Goal: Use online tool/utility: Utilize a website feature to perform a specific function

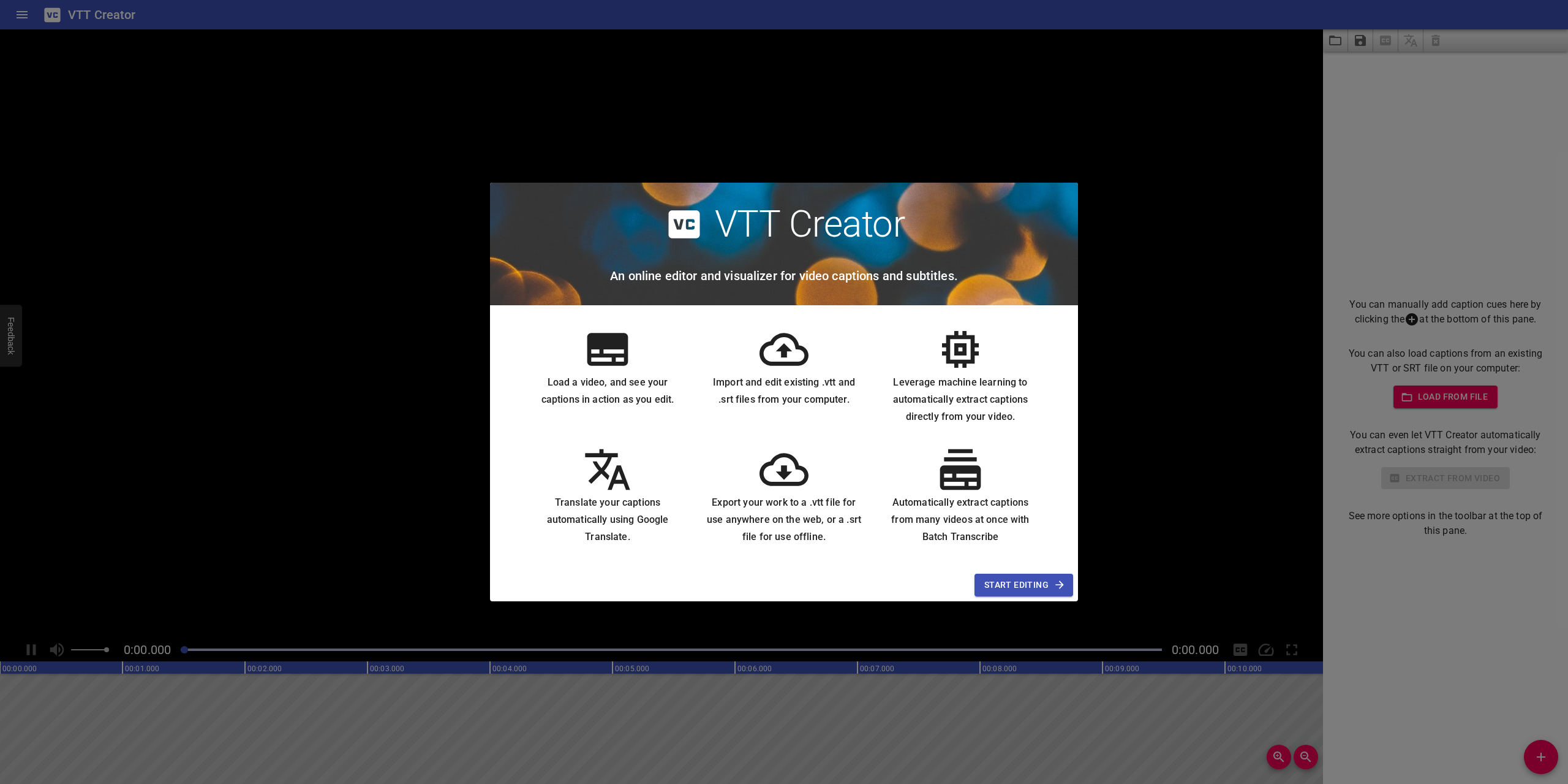
click at [1023, 578] on span "Start Editing" at bounding box center [1024, 585] width 79 height 15
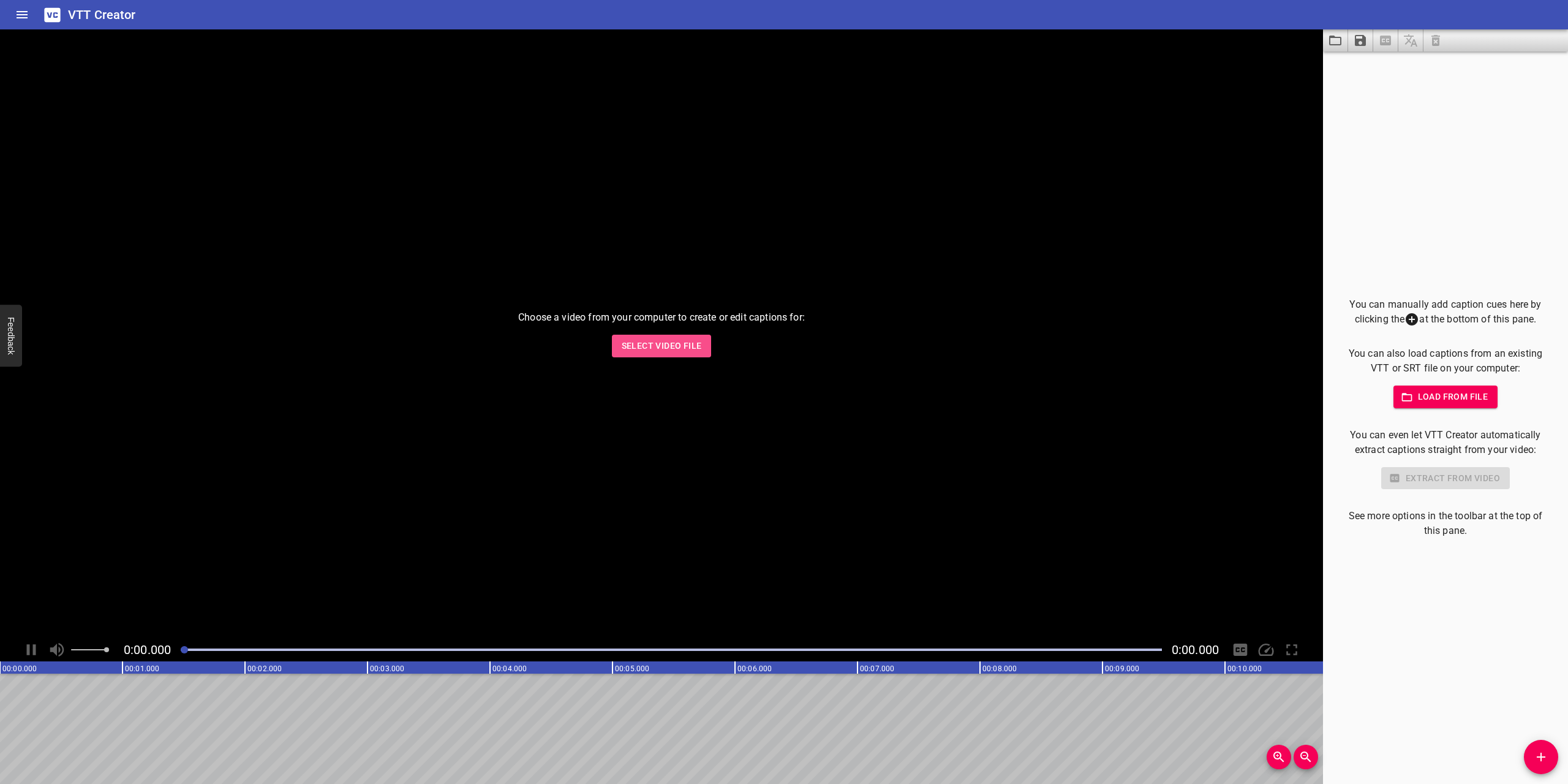
click at [673, 345] on span "Select Video File" at bounding box center [661, 346] width 80 height 15
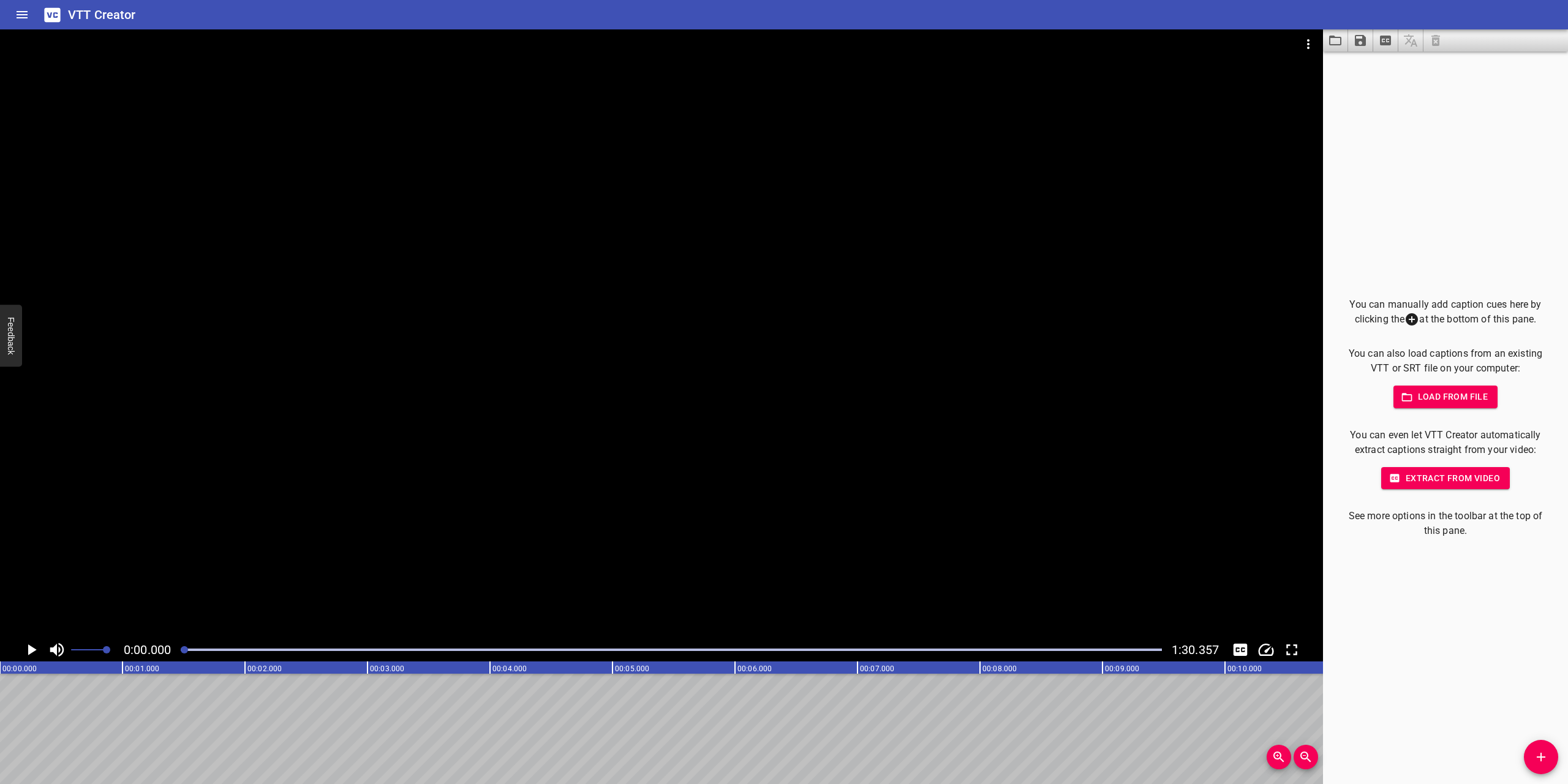
click at [35, 649] on icon "Play/Pause" at bounding box center [31, 649] width 18 height 18
click at [34, 649] on icon "Play/Pause" at bounding box center [31, 649] width 9 height 11
drag, startPoint x: 190, startPoint y: 648, endPoint x: 132, endPoint y: 645, distance: 58.1
click at [132, 645] on div "0:00.000 1:30.357" at bounding box center [661, 649] width 1323 height 24
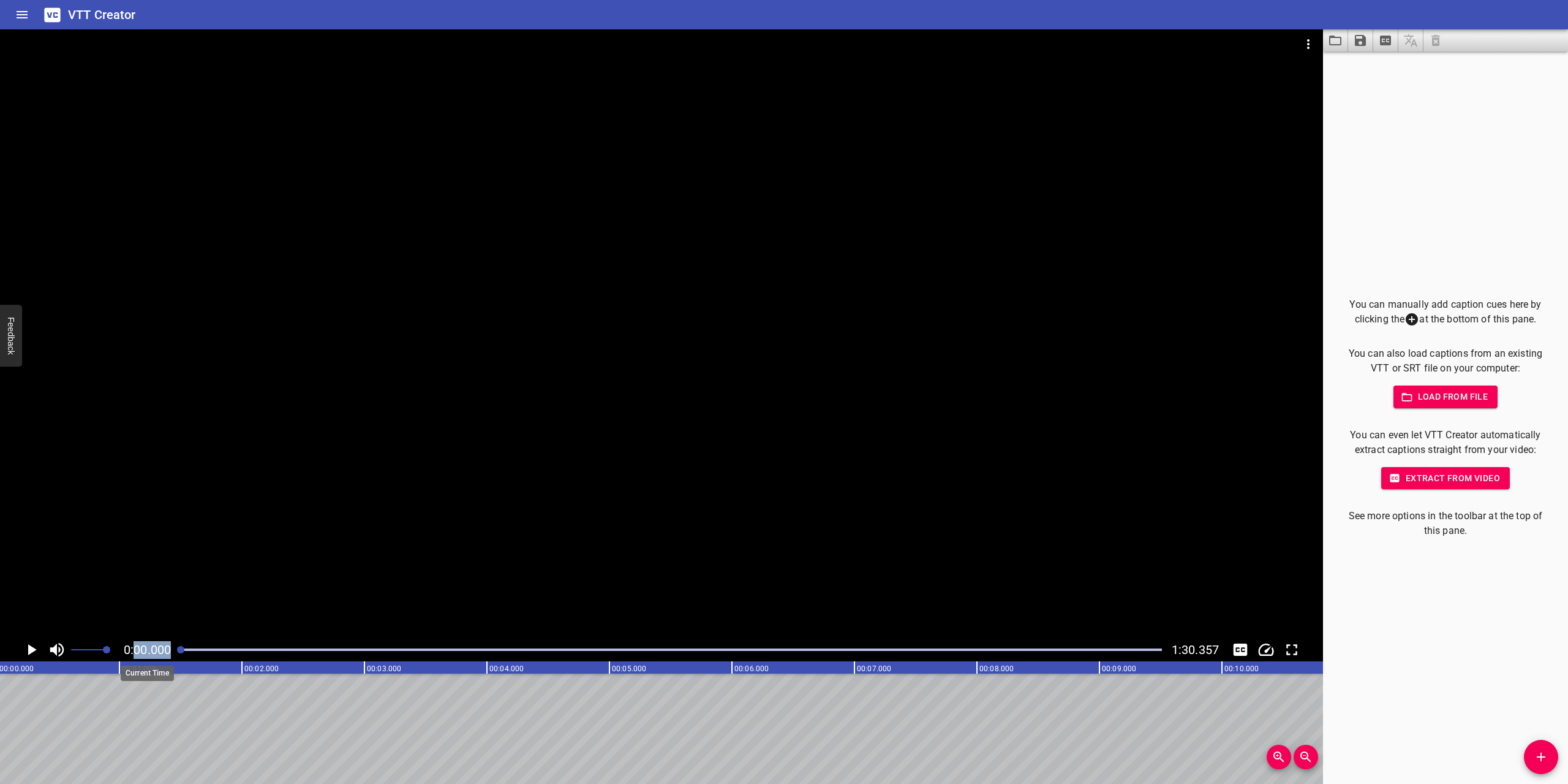
scroll to position [0, 0]
click at [1432, 107] on div "You can manually add caption cues here by clicking the at the bottom of this pa…" at bounding box center [1446, 418] width 245 height 732
click at [1545, 758] on icon "Add Cue" at bounding box center [1541, 757] width 14 height 14
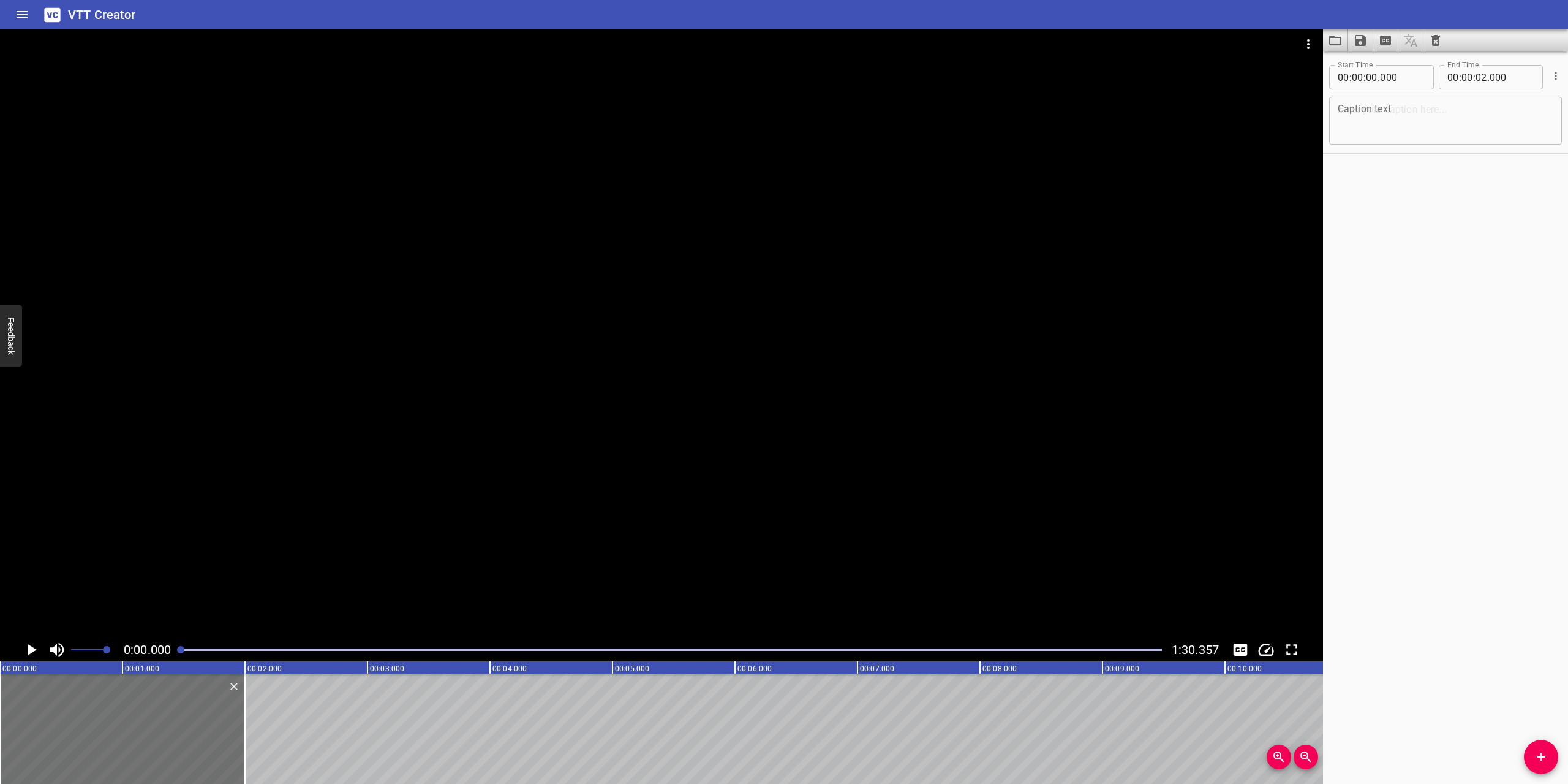
drag, startPoint x: 359, startPoint y: 664, endPoint x: 420, endPoint y: 665, distance: 61.0
click at [420, 665] on rect at bounding box center [1531, 668] width 3062 height 12
drag, startPoint x: 311, startPoint y: 697, endPoint x: 253, endPoint y: 722, distance: 63.2
click at [1423, 110] on textarea at bounding box center [1445, 121] width 215 height 35
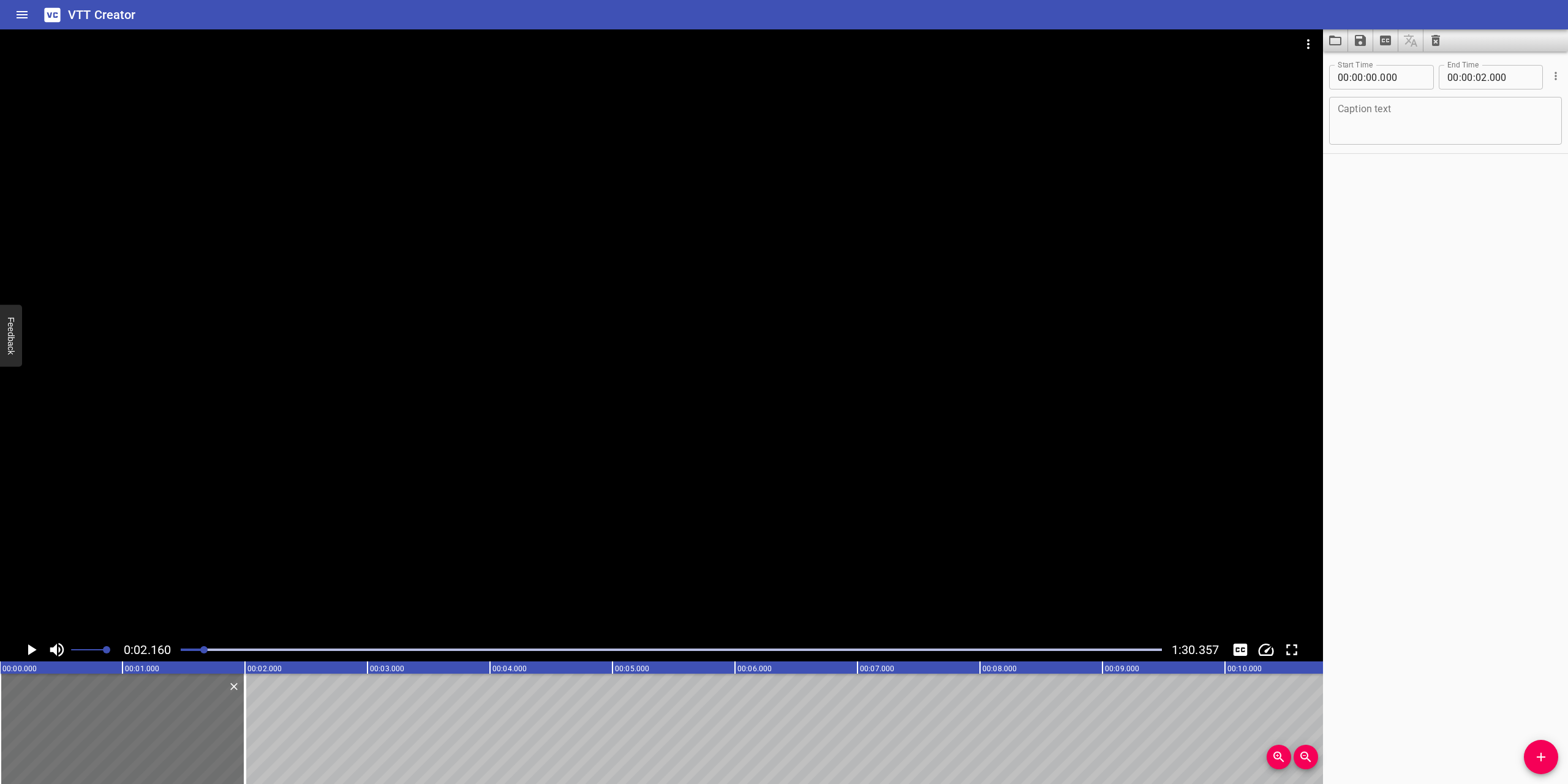
click at [1367, 109] on textarea at bounding box center [1445, 121] width 215 height 35
paste textarea "Sound of footsteps and wind in the background."
type textarea "Sound of footsteps and wind in the background."
click at [32, 646] on icon "Play/Pause" at bounding box center [31, 649] width 18 height 18
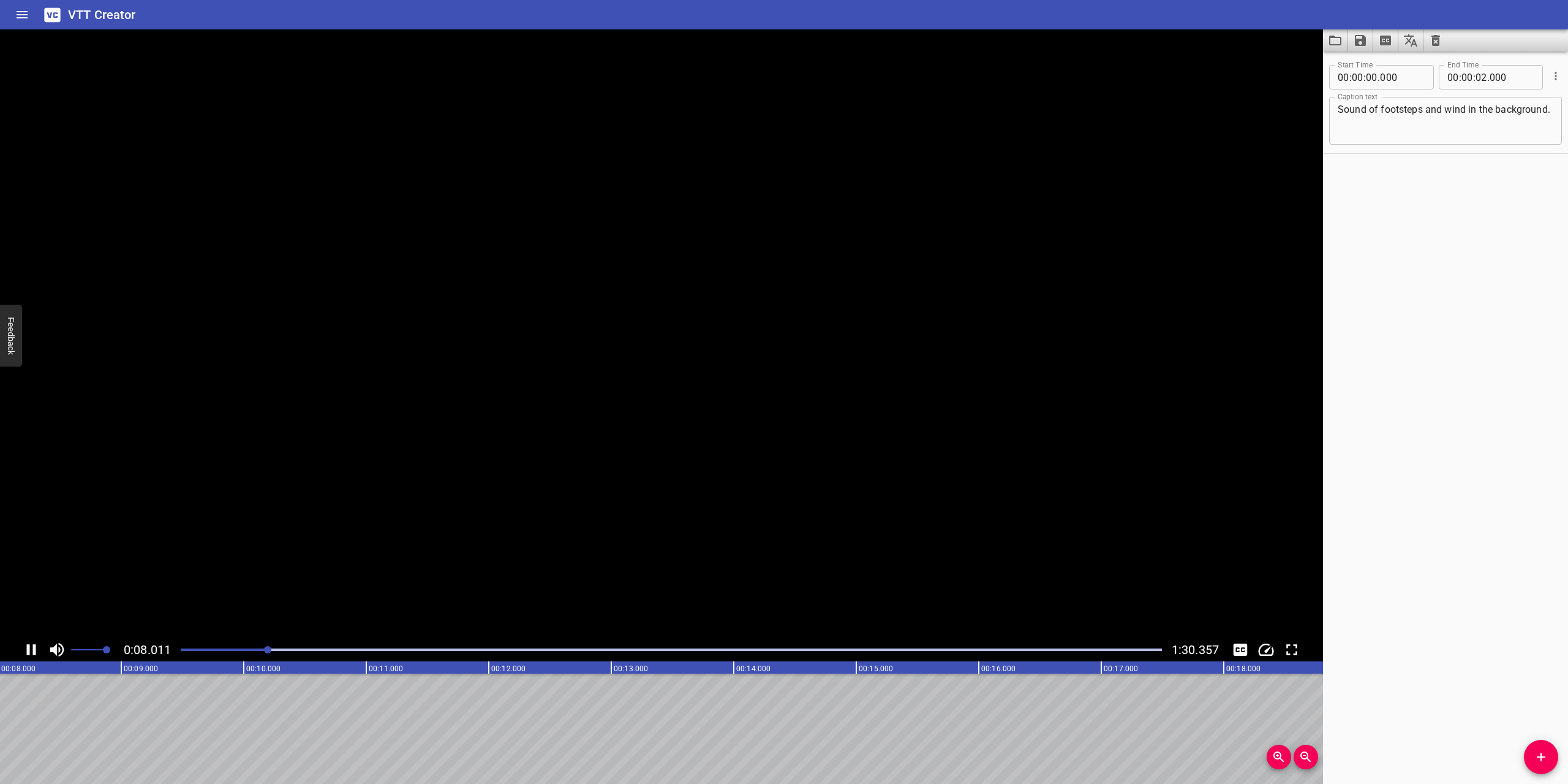
click at [32, 651] on icon "Play/Pause" at bounding box center [31, 649] width 18 height 18
click at [37, 646] on icon "Play/Pause" at bounding box center [31, 649] width 18 height 18
click at [36, 645] on icon "Play/Pause" at bounding box center [31, 649] width 9 height 11
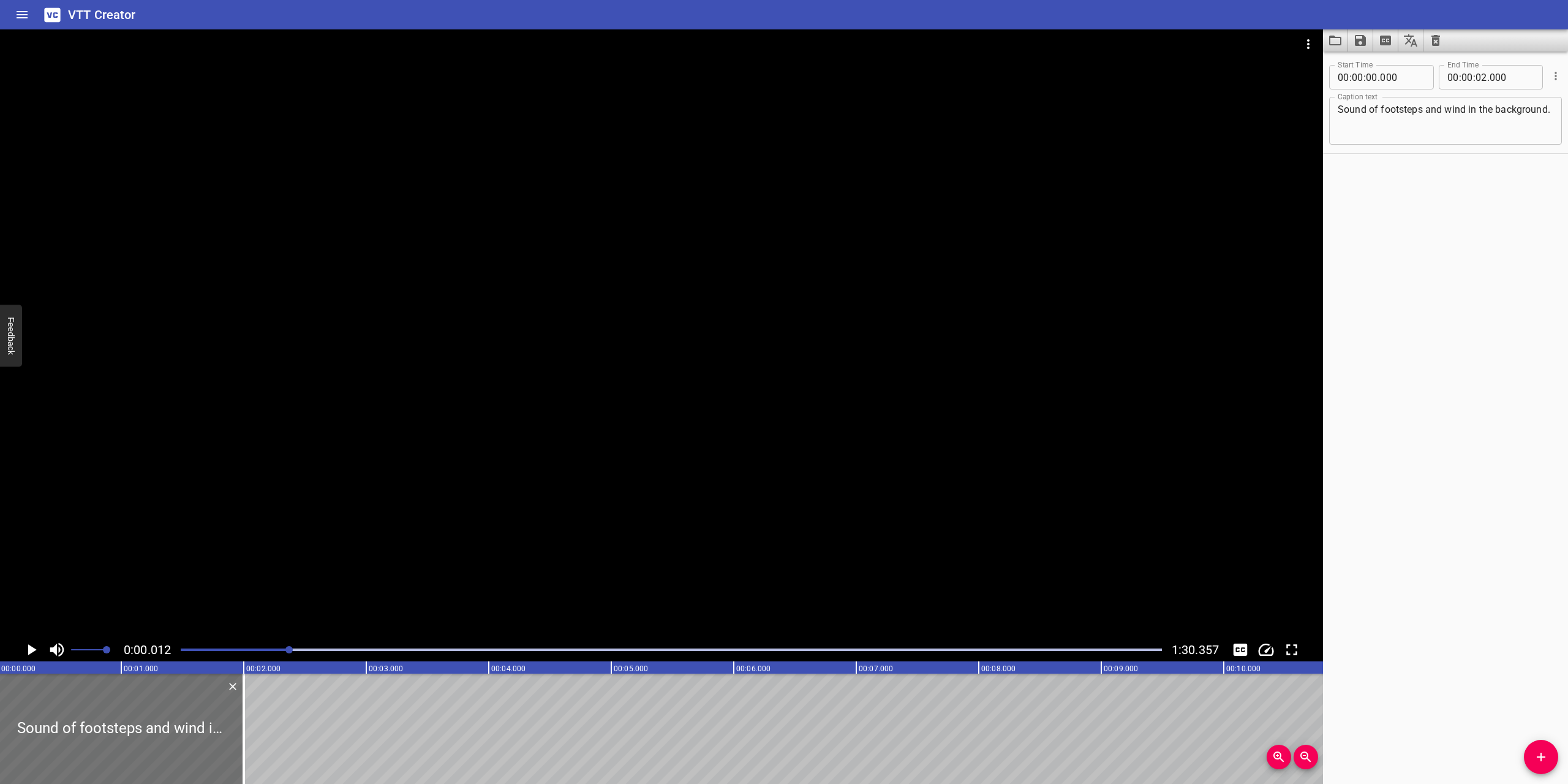
drag, startPoint x: 310, startPoint y: 649, endPoint x: 291, endPoint y: 652, distance: 19.2
click at [291, 652] on div at bounding box center [289, 649] width 8 height 8
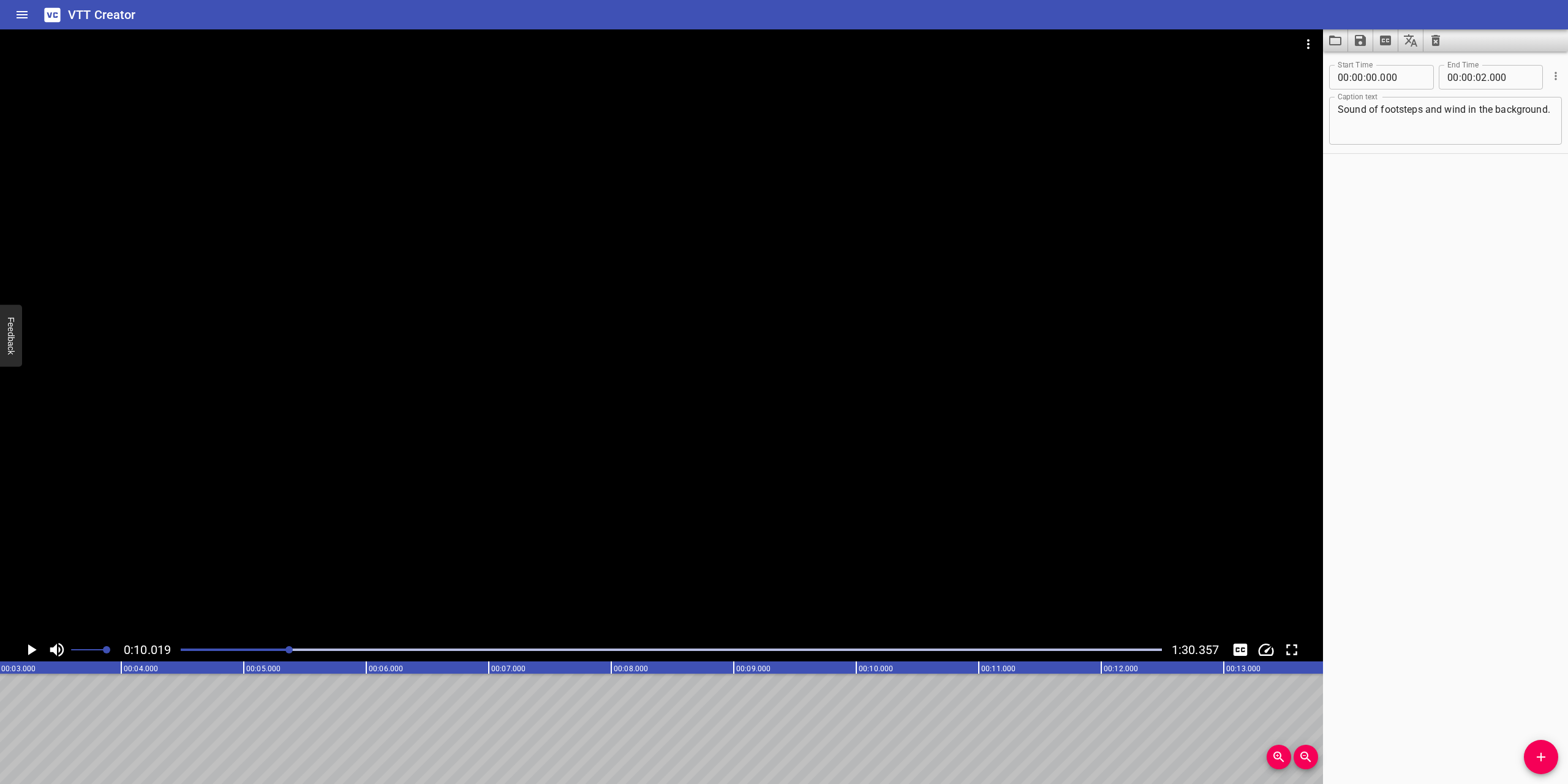
scroll to position [0, 337]
click at [237, 647] on div at bounding box center [671, 649] width 996 height 18
click at [1481, 78] on input "number" at bounding box center [1481, 77] width 11 height 24
type input "11"
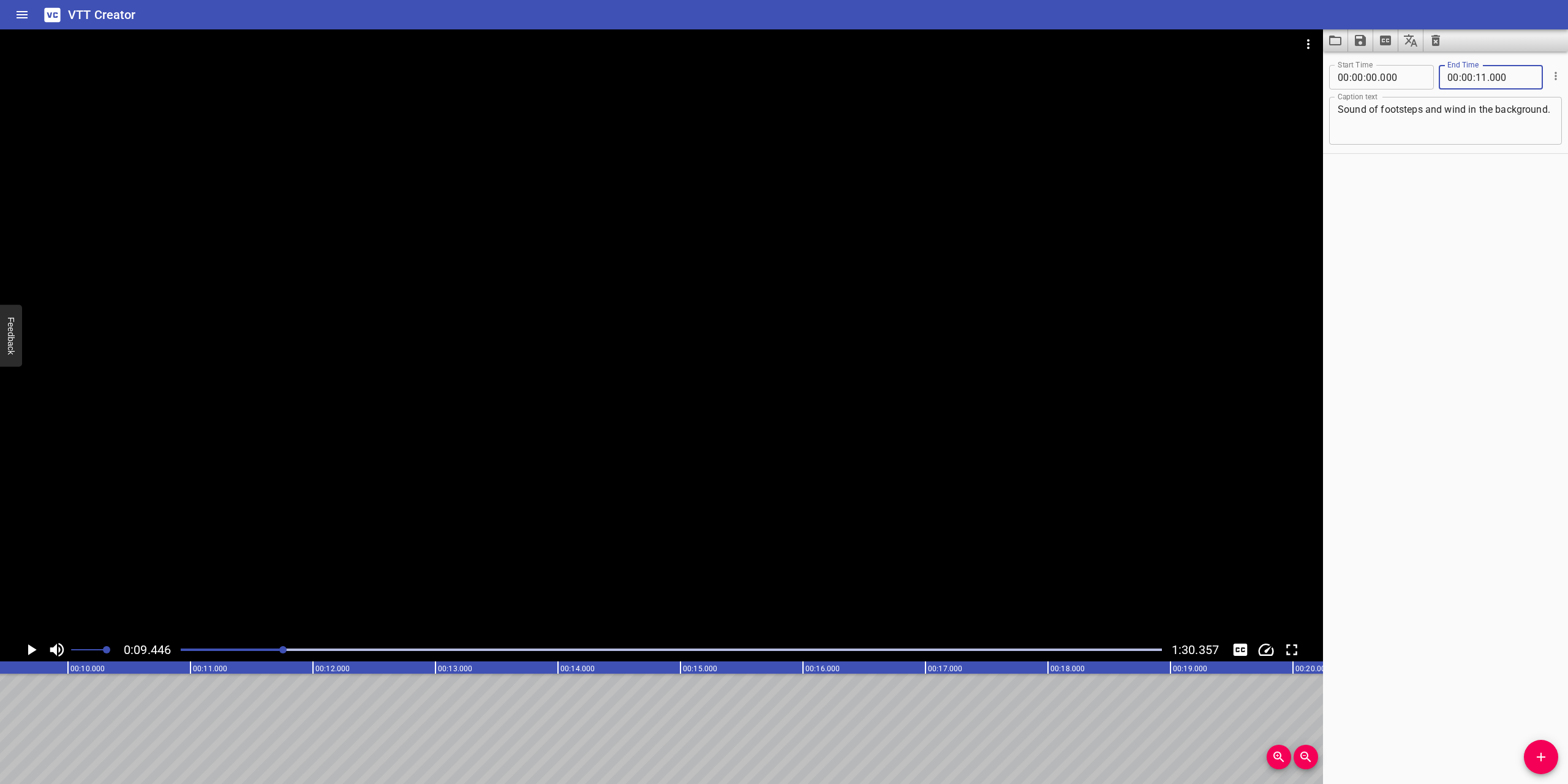
type input "000"
click at [1439, 176] on div "Start Time 00 : 00 : 00 . 000 Start Time End Time 00 : 00 : 11 . 000 End Time C…" at bounding box center [1446, 418] width 245 height 732
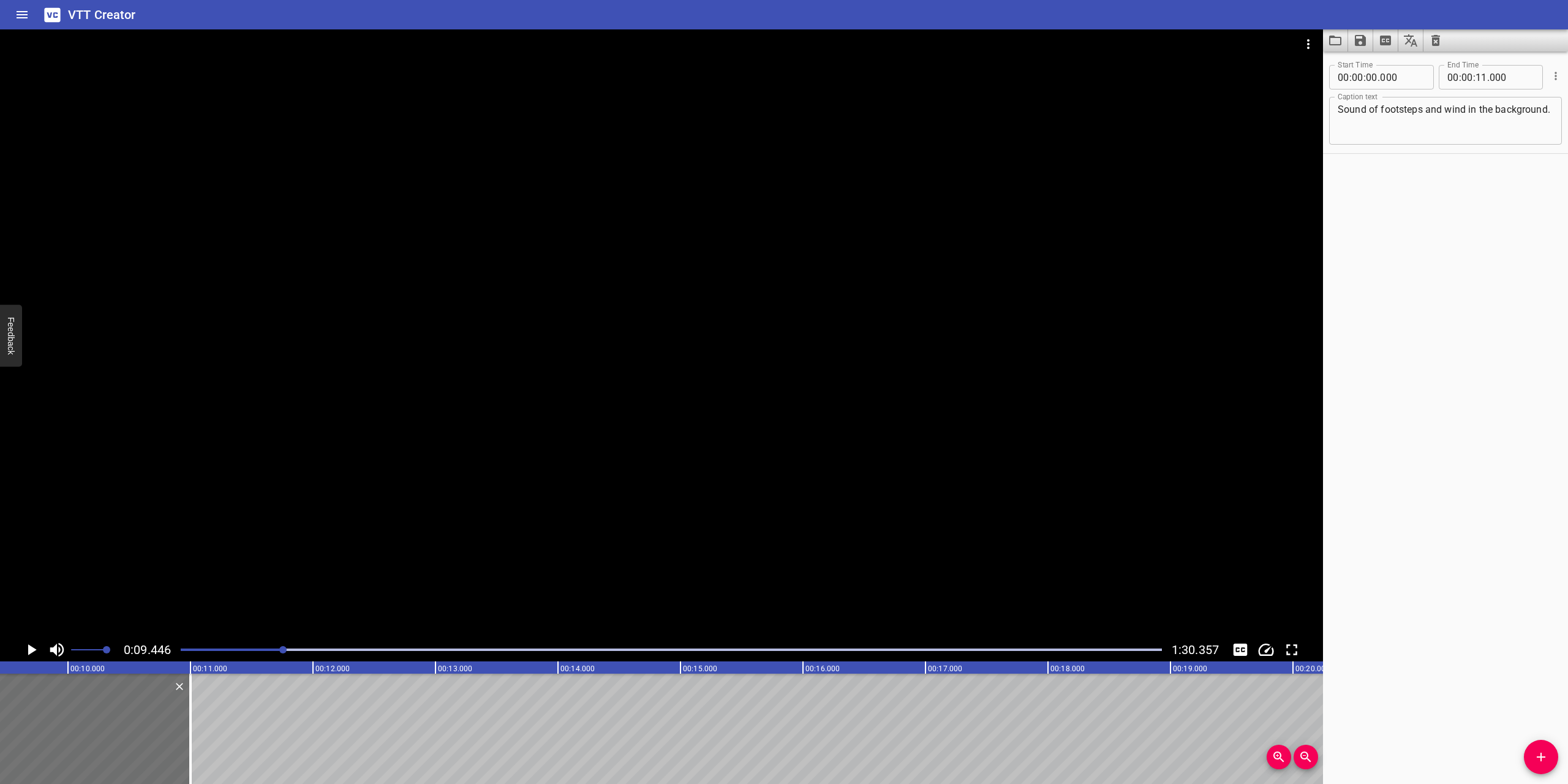
click at [1538, 760] on icon "Add Cue" at bounding box center [1541, 757] width 14 height 14
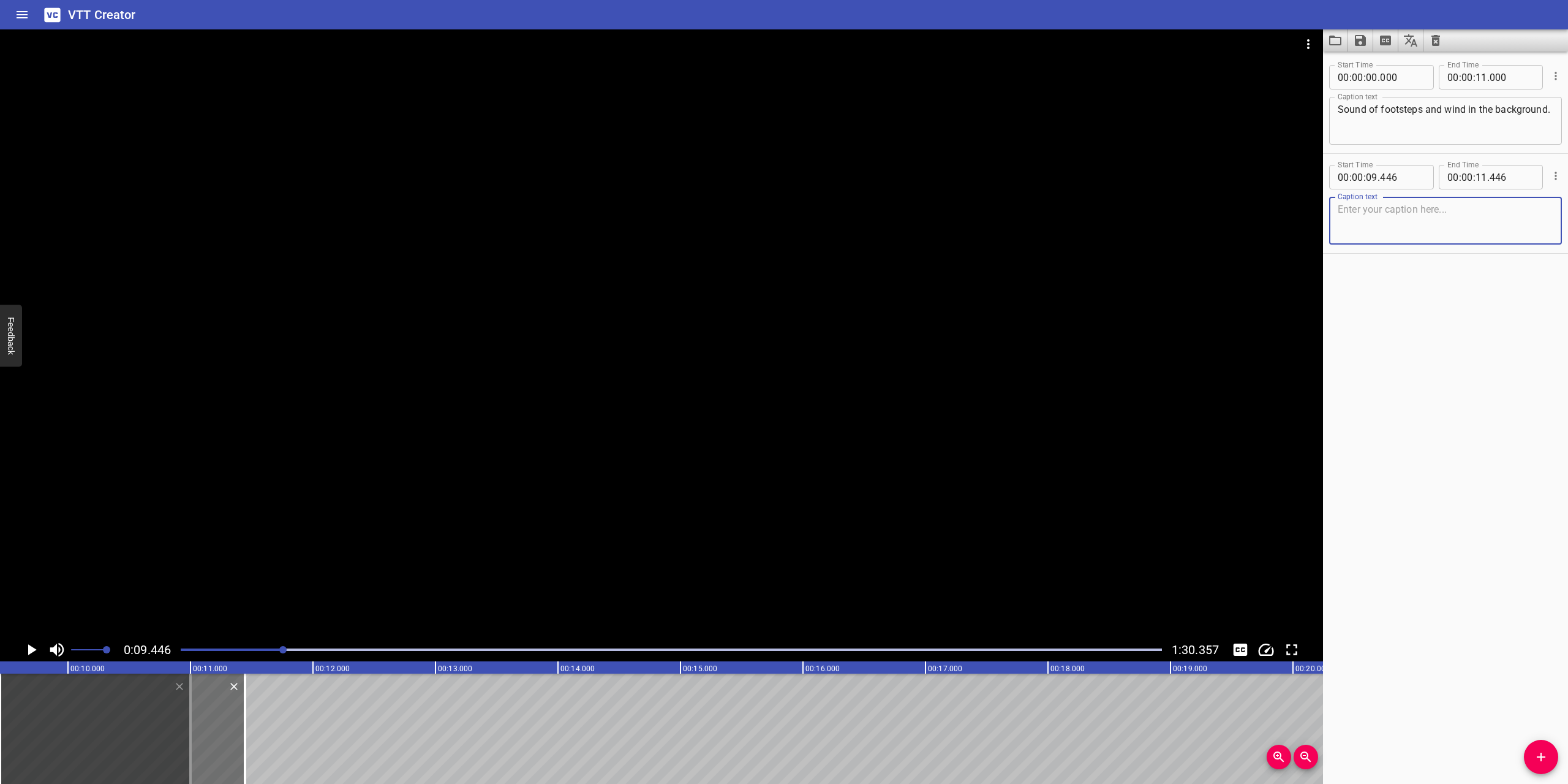
click at [1354, 237] on textarea at bounding box center [1445, 221] width 215 height 35
drag, startPoint x: 1395, startPoint y: 123, endPoint x: 1317, endPoint y: 96, distance: 82.5
click at [1317, 96] on main "0:09.446 1:30.357 00:00.000 00:01.000 00:02.000 00:03.000 00:04.000 00:05.000 0…" at bounding box center [784, 406] width 1568 height 754
paste textarea "[Footsteps and wind in the background]"
type textarea "[Footsteps and wind in the background]"
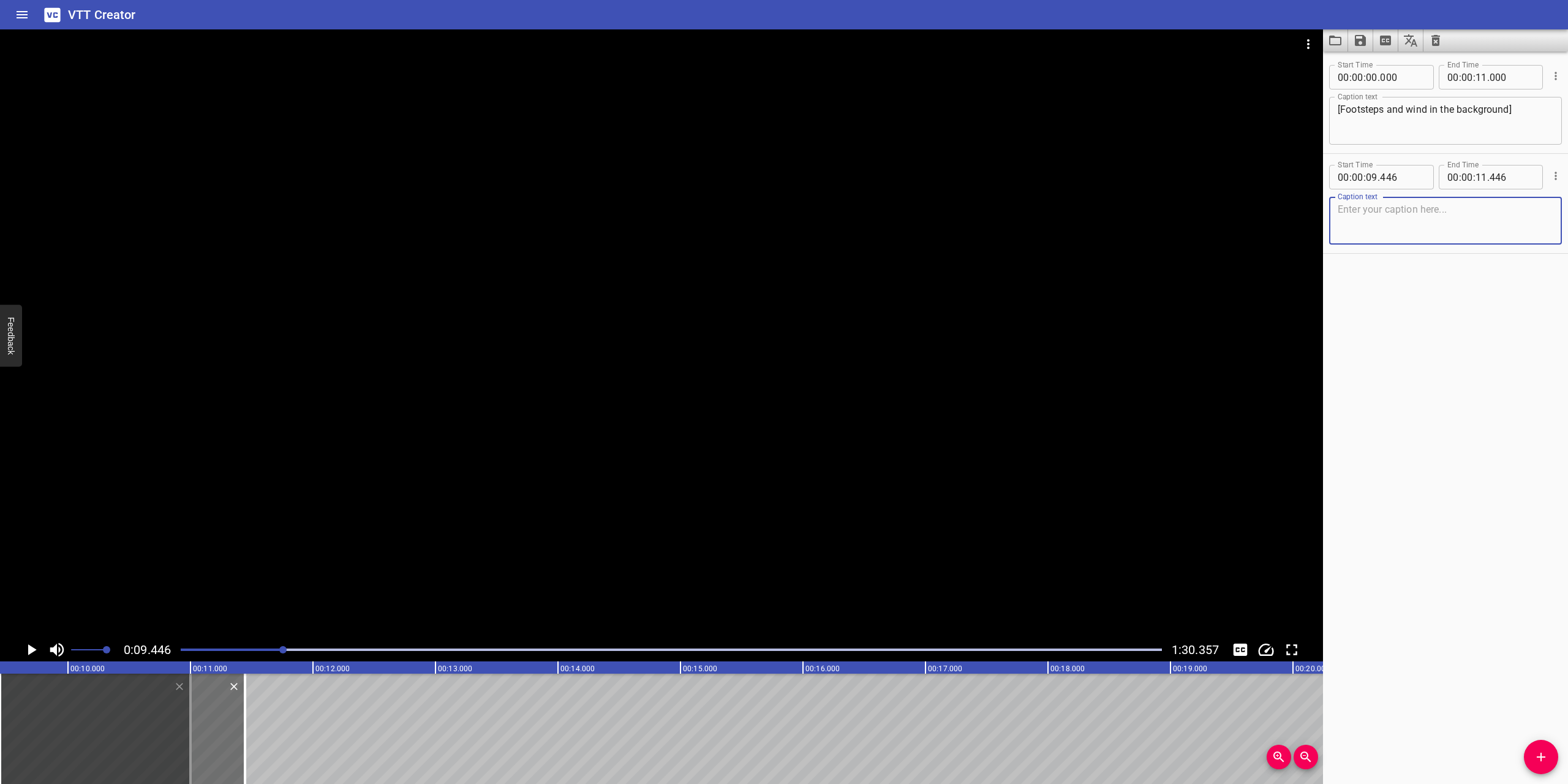
click at [1374, 226] on textarea at bounding box center [1445, 221] width 215 height 35
paste textarea "[“Ad Metam” soundtrack starts]"
type textarea "[“Ad Metam” soundtrack starts]"
drag, startPoint x: 1400, startPoint y: 178, endPoint x: 1380, endPoint y: 180, distance: 20.1
click at [1380, 180] on input "number" at bounding box center [1402, 177] width 45 height 24
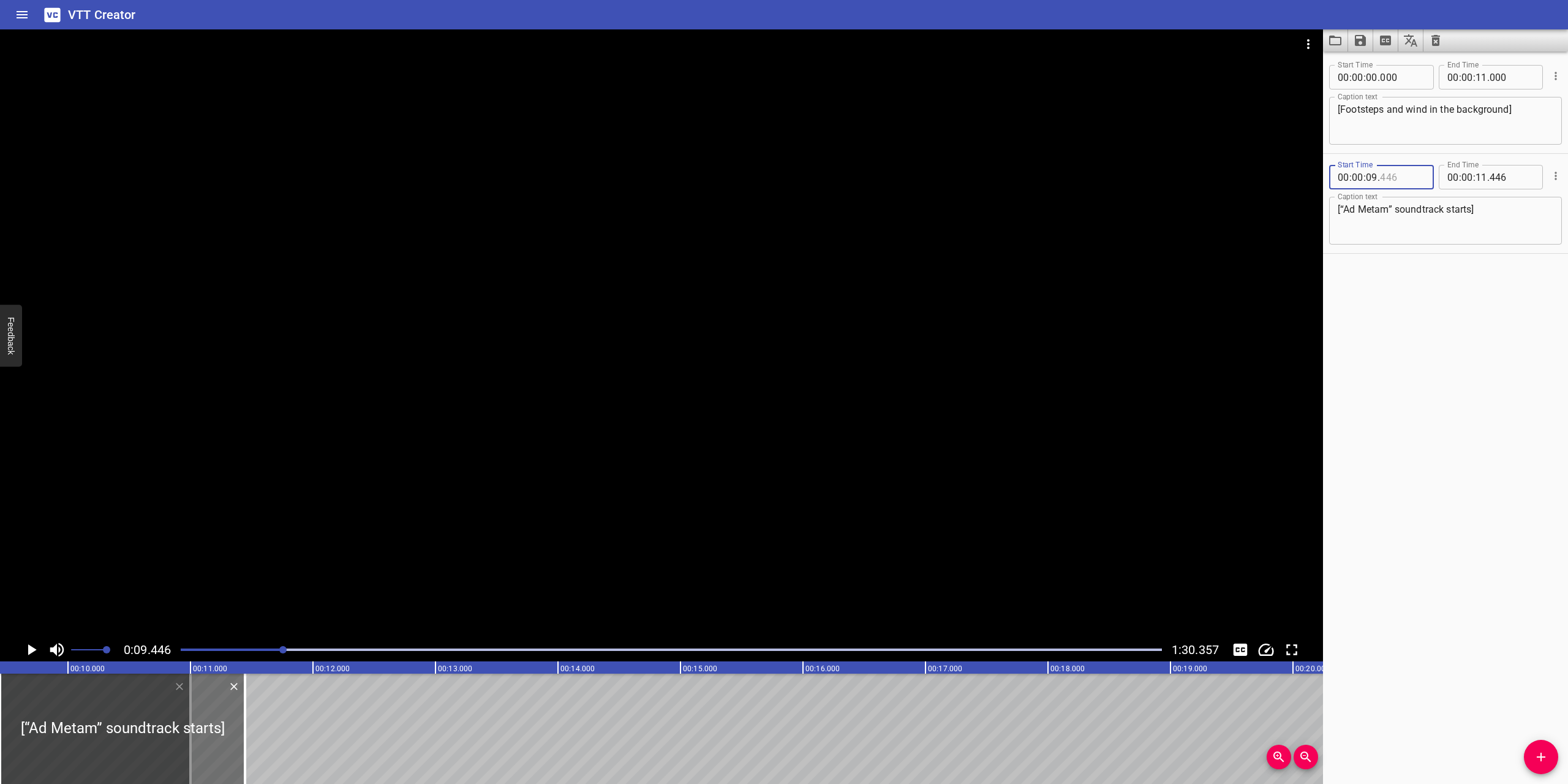
type input "446"
click at [1376, 181] on input "number" at bounding box center [1371, 177] width 11 height 24
type input "11"
type input "000"
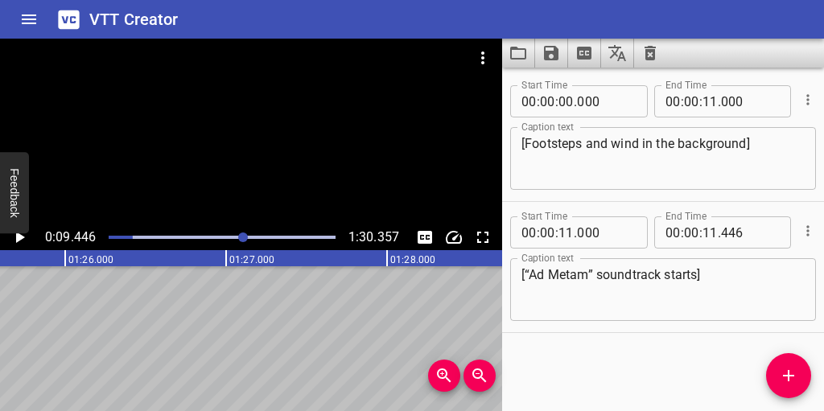
scroll to position [0, 13772]
click at [696, 236] on input "number" at bounding box center [691, 233] width 15 height 32
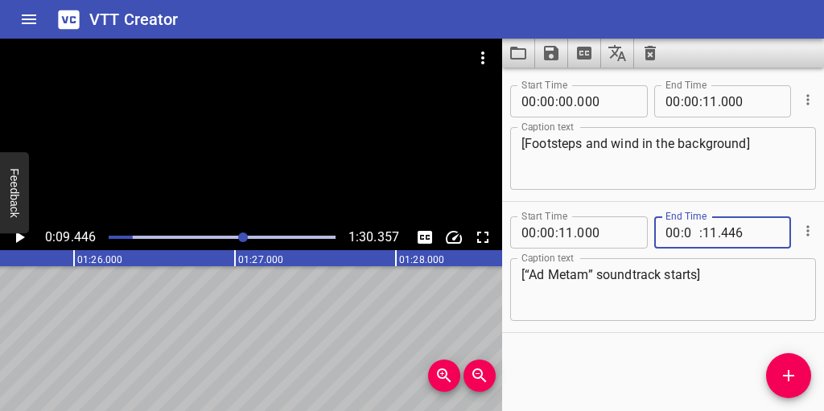
type input "01"
type input "27"
type input "000"
click at [663, 349] on div "Start Time 00 : 00 : 00 . 000 Start Time End Time 00 : 00 : 11 . 000 End Time C…" at bounding box center [663, 240] width 322 height 344
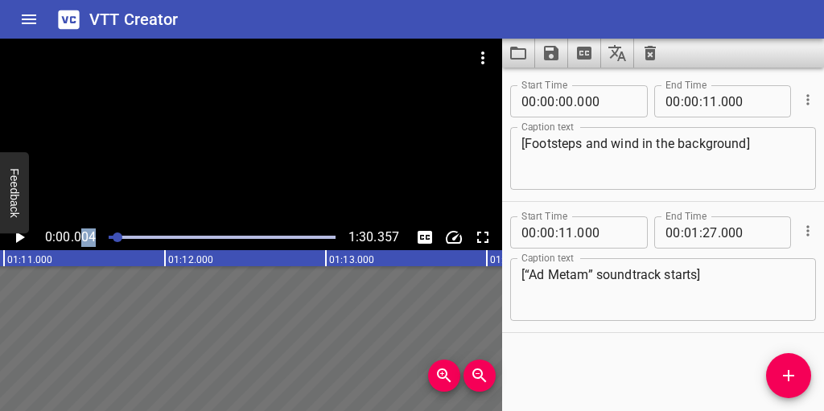
drag, startPoint x: 244, startPoint y: 234, endPoint x: 79, endPoint y: 238, distance: 165.1
click at [79, 238] on div "0:00.004 1:30.357" at bounding box center [251, 238] width 502 height 26
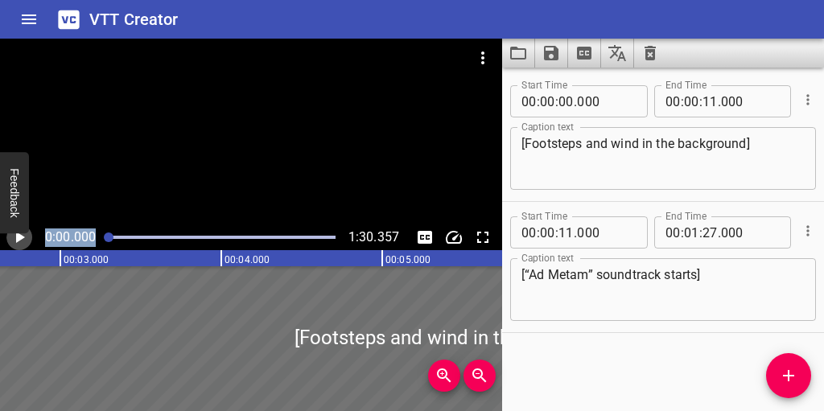
click at [24, 240] on icon "Play/Pause" at bounding box center [19, 237] width 19 height 19
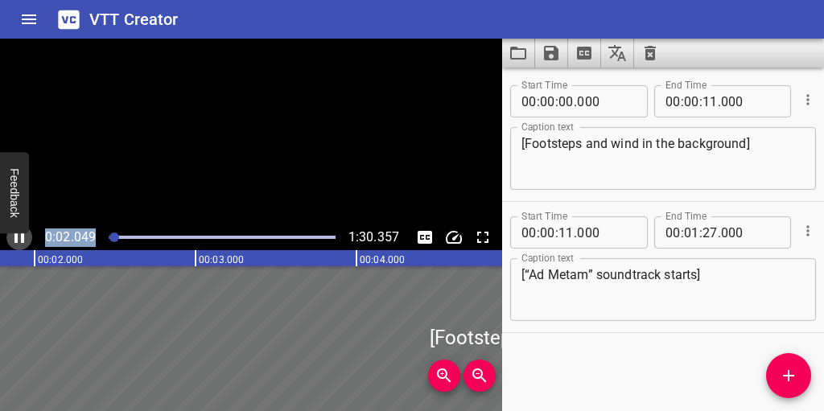
click at [24, 240] on icon "Play/Pause" at bounding box center [19, 237] width 19 height 19
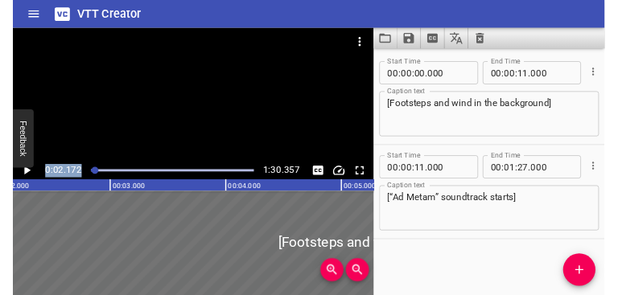
scroll to position [0, 349]
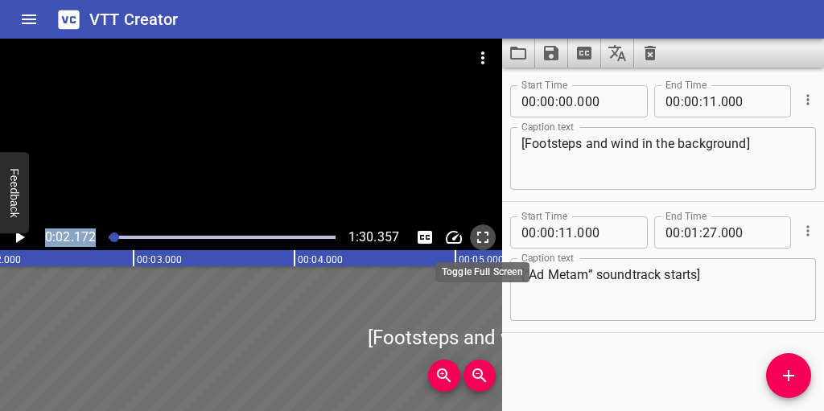
click at [490, 244] on icon "Toggle fullscreen" at bounding box center [482, 237] width 19 height 19
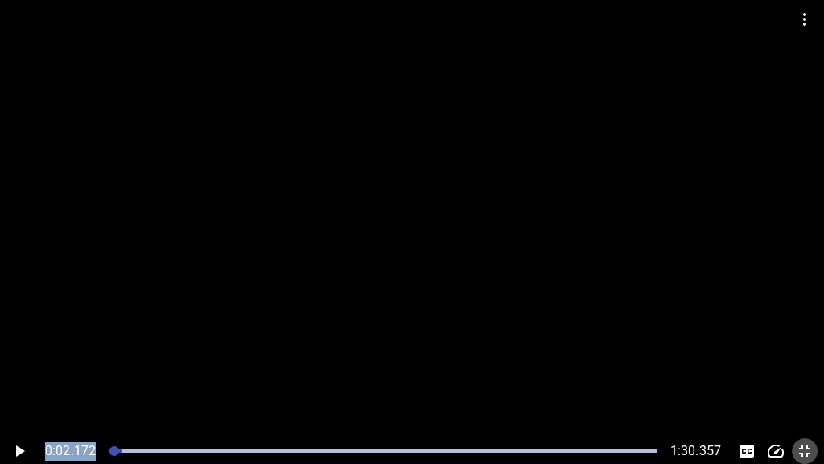
click at [809, 447] on icon "Toggle fullscreen" at bounding box center [804, 450] width 19 height 19
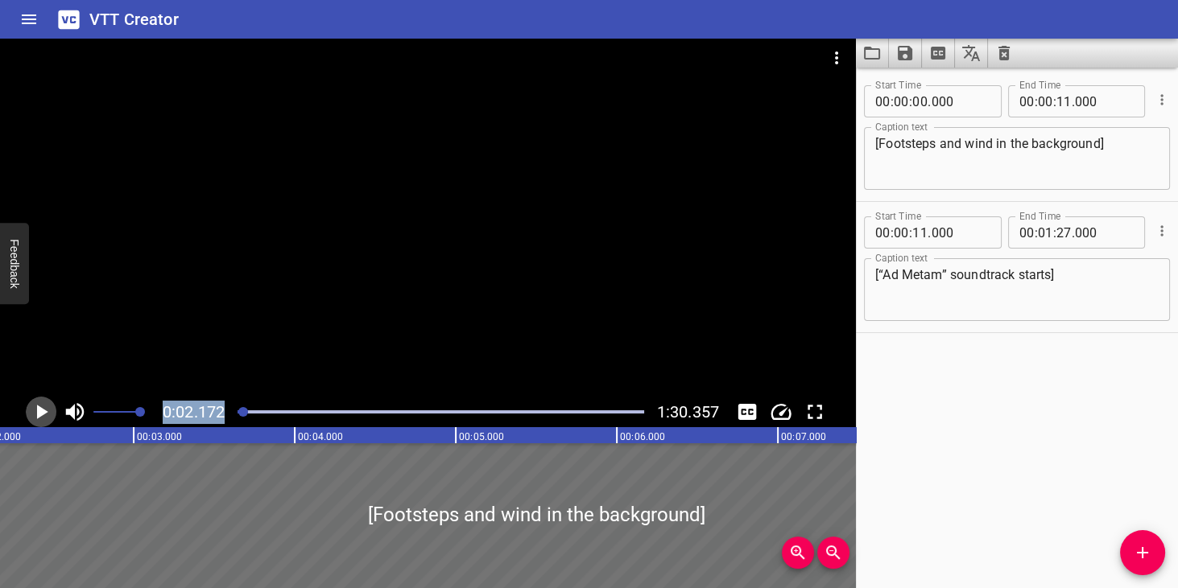
click at [35, 409] on icon "Play/Pause" at bounding box center [41, 412] width 24 height 24
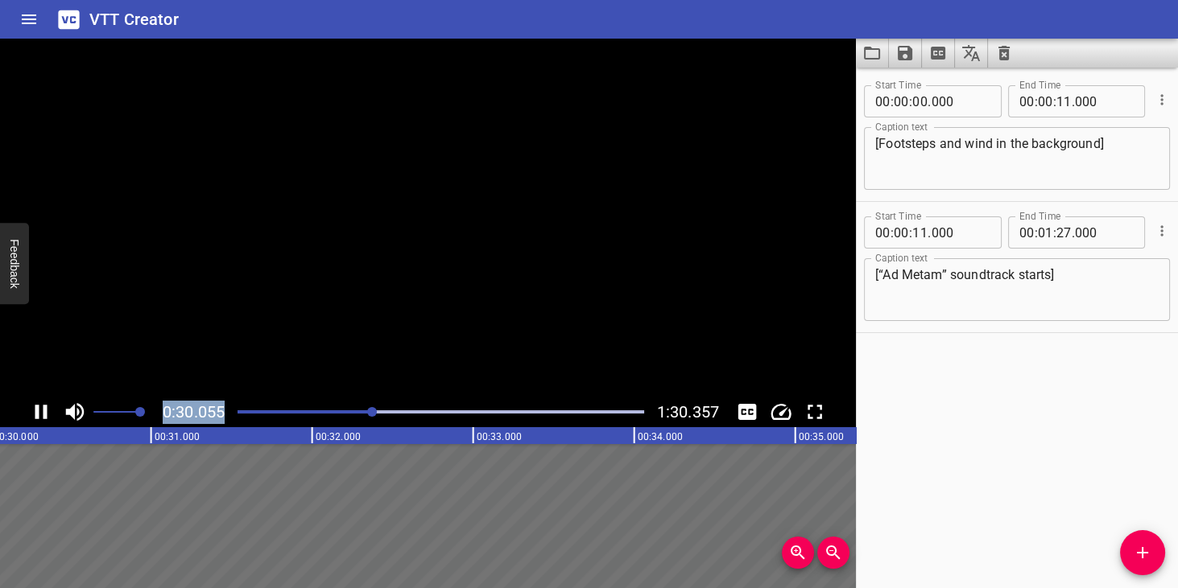
click at [26, 397] on button "Play/Pause" at bounding box center [41, 412] width 31 height 31
click at [41, 411] on icon "Play/Pause" at bounding box center [41, 412] width 24 height 24
drag, startPoint x: 384, startPoint y: 411, endPoint x: 367, endPoint y: 412, distance: 17.0
click at [367, 412] on div at bounding box center [366, 412] width 10 height 10
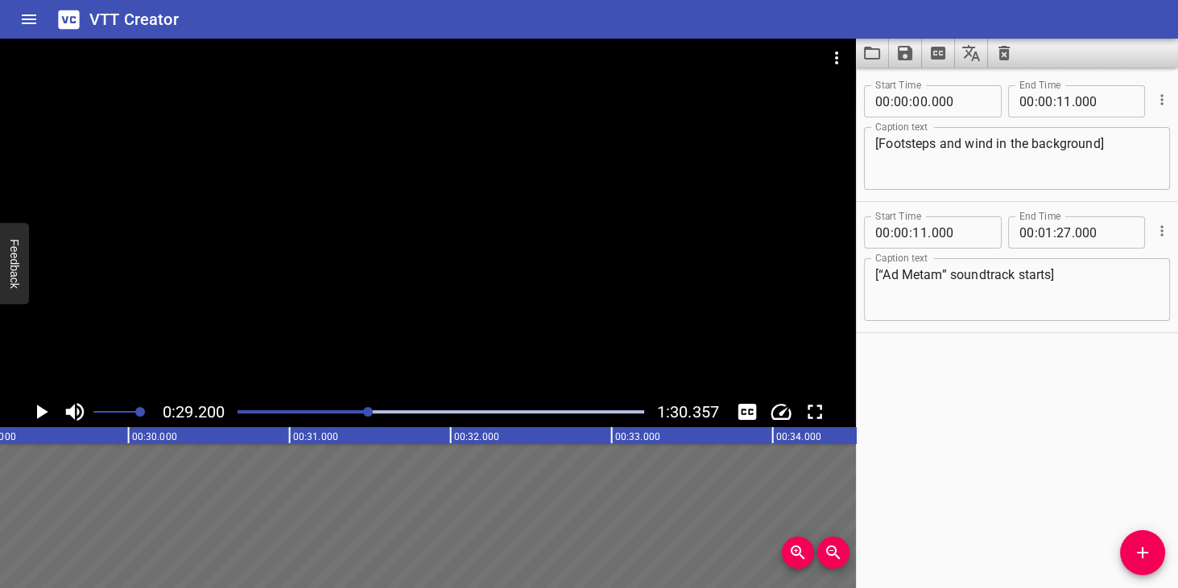
click at [1138, 551] on icon "Add Cue" at bounding box center [1142, 552] width 19 height 19
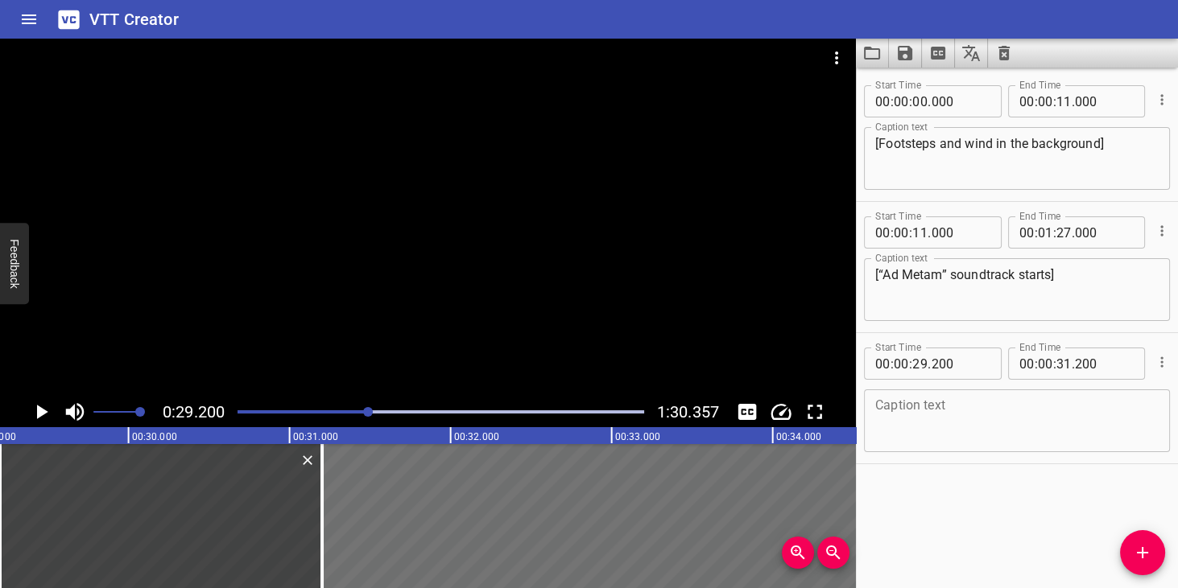
click at [36, 409] on icon "Play/Pause" at bounding box center [41, 412] width 24 height 24
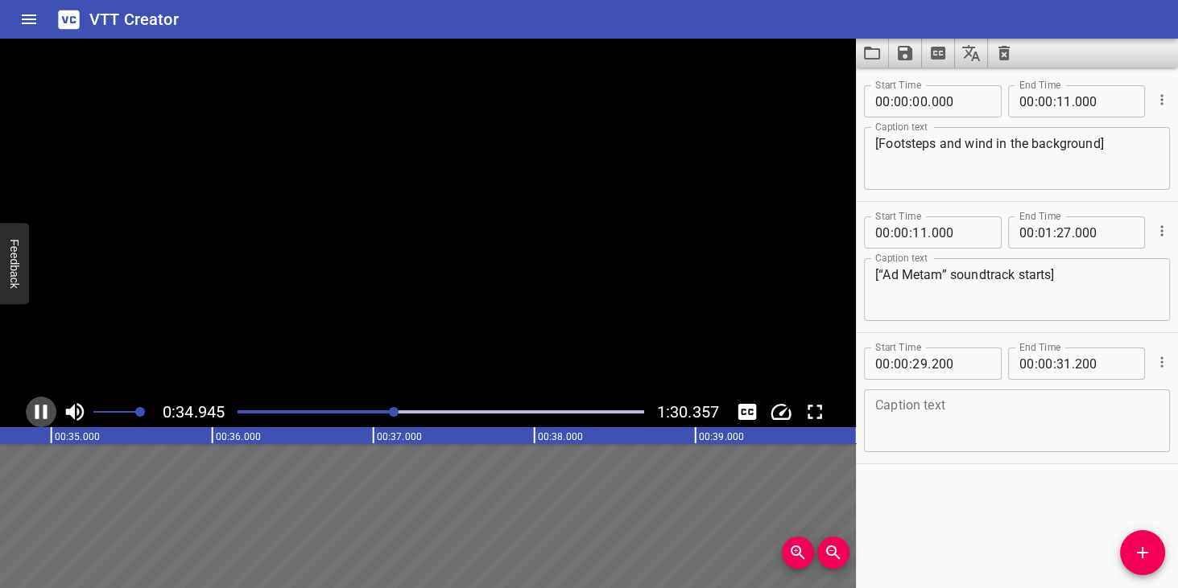
click at [36, 409] on icon "Play/Pause" at bounding box center [41, 412] width 12 height 14
click at [1005, 419] on textarea at bounding box center [1016, 421] width 283 height 46
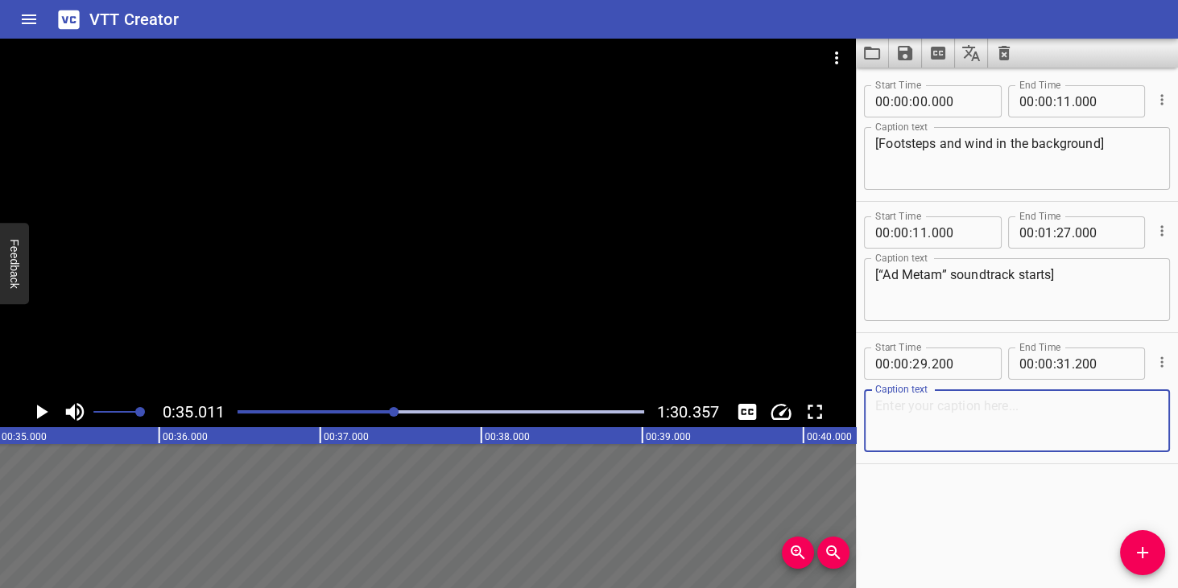
paste textarea "[Climbing noises with wind blowing softly]"
type textarea "[Climbing noises with wind blowing softly]"
click at [1063, 366] on input "number" at bounding box center [1063, 364] width 15 height 32
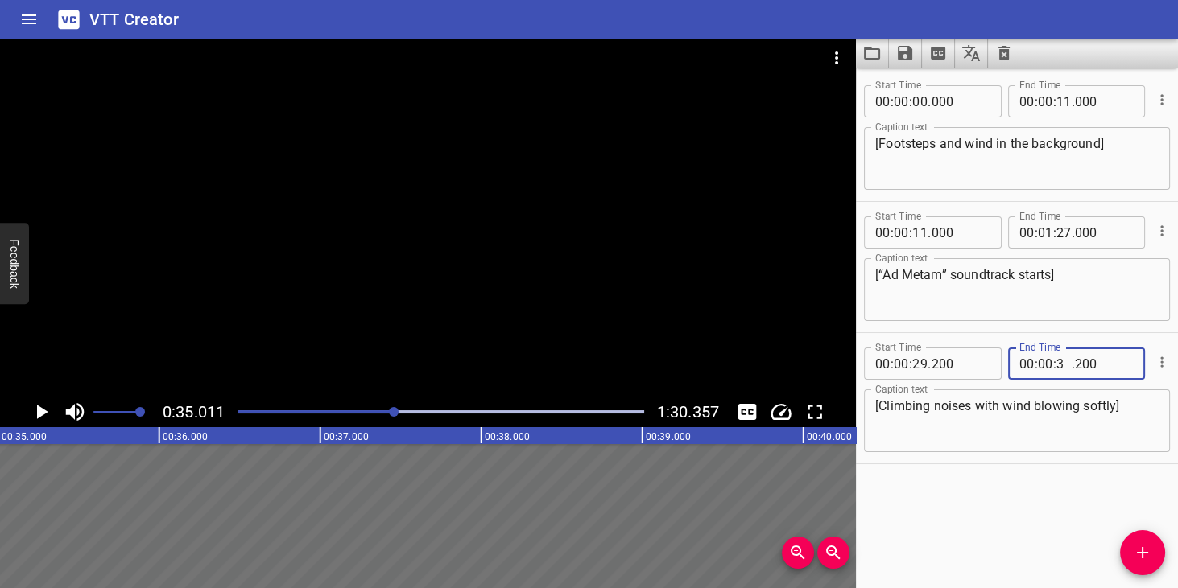
type input "35"
type input "000"
click at [923, 488] on div "Start Time 00 : 00 : 00 . 000 Start Time End Time 00 : 00 : 11 . 000 End Time C…" at bounding box center [1017, 328] width 322 height 521
click at [1051, 506] on div "Start Time 00 : 00 : 00 . 000 Start Time End Time 00 : 00 : 11 . 000 End Time C…" at bounding box center [1017, 328] width 322 height 521
click at [43, 411] on icon "Play/Pause" at bounding box center [42, 412] width 11 height 14
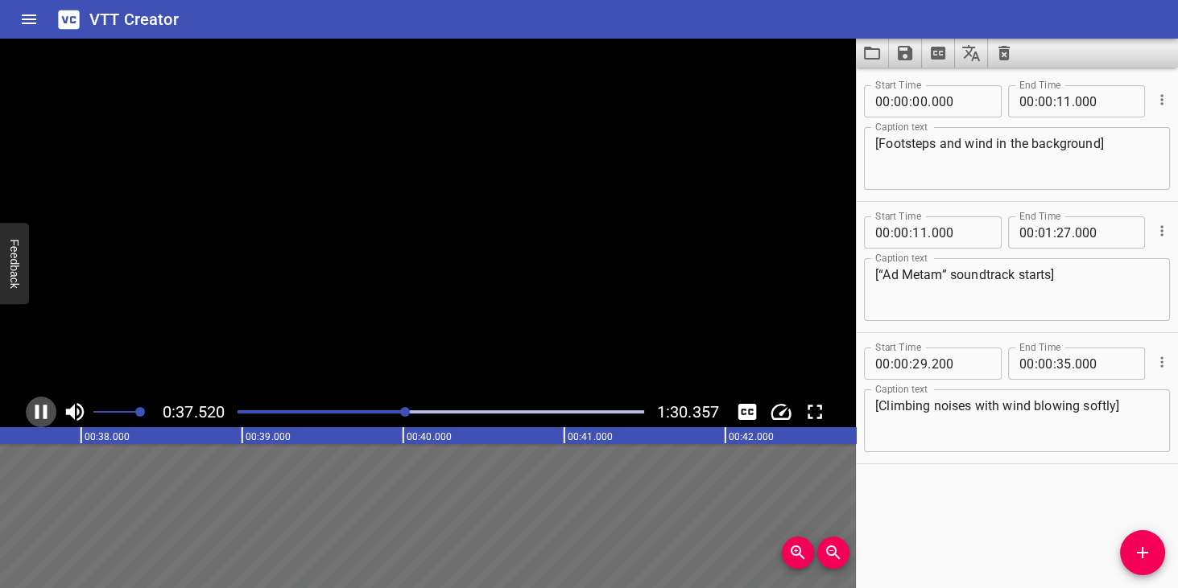
click at [43, 411] on icon "Play/Pause" at bounding box center [41, 412] width 24 height 24
click at [43, 411] on icon "Play/Pause" at bounding box center [42, 412] width 11 height 14
click at [43, 411] on icon "Play/Pause" at bounding box center [41, 412] width 24 height 24
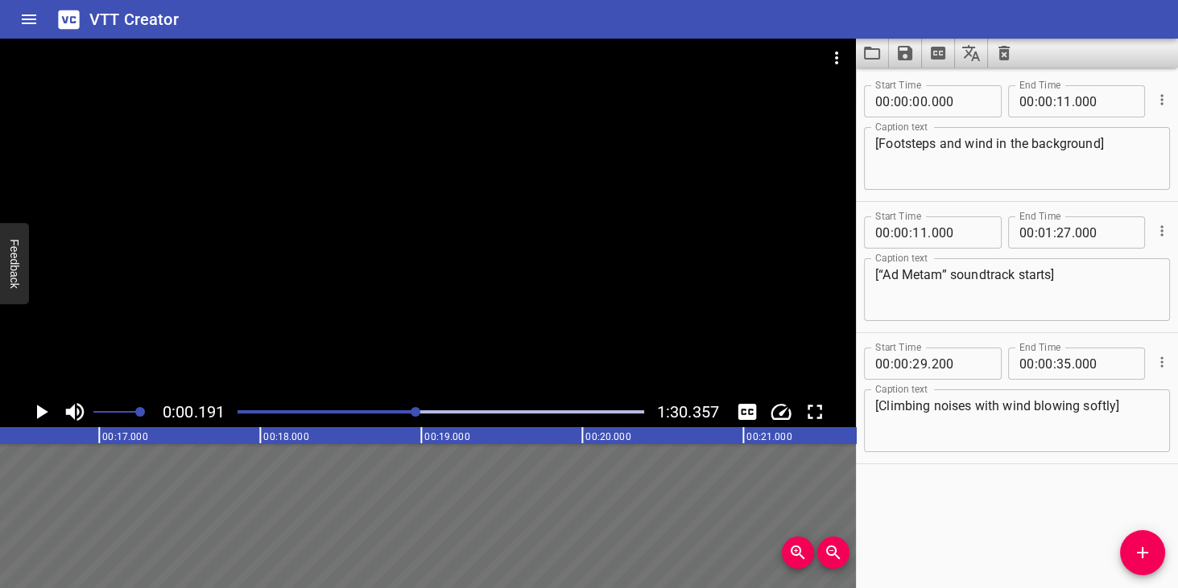
click at [417, 411] on div at bounding box center [416, 412] width 10 height 10
click at [401, 414] on div at bounding box center [441, 412] width 426 height 23
click at [398, 411] on div at bounding box center [399, 412] width 10 height 10
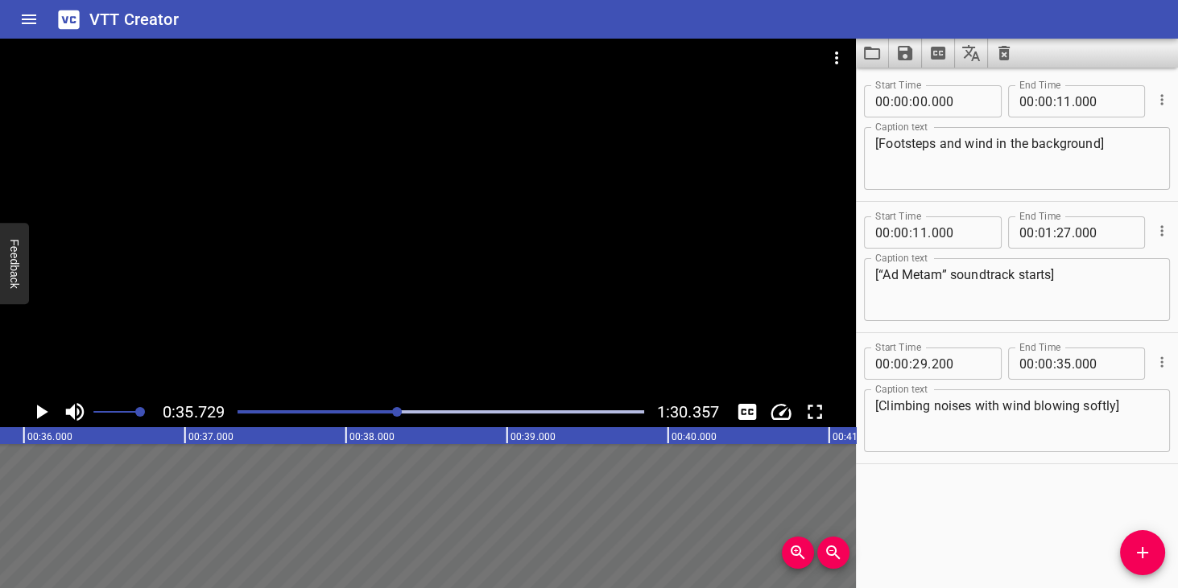
scroll to position [0, 5752]
click at [39, 417] on icon "Play/Pause" at bounding box center [42, 412] width 11 height 14
click at [39, 417] on icon "Play/Pause" at bounding box center [41, 412] width 24 height 24
click at [396, 413] on div at bounding box center [399, 412] width 10 height 10
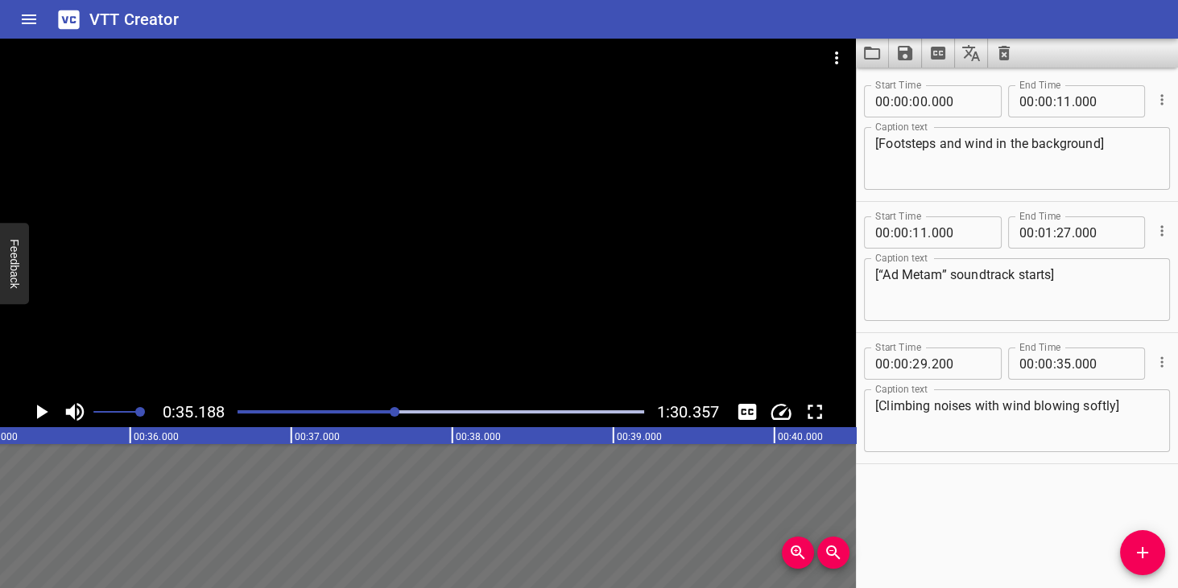
scroll to position [0, 5665]
click at [389, 412] on div "Play progress" at bounding box center [193, 412] width 407 height 3
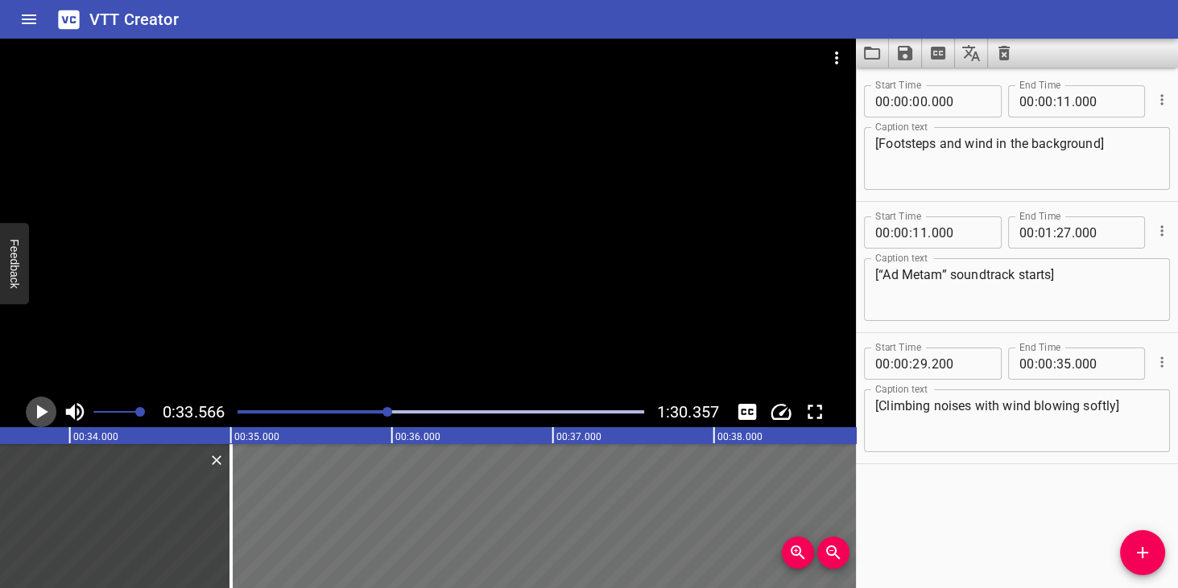
click at [35, 411] on icon "Play/Pause" at bounding box center [41, 412] width 24 height 24
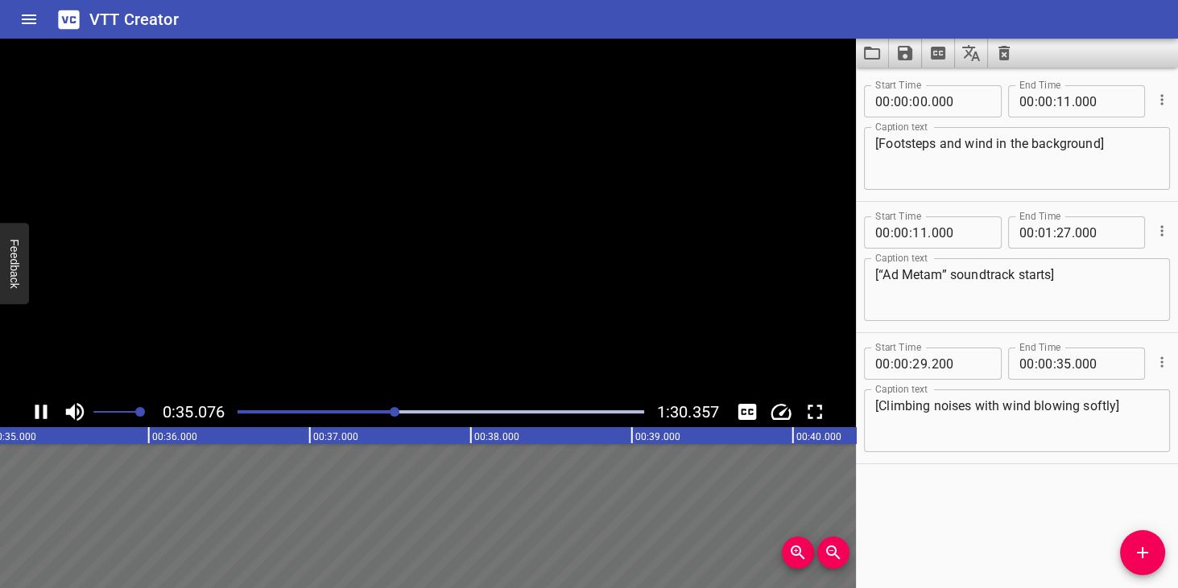
click at [35, 411] on icon "Play/Pause" at bounding box center [41, 412] width 12 height 14
click at [392, 413] on div at bounding box center [395, 412] width 10 height 10
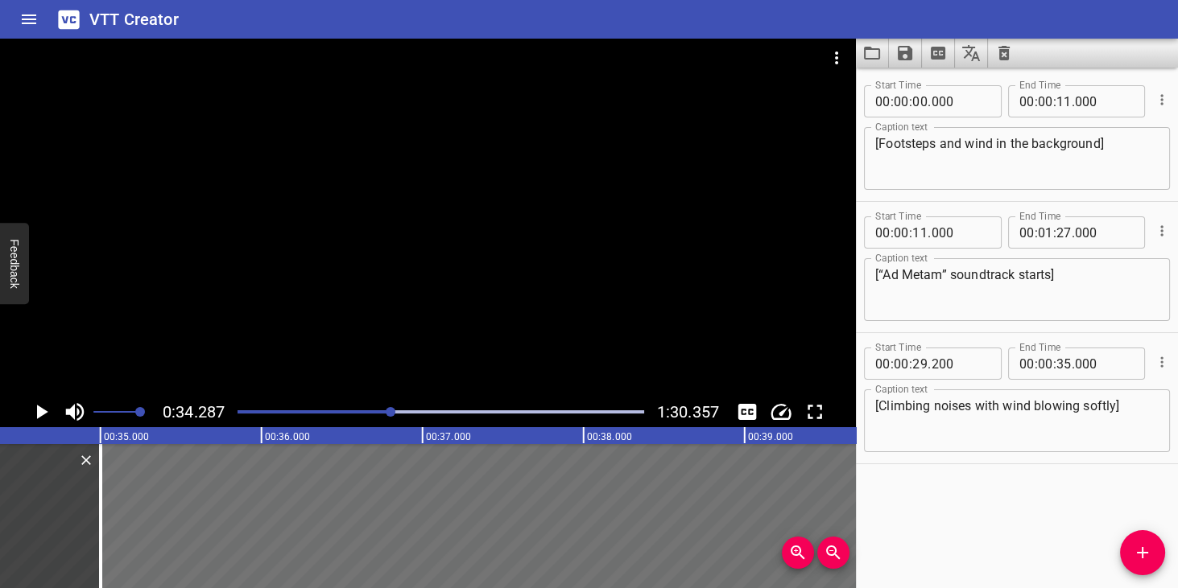
scroll to position [0, 5520]
click at [38, 405] on icon "Play/Pause" at bounding box center [41, 412] width 24 height 24
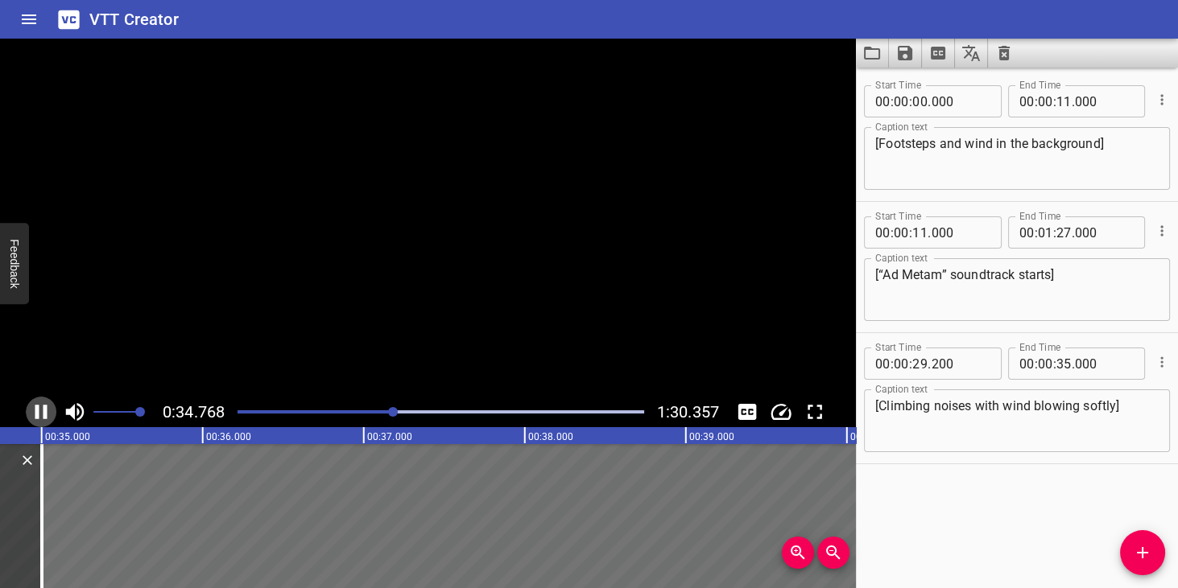
click at [38, 406] on icon "Play/Pause" at bounding box center [41, 412] width 12 height 14
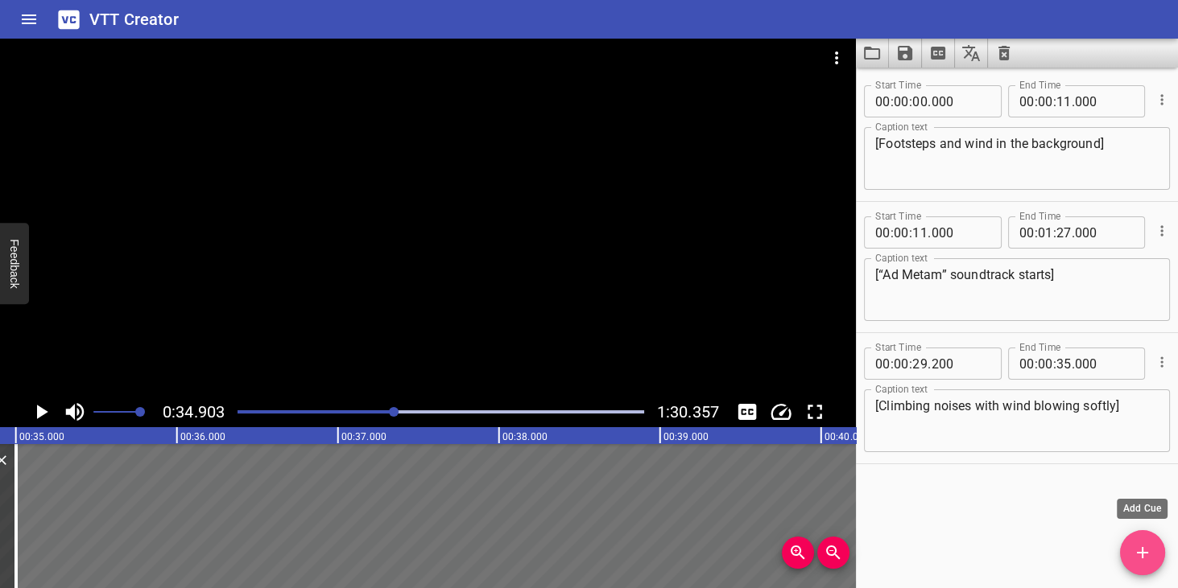
click at [1138, 547] on icon "Add Cue" at bounding box center [1142, 552] width 19 height 19
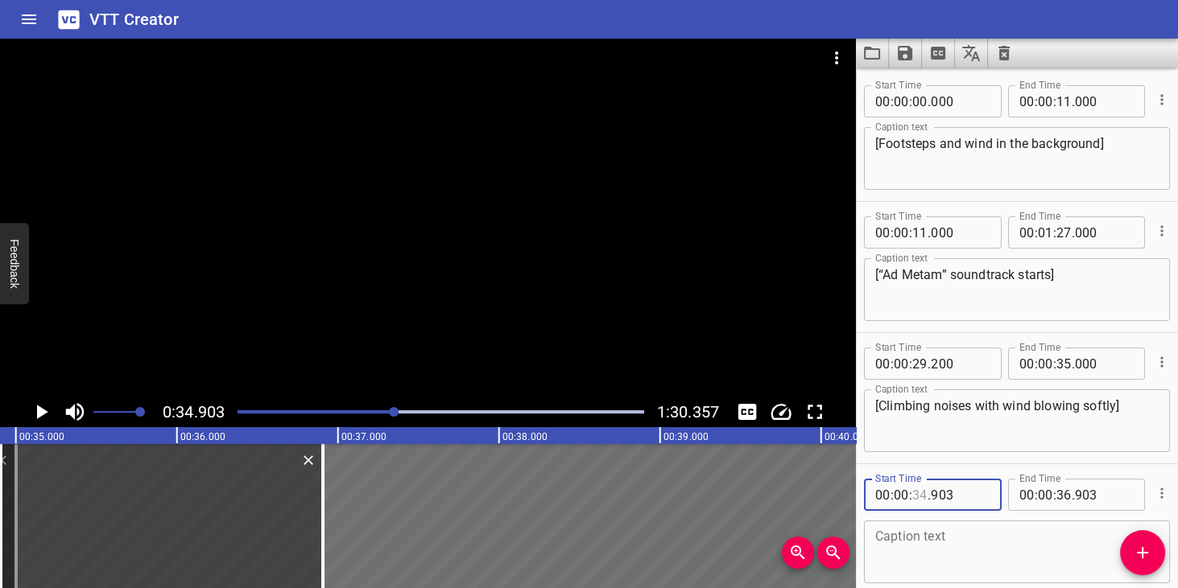
click at [923, 494] on input "number" at bounding box center [919, 495] width 15 height 32
type input "36"
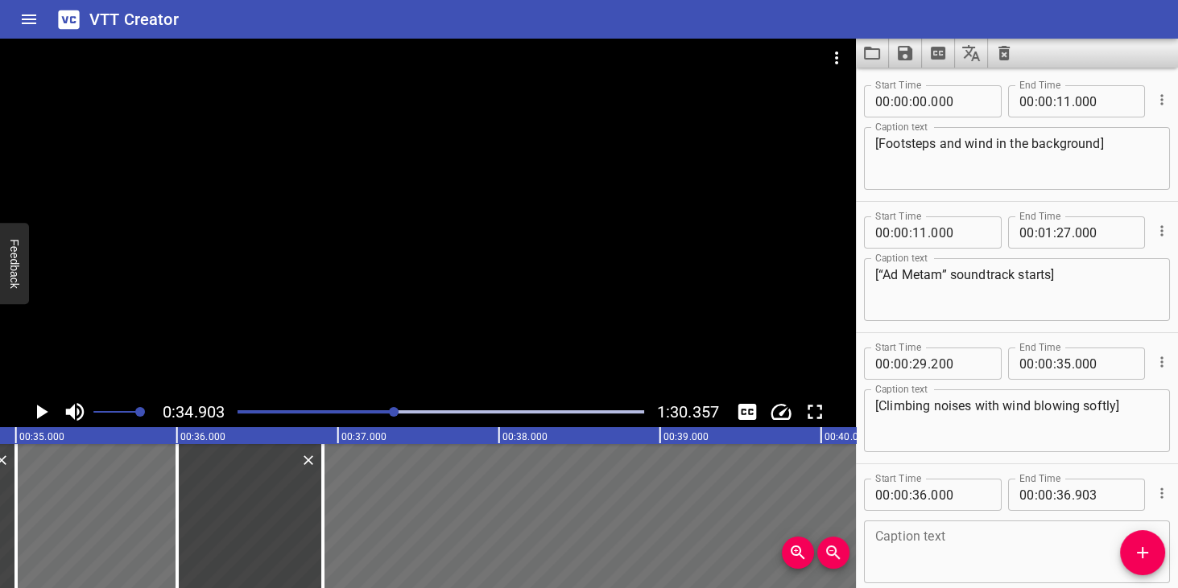
type input "000"
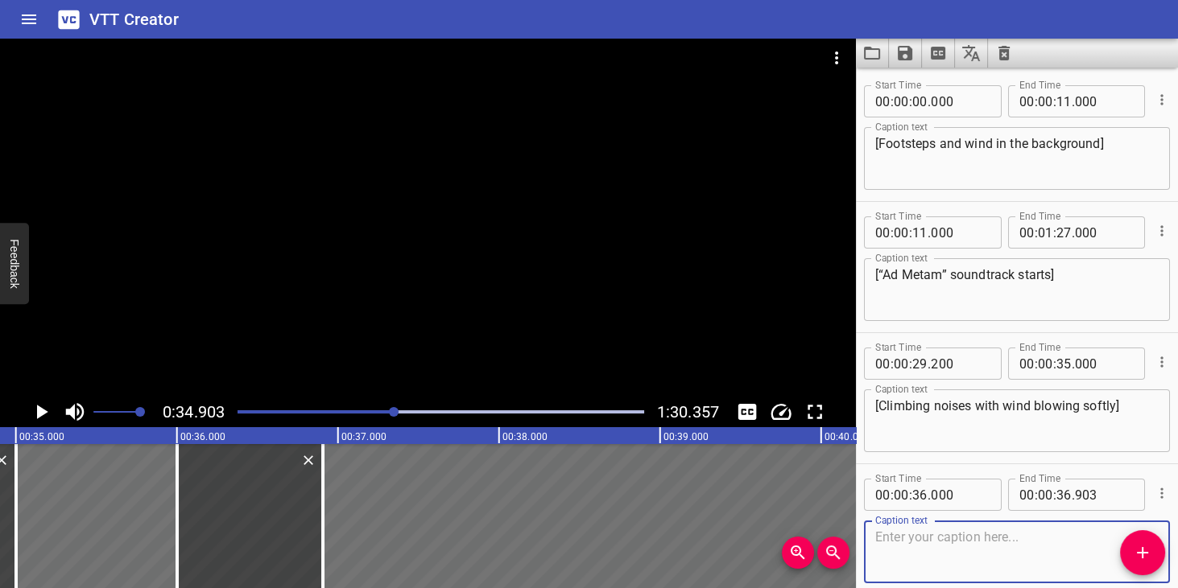
click at [946, 550] on textarea at bounding box center [1016, 553] width 283 height 46
paste textarea "[Sound of waves and wind in the background]"
type textarea "[Sound of waves and wind in the background]"
click at [37, 414] on icon "Play/Pause" at bounding box center [42, 412] width 11 height 14
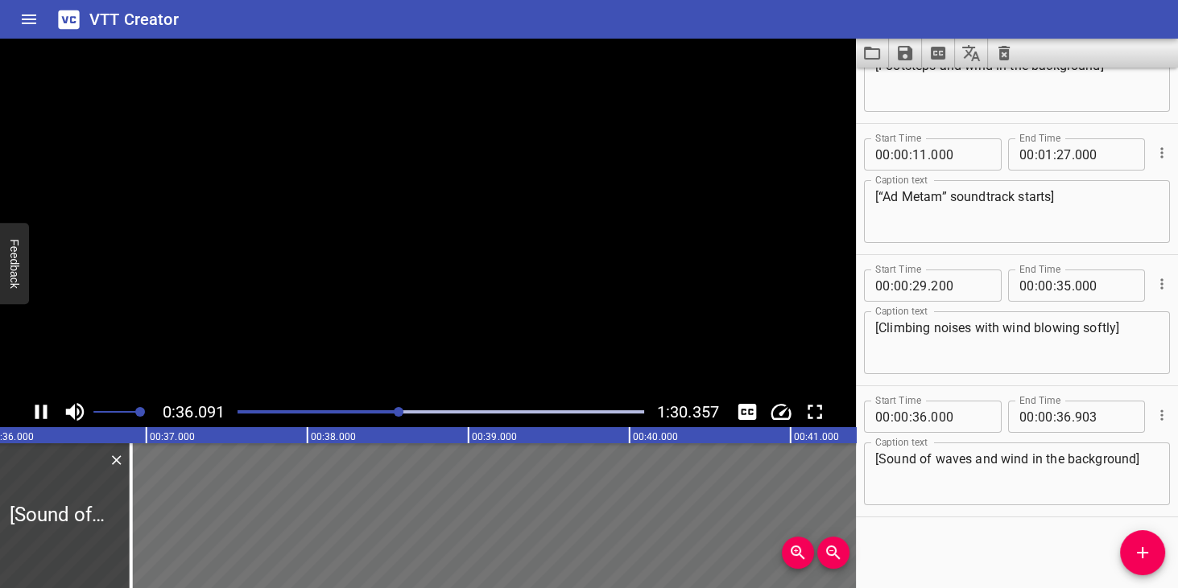
scroll to position [79, 0]
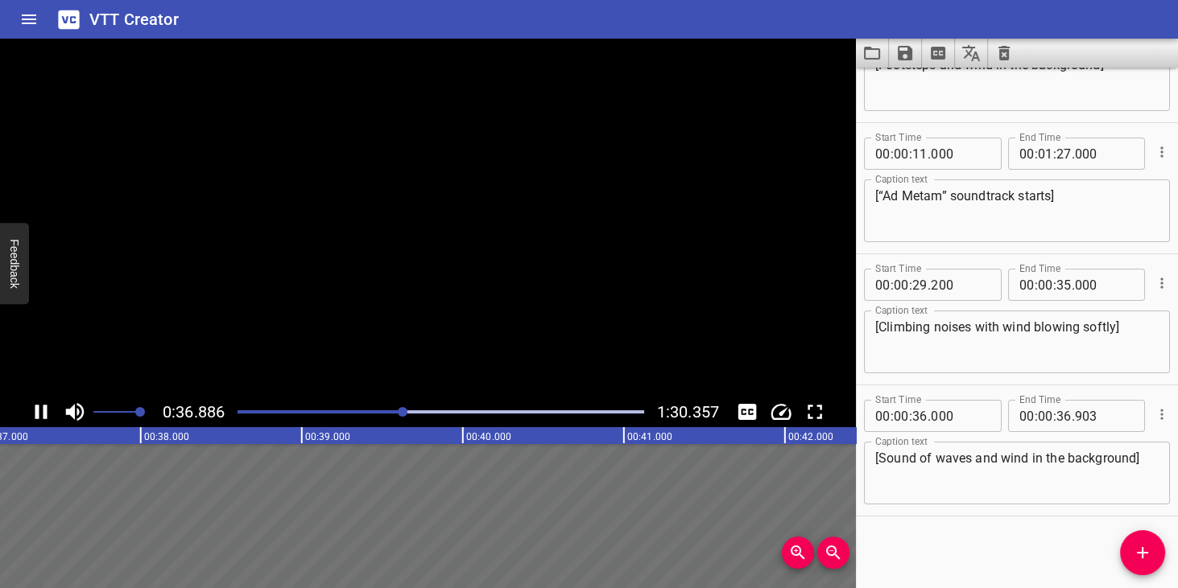
click at [38, 411] on icon "Play/Pause" at bounding box center [41, 412] width 12 height 14
click at [1065, 414] on input "number" at bounding box center [1063, 416] width 15 height 32
type input "37"
type input "000"
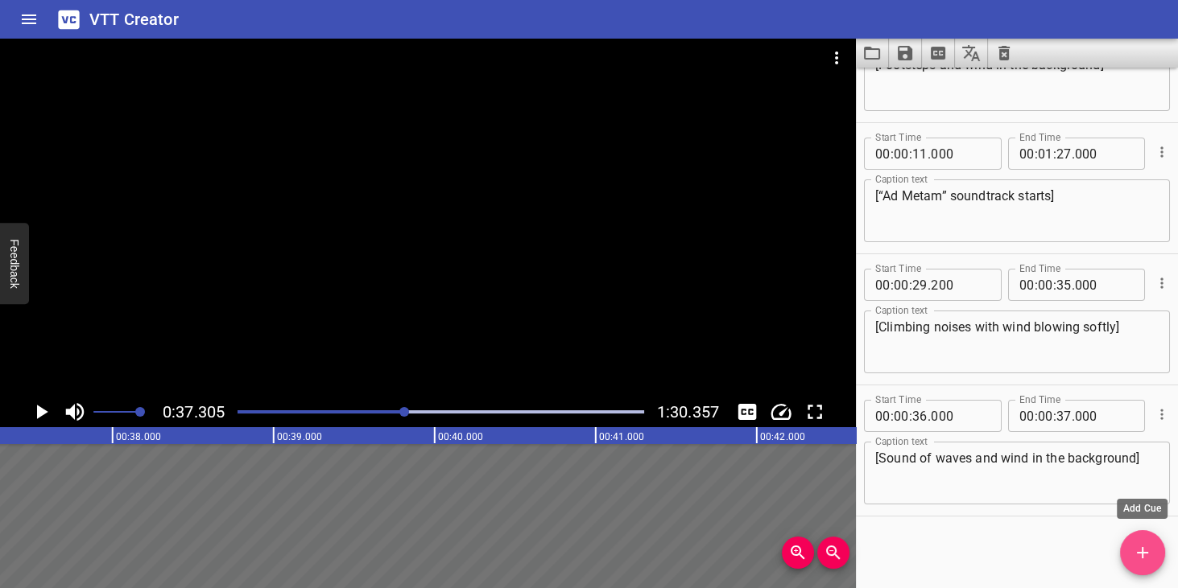
click at [1151, 549] on span "Add Cue" at bounding box center [1142, 552] width 45 height 19
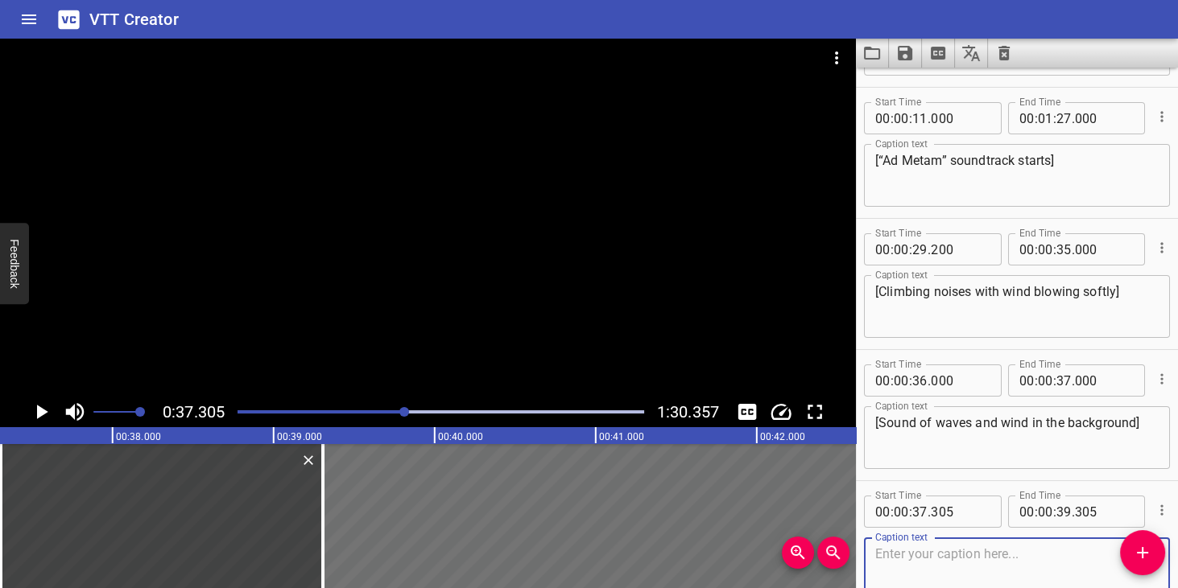
scroll to position [134, 0]
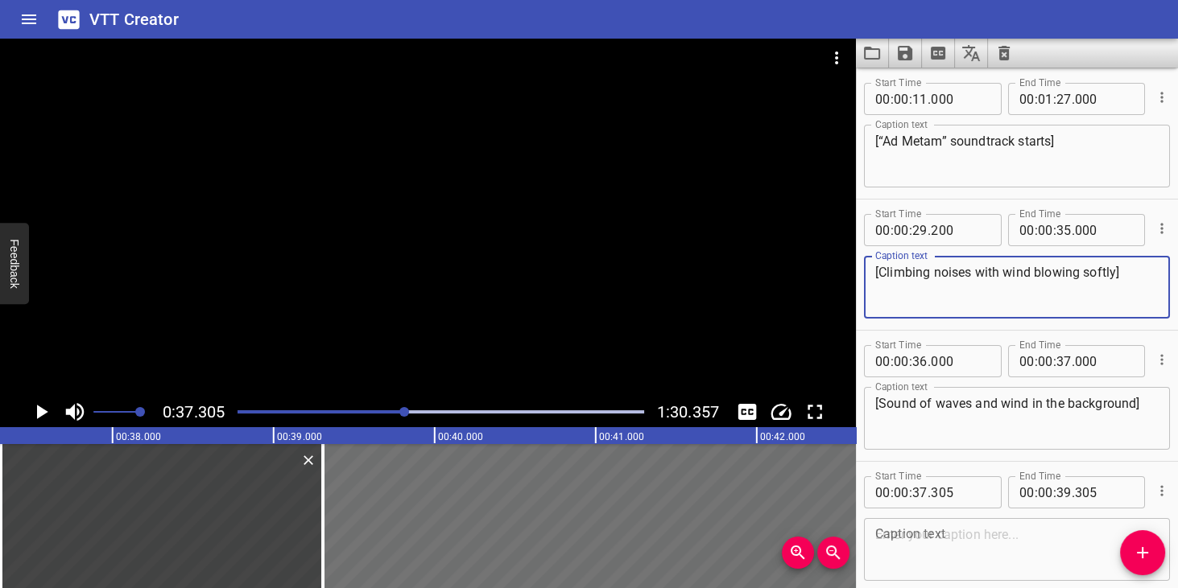
drag, startPoint x: 1138, startPoint y: 274, endPoint x: 858, endPoint y: 272, distance: 280.1
click at [858, 272] on div "Start Time 00 : 00 : 29 . 200 Start Time End Time 00 : 00 : 35 . 000 End Time C…" at bounding box center [1017, 265] width 322 height 130
click at [894, 539] on textarea at bounding box center [1016, 550] width 283 height 46
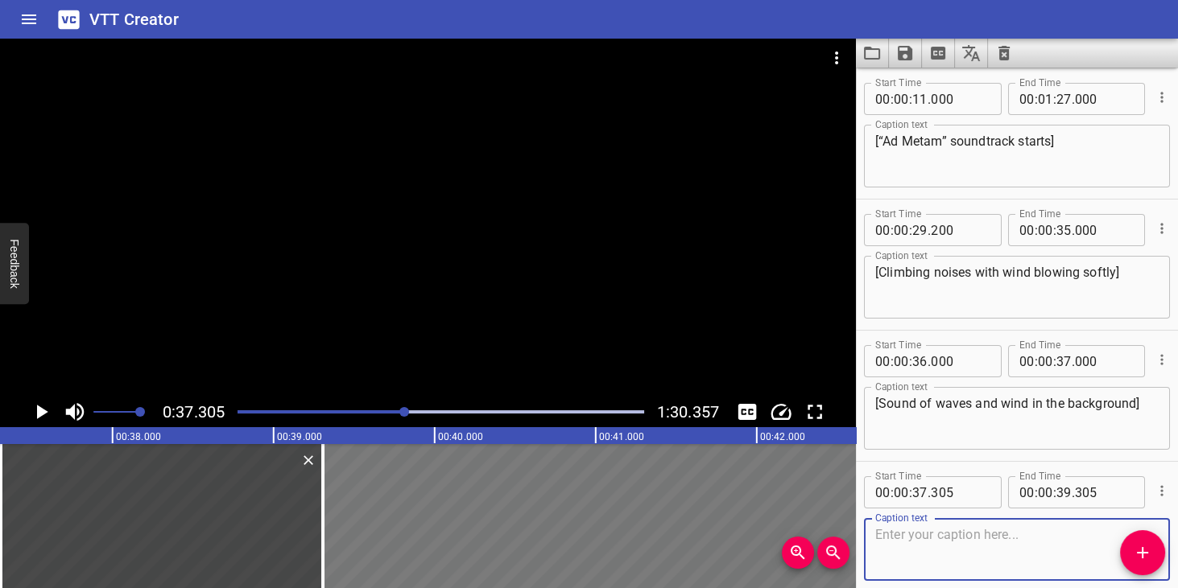
paste textarea "[Climbing noises with wind blowing softly]"
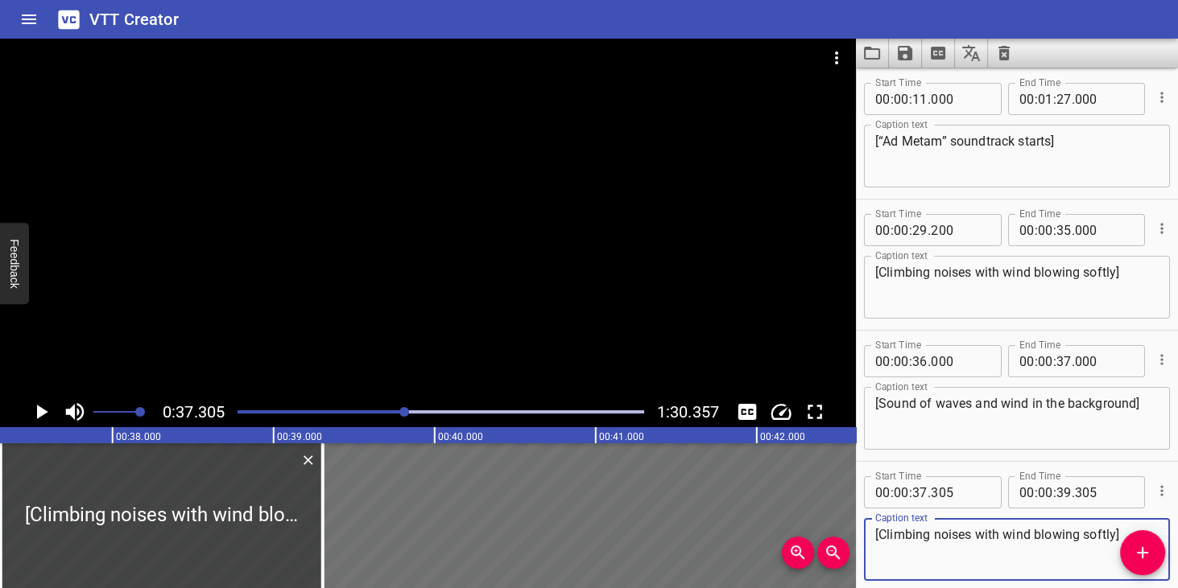
type textarea "[Climbing noises with wind blowing softly]"
click at [956, 494] on input "number" at bounding box center [960, 493] width 59 height 32
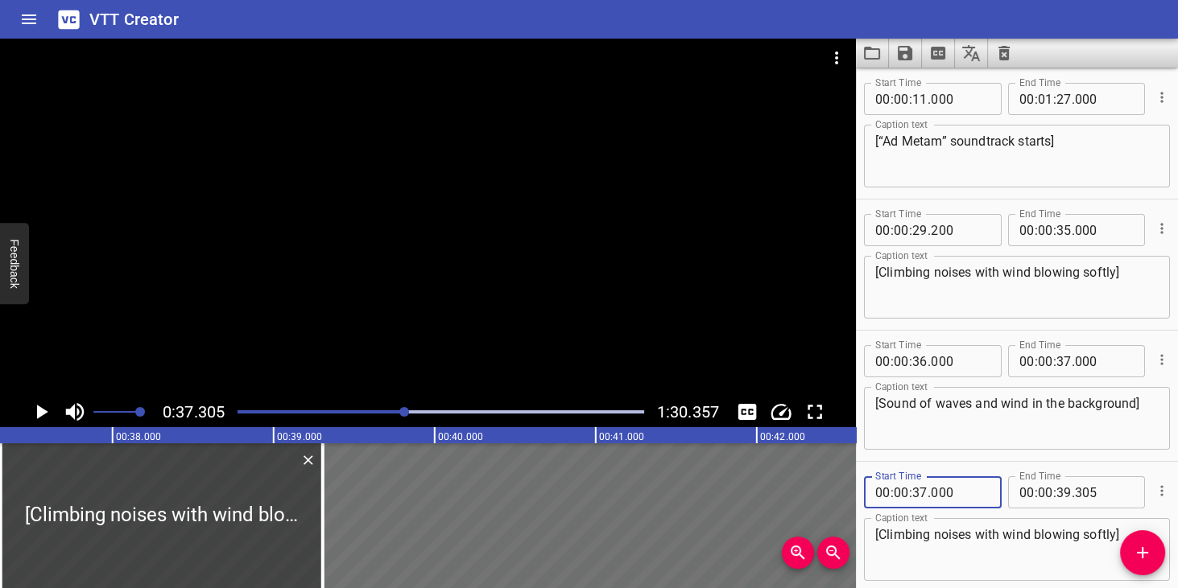
type input "000"
click at [40, 412] on icon "Play/Pause" at bounding box center [42, 412] width 11 height 14
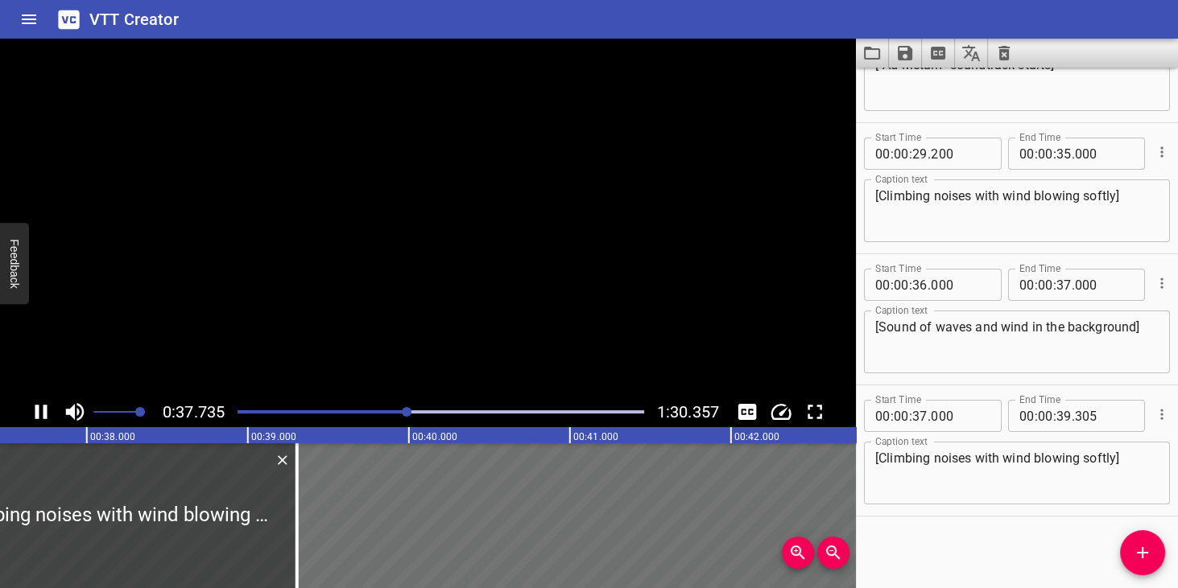
scroll to position [210, 0]
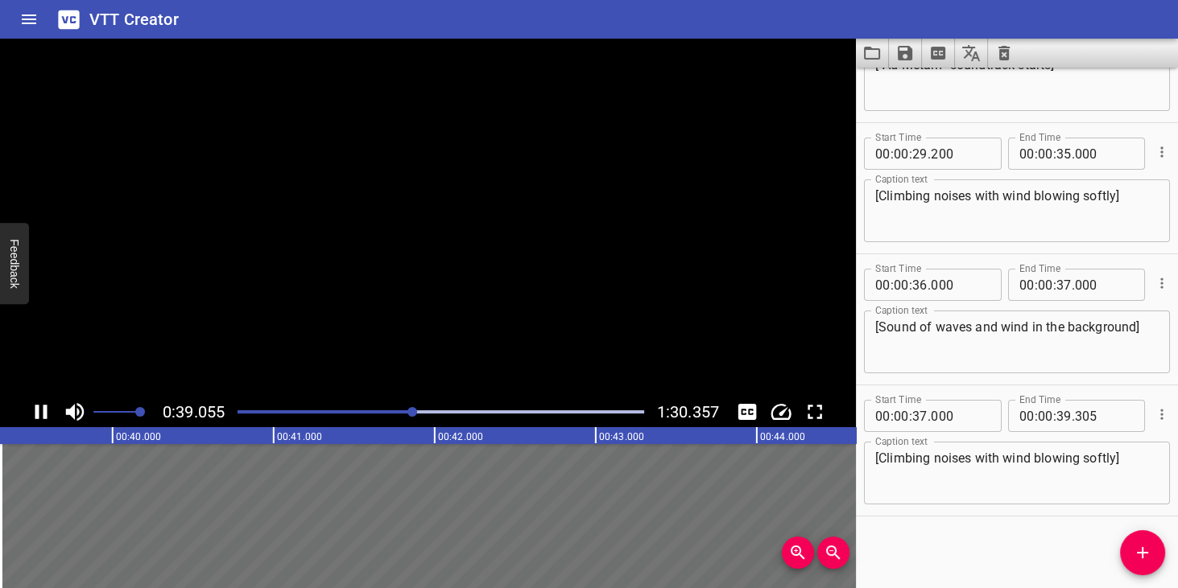
click at [39, 411] on icon "Play/Pause" at bounding box center [41, 412] width 12 height 14
click at [39, 411] on icon "Play/Pause" at bounding box center [42, 412] width 11 height 14
click at [39, 411] on icon "Play/Pause" at bounding box center [41, 412] width 12 height 14
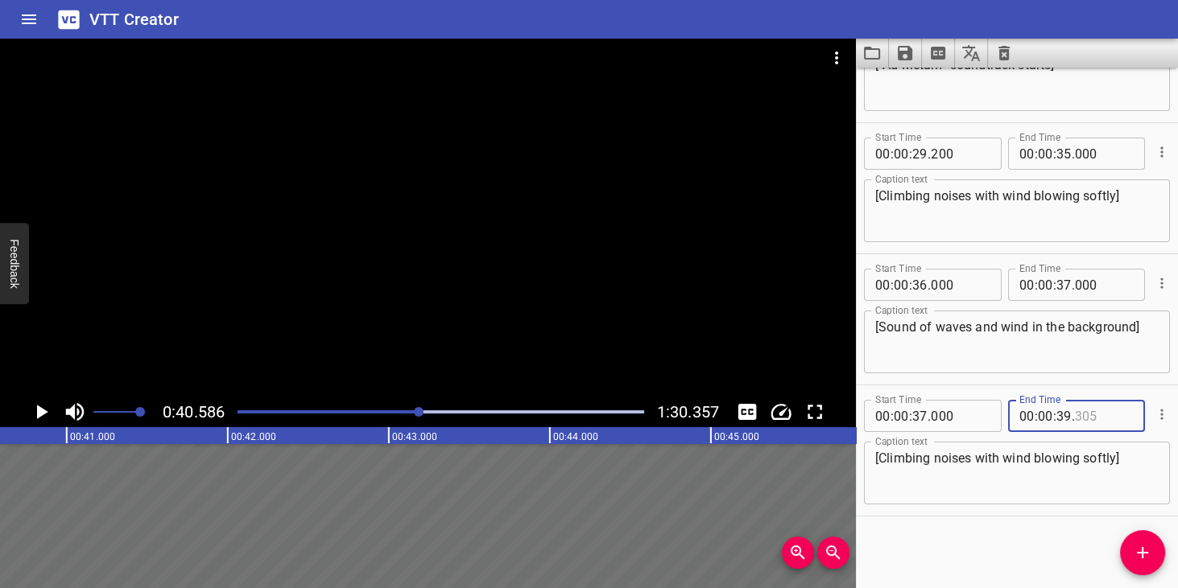
drag, startPoint x: 1093, startPoint y: 411, endPoint x: 1072, endPoint y: 414, distance: 21.1
click at [1075, 414] on input "number" at bounding box center [1104, 416] width 59 height 32
type input "305"
click at [1066, 415] on input "number" at bounding box center [1063, 416] width 15 height 32
type input "40"
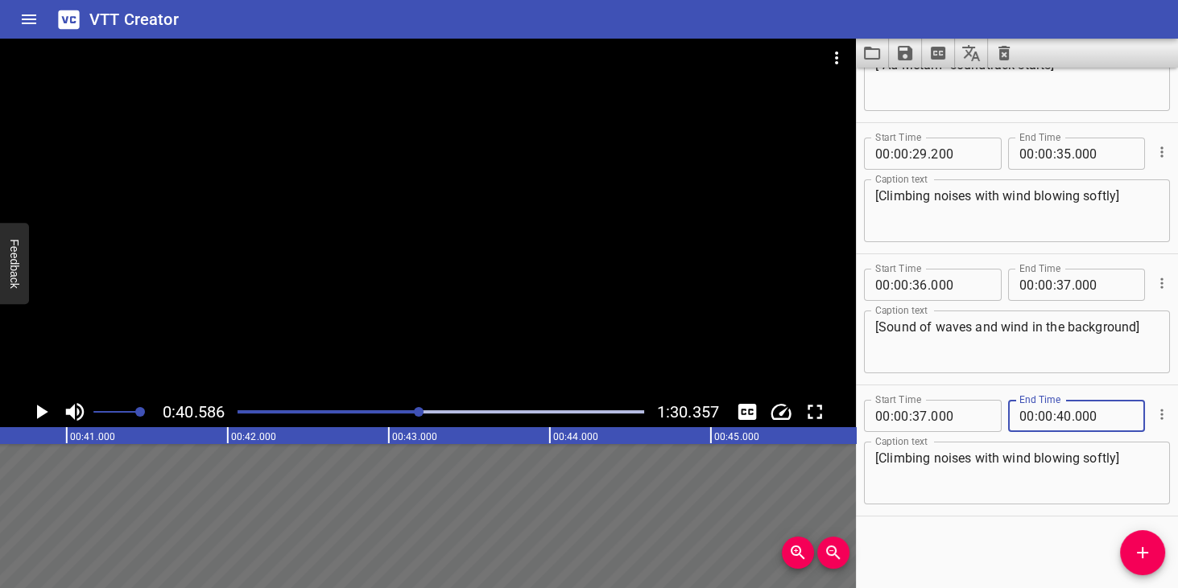
type input "000"
click at [32, 418] on icon "Play/Pause" at bounding box center [41, 412] width 24 height 24
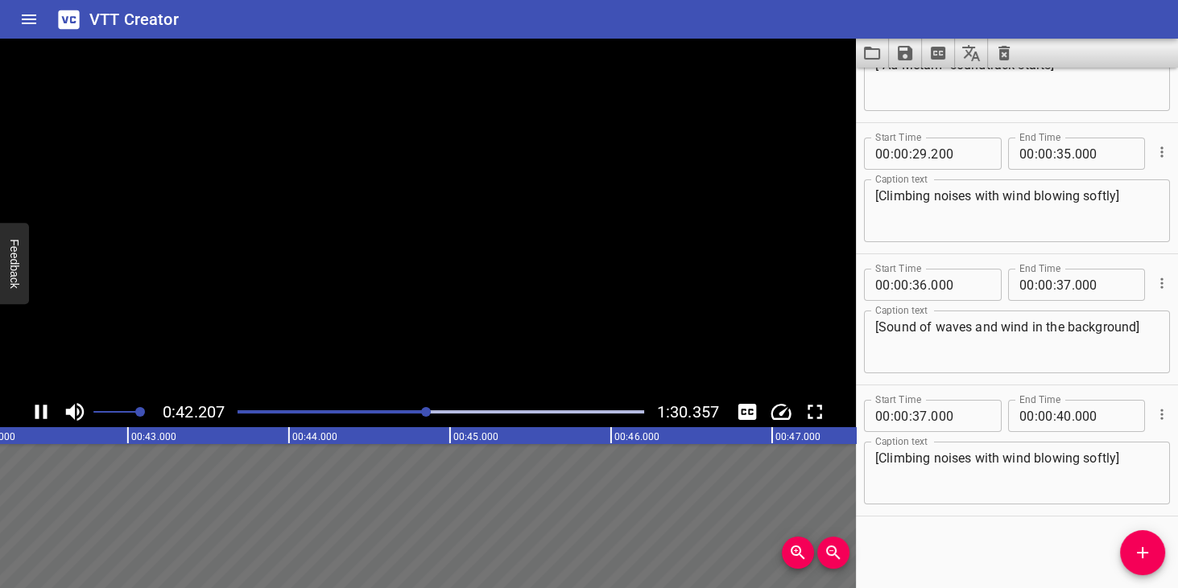
click at [32, 418] on icon "Play/Pause" at bounding box center [41, 412] width 24 height 24
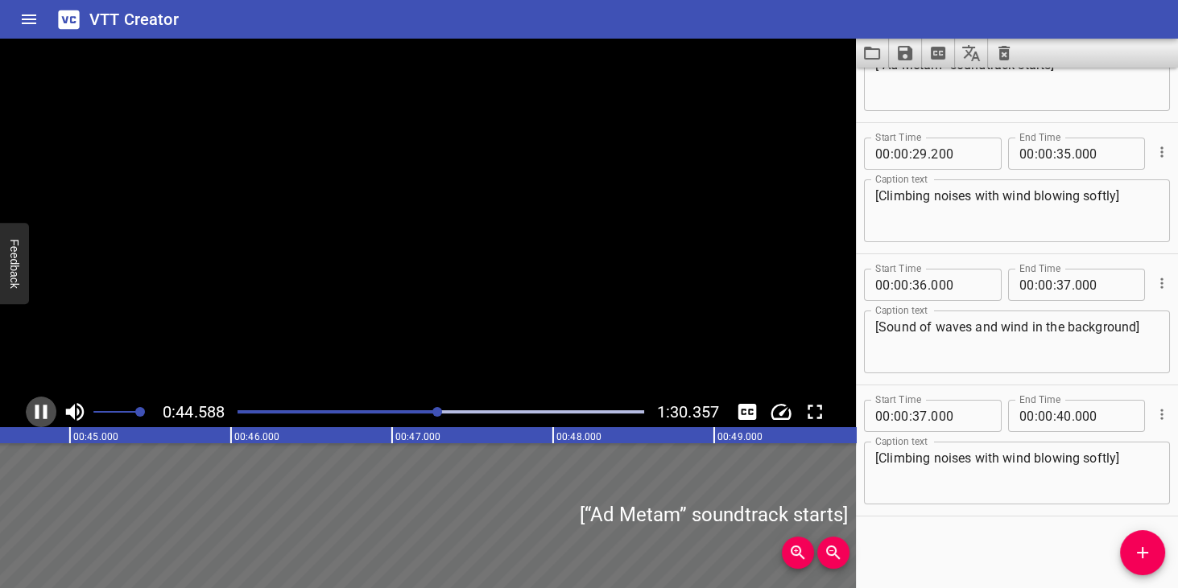
click at [32, 418] on icon "Play/Pause" at bounding box center [41, 412] width 24 height 24
click at [436, 414] on div at bounding box center [437, 412] width 10 height 10
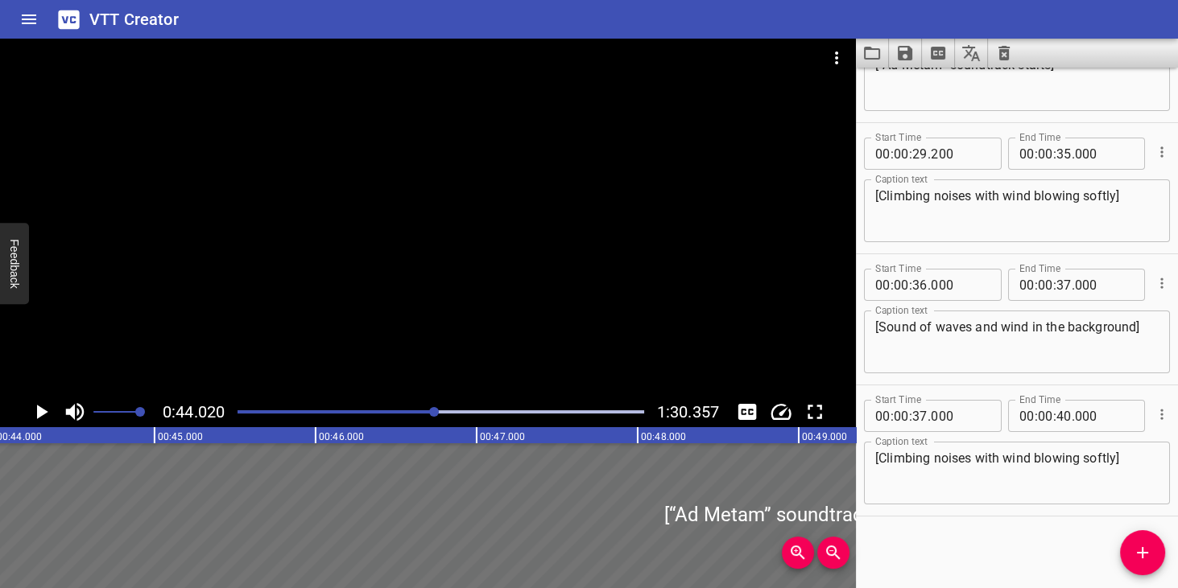
scroll to position [0, 7086]
click at [428, 413] on div "Play progress" at bounding box center [232, 412] width 407 height 3
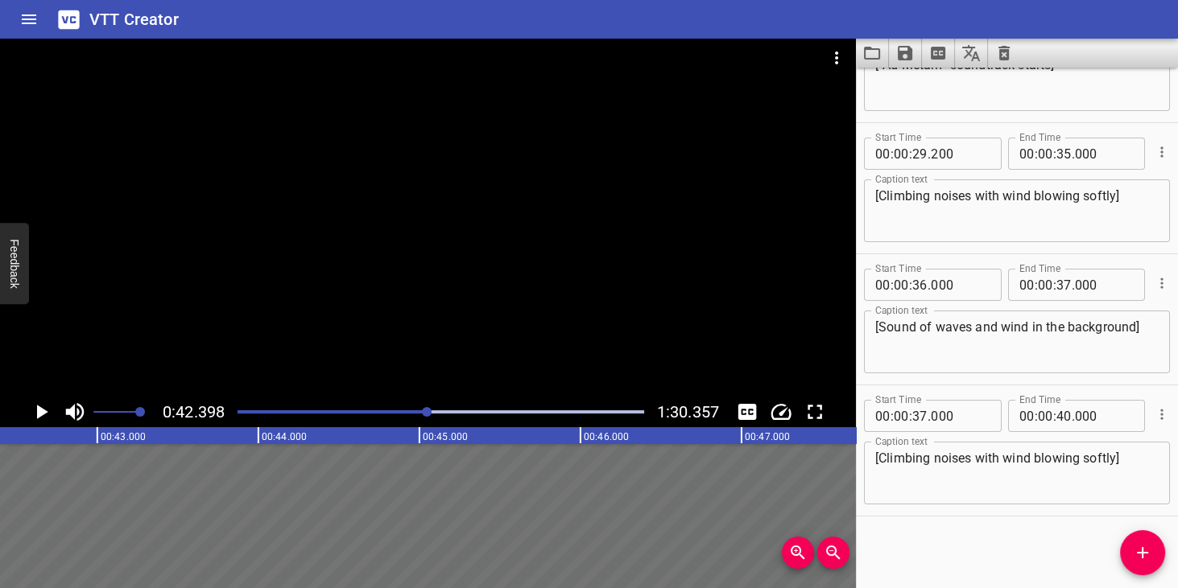
click at [418, 412] on div "Play progress" at bounding box center [225, 412] width 407 height 3
click at [45, 415] on icon "Play/Pause" at bounding box center [41, 412] width 24 height 24
click at [45, 415] on icon "Play/Pause" at bounding box center [41, 412] width 12 height 14
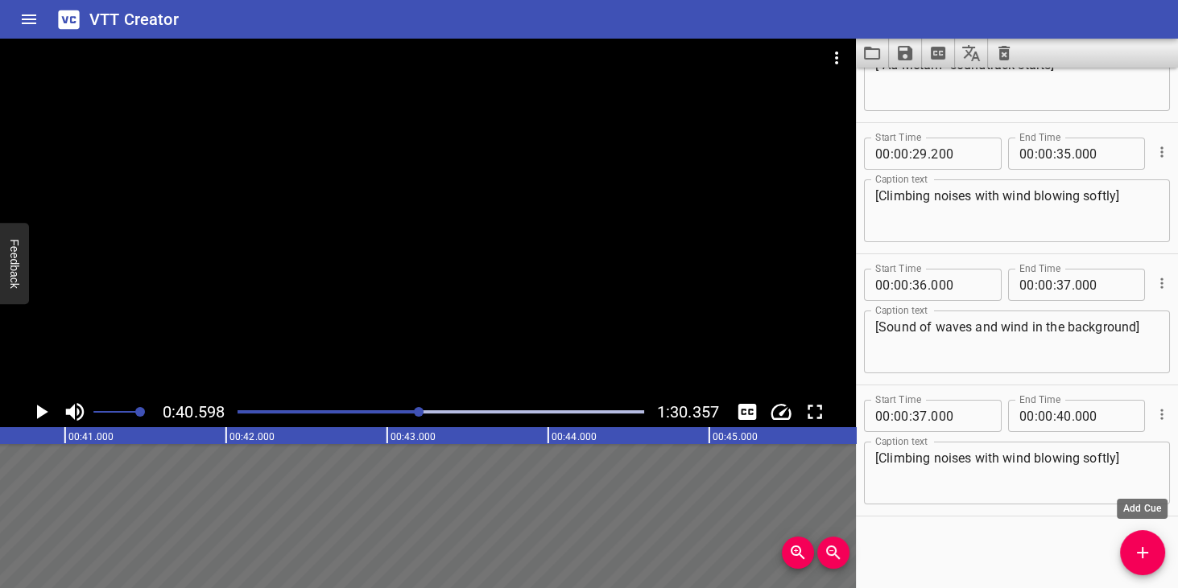
click at [1138, 543] on icon "Add Cue" at bounding box center [1142, 552] width 19 height 19
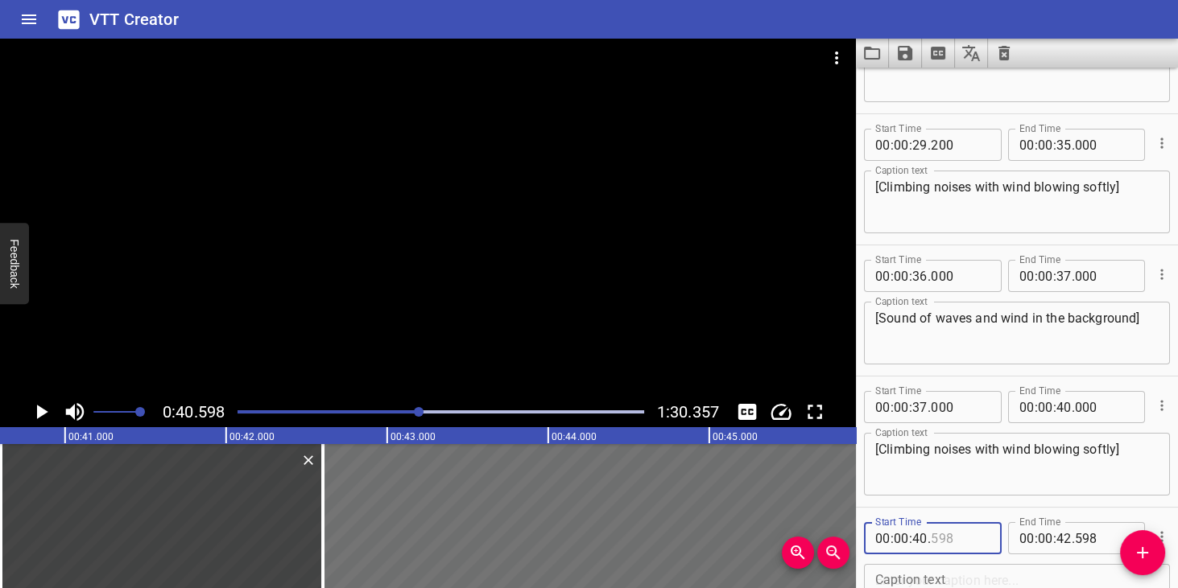
click at [972, 540] on input "number" at bounding box center [960, 538] width 59 height 32
type input "000"
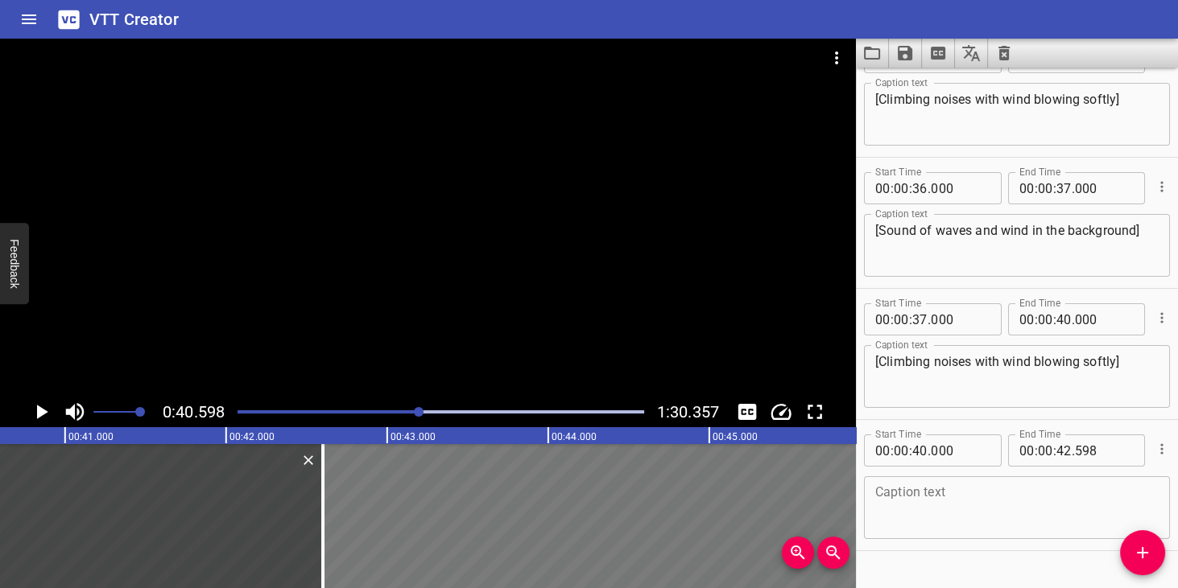
scroll to position [311, 0]
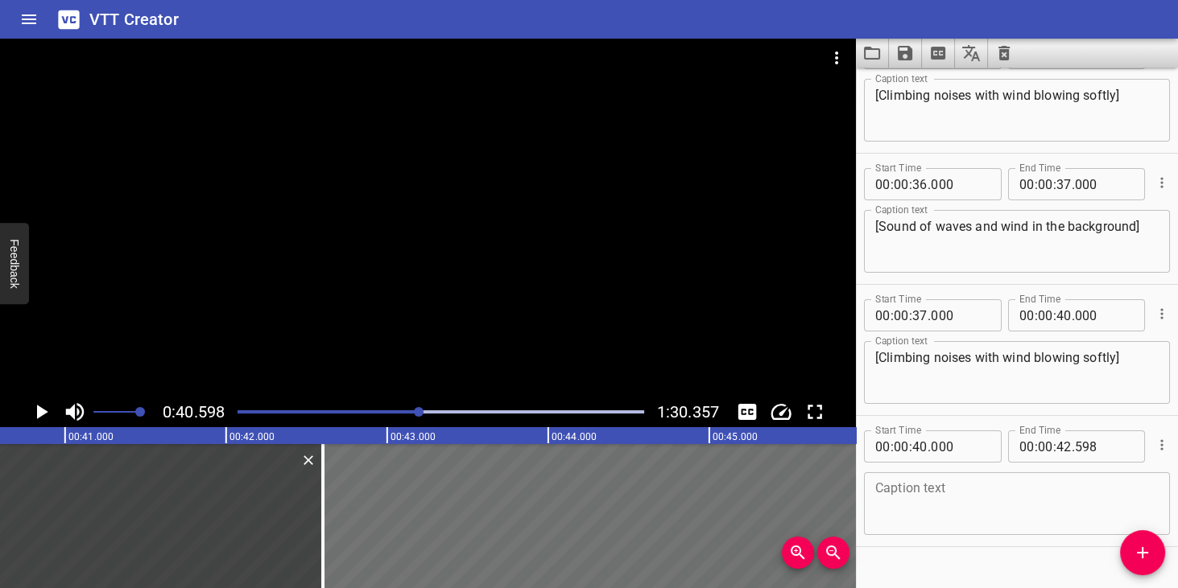
click at [42, 407] on icon "Play/Pause" at bounding box center [41, 412] width 24 height 24
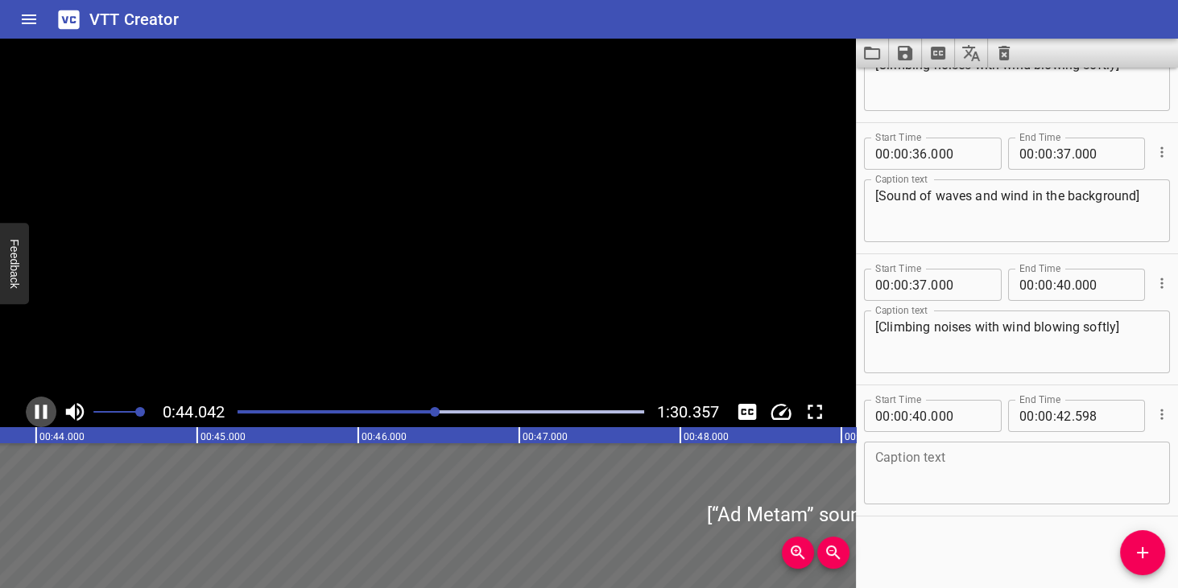
click at [42, 407] on icon "Play/Pause" at bounding box center [41, 412] width 24 height 24
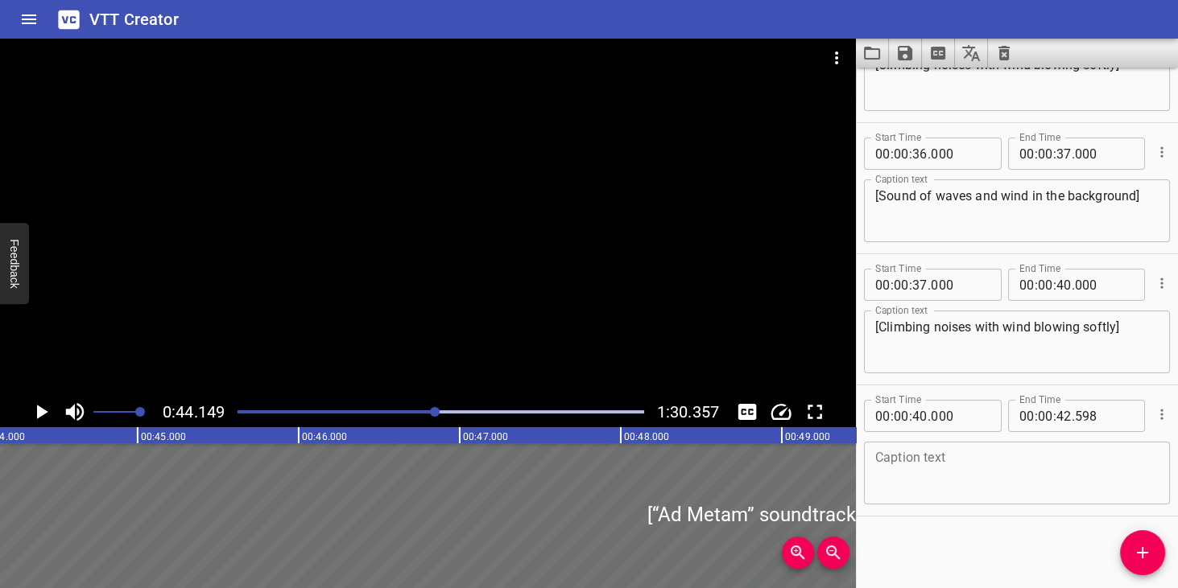
scroll to position [0, 7107]
click at [42, 407] on icon "Play/Pause" at bounding box center [41, 412] width 24 height 24
click at [1066, 418] on input "number" at bounding box center [1063, 416] width 15 height 32
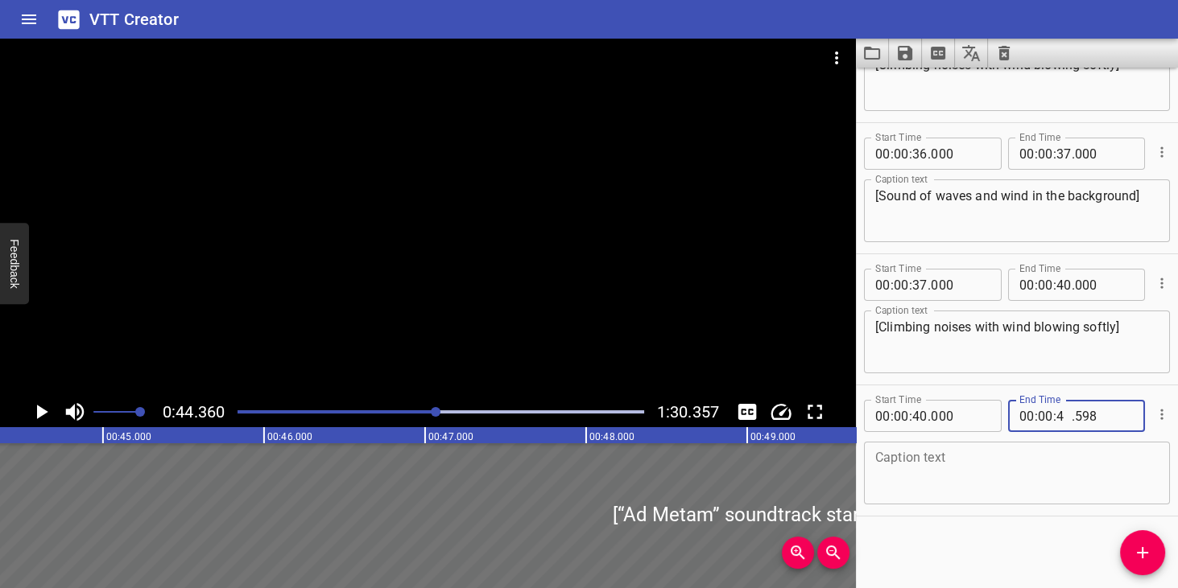
type input "44"
type input "400"
click at [49, 406] on icon "Play/Pause" at bounding box center [41, 412] width 24 height 24
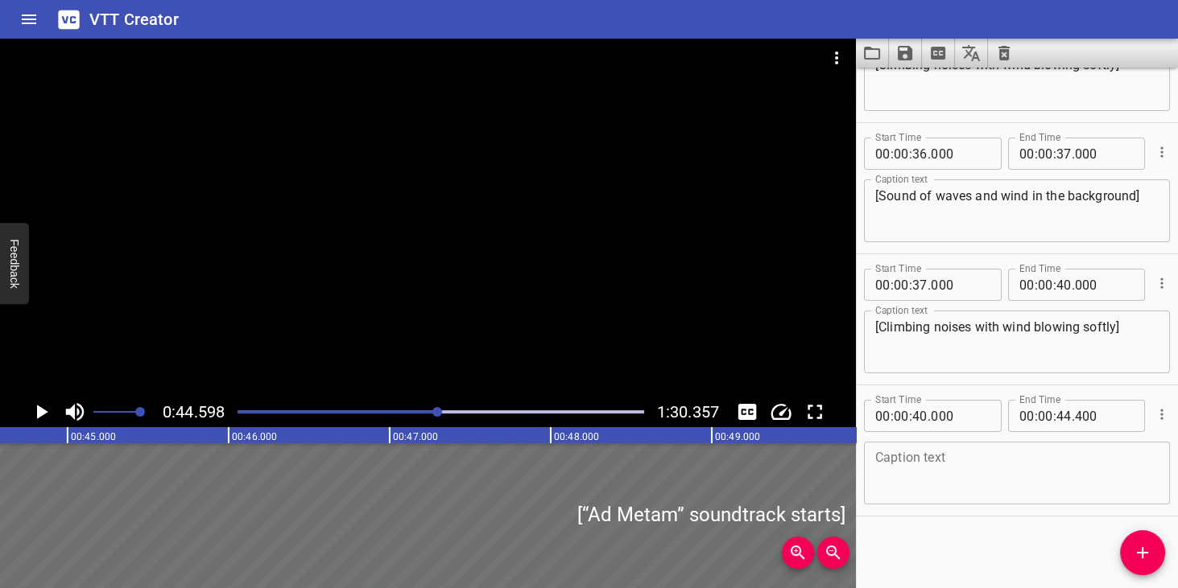
scroll to position [0, 7180]
click at [1116, 423] on input "number" at bounding box center [1104, 416] width 59 height 32
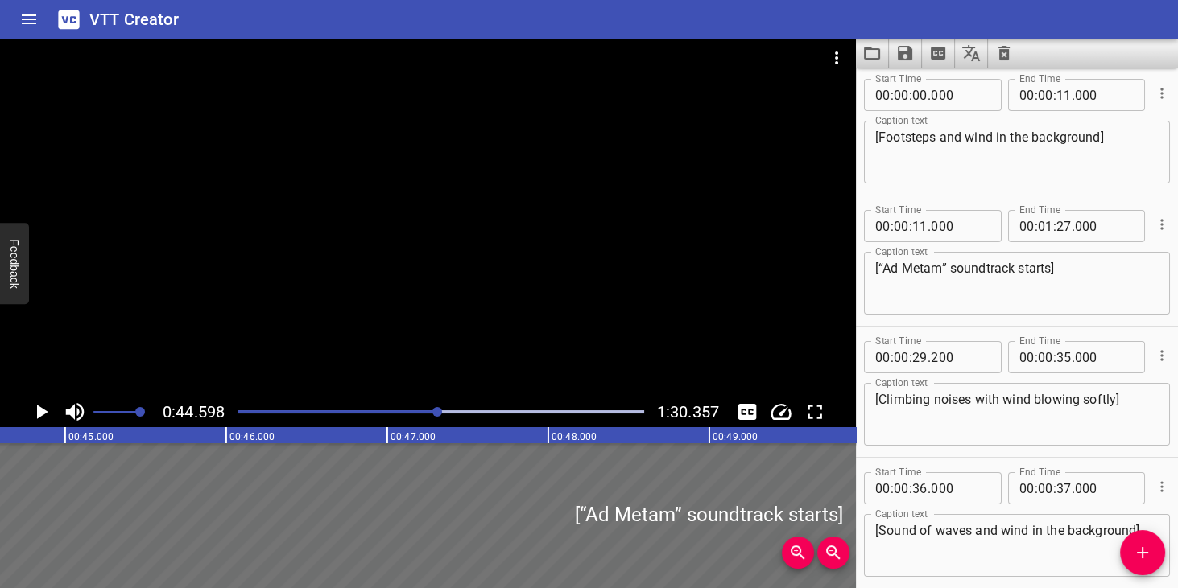
scroll to position [0, 0]
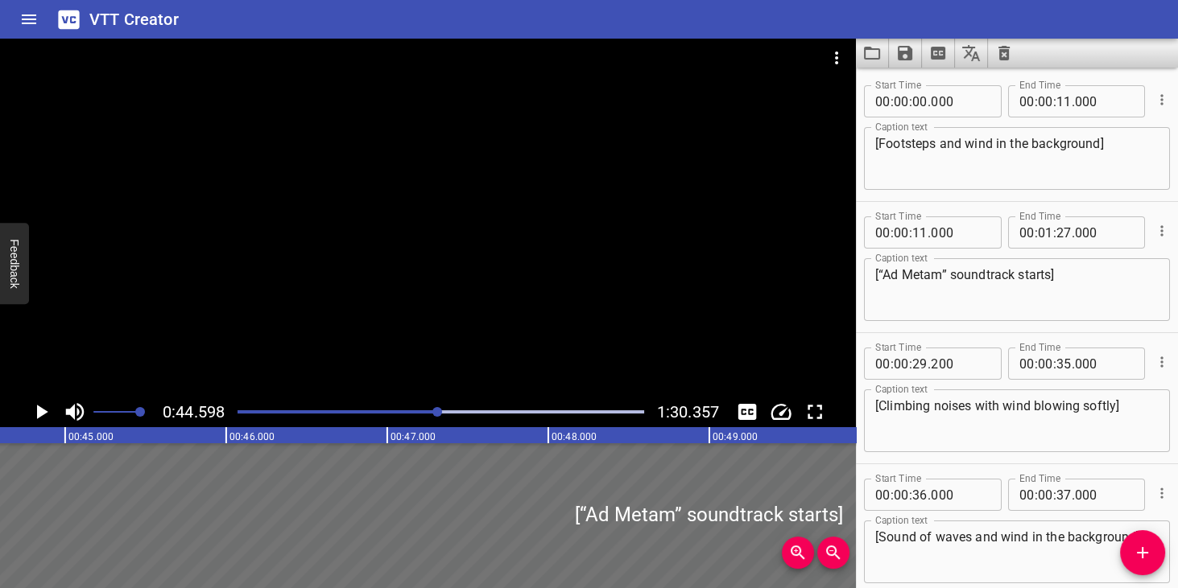
type input "400"
drag, startPoint x: 1112, startPoint y: 148, endPoint x: 862, endPoint y: 151, distance: 249.6
click at [862, 151] on div "Start Time 00 : 00 : 00 . 000 Start Time End Time 00 : 00 : 11 . 000 End Time C…" at bounding box center [1017, 136] width 322 height 130
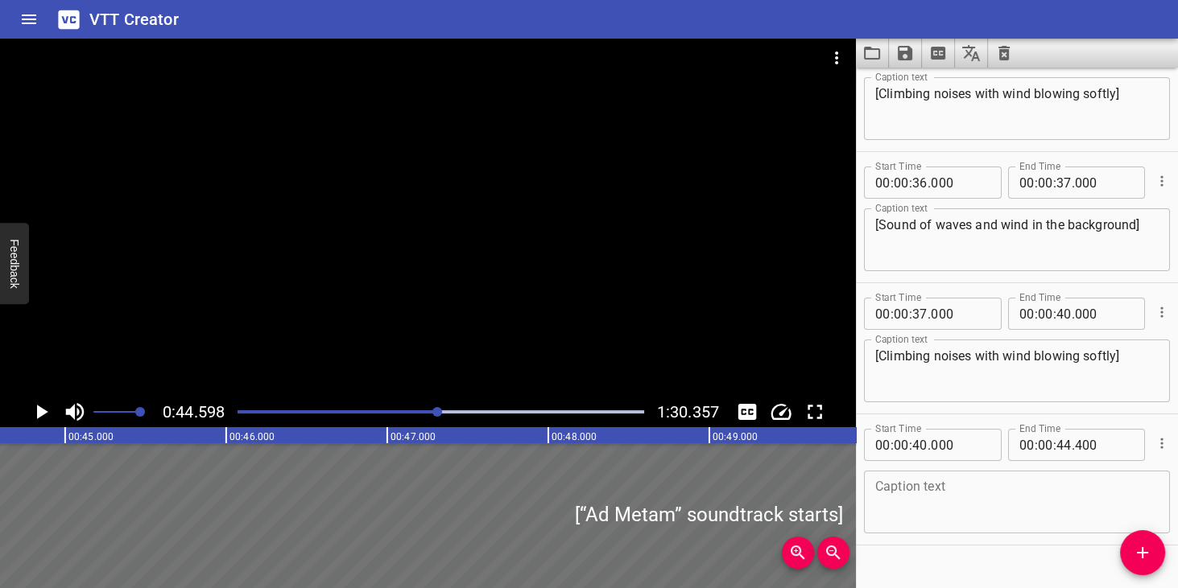
scroll to position [341, 0]
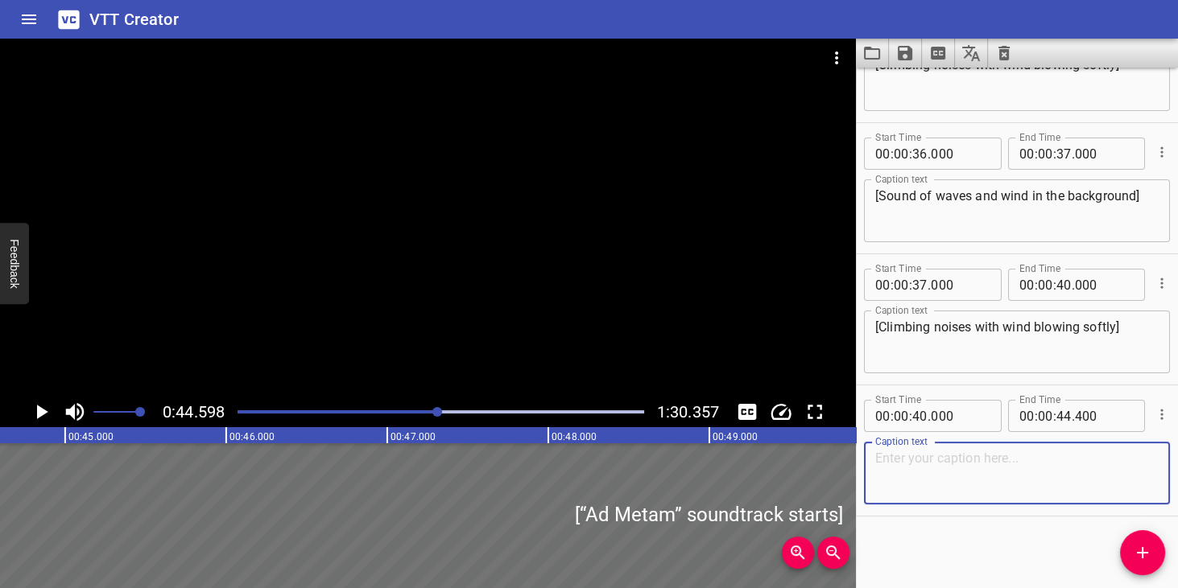
click at [943, 470] on textarea at bounding box center [1016, 474] width 283 height 46
paste textarea "[Footsteps and wind in the background]"
type textarea "[Footsteps and wind in the background]"
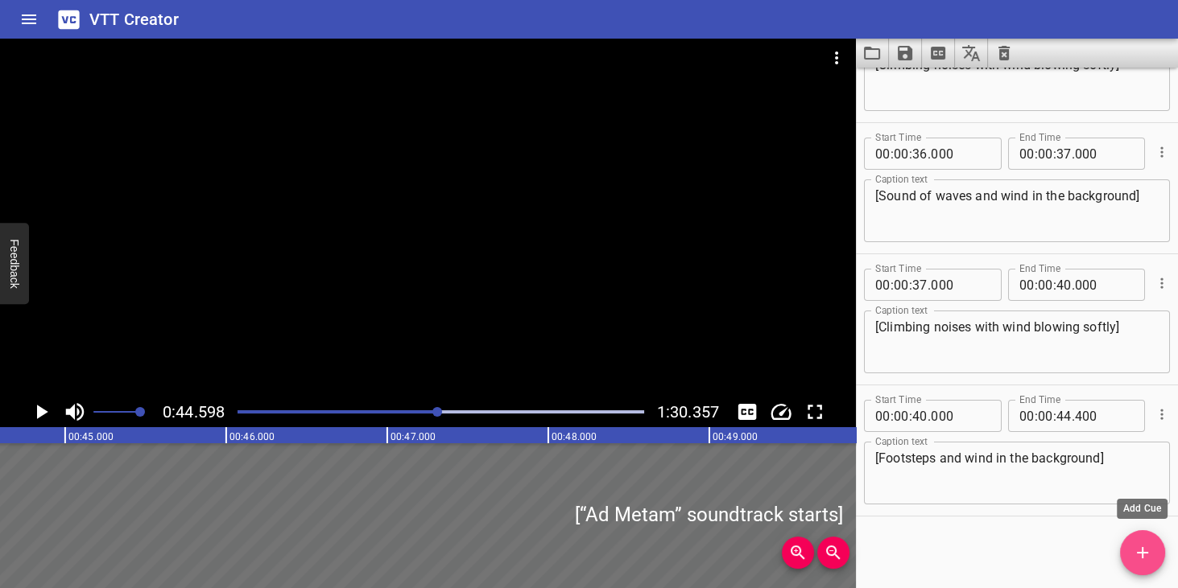
click at [1135, 551] on icon "Add Cue" at bounding box center [1142, 552] width 19 height 19
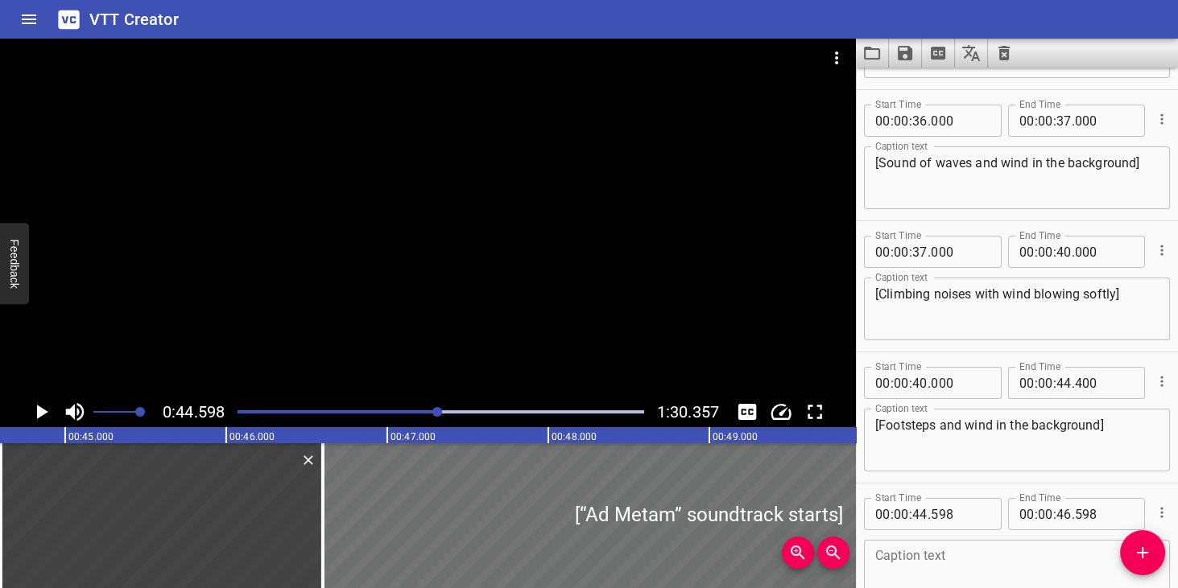
scroll to position [395, 0]
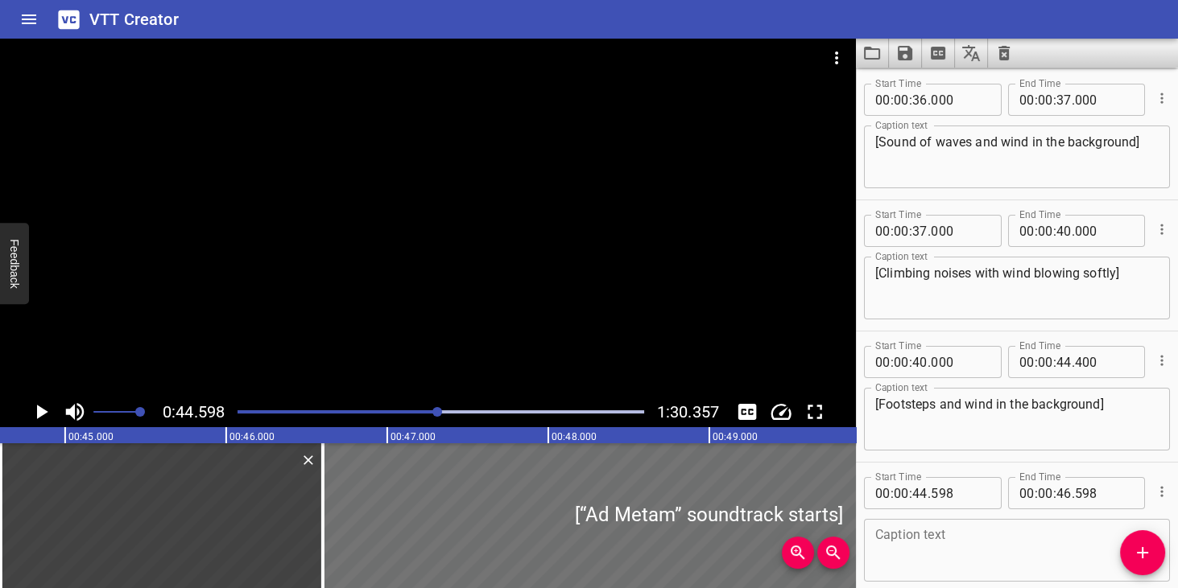
click at [931, 539] on textarea at bounding box center [1016, 551] width 283 height 46
paste textarea "[Sound of diving into water]"
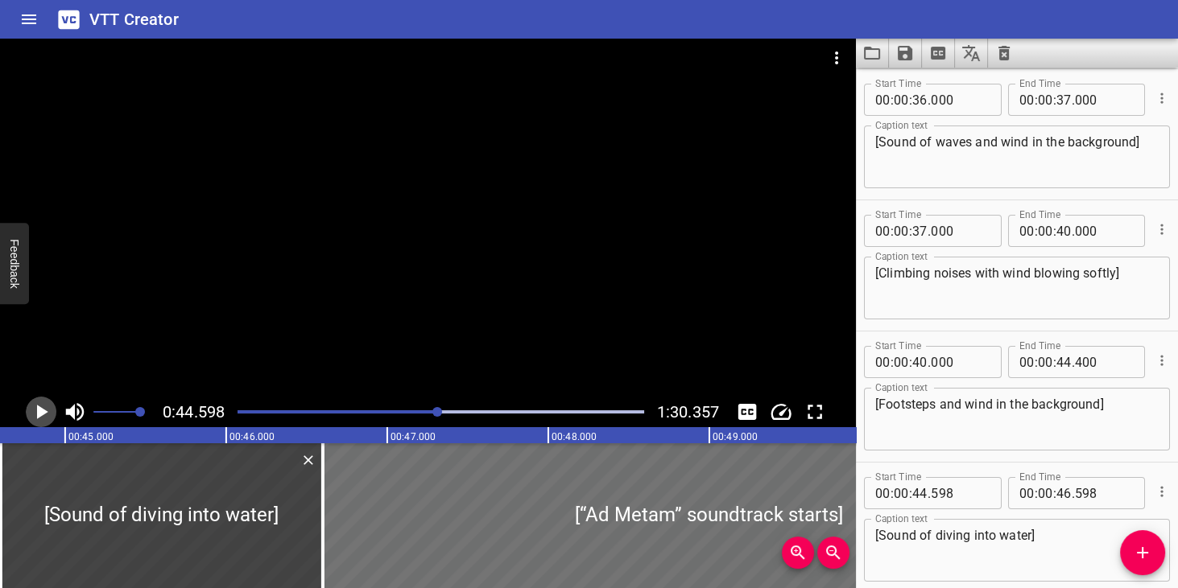
click at [42, 409] on icon "Play/Pause" at bounding box center [42, 412] width 11 height 14
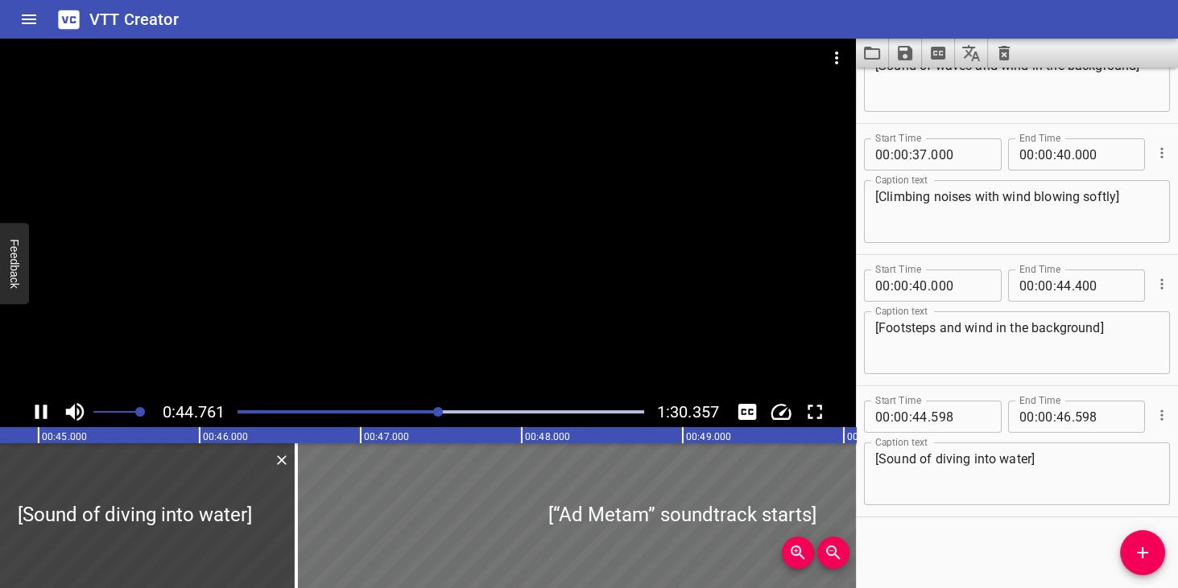
scroll to position [473, 0]
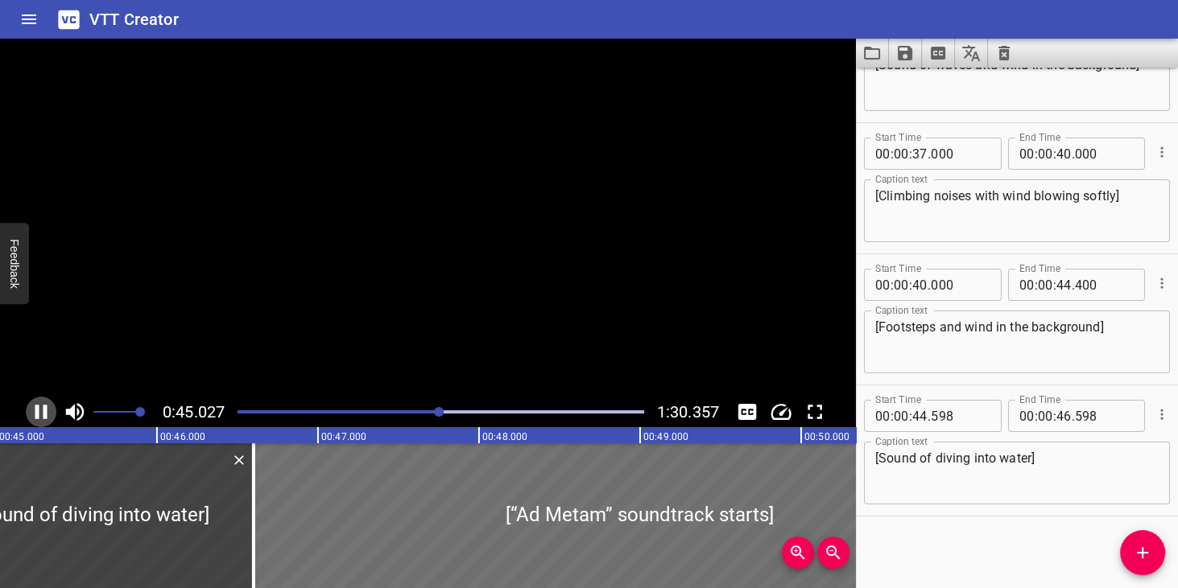
click at [42, 409] on icon "Play/Pause" at bounding box center [41, 412] width 24 height 24
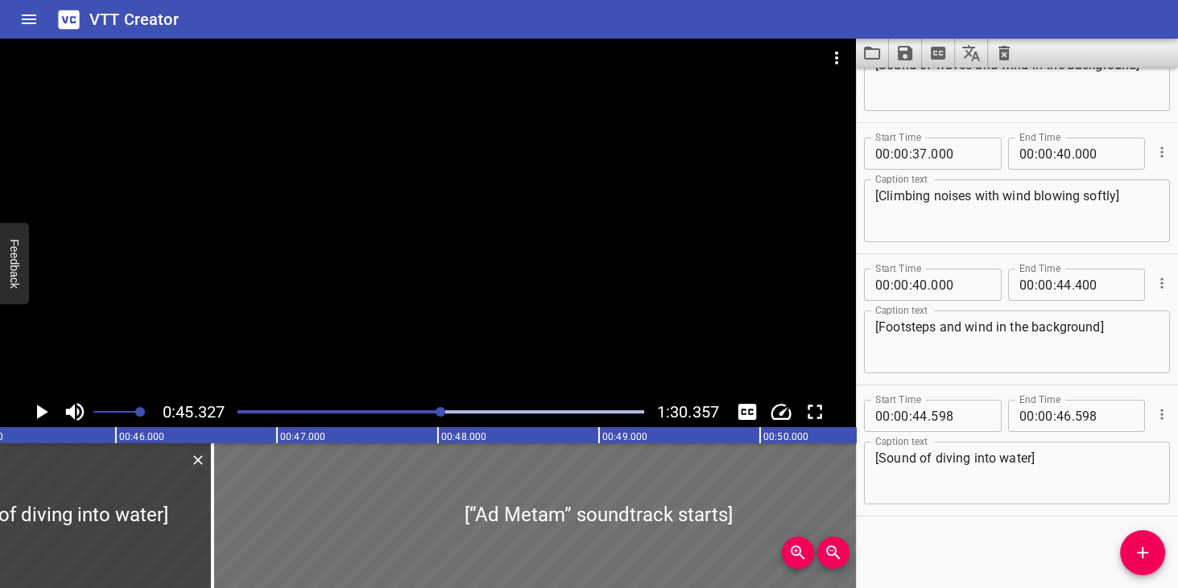
scroll to position [0, 7297]
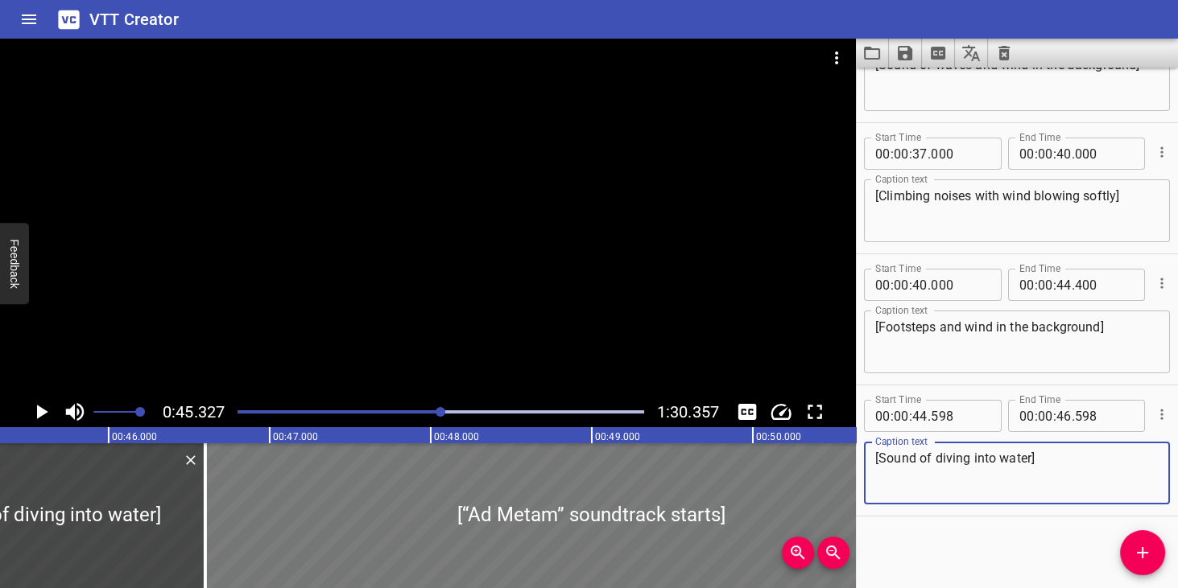
drag, startPoint x: 989, startPoint y: 460, endPoint x: 852, endPoint y: 465, distance: 136.9
click at [852, 465] on main "0:45.327 1:30.357 00:00.000 00:01.000 00:02.000 00:03.000 00:04.000 00:05.000 0…" at bounding box center [589, 314] width 1178 height 550
paste textarea "and swimming under"
type textarea "[Sound of diving and swimming underwater]"
click at [47, 415] on icon "Play/Pause" at bounding box center [41, 412] width 24 height 24
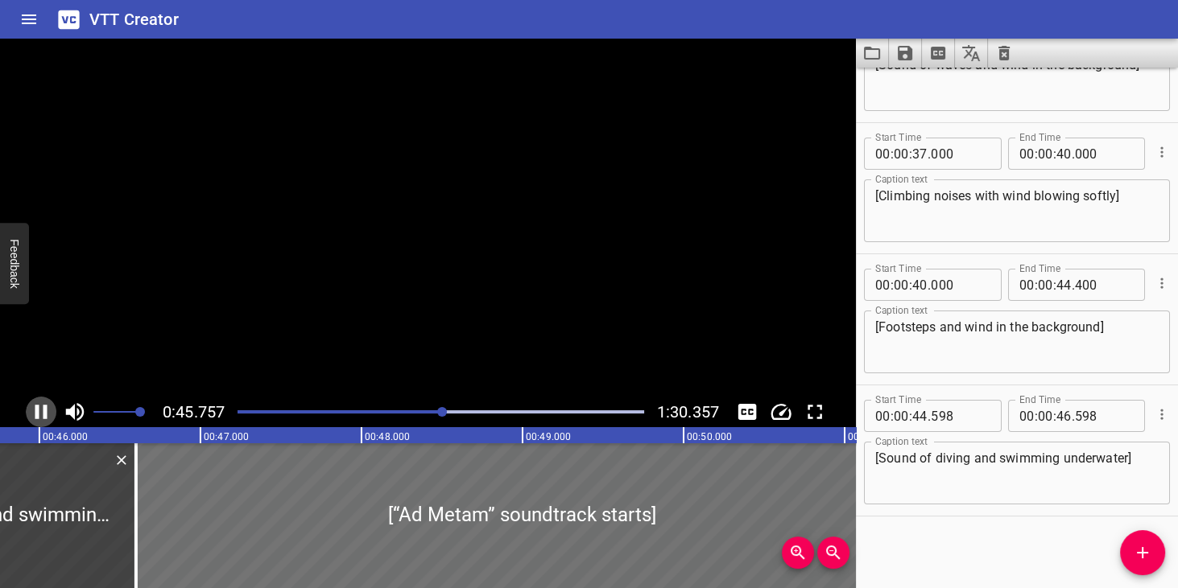
click at [47, 415] on icon "Play/Pause" at bounding box center [41, 412] width 24 height 24
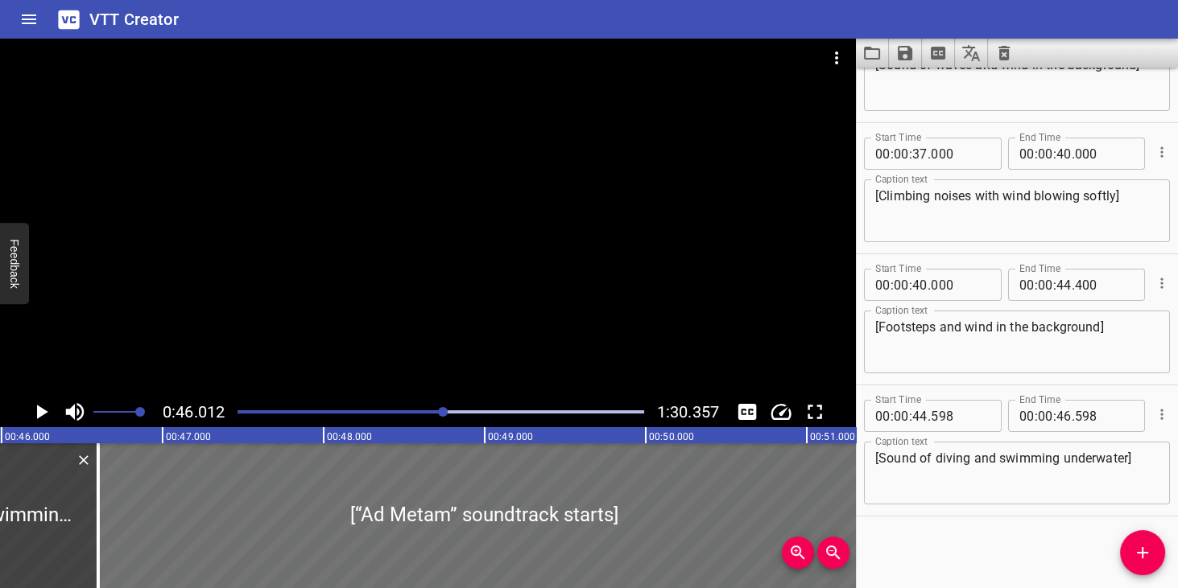
scroll to position [0, 7408]
drag, startPoint x: 1102, startPoint y: 406, endPoint x: 1084, endPoint y: 411, distance: 18.4
click at [1084, 411] on input "number" at bounding box center [1104, 416] width 59 height 32
type input "000"
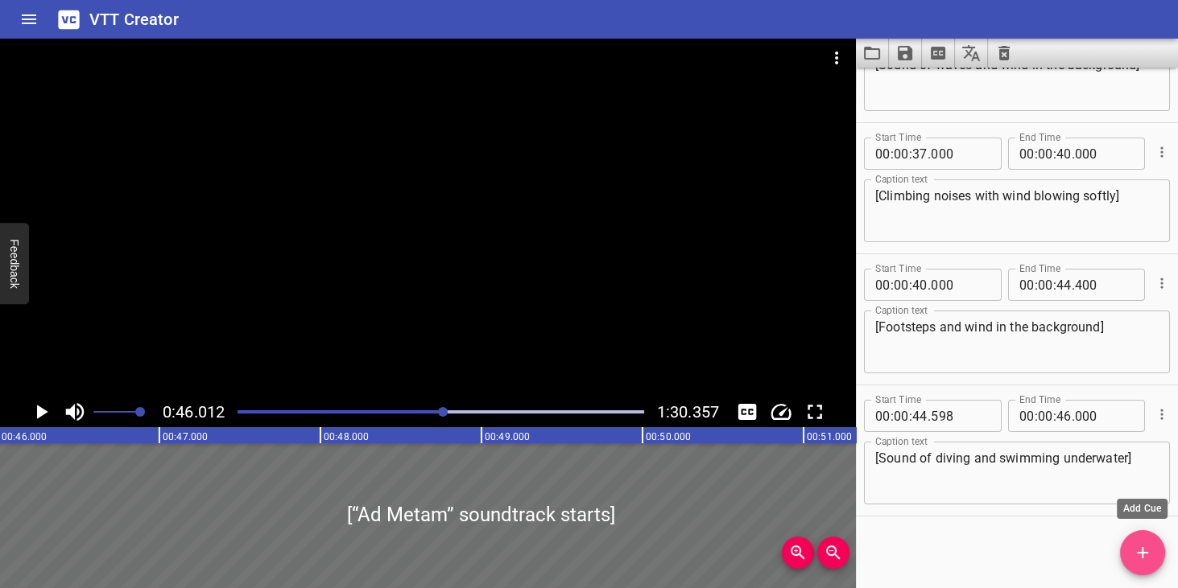
click at [1139, 555] on icon "Add Cue" at bounding box center [1142, 552] width 19 height 19
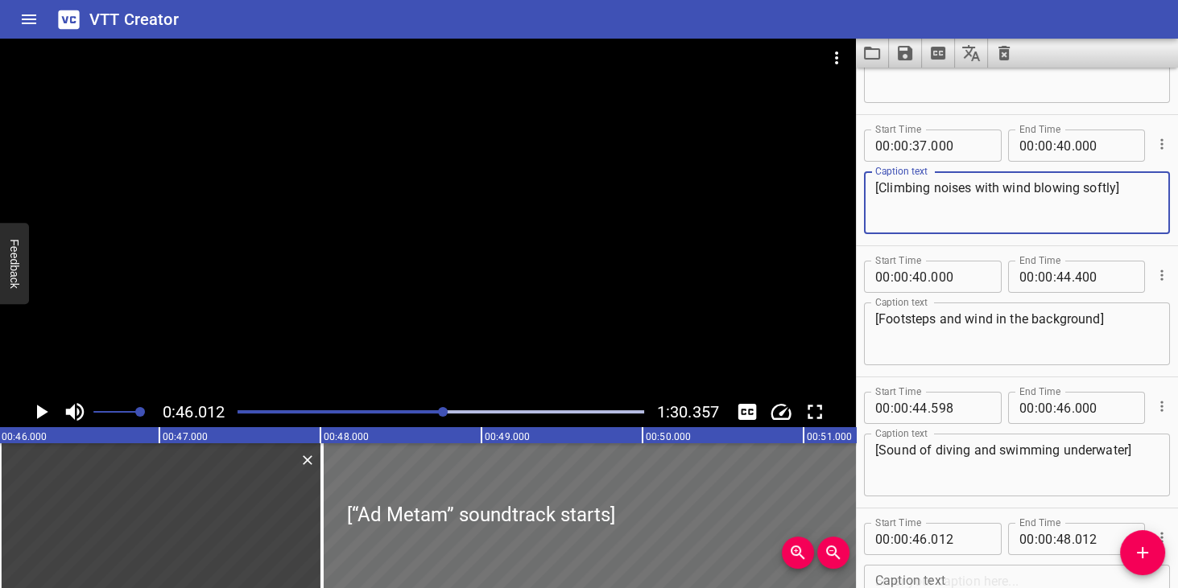
drag, startPoint x: 1124, startPoint y: 187, endPoint x: 873, endPoint y: 198, distance: 250.6
click at [873, 198] on div "[Climbing noises with wind blowing softly] Caption text" at bounding box center [1017, 202] width 306 height 63
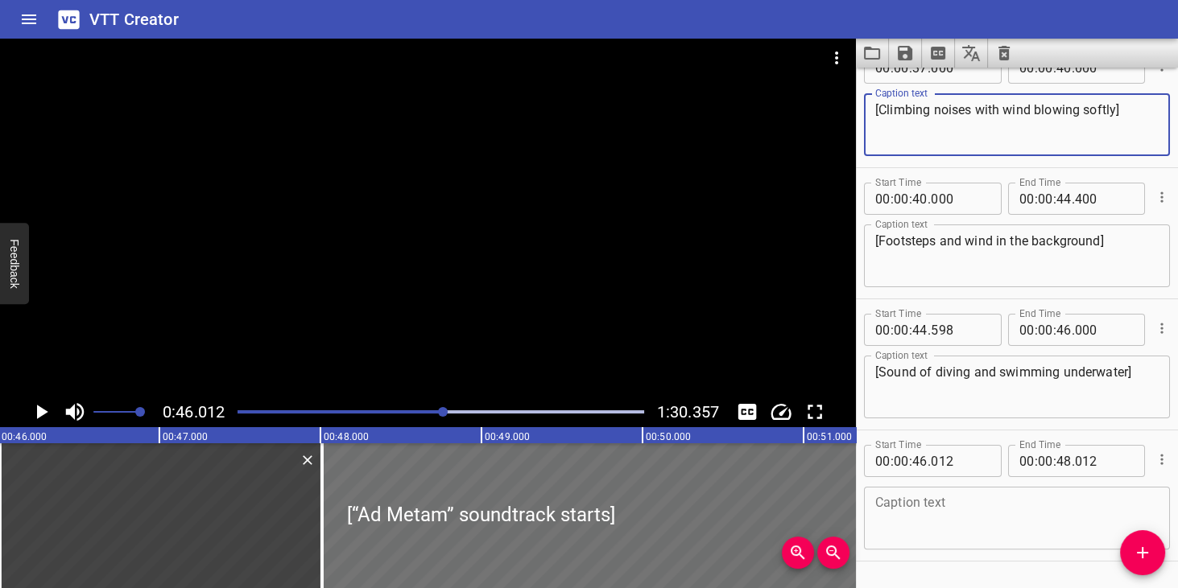
scroll to position [573, 0]
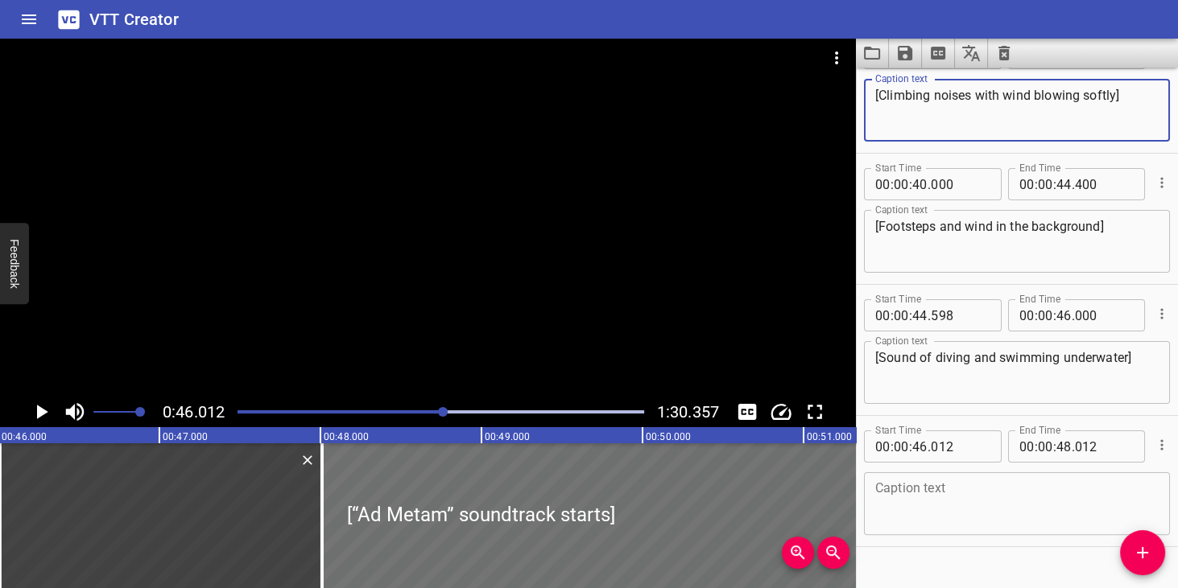
click at [919, 496] on textarea at bounding box center [1016, 504] width 283 height 46
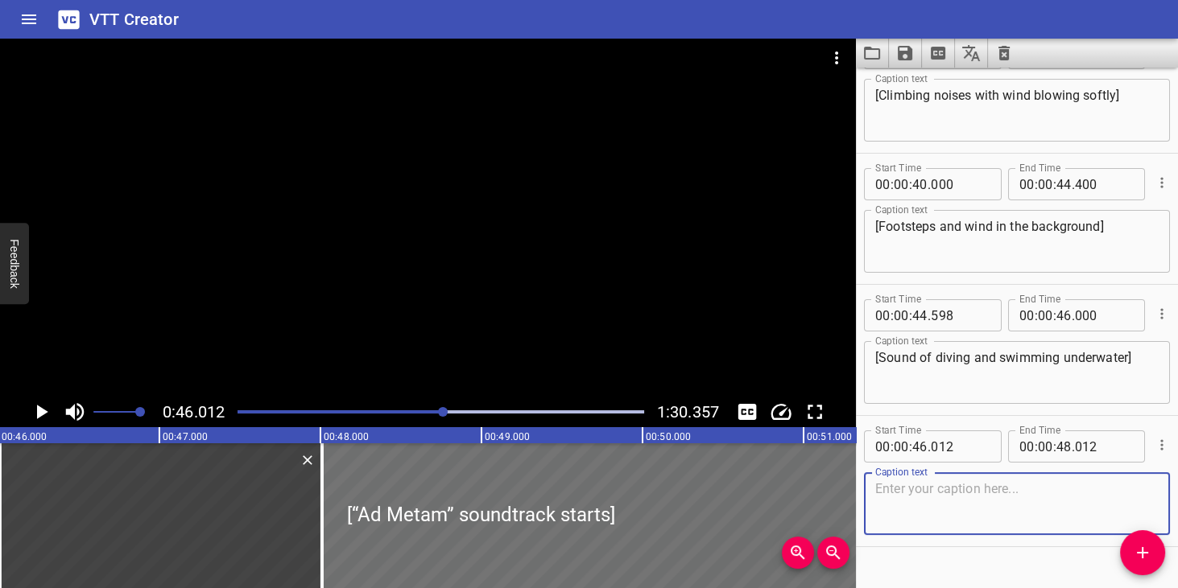
paste textarea "[Climbing noises with wind blowing softly]"
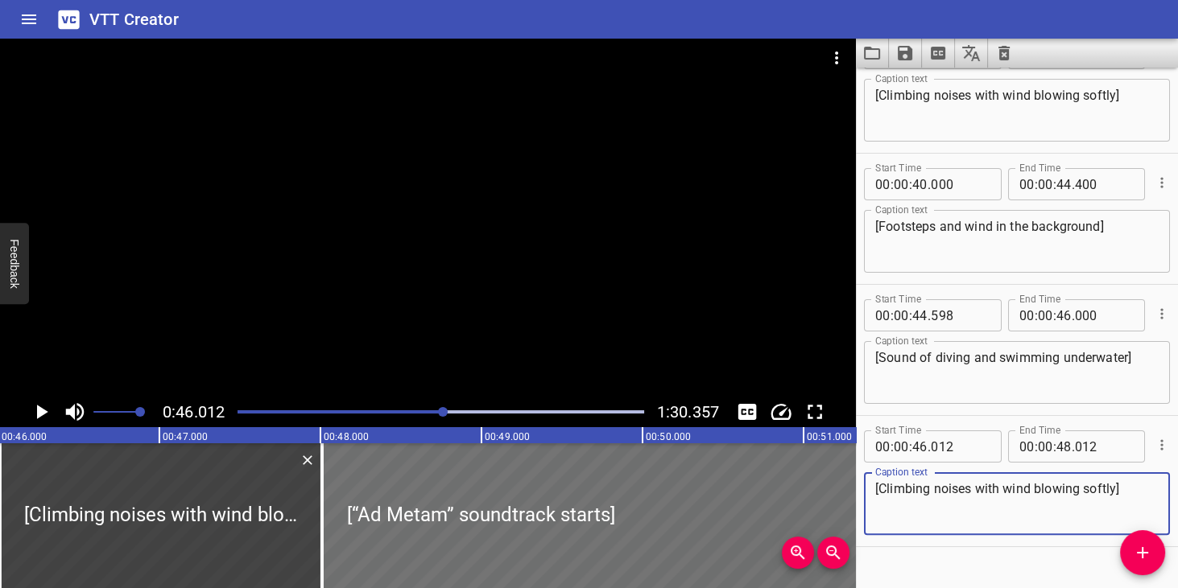
type textarea "[Climbing noises with wind blowing softly]"
click at [43, 411] on icon "Play/Pause" at bounding box center [42, 412] width 11 height 14
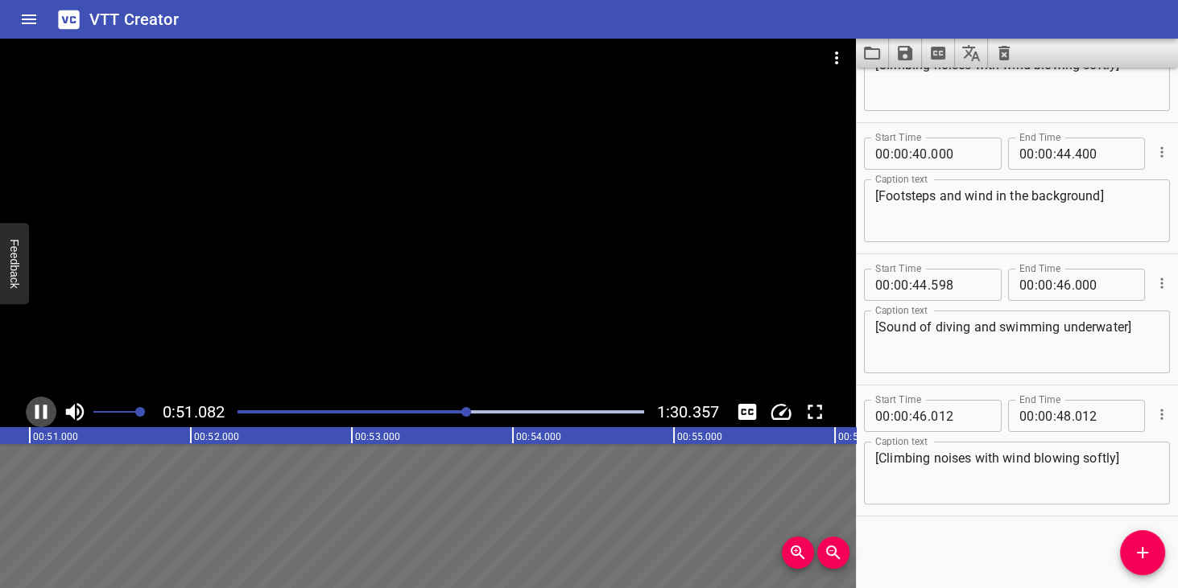
click at [41, 411] on icon "Play/Pause" at bounding box center [41, 412] width 24 height 24
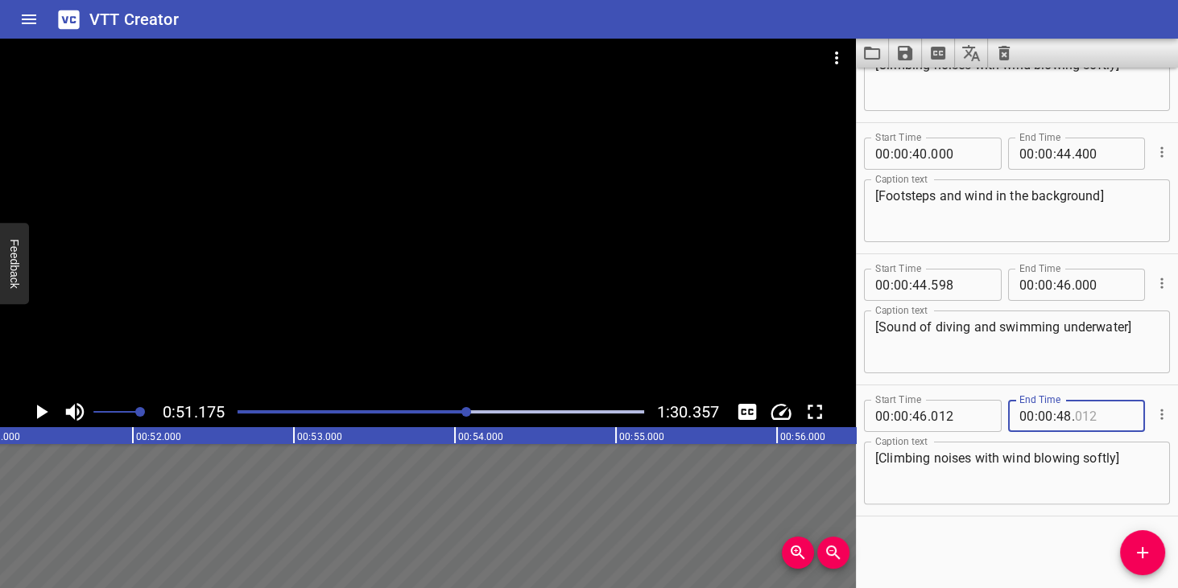
drag, startPoint x: 1098, startPoint y: 416, endPoint x: 1053, endPoint y: 416, distance: 45.1
click at [1053, 416] on div "00 : 00 : 48 ." at bounding box center [1077, 416] width 138 height 32
type input "001"
click at [1071, 416] on span "." at bounding box center [1072, 416] width 3 height 32
drag, startPoint x: 1058, startPoint y: 418, endPoint x: 1067, endPoint y: 419, distance: 8.9
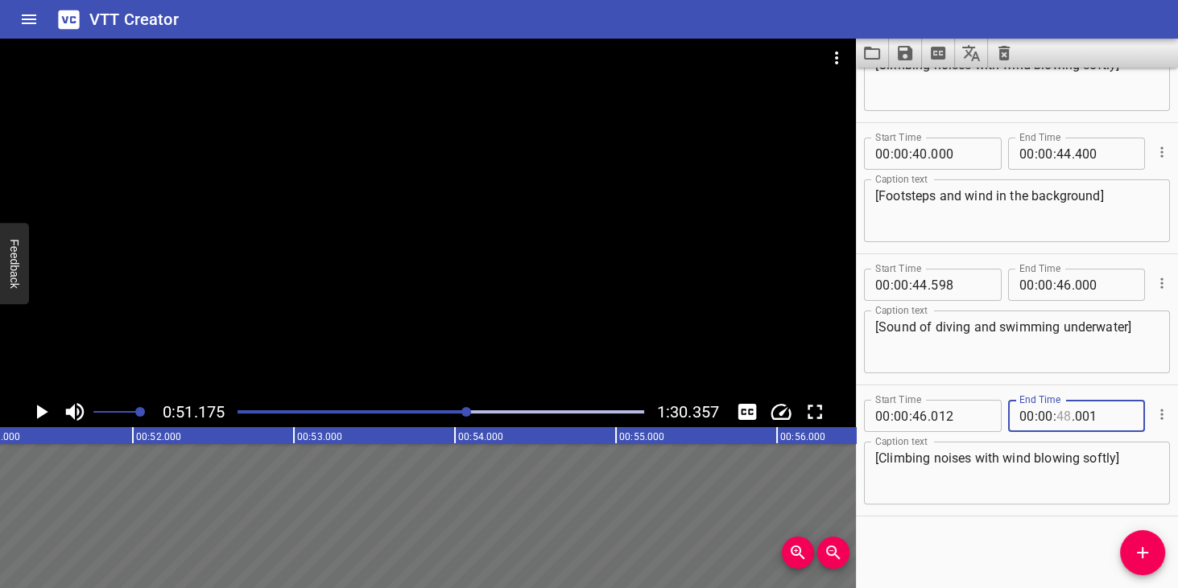
click at [1067, 419] on input "number" at bounding box center [1063, 416] width 15 height 32
type input "51"
type input "000"
click at [1007, 530] on div "Start Time 00 : 00 : 00 . 000 Start Time End Time 00 : 00 : 11 . 000 End Time C…" at bounding box center [1017, 328] width 322 height 521
click at [1129, 545] on span "Add Cue" at bounding box center [1142, 552] width 45 height 19
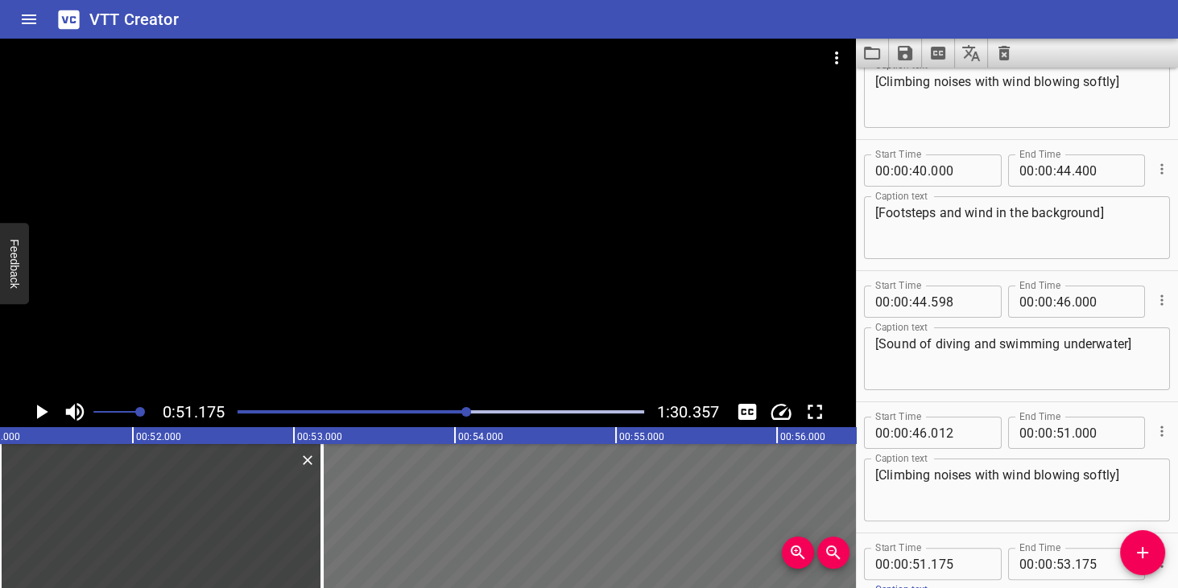
scroll to position [612, 0]
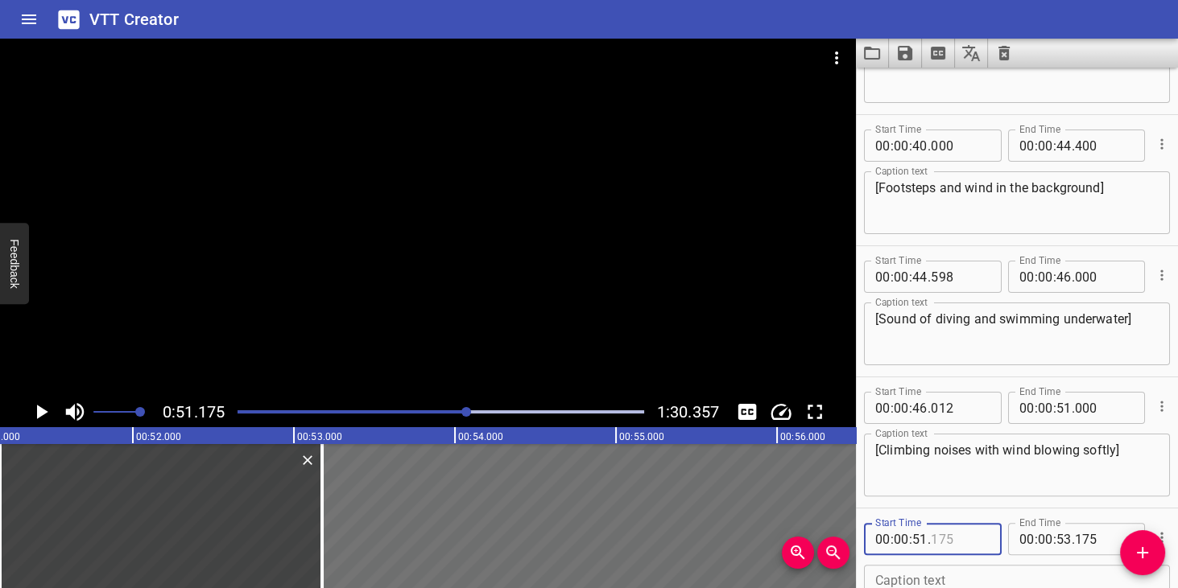
click at [959, 537] on input "number" at bounding box center [960, 539] width 59 height 32
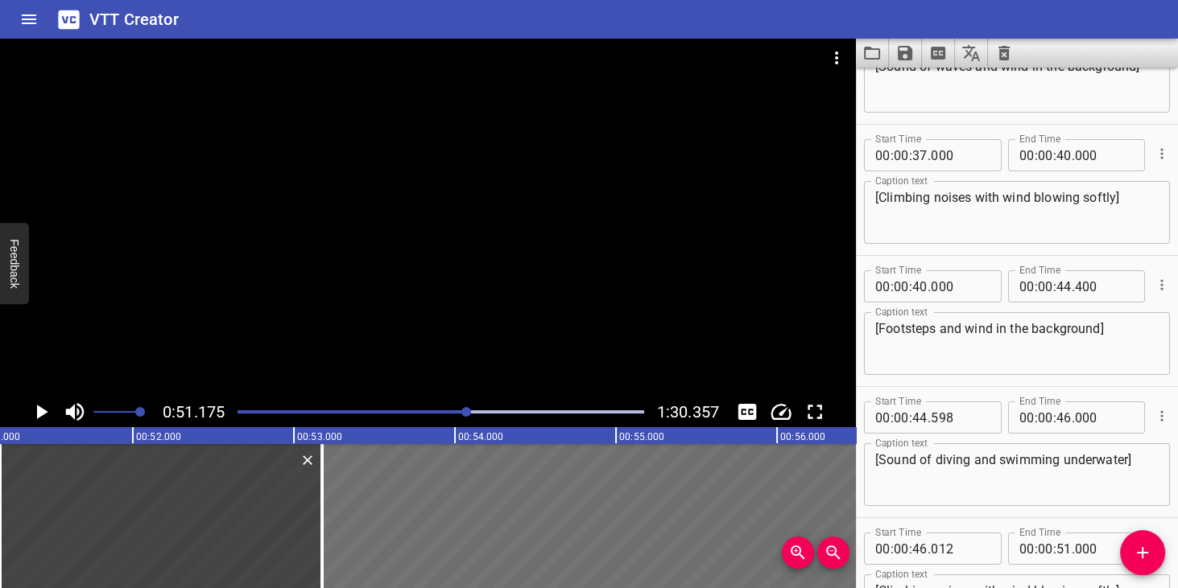
scroll to position [428, 0]
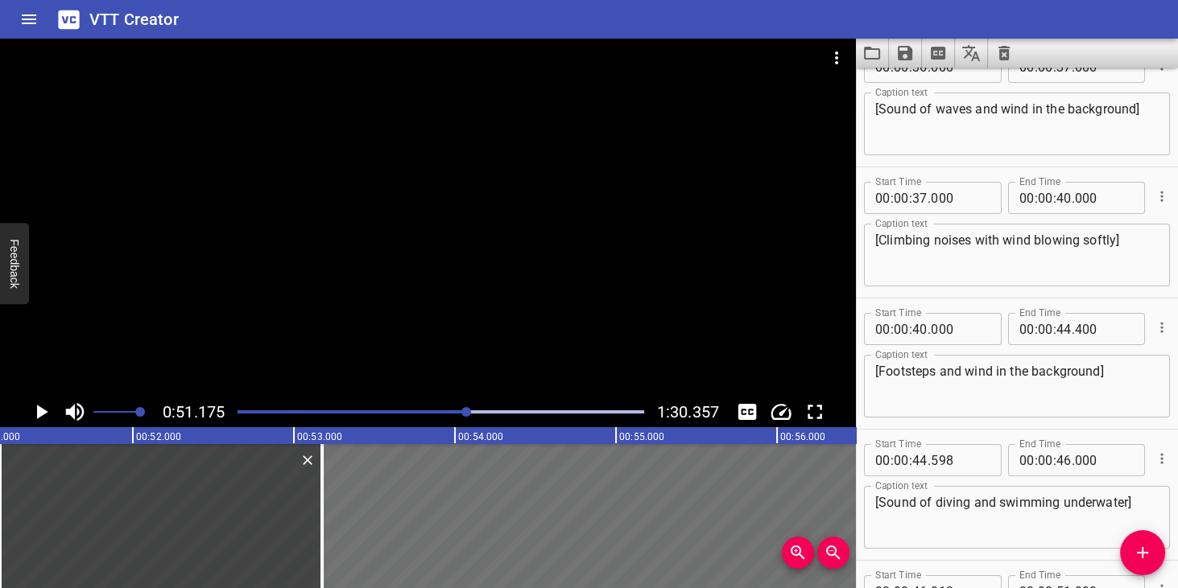
type input "000"
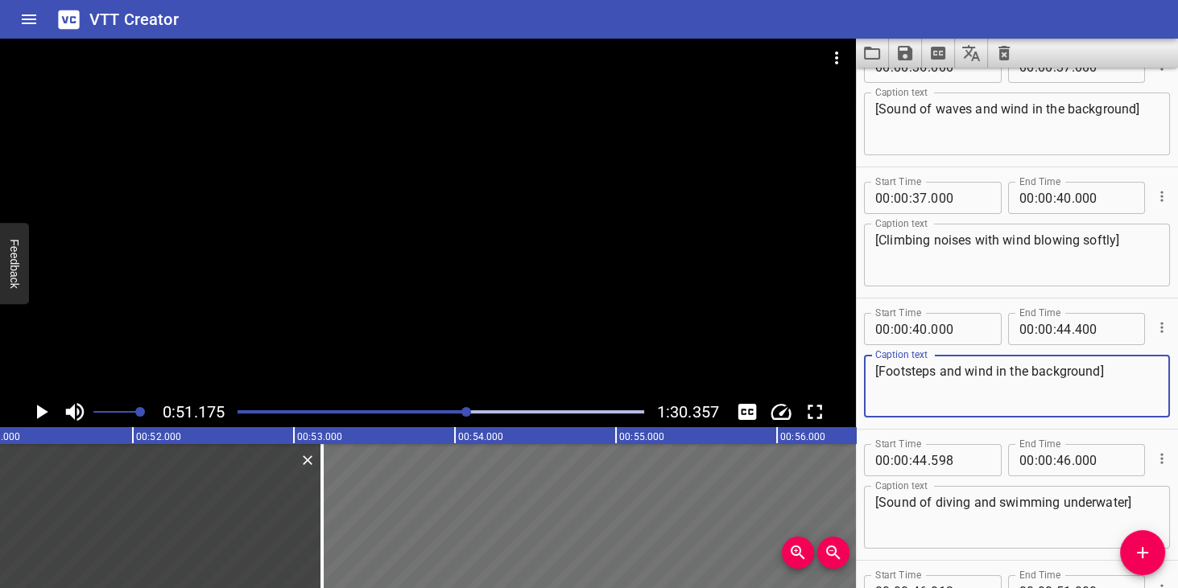
drag, startPoint x: 1113, startPoint y: 372, endPoint x: 861, endPoint y: 367, distance: 251.2
click at [861, 367] on div "Start Time 00 : 00 : 40 . 000 Start Time End Time 00 : 00 : 44 . 400 End Time C…" at bounding box center [1017, 364] width 322 height 130
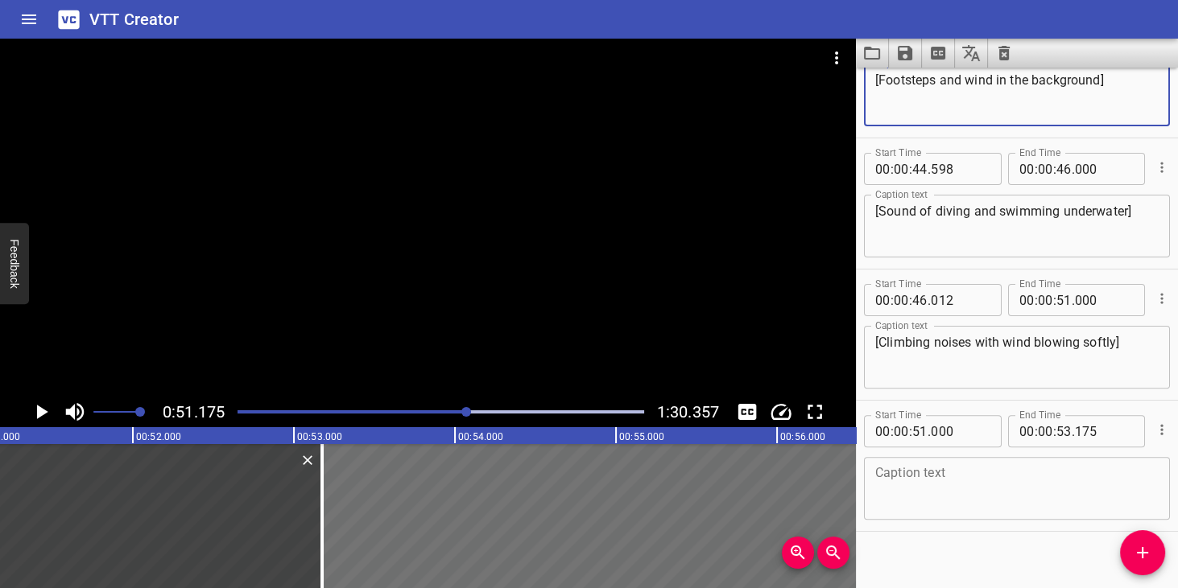
scroll to position [735, 0]
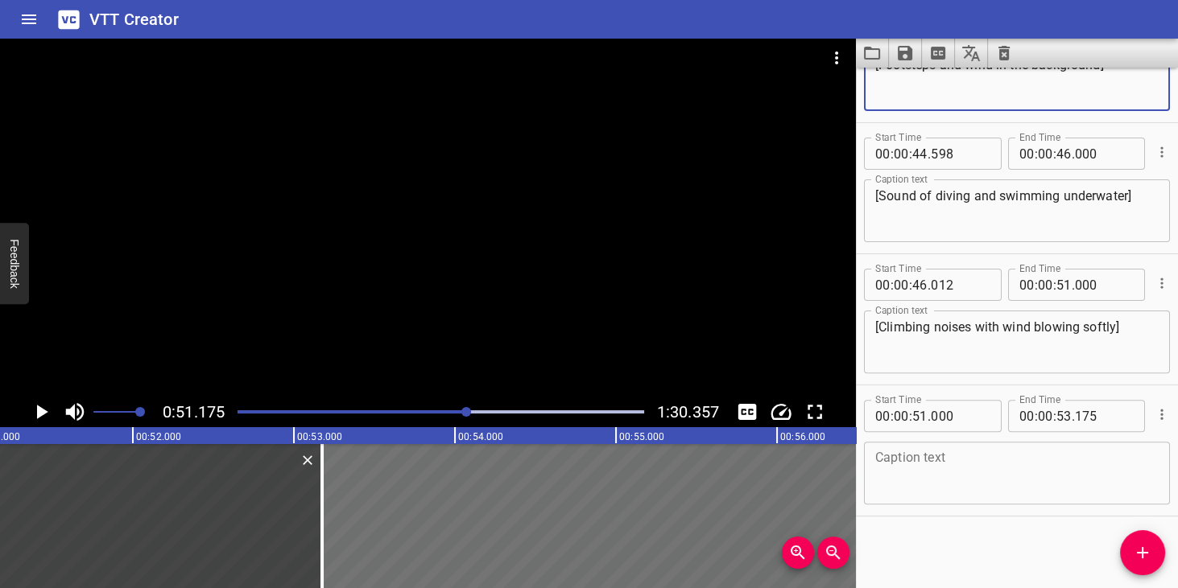
click at [928, 483] on textarea at bounding box center [1016, 474] width 283 height 46
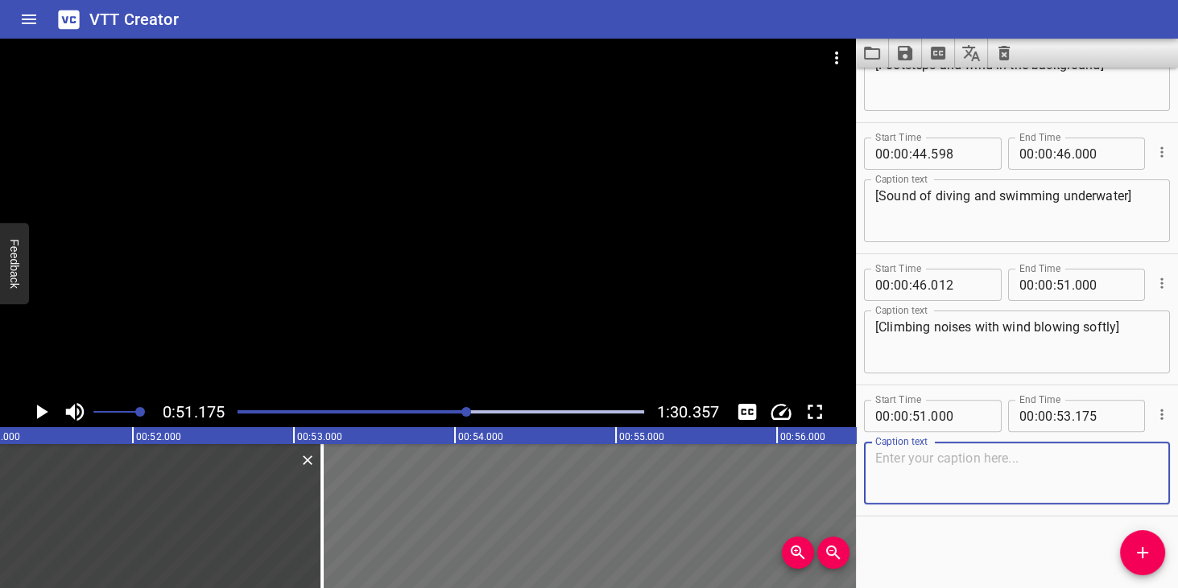
paste textarea "[Footsteps and wind in the background]"
click at [937, 459] on textarea "[Footsteps and wind in the background]" at bounding box center [1016, 474] width 283 height 46
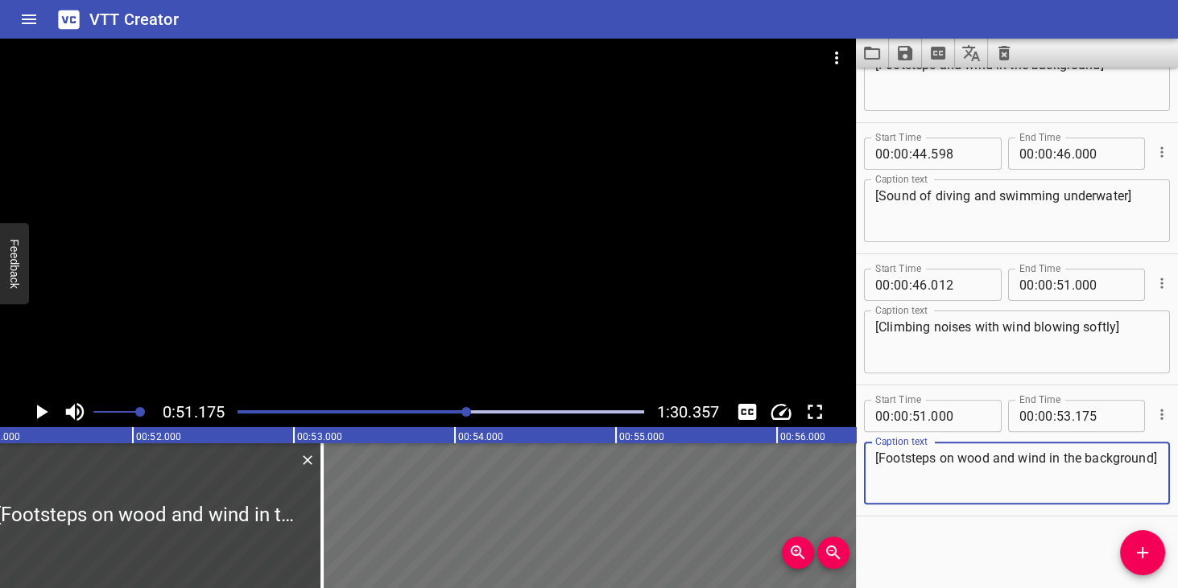
drag, startPoint x: 961, startPoint y: 473, endPoint x: 857, endPoint y: 449, distance: 106.6
click at [857, 449] on div "Start Time 00 : 00 : 51 . 000 Start Time End Time 00 : 00 : 53 . 175 End Time C…" at bounding box center [1017, 451] width 322 height 130
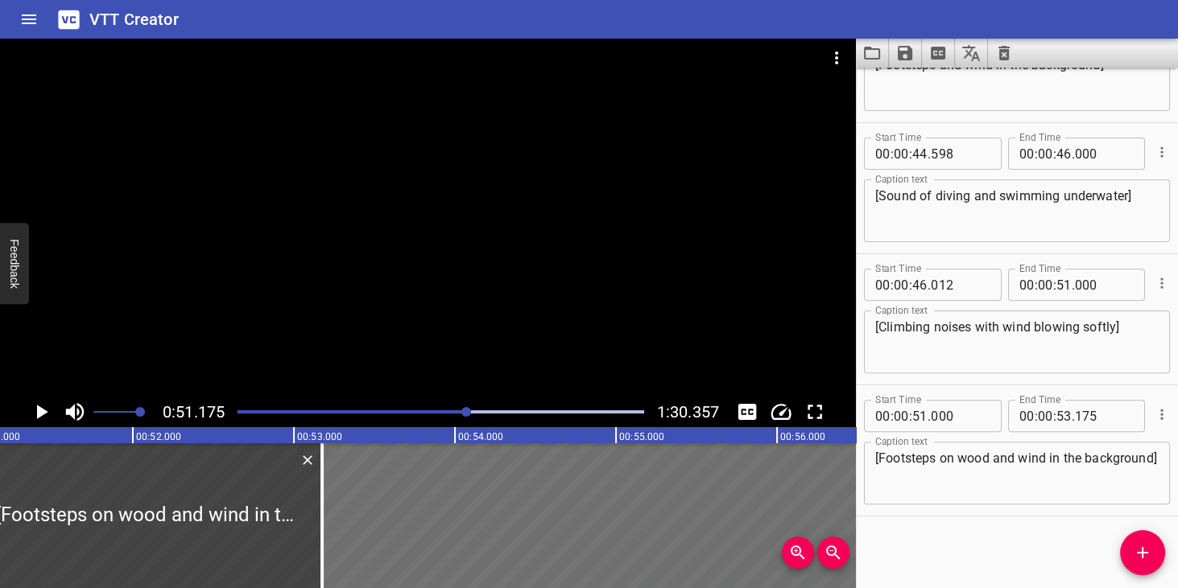
click at [949, 481] on textarea "[Footsteps on wood and wind in the background]" at bounding box center [1016, 474] width 283 height 46
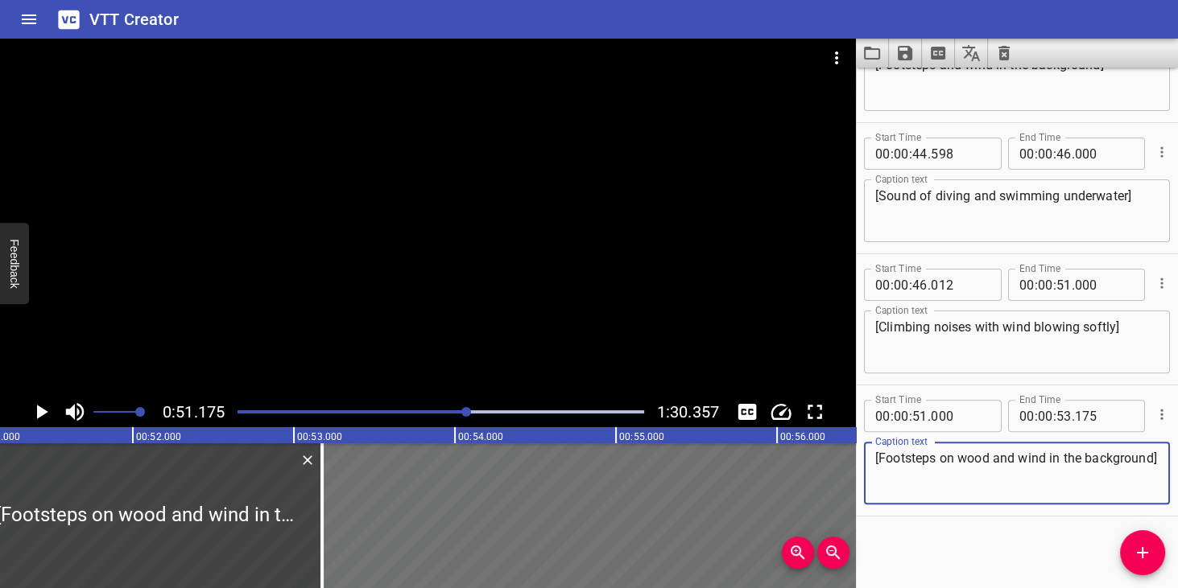
drag, startPoint x: 965, startPoint y: 477, endPoint x: 861, endPoint y: 460, distance: 105.1
click at [861, 460] on div "Start Time 00 : 00 : 51 . 000 Start Time End Time 00 : 00 : 53 . 175 End Time C…" at bounding box center [1017, 451] width 322 height 130
paste textarea "Wooden footsteps"
type textarea "[Wooden footsteps and wind in the background]"
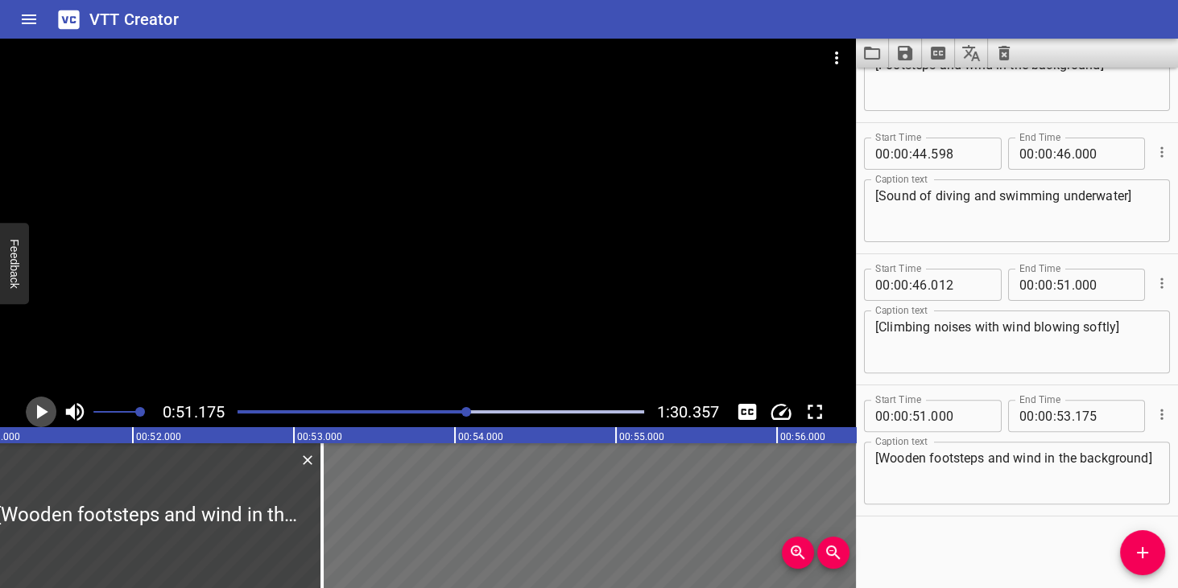
click at [46, 410] on icon "Play/Pause" at bounding box center [41, 412] width 24 height 24
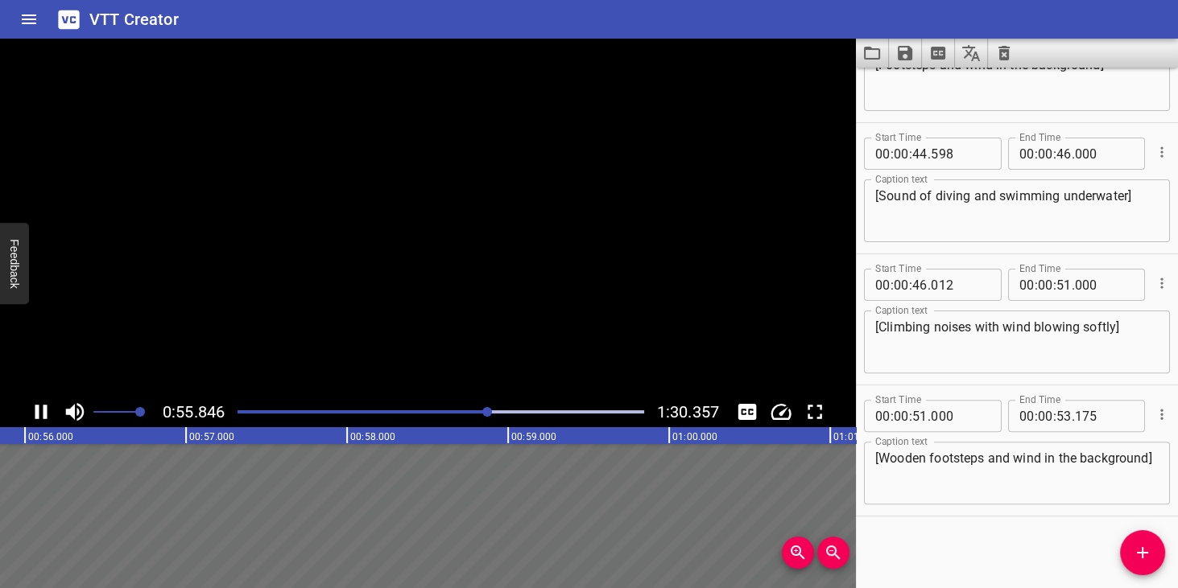
click at [46, 410] on icon "Play/Pause" at bounding box center [41, 412] width 12 height 14
click at [1096, 416] on input "number" at bounding box center [1104, 416] width 59 height 32
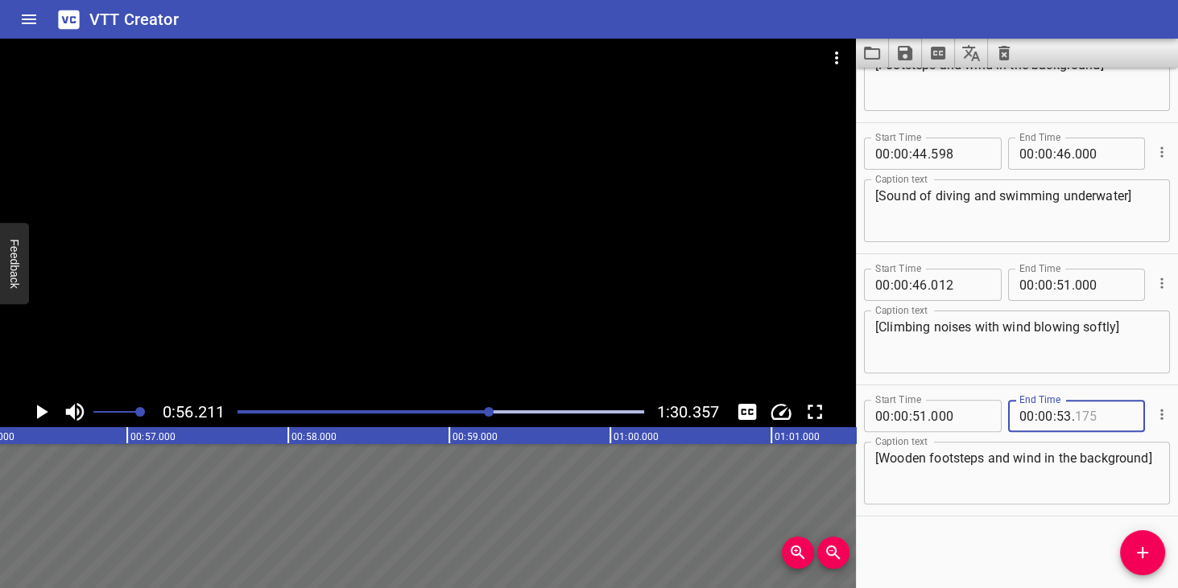
type input "175"
click at [1063, 415] on input "number" at bounding box center [1063, 416] width 15 height 32
type input "56"
type input "000"
click at [978, 563] on div "Start Time 00 : 00 : 00 . 000 Start Time End Time 00 : 00 : 11 . 000 End Time C…" at bounding box center [1017, 328] width 322 height 521
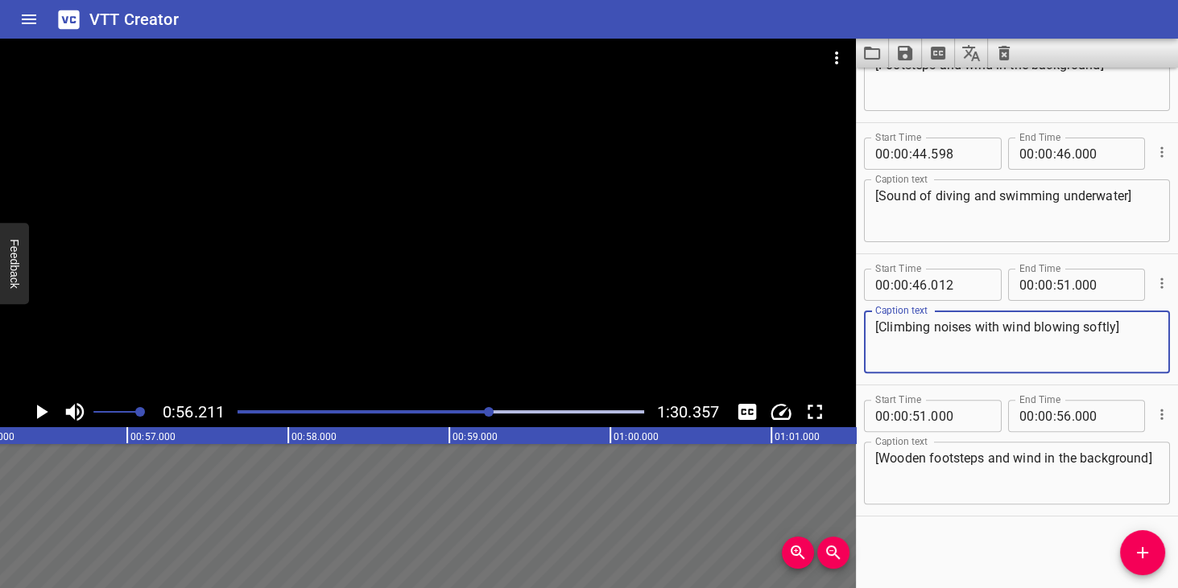
drag, startPoint x: 1123, startPoint y: 326, endPoint x: 837, endPoint y: 330, distance: 285.8
click at [837, 330] on main "0:56.211 1:30.357 00:00.000 00:01.000 00:02.000 00:03.000 00:04.000 00:05.000 0…" at bounding box center [589, 314] width 1178 height 550
click at [1141, 545] on icon "Add Cue" at bounding box center [1142, 552] width 19 height 19
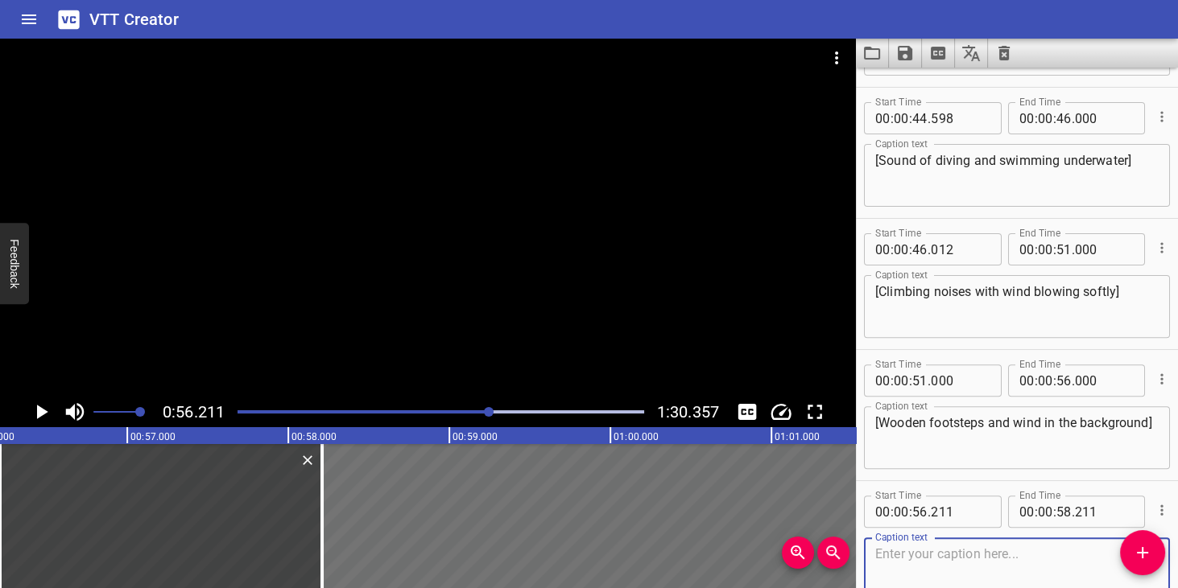
scroll to position [789, 0]
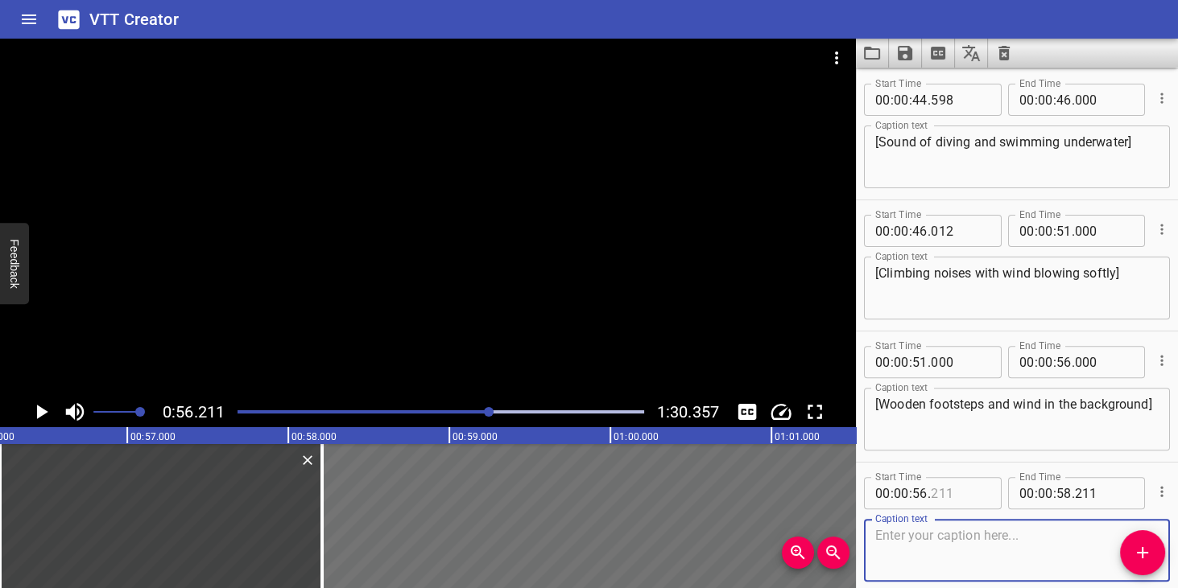
click at [968, 497] on input "number" at bounding box center [960, 493] width 59 height 32
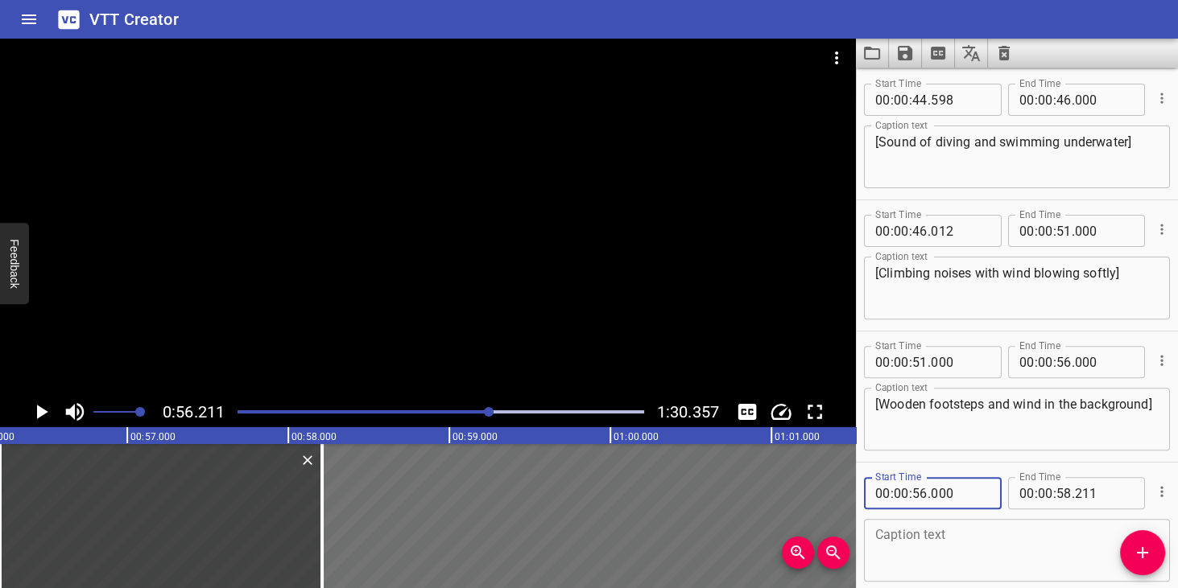
type input "000"
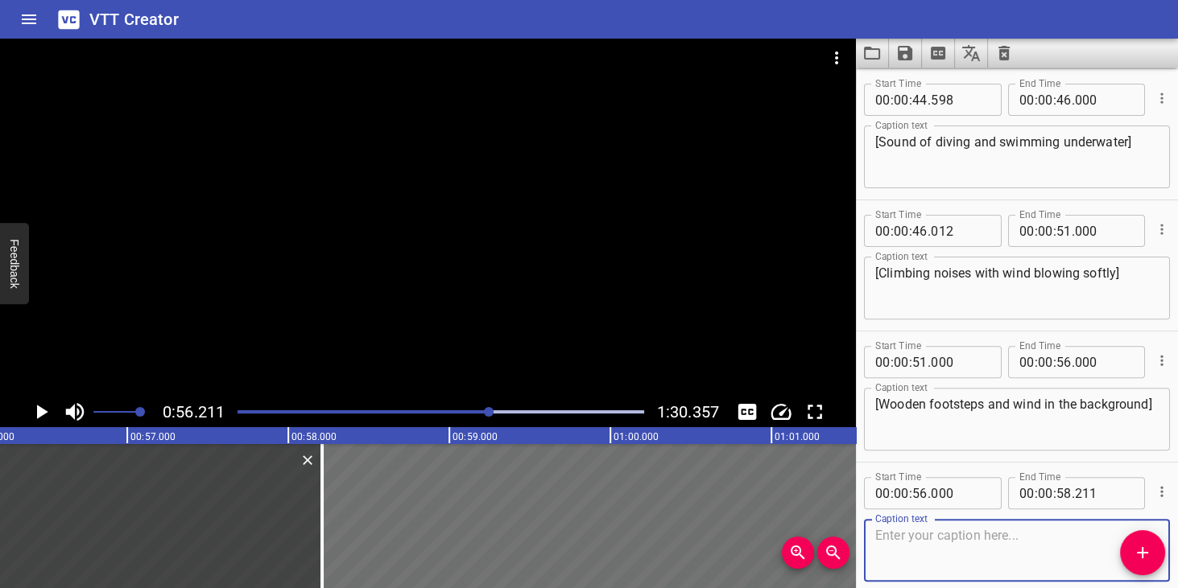
click at [927, 538] on textarea at bounding box center [1016, 551] width 283 height 46
paste textarea "[Climbing noises with wind blowing softly]"
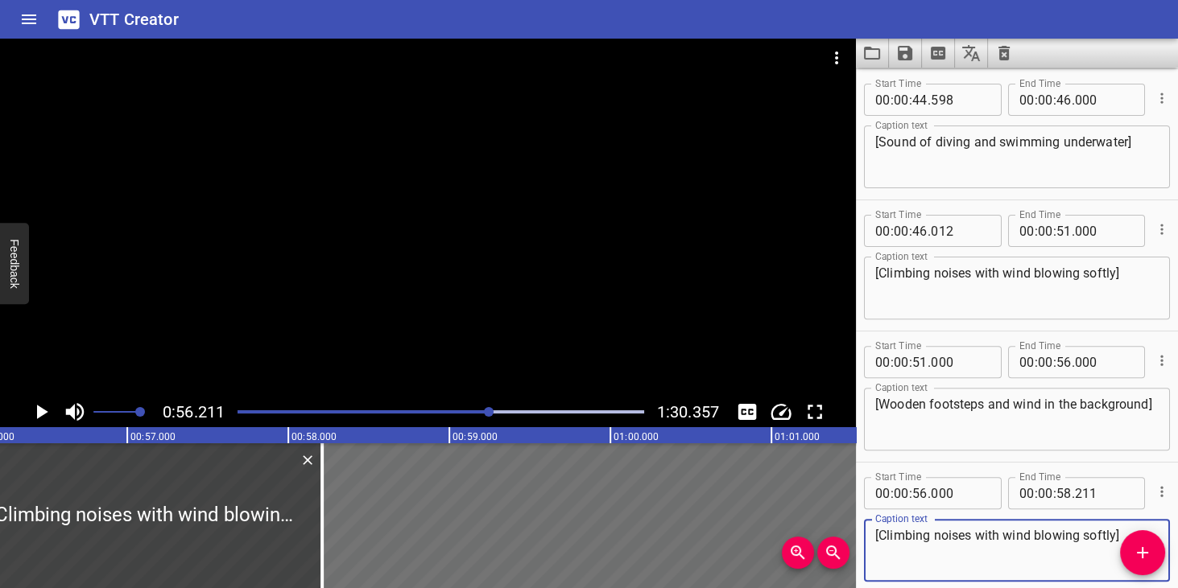
type textarea "[Climbing noises with wind blowing softly]"
click at [1092, 495] on input "number" at bounding box center [1104, 493] width 59 height 32
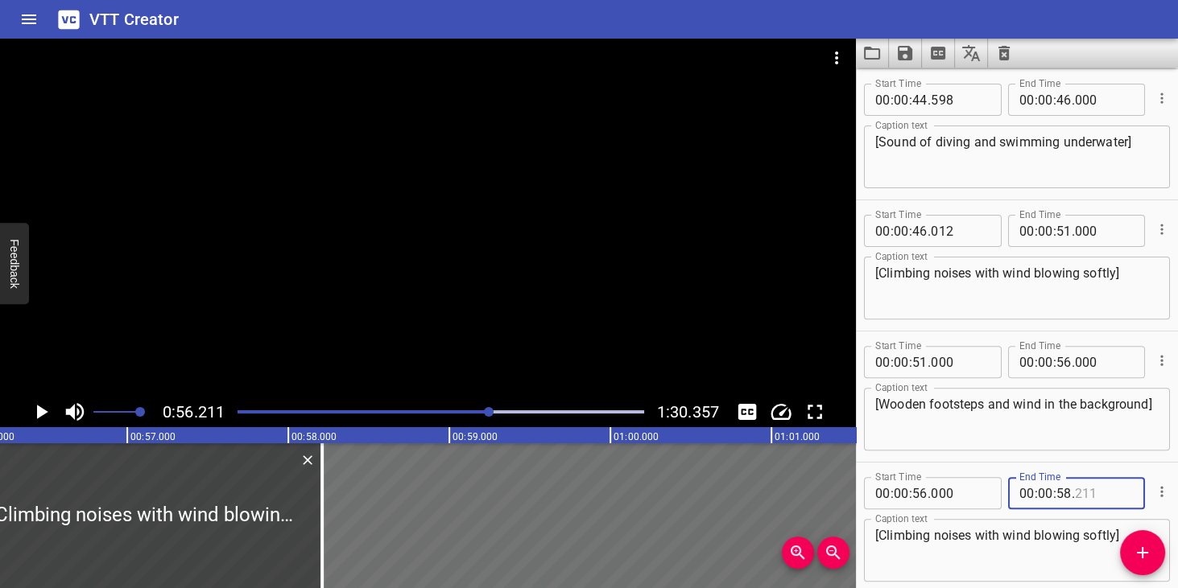
type input "211"
click at [47, 409] on icon "Play/Pause" at bounding box center [41, 412] width 24 height 24
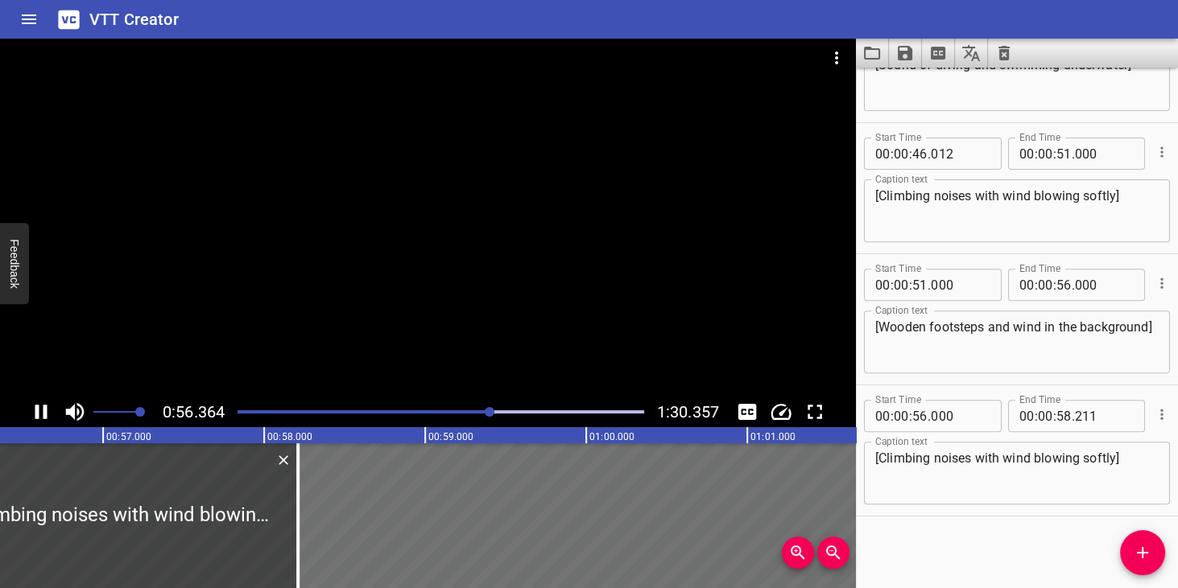
scroll to position [866, 0]
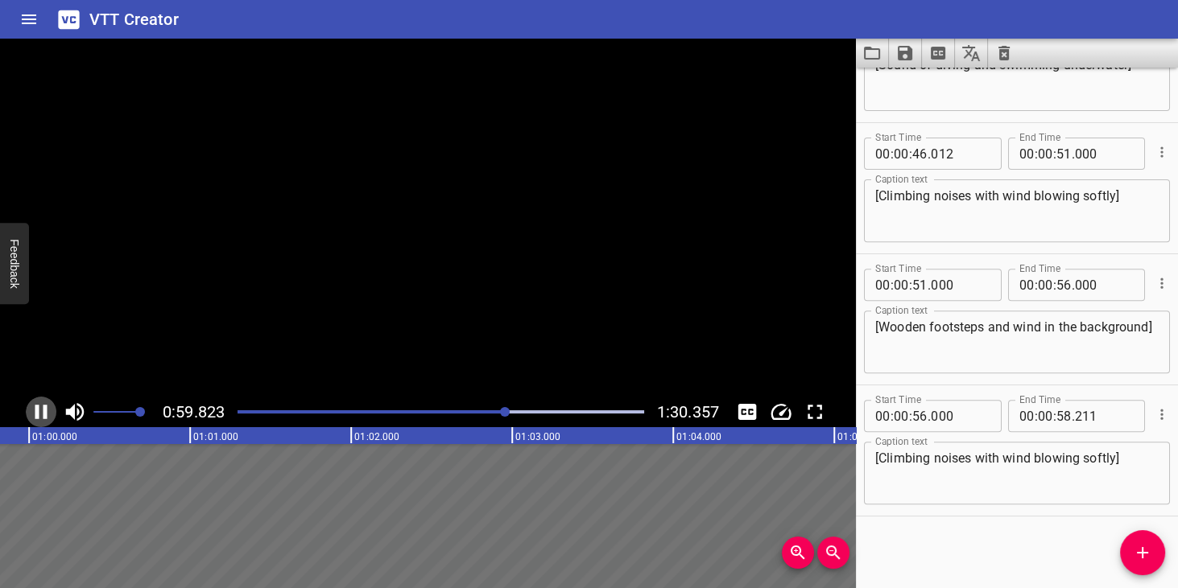
click at [47, 409] on icon "Play/Pause" at bounding box center [41, 412] width 24 height 24
click at [1160, 417] on icon "Cue Options" at bounding box center [1161, 414] width 2 height 10
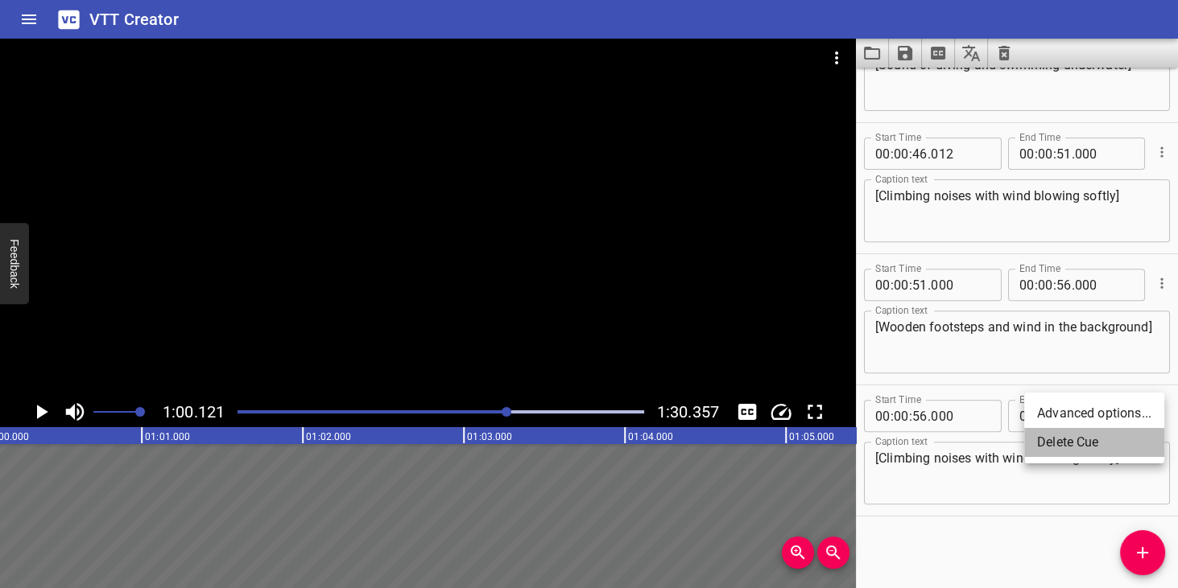
click at [1106, 446] on li "Delete Cue" at bounding box center [1094, 442] width 140 height 29
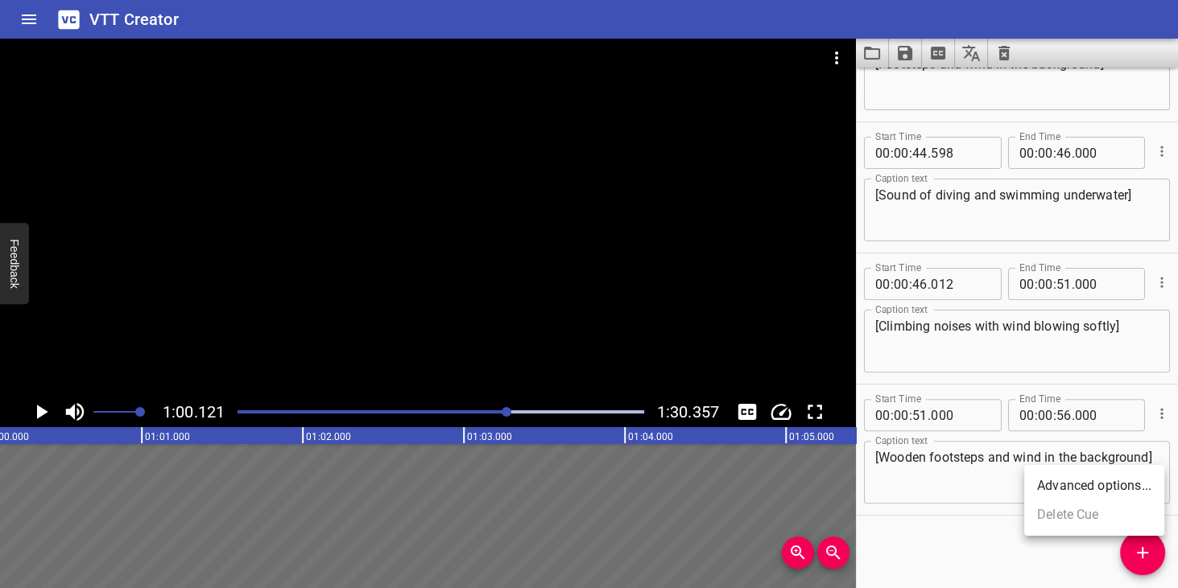
scroll to position [735, 0]
click at [44, 414] on icon "Play/Pause" at bounding box center [42, 412] width 11 height 14
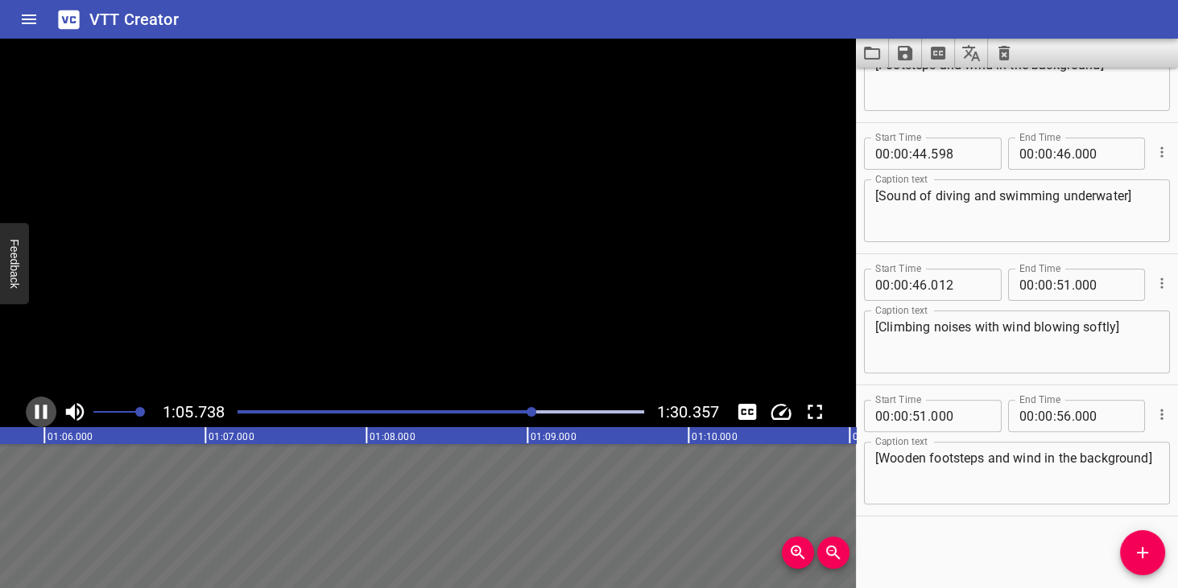
click at [44, 414] on icon "Play/Pause" at bounding box center [41, 412] width 12 height 14
click at [1053, 416] on span ":" at bounding box center [1054, 416] width 3 height 32
click at [1045, 416] on input "number" at bounding box center [1045, 416] width 15 height 32
type input "01"
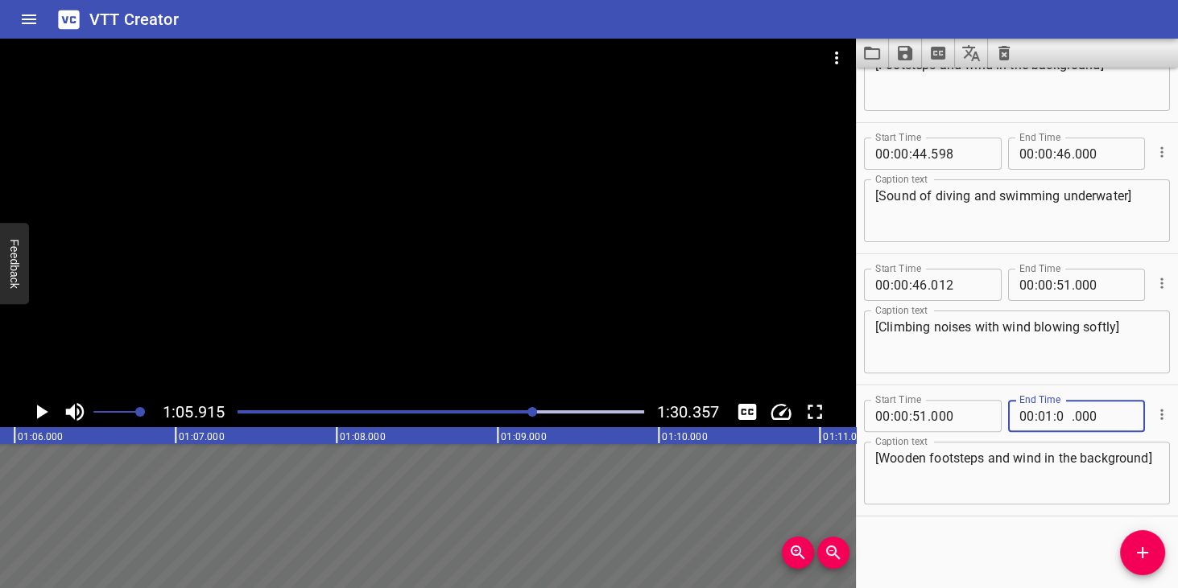
type input "05"
type input "000"
click at [1026, 509] on div "Start Time 00 : 00 : 51 . 000 Start Time End Time 00 : 01 : 05 . 000 End Time C…" at bounding box center [1017, 451] width 322 height 130
click at [1125, 554] on span "Add Cue" at bounding box center [1142, 552] width 45 height 19
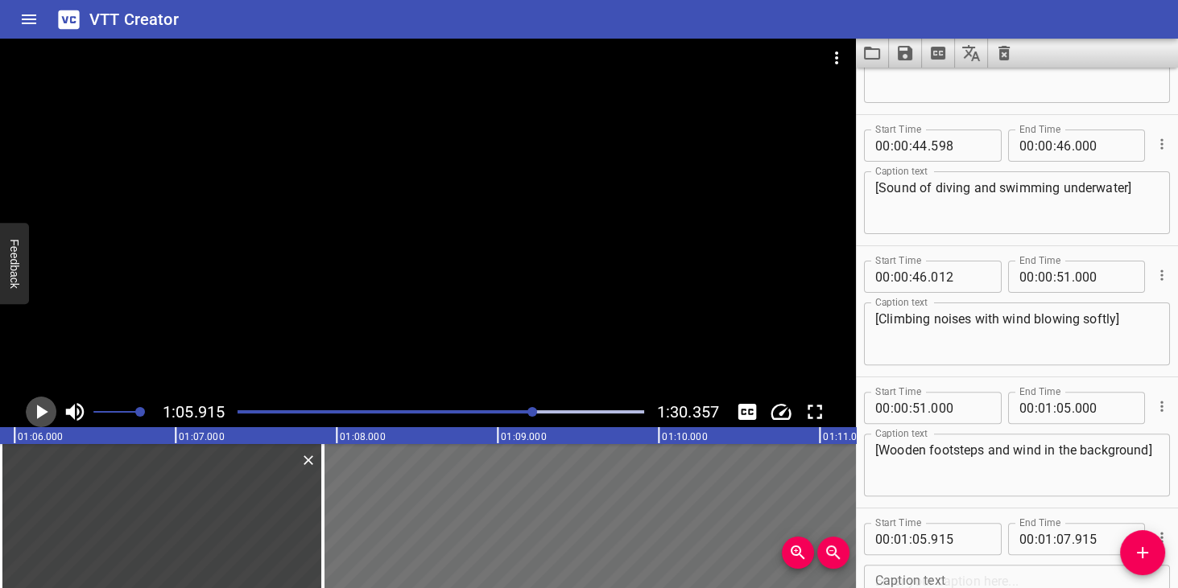
click at [46, 414] on icon "Play/Pause" at bounding box center [41, 412] width 24 height 24
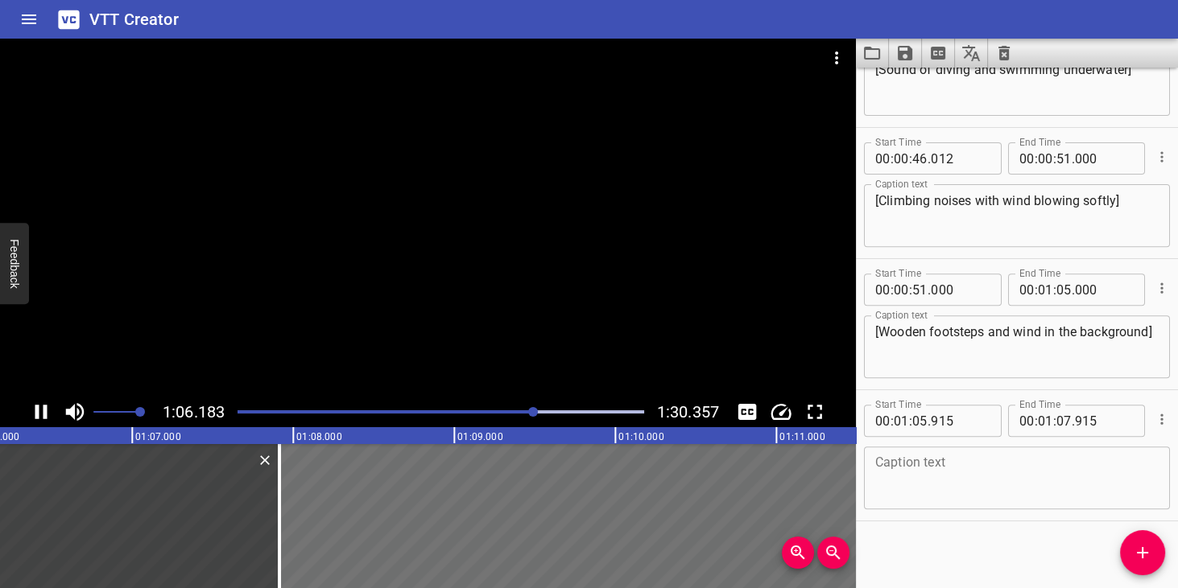
scroll to position [866, 0]
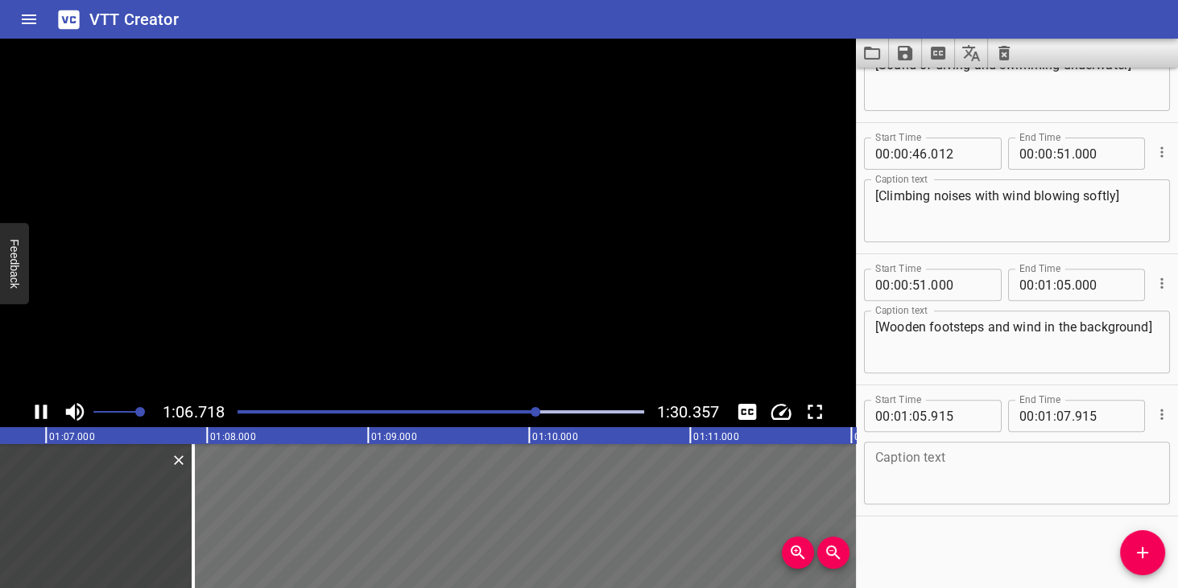
click at [46, 414] on icon "Play/Pause" at bounding box center [41, 412] width 12 height 14
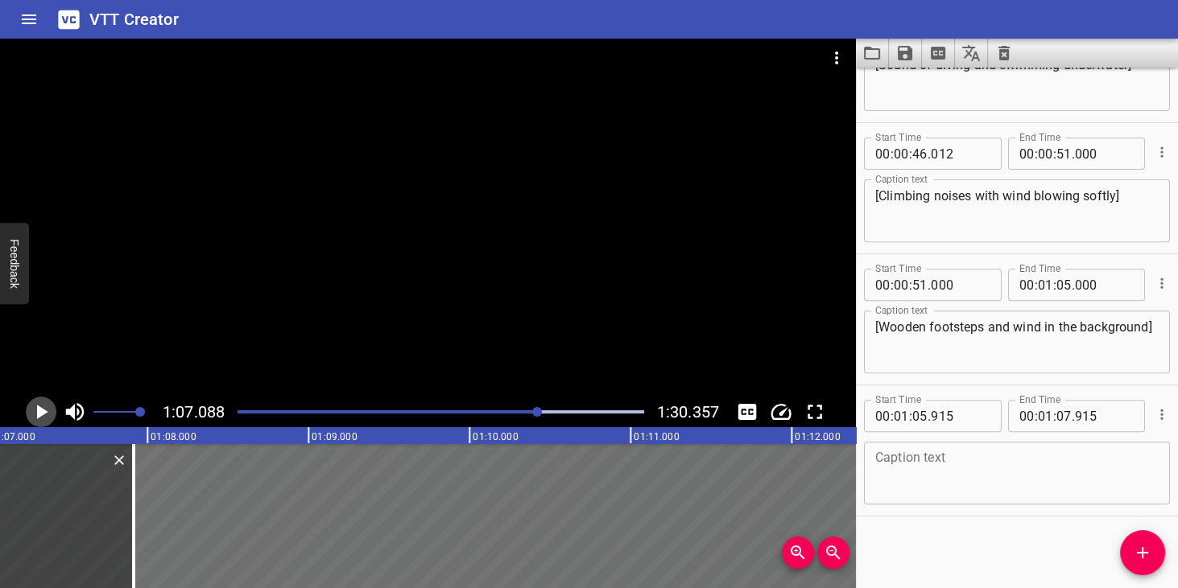
click at [46, 414] on icon "Play/Pause" at bounding box center [41, 412] width 24 height 24
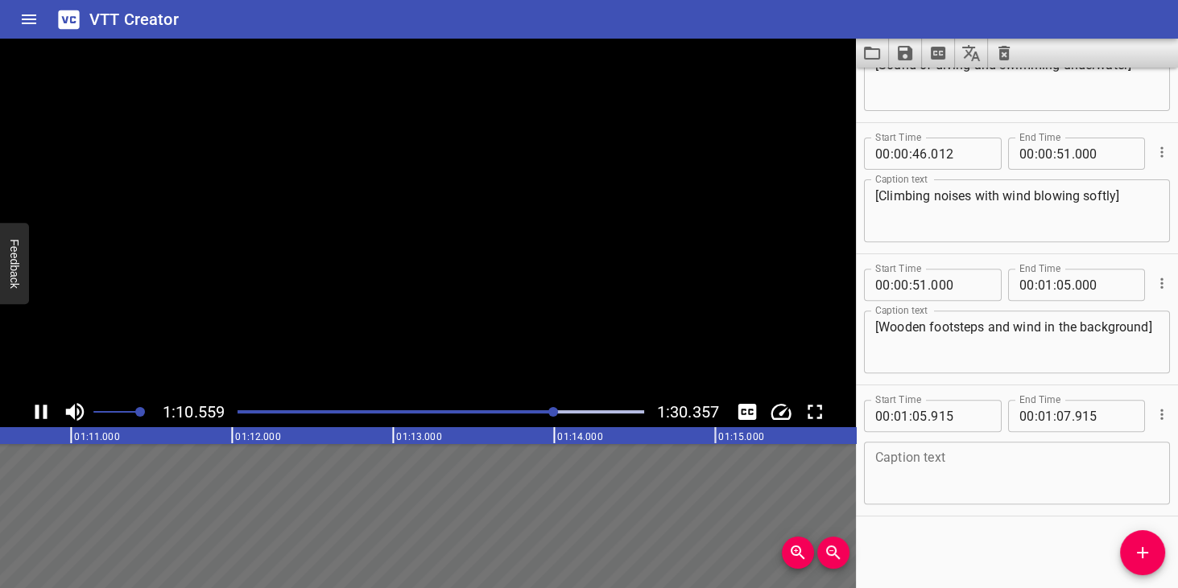
click at [46, 414] on icon "Play/Pause" at bounding box center [41, 412] width 12 height 14
click at [546, 411] on div "Play progress" at bounding box center [353, 412] width 407 height 3
click at [52, 412] on icon "Play/Pause" at bounding box center [41, 412] width 24 height 24
click at [43, 414] on icon "Play/Pause" at bounding box center [41, 412] width 12 height 14
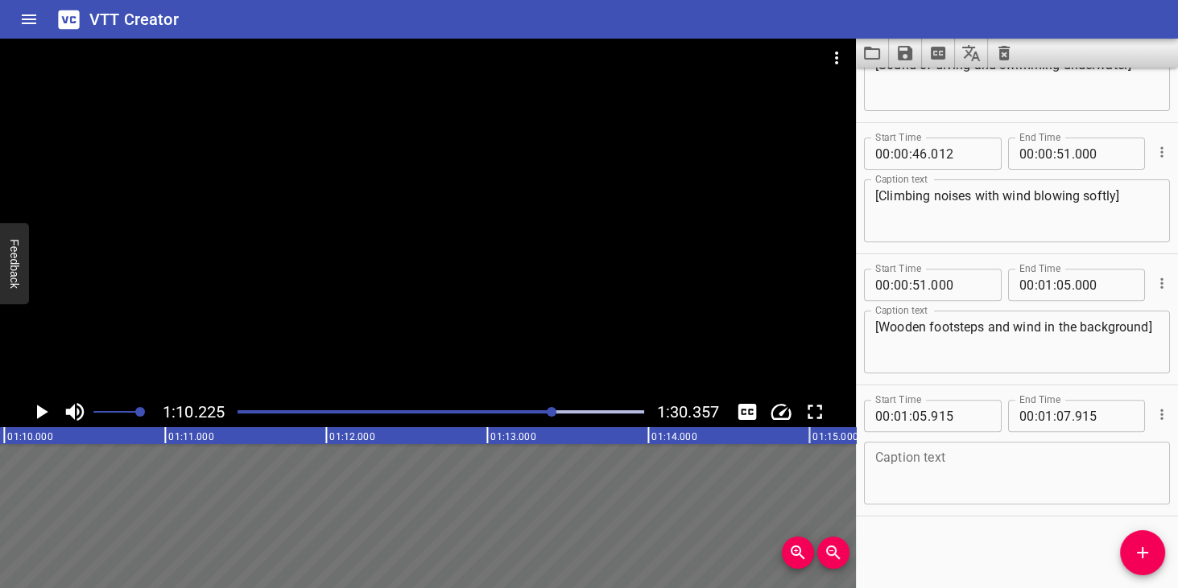
scroll to position [0, 11305]
click at [977, 464] on textarea at bounding box center [1016, 474] width 283 height 46
click at [921, 476] on textarea at bounding box center [1016, 474] width 283 height 46
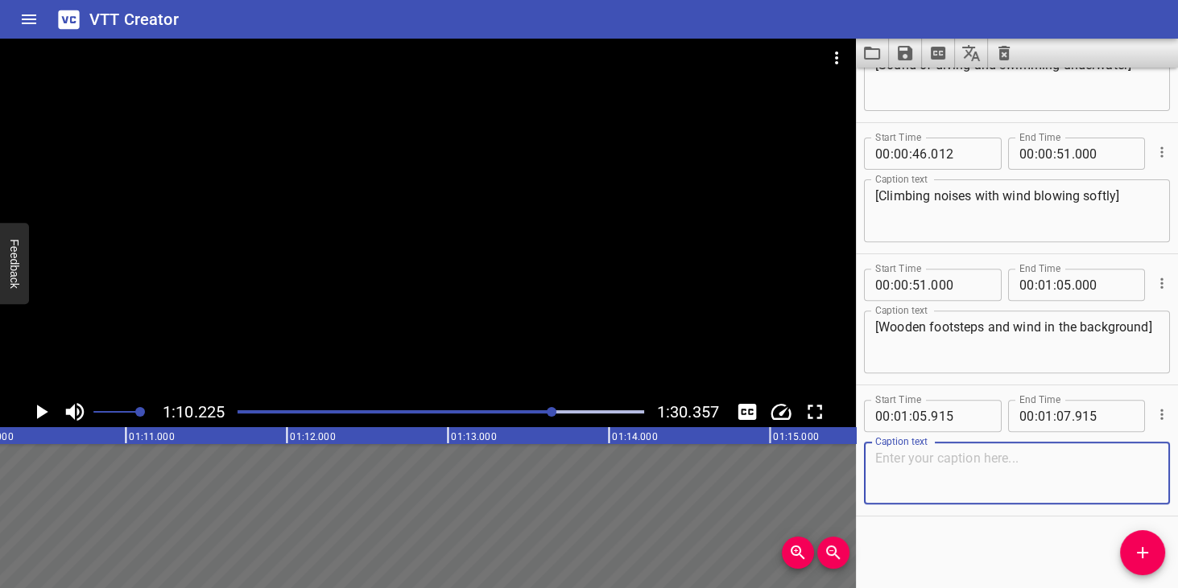
paste textarea "[“Ad Metam” continues playing]"
type textarea "[“Ad Metam” continues playing]"
click at [1062, 416] on input "number" at bounding box center [1063, 416] width 15 height 32
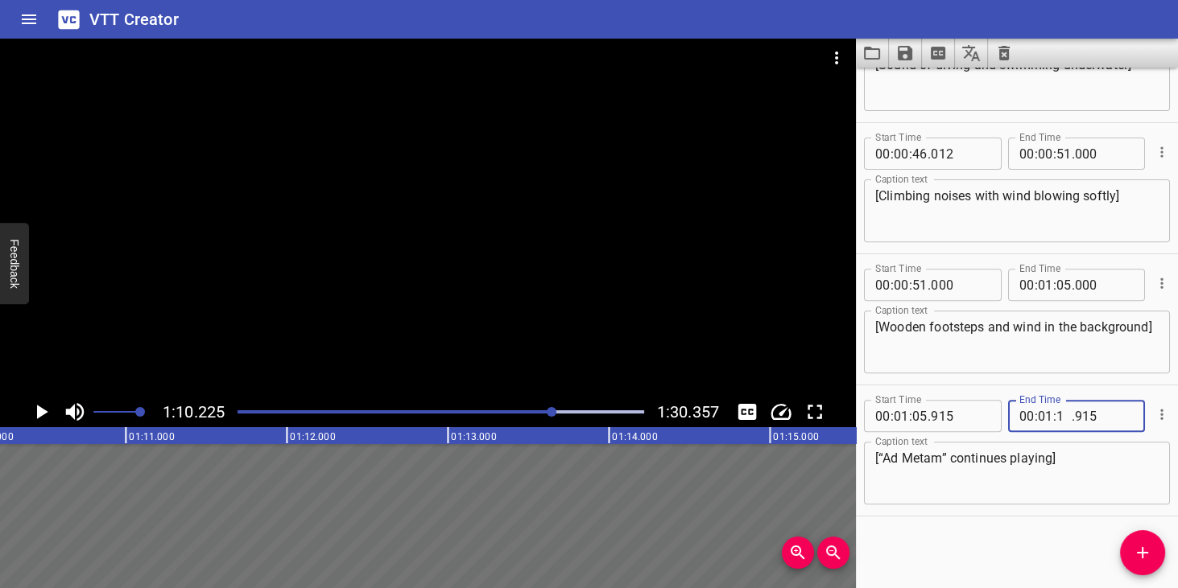
type input "10"
click at [1110, 411] on input "number" at bounding box center [1104, 416] width 59 height 32
type input "000"
click at [1129, 547] on span "Add Cue" at bounding box center [1142, 552] width 45 height 19
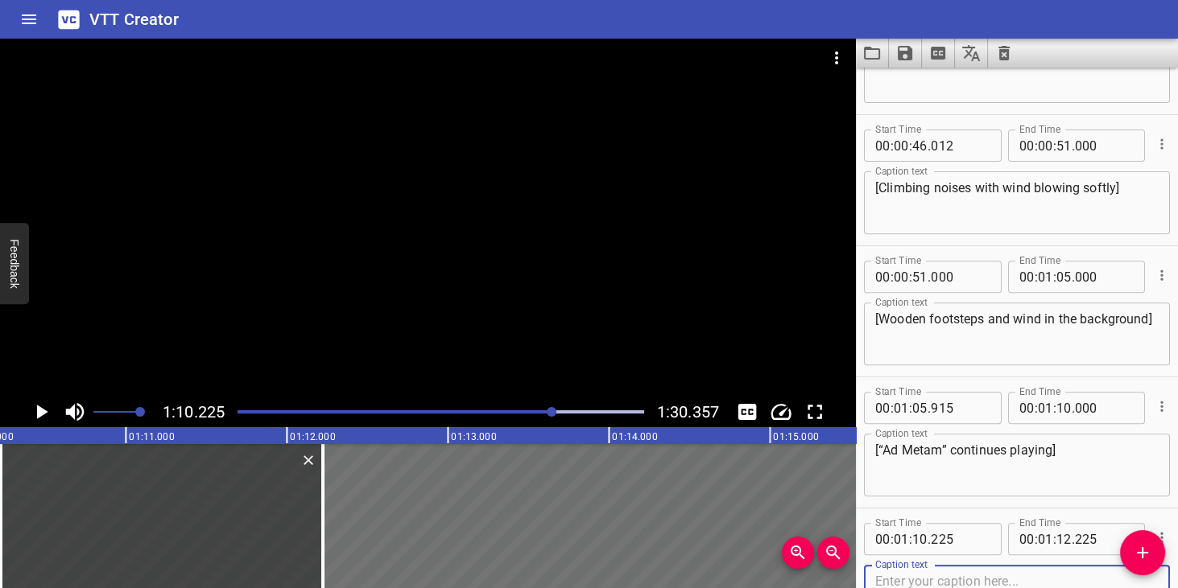
scroll to position [921, 0]
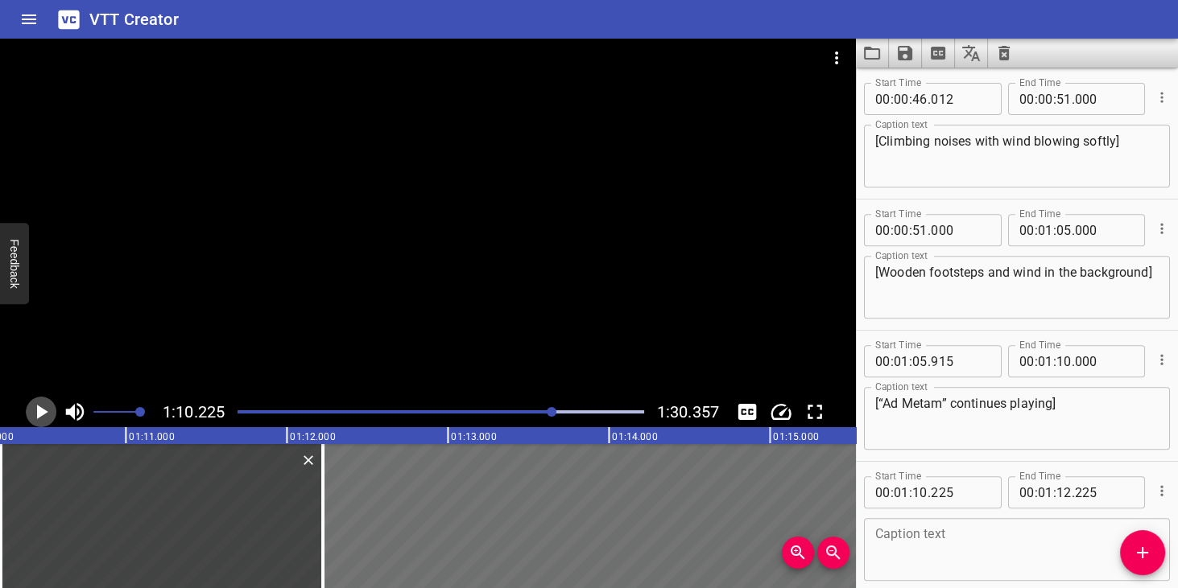
click at [37, 416] on icon "Play/Pause" at bounding box center [42, 412] width 11 height 14
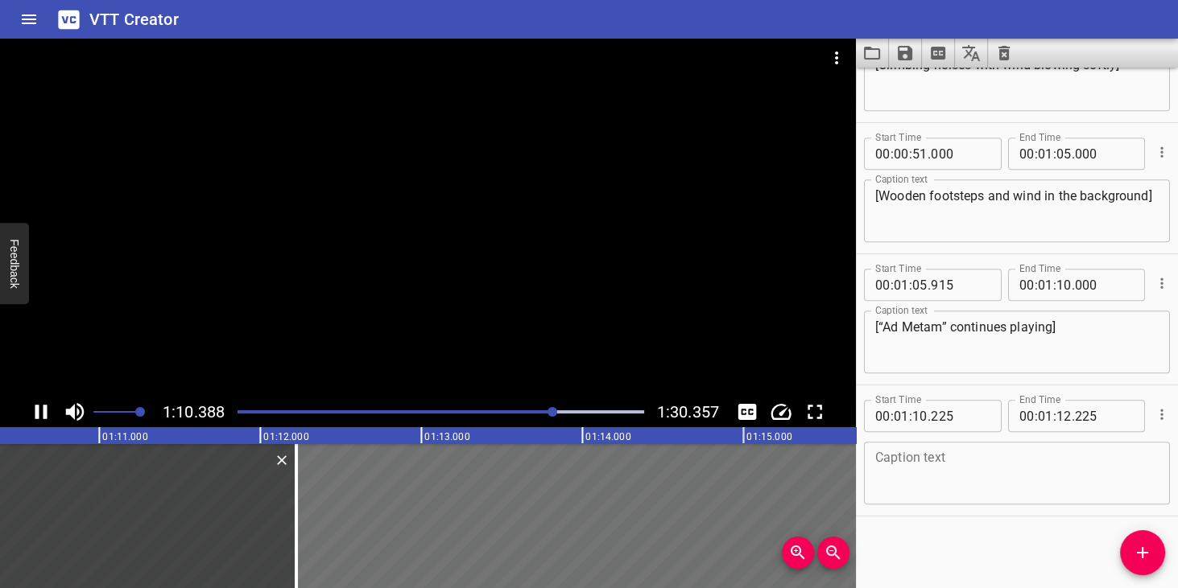
scroll to position [997, 0]
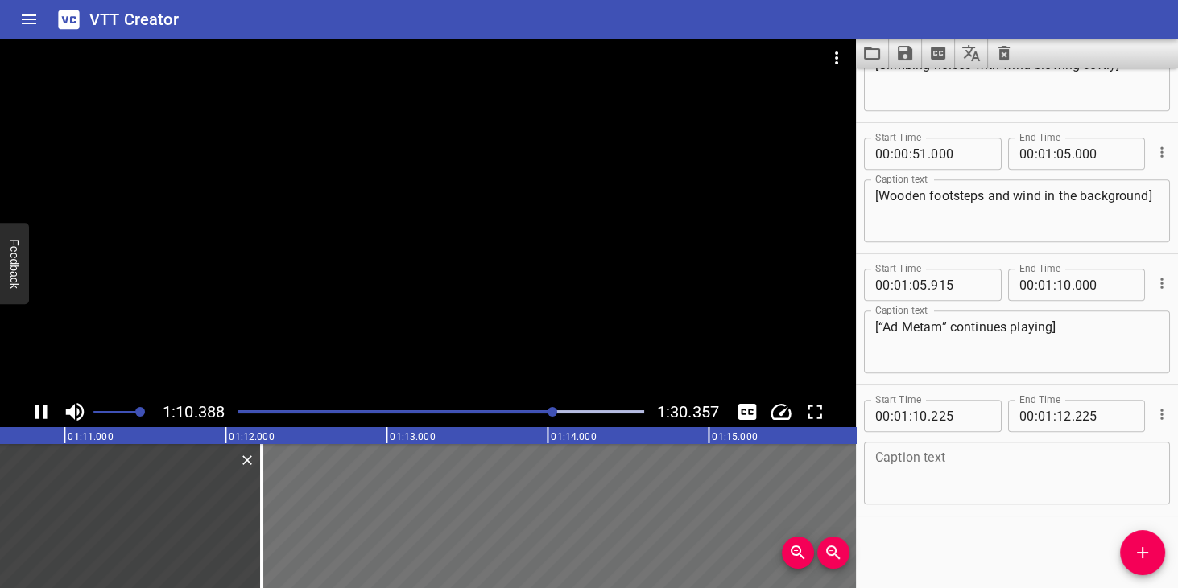
click at [37, 416] on icon "Play/Pause" at bounding box center [41, 412] width 12 height 14
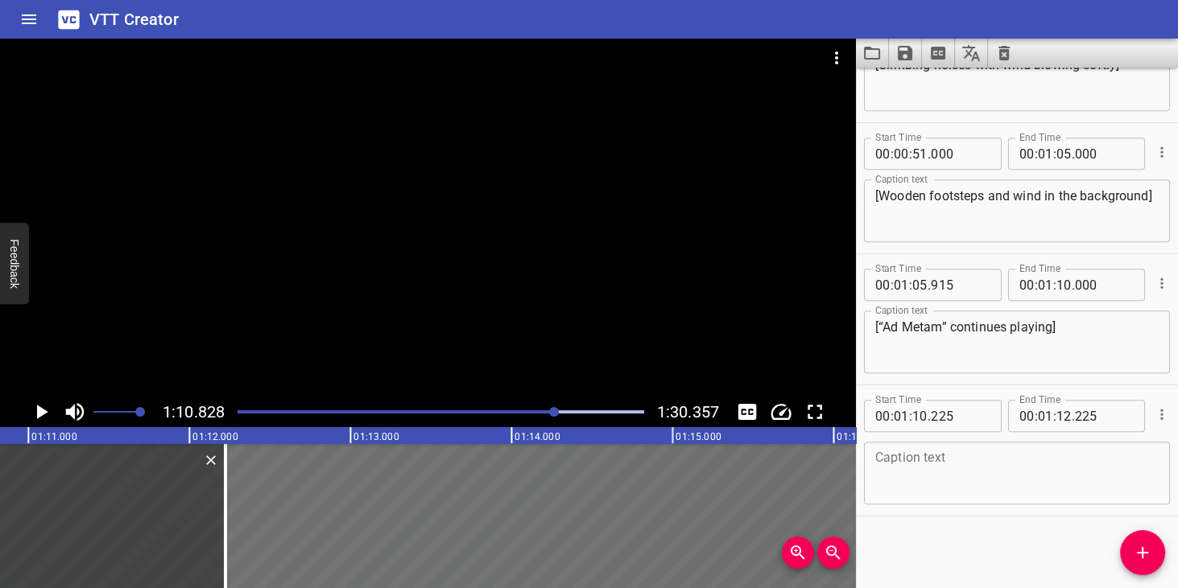
scroll to position [0, 11403]
click at [43, 406] on icon "Play/Pause" at bounding box center [41, 412] width 24 height 24
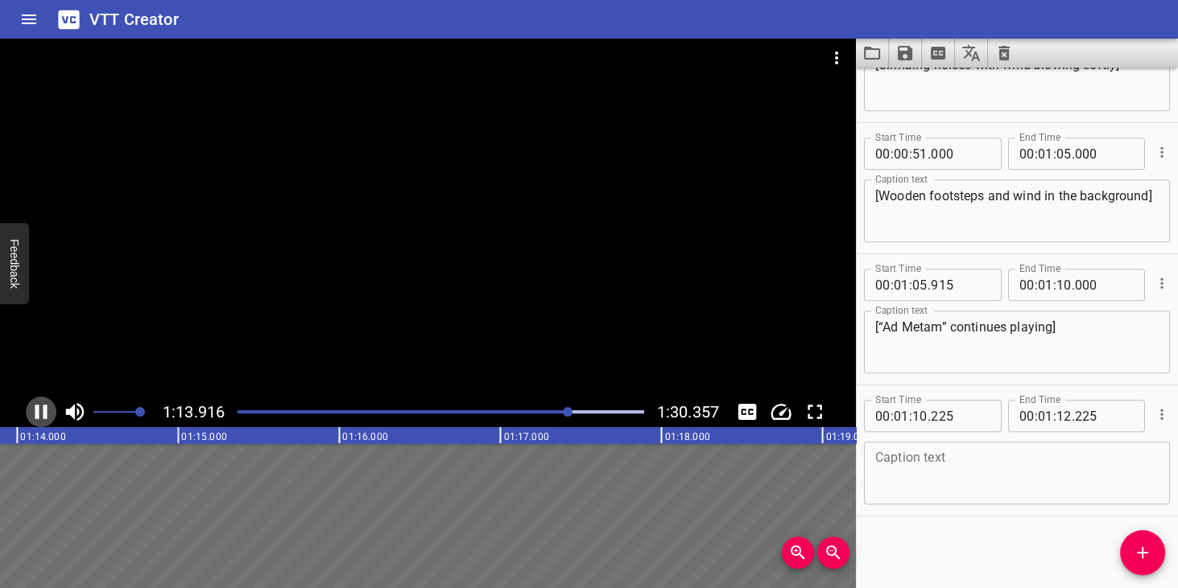
click at [35, 417] on icon "Play/Pause" at bounding box center [41, 412] width 12 height 14
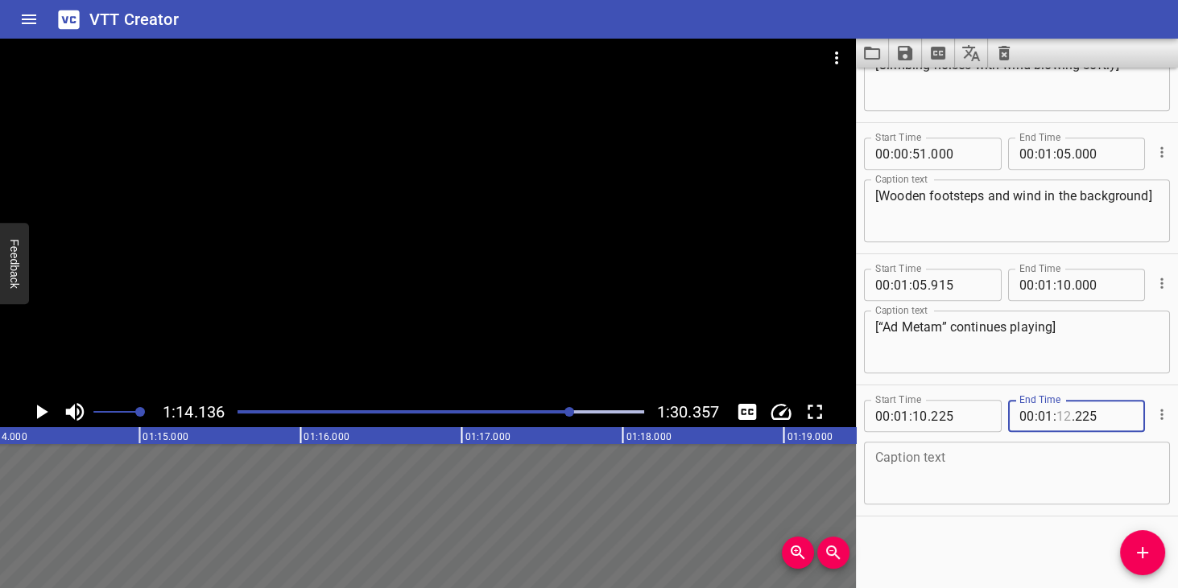
click at [1064, 415] on input "number" at bounding box center [1063, 416] width 15 height 32
type input "14"
type input "000"
click at [1007, 477] on textarea at bounding box center [1016, 474] width 283 height 46
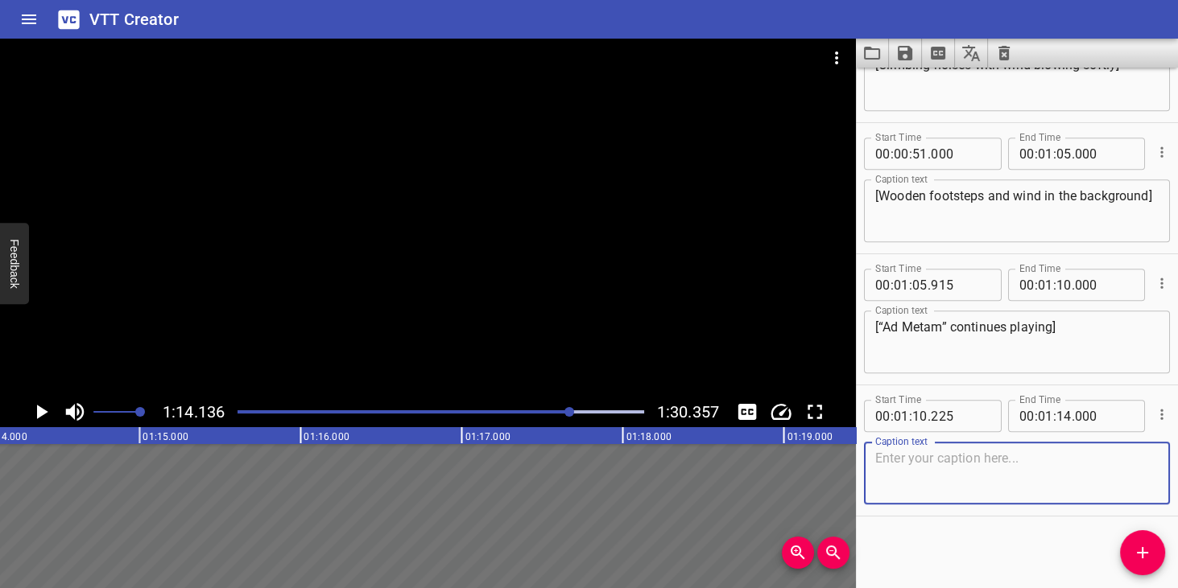
paste textarea "[Footsteps on water]"
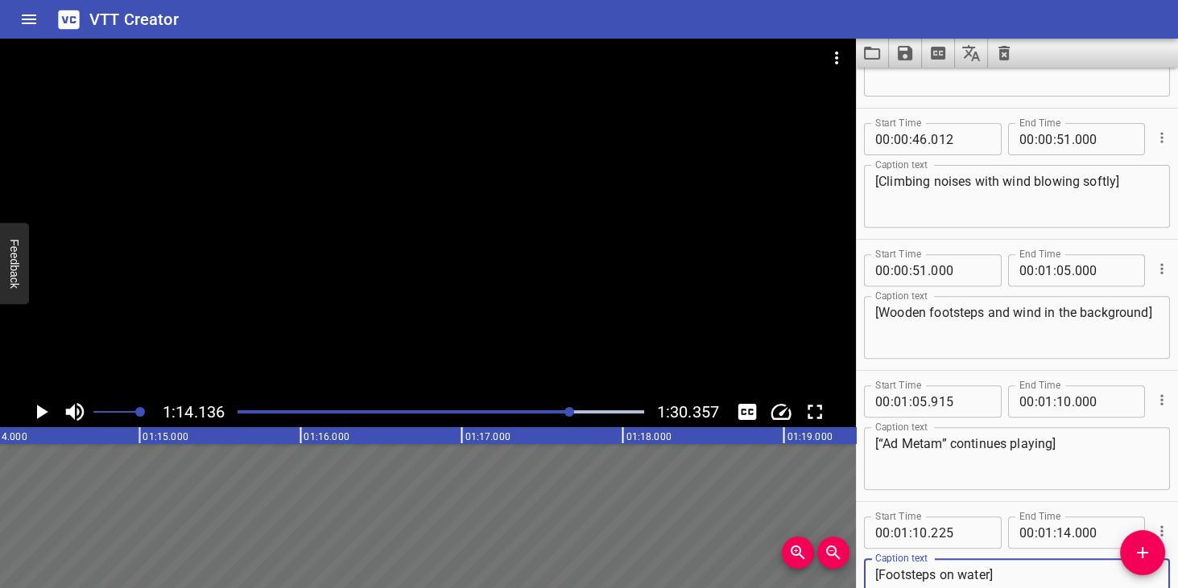
scroll to position [860, 0]
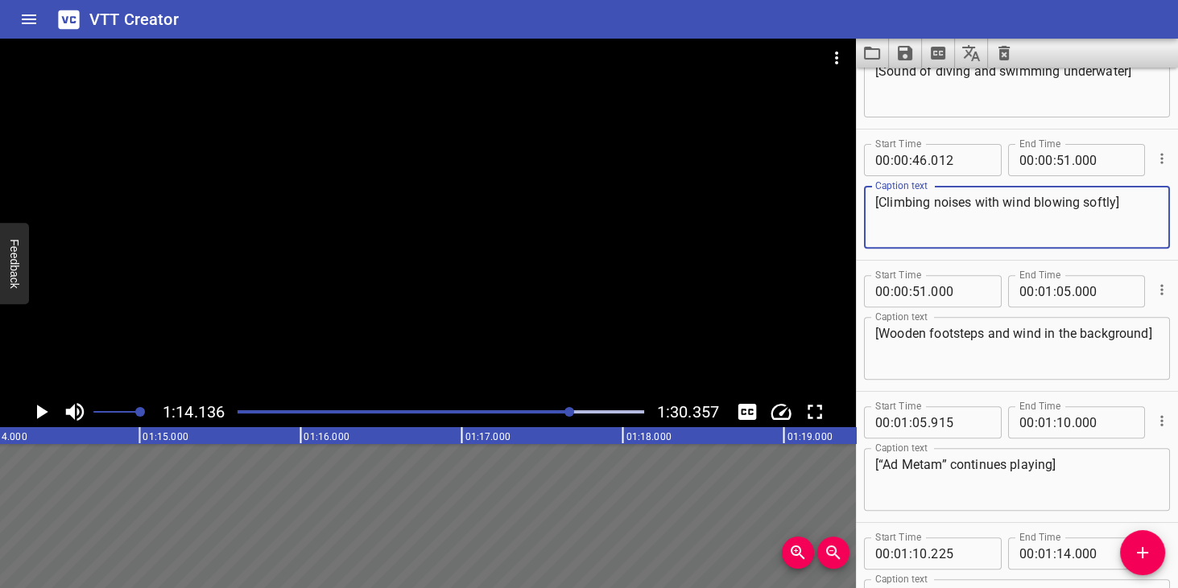
drag, startPoint x: 1130, startPoint y: 213, endPoint x: 857, endPoint y: 213, distance: 272.9
click at [857, 213] on div "Start Time 00 : 00 : 46 . 012 Start Time End Time 00 : 00 : 51 . 000 End Time C…" at bounding box center [1017, 195] width 322 height 130
click at [997, 205] on textarea "[Climbing noises with wind blowing softly]" at bounding box center [1016, 218] width 283 height 46
drag, startPoint x: 975, startPoint y: 203, endPoint x: 1128, endPoint y: 203, distance: 153.0
click at [1128, 203] on textarea "[Climbing noises with wind blowing softly]" at bounding box center [1016, 218] width 283 height 46
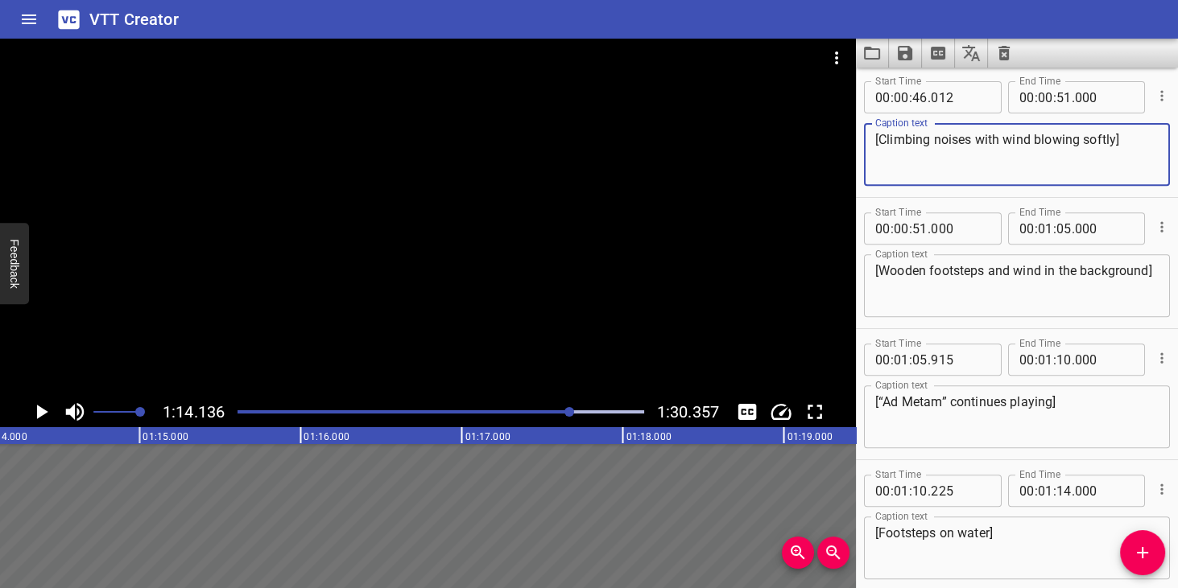
scroll to position [997, 0]
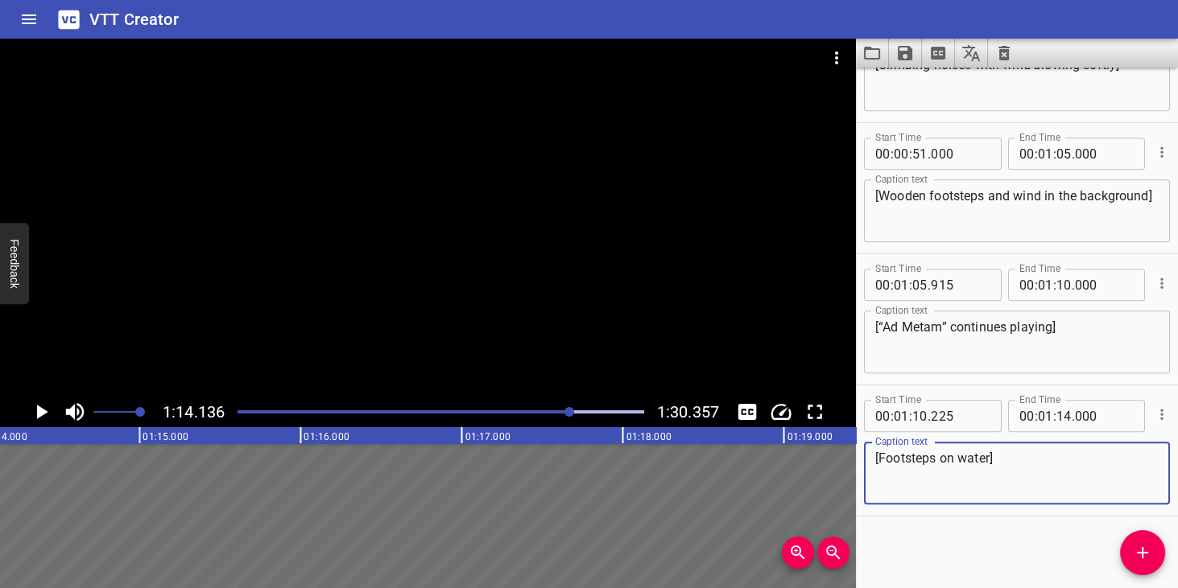
click at [1007, 461] on textarea "[Footsteps on water]" at bounding box center [1016, 474] width 283 height 46
paste textarea "with wind blowing softly]"
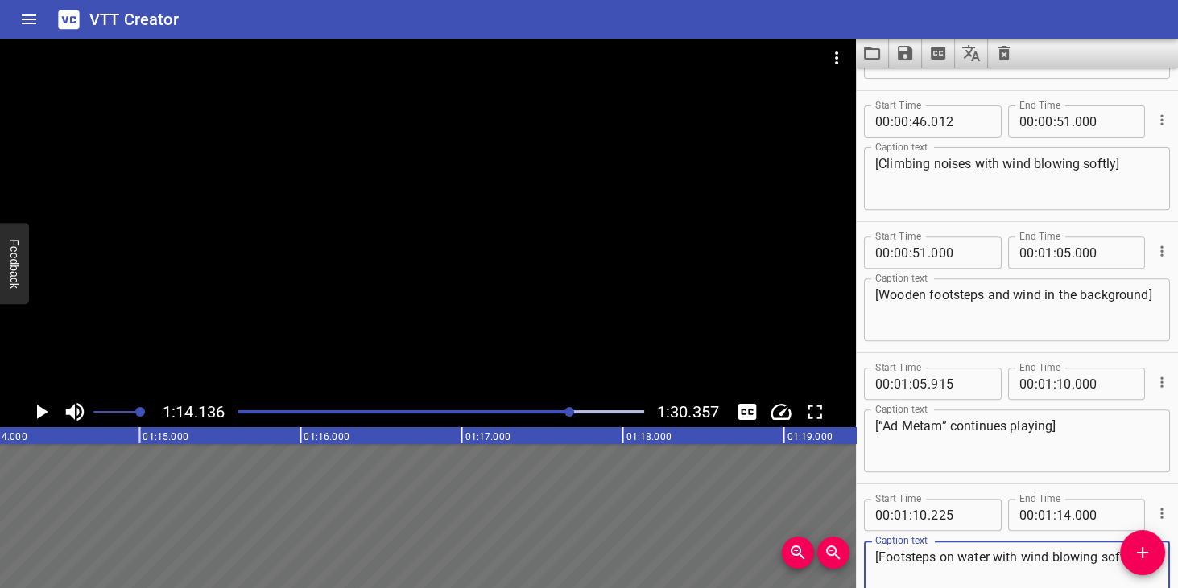
scroll to position [952, 0]
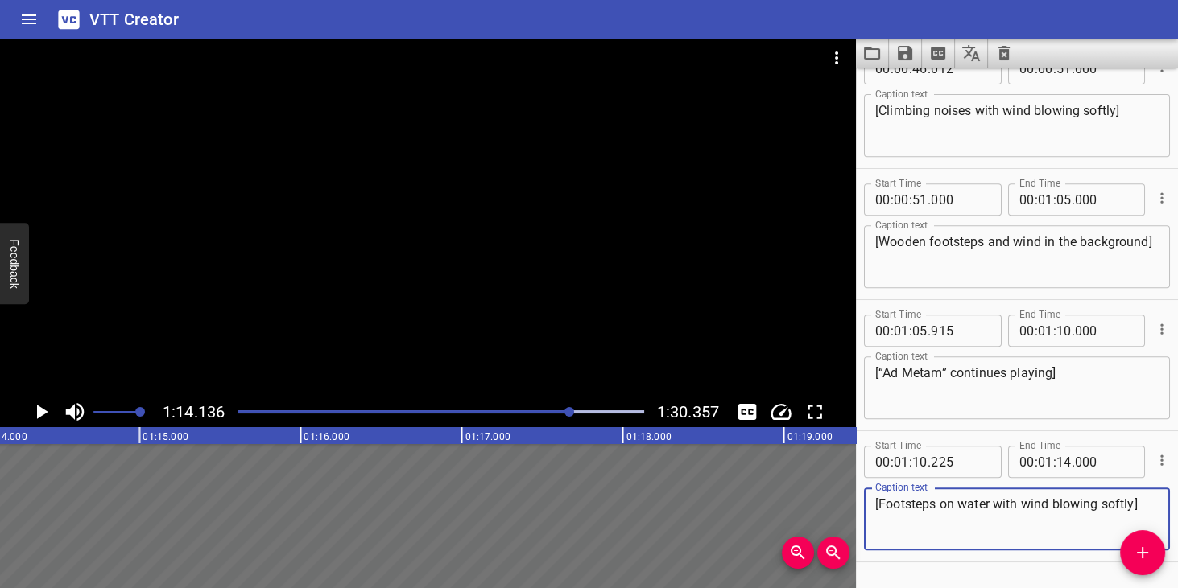
drag, startPoint x: 1138, startPoint y: 503, endPoint x: 993, endPoint y: 513, distance: 146.0
click at [993, 513] on textarea "[Footsteps on water with wind blowing softly]" at bounding box center [1016, 520] width 283 height 46
type textarea "[Footsteps on water]"
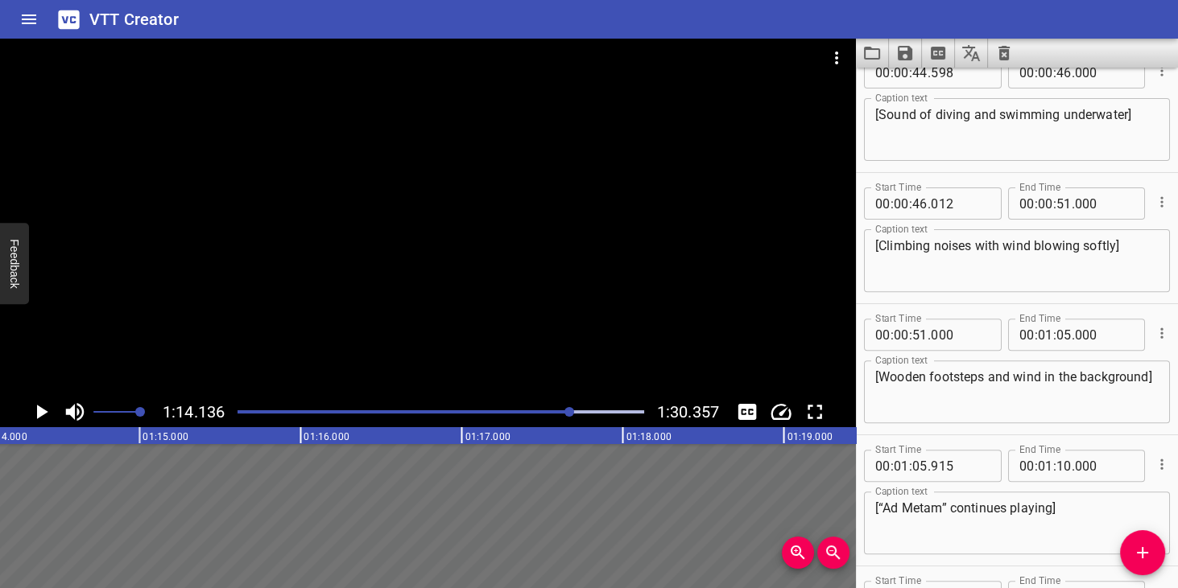
scroll to position [814, 0]
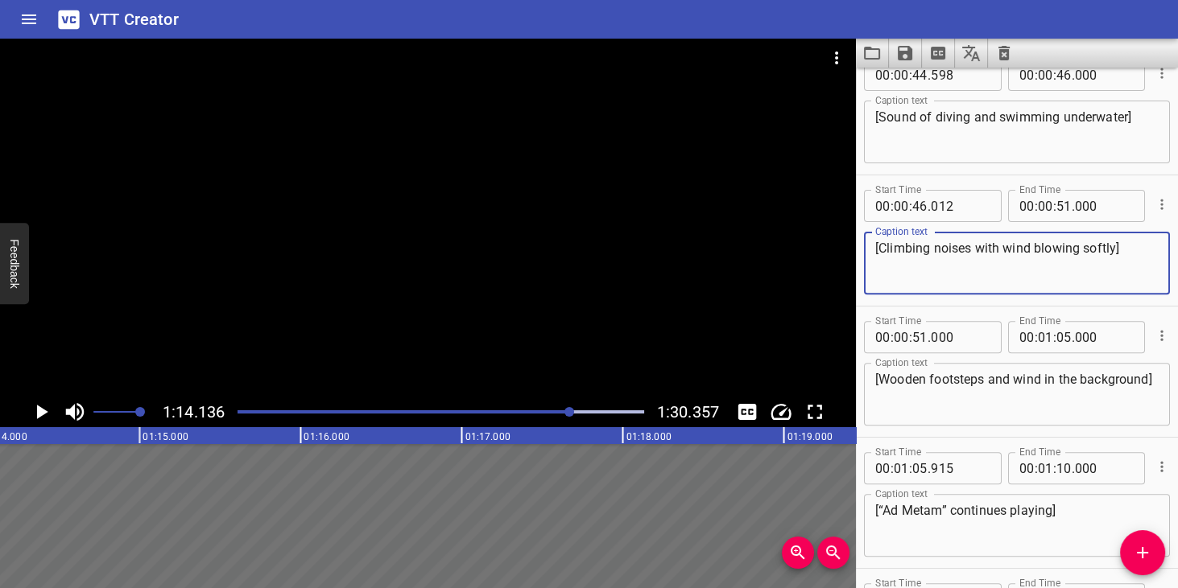
drag, startPoint x: 1131, startPoint y: 252, endPoint x: 826, endPoint y: 269, distance: 305.6
click at [826, 269] on main "1:14.136 1:30.357 00:00.000 00:01.000 00:02.000 00:03.000 00:04.000 00:05.000 0…" at bounding box center [589, 314] width 1178 height 550
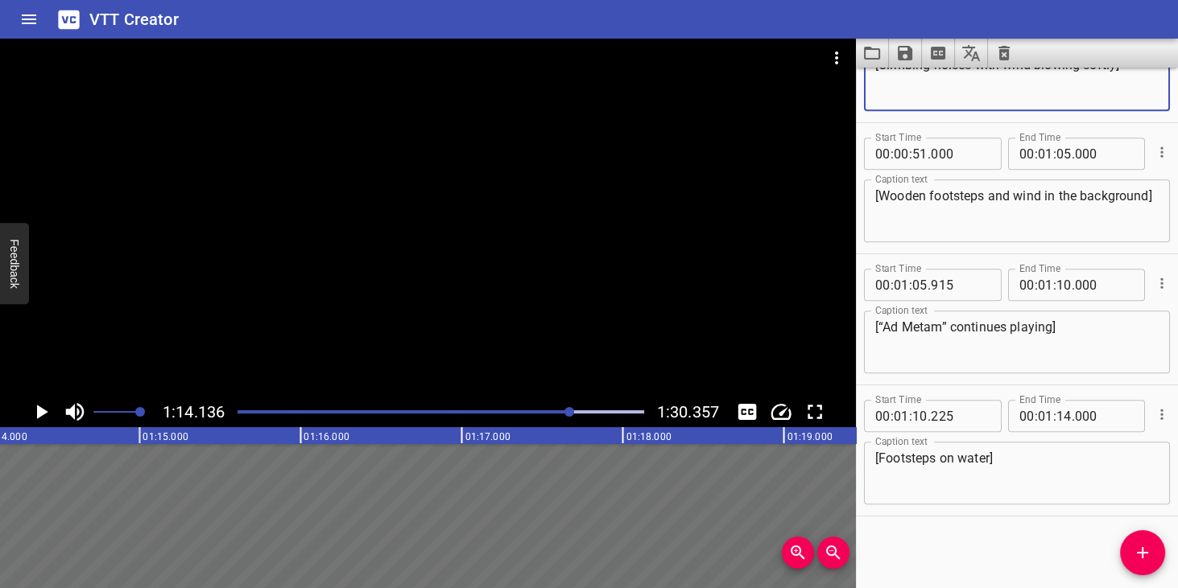
scroll to position [997, 0]
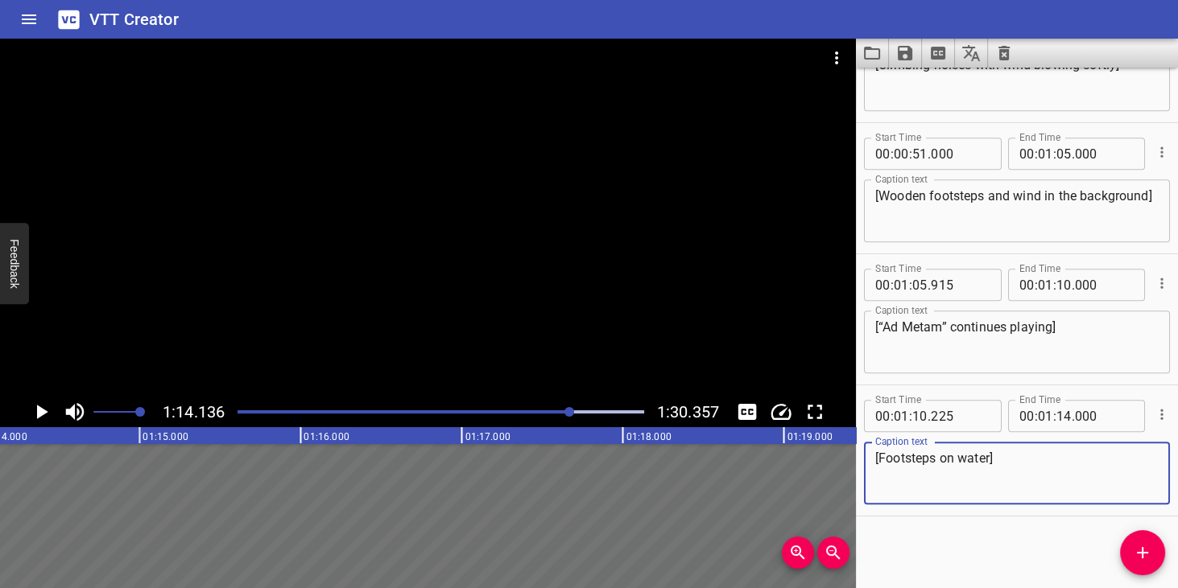
click at [1034, 455] on textarea "[Footsteps on water]" at bounding box center [1016, 474] width 283 height 46
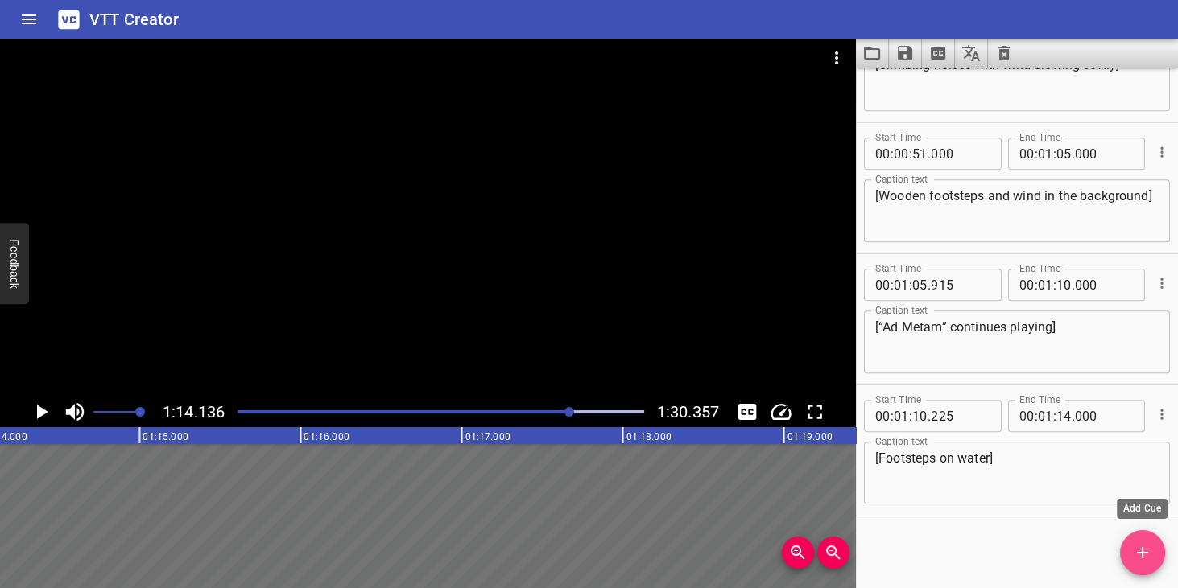
click at [1146, 561] on icon "Add Cue" at bounding box center [1142, 552] width 19 height 19
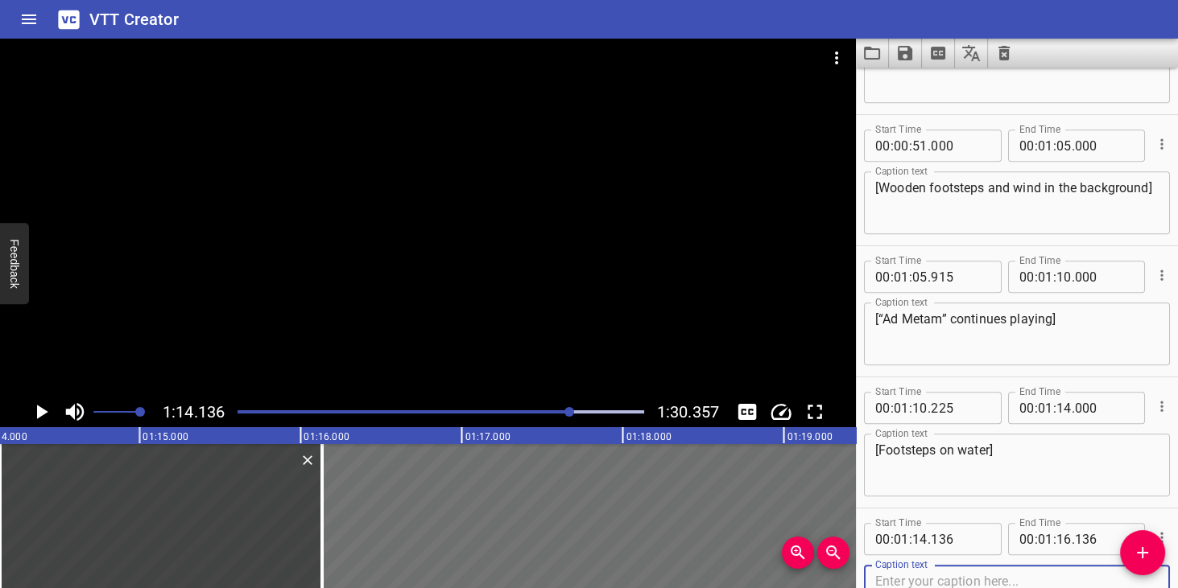
scroll to position [1052, 0]
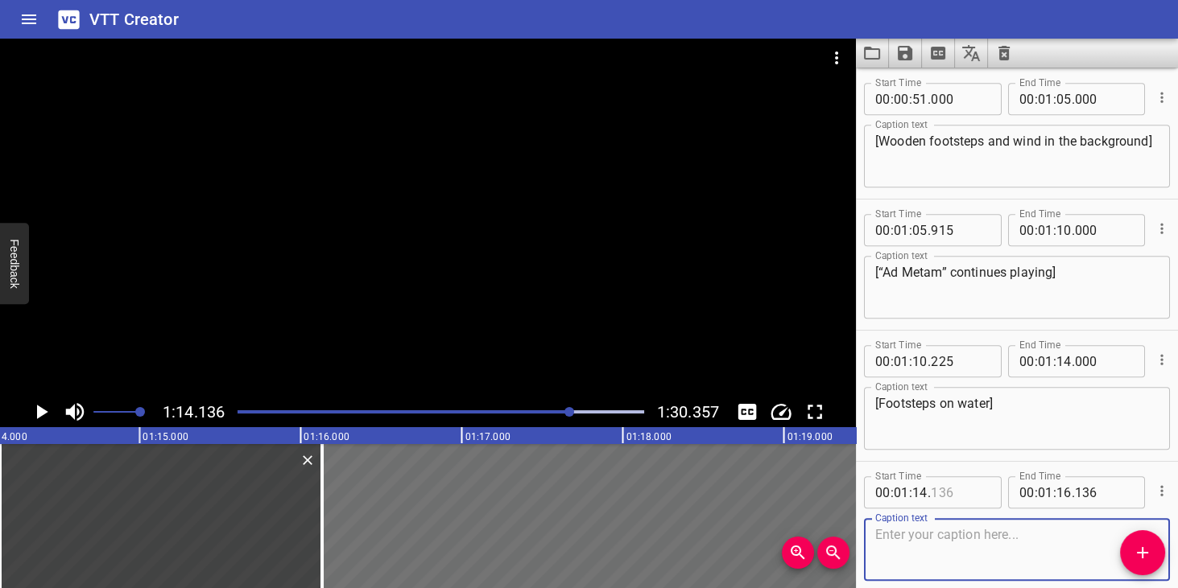
click at [960, 484] on input "number" at bounding box center [960, 493] width 59 height 32
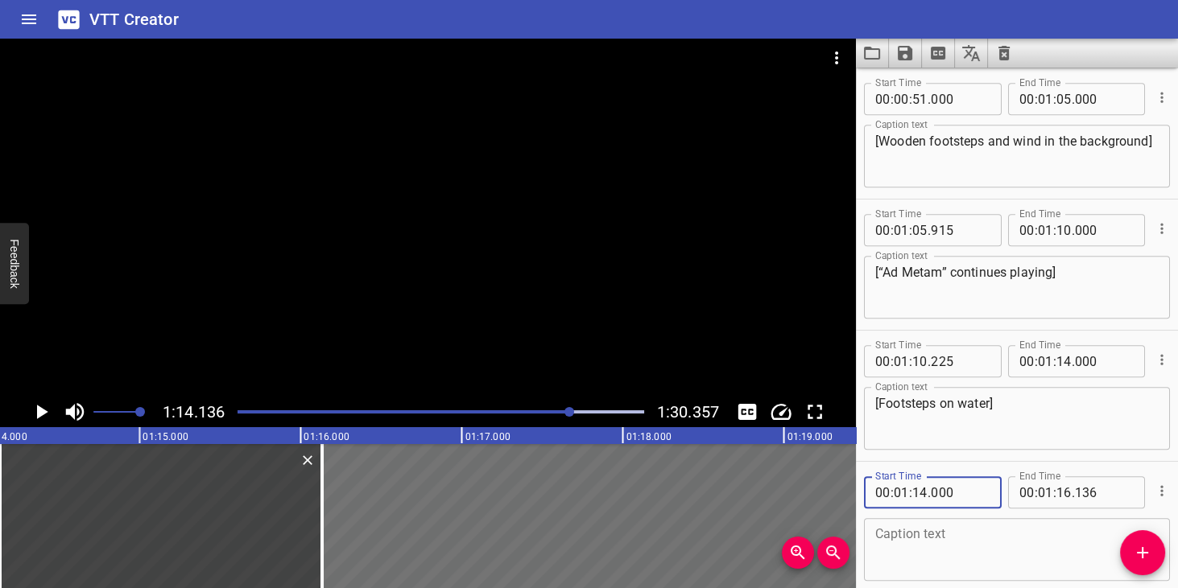
type input "000"
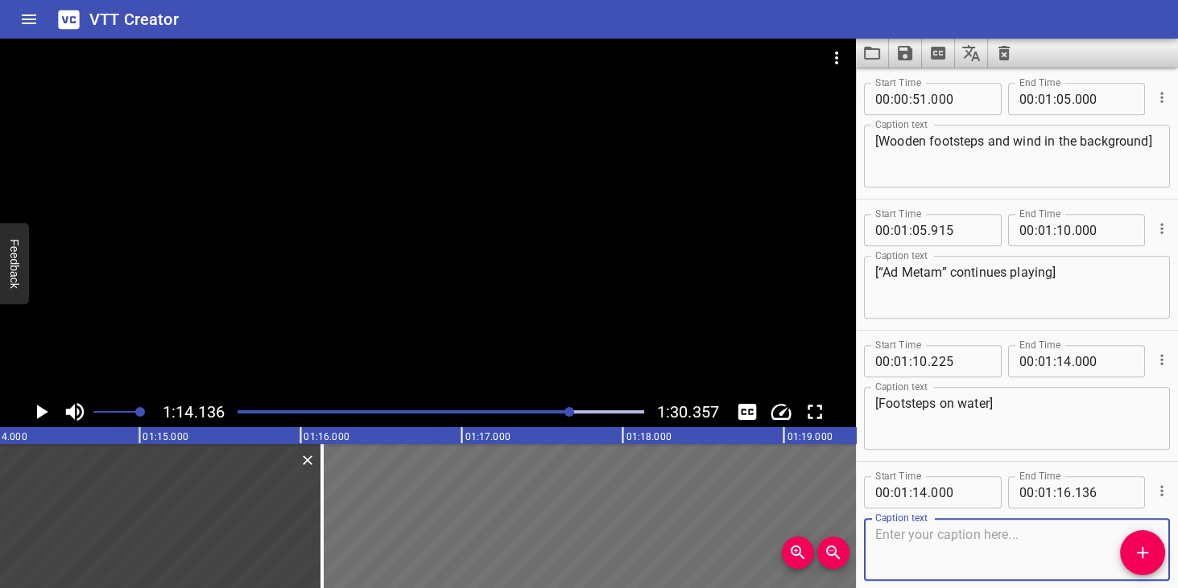
click at [939, 535] on textarea at bounding box center [1016, 550] width 283 height 46
paste textarea "[Climbing noises with wind blowing softly]"
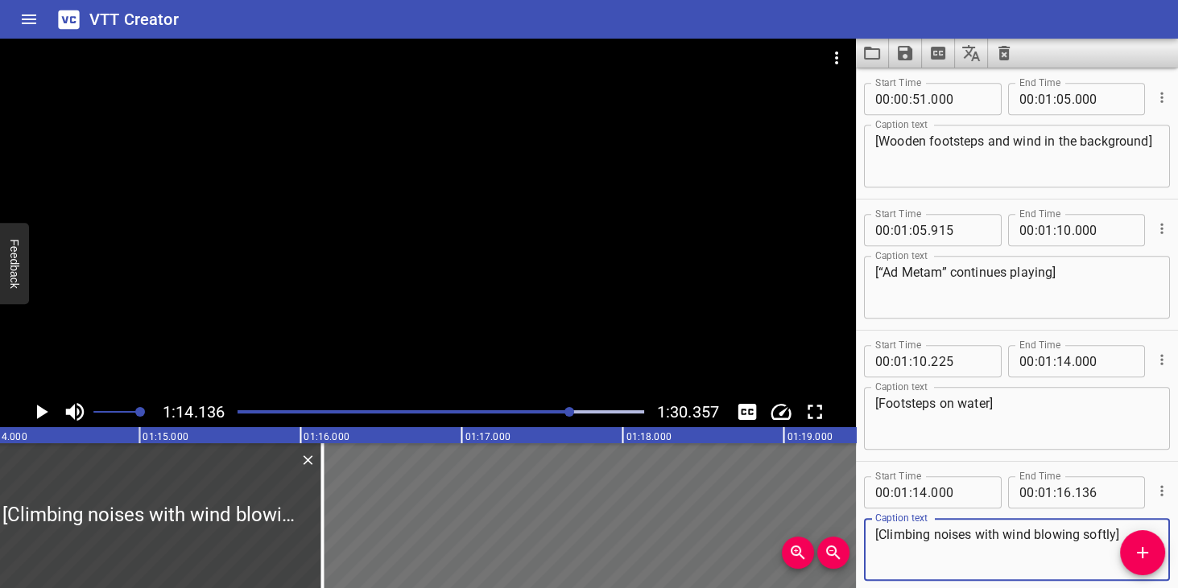
type textarea "[Climbing noises with wind blowing softly]"
click at [1113, 489] on input "number" at bounding box center [1104, 493] width 59 height 32
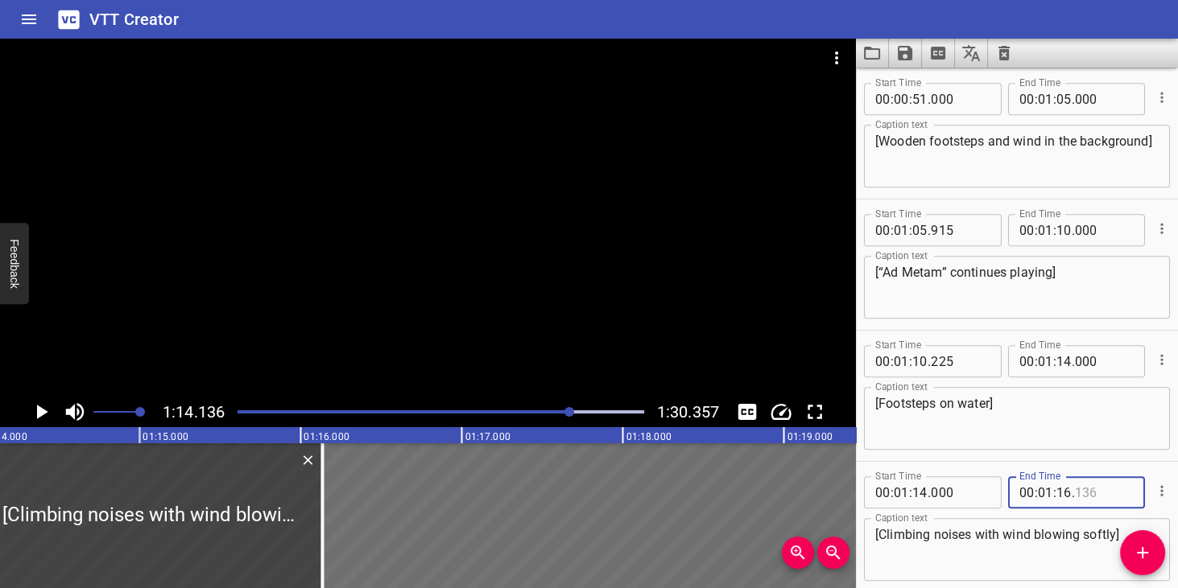
type input "136"
click at [50, 406] on icon "Play/Pause" at bounding box center [41, 412] width 24 height 24
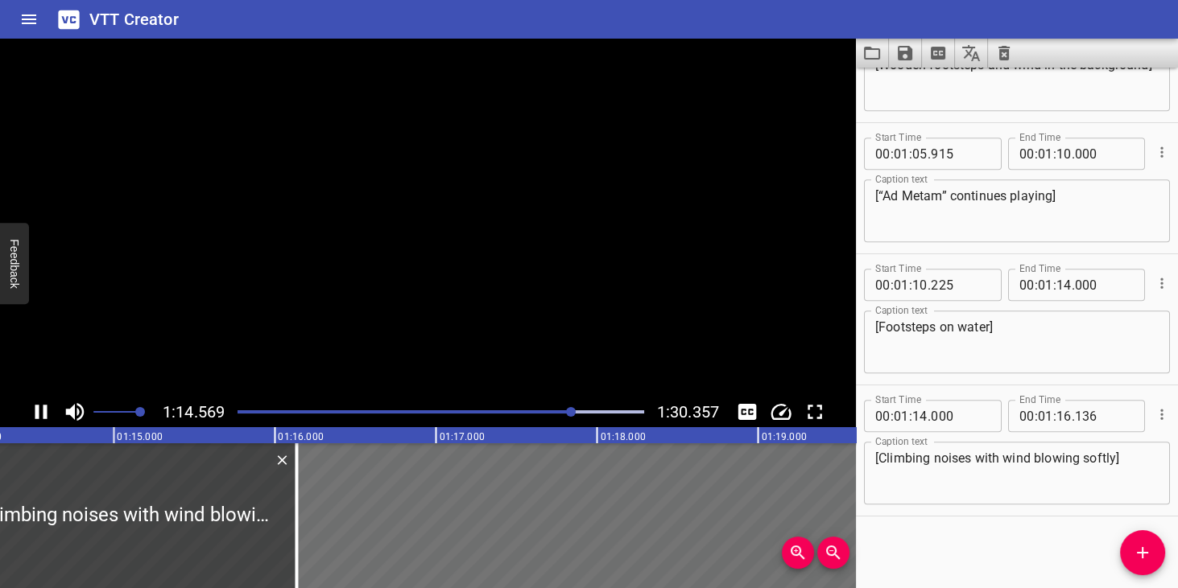
scroll to position [1129, 0]
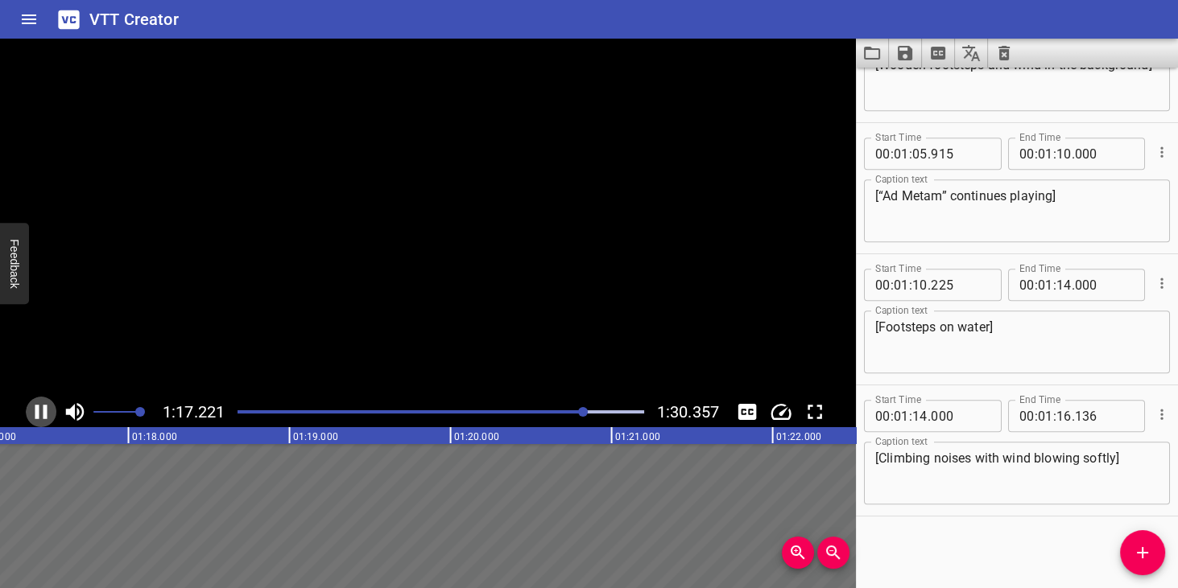
click at [50, 406] on icon "Play/Pause" at bounding box center [41, 412] width 24 height 24
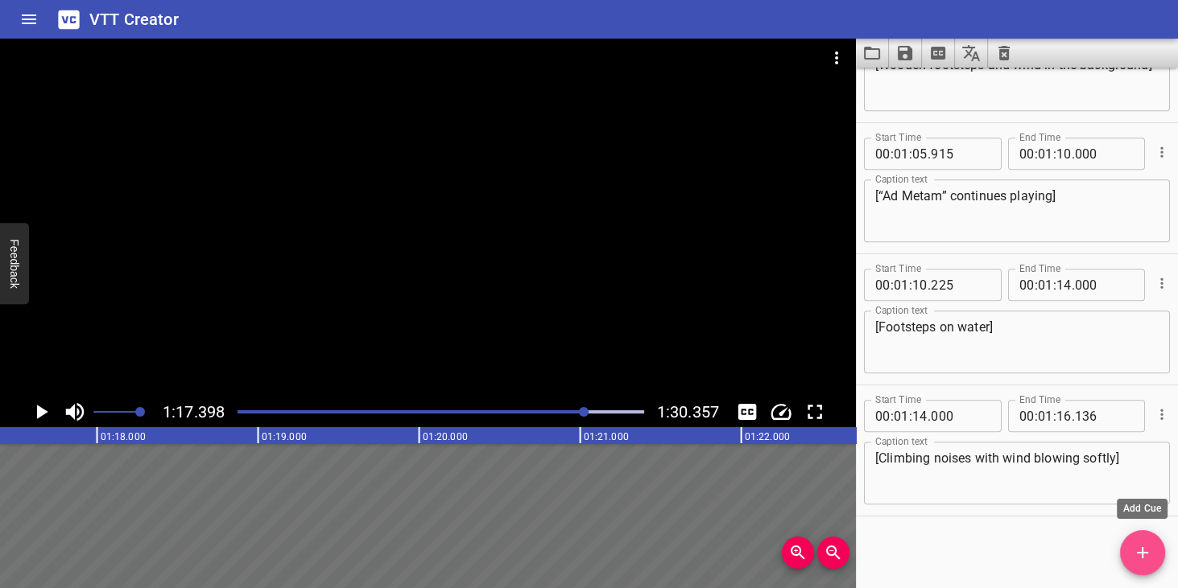
click at [1137, 555] on icon "Add Cue" at bounding box center [1142, 552] width 19 height 19
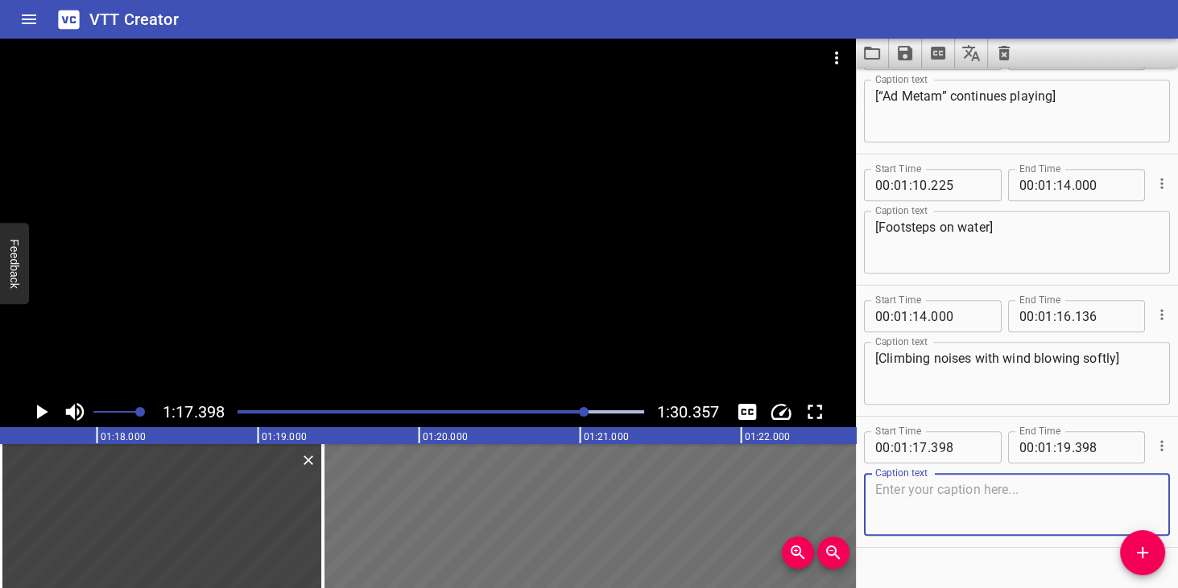
scroll to position [1229, 0]
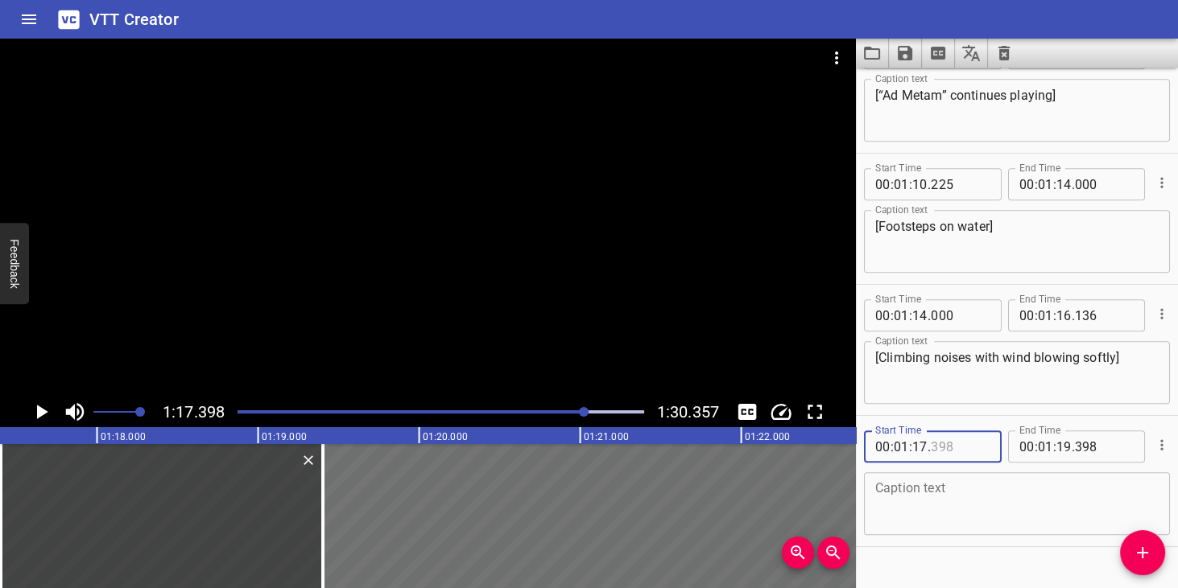
click at [975, 450] on input "number" at bounding box center [960, 447] width 59 height 32
type input "000"
click at [1100, 447] on input "number" at bounding box center [1104, 447] width 59 height 32
type input "398"
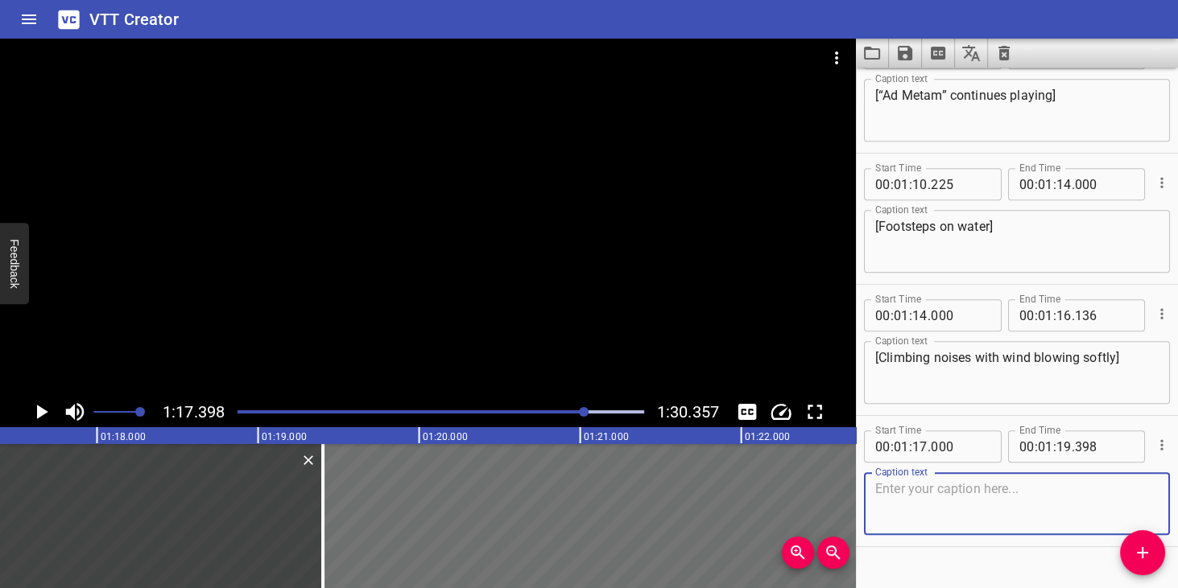
click at [940, 493] on textarea at bounding box center [1016, 504] width 283 height 46
paste textarea "[Footsteps on ceramic and wind in the background]"
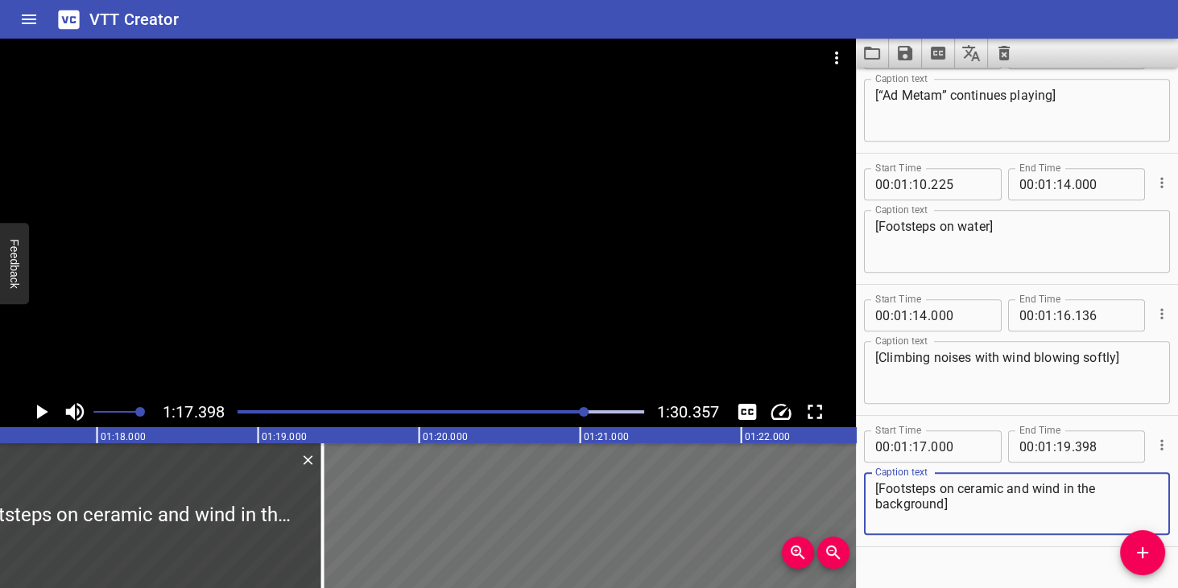
type textarea "[Footsteps on ceramic and wind in the background]"
click at [46, 407] on icon "Play/Pause" at bounding box center [41, 412] width 24 height 24
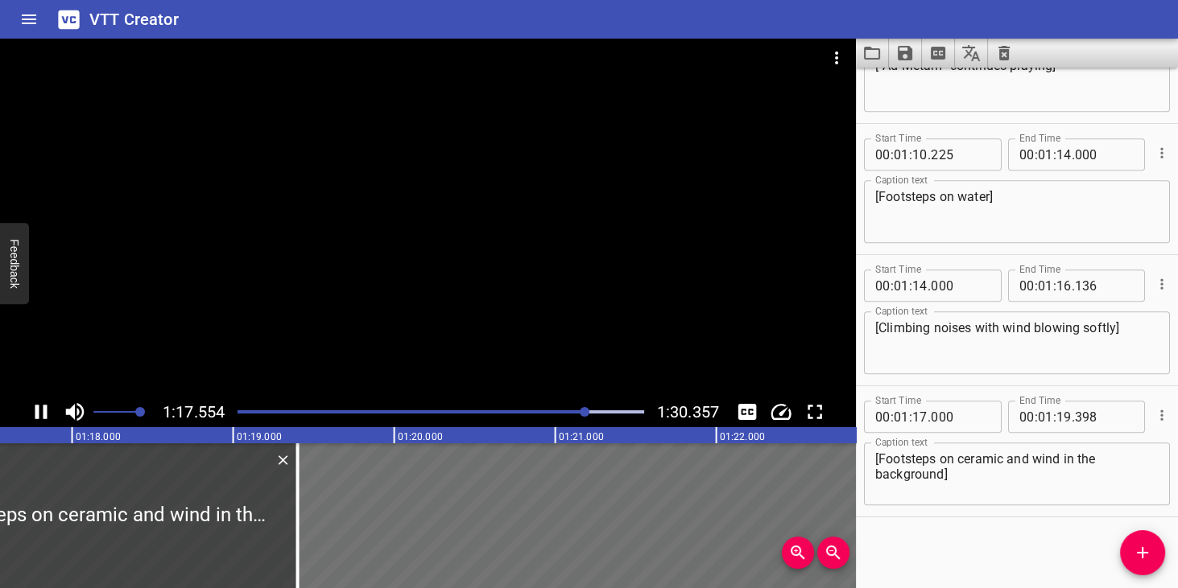
scroll to position [1260, 0]
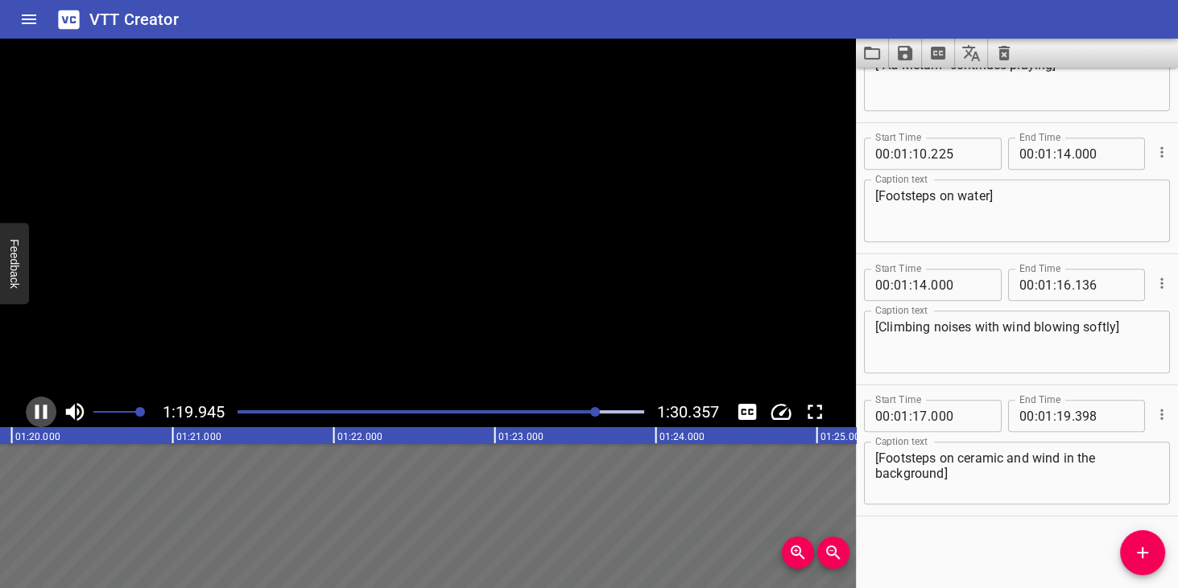
click at [46, 407] on icon "Play/Pause" at bounding box center [41, 412] width 12 height 14
click at [46, 407] on icon "Play/Pause" at bounding box center [41, 412] width 24 height 24
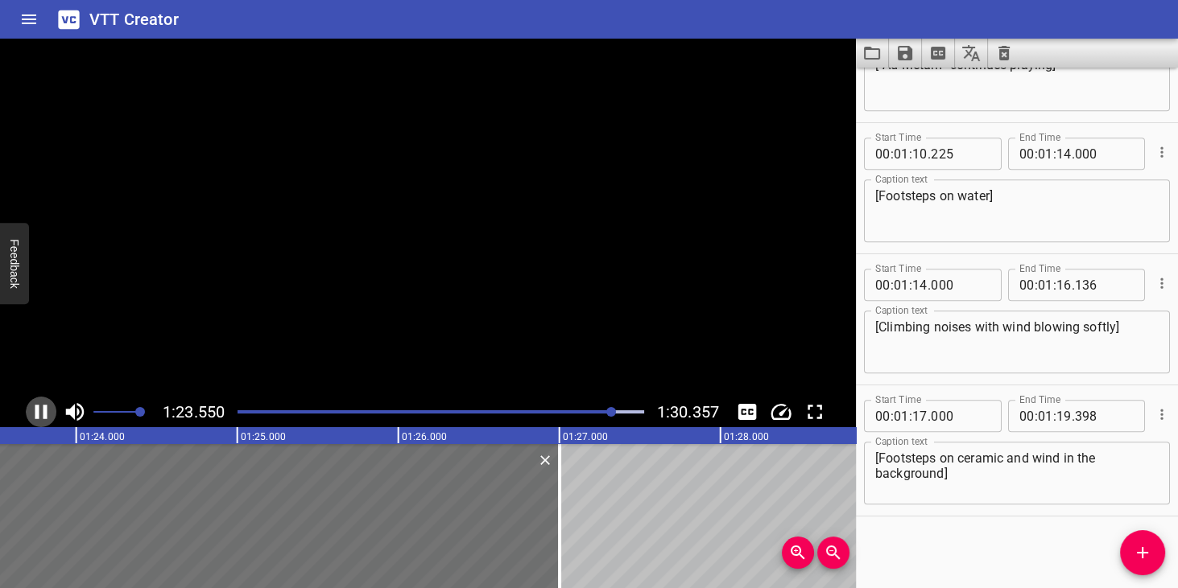
click at [46, 407] on icon "Play/Pause" at bounding box center [41, 412] width 12 height 14
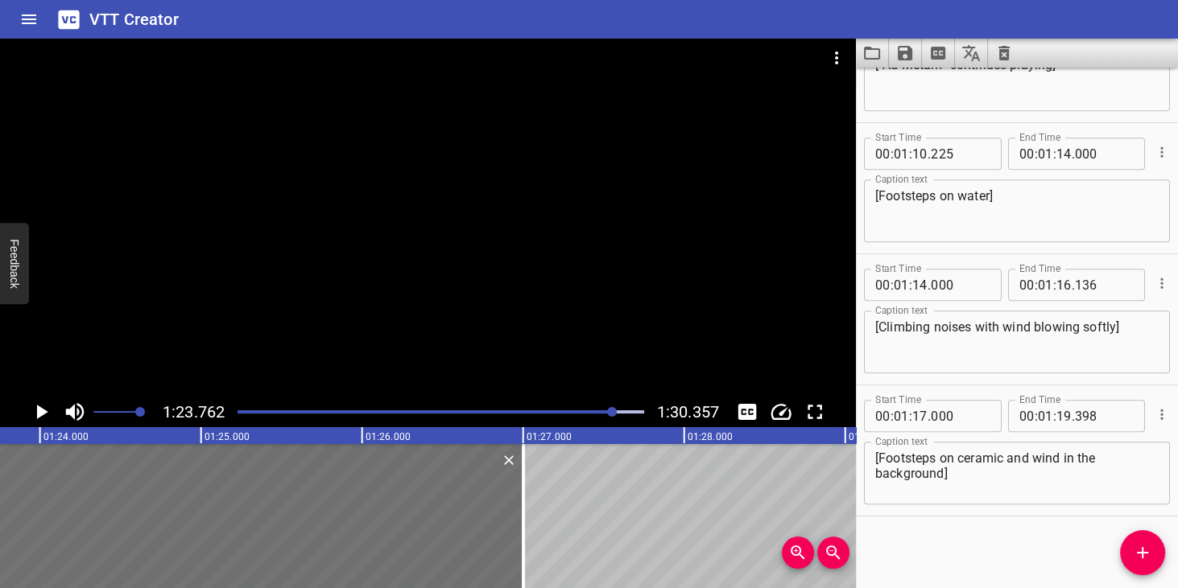
scroll to position [0, 13485]
click at [46, 407] on icon "Play/Pause" at bounding box center [41, 412] width 24 height 24
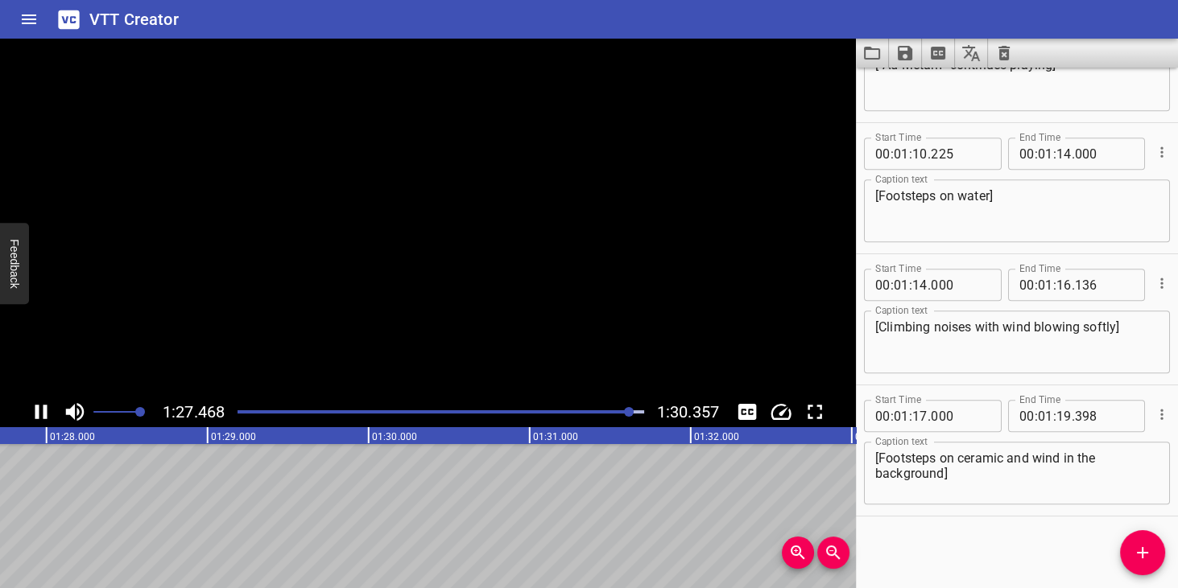
click at [46, 407] on icon "Play/Pause" at bounding box center [41, 412] width 12 height 14
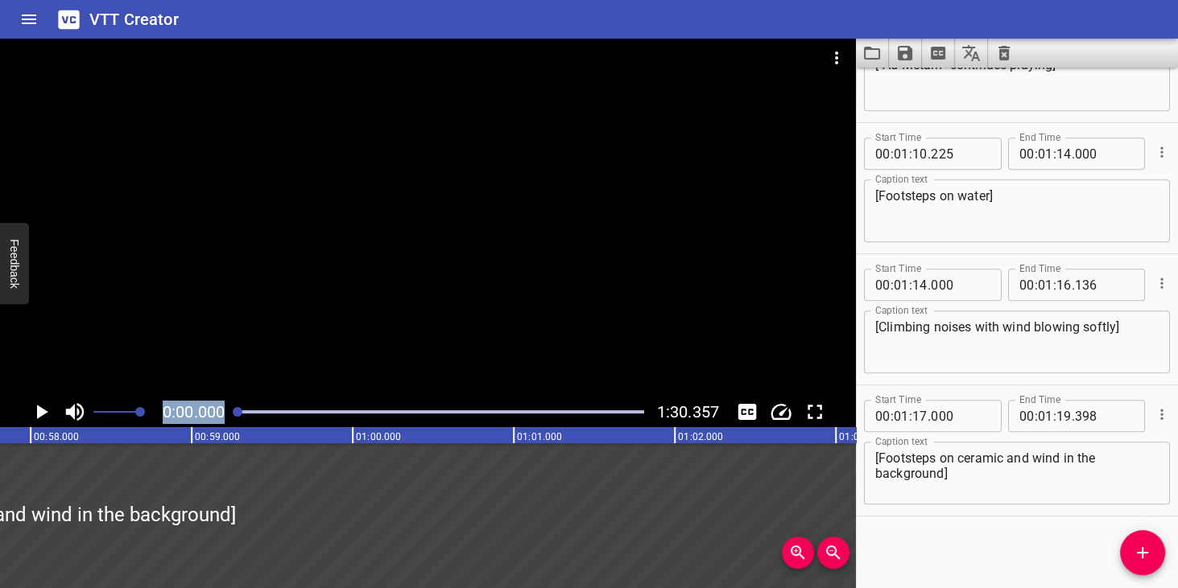
drag, startPoint x: 631, startPoint y: 410, endPoint x: 177, endPoint y: 395, distance: 454.3
click at [178, 395] on div "0:00.000 1:30.357" at bounding box center [428, 233] width 856 height 389
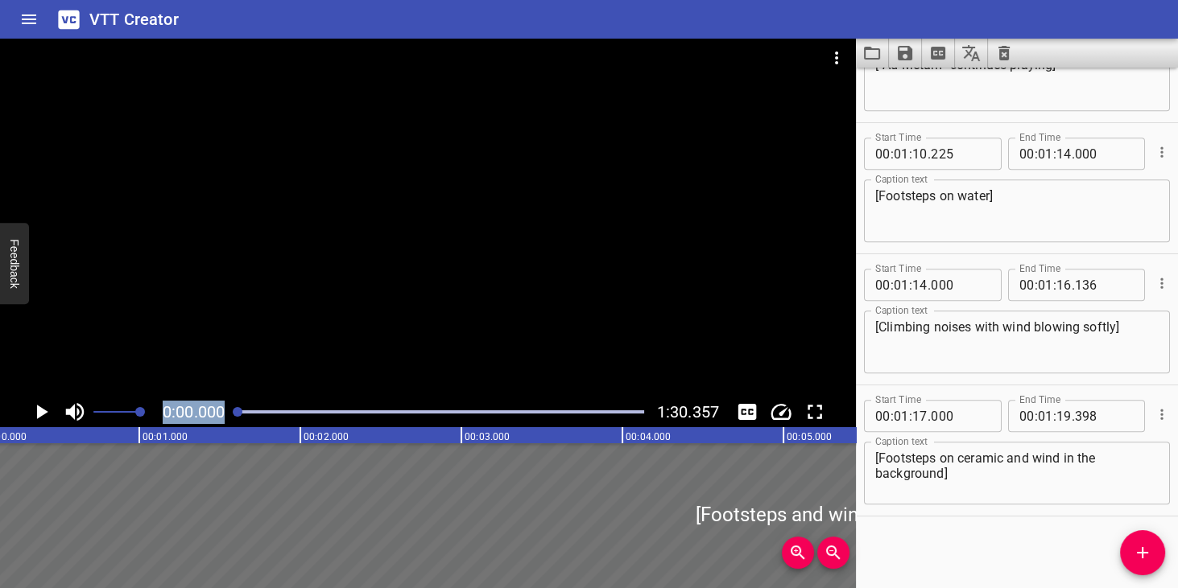
scroll to position [0, 0]
click at [43, 412] on icon "Play/Pause" at bounding box center [42, 412] width 11 height 14
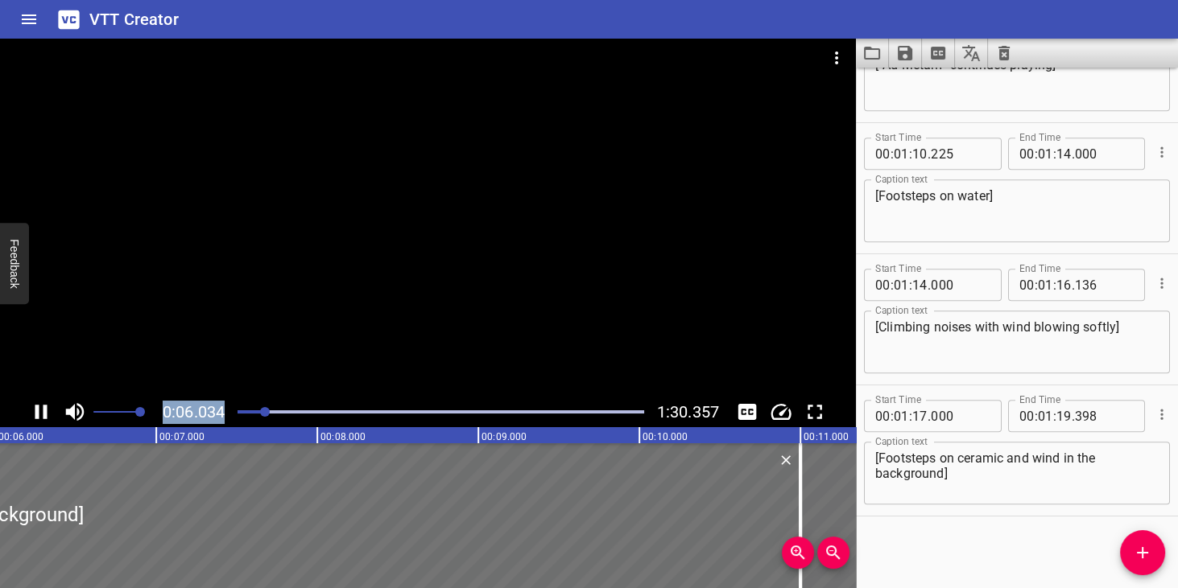
click at [37, 416] on icon "Play/Pause" at bounding box center [41, 412] width 12 height 14
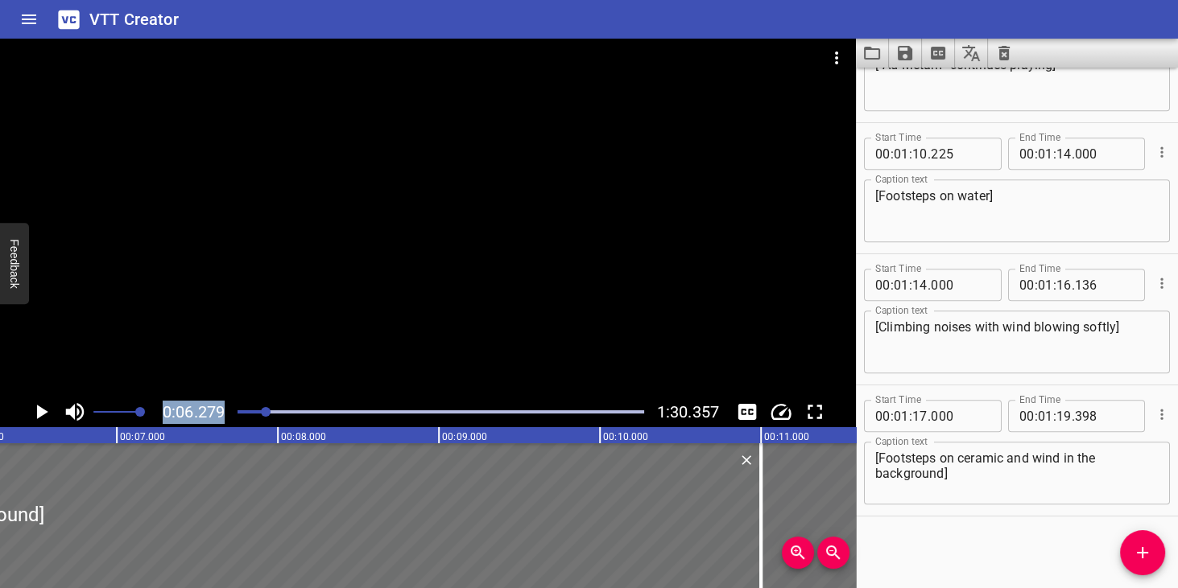
click at [37, 416] on icon "Play/Pause" at bounding box center [42, 412] width 11 height 14
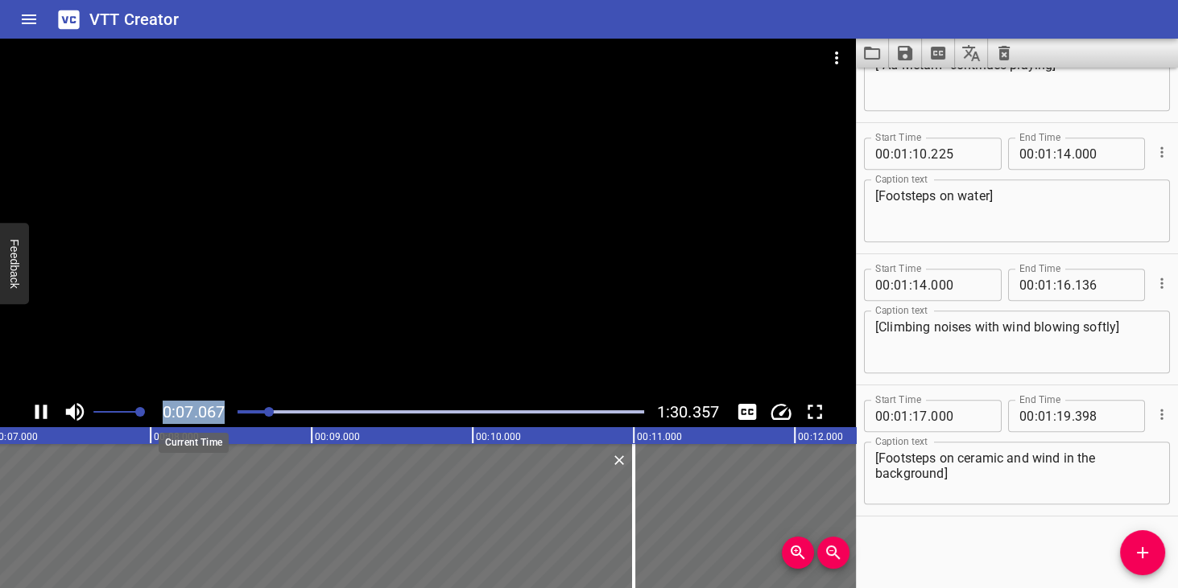
click at [190, 418] on span "0:07.067" at bounding box center [194, 411] width 62 height 19
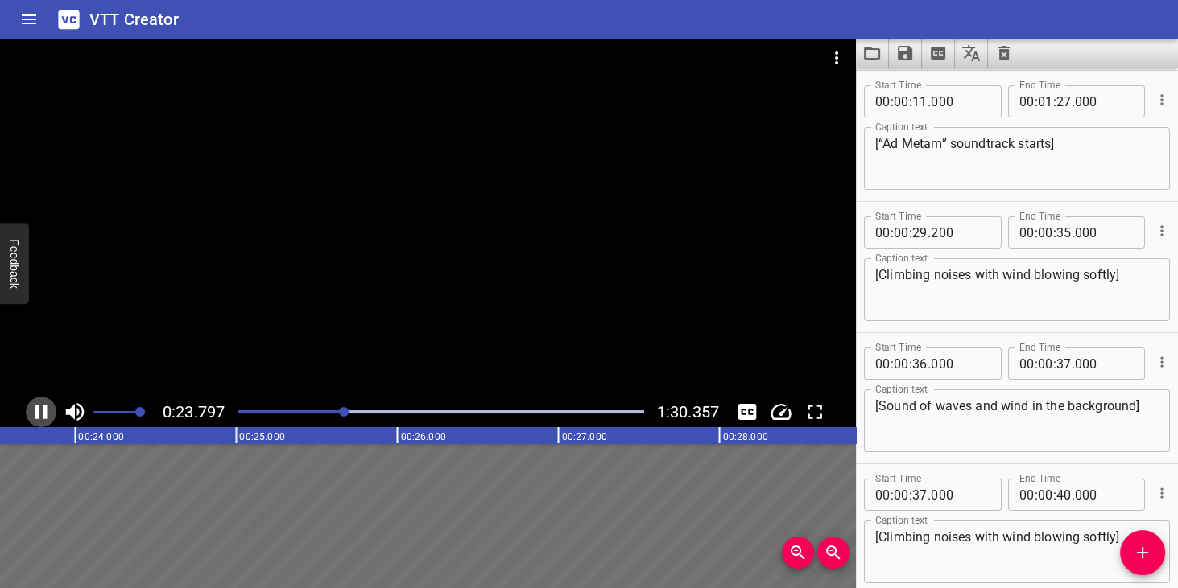
click at [39, 421] on icon "Play/Pause" at bounding box center [41, 412] width 24 height 24
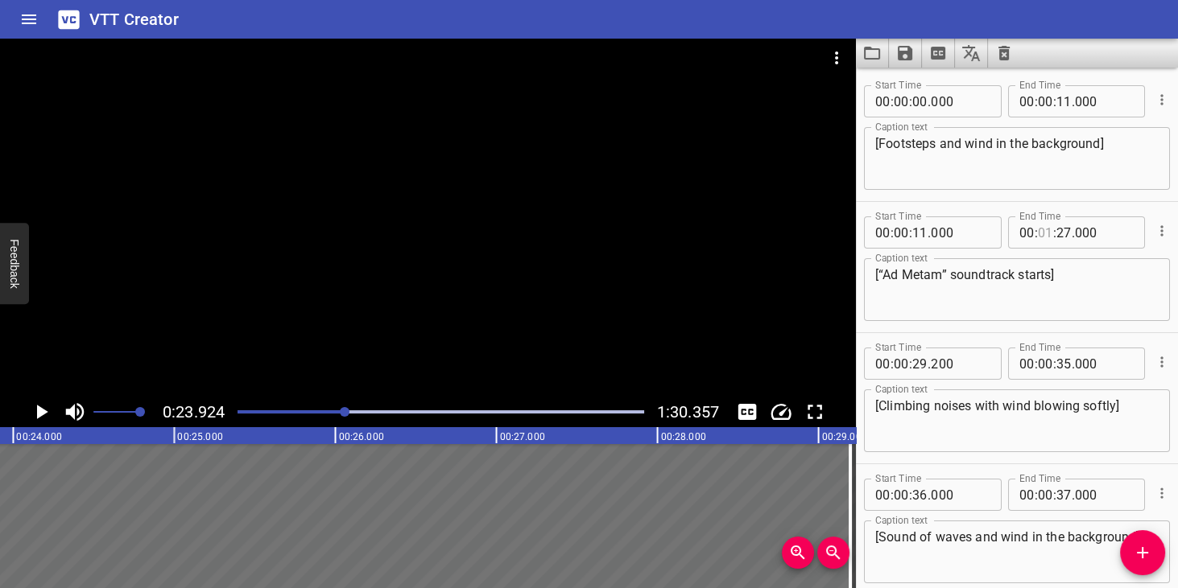
click at [1046, 234] on input "number" at bounding box center [1045, 233] width 15 height 32
type input "00"
type input "18"
type input "000"
click at [35, 413] on icon "Play/Pause" at bounding box center [41, 412] width 24 height 24
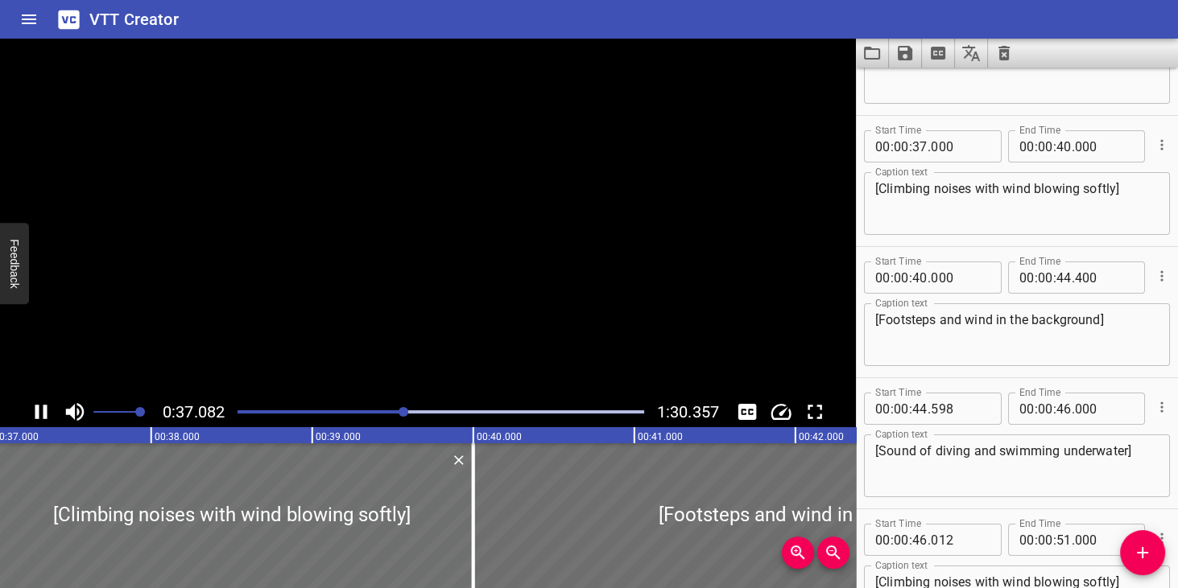
scroll to position [0, 5970]
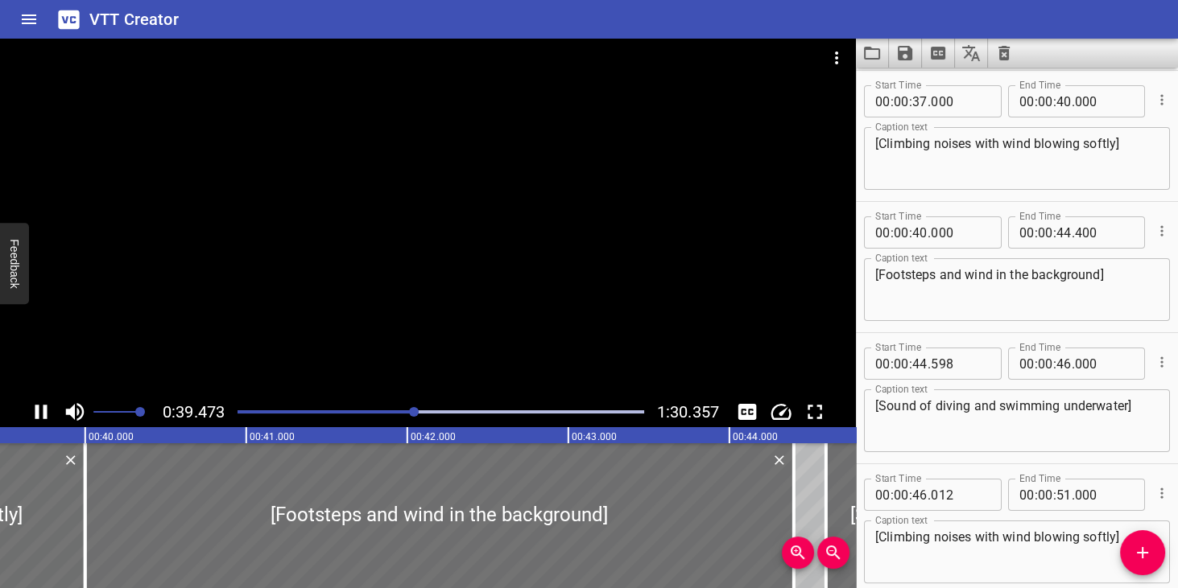
click at [47, 416] on icon "Play/Pause" at bounding box center [41, 412] width 12 height 14
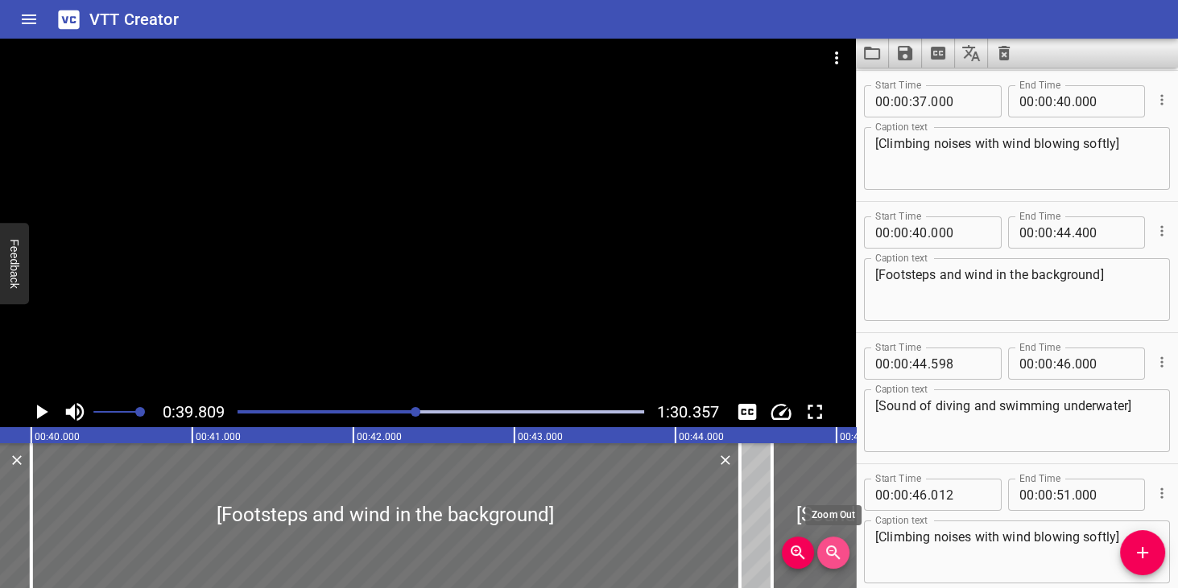
click at [824, 557] on icon "Zoom Out" at bounding box center [833, 552] width 19 height 19
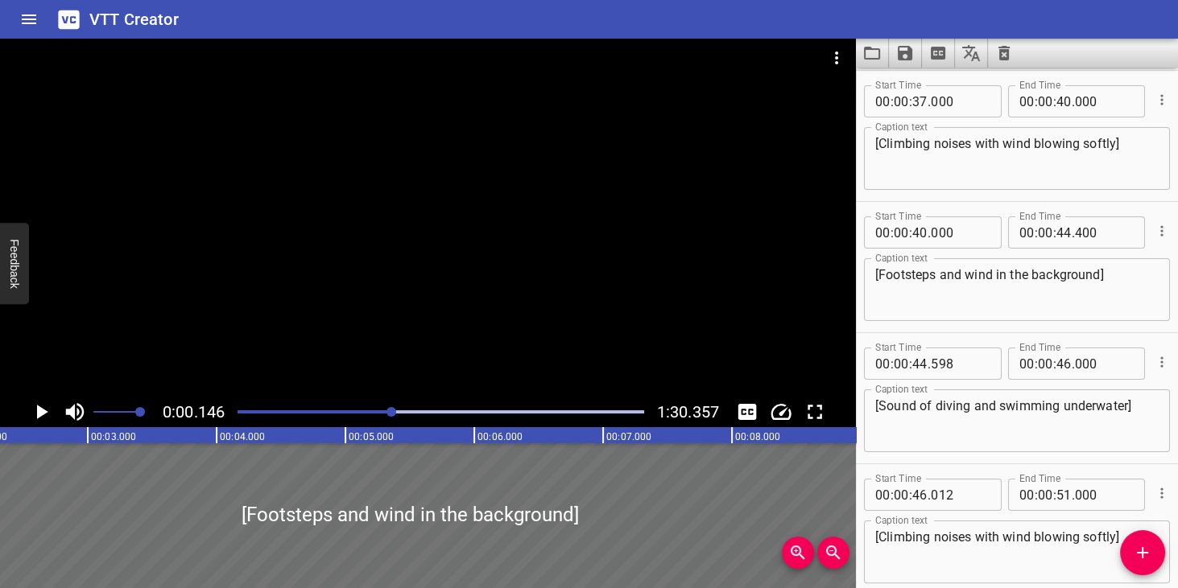
drag, startPoint x: 414, startPoint y: 409, endPoint x: 393, endPoint y: 408, distance: 20.9
click at [393, 408] on div at bounding box center [391, 412] width 10 height 10
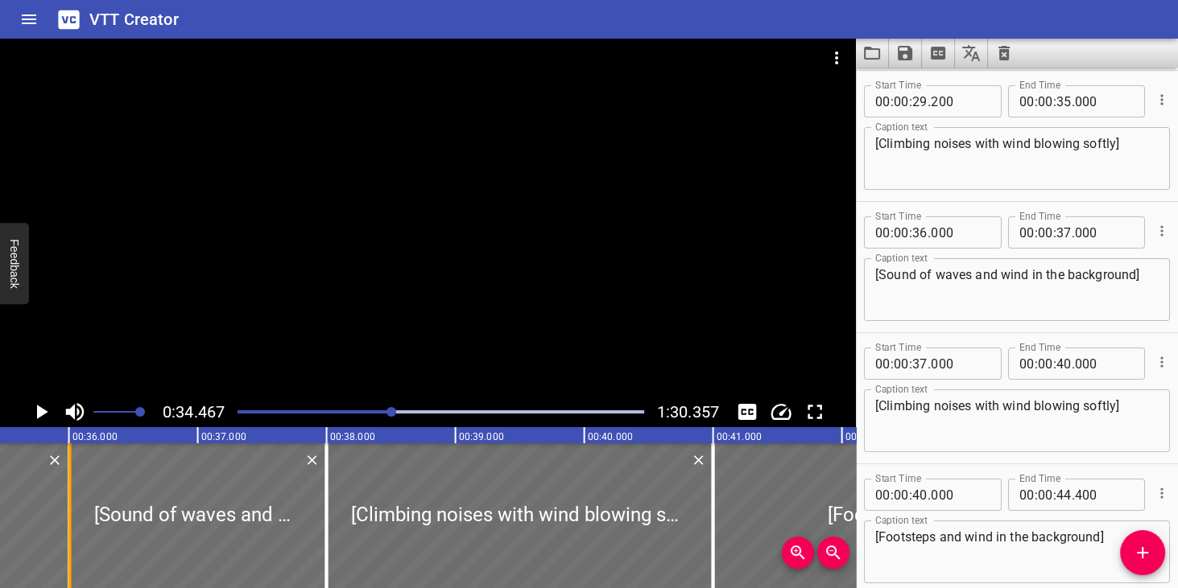
drag, startPoint x: 199, startPoint y: 492, endPoint x: 71, endPoint y: 489, distance: 128.0
click at [71, 489] on div at bounding box center [70, 516] width 16 height 145
type input "35"
type input "006"
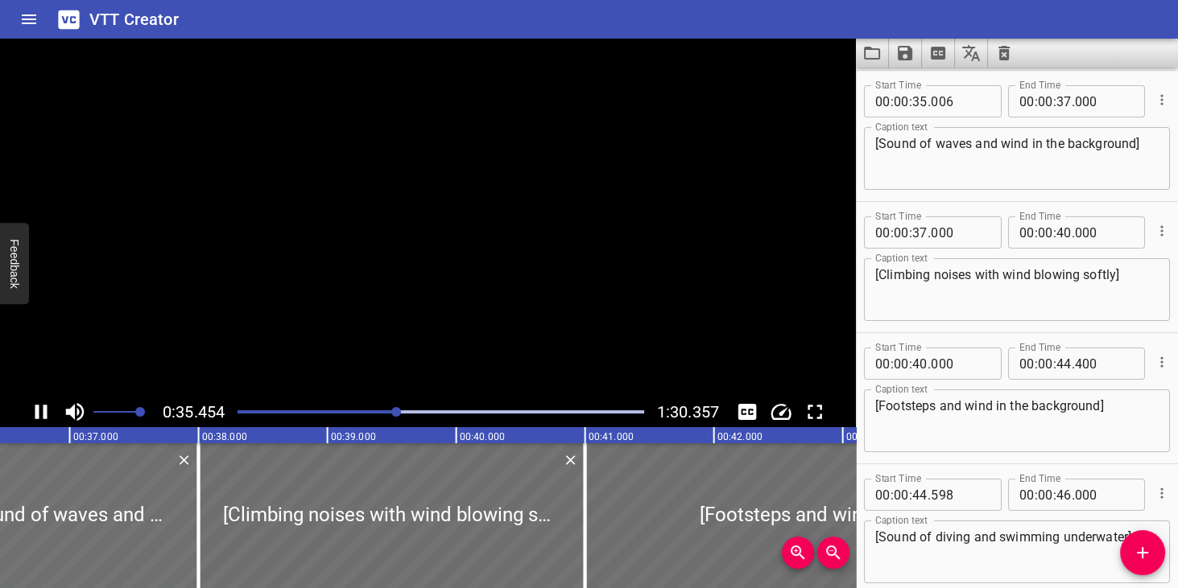
scroll to position [0, 4591]
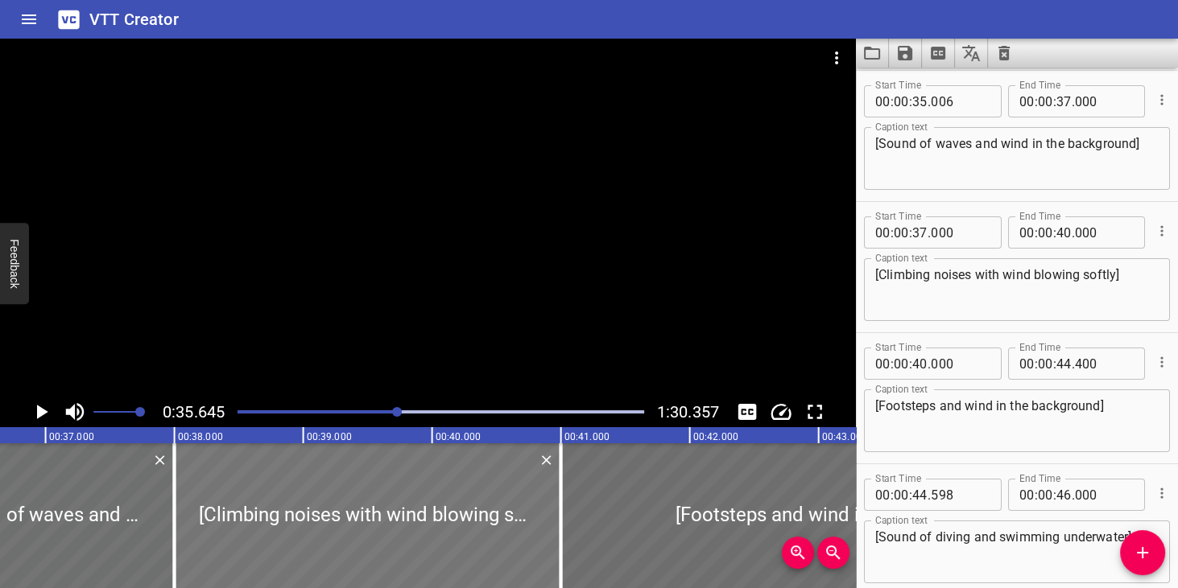
drag, startPoint x: 552, startPoint y: 433, endPoint x: 455, endPoint y: 444, distance: 98.1
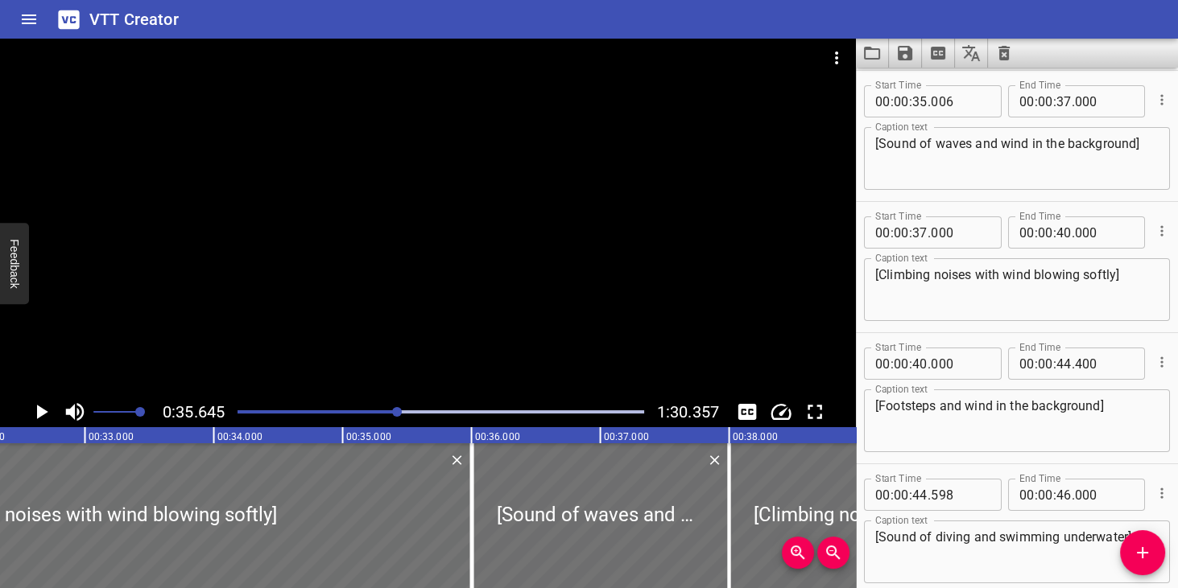
scroll to position [0, 3857]
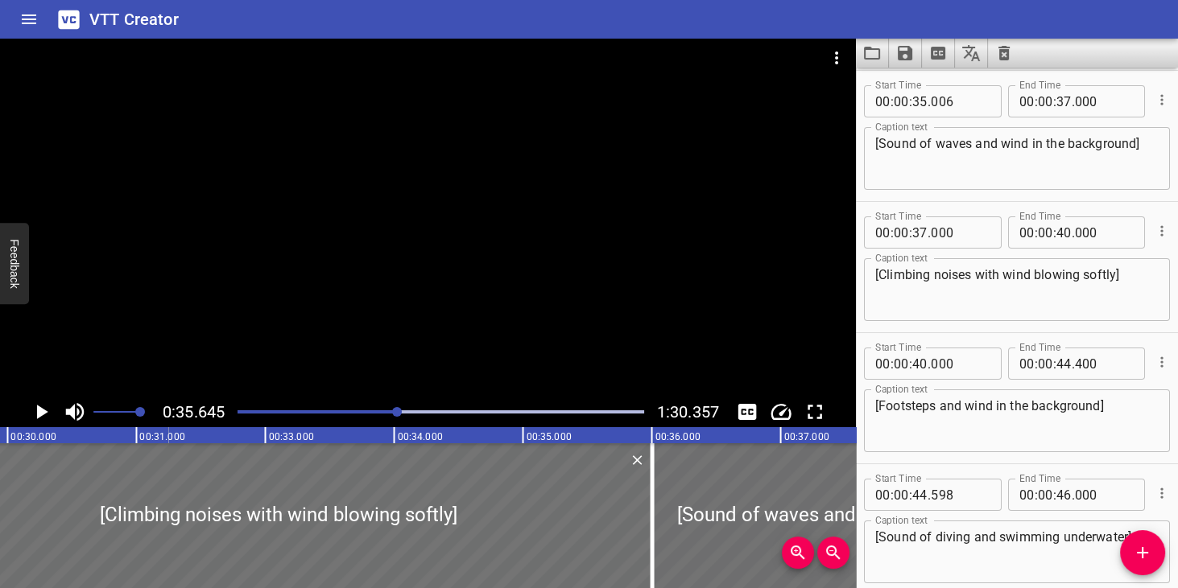
click at [279, 437] on text "00:33.000" at bounding box center [290, 436] width 45 height 11
click at [304, 413] on div "Play progress" at bounding box center [195, 412] width 407 height 3
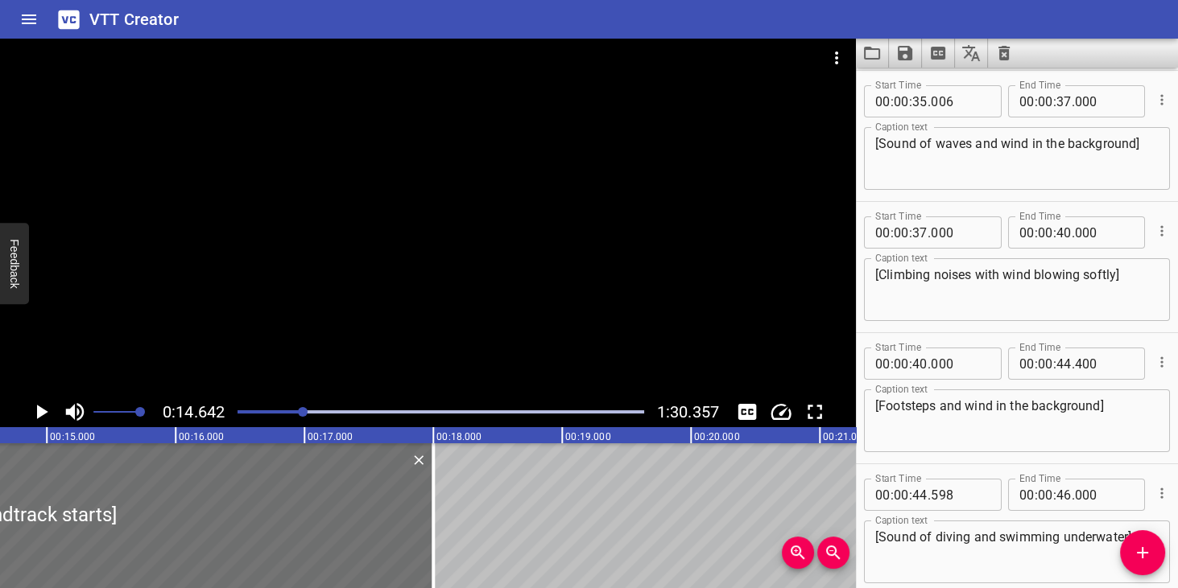
click at [358, 415] on div at bounding box center [441, 412] width 426 height 23
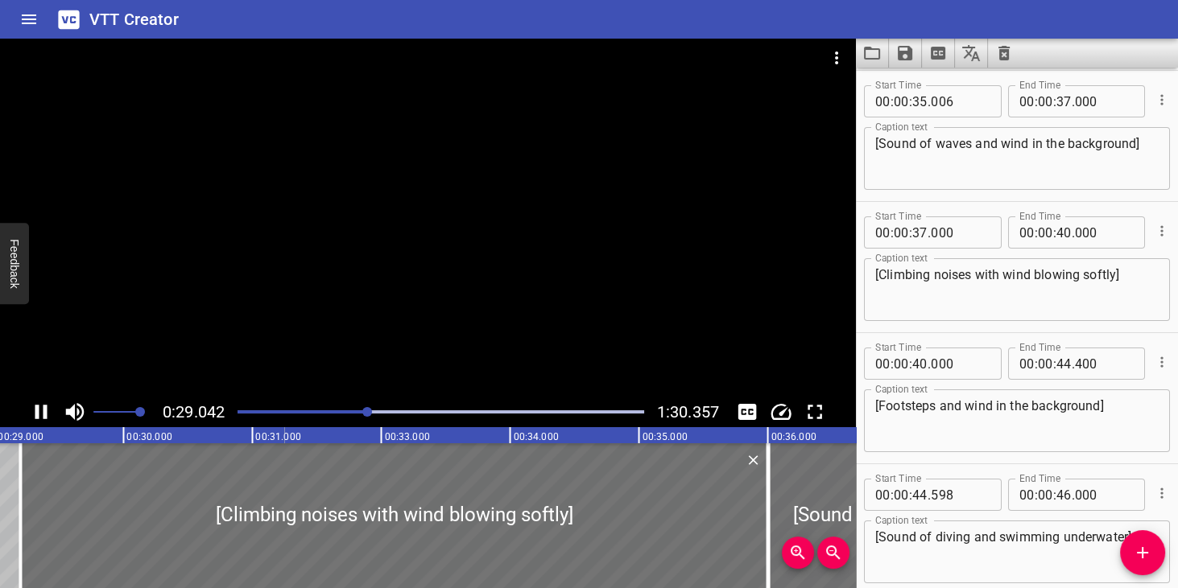
scroll to position [345, 0]
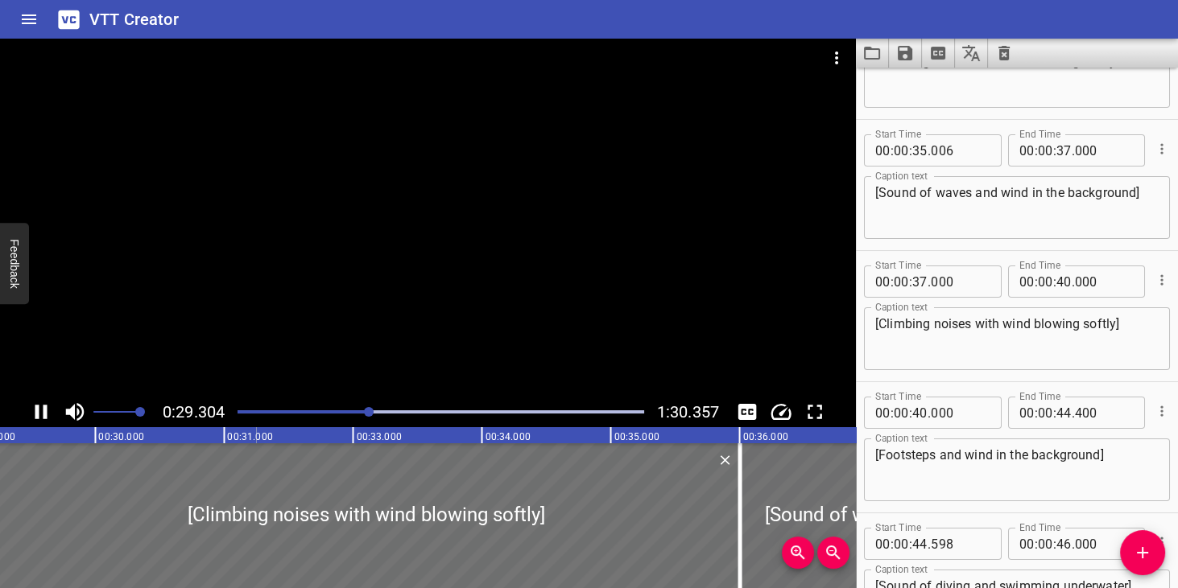
click at [286, 414] on div at bounding box center [441, 412] width 426 height 23
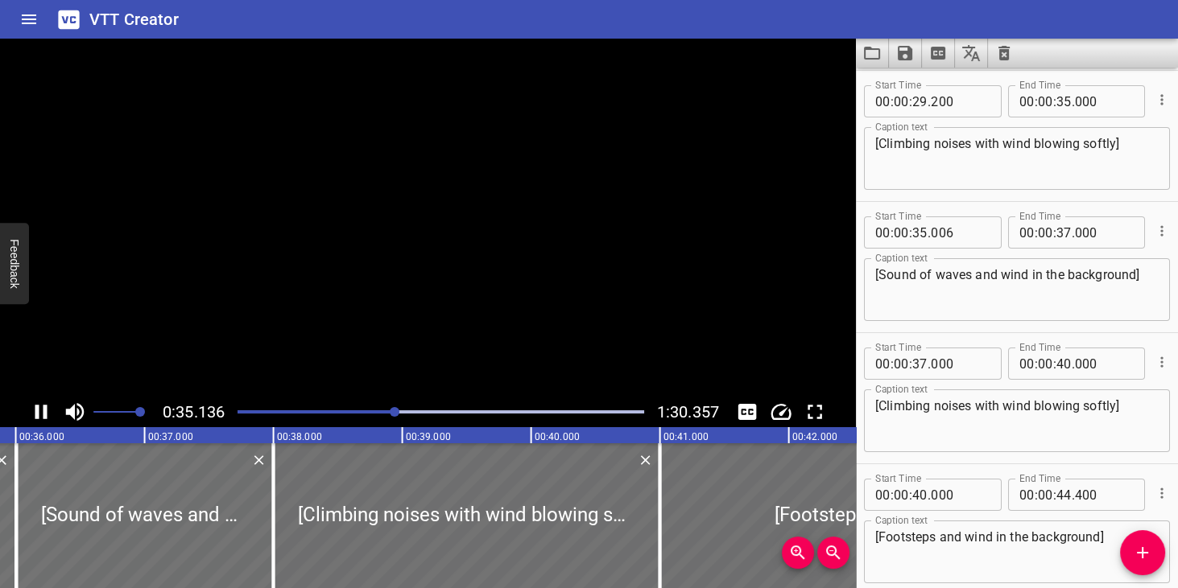
scroll to position [0, 4526]
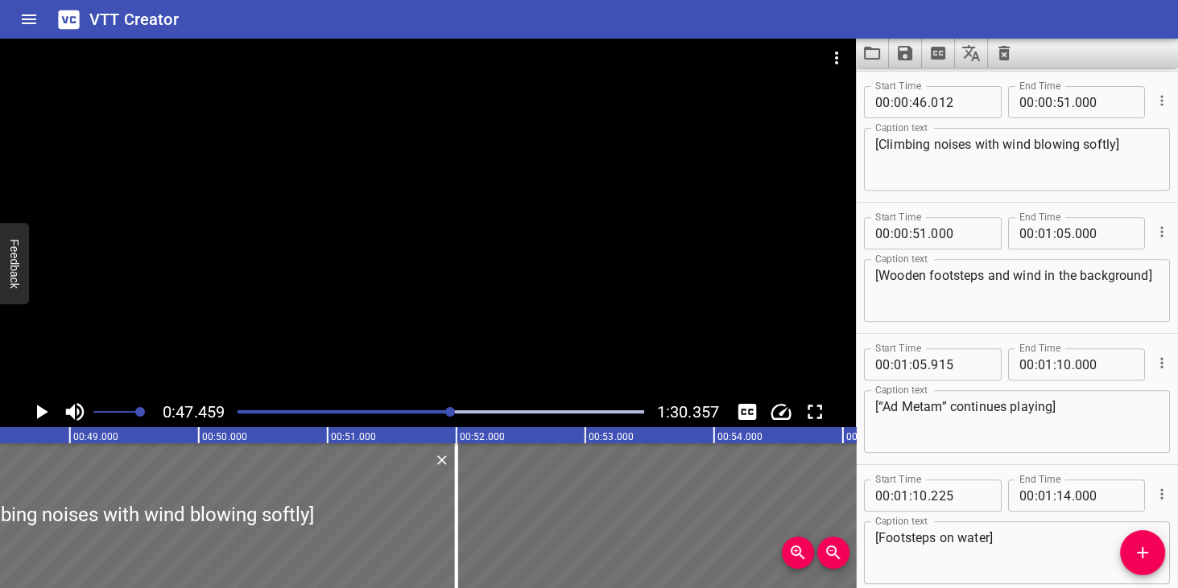
click at [445, 409] on div at bounding box center [441, 412] width 426 height 23
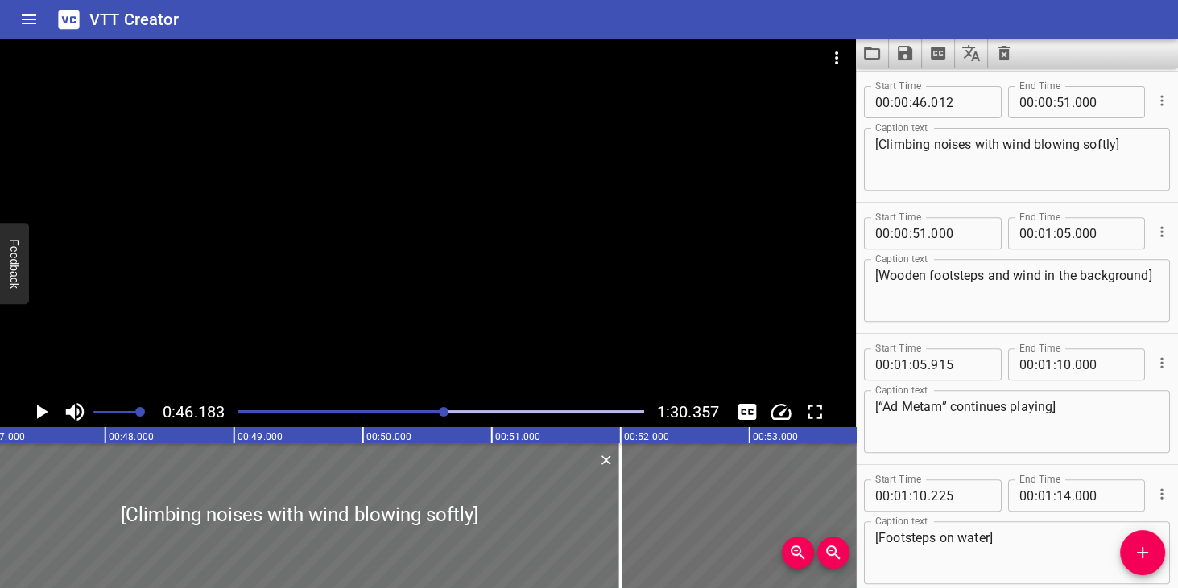
click at [437, 411] on div "Play progress" at bounding box center [242, 412] width 407 height 3
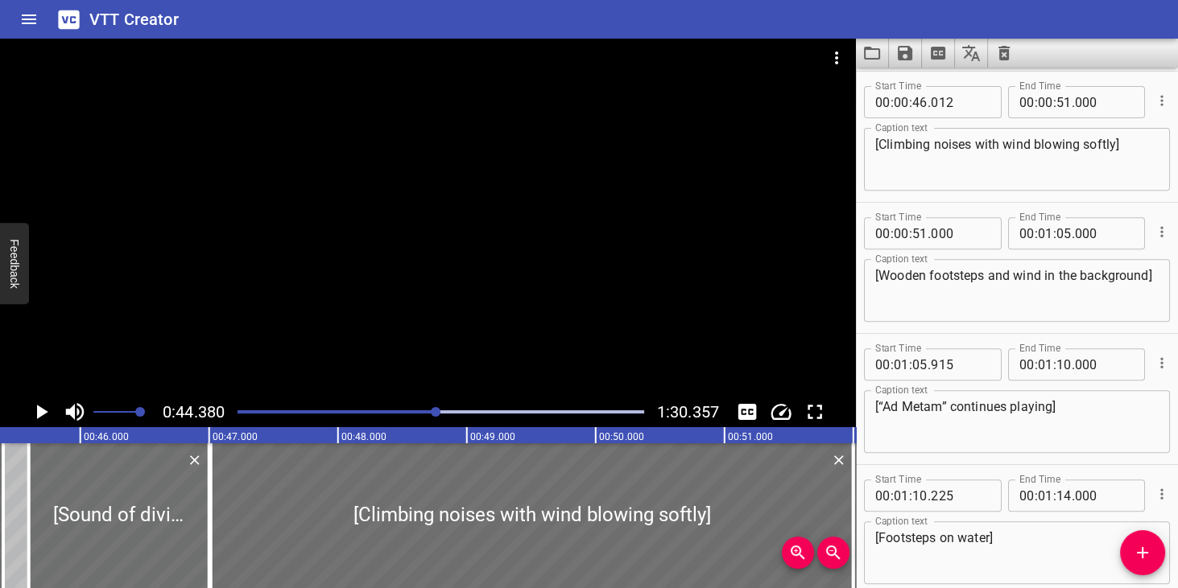
click at [428, 413] on div "Play progress" at bounding box center [234, 412] width 407 height 3
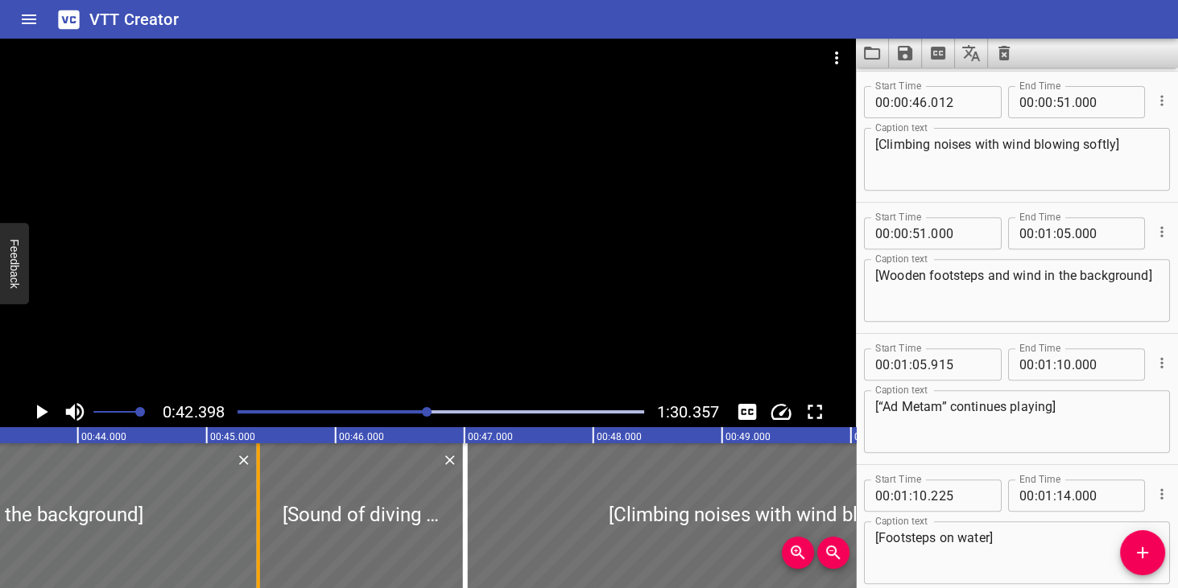
drag, startPoint x: 286, startPoint y: 511, endPoint x: 260, endPoint y: 506, distance: 26.4
click at [260, 506] on div at bounding box center [258, 516] width 16 height 145
type input "398"
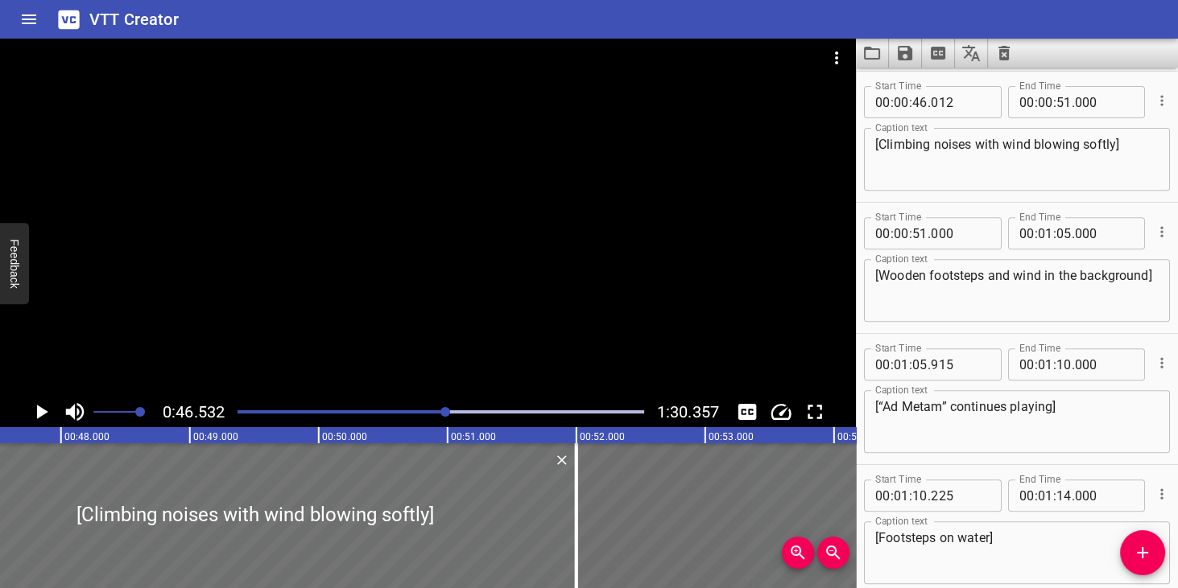
click at [438, 410] on div at bounding box center [441, 412] width 426 height 23
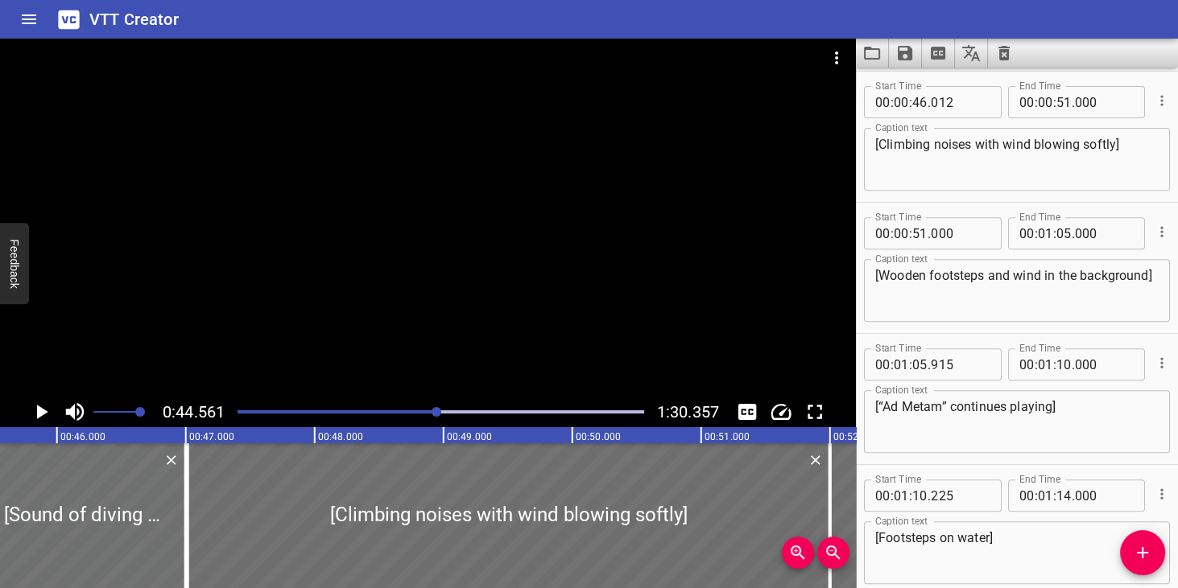
click at [428, 412] on div "Play progress" at bounding box center [234, 412] width 407 height 3
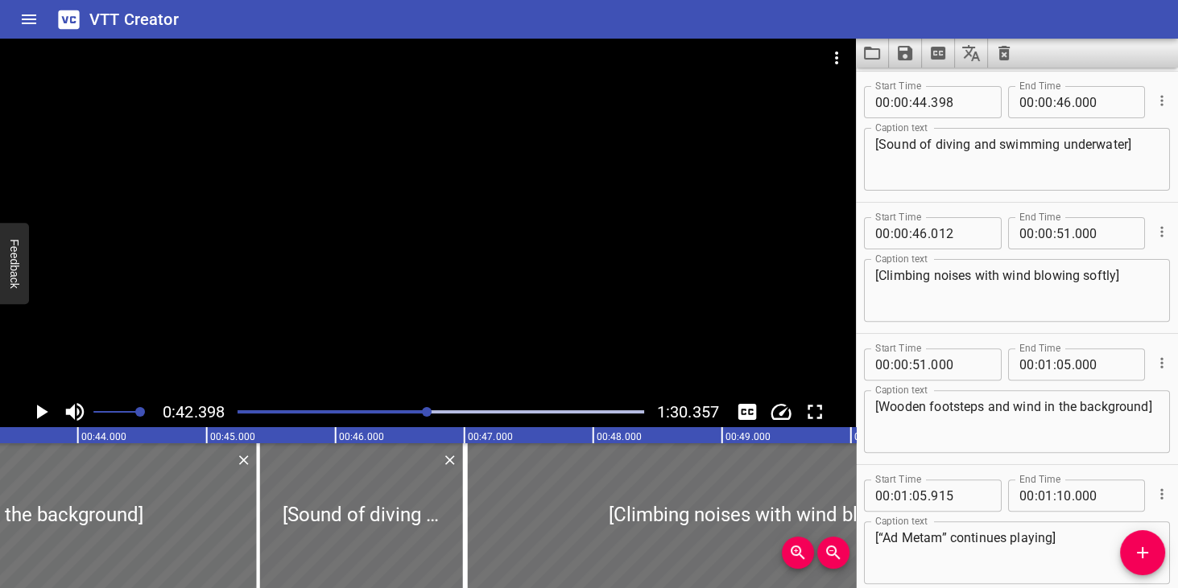
click at [415, 412] on div "Play progress" at bounding box center [225, 412] width 407 height 3
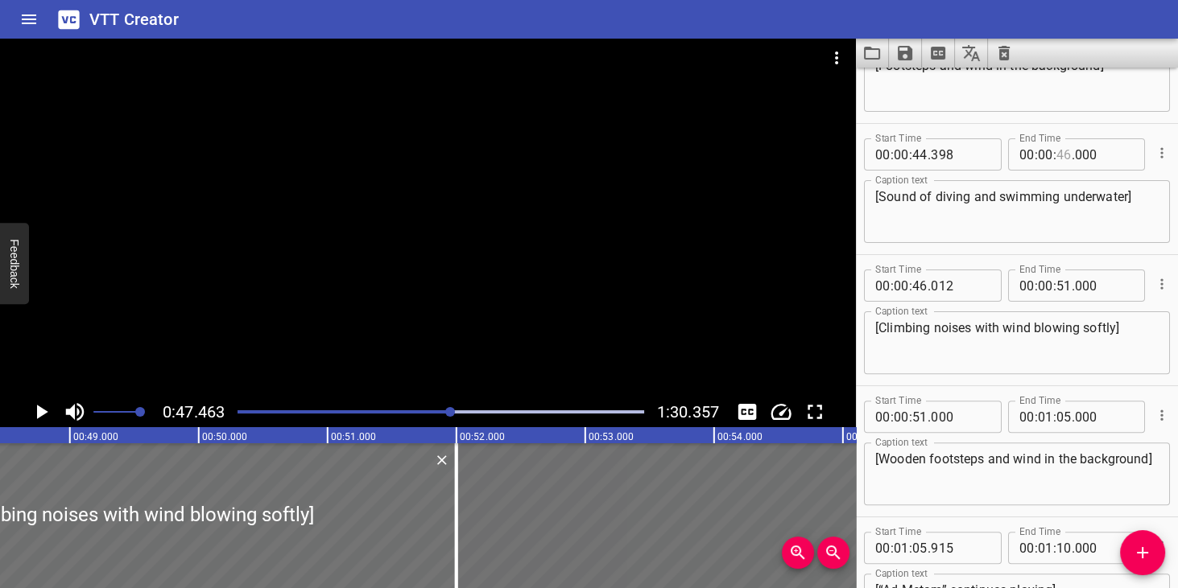
click at [1064, 158] on input "number" at bounding box center [1063, 154] width 15 height 32
type input "45"
type input "000"
click at [39, 407] on icon "Play/Pause" at bounding box center [42, 412] width 11 height 14
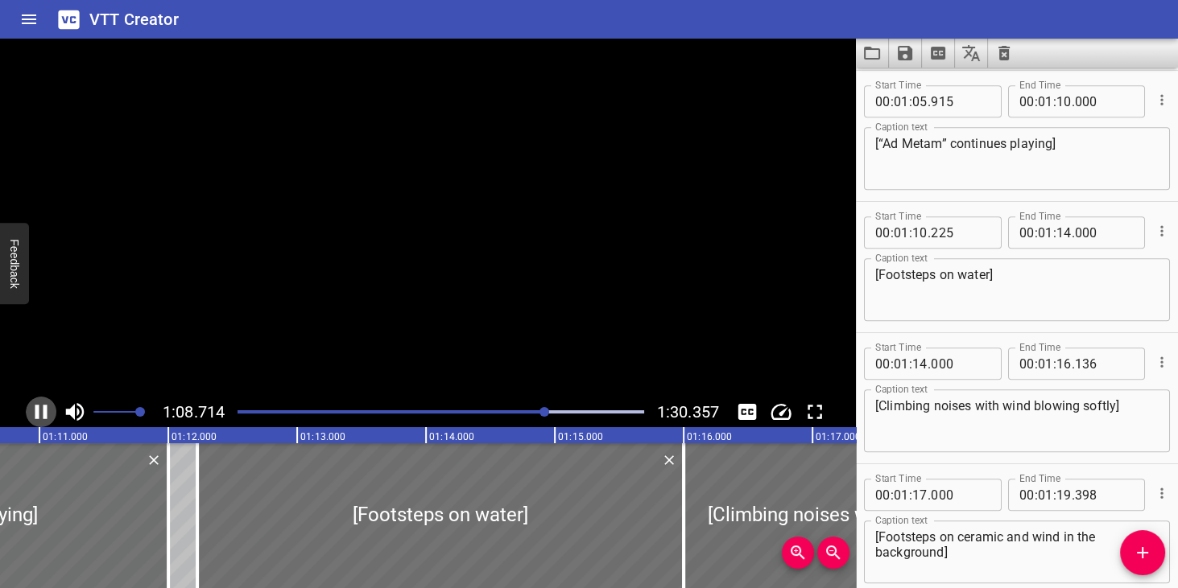
click at [41, 411] on icon "Play/Pause" at bounding box center [41, 412] width 24 height 24
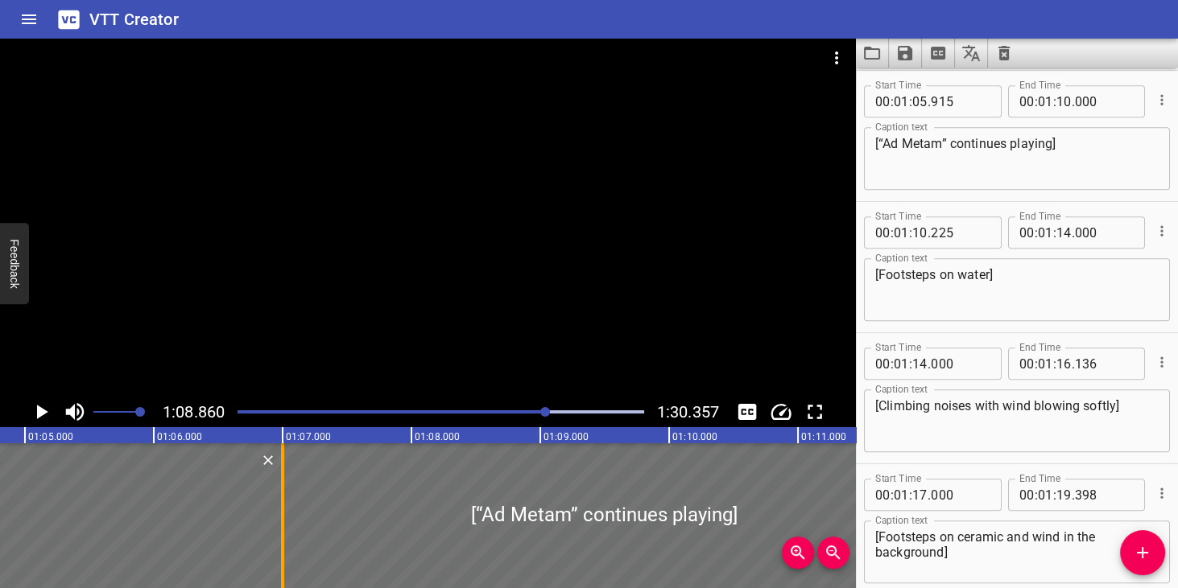
drag, startPoint x: 403, startPoint y: 515, endPoint x: 286, endPoint y: 508, distance: 117.8
click at [286, 508] on div at bounding box center [283, 516] width 16 height 145
type input "003"
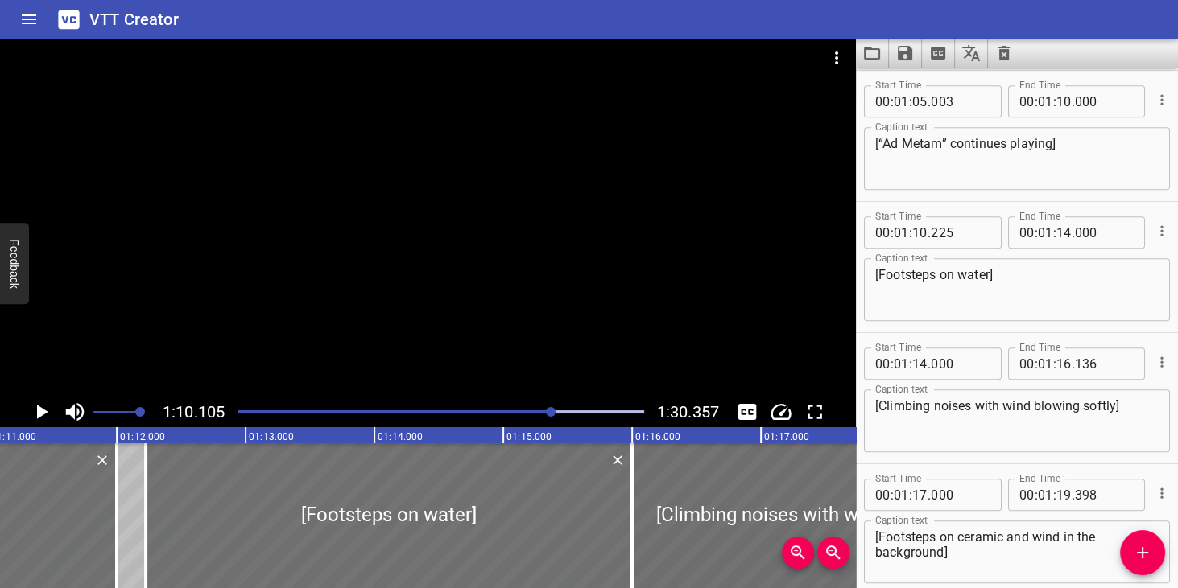
scroll to position [0, 8809]
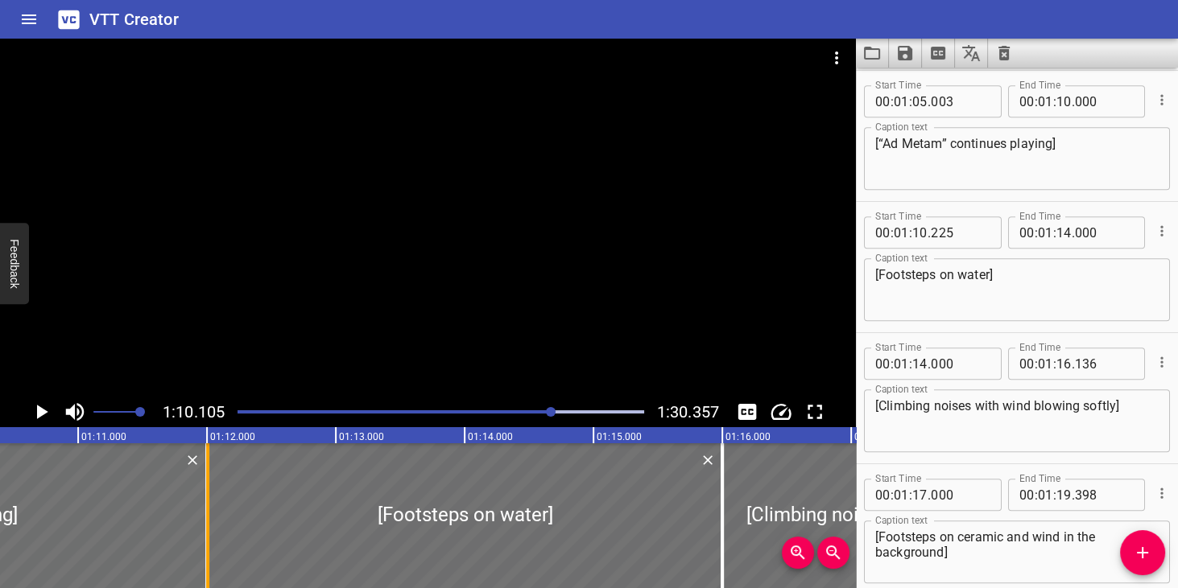
drag, startPoint x: 234, startPoint y: 518, endPoint x: 206, endPoint y: 515, distance: 28.4
click at [206, 515] on div at bounding box center [207, 516] width 3 height 145
type input "006"
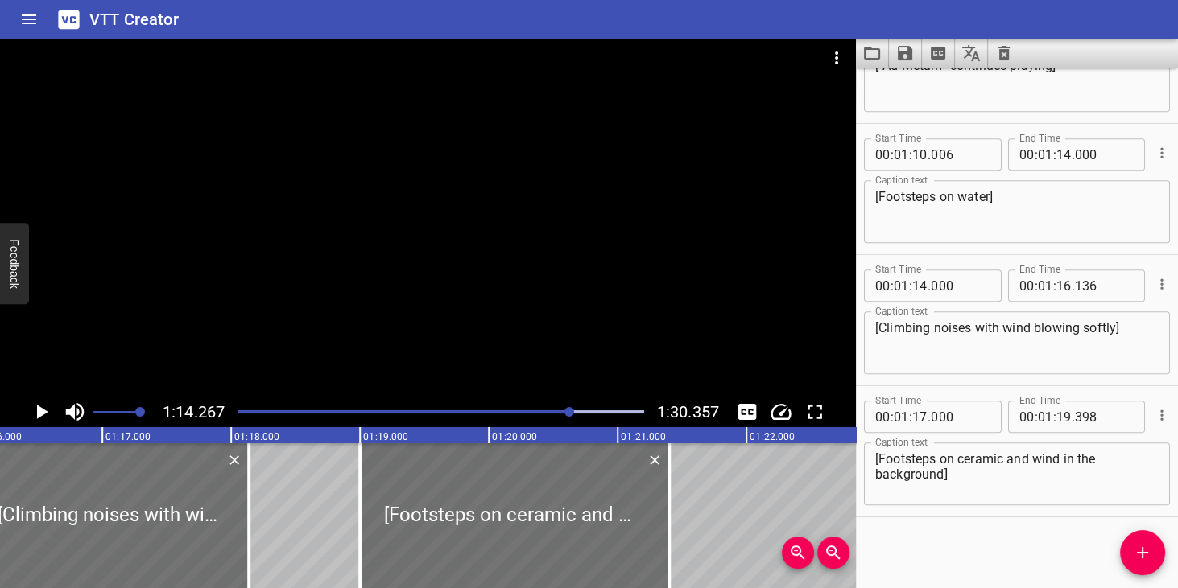
scroll to position [1260, 0]
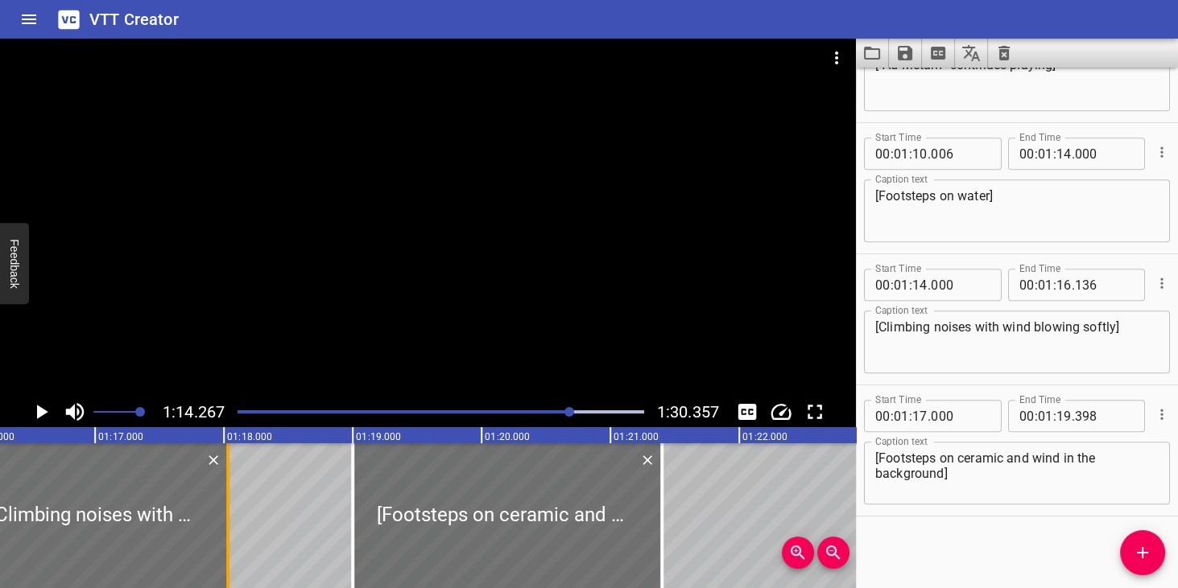
drag, startPoint x: 238, startPoint y: 535, endPoint x: 225, endPoint y: 533, distance: 13.8
click at [225, 533] on div at bounding box center [228, 516] width 16 height 145
drag, startPoint x: 225, startPoint y: 533, endPoint x: 237, endPoint y: 534, distance: 12.9
click at [237, 534] on div at bounding box center [241, 516] width 16 height 145
type input "130"
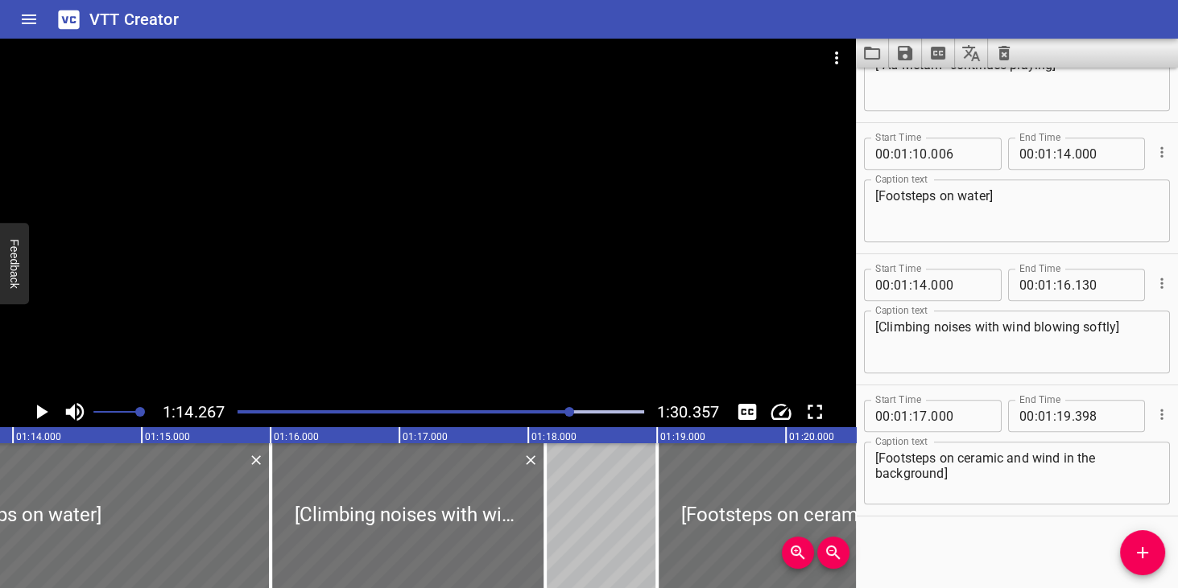
scroll to position [0, 9226]
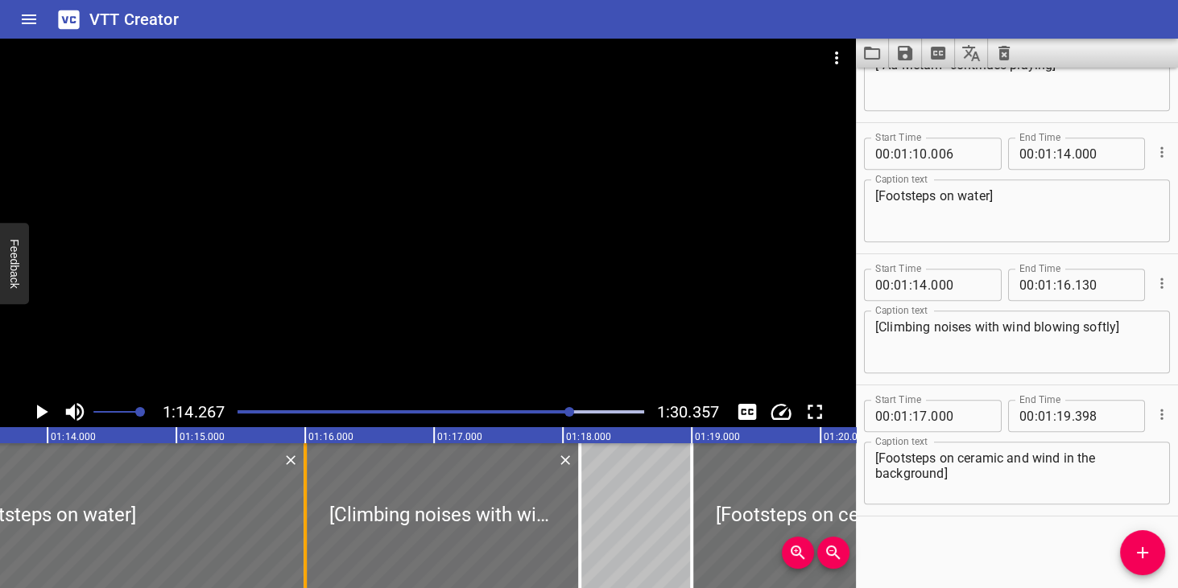
click at [306, 452] on div at bounding box center [304, 516] width 3 height 145
click at [568, 414] on div at bounding box center [569, 412] width 10 height 10
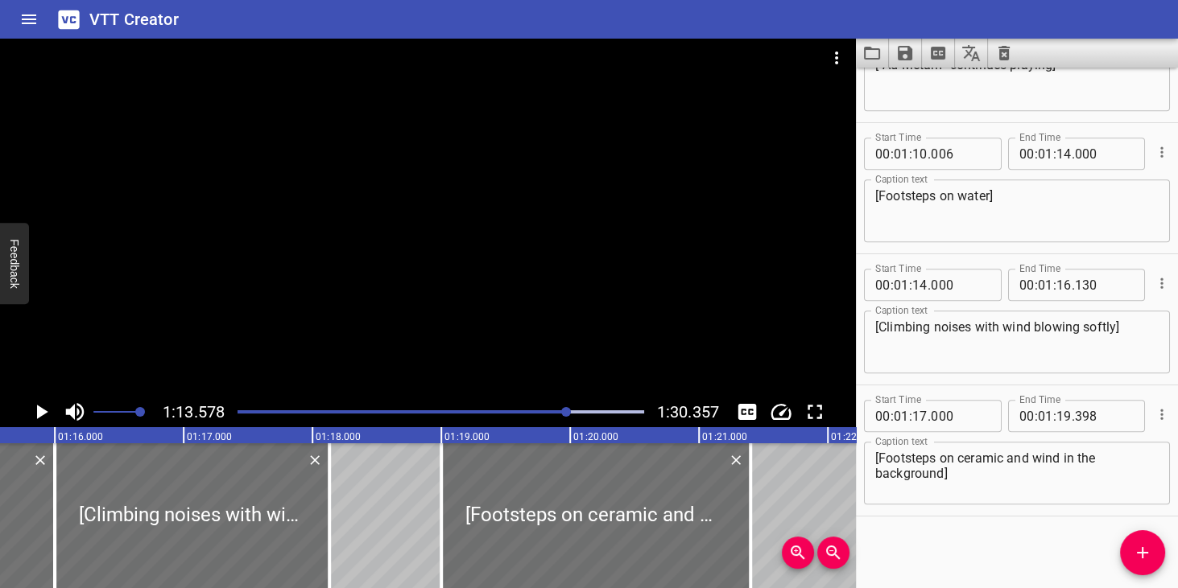
click at [560, 414] on div at bounding box center [441, 412] width 426 height 23
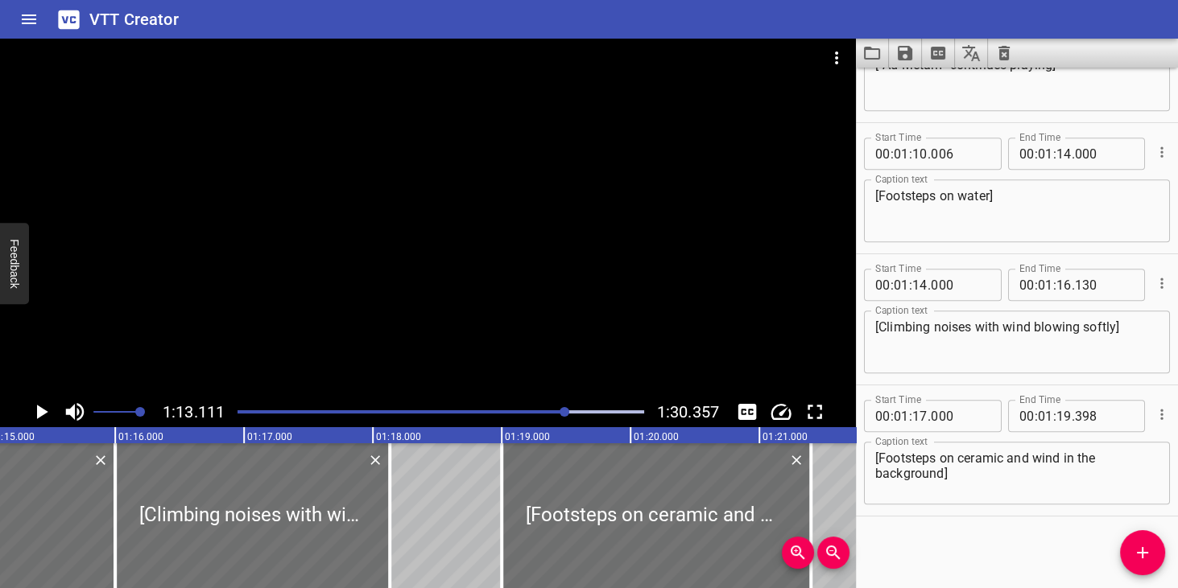
scroll to position [0, 9416]
click at [122, 515] on div at bounding box center [122, 516] width 16 height 145
click at [115, 517] on div at bounding box center [117, 516] width 16 height 145
type input "063"
drag, startPoint x: 109, startPoint y: 514, endPoint x: 97, endPoint y: 513, distance: 11.4
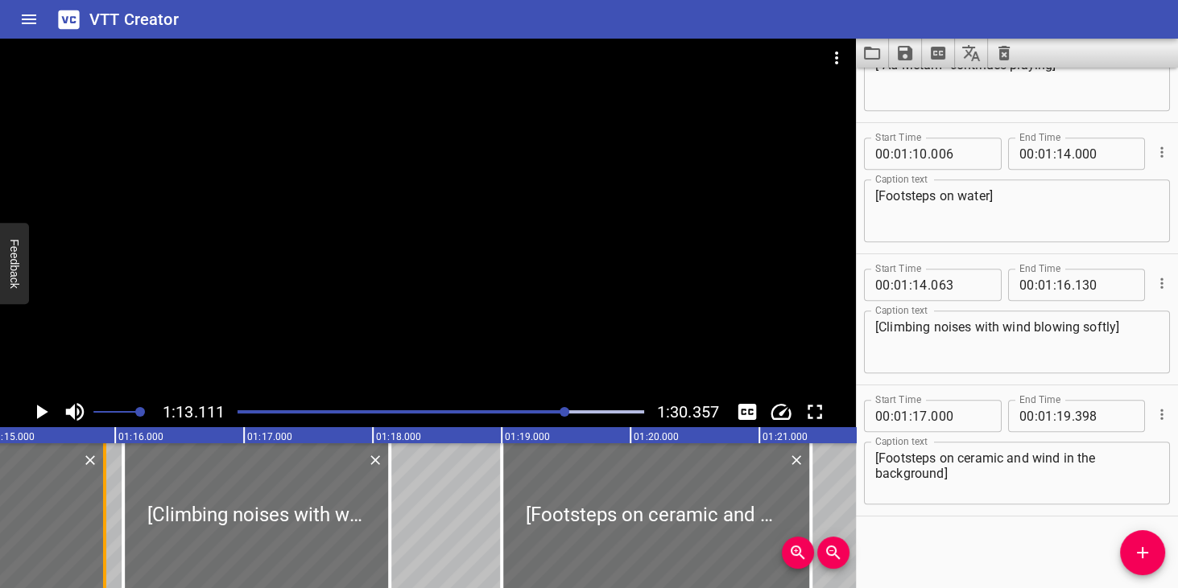
click at [97, 513] on div at bounding box center [105, 516] width 16 height 145
type input "13"
click at [92, 511] on div at bounding box center [99, 516] width 16 height 145
drag, startPoint x: 92, startPoint y: 511, endPoint x: 56, endPoint y: 508, distance: 36.4
click at [70, 508] on div at bounding box center [78, 516] width 16 height 145
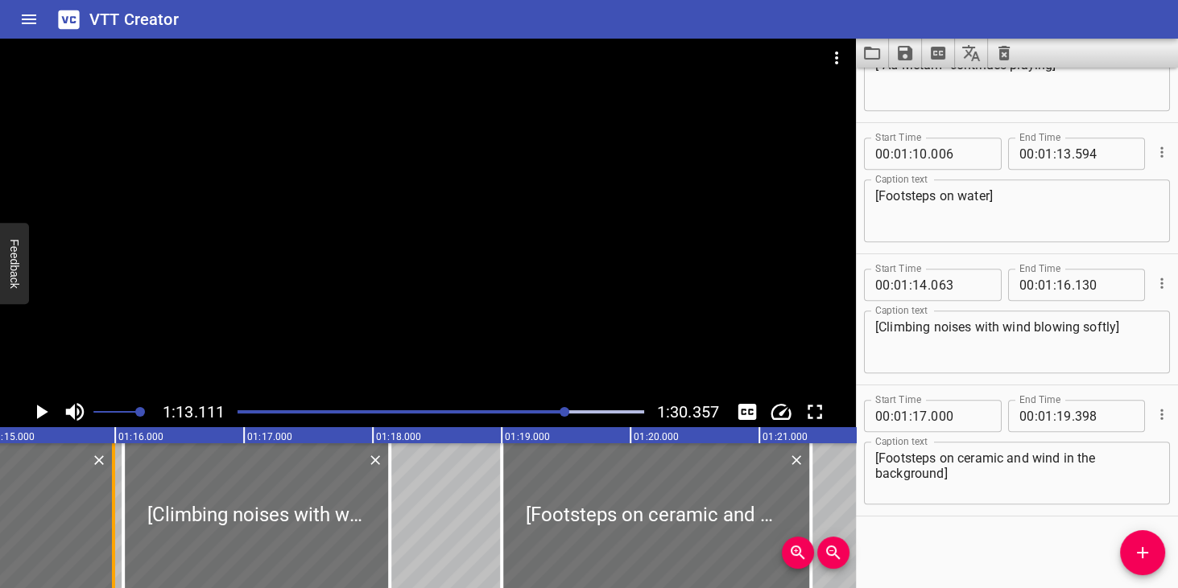
drag, startPoint x: 56, startPoint y: 508, endPoint x: 106, endPoint y: 505, distance: 50.8
click at [106, 505] on div at bounding box center [113, 516] width 16 height 145
type input "987"
drag, startPoint x: 121, startPoint y: 498, endPoint x: 112, endPoint y: 497, distance: 8.9
click at [113, 497] on div at bounding box center [114, 516] width 3 height 145
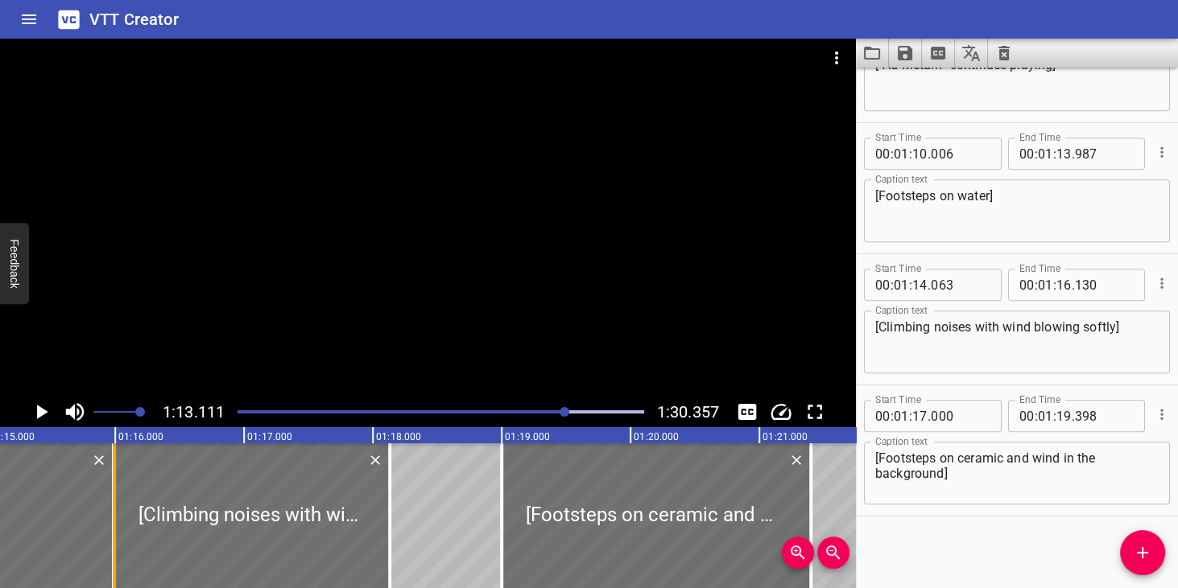
type input "13"
type input "994"
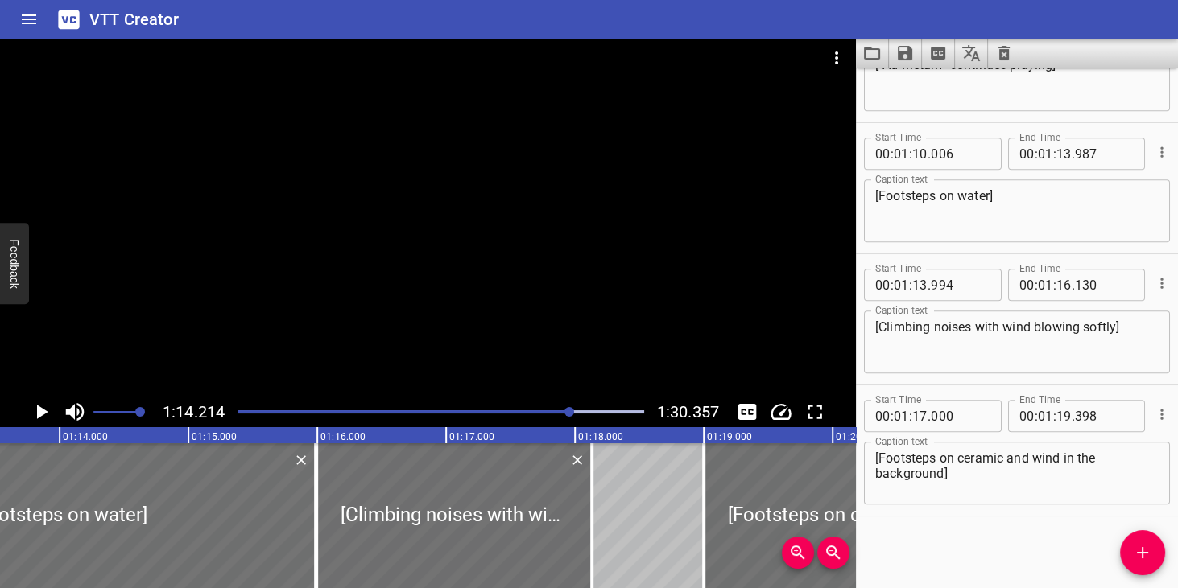
scroll to position [0, 9016]
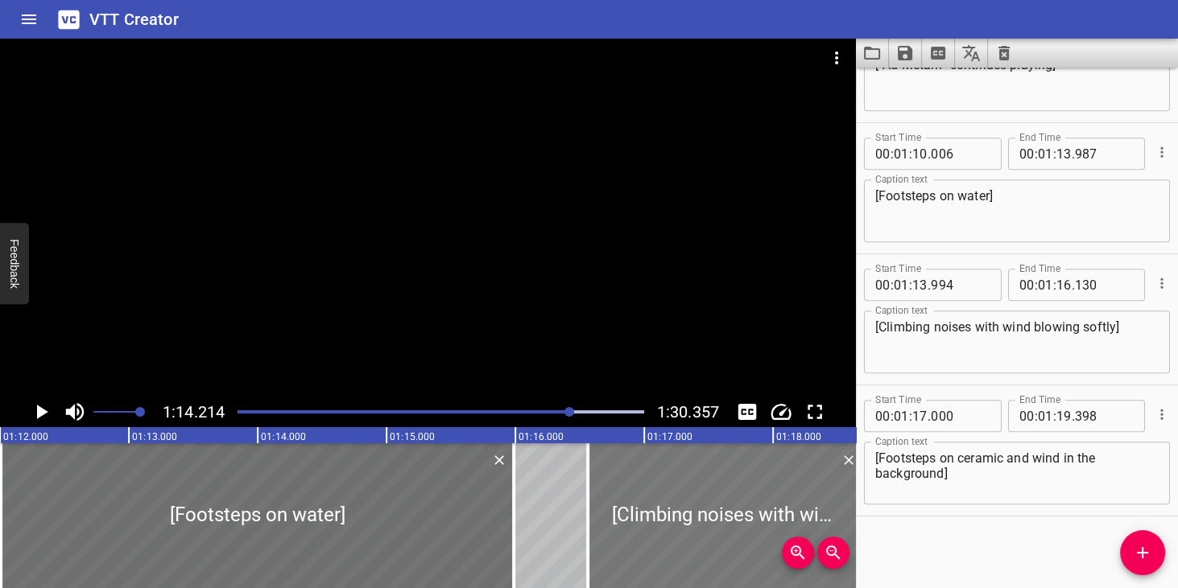
drag, startPoint x: 524, startPoint y: 533, endPoint x: 599, endPoint y: 531, distance: 74.9
click at [599, 531] on div at bounding box center [725, 516] width 275 height 145
type input "14"
type input "575"
type input "711"
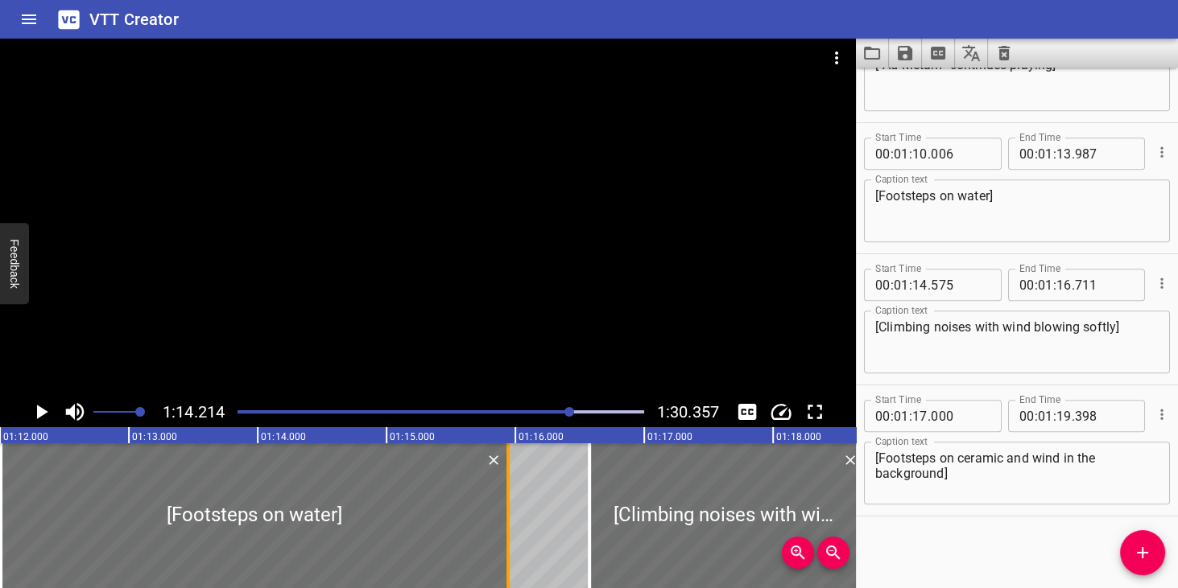
click at [506, 526] on div at bounding box center [507, 516] width 3 height 145
type input "931"
click at [566, 407] on div at bounding box center [441, 412] width 426 height 23
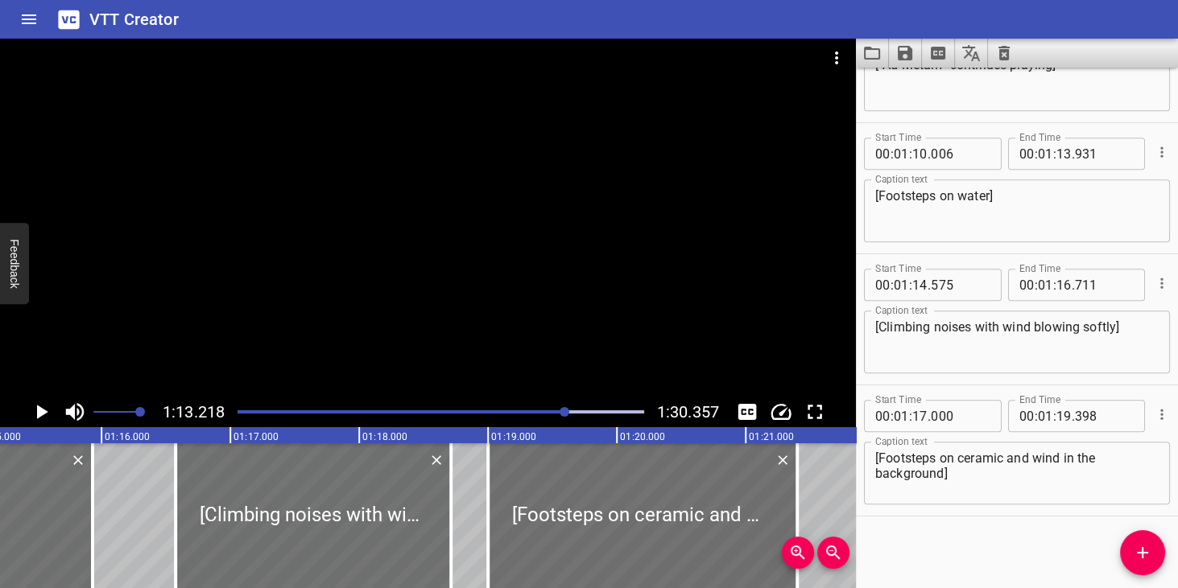
click at [549, 412] on div "Play progress" at bounding box center [363, 412] width 407 height 3
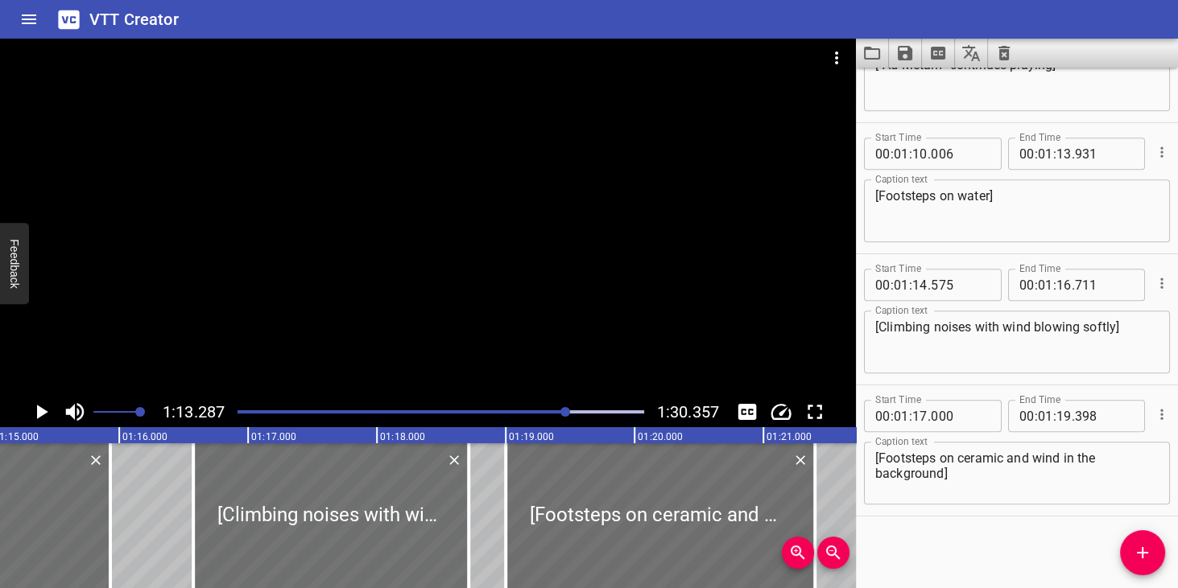
scroll to position [0, 9439]
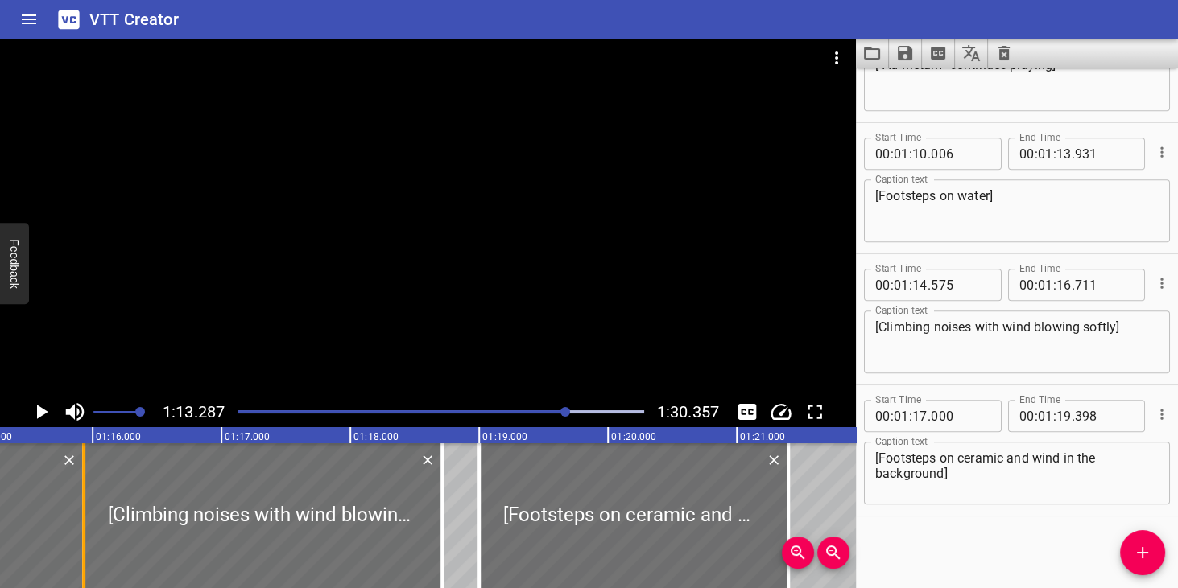
drag, startPoint x: 167, startPoint y: 507, endPoint x: 85, endPoint y: 506, distance: 82.9
click at [85, 506] on div at bounding box center [84, 516] width 16 height 145
type input "13"
click at [85, 506] on div at bounding box center [84, 516] width 16 height 145
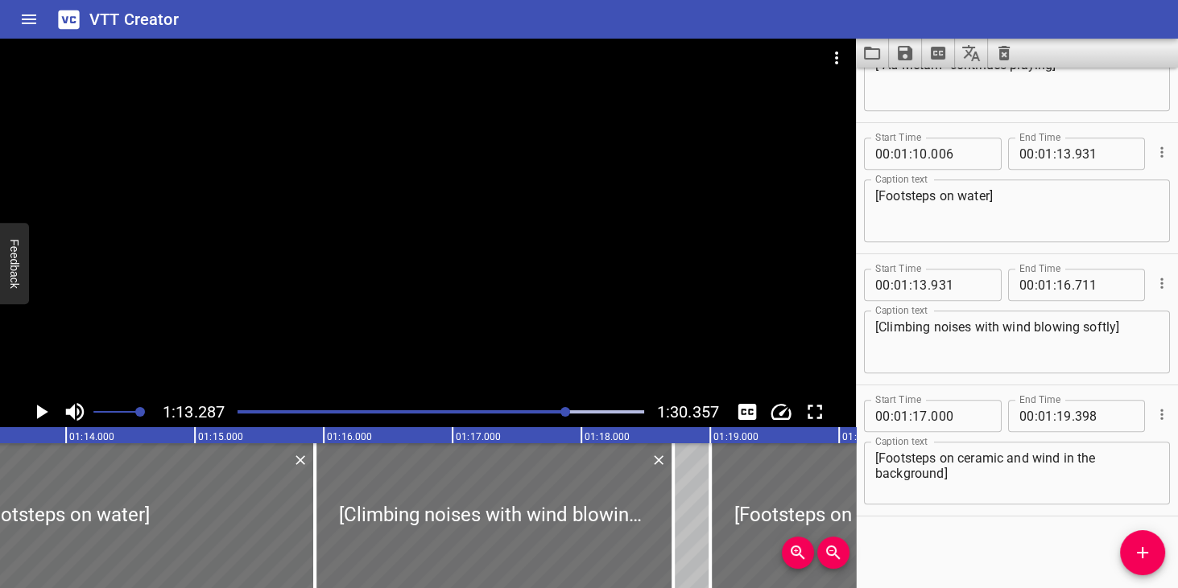
scroll to position [0, 9191]
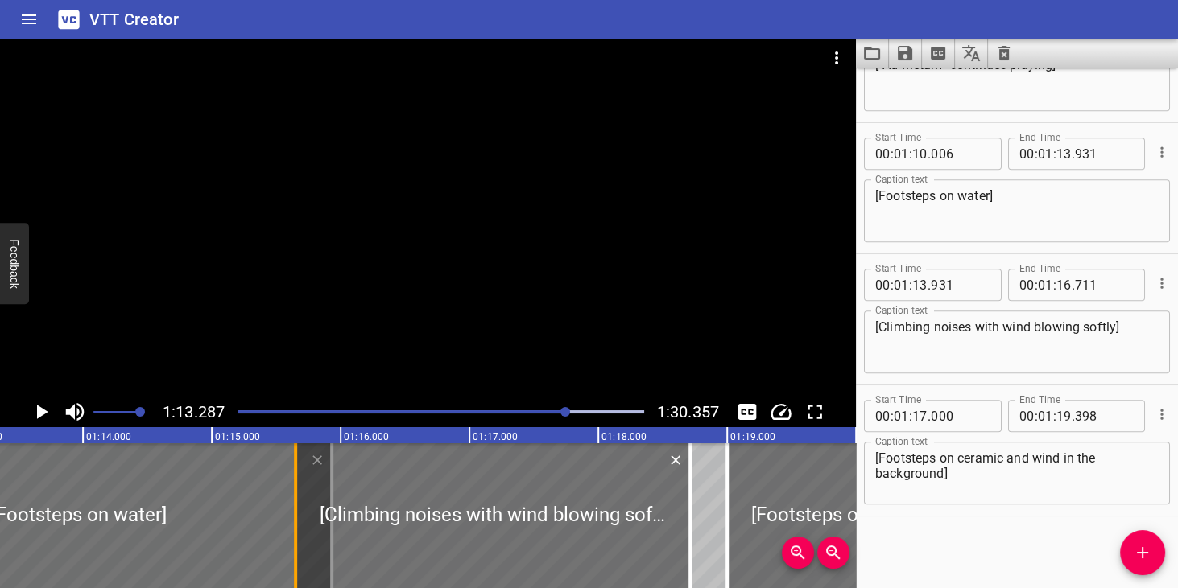
drag, startPoint x: 330, startPoint y: 515, endPoint x: 295, endPoint y: 511, distance: 35.6
click at [295, 511] on div at bounding box center [295, 516] width 3 height 145
type input "650"
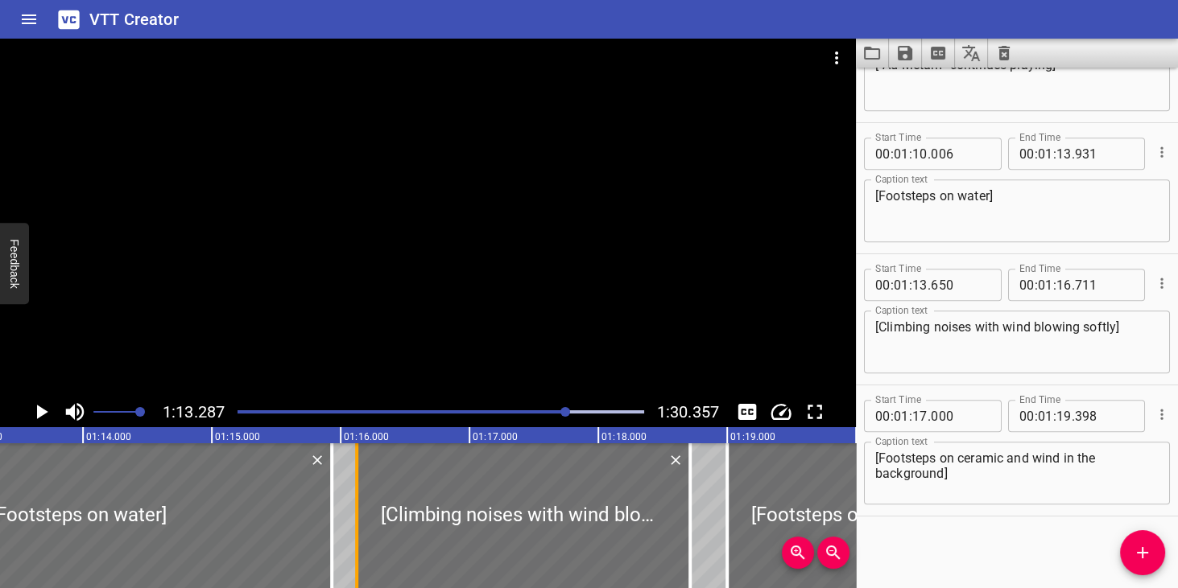
drag, startPoint x: 295, startPoint y: 511, endPoint x: 365, endPoint y: 510, distance: 70.0
click at [358, 510] on div at bounding box center [356, 516] width 3 height 145
type input "14"
type input "194"
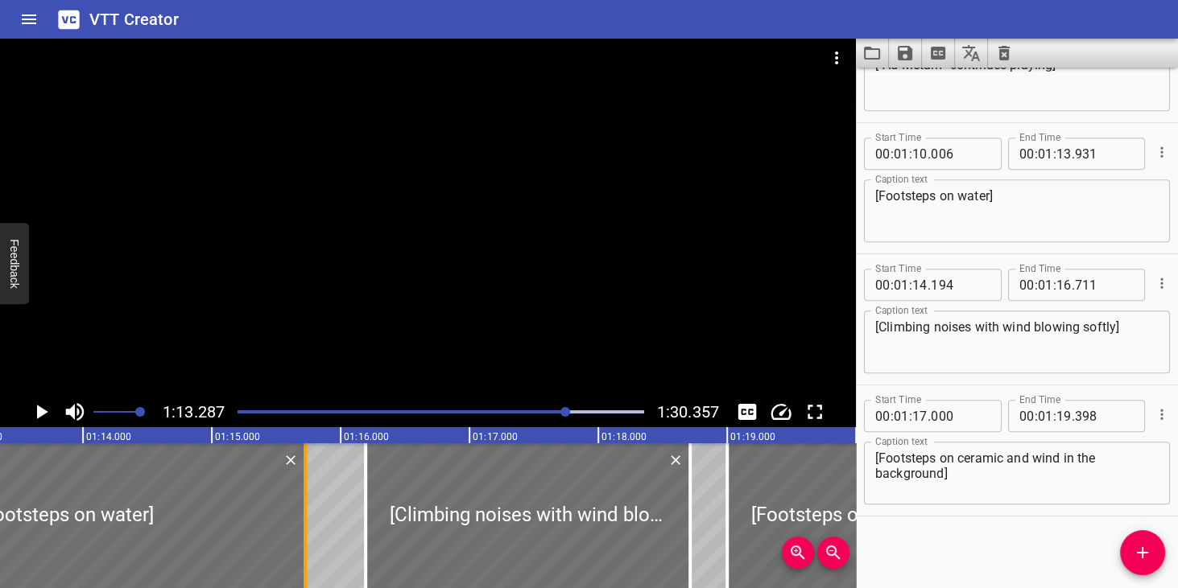
drag, startPoint x: 330, startPoint y: 510, endPoint x: 277, endPoint y: 508, distance: 53.2
click at [303, 508] on div at bounding box center [304, 516] width 3 height 145
type input "519"
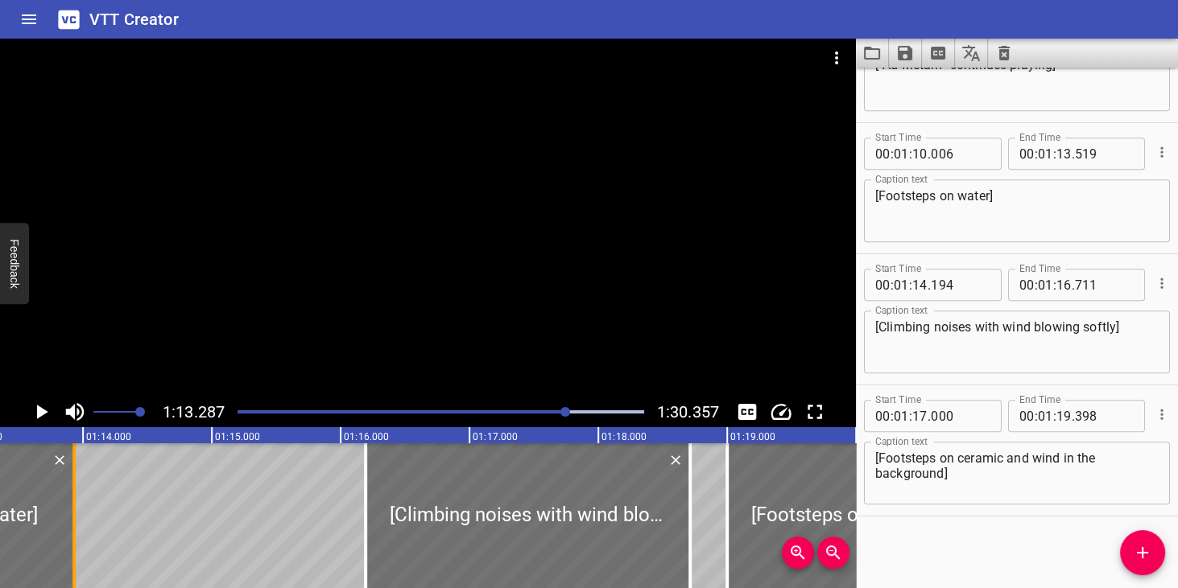
drag, startPoint x: 277, startPoint y: 510, endPoint x: 66, endPoint y: 502, distance: 211.1
click at [72, 502] on div at bounding box center [73, 516] width 3 height 145
type input "11"
drag, startPoint x: 69, startPoint y: 502, endPoint x: 80, endPoint y: 502, distance: 11.3
click at [80, 502] on div at bounding box center [79, 516] width 16 height 145
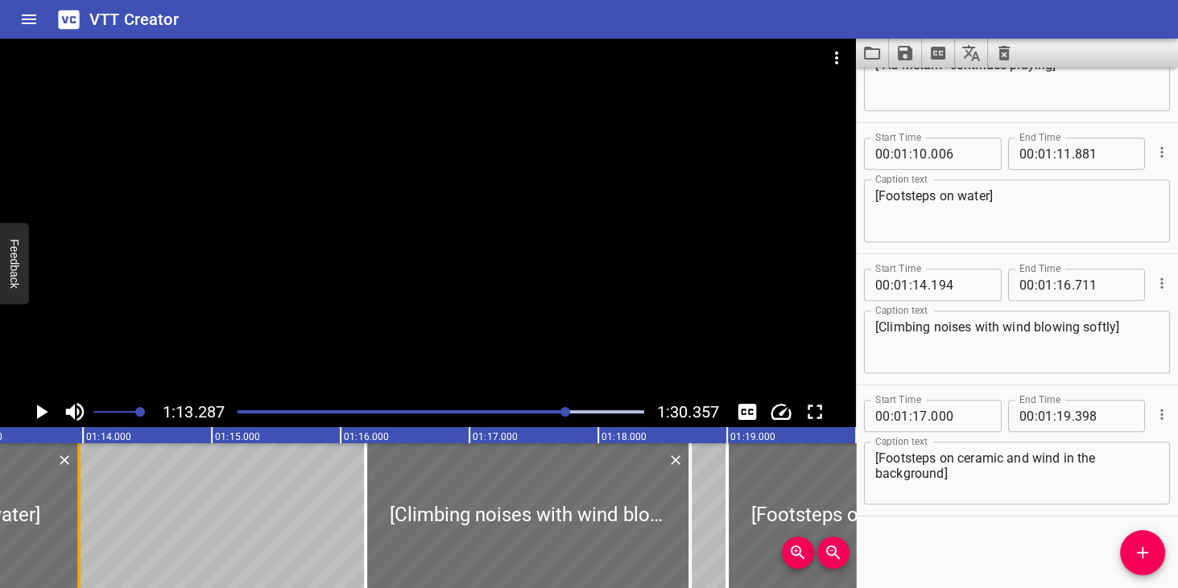
type input "969"
drag, startPoint x: 77, startPoint y: 502, endPoint x: 138, endPoint y: 502, distance: 61.2
click at [113, 502] on div at bounding box center [110, 516] width 3 height 145
type input "12"
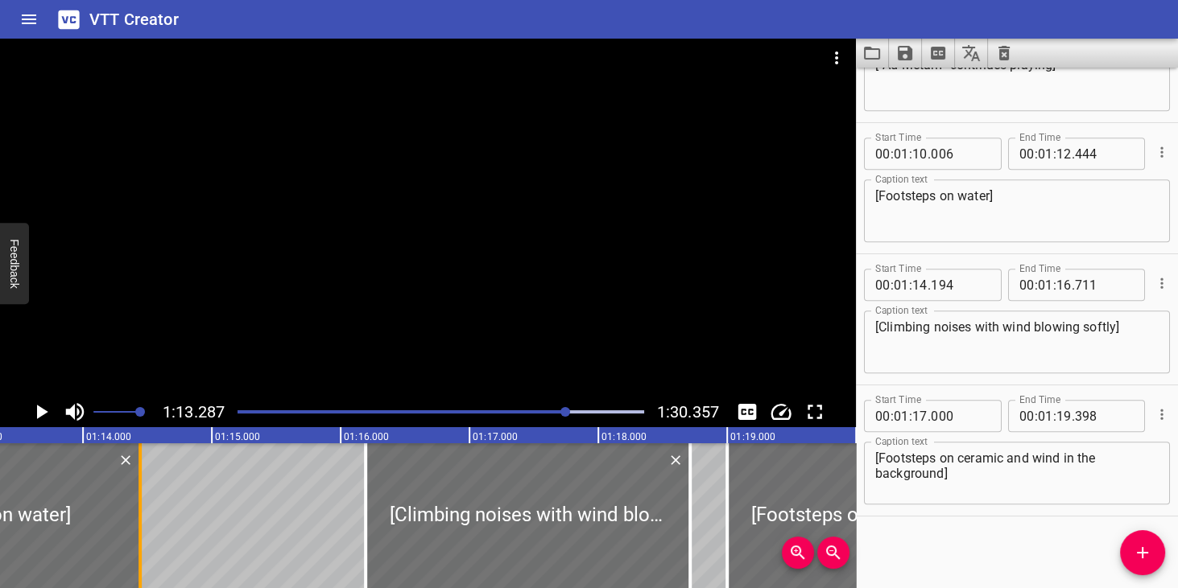
drag, startPoint x: 138, startPoint y: 502, endPoint x: 160, endPoint y: 502, distance: 21.7
click at [142, 502] on div at bounding box center [139, 516] width 3 height 145
drag, startPoint x: 171, startPoint y: 502, endPoint x: 200, endPoint y: 500, distance: 29.0
click at [171, 500] on div at bounding box center [169, 516] width 3 height 145
type input "894"
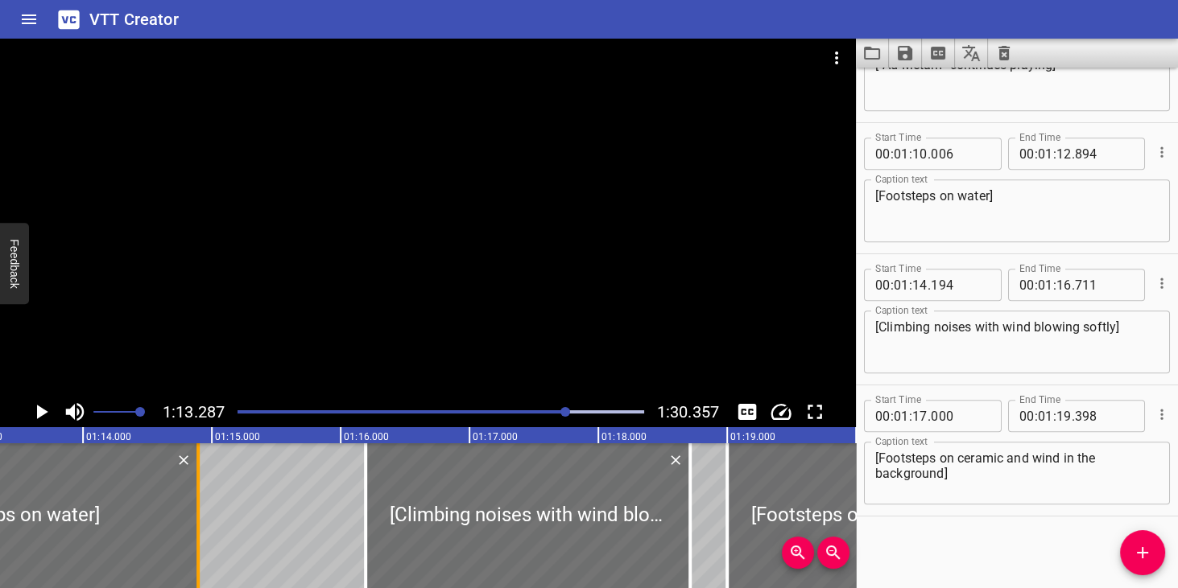
drag, startPoint x: 200, startPoint y: 500, endPoint x: 241, endPoint y: 499, distance: 40.3
click at [206, 499] on div at bounding box center [198, 516] width 16 height 145
type input "13"
drag, startPoint x: 241, startPoint y: 499, endPoint x: 269, endPoint y: 499, distance: 28.2
click at [246, 499] on div at bounding box center [238, 516] width 16 height 145
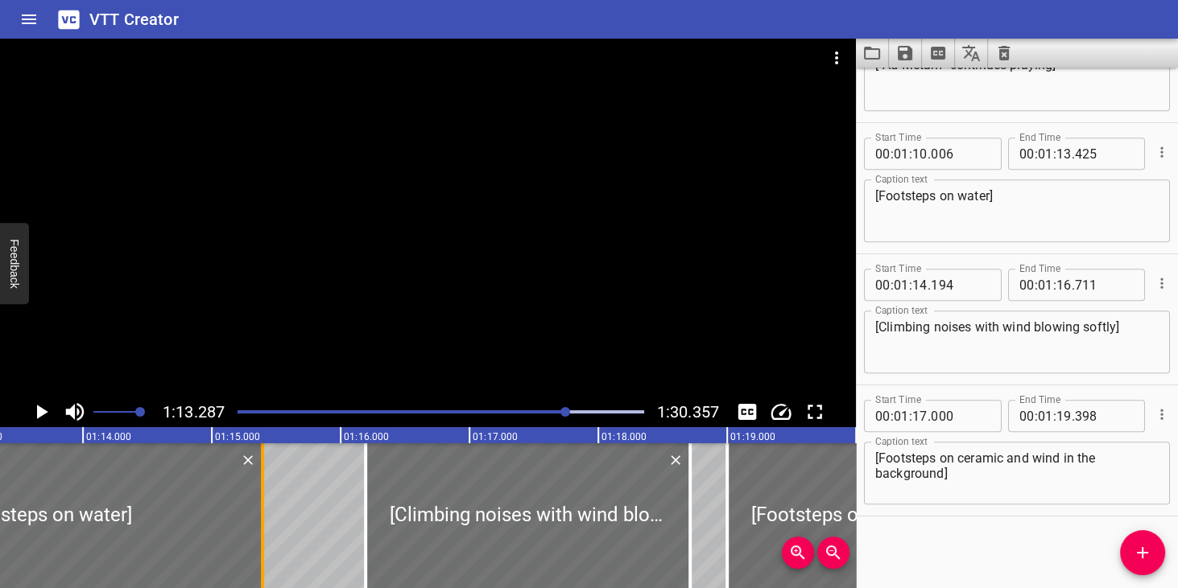
drag, startPoint x: 269, startPoint y: 499, endPoint x: 257, endPoint y: 497, distance: 12.2
click at [257, 497] on div at bounding box center [262, 516] width 16 height 145
click at [248, 497] on div at bounding box center [246, 516] width 16 height 145
type input "269"
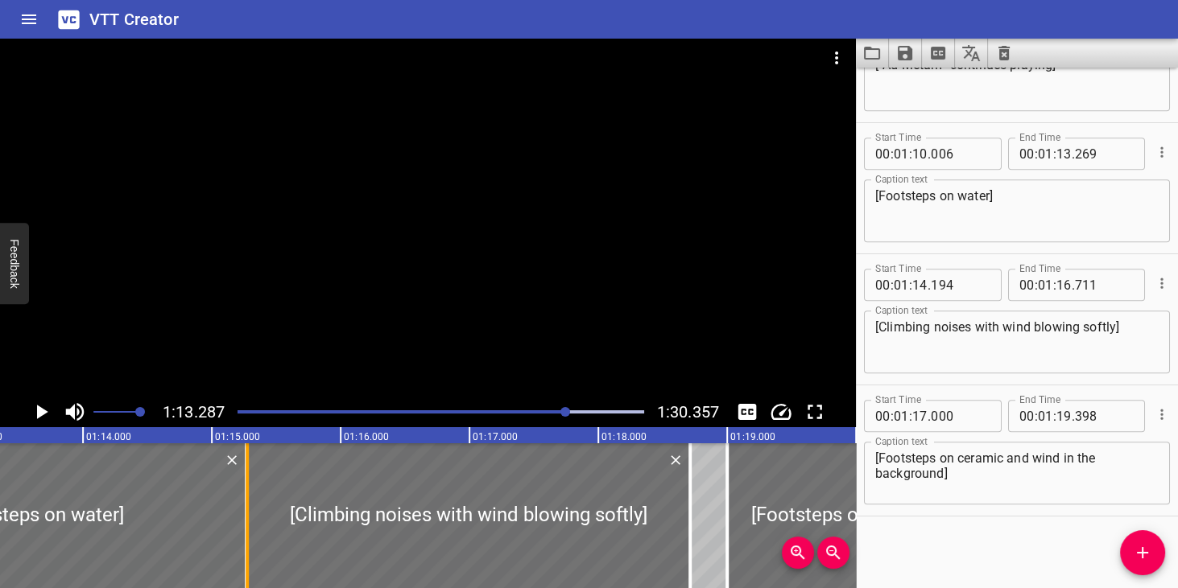
drag, startPoint x: 363, startPoint y: 498, endPoint x: 245, endPoint y: 493, distance: 118.5
click at [245, 493] on div at bounding box center [247, 516] width 16 height 145
type input "13"
type input "275"
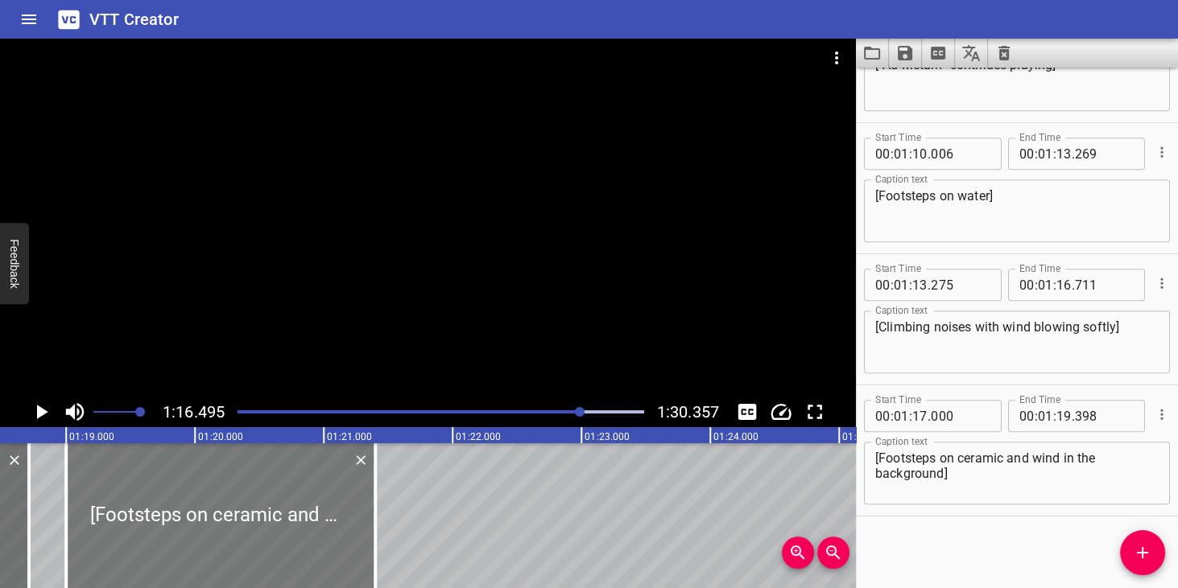
scroll to position [0, 9852]
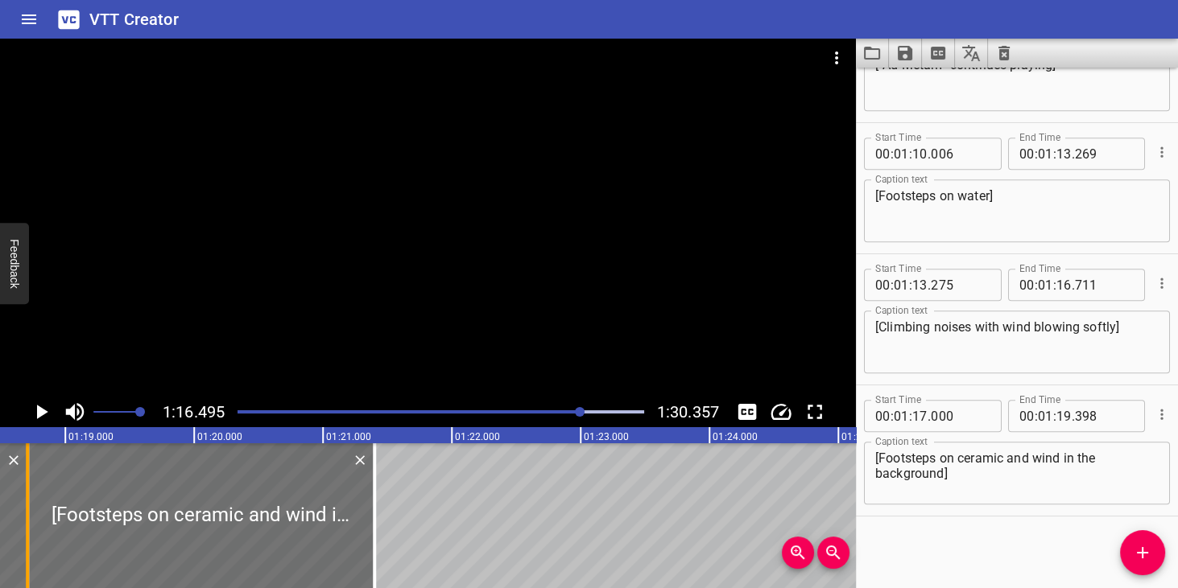
drag, startPoint x: 55, startPoint y: 516, endPoint x: 23, endPoint y: 516, distance: 31.4
click at [23, 516] on div at bounding box center [27, 516] width 16 height 145
type input "16"
type input "706"
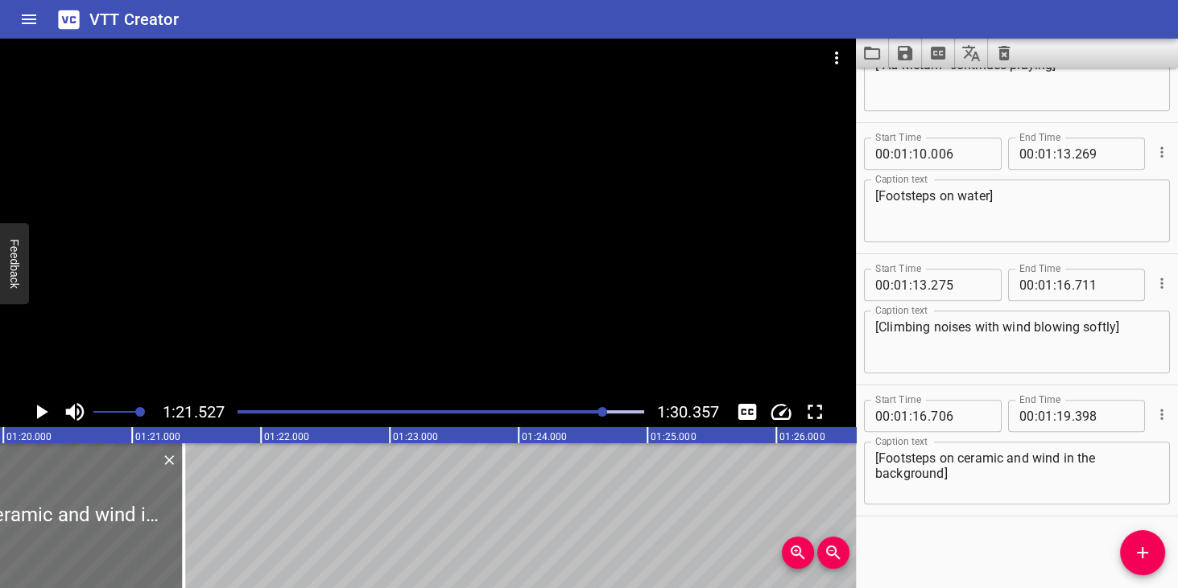
scroll to position [0, 10037]
click at [1125, 539] on button "Add Cue" at bounding box center [1142, 552] width 45 height 45
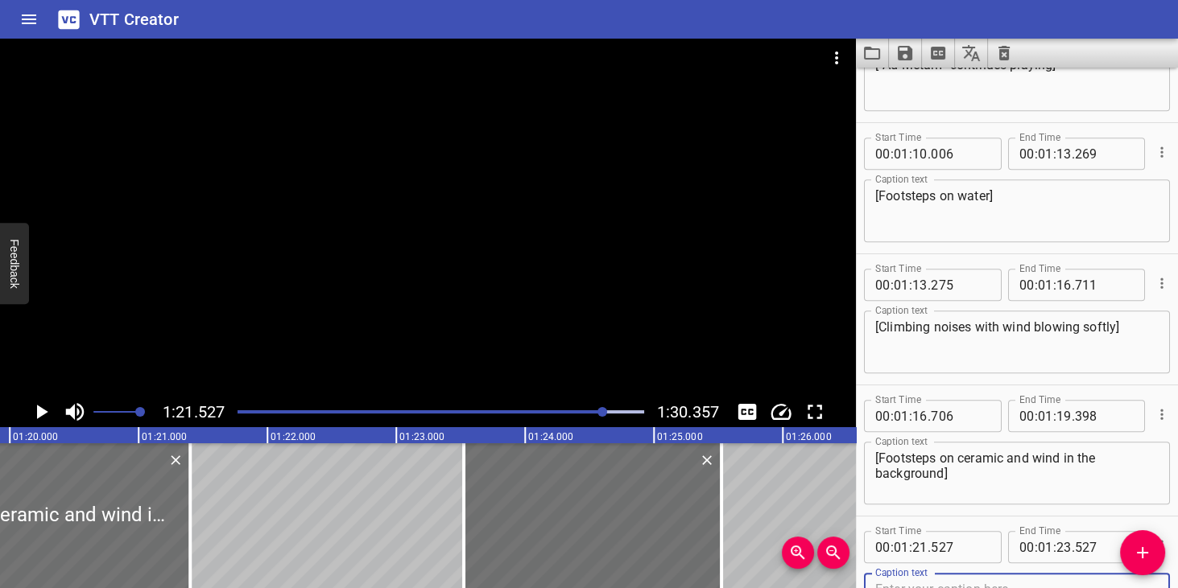
scroll to position [1269, 0]
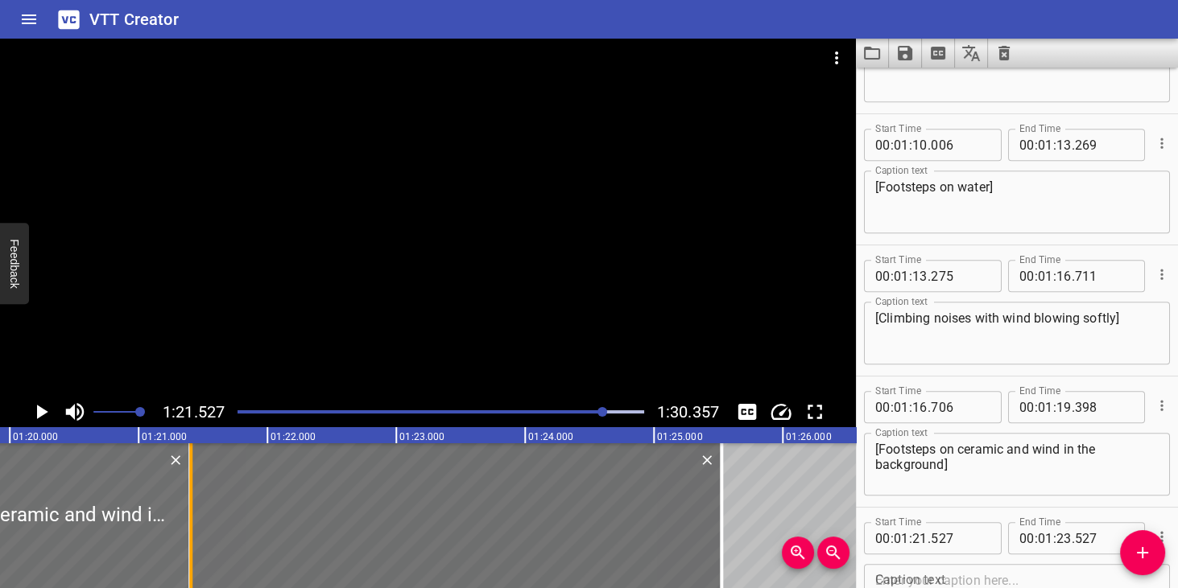
drag, startPoint x: 458, startPoint y: 467, endPoint x: 186, endPoint y: 469, distance: 272.1
click at [186, 469] on div at bounding box center [191, 516] width 16 height 145
type input "19"
type input "402"
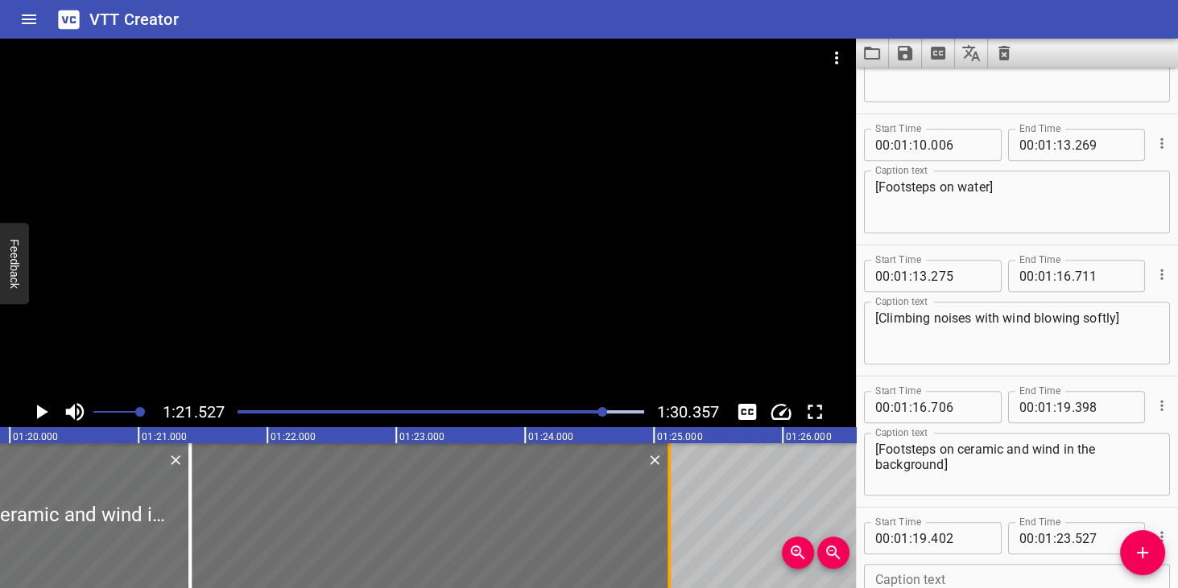
drag, startPoint x: 722, startPoint y: 476, endPoint x: 670, endPoint y: 477, distance: 52.3
click at [670, 477] on div at bounding box center [669, 516] width 16 height 145
type input "121"
click at [989, 569] on div "Caption text" at bounding box center [1017, 595] width 306 height 63
paste textarea "[Muffled underwater swimming sounds]"
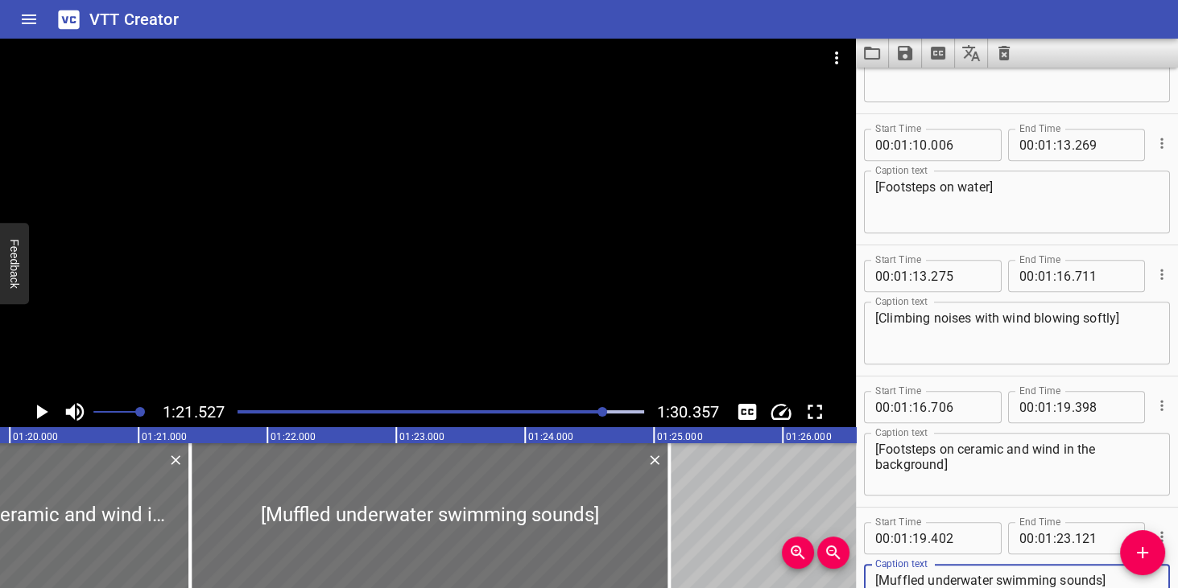
type textarea "[Muffled underwater swimming sounds]"
click at [36, 411] on icon "Play/Pause" at bounding box center [41, 412] width 24 height 24
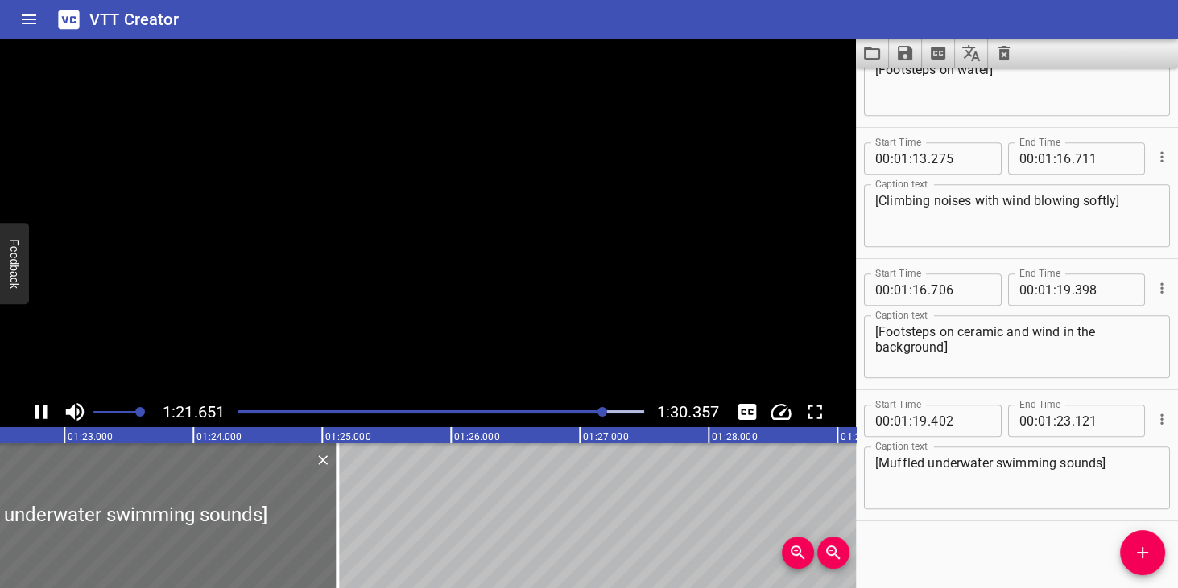
scroll to position [1391, 0]
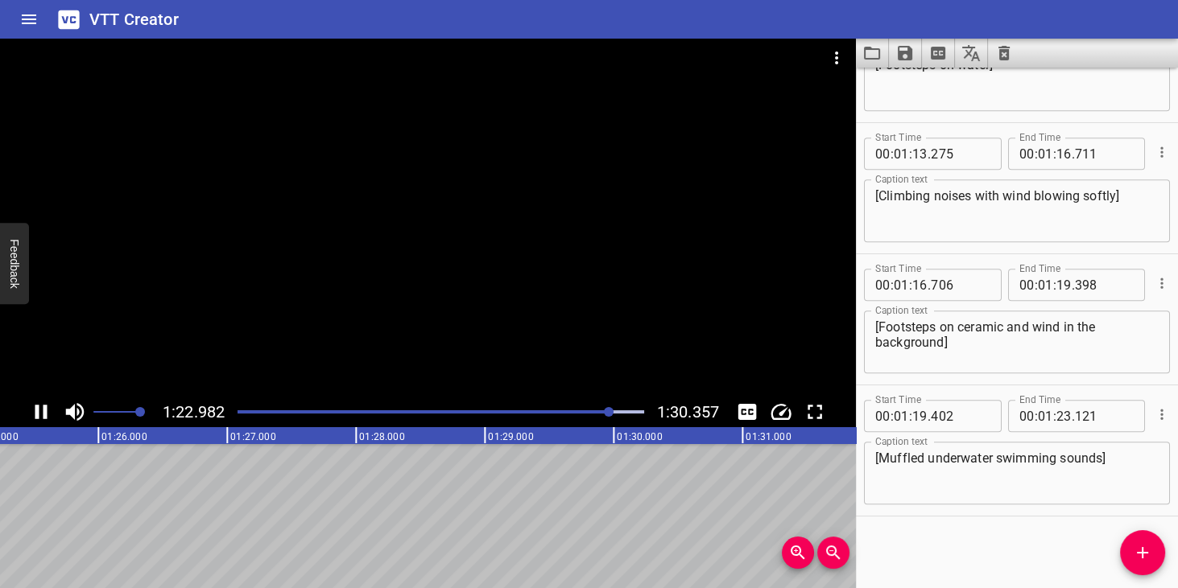
click at [39, 411] on icon "Play/Pause" at bounding box center [41, 412] width 24 height 24
click at [41, 410] on icon "Play/Pause" at bounding box center [42, 412] width 11 height 14
click at [41, 410] on icon "Play/Pause" at bounding box center [41, 412] width 24 height 24
click at [1143, 555] on icon "Add Cue" at bounding box center [1142, 552] width 19 height 19
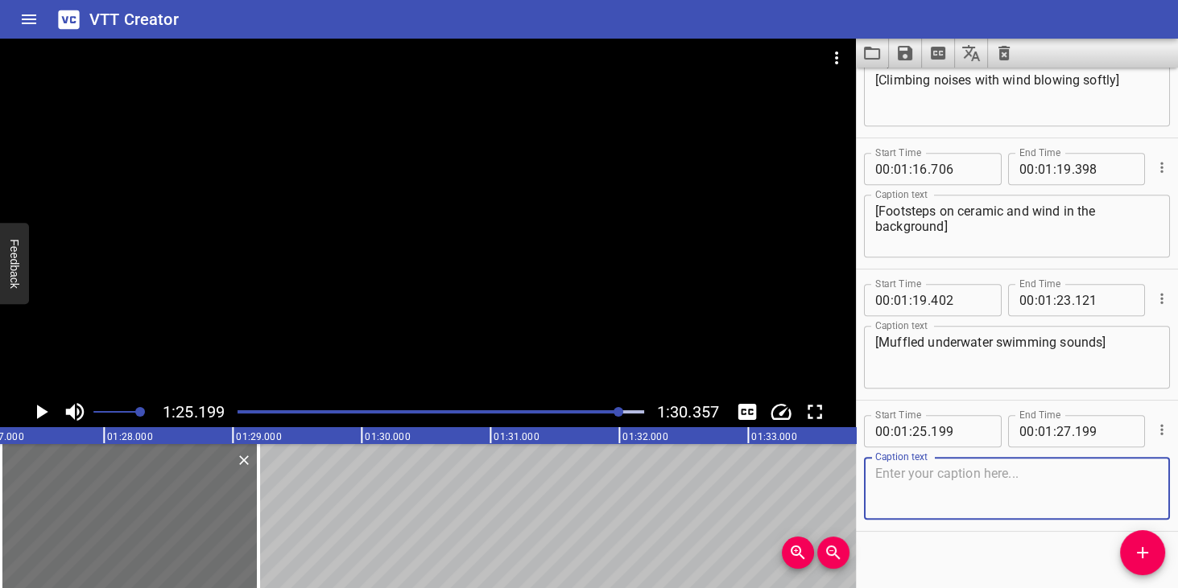
scroll to position [1522, 0]
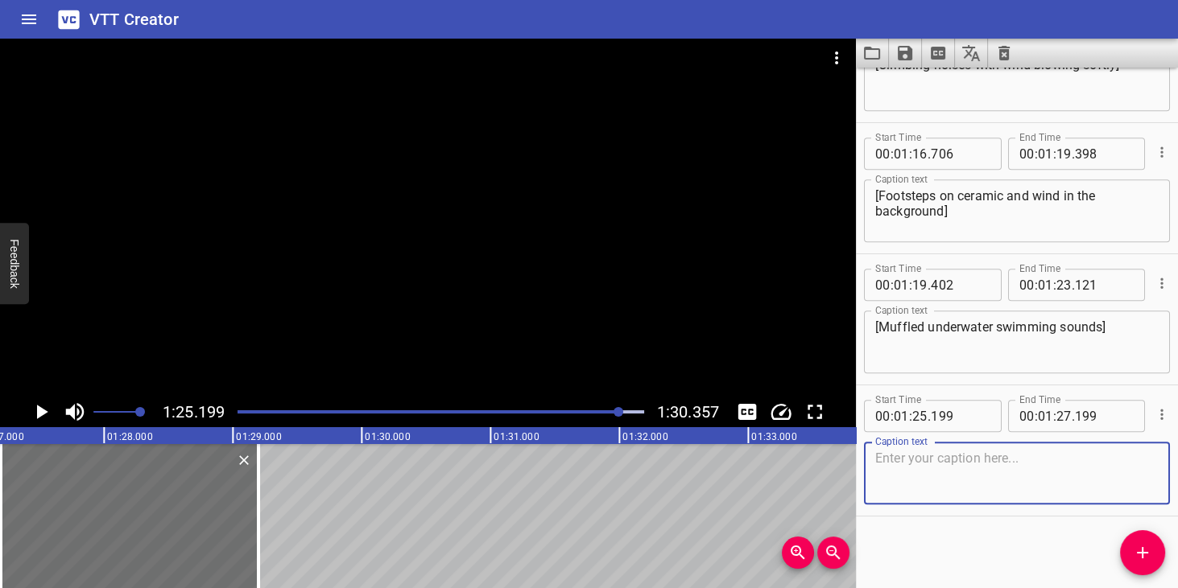
click at [915, 465] on textarea at bounding box center [1016, 474] width 283 height 46
paste textarea "[“Ad Metam” soundtrack ends]"
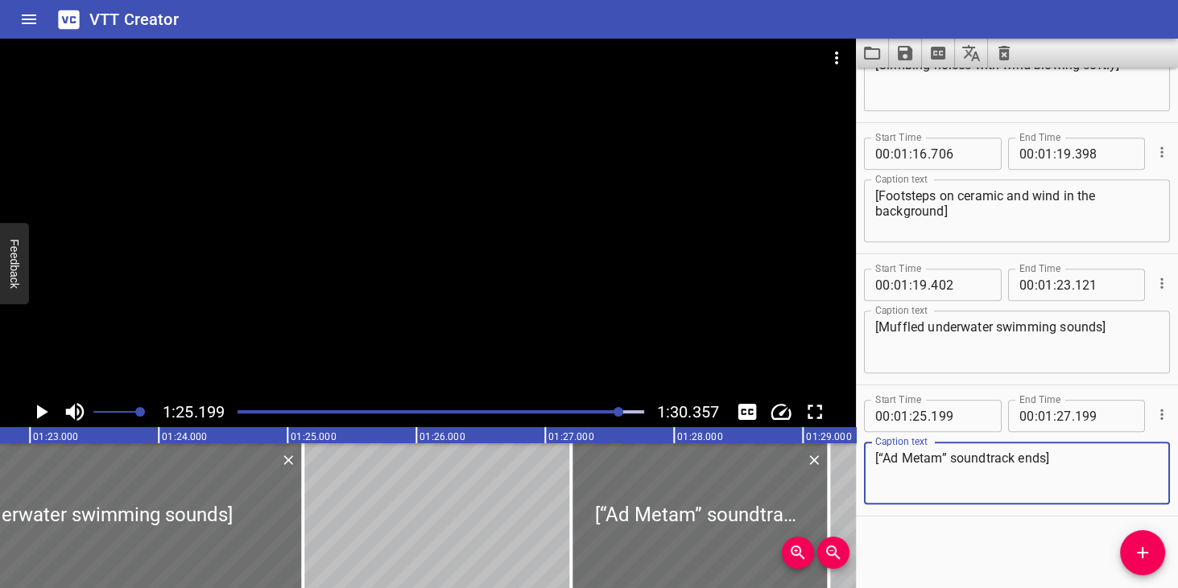
scroll to position [0, 10414]
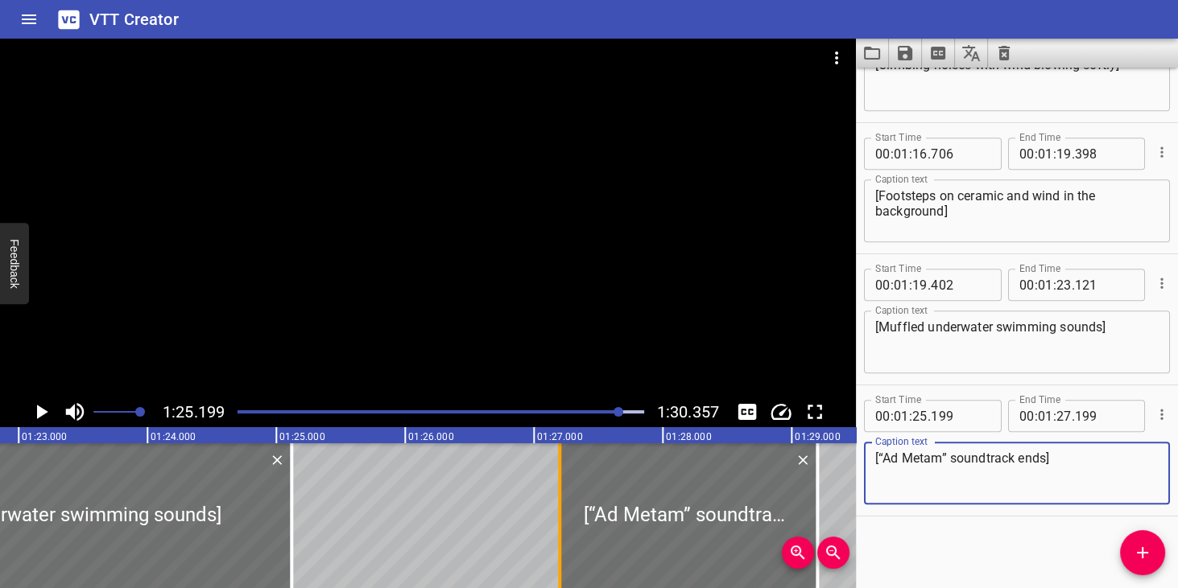
type textarea "[“Ad Metam” soundtrack ends]"
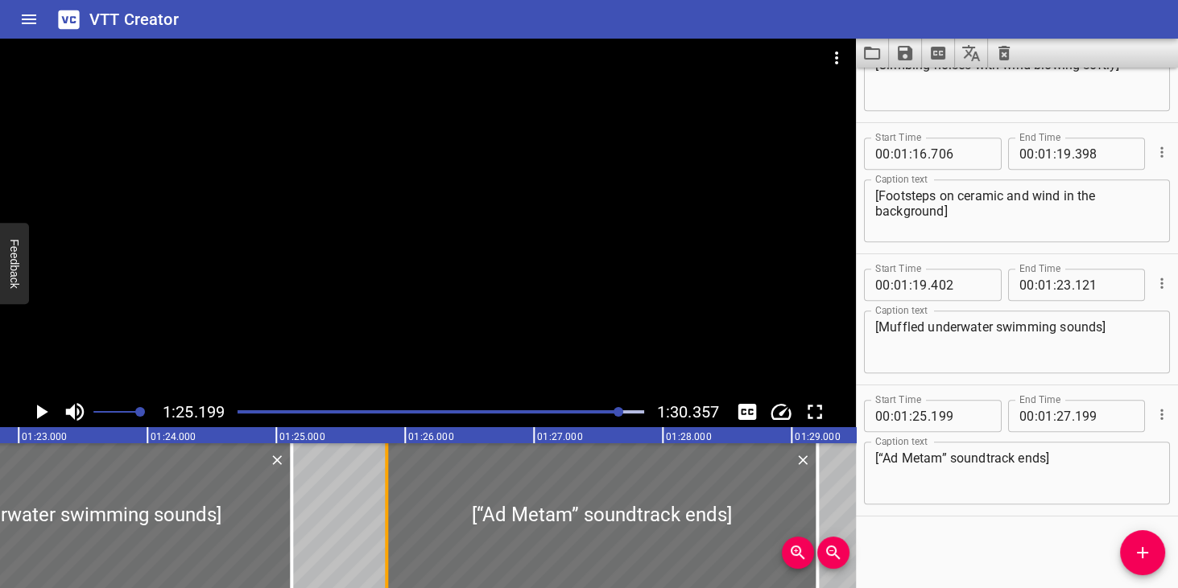
drag, startPoint x: 562, startPoint y: 483, endPoint x: 372, endPoint y: 481, distance: 190.0
click at [378, 482] on div at bounding box center [386, 516] width 16 height 145
type input "23"
type input "767"
click at [619, 412] on div at bounding box center [618, 412] width 10 height 10
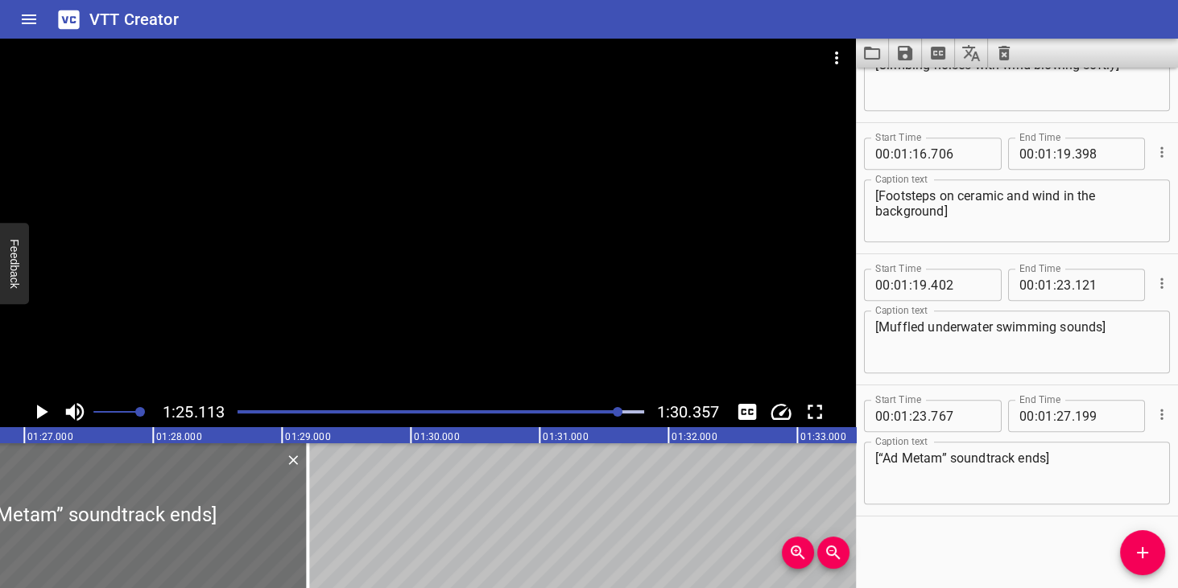
click at [609, 412] on div "Play progress" at bounding box center [417, 412] width 407 height 3
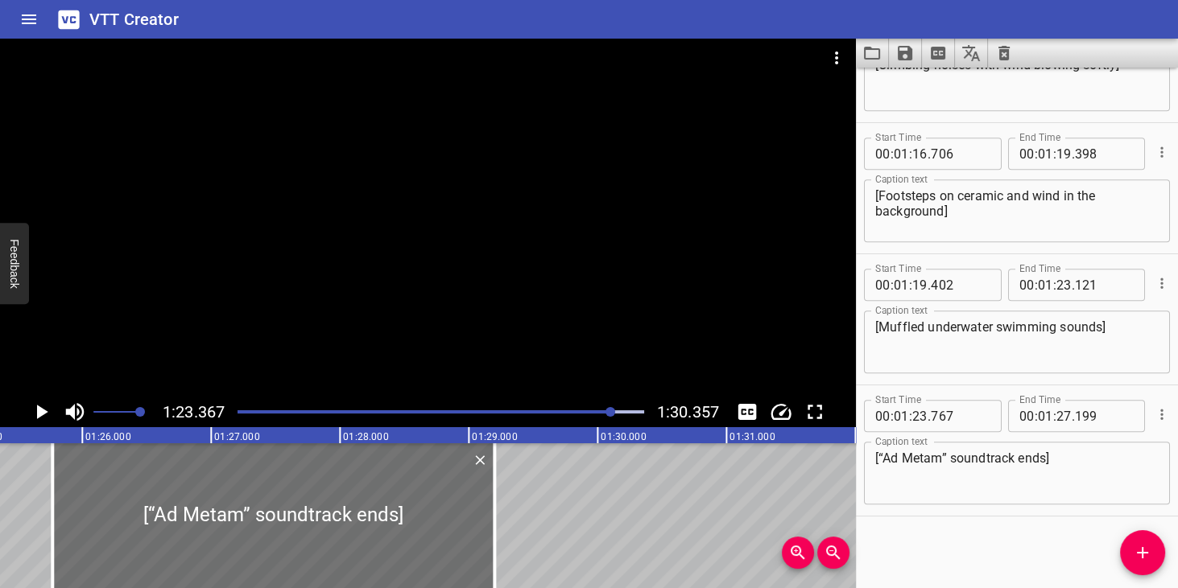
click at [601, 412] on div "Play progress" at bounding box center [409, 412] width 407 height 3
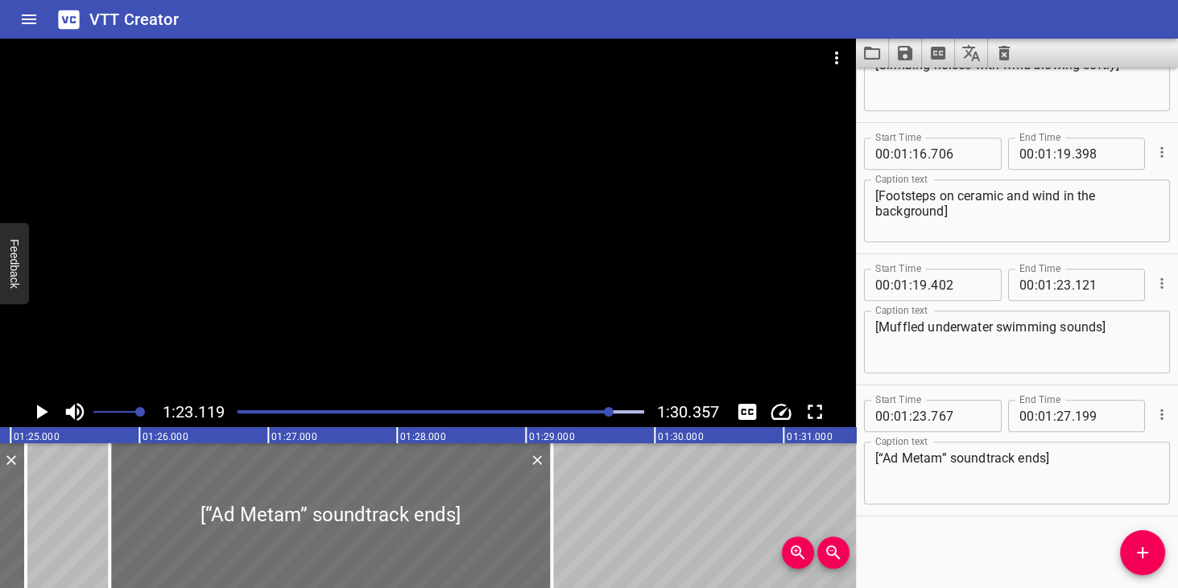
scroll to position [0, 10706]
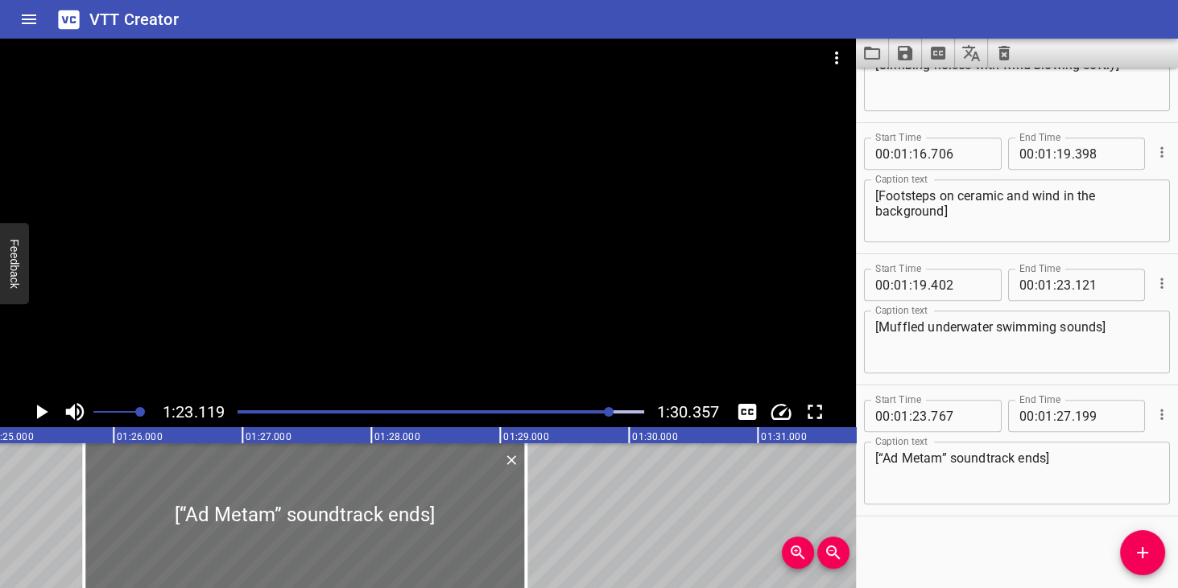
type input "108"
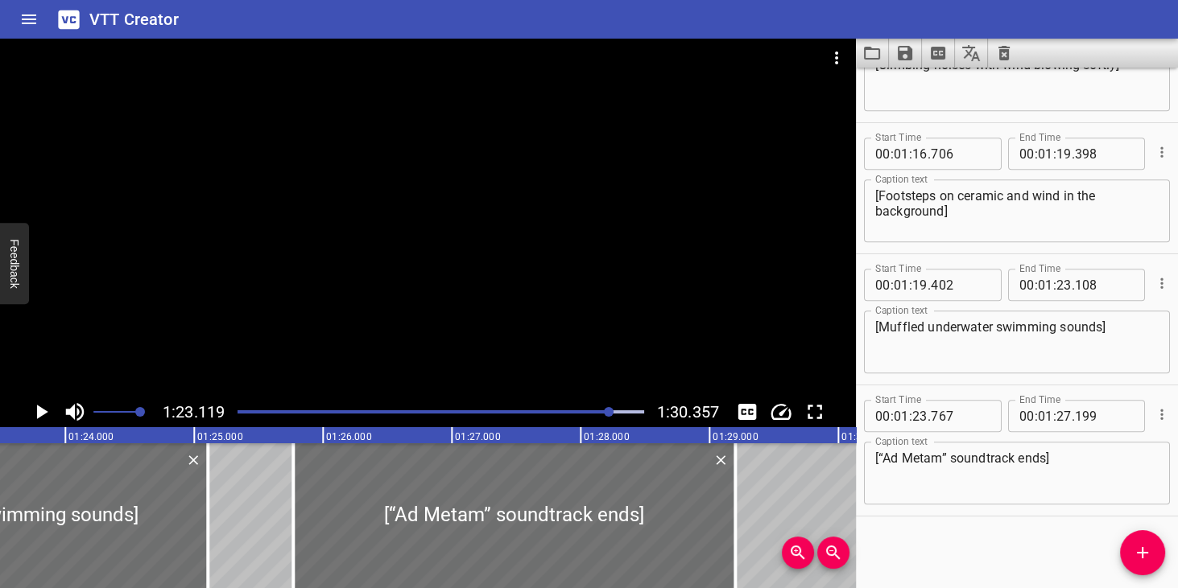
scroll to position [0, 10389]
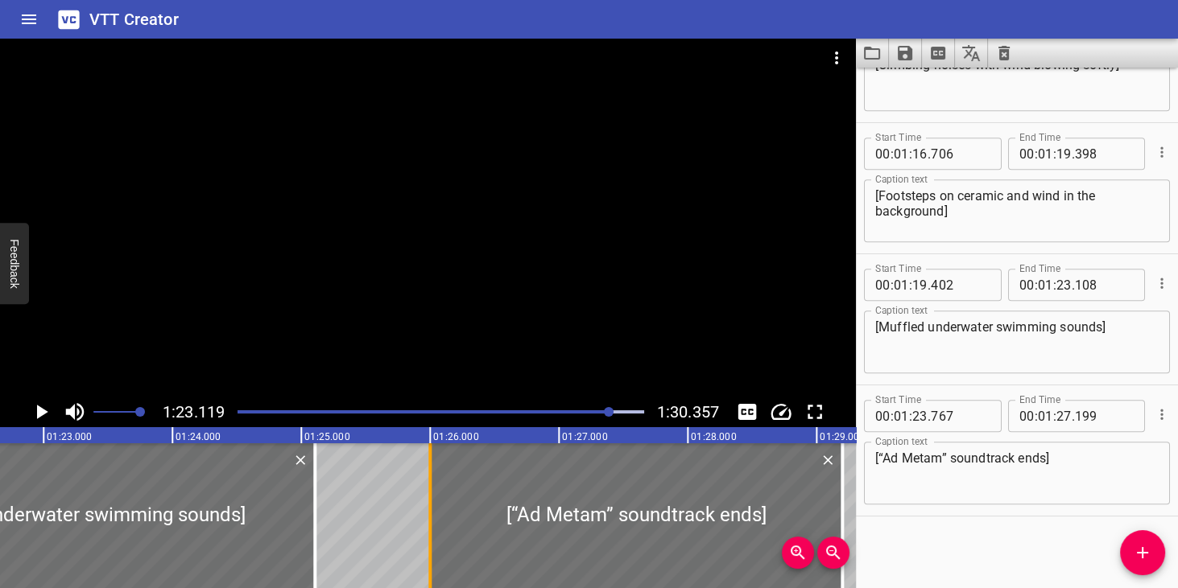
drag, startPoint x: 401, startPoint y: 515, endPoint x: 431, endPoint y: 517, distance: 29.8
click at [431, 517] on div at bounding box center [429, 516] width 3 height 145
type input "999"
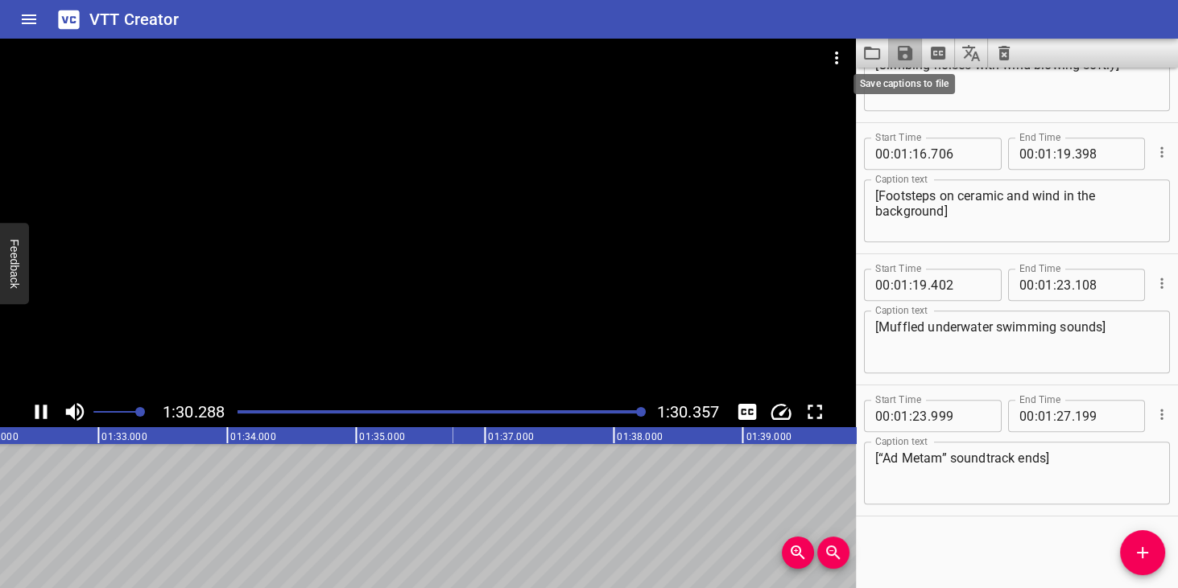
click at [898, 54] on icon "Save captions to file" at bounding box center [905, 53] width 14 height 14
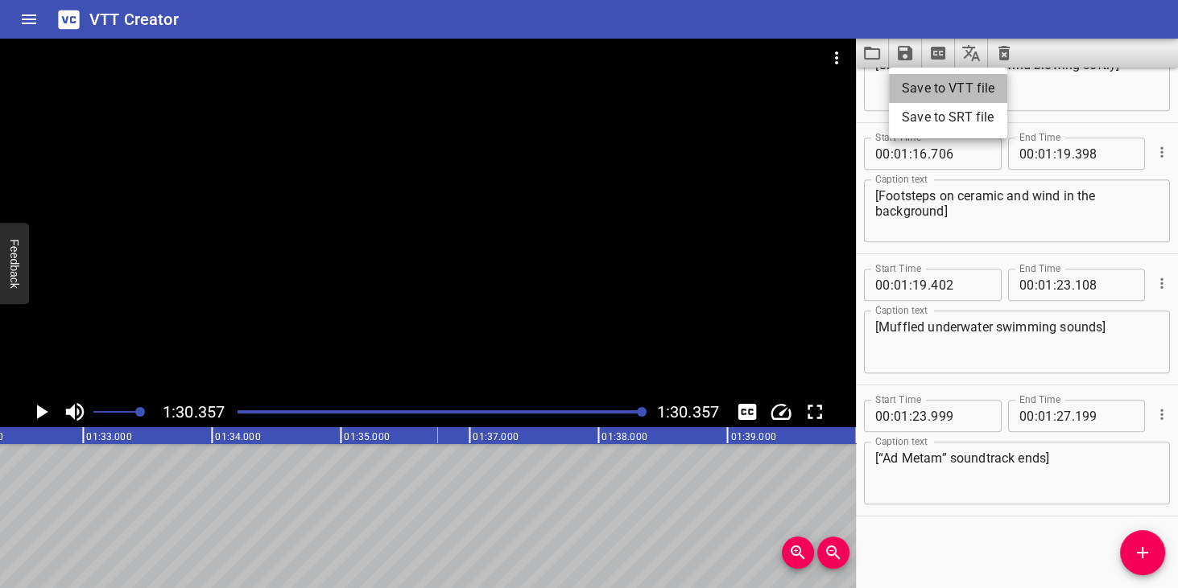
click at [937, 93] on li "Save to VTT file" at bounding box center [948, 88] width 118 height 29
click at [30, 414] on icon "Play/Pause" at bounding box center [41, 412] width 24 height 24
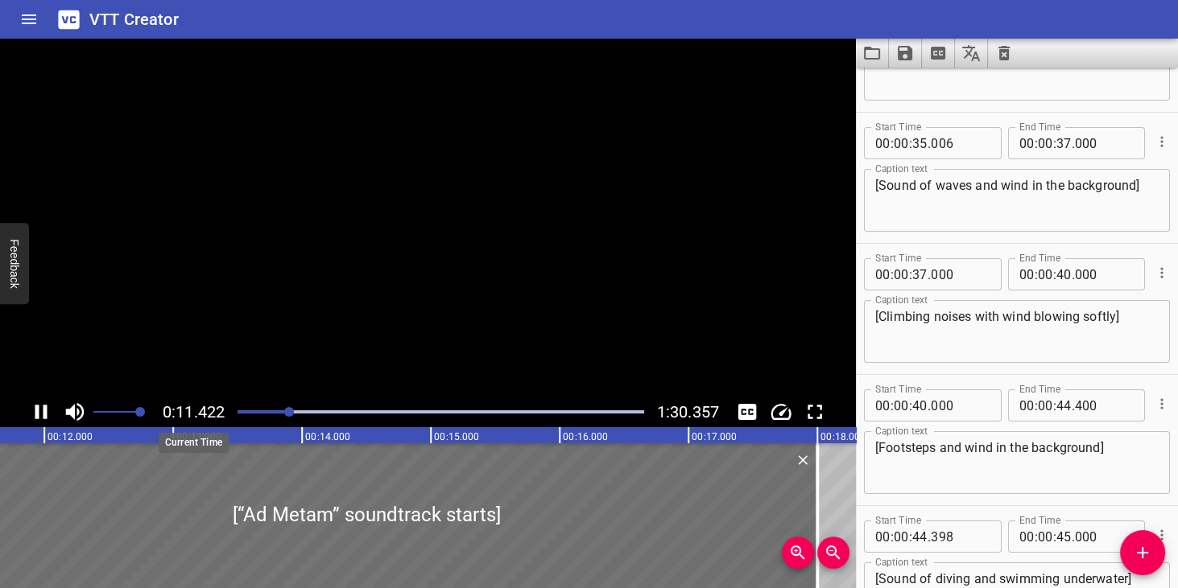
scroll to position [264, 0]
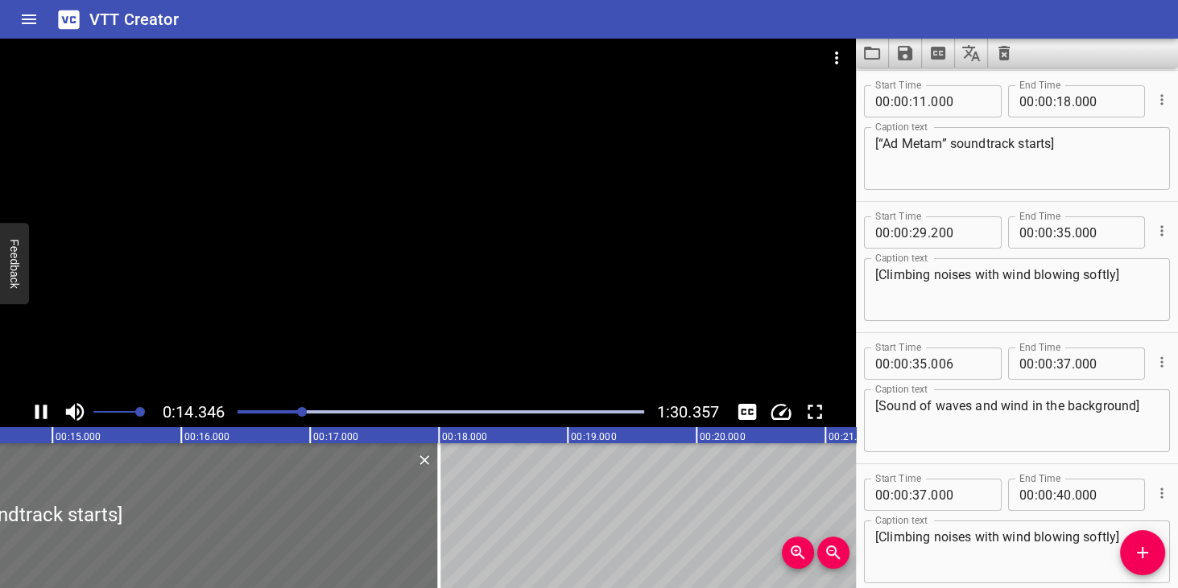
click at [44, 409] on icon "Play/Pause" at bounding box center [41, 412] width 12 height 14
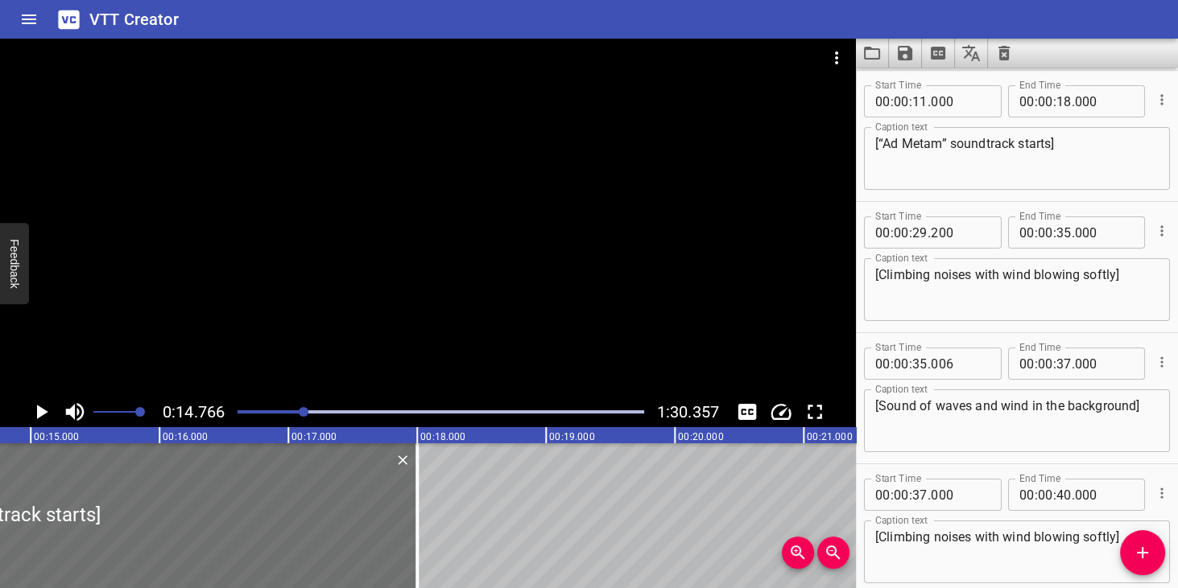
click at [956, 51] on button "Translate captions" at bounding box center [971, 53] width 33 height 29
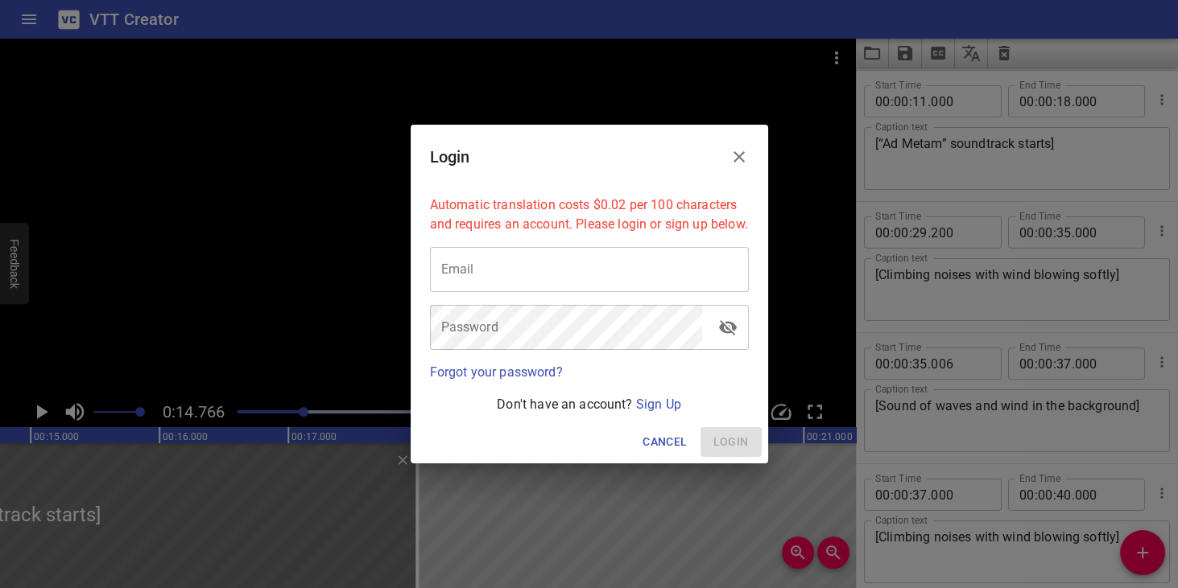
click at [750, 149] on button "Close" at bounding box center [739, 157] width 39 height 39
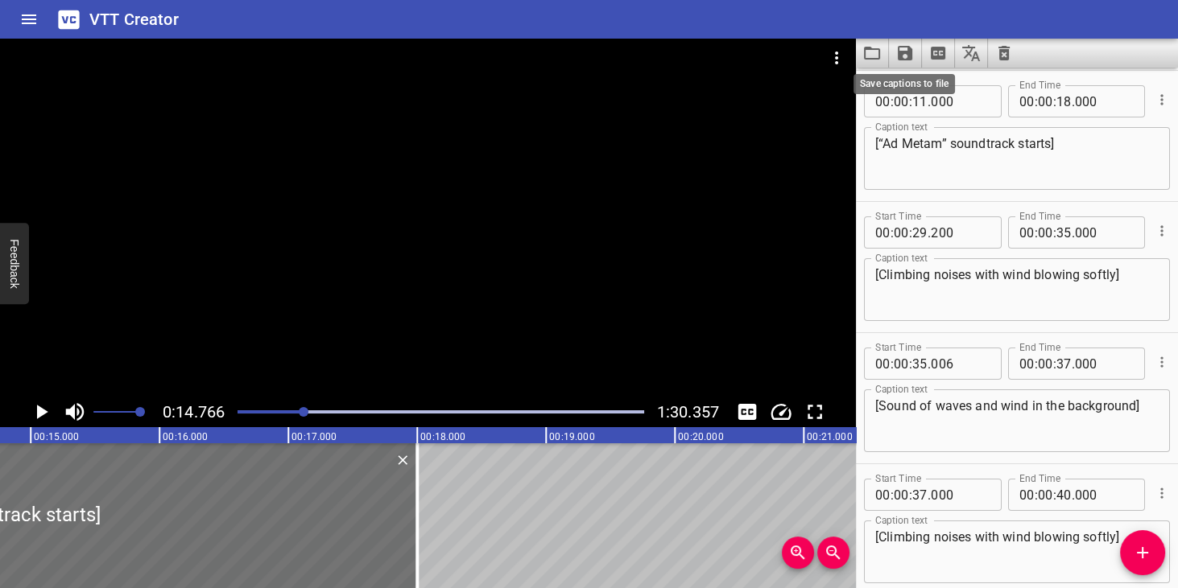
click at [898, 53] on icon "Save captions to file" at bounding box center [905, 53] width 14 height 14
click at [877, 56] on div at bounding box center [589, 294] width 1178 height 588
click at [877, 56] on icon "Load captions from file" at bounding box center [871, 52] width 19 height 19
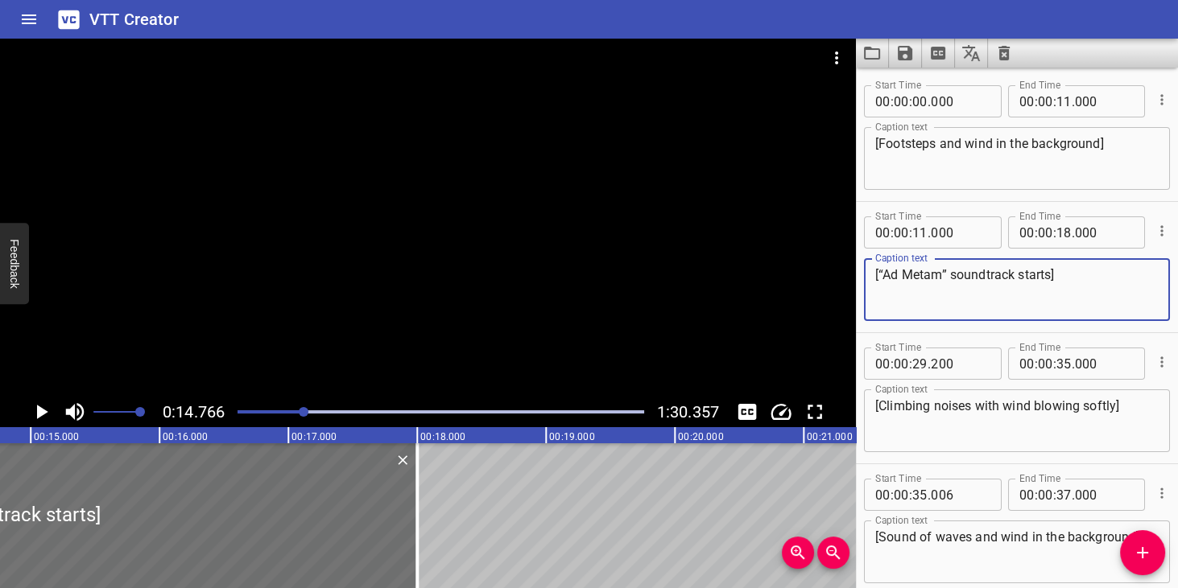
drag, startPoint x: 1082, startPoint y: 272, endPoint x: 807, endPoint y: 275, distance: 275.3
click at [807, 275] on main "0:14.766 1:30.357 00:00.000 00:01.000 00:02.000 00:03.000 00:04.000 00:05.000 0…" at bounding box center [589, 314] width 1178 height 550
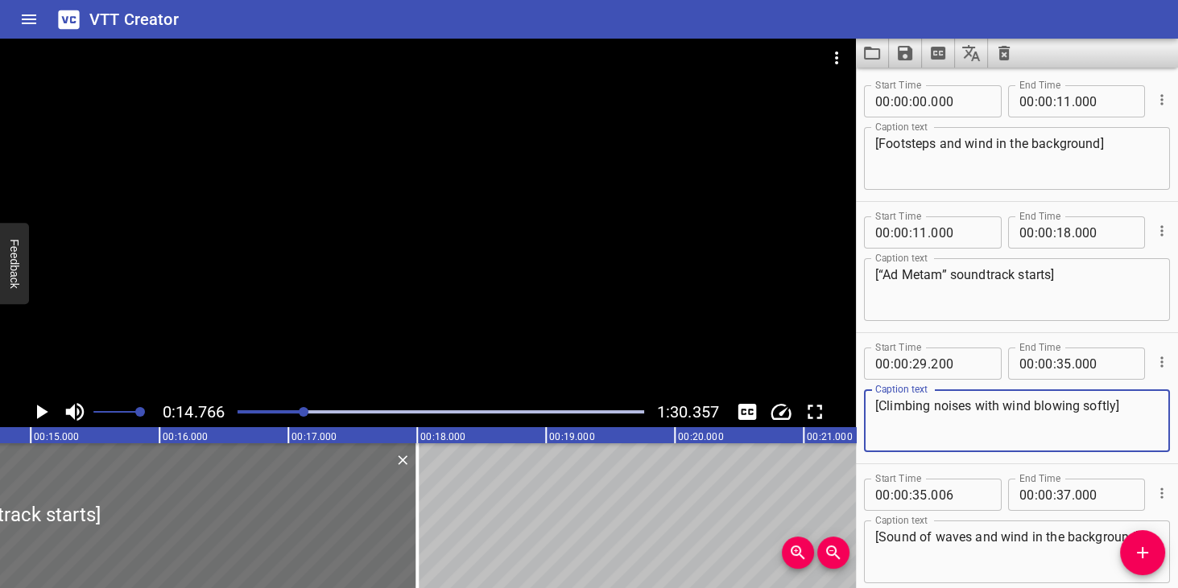
drag, startPoint x: 1133, startPoint y: 404, endPoint x: 863, endPoint y: 415, distance: 269.9
click at [864, 415] on div "[Climbing noises with wind blowing softly] Caption text" at bounding box center [1017, 421] width 306 height 63
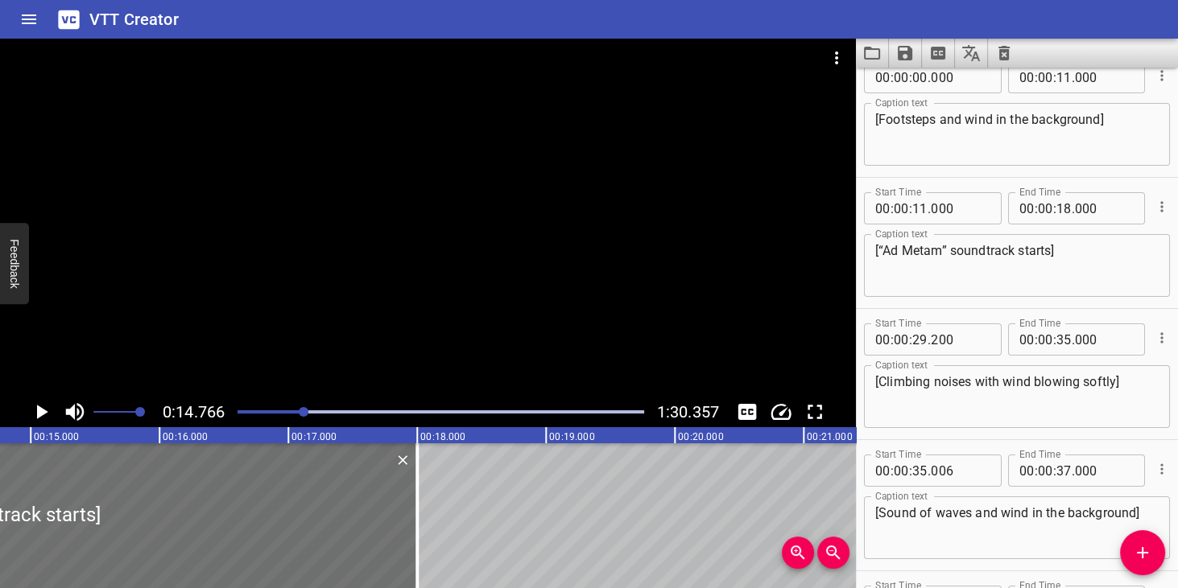
scroll to position [46, 0]
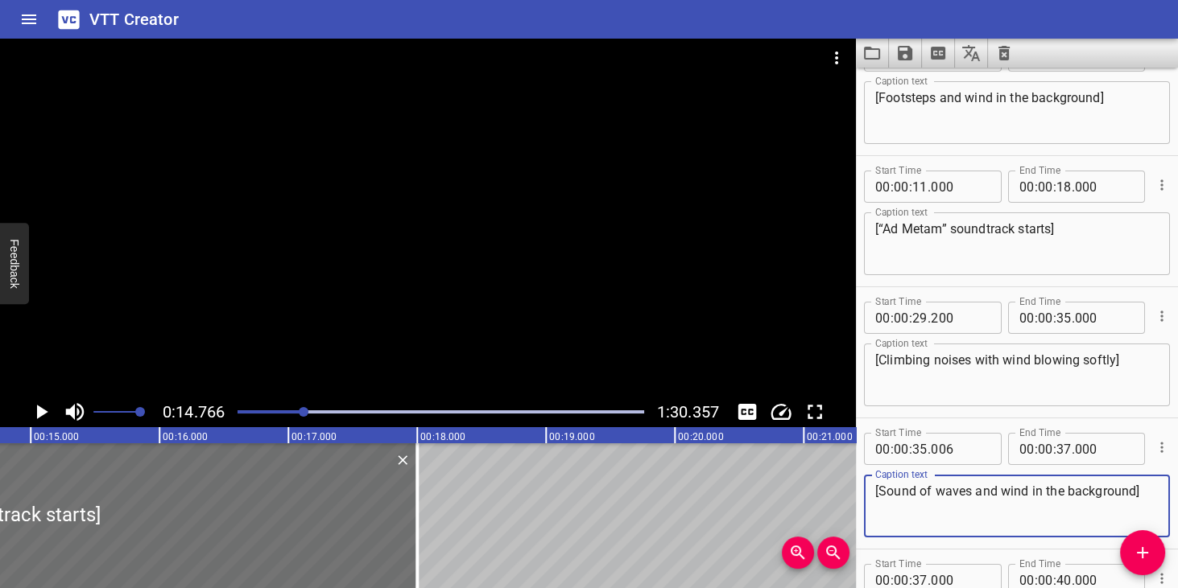
drag, startPoint x: 875, startPoint y: 489, endPoint x: 1168, endPoint y: 483, distance: 293.1
click at [1168, 483] on div "Start Time 00 : 00 : 35 . 006 Start Time End Time 00 : 00 : 37 . 000 End Time C…" at bounding box center [1017, 484] width 322 height 130
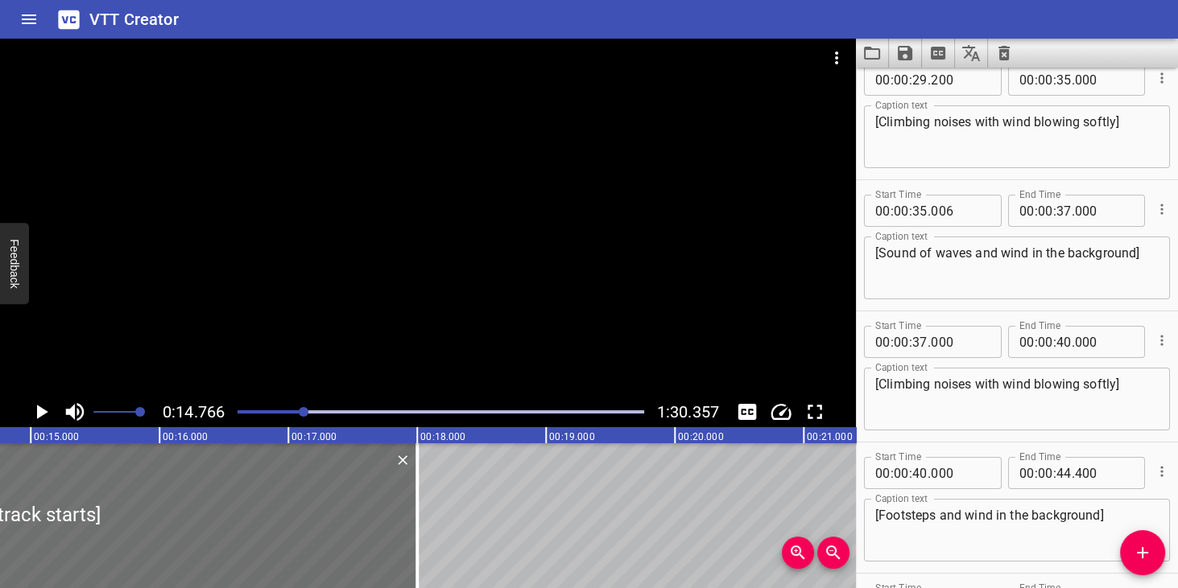
scroll to position [322, 0]
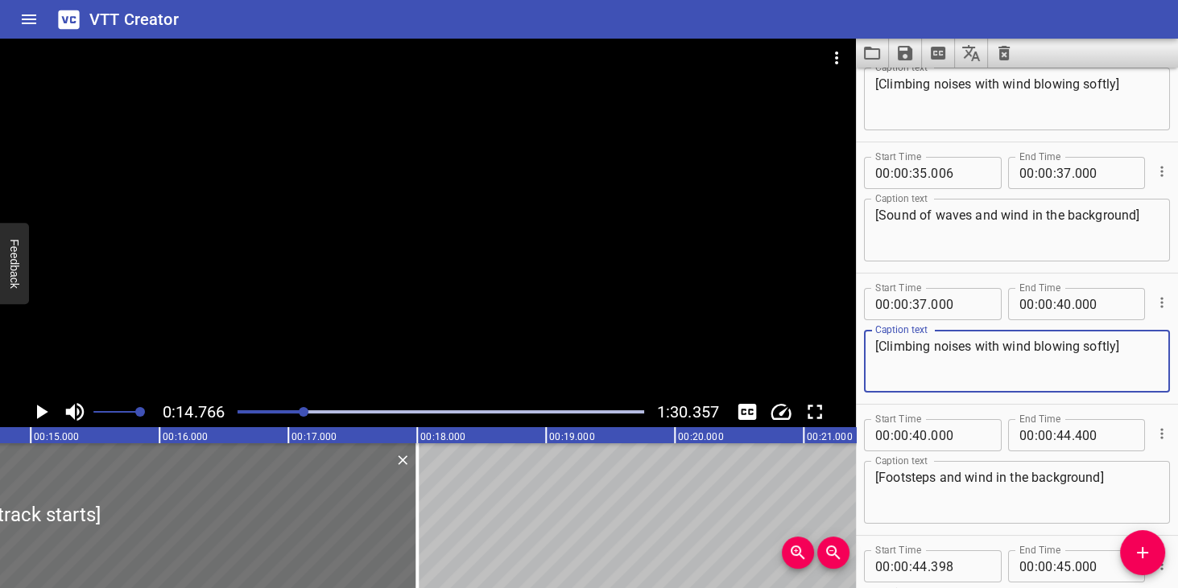
drag, startPoint x: 1134, startPoint y: 339, endPoint x: 857, endPoint y: 350, distance: 278.0
click at [857, 350] on div "Start Time 00 : 00 : 37 . 000 Start Time End Time 00 : 00 : 40 . 000 End Time C…" at bounding box center [1017, 339] width 322 height 130
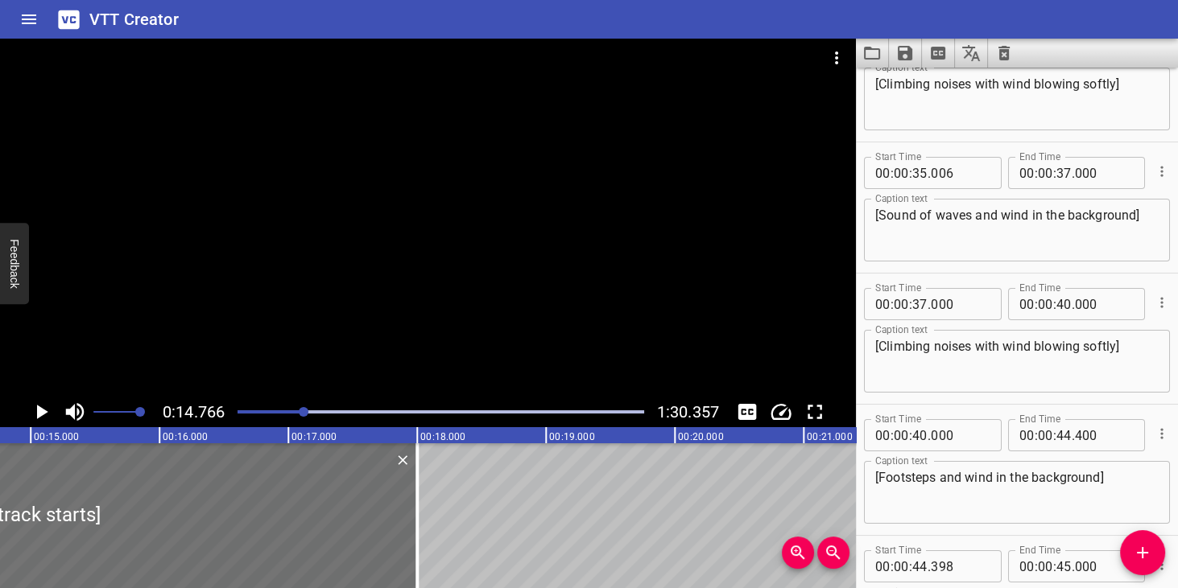
scroll to position [414, 0]
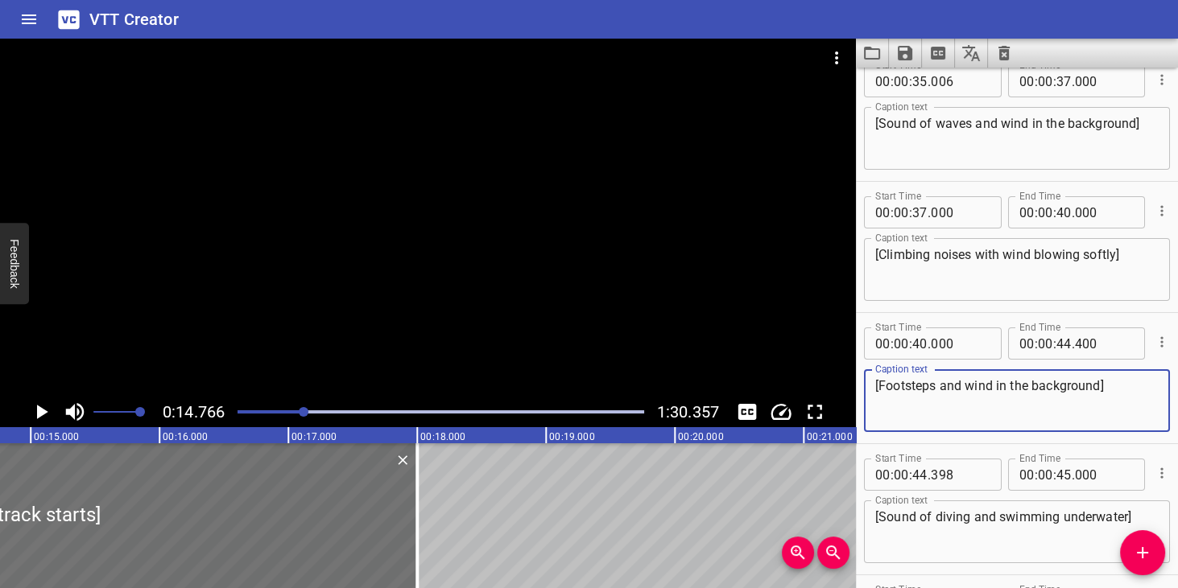
drag, startPoint x: 1124, startPoint y: 381, endPoint x: 842, endPoint y: 400, distance: 282.4
click at [842, 400] on main "0:14.766 1:30.357 00:00.000 00:01.000 00:02.000 00:03.000 00:04.000 00:05.000 0…" at bounding box center [589, 314] width 1178 height 550
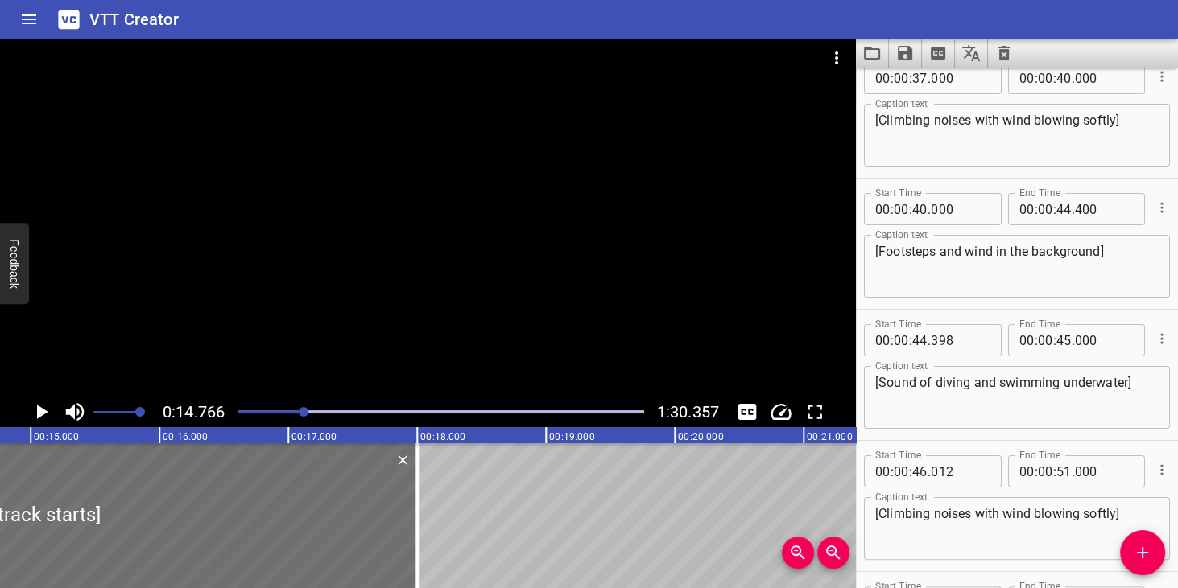
scroll to position [551, 0]
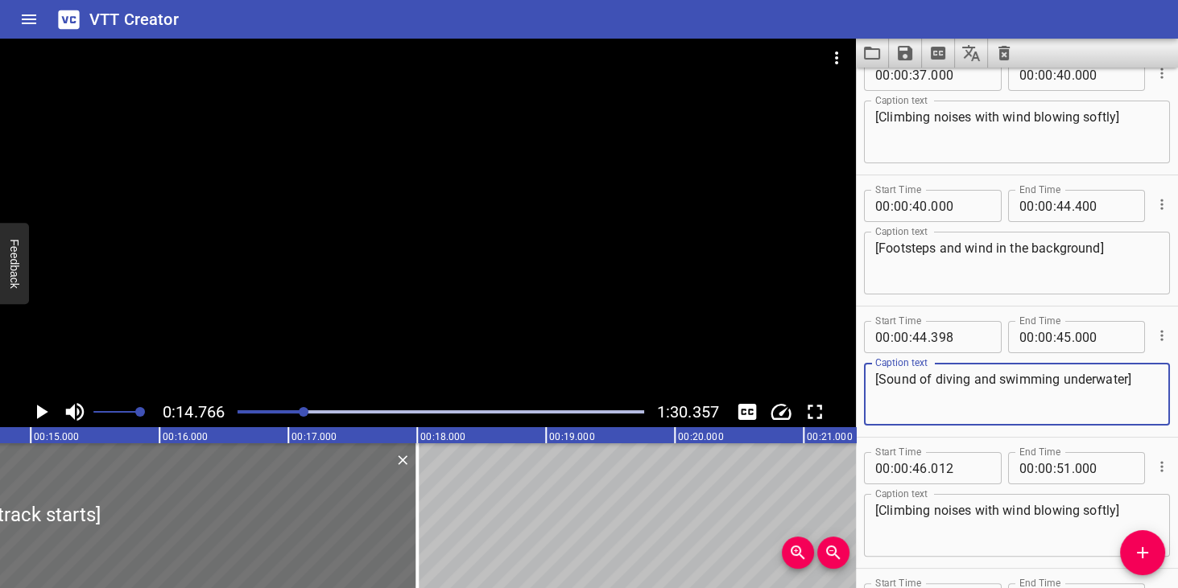
drag, startPoint x: 1104, startPoint y: 386, endPoint x: 819, endPoint y: 388, distance: 285.0
click at [819, 388] on main "0:14.766 1:30.357 00:00.000 00:01.000 00:02.000 00:03.000 00:04.000 00:05.000 0…" at bounding box center [589, 314] width 1178 height 550
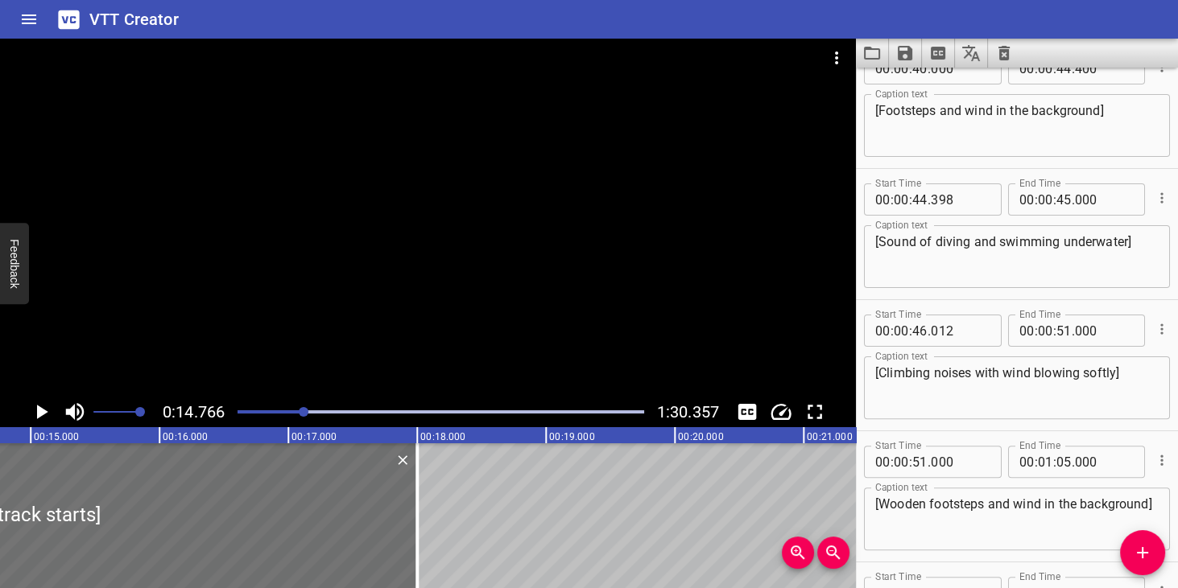
scroll to position [690, 0]
drag, startPoint x: 1129, startPoint y: 369, endPoint x: 808, endPoint y: 371, distance: 321.2
click at [808, 371] on main "0:14.766 1:30.357 00:00.000 00:01.000 00:02.000 00:03.000 00:04.000 00:05.000 0…" at bounding box center [589, 314] width 1178 height 550
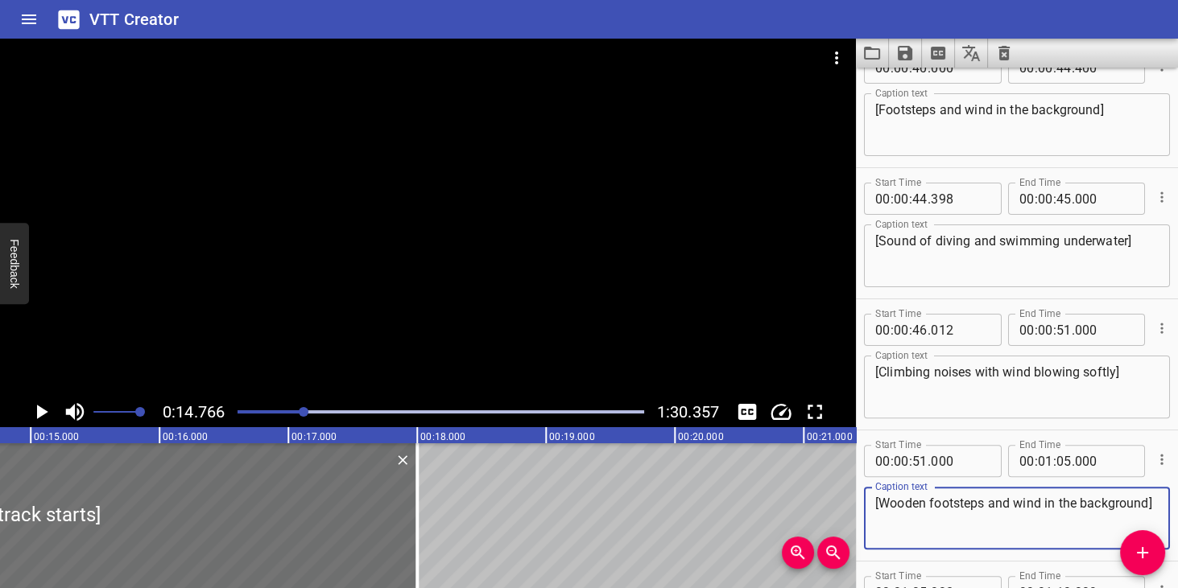
drag, startPoint x: 881, startPoint y: 510, endPoint x: 853, endPoint y: 499, distance: 29.6
click at [853, 499] on main "0:14.766 1:30.357 00:00.000 00:01.000 00:02.000 00:03.000 00:04.000 00:05.000 0…" at bounding box center [589, 314] width 1178 height 550
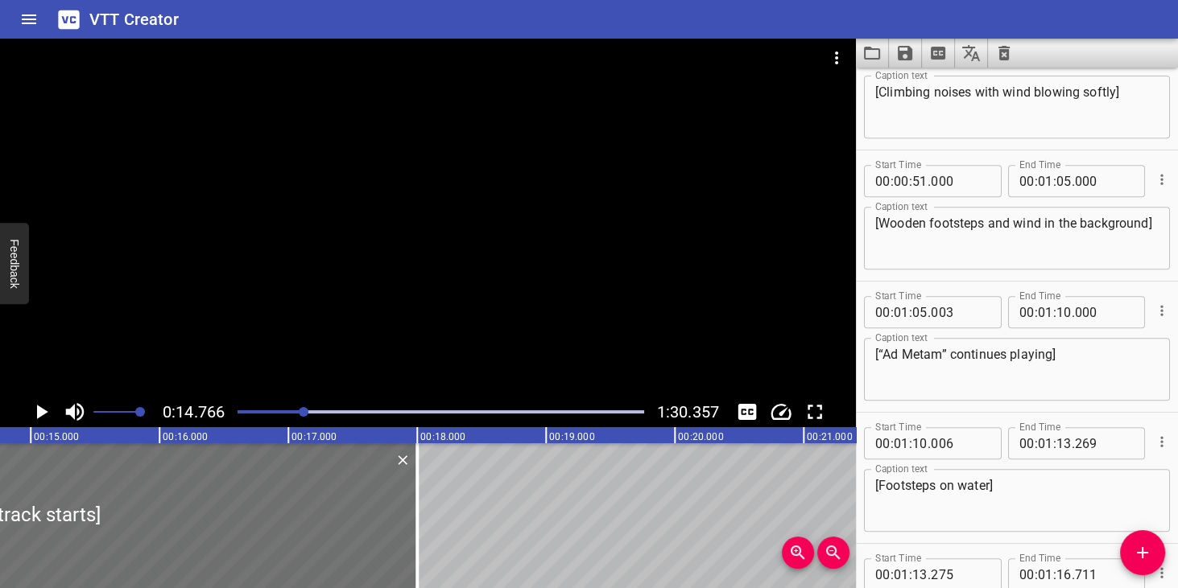
scroll to position [1058, 0]
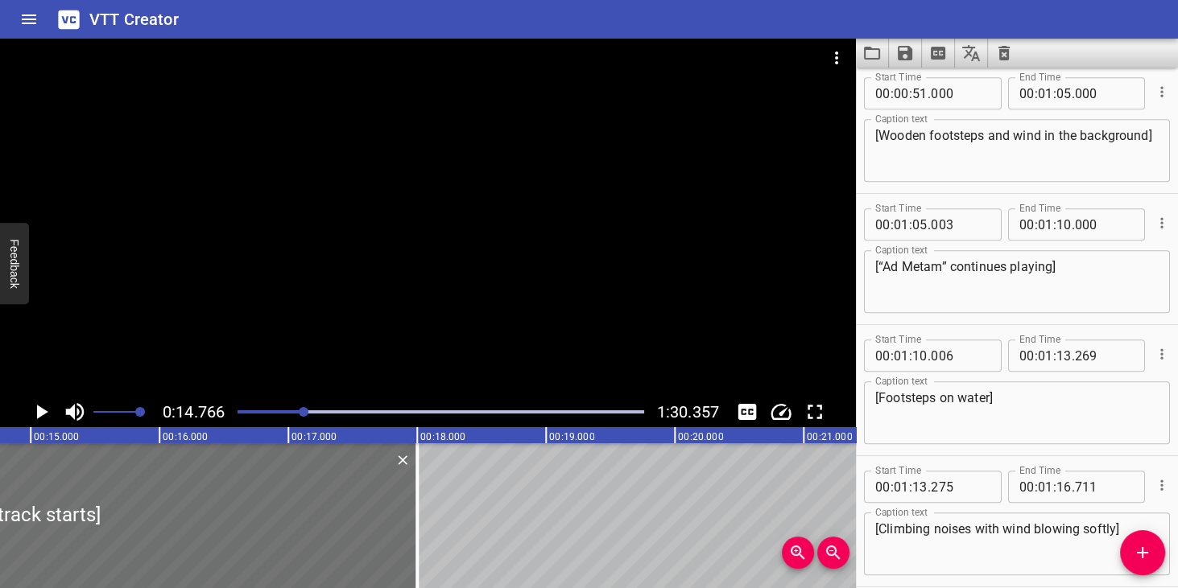
drag, startPoint x: 1076, startPoint y: 256, endPoint x: 936, endPoint y: 263, distance: 140.3
click at [936, 263] on div "[“Ad Metam” continues playing] Caption text" at bounding box center [1017, 281] width 306 height 63
drag, startPoint x: 1029, startPoint y: 266, endPoint x: 836, endPoint y: 270, distance: 193.2
click at [836, 270] on main "0:14.766 1:30.357 00:00.000 00:01.000 00:02.000 00:03.000 00:04.000 00:05.000 0…" at bounding box center [589, 314] width 1178 height 550
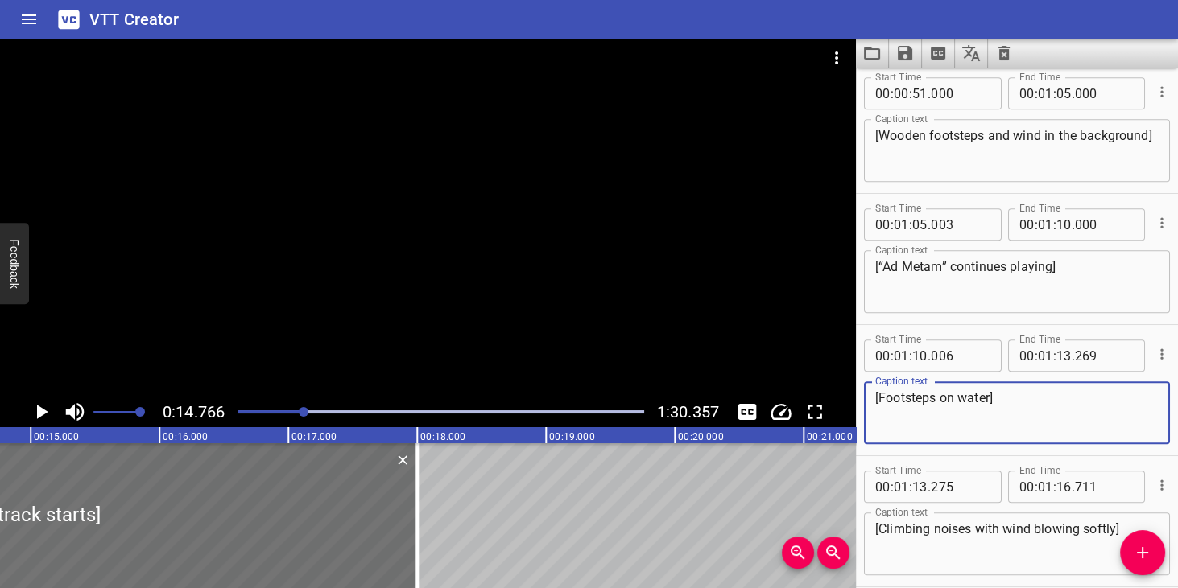
drag, startPoint x: 1030, startPoint y: 402, endPoint x: 842, endPoint y: 402, distance: 187.6
click at [842, 402] on main "0:14.766 1:30.357 00:00.000 00:01.000 00:02.000 00:03.000 00:04.000 00:05.000 0…" at bounding box center [589, 314] width 1178 height 550
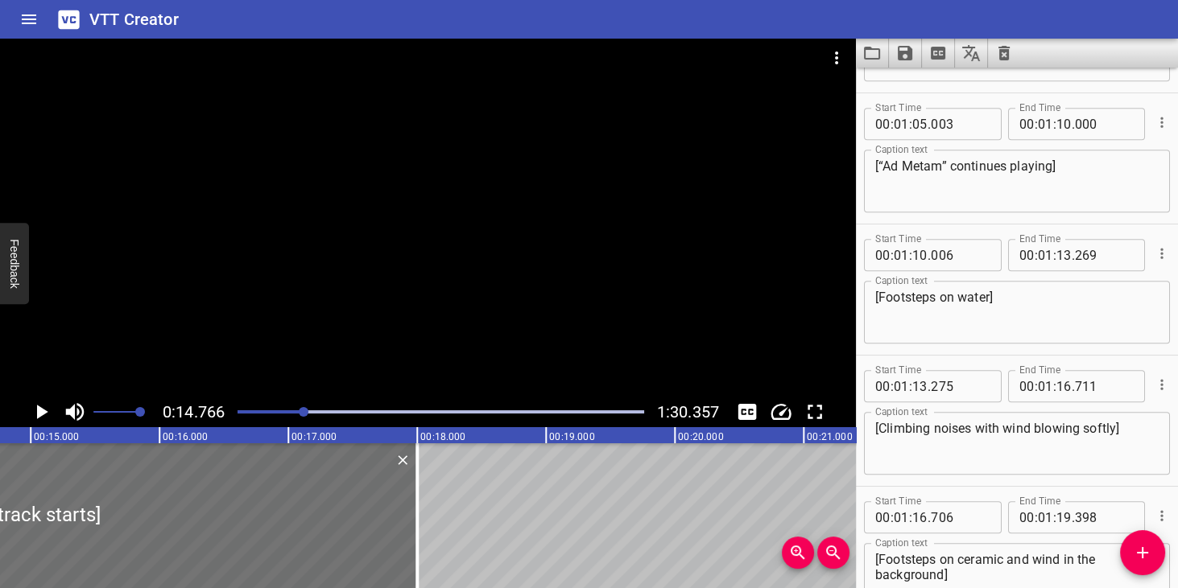
scroll to position [1241, 0]
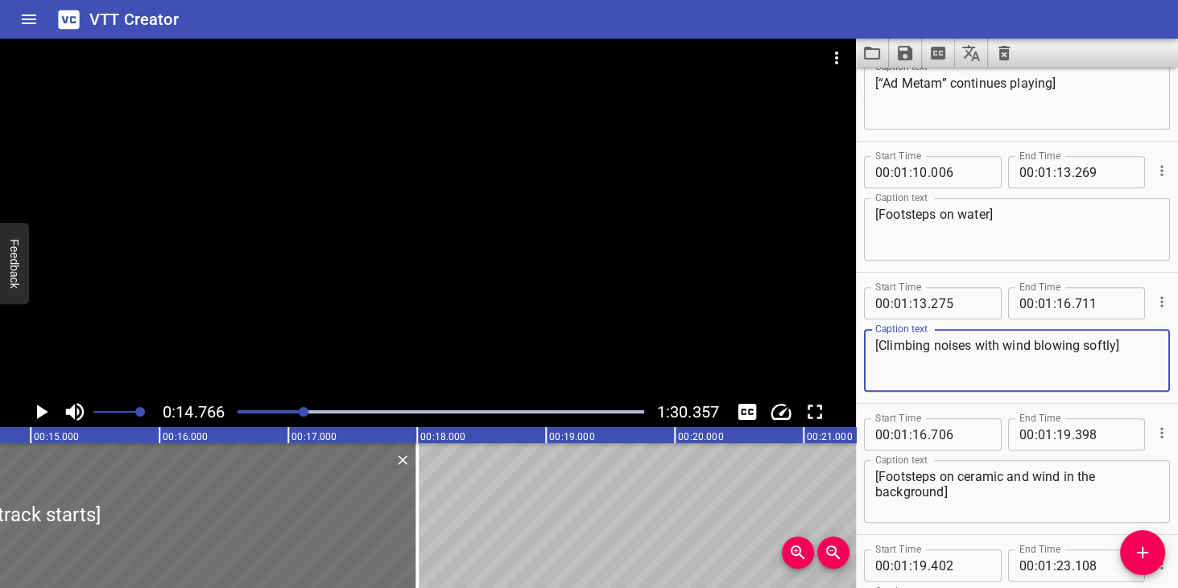
drag, startPoint x: 1113, startPoint y: 343, endPoint x: 733, endPoint y: 338, distance: 380.0
click at [733, 338] on main "0:14.766 1:30.357 00:00.000 00:01.000 00:02.000 00:03.000 00:04.000 00:05.000 0…" at bounding box center [589, 314] width 1178 height 550
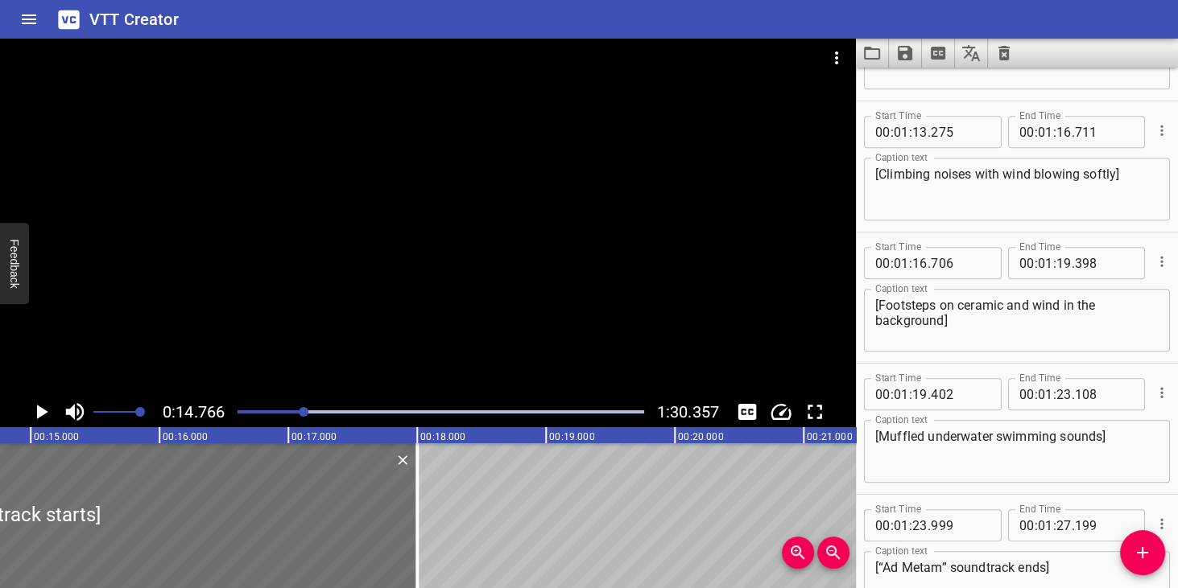
scroll to position [1426, 0]
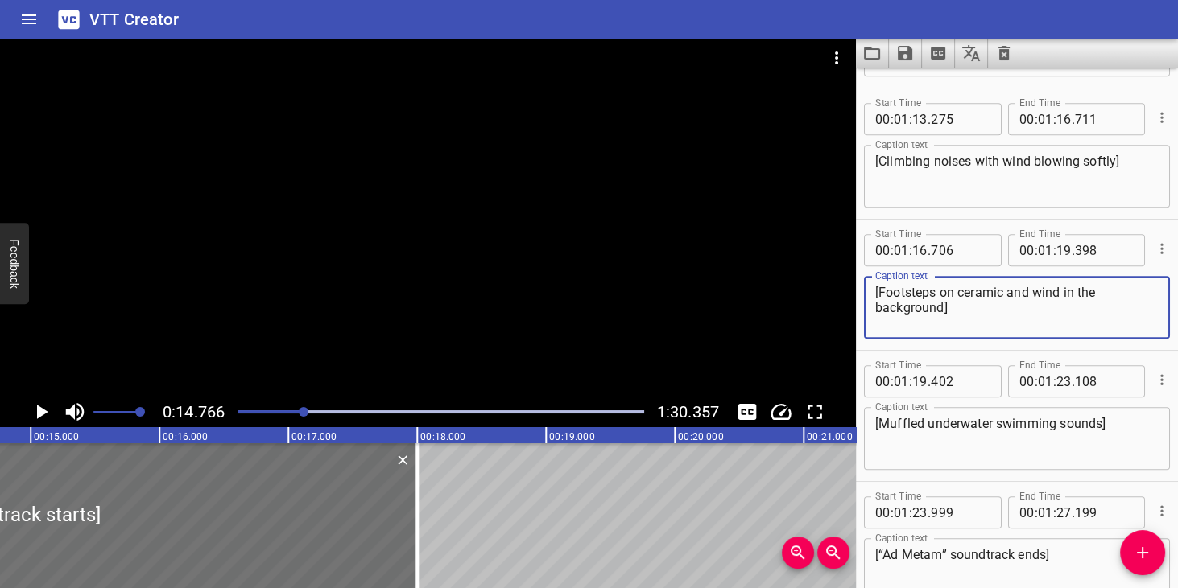
drag, startPoint x: 931, startPoint y: 309, endPoint x: 796, endPoint y: 275, distance: 139.4
click at [796, 275] on main "0:14.766 1:30.357 00:00.000 00:01.000 00:02.000 00:03.000 00:04.000 00:05.000 0…" at bounding box center [589, 314] width 1178 height 550
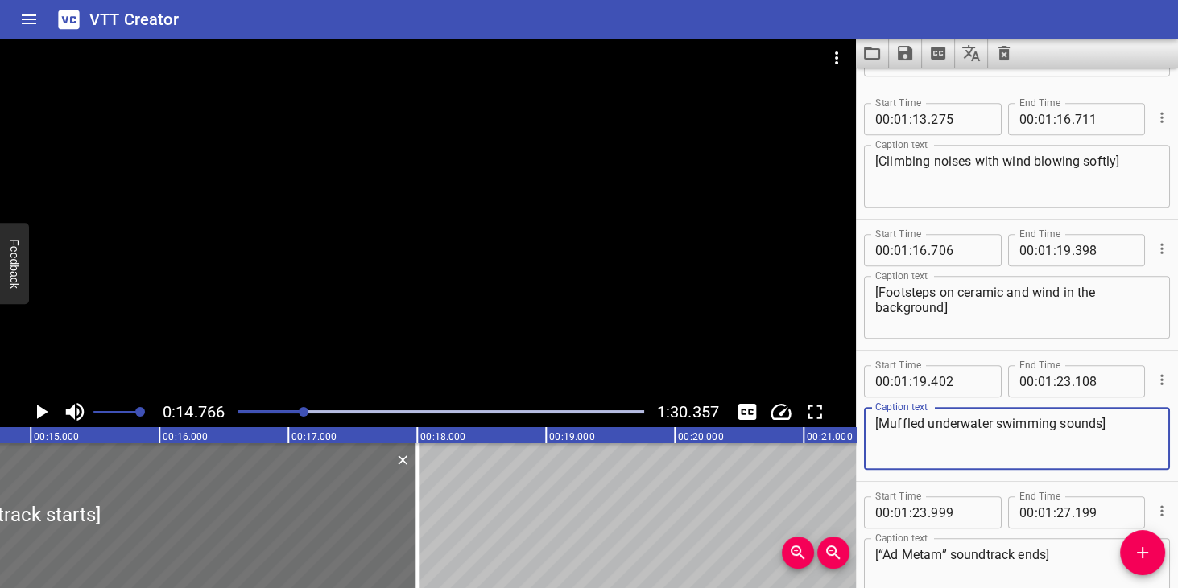
drag, startPoint x: 1025, startPoint y: 431, endPoint x: 745, endPoint y: 431, distance: 279.3
click at [745, 431] on main "0:14.766 1:30.357 00:00.000 00:01.000 00:02.000 00:03.000 00:04.000 00:05.000 0…" at bounding box center [589, 314] width 1178 height 550
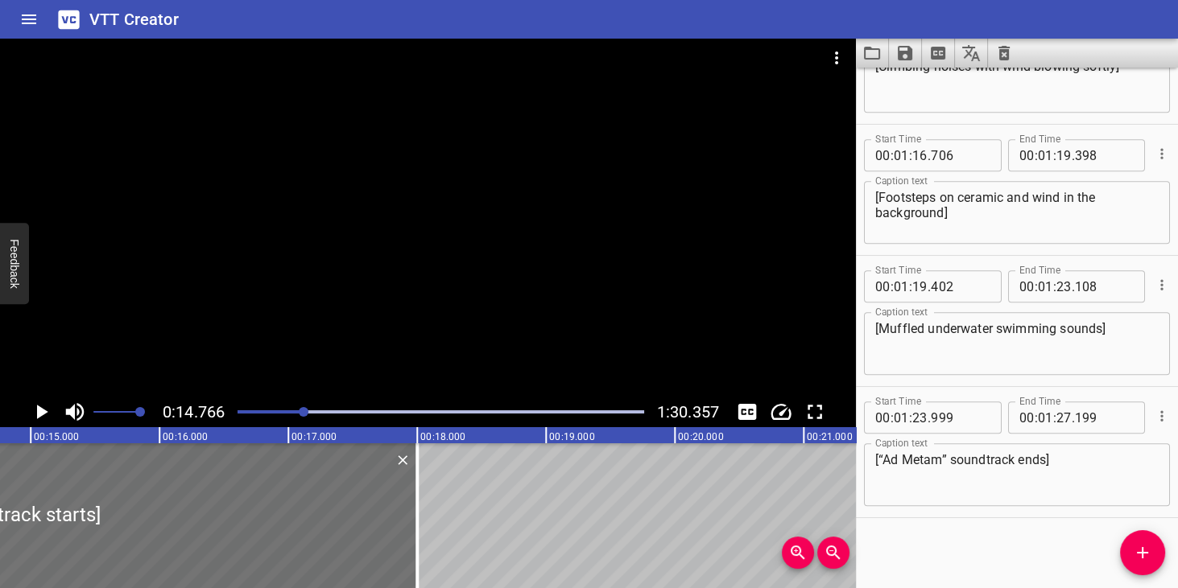
scroll to position [1522, 0]
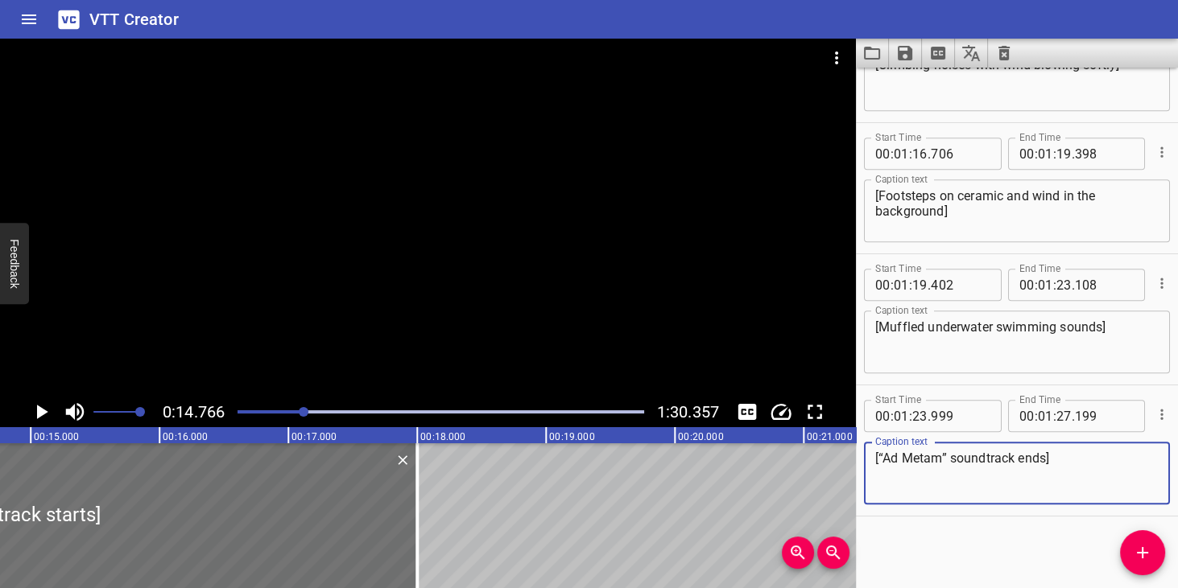
drag, startPoint x: 1057, startPoint y: 454, endPoint x: 856, endPoint y: 455, distance: 201.3
click at [856, 455] on div "Start Time 00 : 01 : 23 . 999 Start Time End Time 00 : 01 : 27 . 199 End Time C…" at bounding box center [1017, 451] width 322 height 130
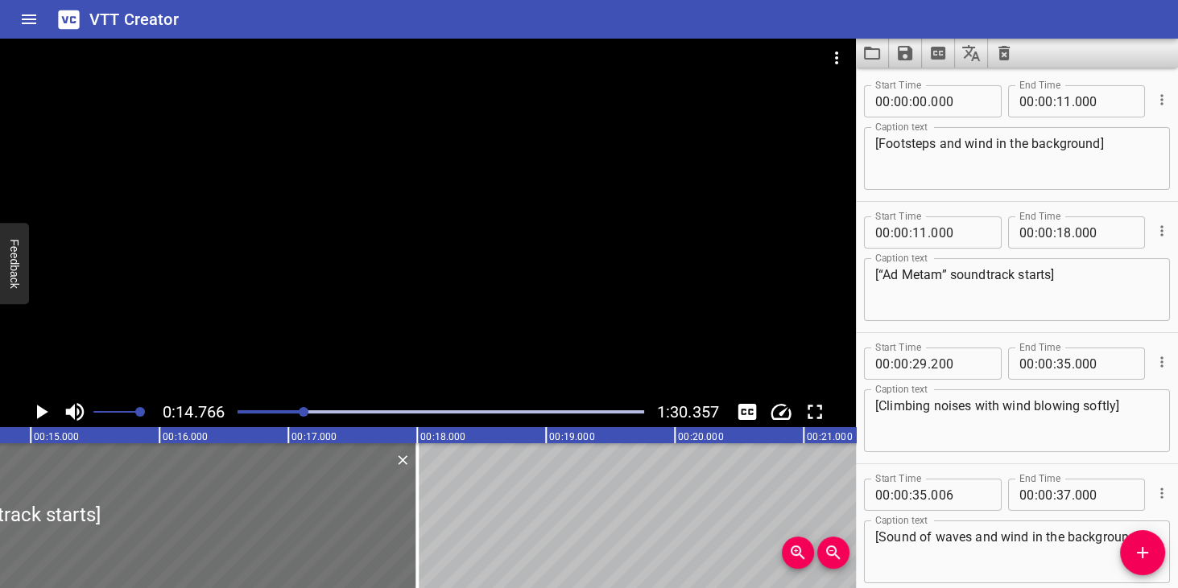
scroll to position [46, 0]
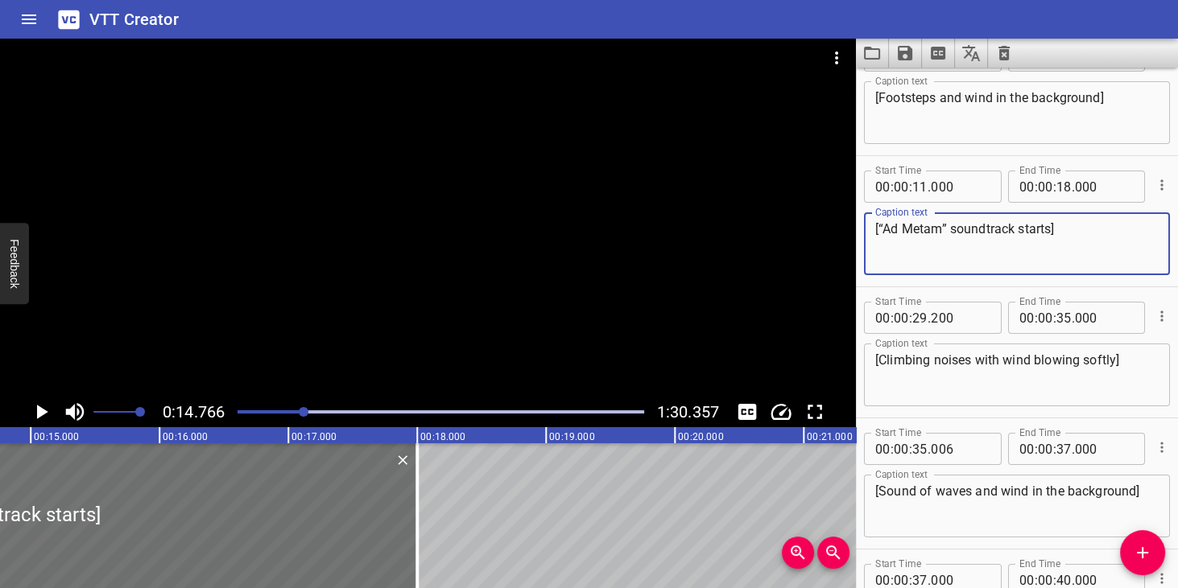
drag, startPoint x: 1072, startPoint y: 233, endPoint x: 820, endPoint y: 231, distance: 252.0
click at [820, 231] on main "0:14.766 1:30.357 00:00.000 00:01.000 00:02.000 00:03.000 00:04.000 00:05.000 0…" at bounding box center [589, 314] width 1178 height 550
paste textarea "Parte la soundtrack “Ad Metam”"
type textarea "[Parte la soundtrack “Ad Metam”]"
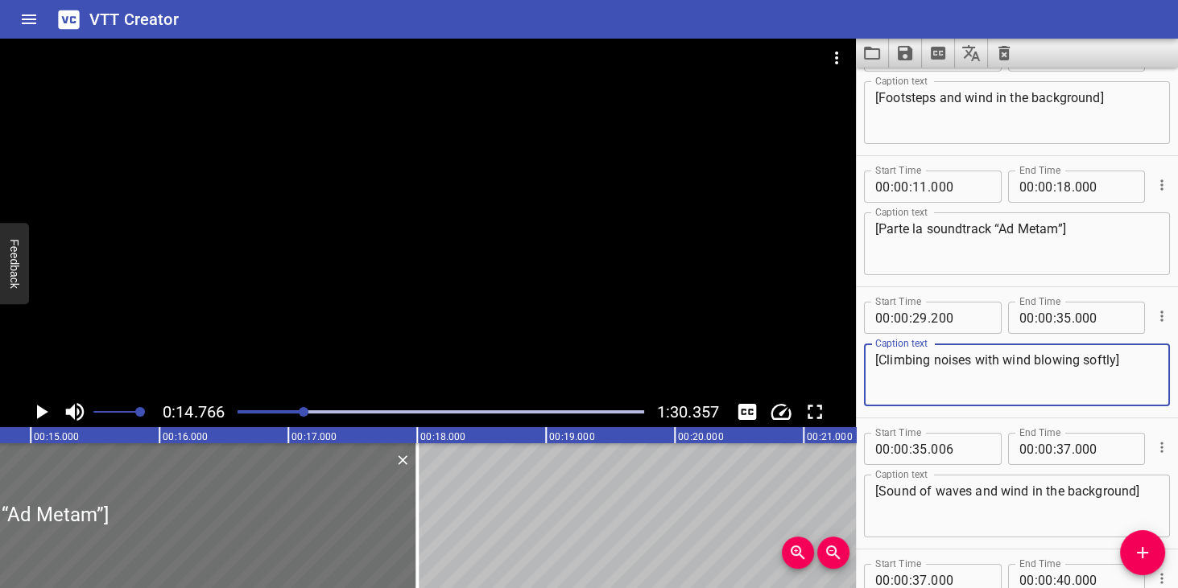
drag, startPoint x: 1130, startPoint y: 369, endPoint x: 861, endPoint y: 369, distance: 268.9
click at [861, 369] on div "Start Time 00 : 00 : 29 . 200 Start Time End Time 00 : 00 : 35 . 000 End Time C…" at bounding box center [1017, 352] width 322 height 130
paste textarea "Suoni di arrampicata con vento leggero"
type textarea "[Suoni di arrampicata con vento leggero]"
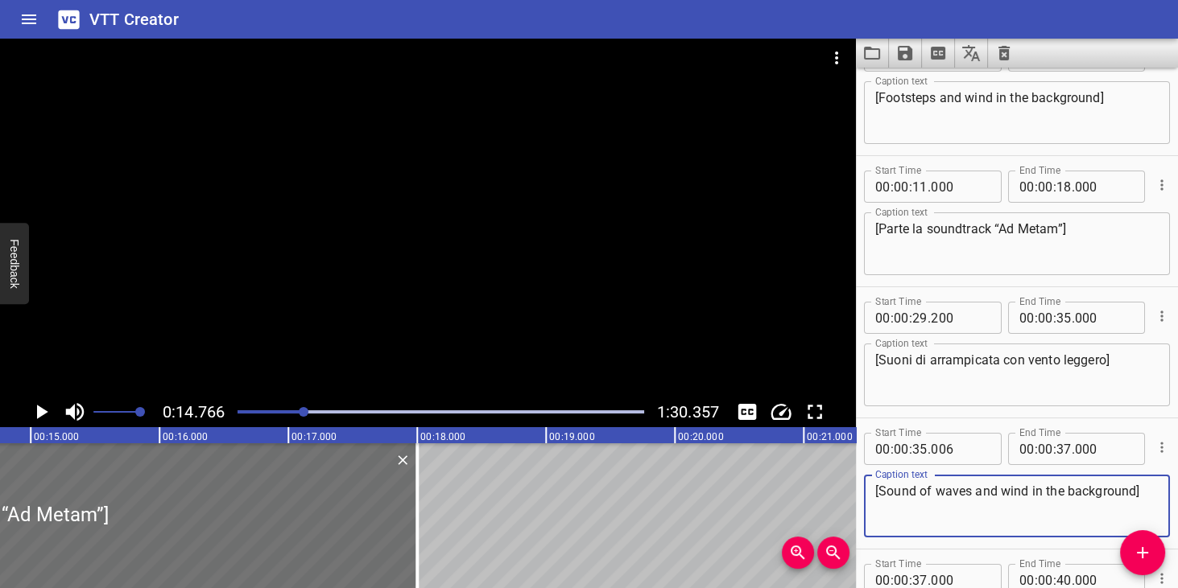
drag, startPoint x: 1139, startPoint y: 491, endPoint x: 835, endPoint y: 497, distance: 304.3
click at [835, 497] on main "0:14.766 1:30.357 00:00.000 00:01.000 00:02.000 00:03.000 00:04.000 00:05.000 0…" at bounding box center [589, 314] width 1178 height 550
paste textarea "uono di onde e vento in sottofondo"
type textarea "[Suono di onde e vento in sottofondo]"
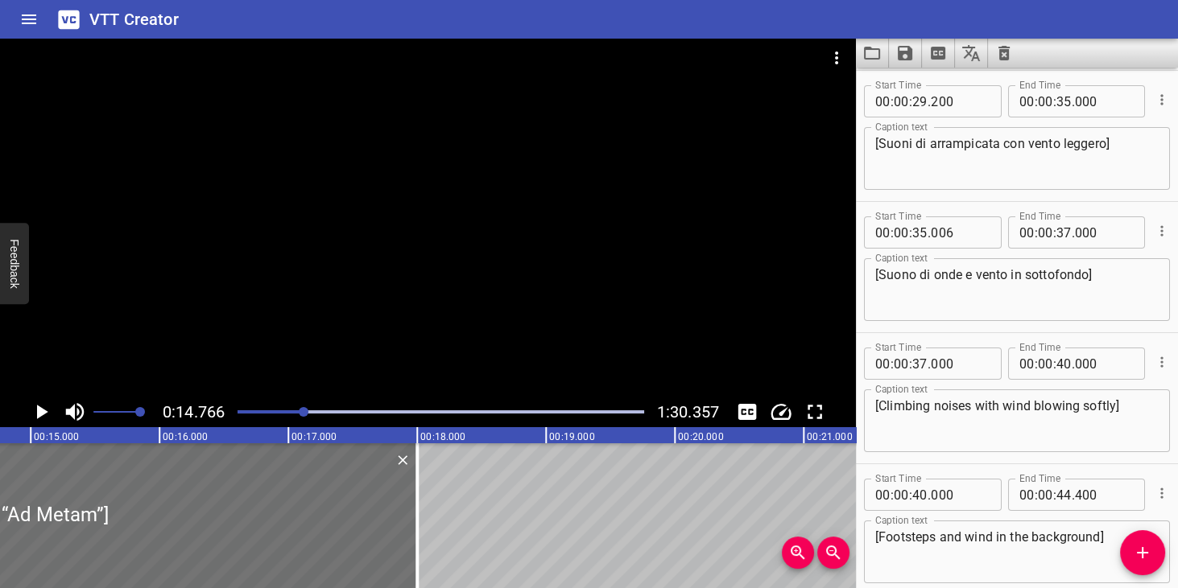
scroll to position [322, 0]
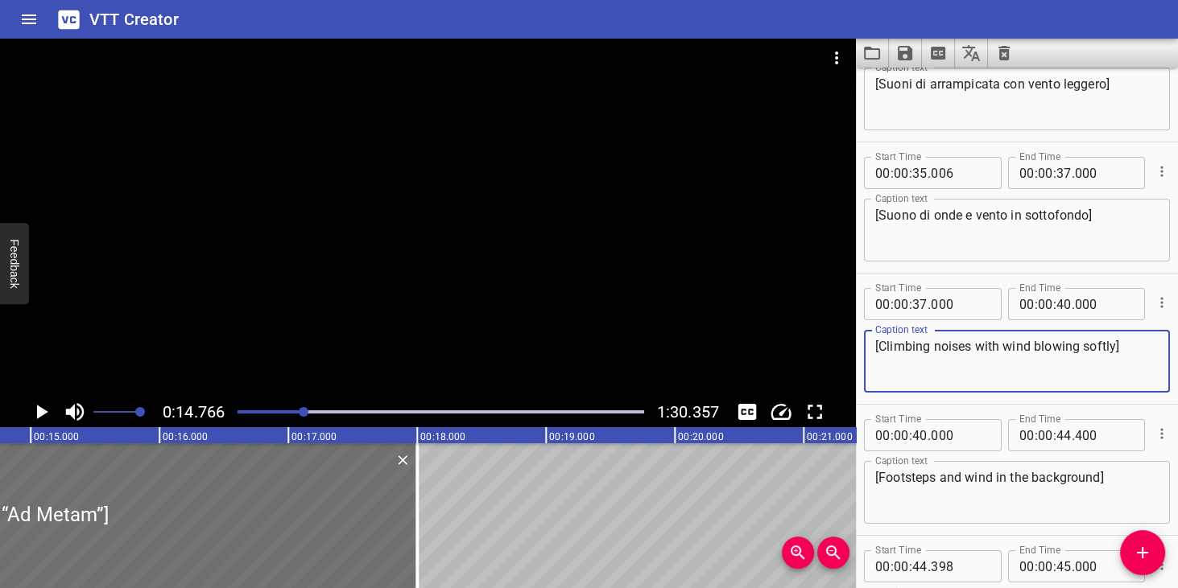
drag, startPoint x: 1130, startPoint y: 354, endPoint x: 872, endPoint y: 356, distance: 258.4
click at [872, 356] on div "[Climbing noises with wind blowing softly] Caption text" at bounding box center [1017, 361] width 306 height 63
paste textarea "Suoni di arrampicata con vento leggero"
type textarea "[Suoni di arrampicata con vento leggero]"
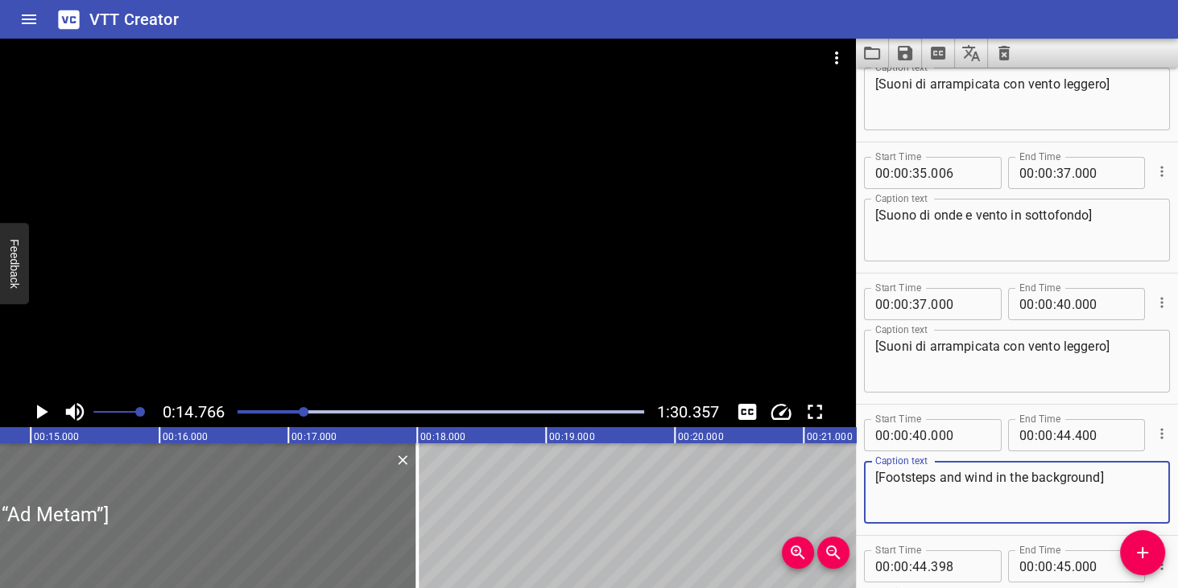
drag, startPoint x: 1108, startPoint y: 474, endPoint x: 850, endPoint y: 465, distance: 257.8
click at [850, 465] on main "0:14.766 1:30.357 00:00.000 00:01.000 00:02.000 00:03.000 00:04.000 00:05.000 0…" at bounding box center [589, 314] width 1178 height 550
paste textarea "[PERSON_NAME] e [PERSON_NAME] in sottofondo"
type textarea "[[PERSON_NAME] e [PERSON_NAME] in sottofondo]"
drag, startPoint x: 1051, startPoint y: 481, endPoint x: 1004, endPoint y: 483, distance: 47.5
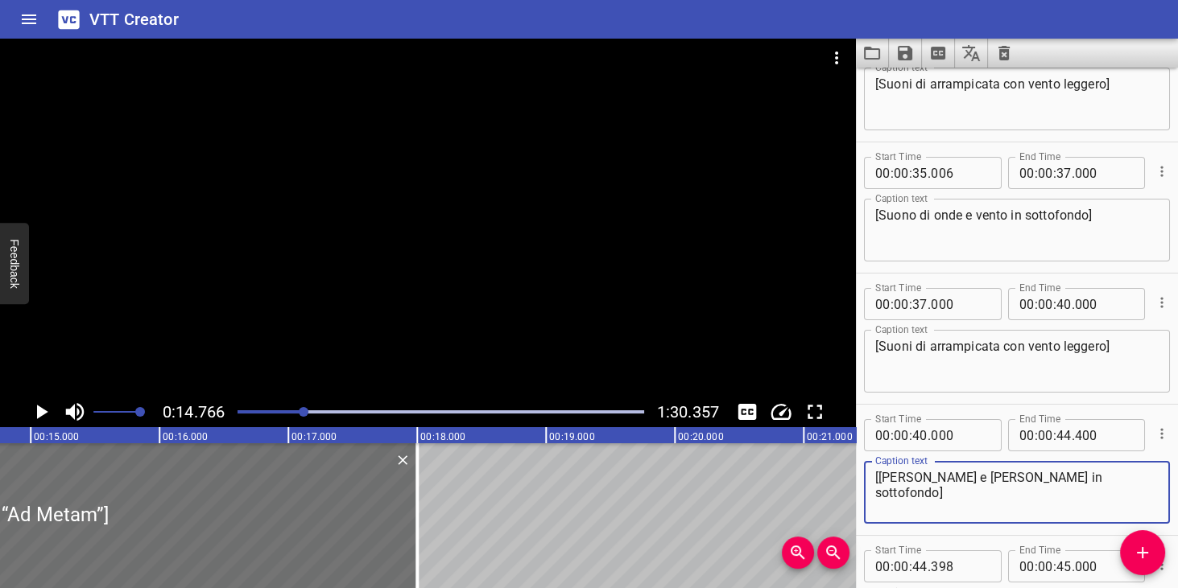
click at [1004, 483] on textarea "[[PERSON_NAME] e [PERSON_NAME] in sottofondo]" at bounding box center [1016, 493] width 283 height 46
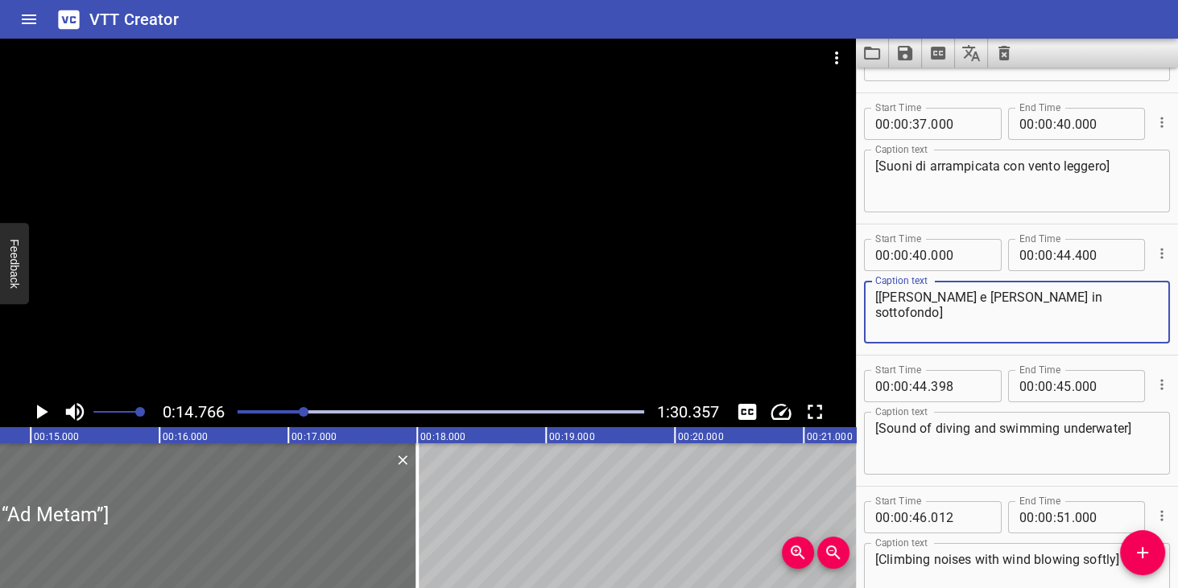
scroll to position [551, 0]
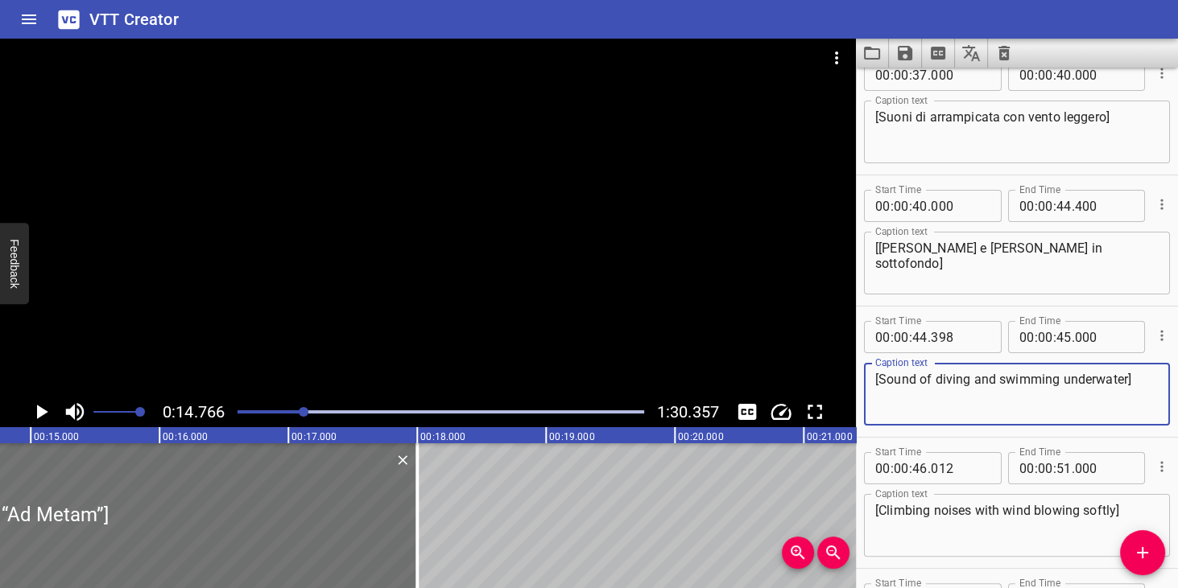
drag, startPoint x: 1136, startPoint y: 376, endPoint x: 811, endPoint y: 387, distance: 324.6
click at [811, 387] on main "0:14.766 1:30.357 00:00.000 00:01.000 00:02.000 00:03.000 00:04.000 00:05.000 0…" at bounding box center [589, 314] width 1178 height 550
paste textarea "uono di tuffo e nuotata sott’acqua"
type textarea "[Suono di tuffo e nuotata sott’acqua]"
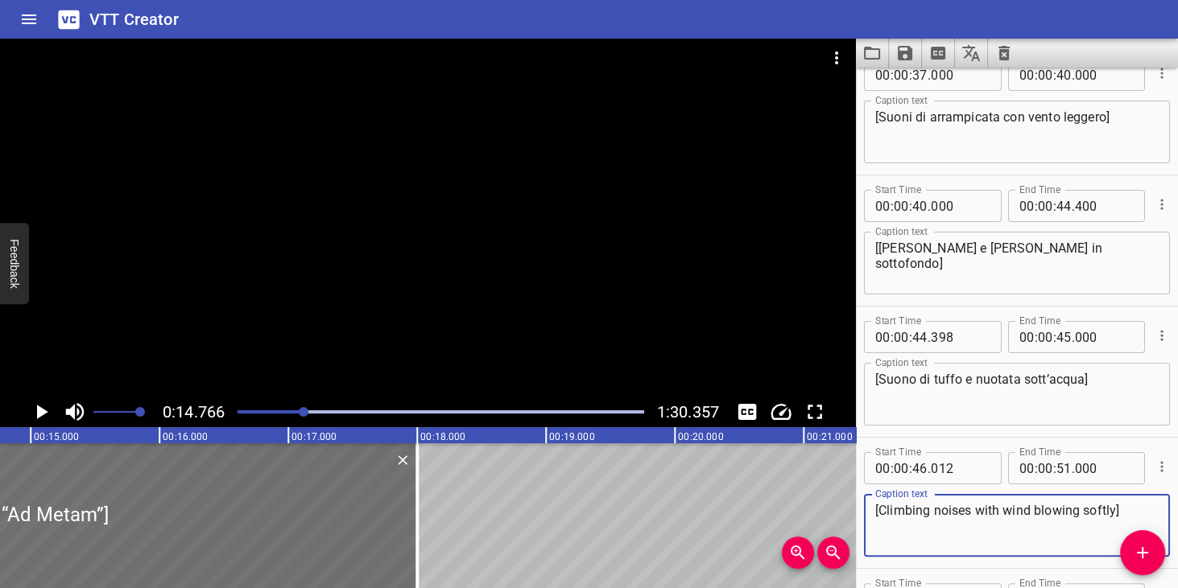
drag, startPoint x: 1064, startPoint y: 513, endPoint x: 833, endPoint y: 527, distance: 231.5
click at [832, 527] on main "0:14.766 1:30.357 00:00.000 00:01.000 00:02.000 00:03.000 00:04.000 00:05.000 0…" at bounding box center [589, 314] width 1178 height 550
paste textarea "Suoni di arrampicata con vento leggero"
type textarea "[Suoni di arrampicata con vento leggero]"
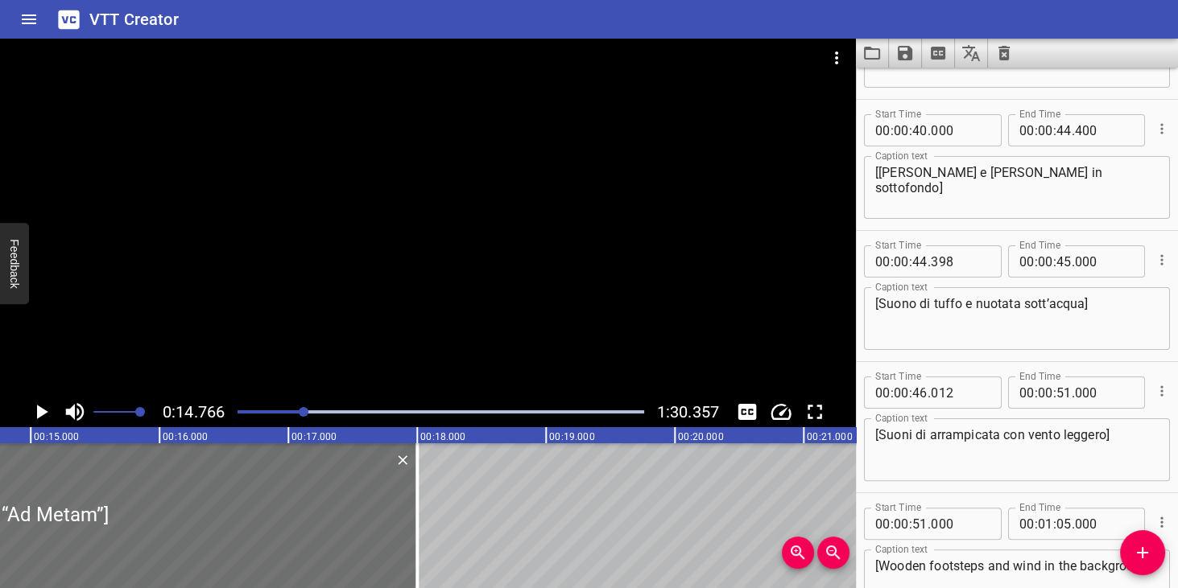
scroll to position [782, 0]
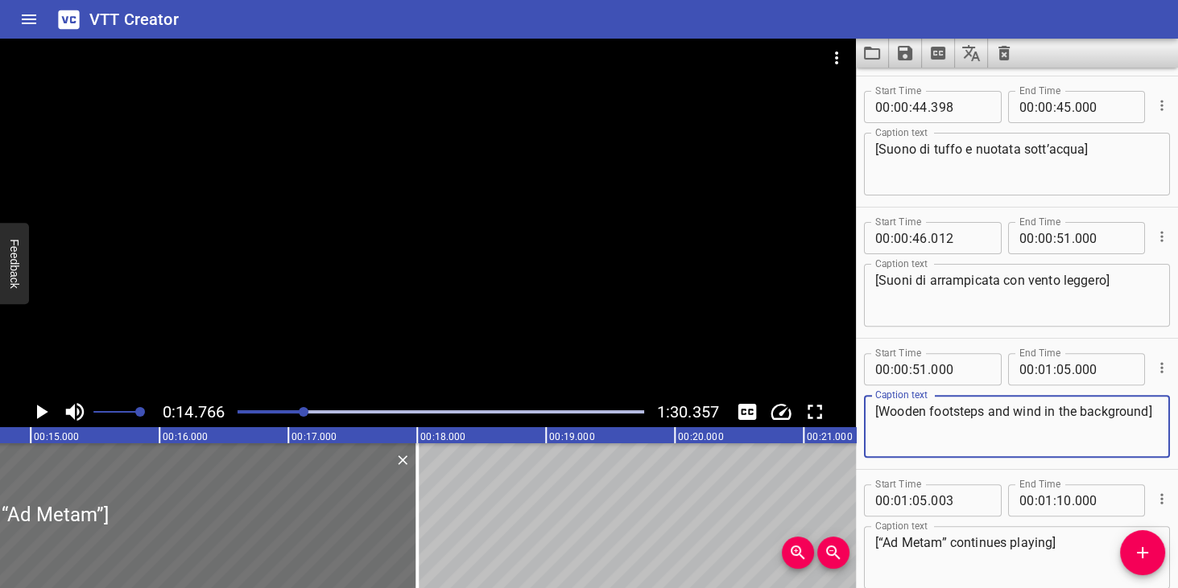
drag, startPoint x: 1003, startPoint y: 436, endPoint x: 832, endPoint y: 410, distance: 172.6
click at [832, 410] on main "0:14.766 1:30.357 00:00.000 00:01.000 00:02.000 00:03.000 00:04.000 00:05.000 0…" at bounding box center [589, 314] width 1178 height 550
paste textarea "[PERSON_NAME] legno e vento in sottofondo"
type textarea "[[PERSON_NAME] legno e vento in sottofondo]"
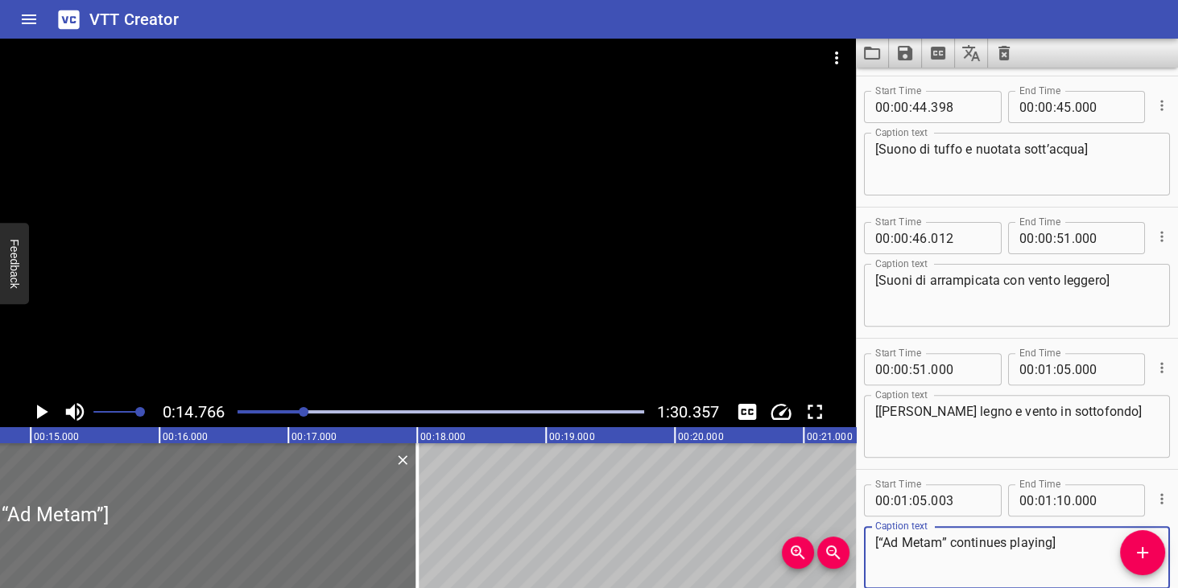
drag, startPoint x: 1052, startPoint y: 539, endPoint x: 706, endPoint y: 553, distance: 346.5
click at [706, 553] on main "0:14.766 1:30.357 00:00.000 00:01.000 00:02.000 00:03.000 00:04.000 00:05.000 0…" at bounding box center [589, 314] width 1178 height 550
paste textarea "a a essere riprodotta"
type textarea "[“Ad Metam” continua a essere riprodotta]"
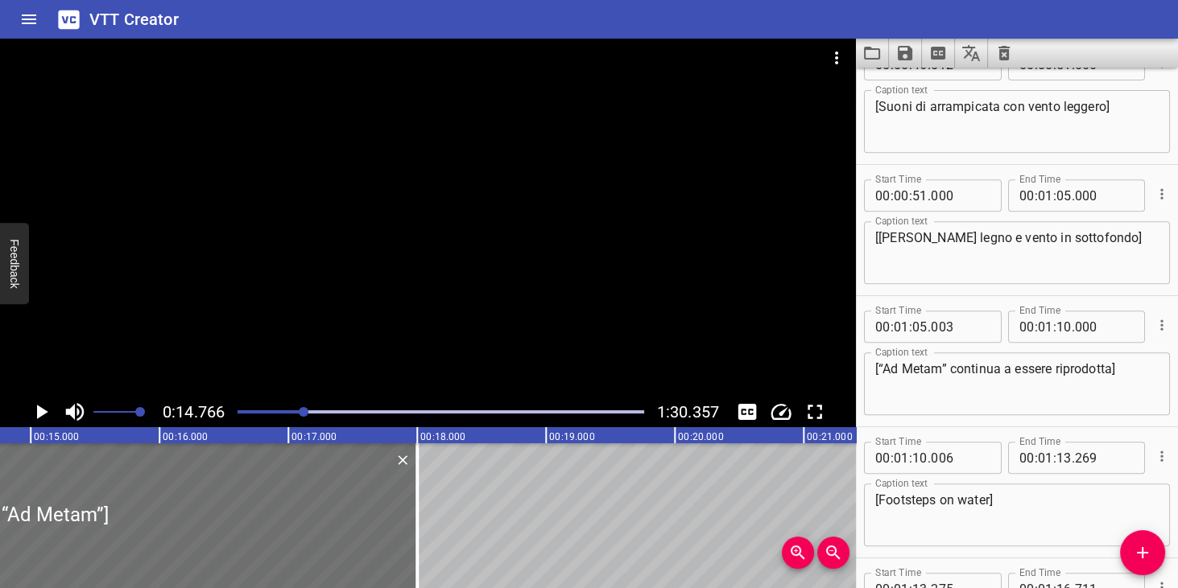
scroll to position [966, 0]
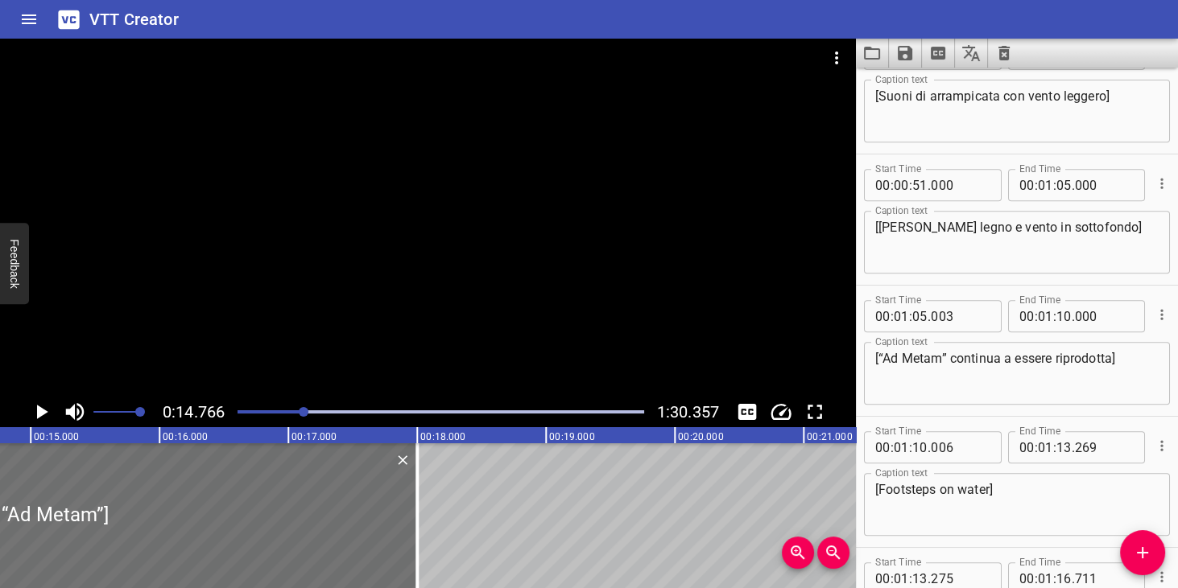
drag, startPoint x: 900, startPoint y: 487, endPoint x: 797, endPoint y: 490, distance: 103.1
click at [797, 490] on main "0:14.766 1:30.357 00:00.000 00:01.000 00:02.000 00:03.000 00:04.000 00:05.000 0…" at bounding box center [589, 314] width 1178 height 550
paste textarea "[PERSON_NAME] acqua"
type textarea "[[PERSON_NAME] acqua]"
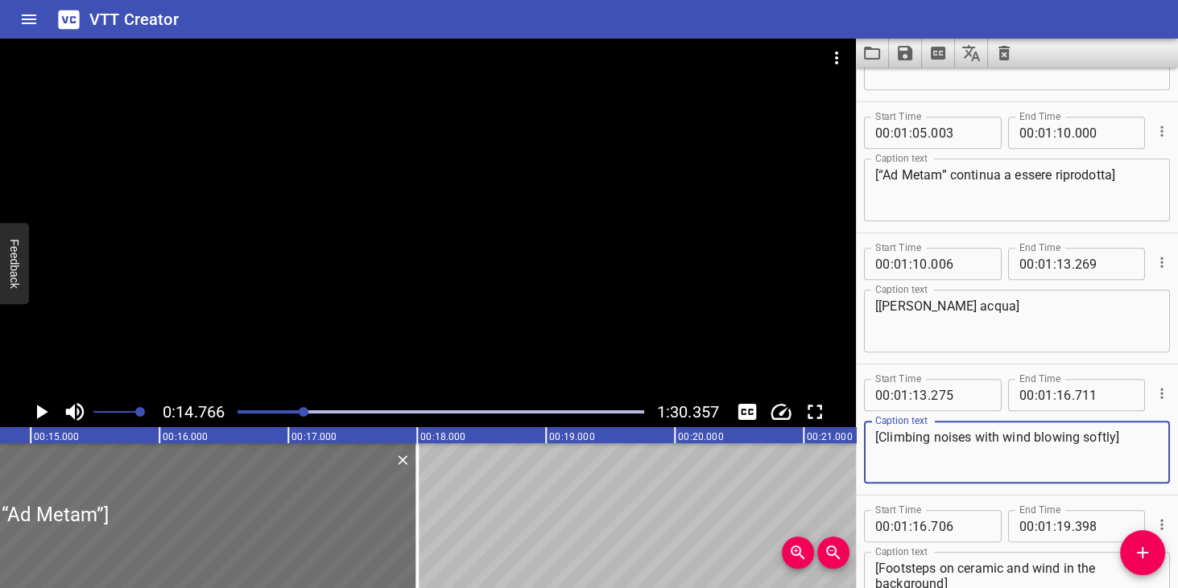
drag, startPoint x: 1127, startPoint y: 440, endPoint x: 863, endPoint y: 443, distance: 264.1
click at [864, 443] on div "[Climbing noises with wind blowing softly] Caption text" at bounding box center [1017, 452] width 306 height 63
paste textarea "Suoni di arrampicata con vento leggero"
type textarea "[Suoni di arrampicata con vento leggero]"
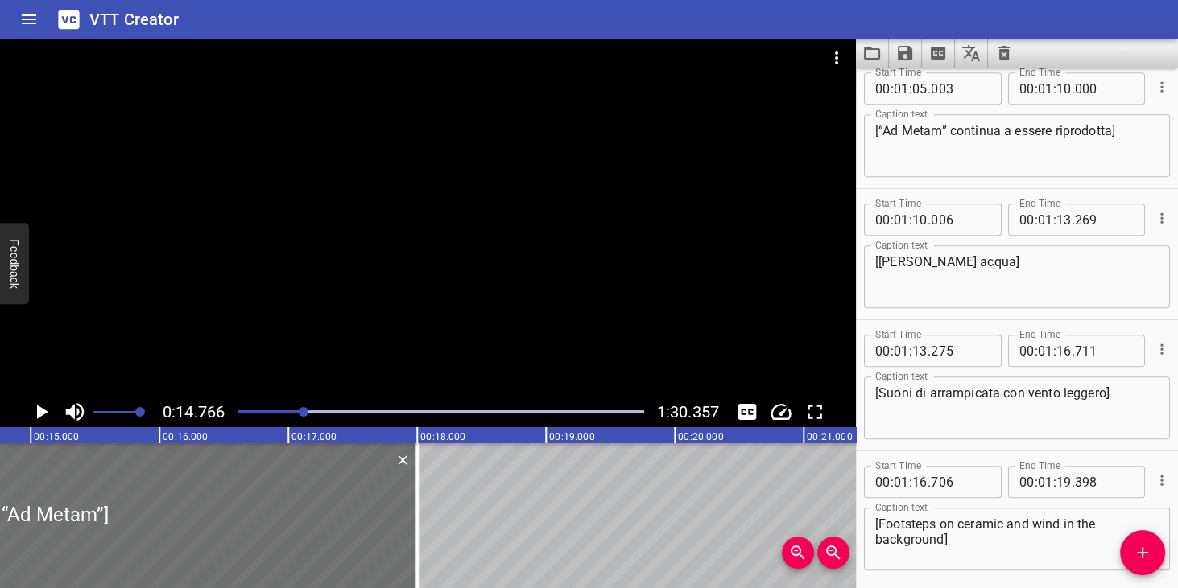
scroll to position [1334, 0]
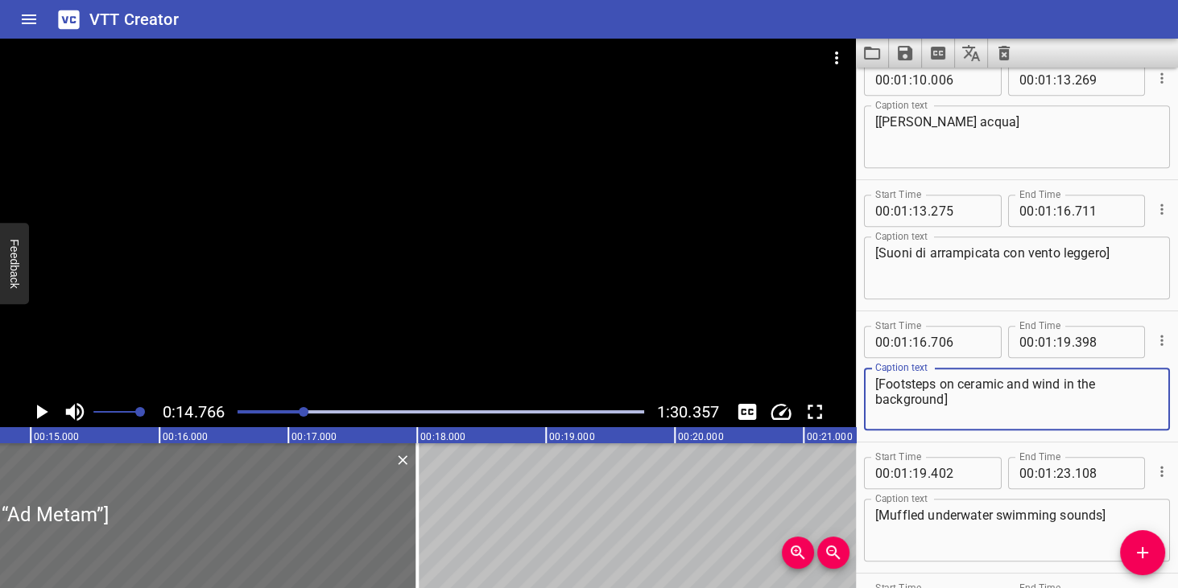
drag, startPoint x: 969, startPoint y: 405, endPoint x: 863, endPoint y: 386, distance: 108.0
click at [863, 386] on div "Start Time 00 : 01 : 16 . 706 Start Time End Time 00 : 01 : 19 . 398 End Time C…" at bounding box center [1017, 377] width 322 height 130
paste textarea "[PERSON_NAME] ceramica e vento in sottofondo"
type textarea "[[PERSON_NAME] ceramica e vento in sottofondo]"
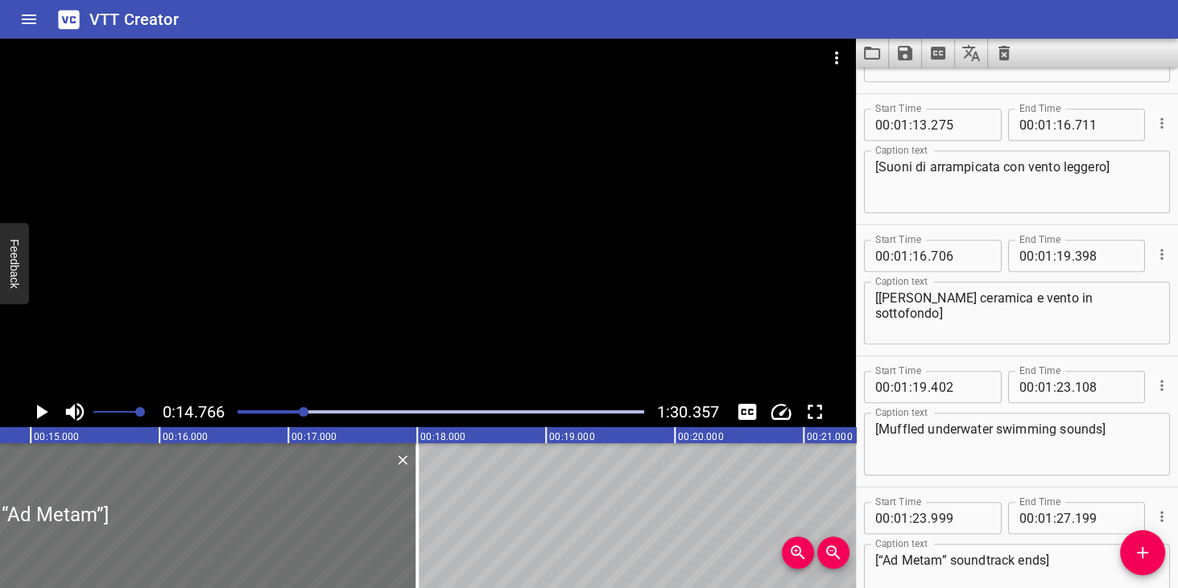
scroll to position [1517, 0]
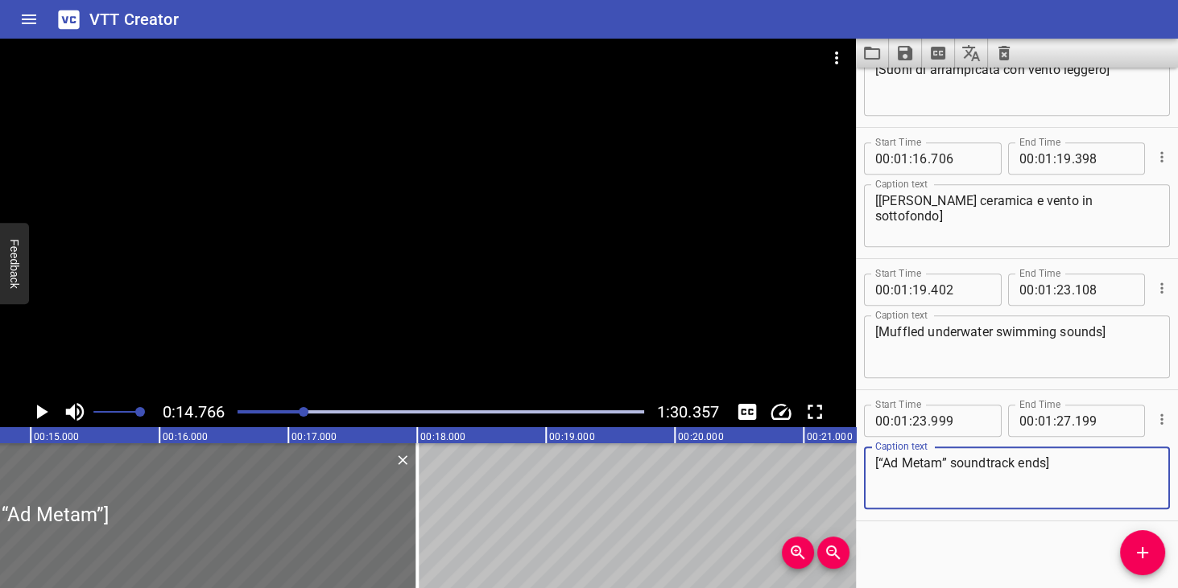
drag, startPoint x: 1061, startPoint y: 462, endPoint x: 848, endPoint y: 464, distance: 213.3
click at [847, 464] on main "0:14.766 1:30.357 00:00.000 00:01.000 00:02.000 00:03.000 00:04.000 00:05.000 0…" at bounding box center [589, 314] width 1178 height 550
paste textarea "Suoni di nuotata sott’acqua effetto ovattato"
type textarea "[“Ad Metam” soundtrack ends]"
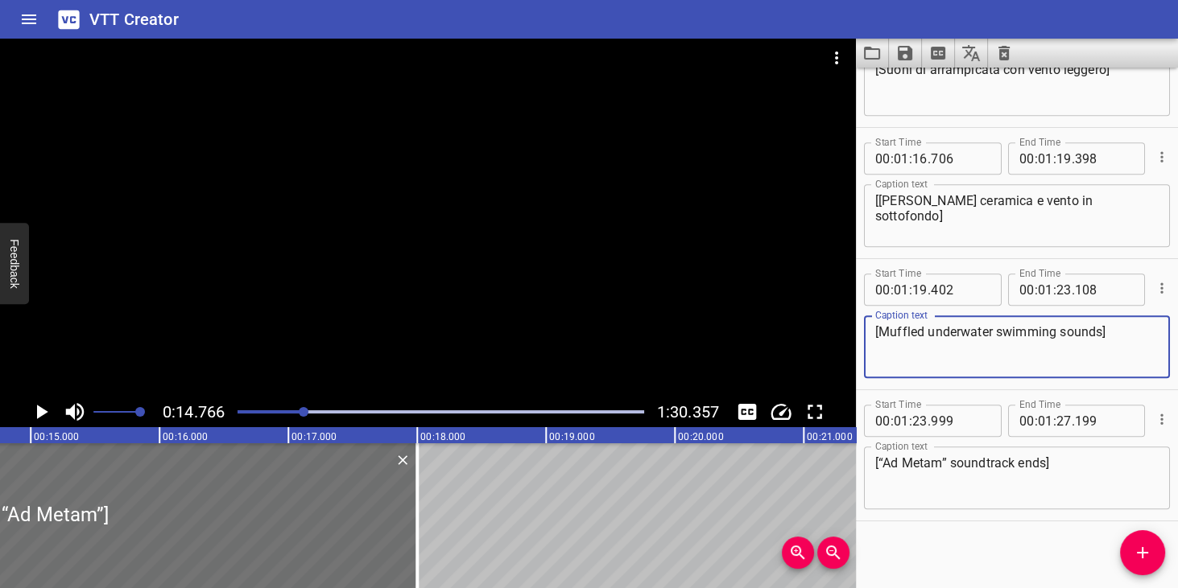
drag, startPoint x: 1121, startPoint y: 332, endPoint x: 865, endPoint y: 335, distance: 255.2
click at [865, 335] on div "[Muffled underwater swimming sounds] Caption text" at bounding box center [1017, 347] width 306 height 63
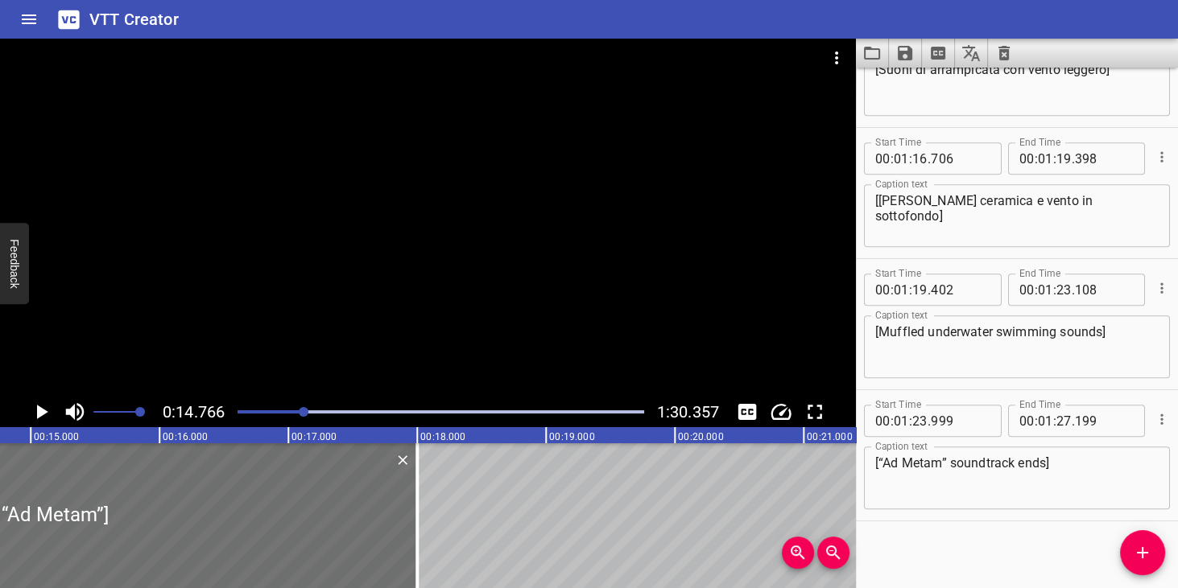
click at [1117, 335] on textarea "[Muffled underwater swimming sounds]" at bounding box center [1016, 347] width 283 height 46
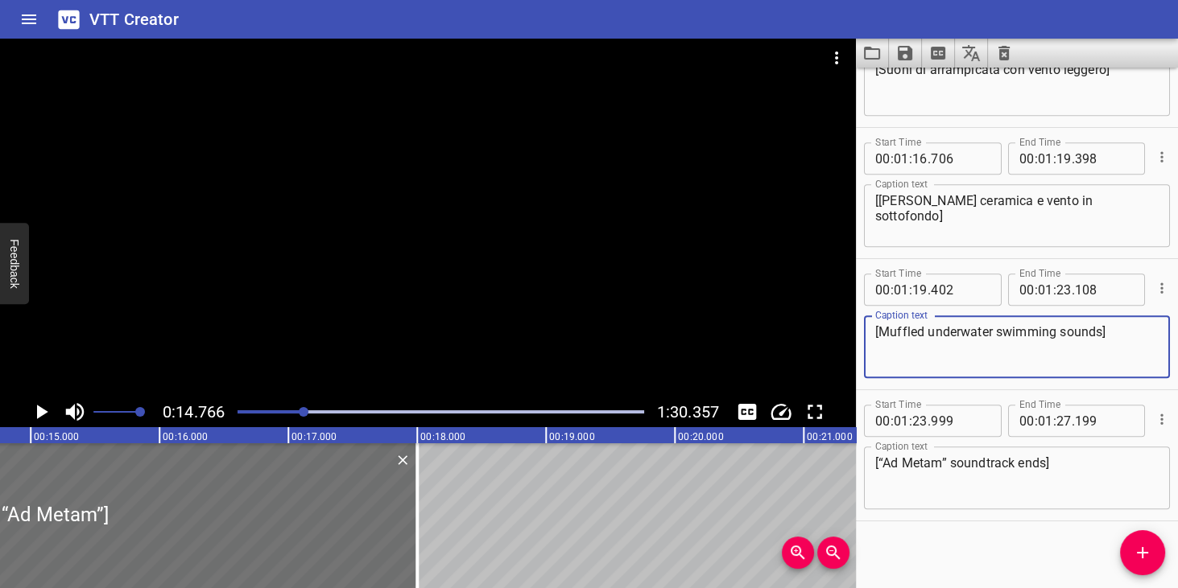
drag, startPoint x: 1076, startPoint y: 336, endPoint x: 791, endPoint y: 341, distance: 285.0
click at [791, 341] on main "0:14.766 1:30.357 00:00.000 00:01.000 00:02.000 00:03.000 00:04.000 00:05.000 0…" at bounding box center [589, 314] width 1178 height 550
paste textarea "Suoni di nuotata sott’acqua effetto ovattato"
click at [876, 332] on textarea "[Suoni di nuotata sott’acqua effetto ovattato]" at bounding box center [1016, 347] width 283 height 46
type textarea "[Suoni di nuotata sott’acqua effetto ovattato]"
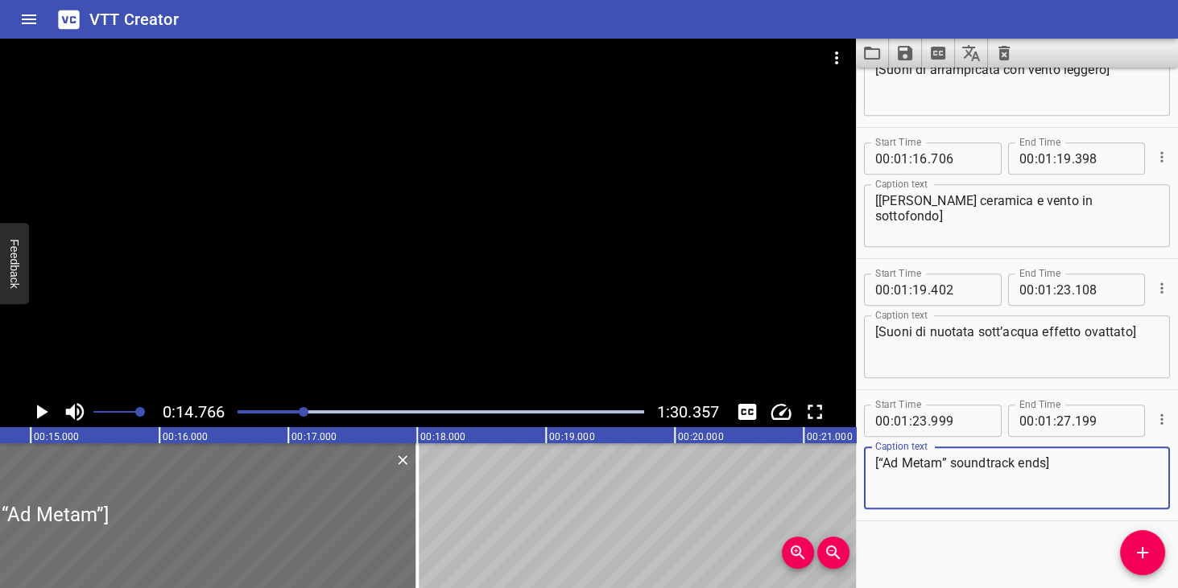
drag, startPoint x: 973, startPoint y: 463, endPoint x: 774, endPoint y: 464, distance: 198.8
click at [774, 464] on main "0:14.766 1:30.357 00:00.000 00:01.000 00:02.000 00:03.000 00:04.000 00:05.000 0…" at bounding box center [589, 314] width 1178 height 550
paste textarea "Fine della soundtrack “Ad Metam”"
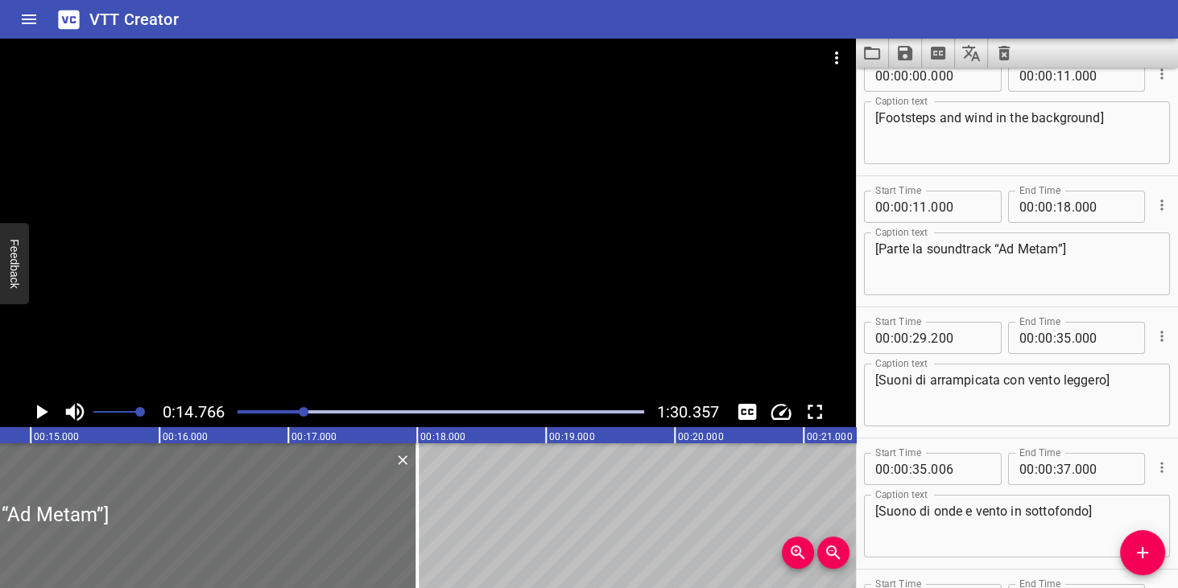
scroll to position [0, 0]
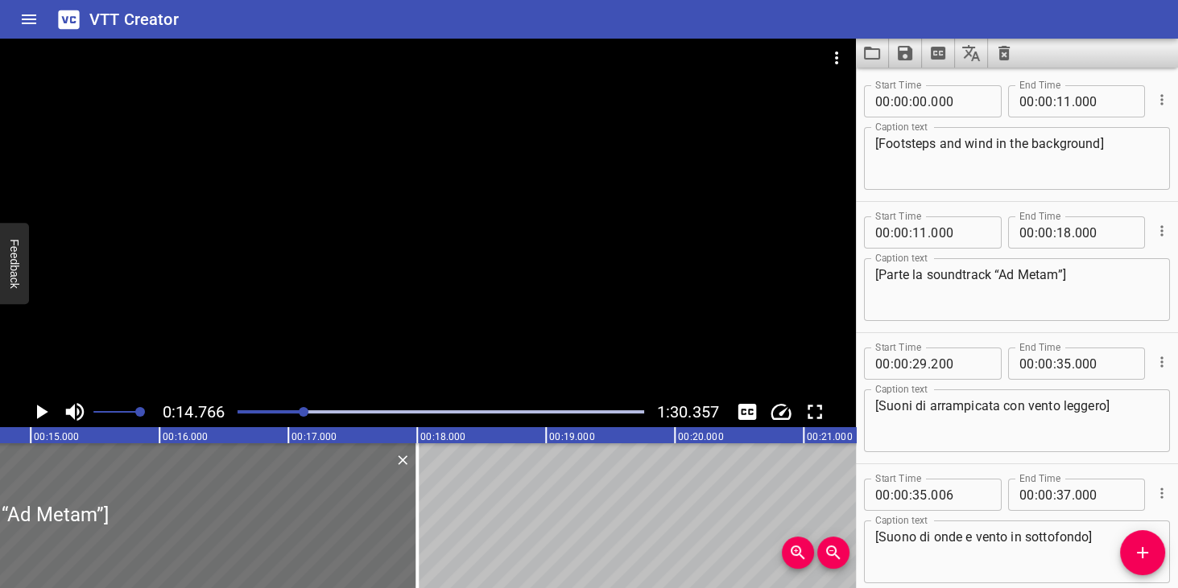
type textarea "[Fine della soundtrack “Ad Metam”]"
drag, startPoint x: 1115, startPoint y: 141, endPoint x: 837, endPoint y: 135, distance: 277.8
click at [837, 135] on main "0:14.766 1:30.357 00:00.000 00:01.000 00:02.000 00:03.000 00:04.000 00:05.000 0…" at bounding box center [589, 314] width 1178 height 550
click at [1085, 169] on textarea "[Footsteps and wind in the background]" at bounding box center [1016, 159] width 283 height 46
drag, startPoint x: 1119, startPoint y: 146, endPoint x: 844, endPoint y: 146, distance: 275.3
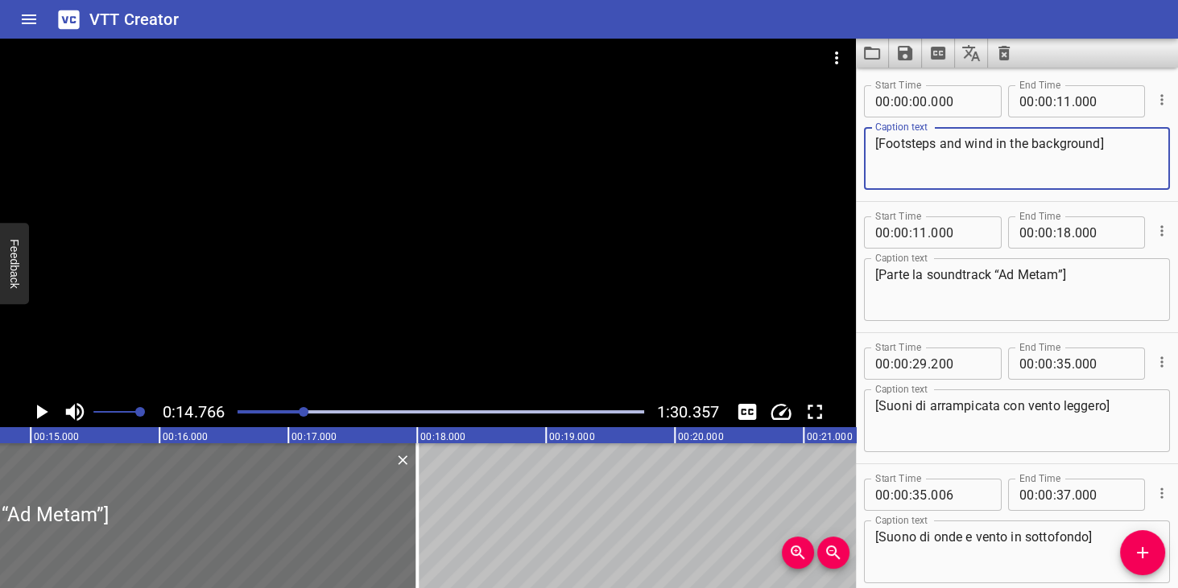
click at [844, 146] on main "0:14.766 1:30.357 00:00.000 00:01.000 00:02.000 00:03.000 00:04.000 00:05.000 0…" at bounding box center [589, 314] width 1178 height 550
paste textarea "[PERSON_NAME] e [PERSON_NAME] in sottofondo"
click at [898, 53] on icon "Save captions to file" at bounding box center [905, 53] width 14 height 14
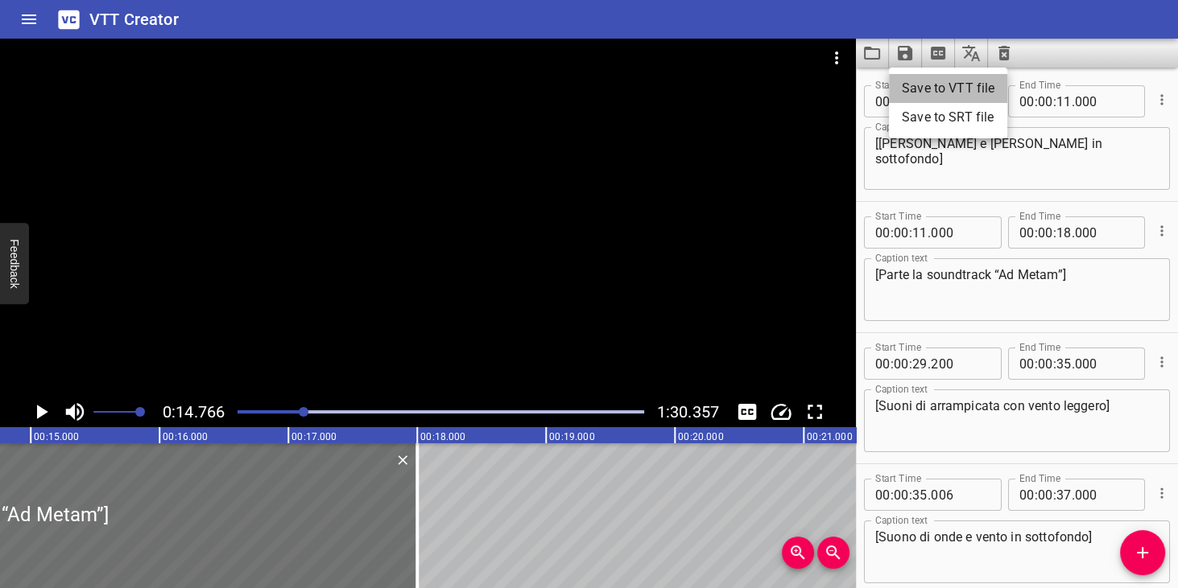
click at [927, 87] on li "Save to VTT file" at bounding box center [948, 88] width 118 height 29
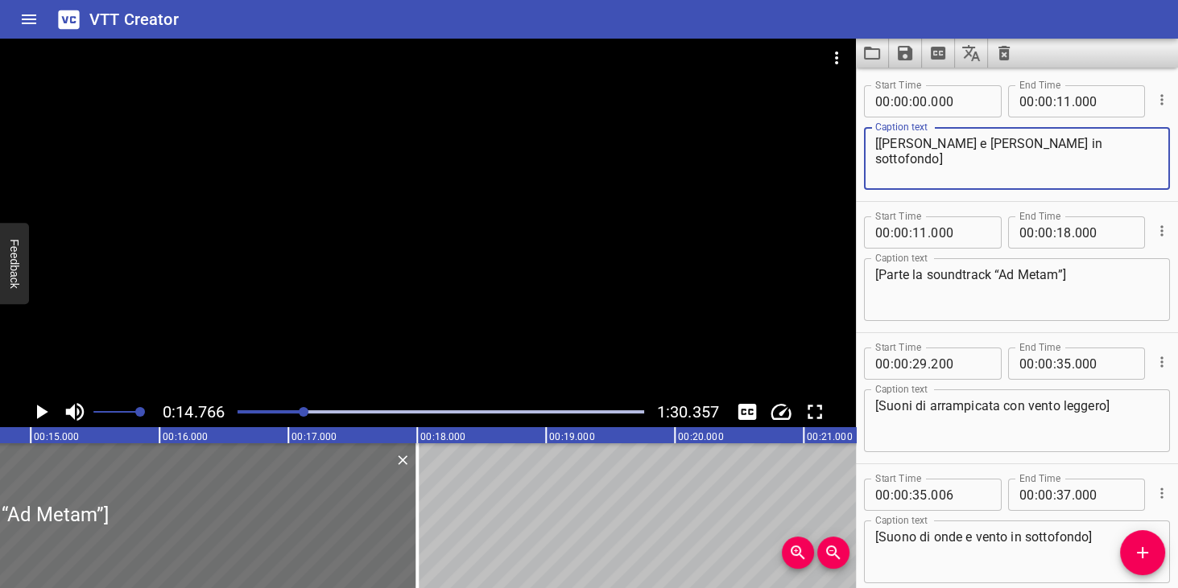
click at [1055, 161] on textarea "[[PERSON_NAME] e [PERSON_NAME] in sottofondo]" at bounding box center [1016, 159] width 283 height 46
drag, startPoint x: 1081, startPoint y: 150, endPoint x: 798, endPoint y: 143, distance: 283.4
click at [798, 143] on main "0:14.766 1:30.357 00:00.000 00:01.000 00:02.000 00:03.000 00:04.000 00:05.000 0…" at bounding box center [589, 314] width 1178 height 550
paste textarea "os y viento de"
type textarea "[Pasos y viento de fondo]"
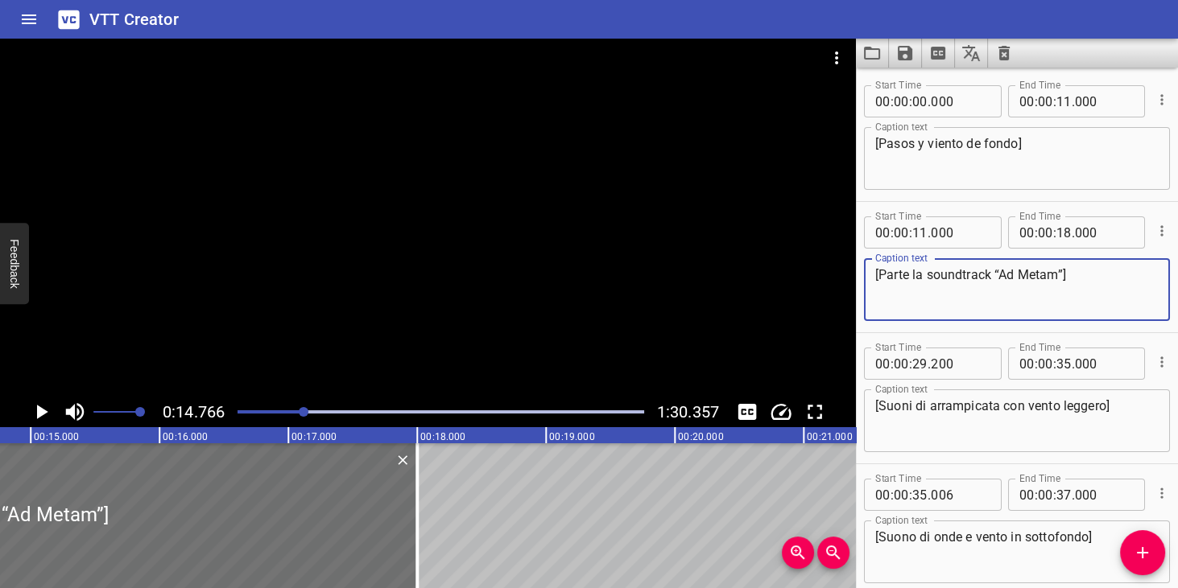
drag, startPoint x: 1100, startPoint y: 280, endPoint x: 858, endPoint y: 270, distance: 242.5
click at [858, 270] on div "Start Time 00 : 00 : 11 . 000 Start Time End Time 00 : 00 : 18 . 000 End Time C…" at bounding box center [1017, 267] width 322 height 130
paste textarea "Comienza la banda sonora"
type textarea "[Comienza la banda sonora “Ad Metam”]"
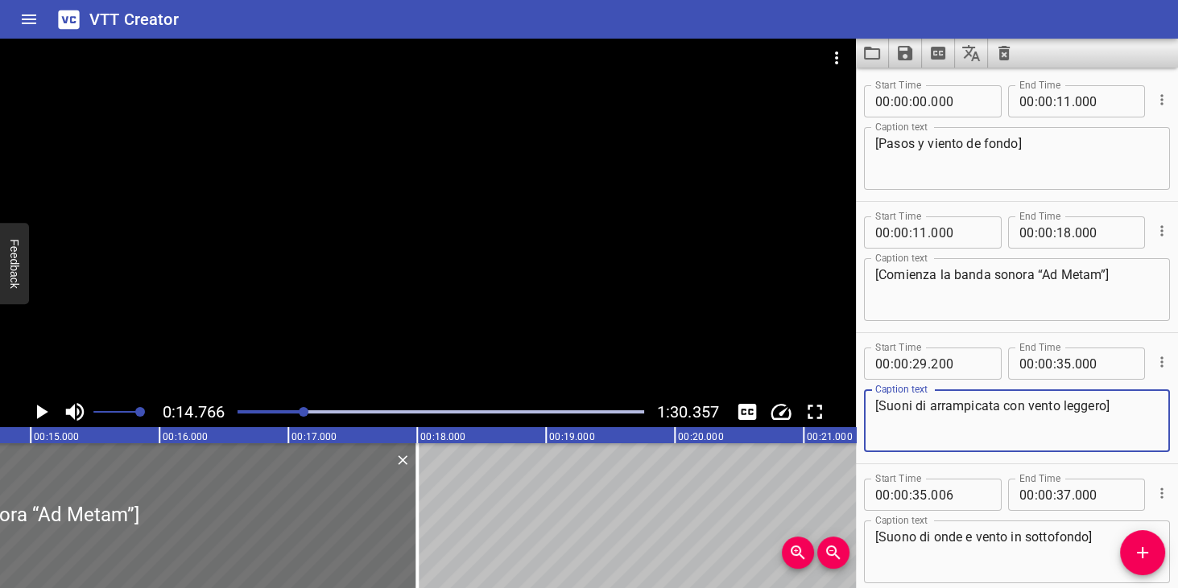
drag, startPoint x: 1081, startPoint y: 411, endPoint x: 869, endPoint y: 415, distance: 211.8
click at [869, 415] on div "[Suoni di arrampicata con vento leggero] Caption text" at bounding box center [1017, 421] width 306 height 63
paste textarea "onidos de escalada con viento suave"
type textarea "[Sonidos de escalada con viento suave]"
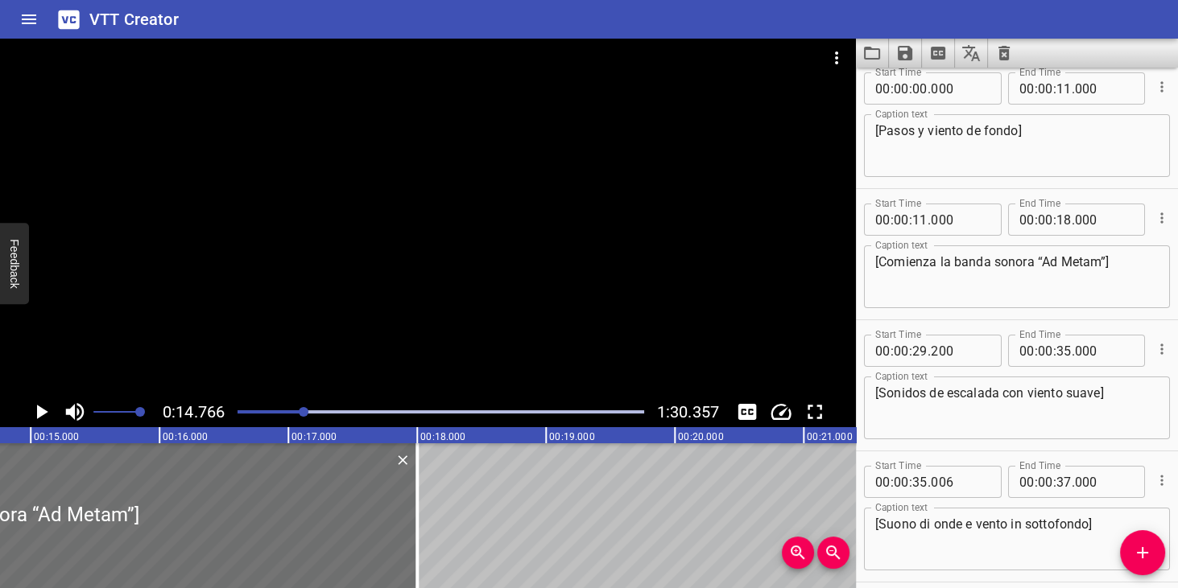
scroll to position [46, 0]
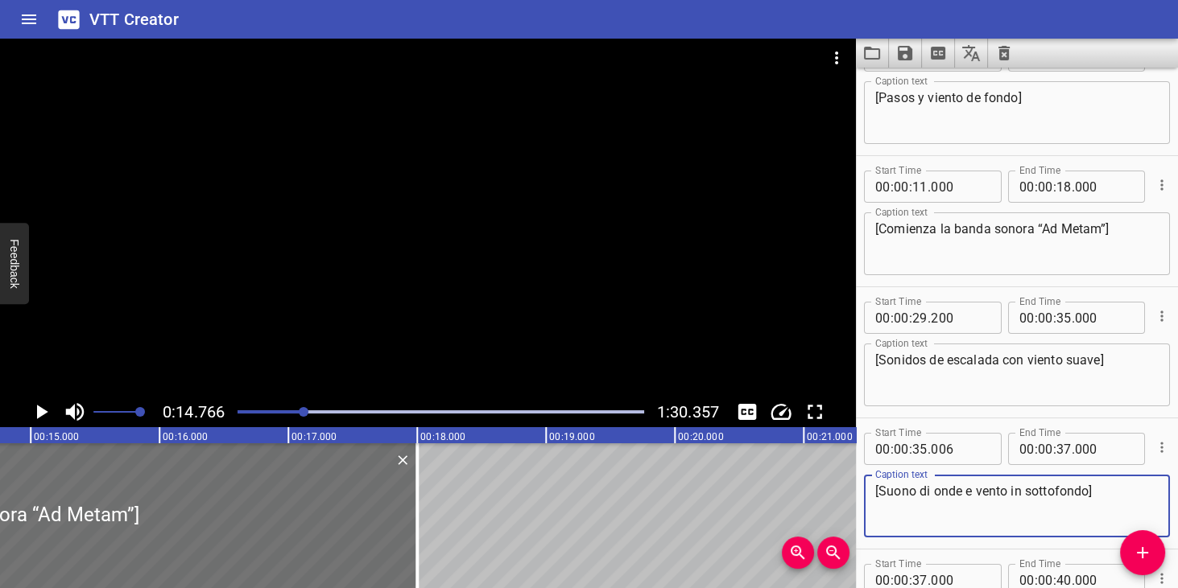
drag, startPoint x: 1098, startPoint y: 490, endPoint x: 852, endPoint y: 490, distance: 246.3
click at [852, 490] on main "0:14.766 1:30.357 00:00.000 00:01.000 00:02.000 00:03.000 00:04.000 00:05.000 0…" at bounding box center [589, 314] width 1178 height 550
paste textarea "onido de olas y viento de fondo]"
type textarea "[Sonido de olas y viento de fondo]"
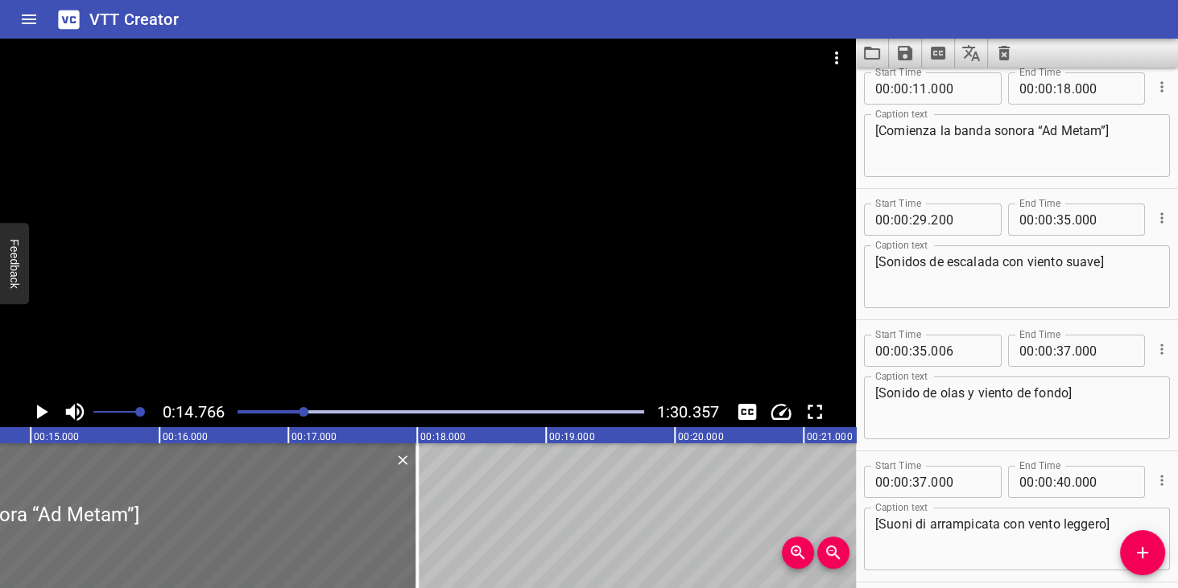
scroll to position [184, 0]
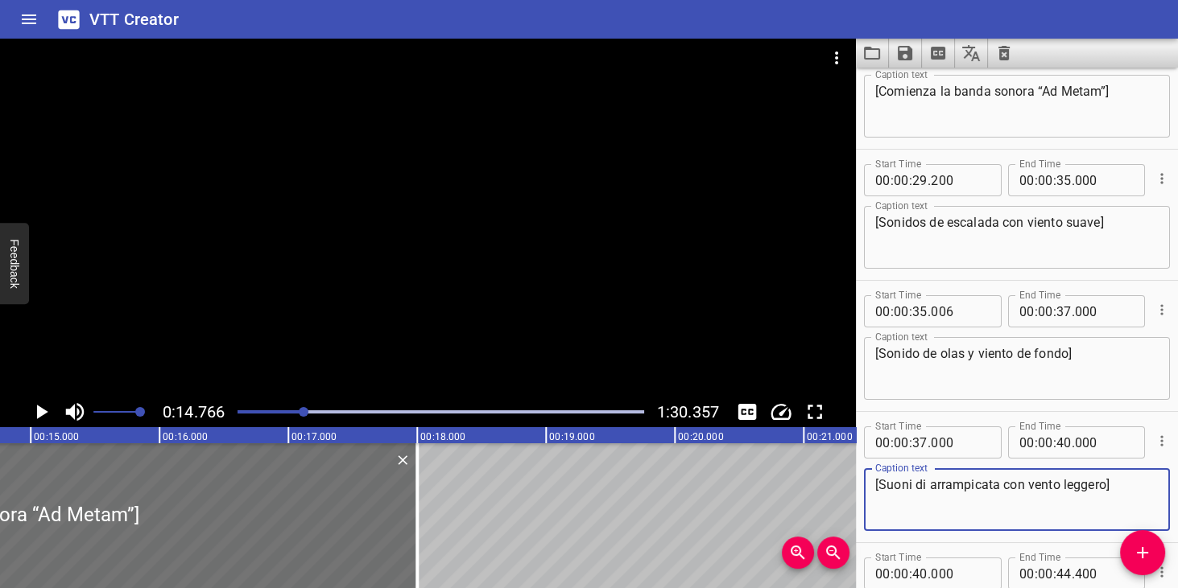
drag, startPoint x: 1125, startPoint y: 480, endPoint x: 825, endPoint y: 492, distance: 300.5
click at [825, 492] on main "0:14.766 1:30.357 00:00.000 00:01.000 00:02.000 00:03.000 00:04.000 00:05.000 0…" at bounding box center [589, 314] width 1178 height 550
paste textarea "onidos de escalada con viento suave"
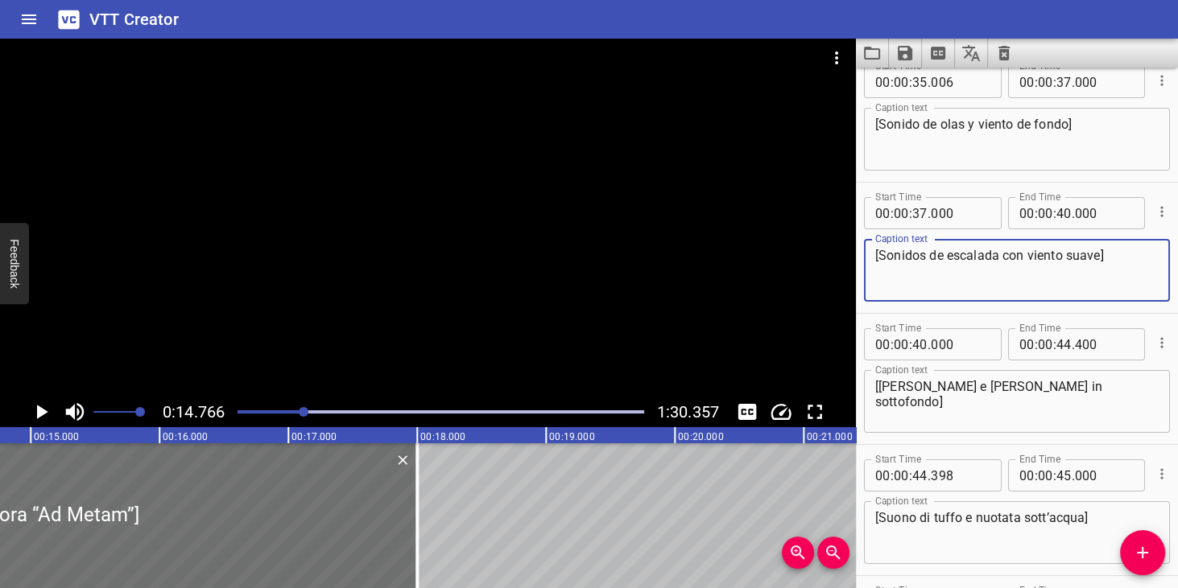
scroll to position [414, 0]
type textarea "[Sonidos de escalada con viento suave]"
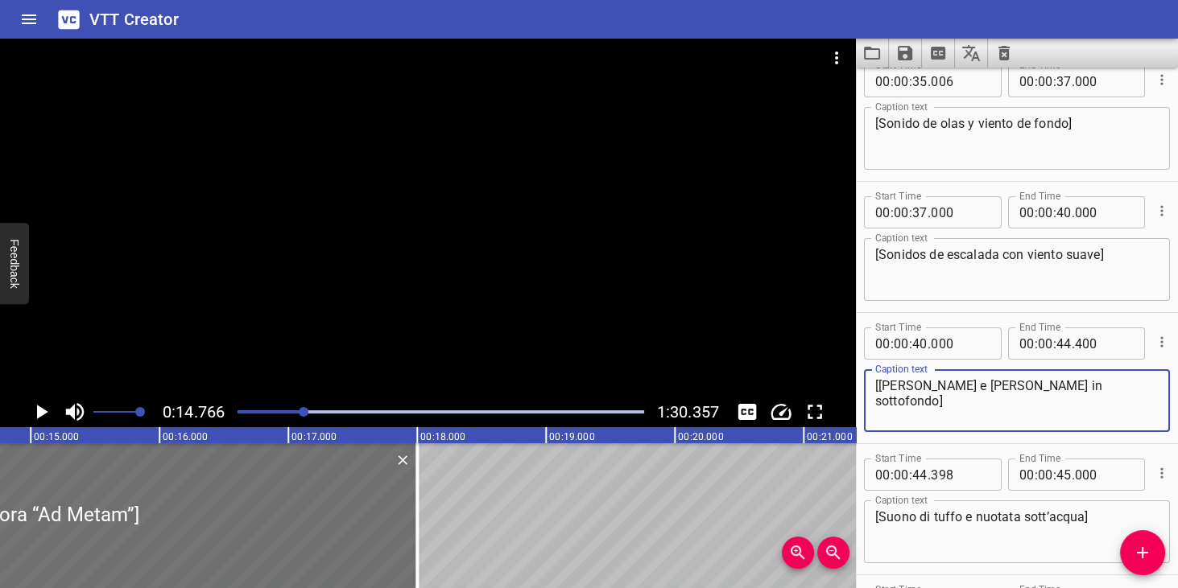
drag, startPoint x: 1070, startPoint y: 401, endPoint x: 868, endPoint y: 403, distance: 202.1
click at [868, 403] on div "[[PERSON_NAME] e [PERSON_NAME] in sottofondo] Caption text" at bounding box center [1017, 400] width 306 height 63
paste textarea "os y viento de"
type textarea "[Pasos y viento de fondo]"
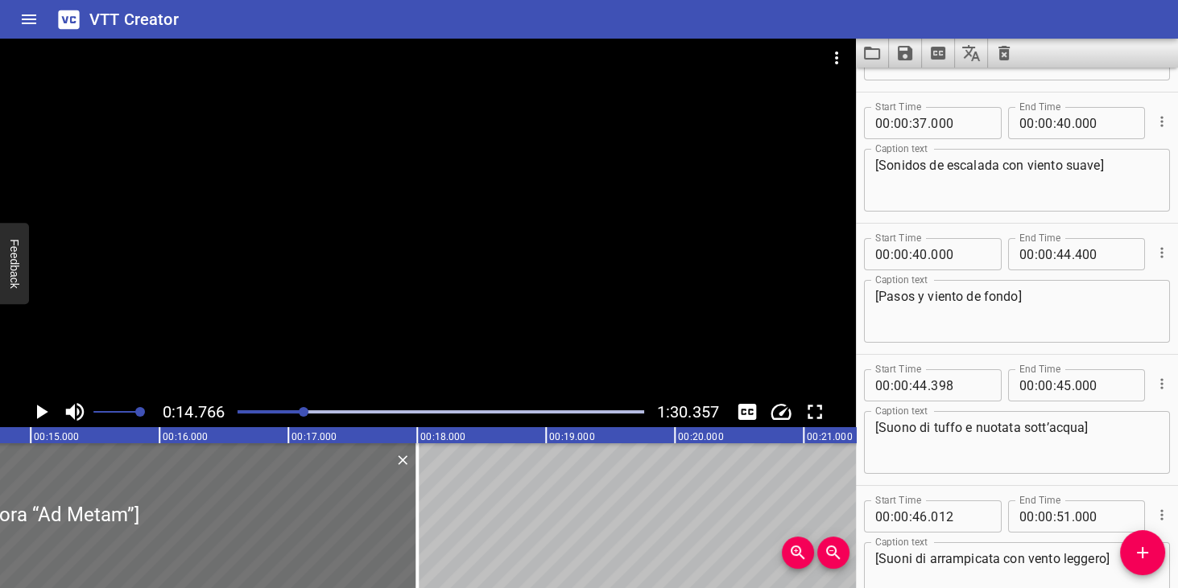
scroll to position [506, 0]
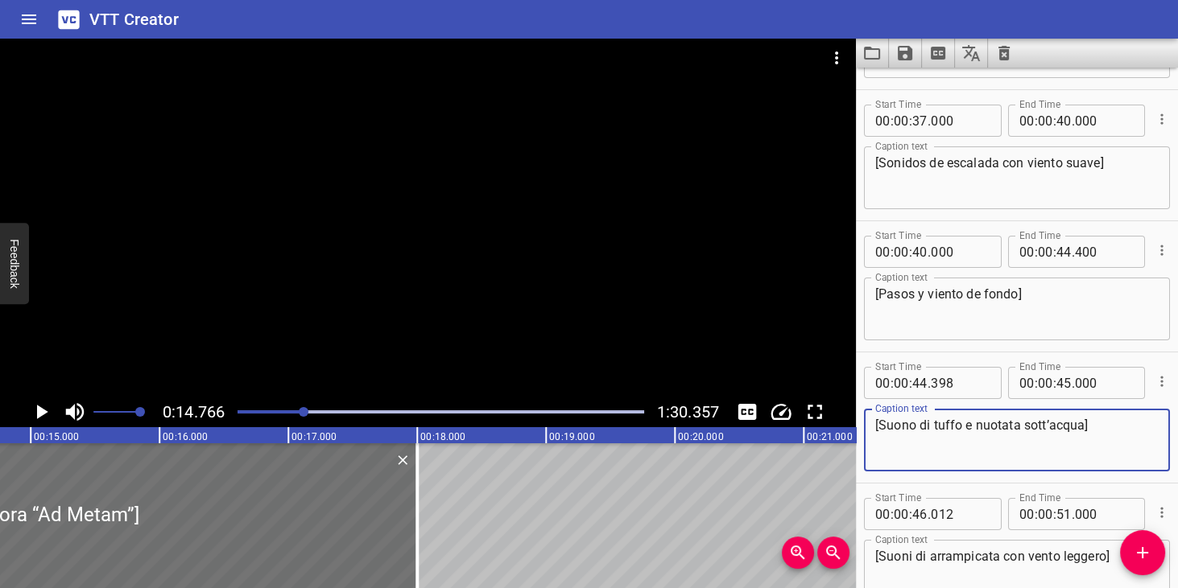
drag, startPoint x: 1113, startPoint y: 431, endPoint x: 861, endPoint y: 431, distance: 252.0
click at [861, 431] on div "Start Time 00 : 00 : 44 . 398 Start Time End Time 00 : 00 : 45 . 000 End Time C…" at bounding box center [1017, 418] width 322 height 130
paste textarea "onido de buceo y natación bajo el ag"
type textarea "[Sonido de buceo y natación bajo el agua]"
click at [1133, 434] on textarea "[Sonido de buceo y natación bajo el agua]" at bounding box center [1016, 441] width 283 height 46
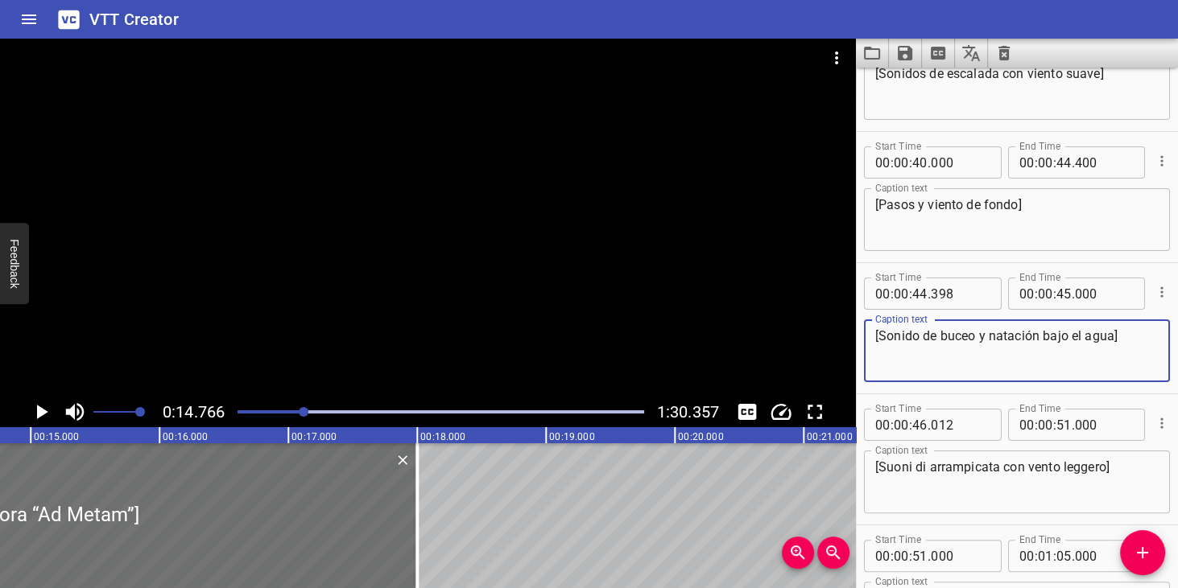
scroll to position [597, 0]
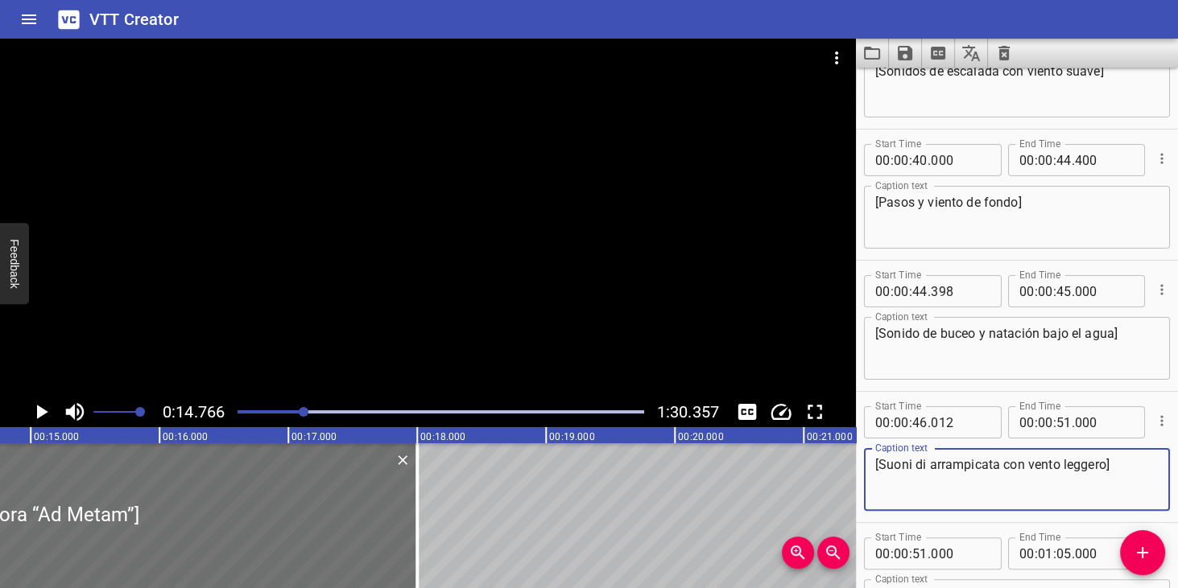
drag, startPoint x: 1122, startPoint y: 474, endPoint x: 871, endPoint y: 478, distance: 251.2
click at [871, 478] on div "[Suoni di arrampicata con vento leggero] Caption text" at bounding box center [1017, 479] width 306 height 63
paste textarea "onidos de escalada con viento suave"
type textarea "[Sonidos de escalada con viento suave]"
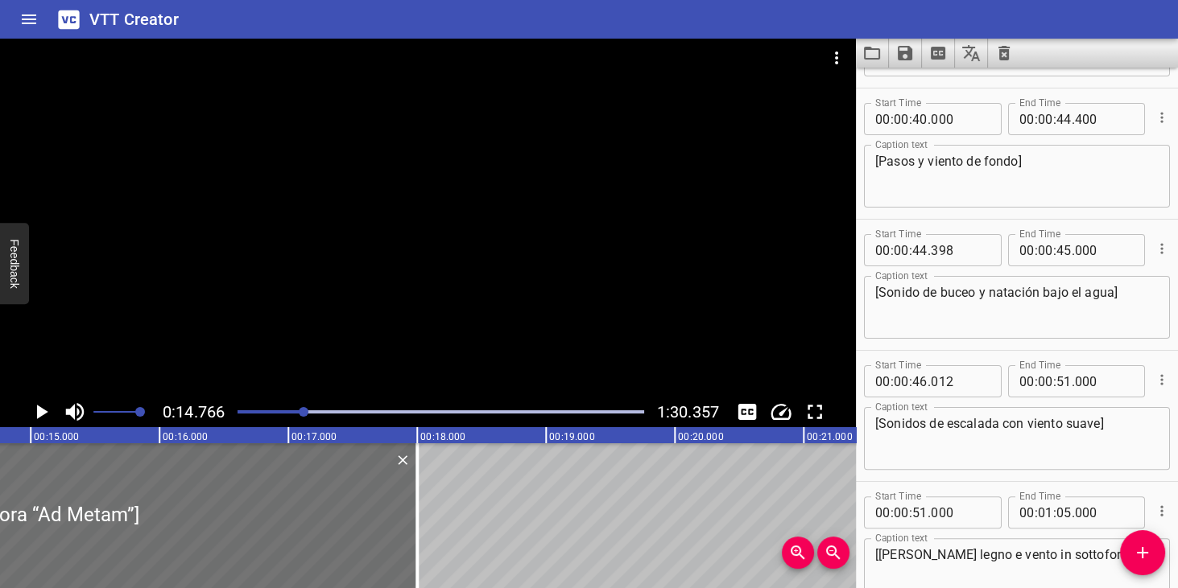
scroll to position [736, 0]
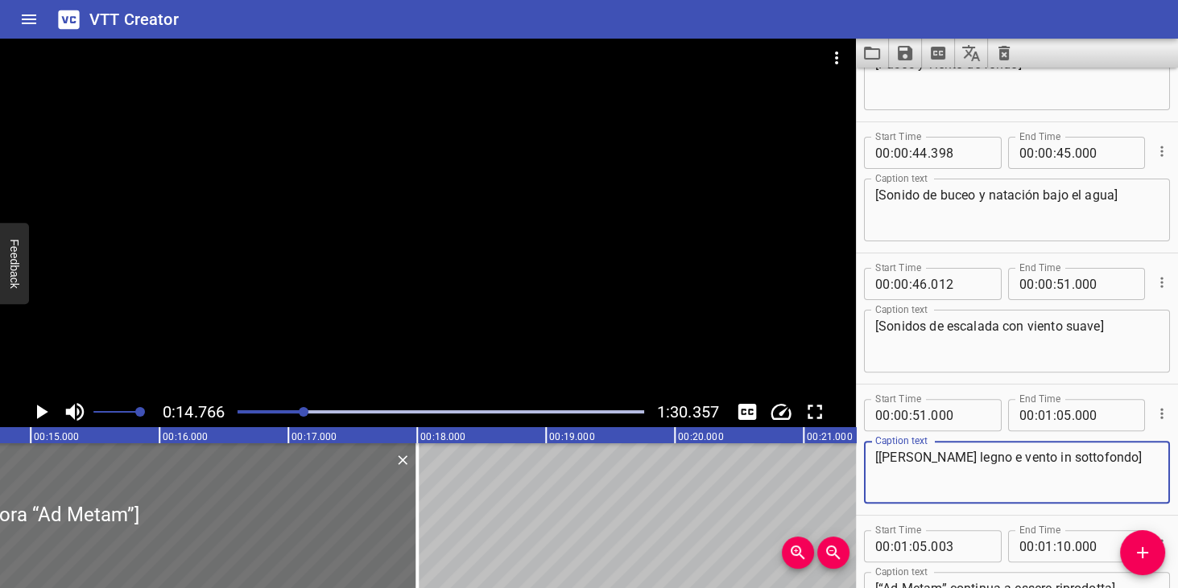
drag, startPoint x: 1117, startPoint y: 469, endPoint x: 864, endPoint y: 469, distance: 252.8
click at [864, 469] on div "[[PERSON_NAME] legno e vento in sottofondo] Caption text" at bounding box center [1017, 472] width 306 height 63
paste textarea "os sobre madera y viento de"
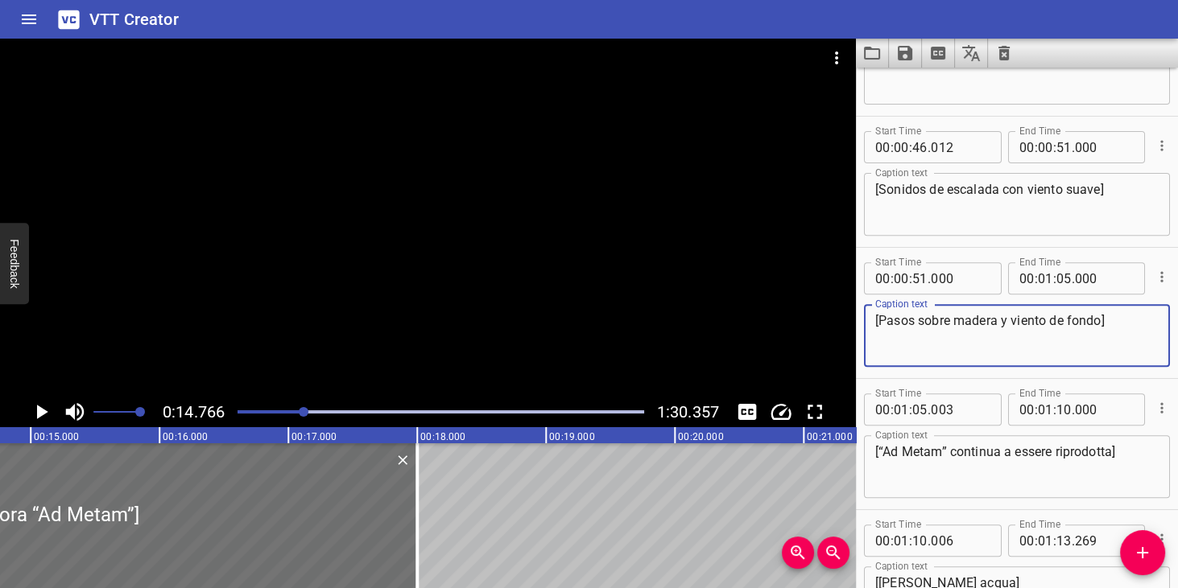
scroll to position [873, 0]
type textarea "[Pasos sobre madera y viento de fondo]"
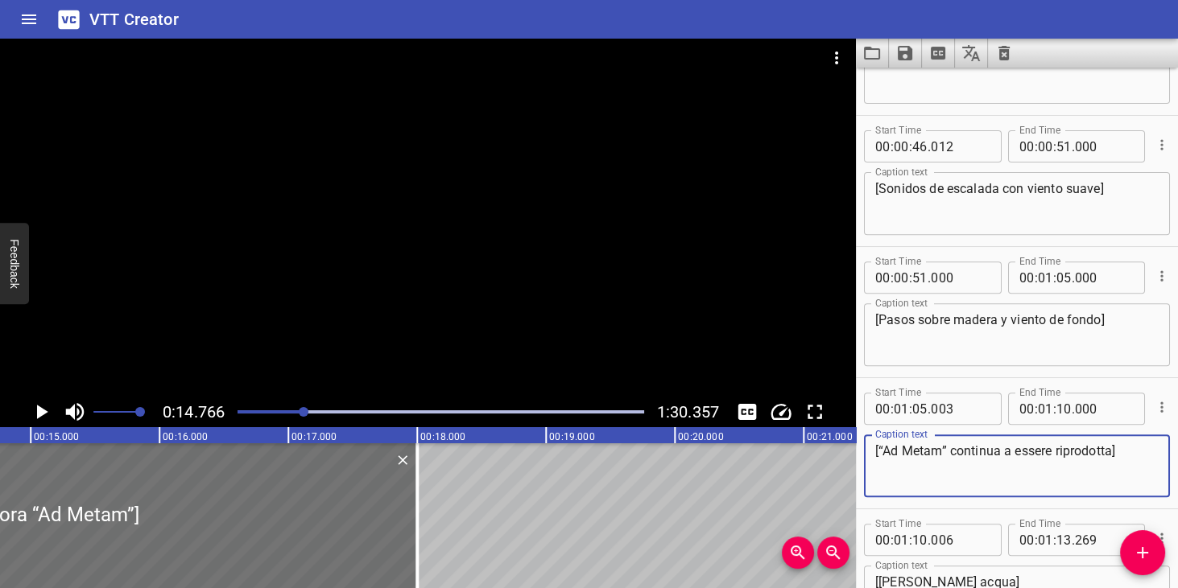
drag, startPoint x: 1129, startPoint y: 465, endPoint x: 869, endPoint y: 454, distance: 261.1
click at [869, 454] on div "[“Ad Metam” continua a essere riprodotta] Caption text" at bounding box center [1017, 466] width 306 height 63
paste textarea "sigue reproduciéndose"
type textarea "[“Ad Metam” sigue reproduciéndose]"
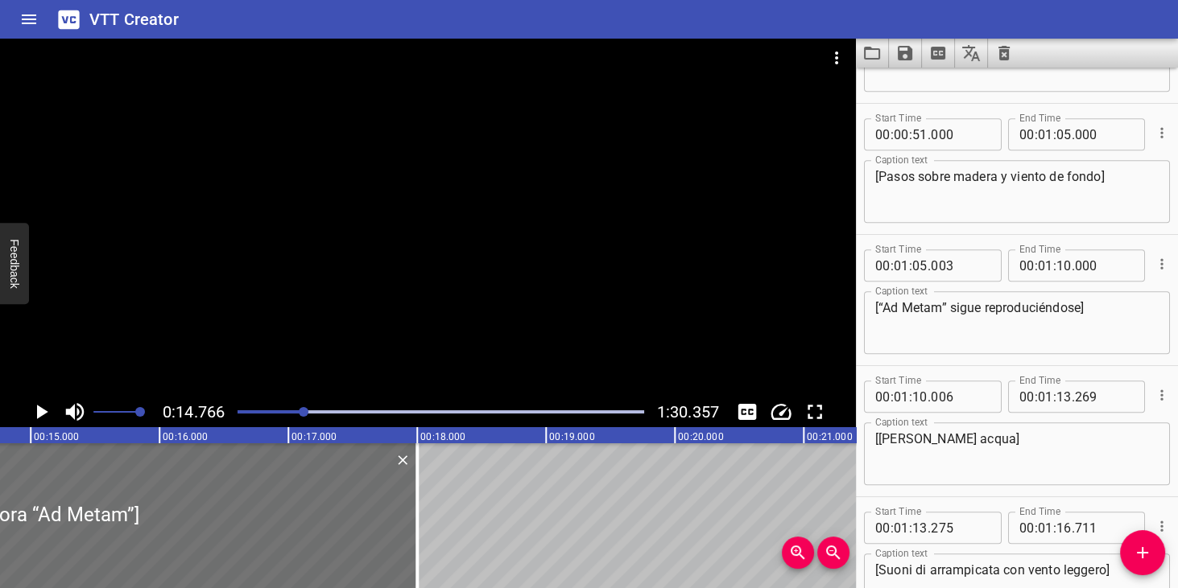
scroll to position [1058, 0]
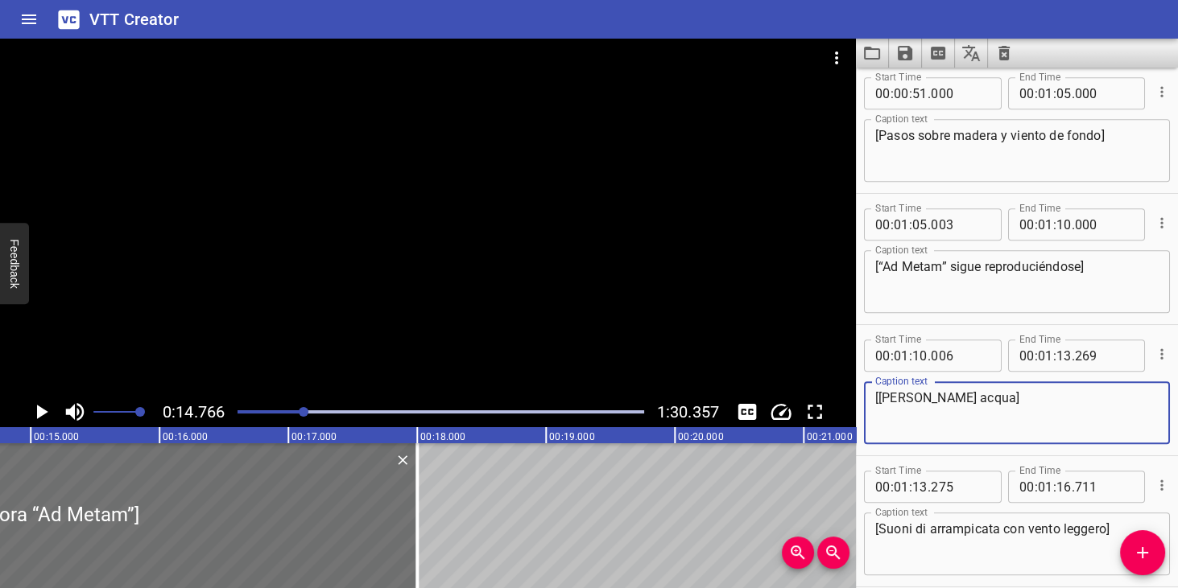
drag, startPoint x: 934, startPoint y: 406, endPoint x: 848, endPoint y: 403, distance: 86.2
click at [848, 403] on main "0:14.766 1:30.357 00:00.000 00:01.000 00:02.000 00:03.000 00:04.000 00:05.000 0…" at bounding box center [589, 314] width 1178 height 550
paste textarea "os sobre el ag"
type textarea "[Pasos sobre el agua]"
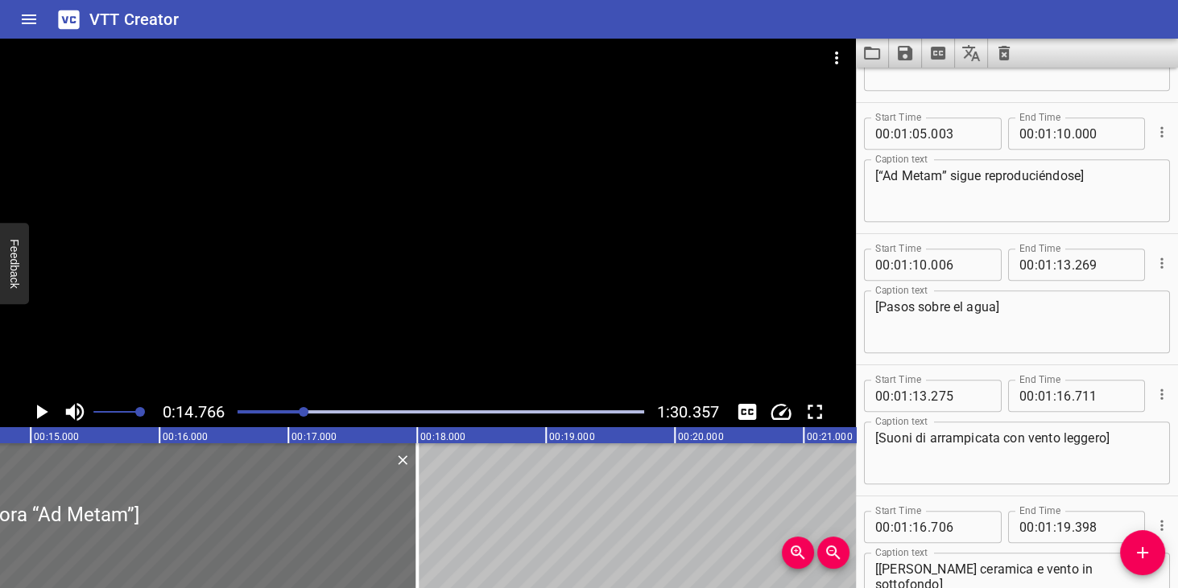
scroll to position [1150, 0]
drag, startPoint x: 1123, startPoint y: 444, endPoint x: 811, endPoint y: 445, distance: 311.5
click at [811, 445] on main "0:14.766 1:30.357 00:00.000 00:01.000 00:02.000 00:03.000 00:04.000 00:05.000 0…" at bounding box center [589, 314] width 1178 height 550
paste textarea "onidos de escalada con viento suave"
type textarea "[Sonidos de escalada con viento suave]"
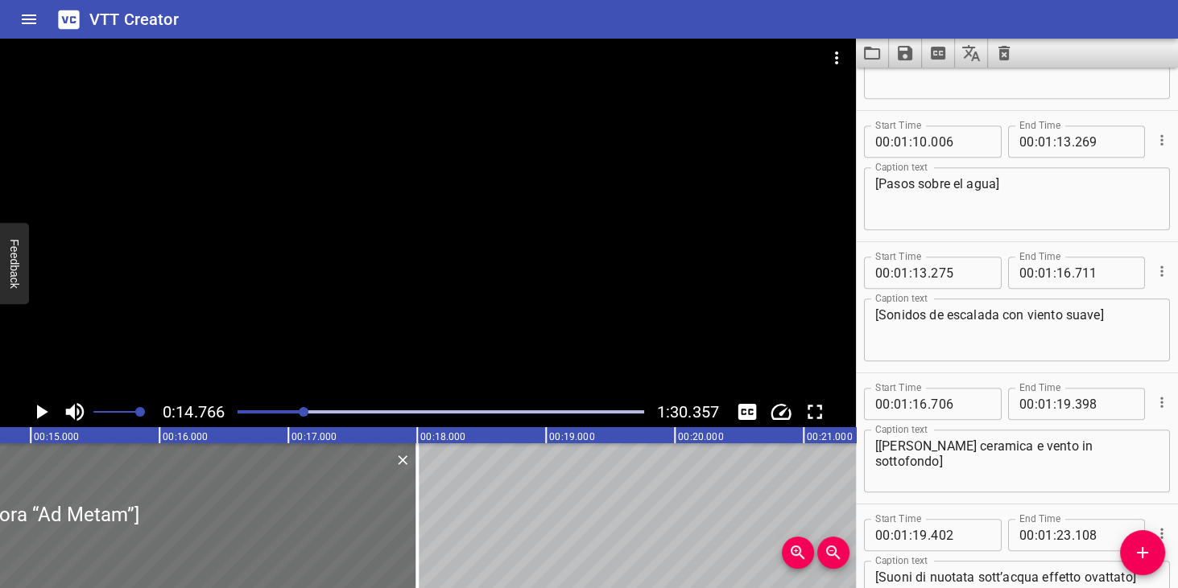
scroll to position [1288, 0]
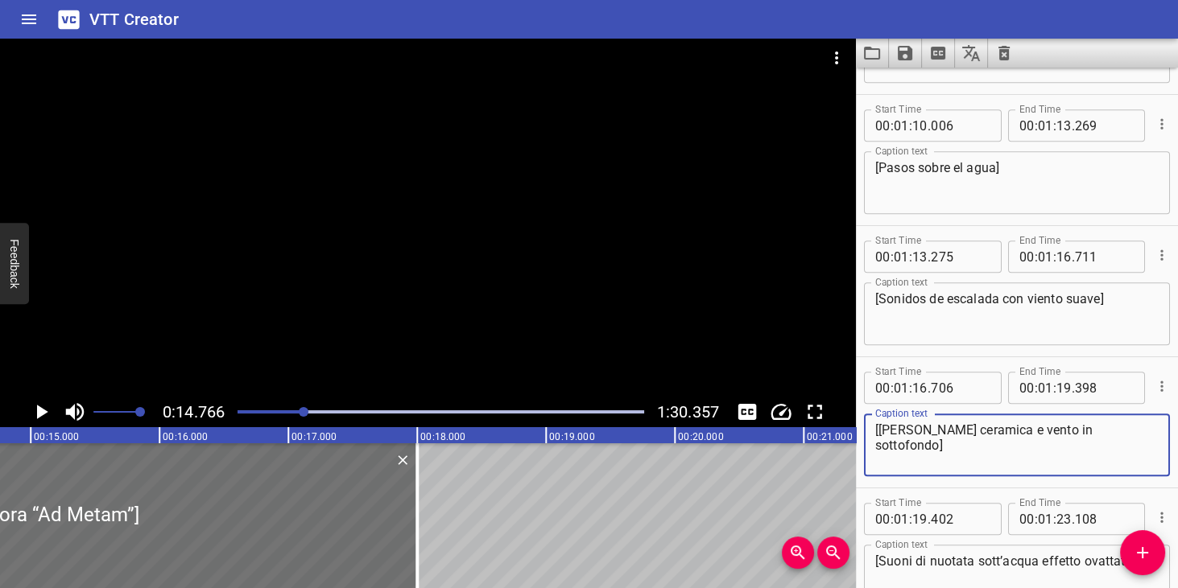
drag, startPoint x: 1051, startPoint y: 436, endPoint x: 799, endPoint y: 451, distance: 253.2
click at [799, 451] on main "0:14.766 1:30.357 00:00.000 00:01.000 00:02.000 00:03.000 00:04.000 00:05.000 0…" at bounding box center [589, 314] width 1178 height 550
paste textarea "os sobre cerámica y viento de"
type textarea "[Pasos sobre cerámica y viento de fondo]"
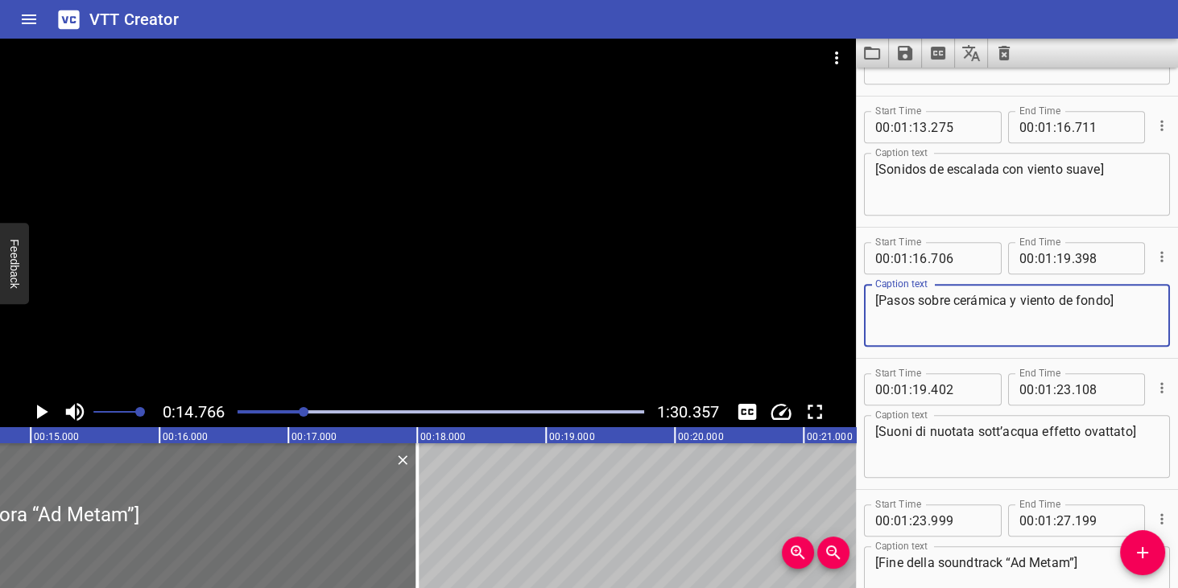
scroll to position [1426, 0]
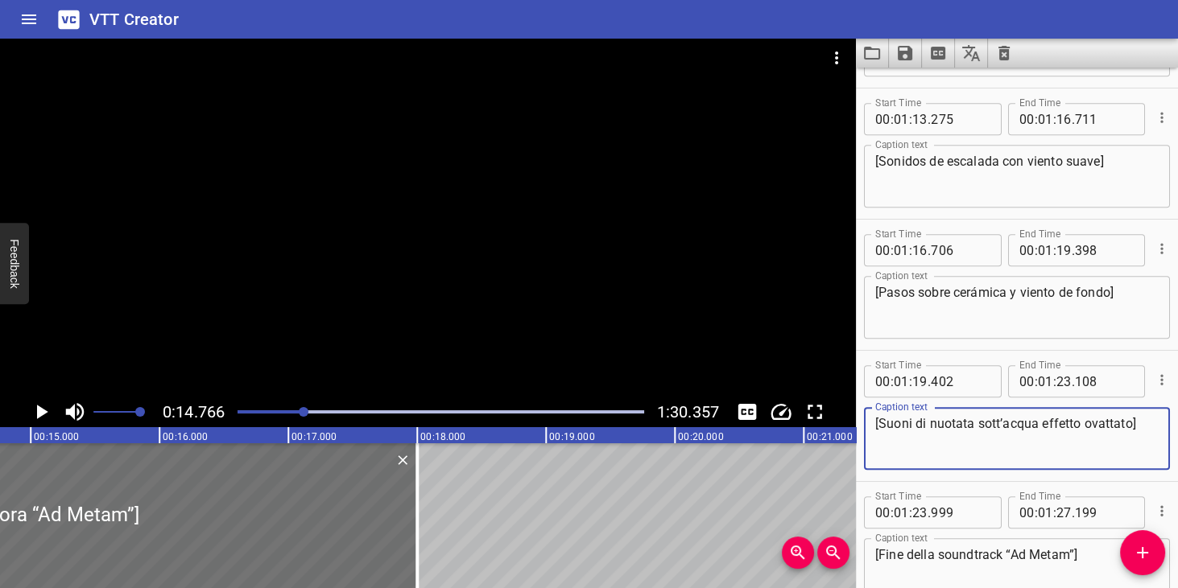
drag, startPoint x: 1141, startPoint y: 427, endPoint x: 849, endPoint y: 415, distance: 292.5
click at [849, 415] on main "0:14.766 1:30.357 00:00.000 00:01.000 00:02.000 00:03.000 00:04.000 00:05.000 0…" at bounding box center [589, 314] width 1178 height 550
paste textarea "onidos de natación bajo el agua, amortiguados]"
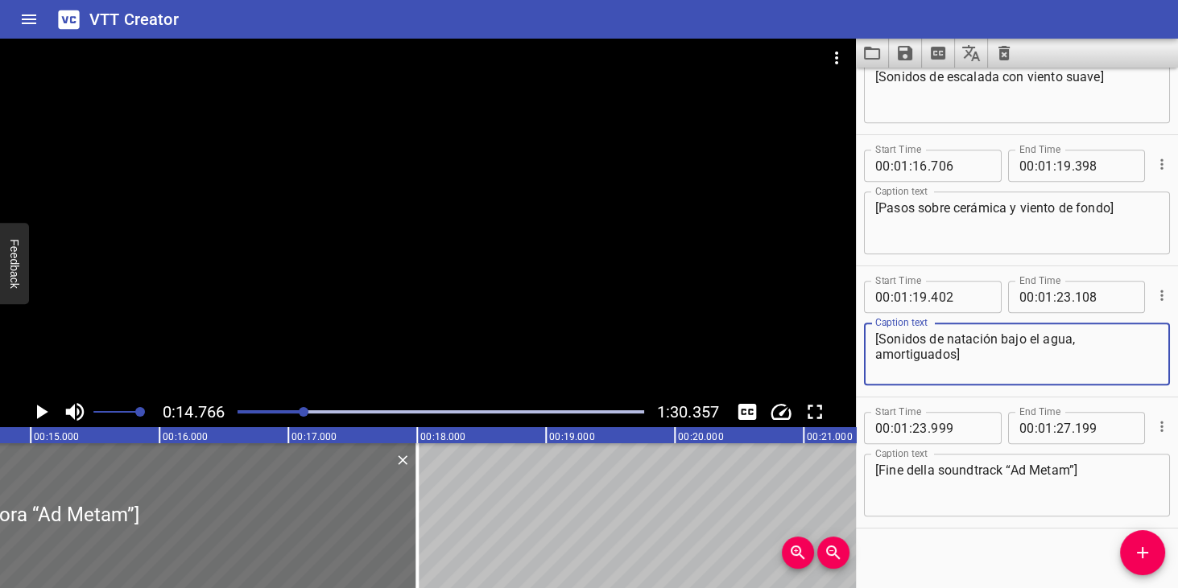
scroll to position [1522, 0]
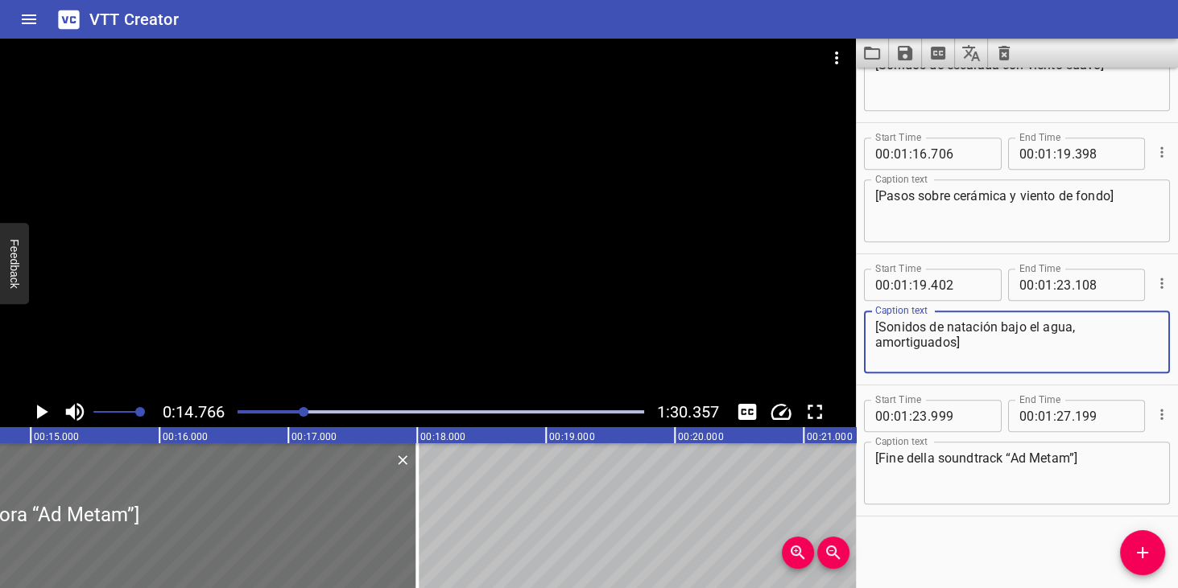
type textarea "[Sonidos de natación bajo el agua, amortiguados]"
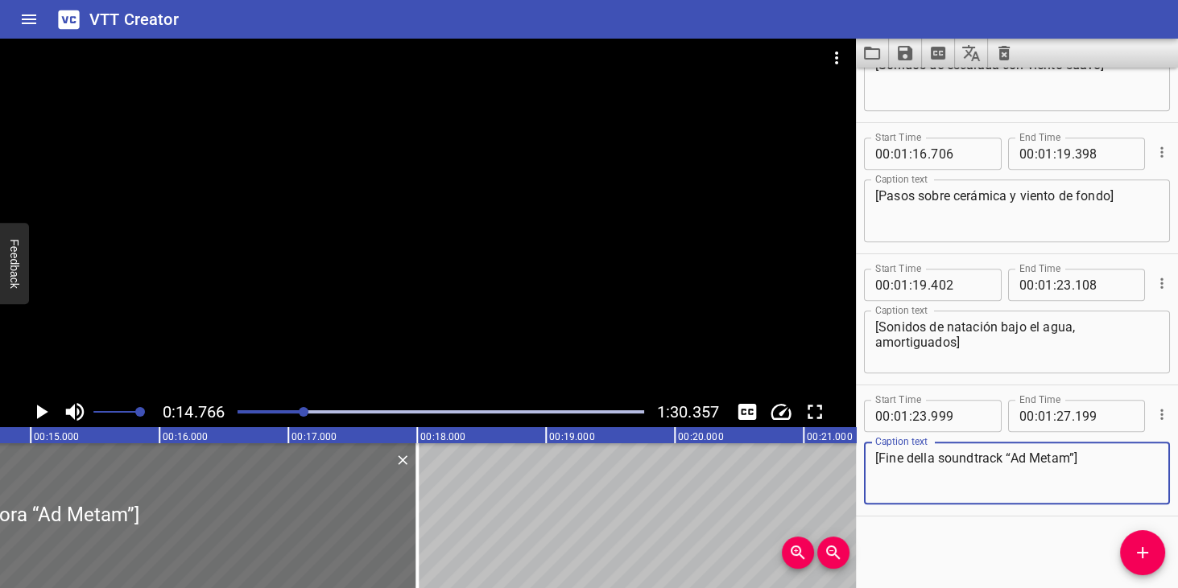
drag, startPoint x: 1094, startPoint y: 458, endPoint x: 844, endPoint y: 454, distance: 250.4
click at [844, 454] on main "0:14.766 1:30.357 00:00.000 00:01.000 00:02.000 00:03.000 00:04.000 00:05.000 0…" at bounding box center [589, 314] width 1178 height 550
paste textarea "al de la banda sonora"
type textarea "[Final de la banda sonora “Ad Metam”]"
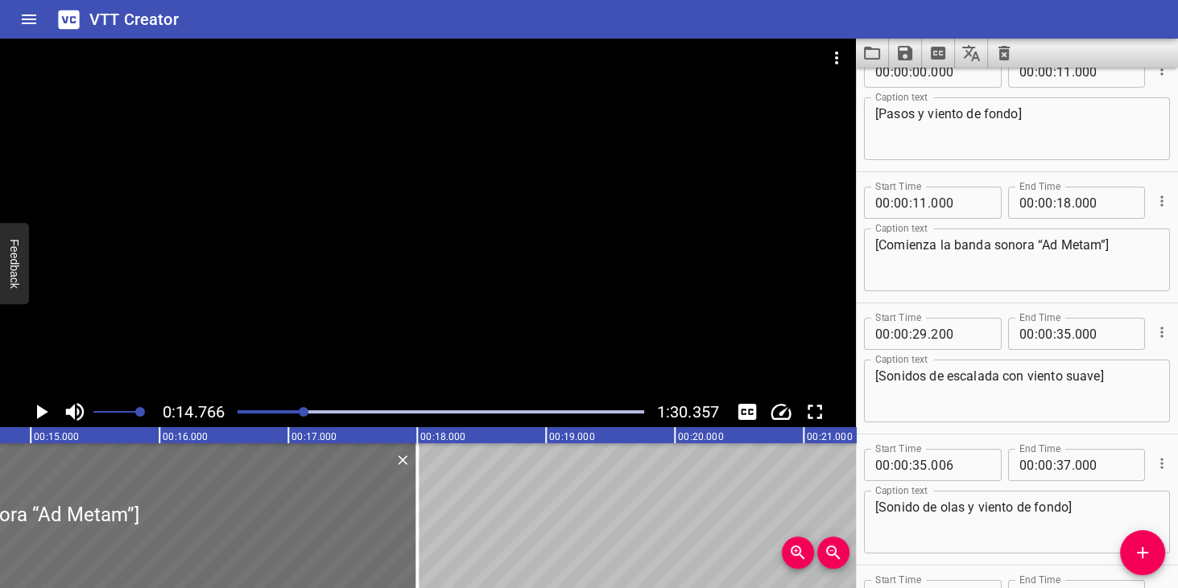
scroll to position [0, 0]
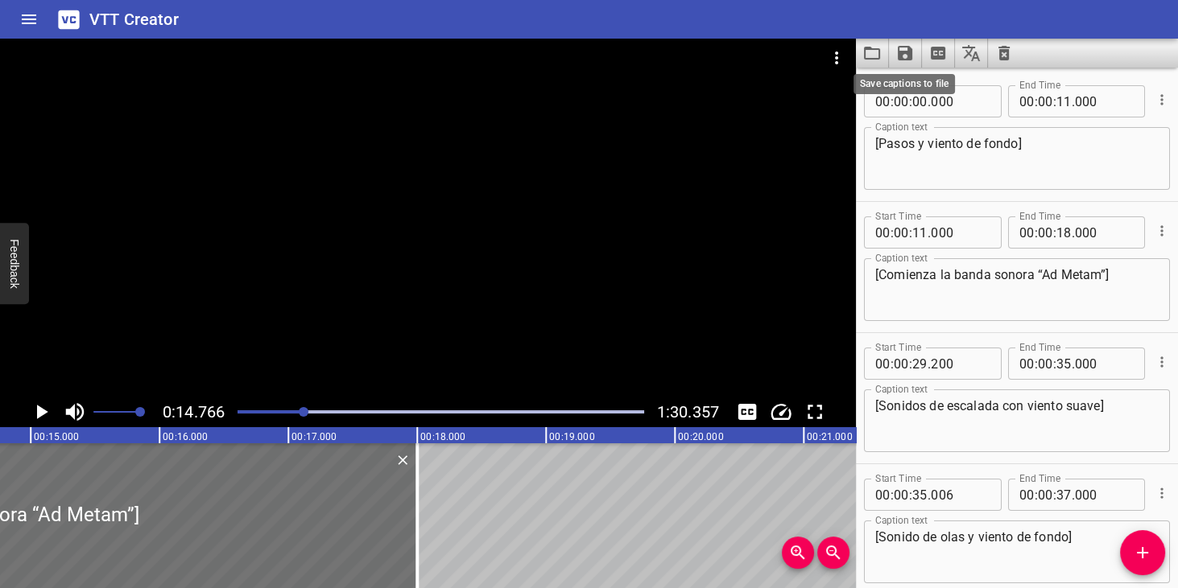
click at [898, 52] on icon "Save captions to file" at bounding box center [905, 53] width 14 height 14
click at [939, 91] on li "Save to VTT file" at bounding box center [948, 88] width 118 height 29
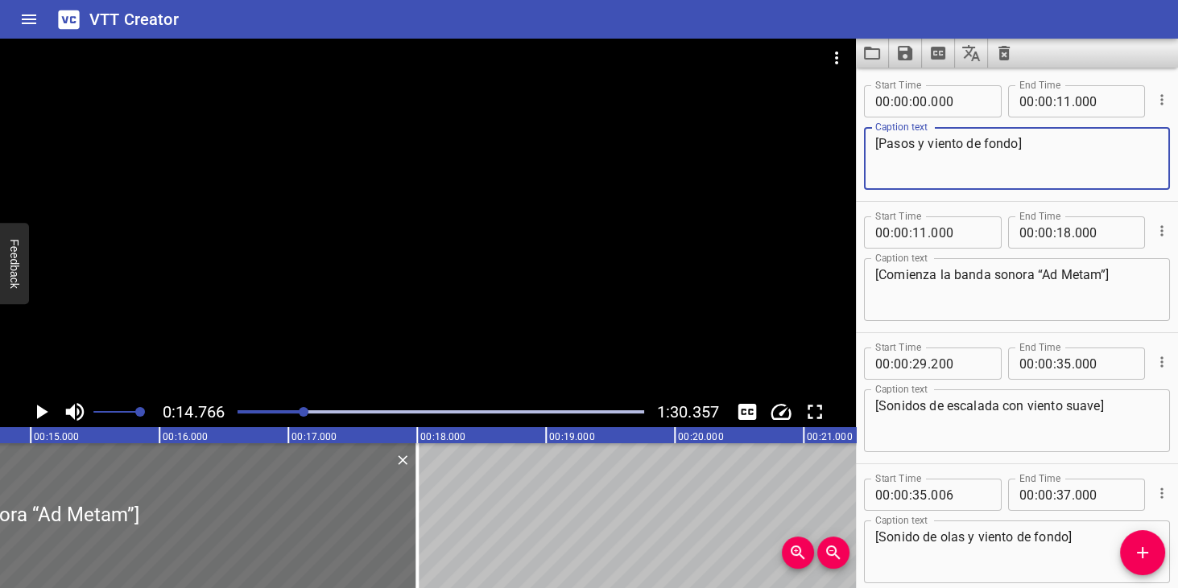
drag, startPoint x: 1042, startPoint y: 150, endPoint x: 621, endPoint y: 127, distance: 420.8
click at [621, 127] on main "0:14.766 1:30.357 00:00.000 00:01.000 00:02.000 00:03.000 00:04.000 00:05.000 0…" at bounding box center [589, 314] width 1178 height 550
paste textarea "et vent en arrière-plan"
type textarea "[Pas et vent en arrière-plan]"
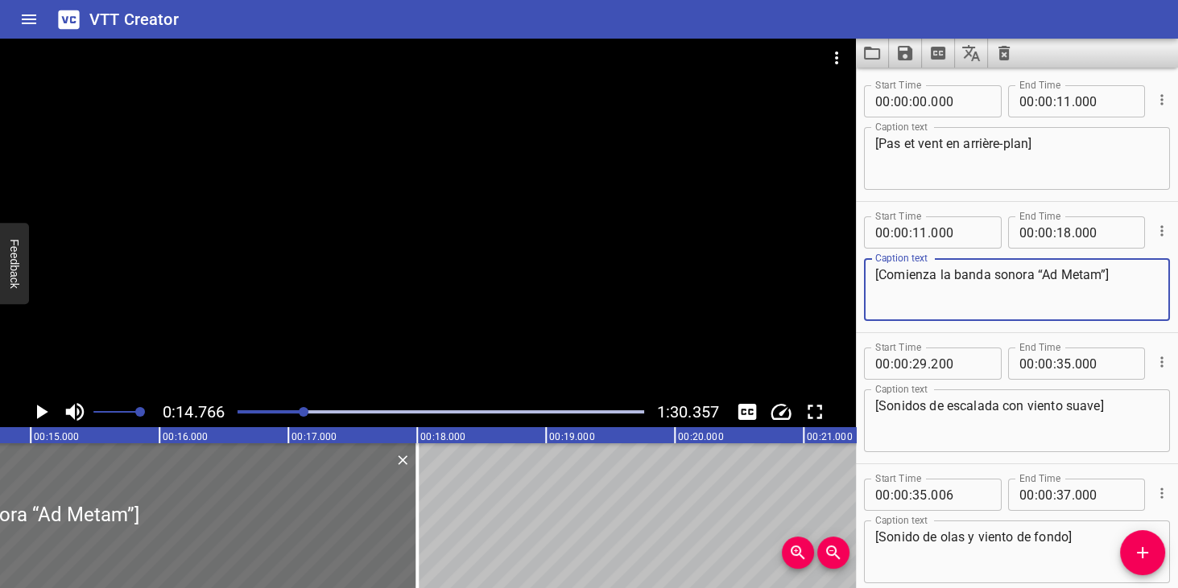
drag, startPoint x: 1059, startPoint y: 287, endPoint x: 861, endPoint y: 283, distance: 198.9
click at [861, 283] on div "Start Time 00 : 00 : 11 . 000 Start Time End Time 00 : 00 : 18 . 000 End Time C…" at bounding box center [1017, 267] width 322 height 130
paste textarea "Début de la bande-son"
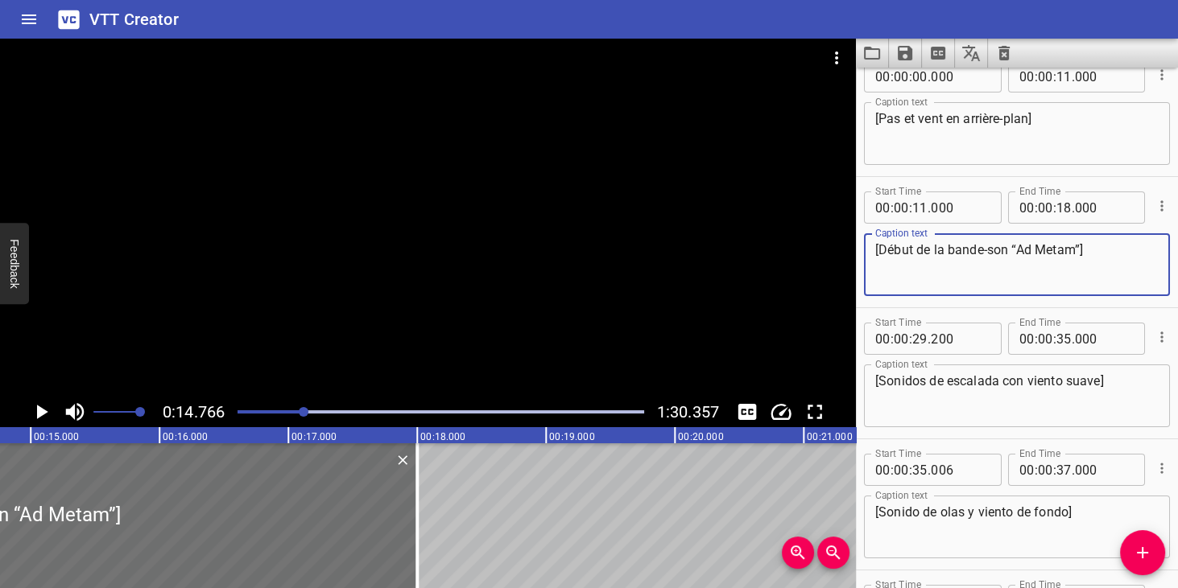
scroll to position [46, 0]
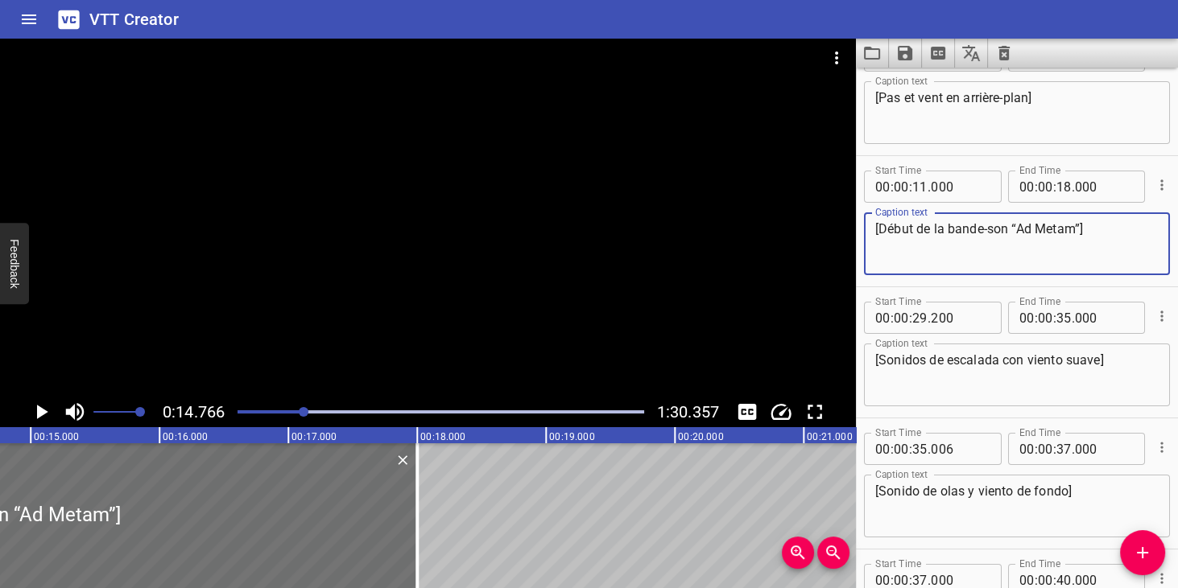
type textarea "[Début de la bande-son “Ad Metam”]"
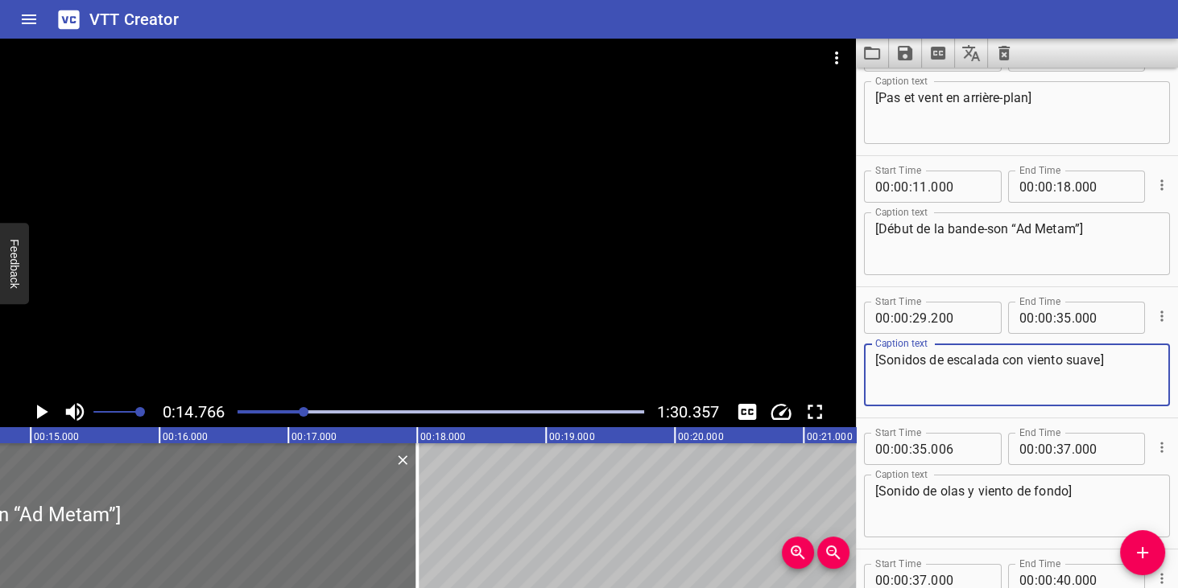
drag, startPoint x: 1124, startPoint y: 365, endPoint x: 844, endPoint y: 369, distance: 280.2
click at [844, 369] on main "0:14.766 1:30.357 00:00.000 00:01.000 00:02.000 00:03.000 00:04.000 00:05.000 0…" at bounding box center [589, 314] width 1178 height 550
paste textarea "Bruits d’escalade avec vent léger"
type textarea "[Bruits d’escalade avec vent léger]"
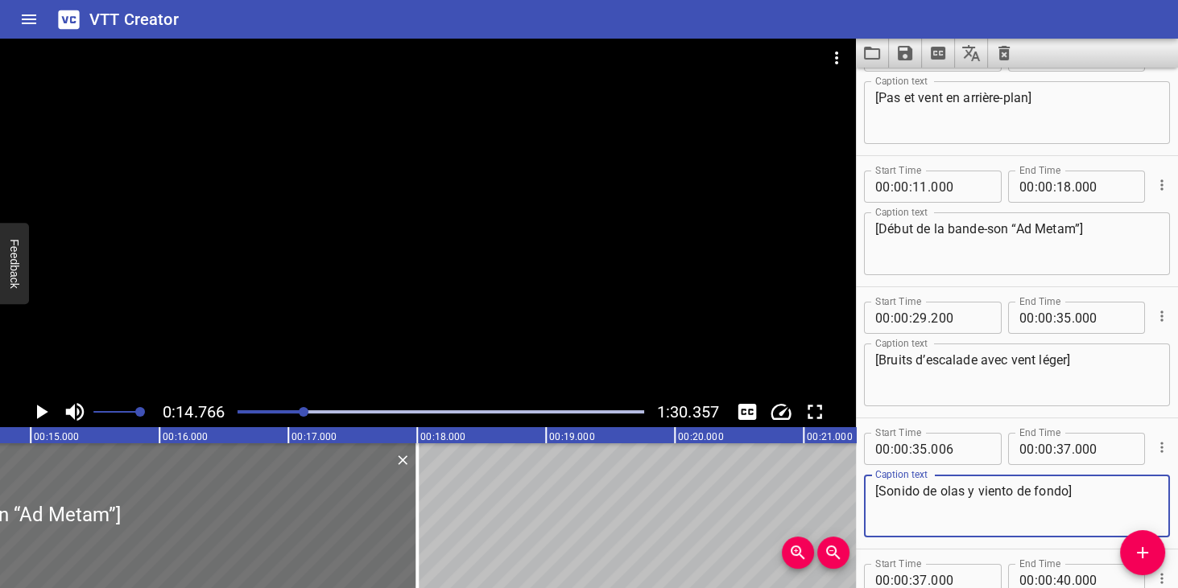
drag, startPoint x: 1085, startPoint y: 491, endPoint x: 762, endPoint y: 505, distance: 323.1
click at [762, 505] on main "0:14.766 1:30.357 00:00.000 00:01.000 00:02.000 00:03.000 00:04.000 00:05.000 0…" at bounding box center [589, 314] width 1178 height 550
paste textarea "Bruits de vagues et vent en arrière-plan"
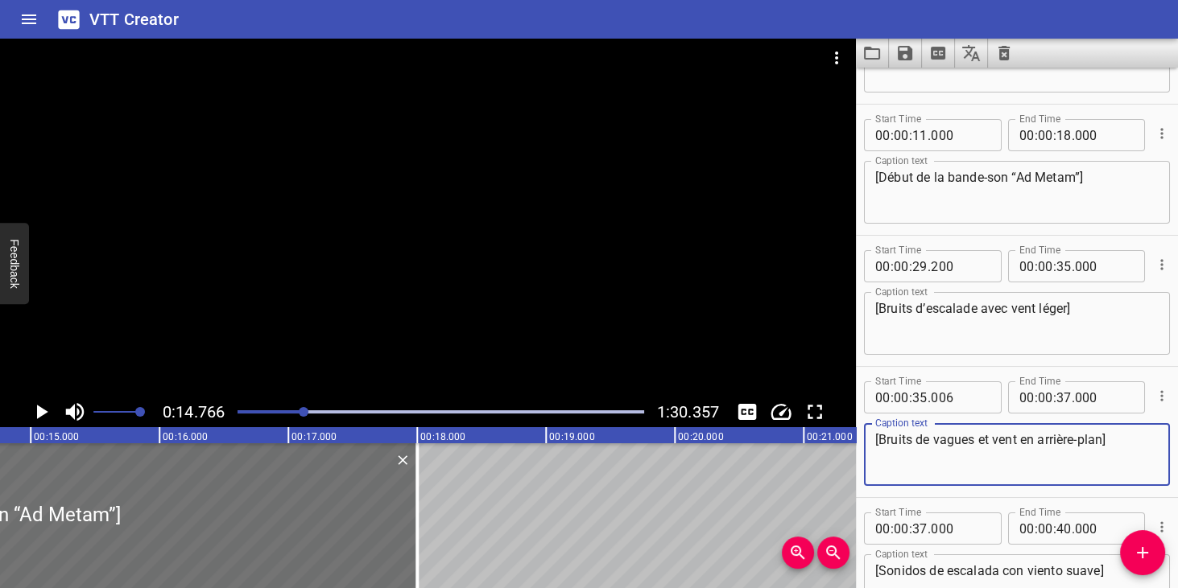
scroll to position [229, 0]
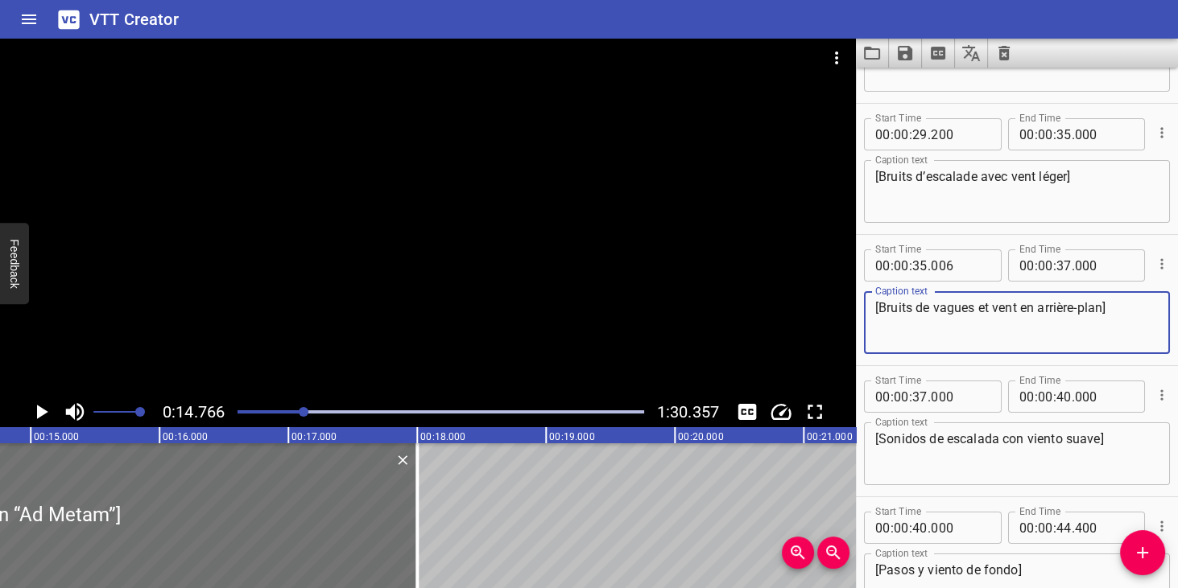
type textarea "[Bruits de vagues et vent en arrière-plan]"
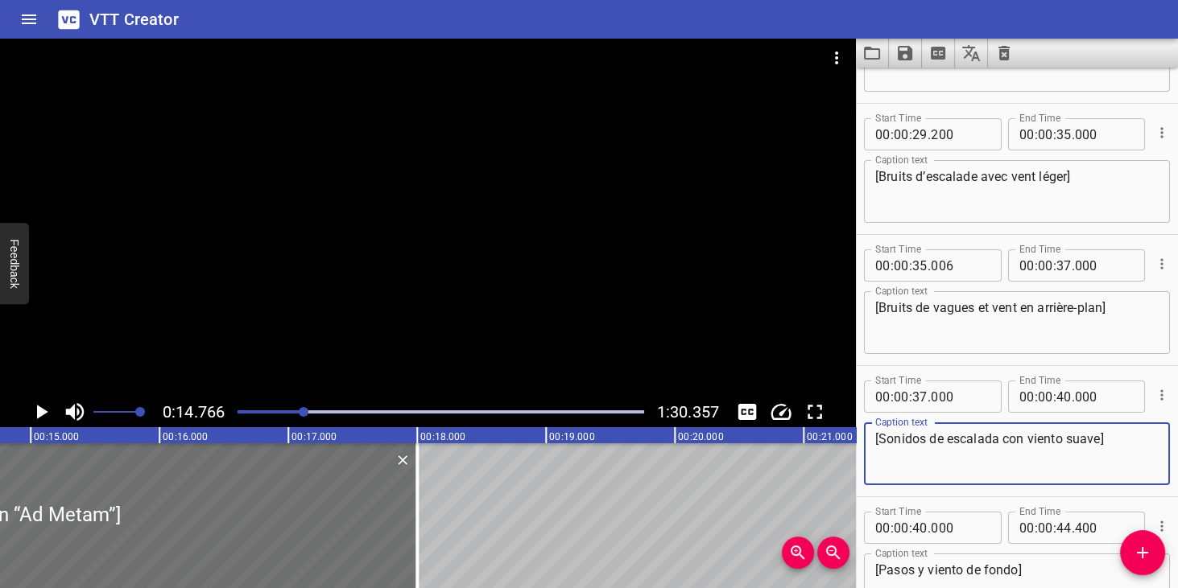
drag, startPoint x: 1112, startPoint y: 442, endPoint x: 1164, endPoint y: 444, distance: 52.3
click at [1166, 444] on div "Start Time 00 : 00 : 37 . 000 Start Time End Time 00 : 00 : 40 . 000 End Time C…" at bounding box center [1017, 431] width 322 height 130
click at [1136, 443] on textarea "[Sonidos de escalada con viento suave]" at bounding box center [1016, 454] width 283 height 46
drag, startPoint x: 1135, startPoint y: 434, endPoint x: 780, endPoint y: 435, distance: 355.0
click at [780, 435] on main "0:14.766 1:30.357 00:00.000 00:01.000 00:02.000 00:03.000 00:04.000 00:05.000 0…" at bounding box center [589, 314] width 1178 height 550
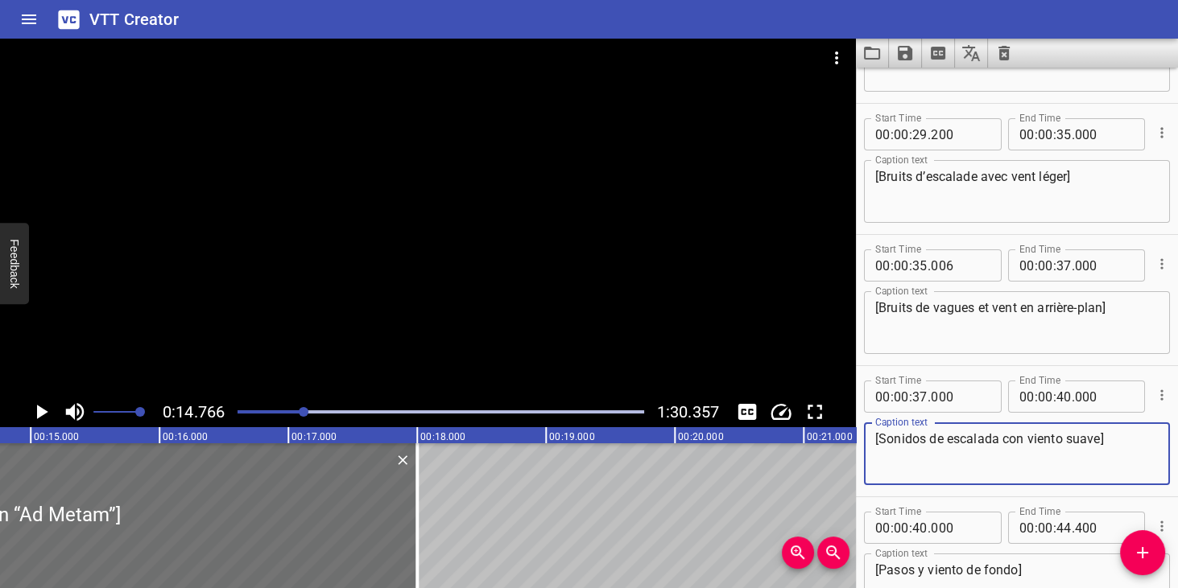
paste textarea "Bruits d’escalade avec vent léger"
type textarea "[Bruits d’escalade avec vent léger]"
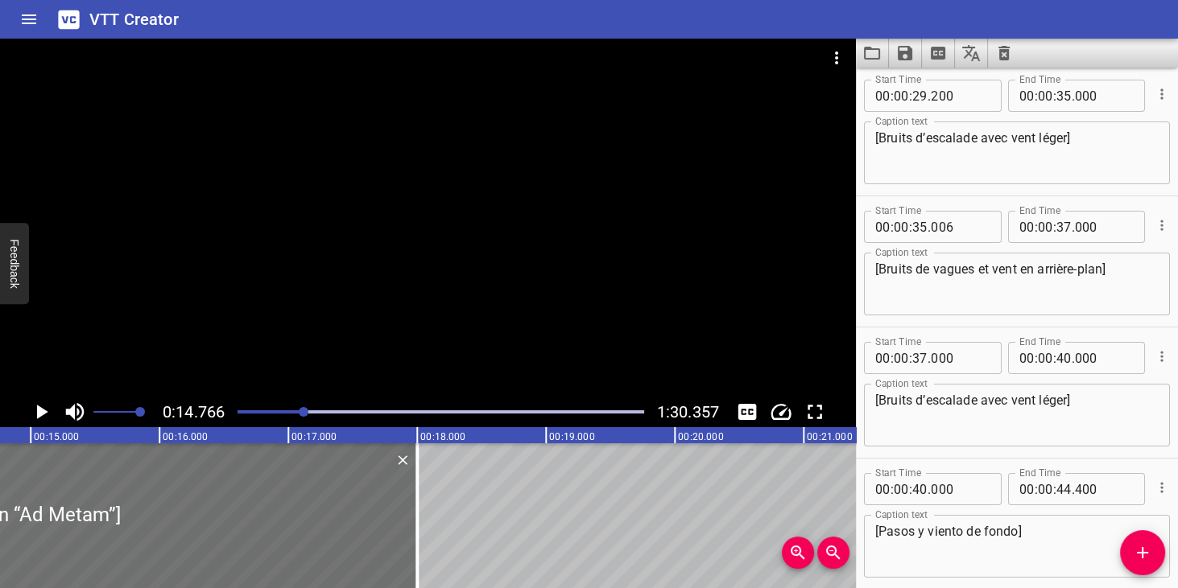
scroll to position [322, 0]
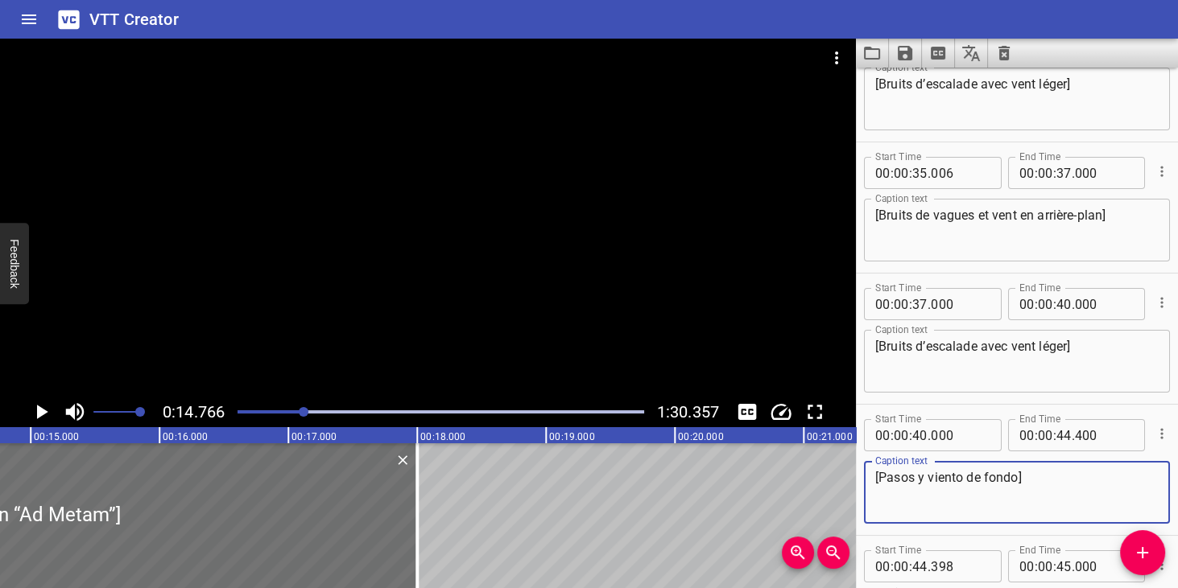
drag, startPoint x: 1079, startPoint y: 477, endPoint x: 732, endPoint y: 480, distance: 347.0
click at [733, 480] on main "0:14.766 1:30.357 00:00.000 00:01.000 00:02.000 00:03.000 00:04.000 00:05.000 0…" at bounding box center [589, 314] width 1178 height 550
paste textarea "et vent en arrière-plan"
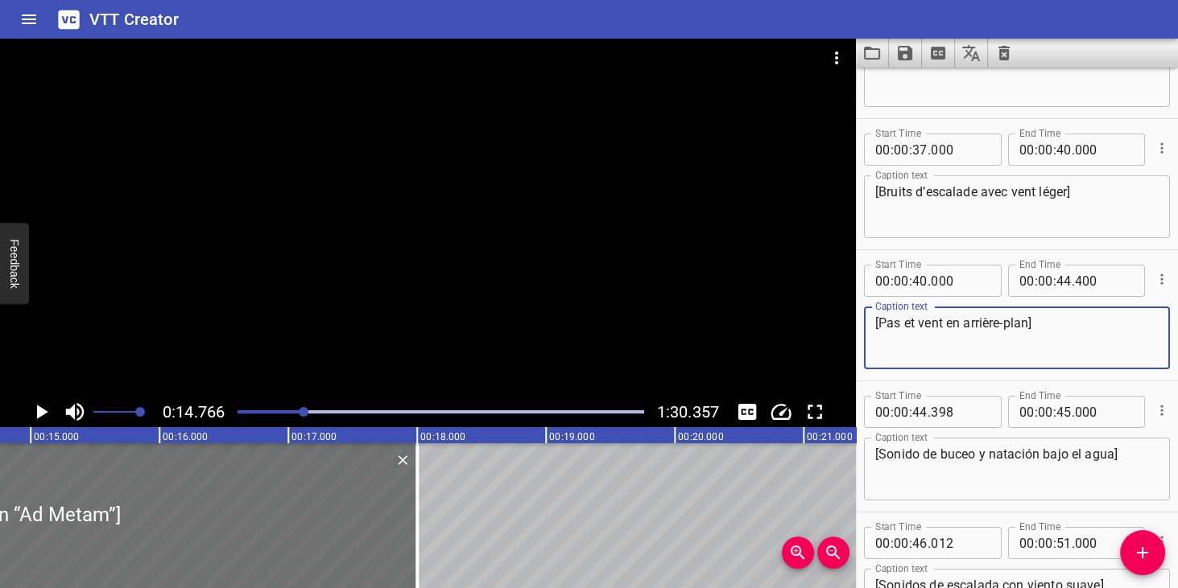
scroll to position [506, 0]
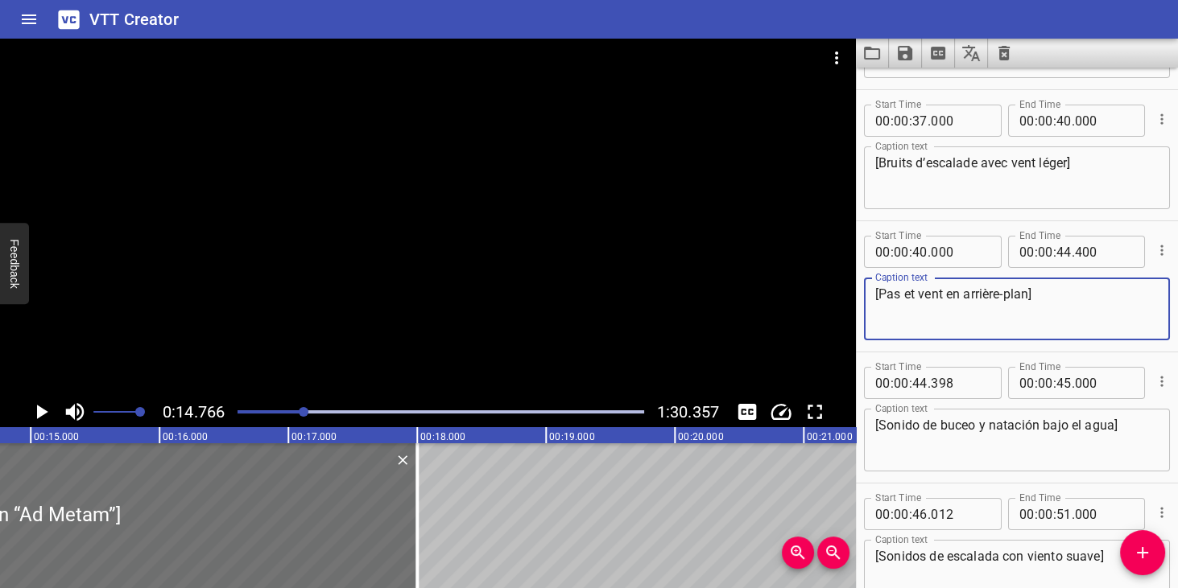
type textarea "[Pas et vent en arrière-plan]"
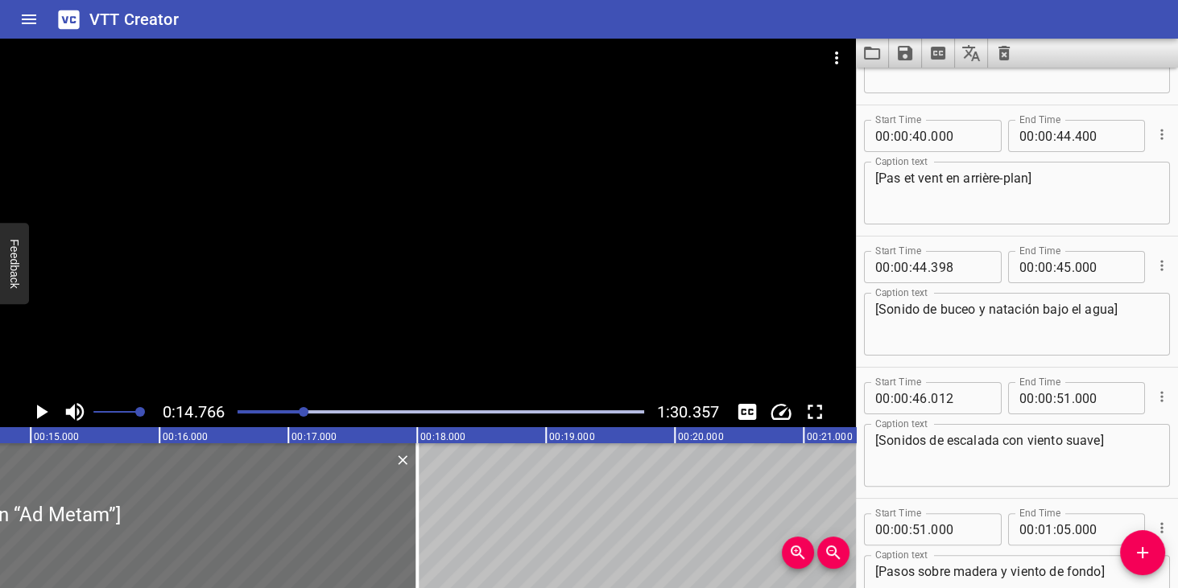
scroll to position [644, 0]
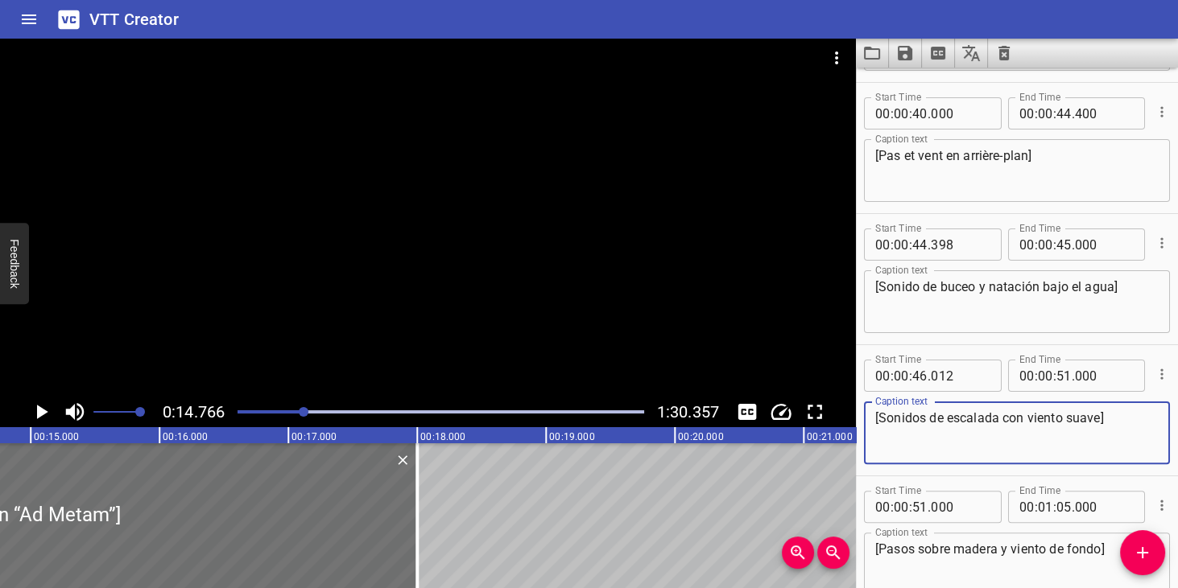
drag, startPoint x: 1129, startPoint y: 428, endPoint x: 819, endPoint y: 443, distance: 311.1
click at [819, 443] on main "0:14.766 1:30.357 00:00.000 00:01.000 00:02.000 00:03.000 00:04.000 00:05.000 0…" at bounding box center [589, 314] width 1178 height 550
paste textarea "Bruits de plongeon et de nage sous l’eau"
type textarea "[Bruits de plongeon et de nage sous l’eau]"
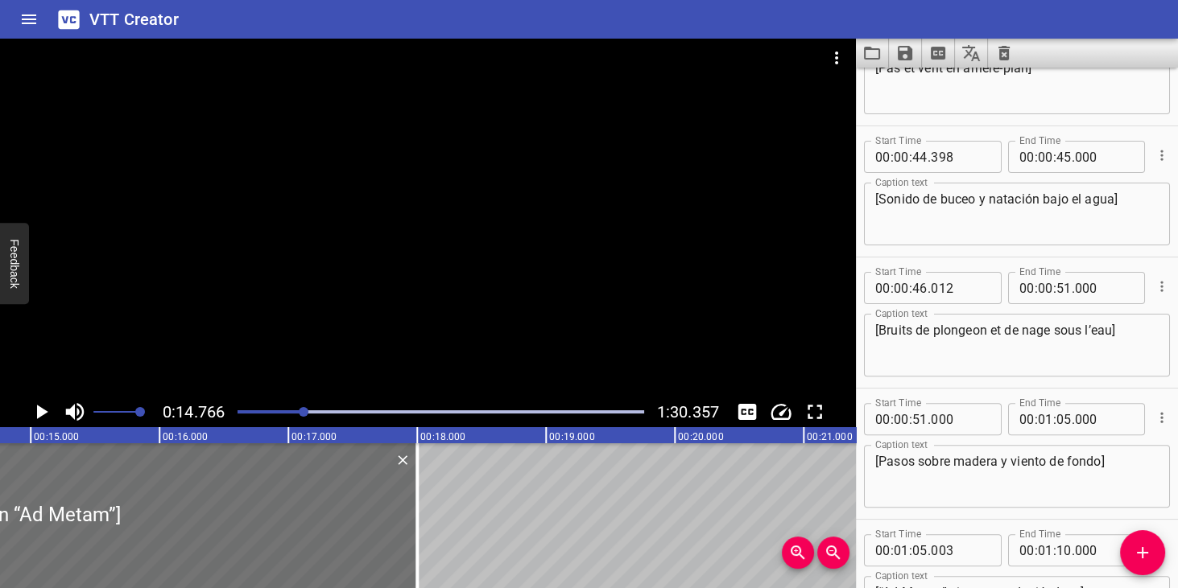
scroll to position [736, 0]
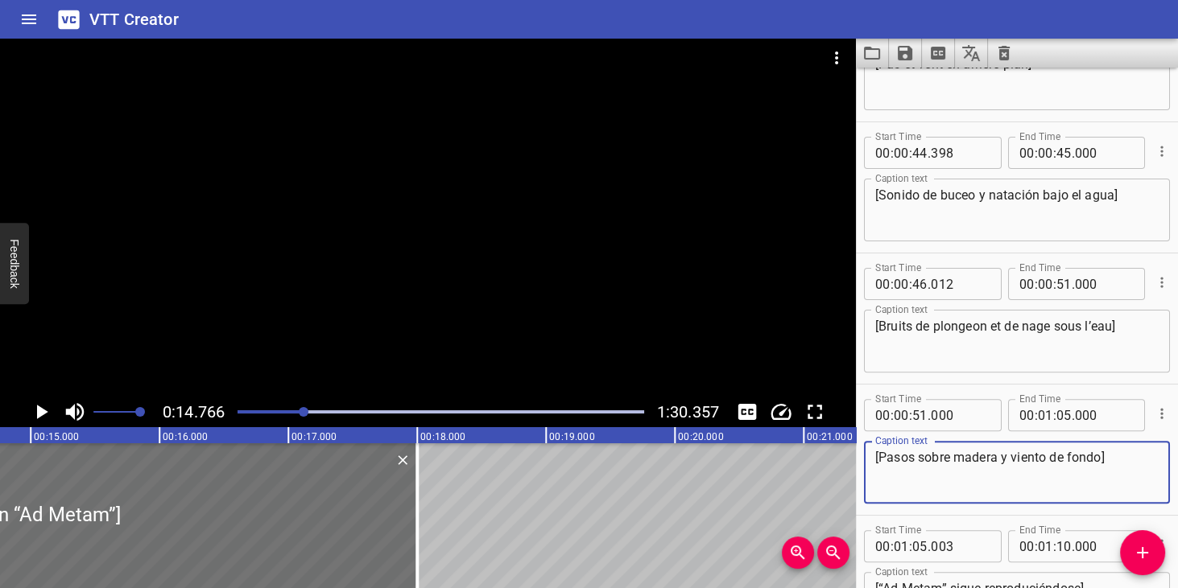
drag, startPoint x: 1114, startPoint y: 455, endPoint x: 829, endPoint y: 457, distance: 285.0
click at [829, 457] on main "0:14.766 1:30.357 00:00.000 00:01.000 00:02.000 00:03.000 00:04.000 00:05.000 0…" at bounding box center [589, 314] width 1178 height 550
paste textarea "Bruits d’escalade avec vent léger"
type textarea "[Bruits d’escalade avec vent léger]"
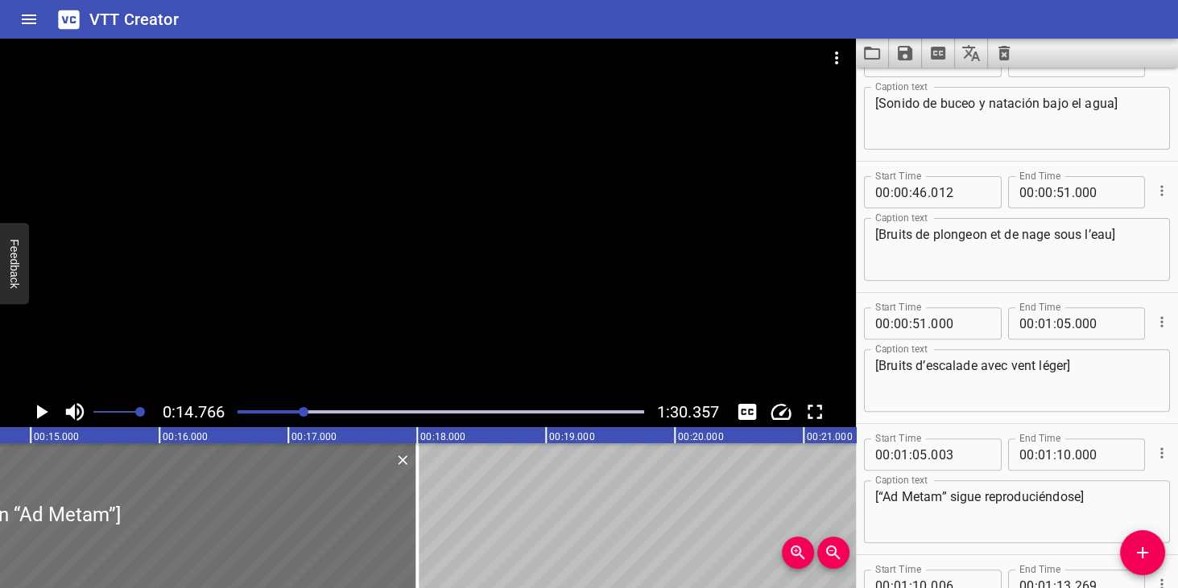
scroll to position [873, 0]
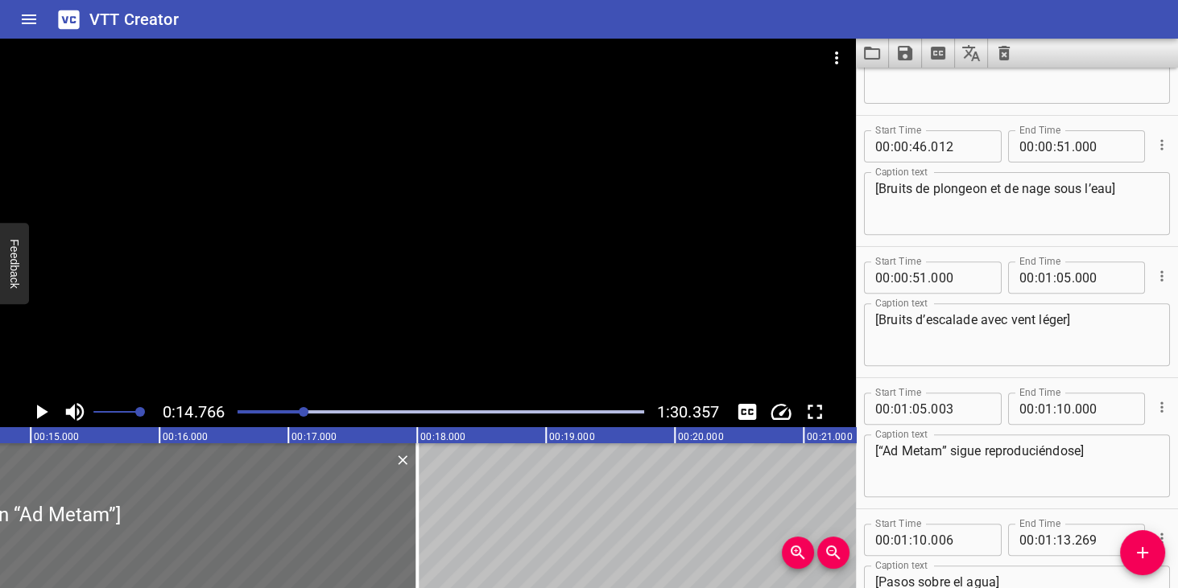
drag, startPoint x: 316, startPoint y: 411, endPoint x: 367, endPoint y: 407, distance: 51.7
click at [367, 407] on div at bounding box center [441, 412] width 426 height 23
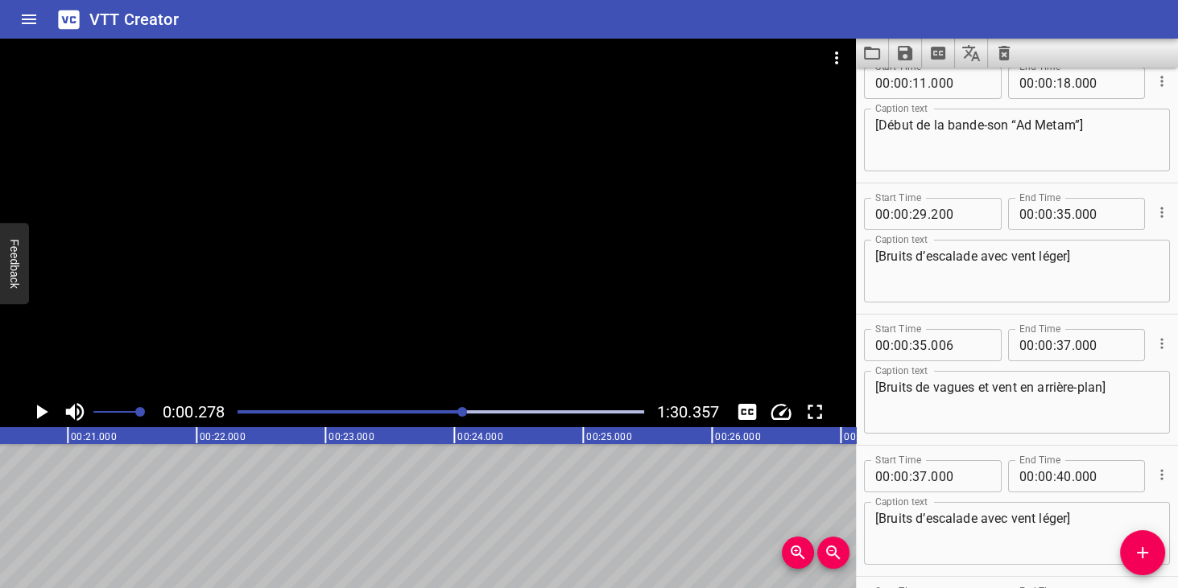
scroll to position [132, 0]
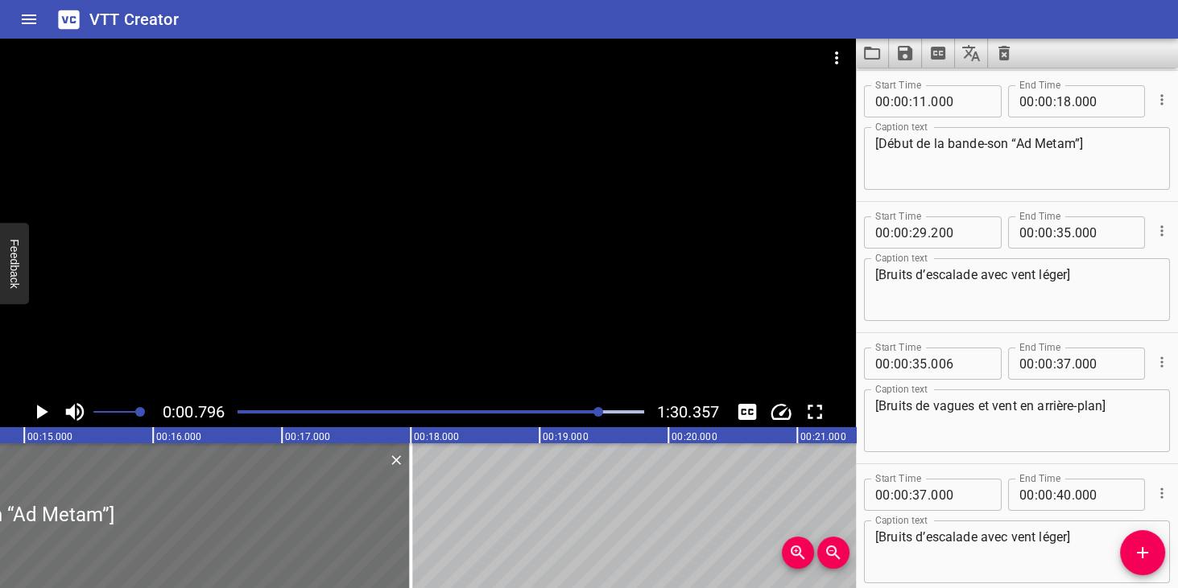
drag, startPoint x: 377, startPoint y: 410, endPoint x: 601, endPoint y: 407, distance: 224.6
click at [601, 407] on div at bounding box center [598, 412] width 10 height 10
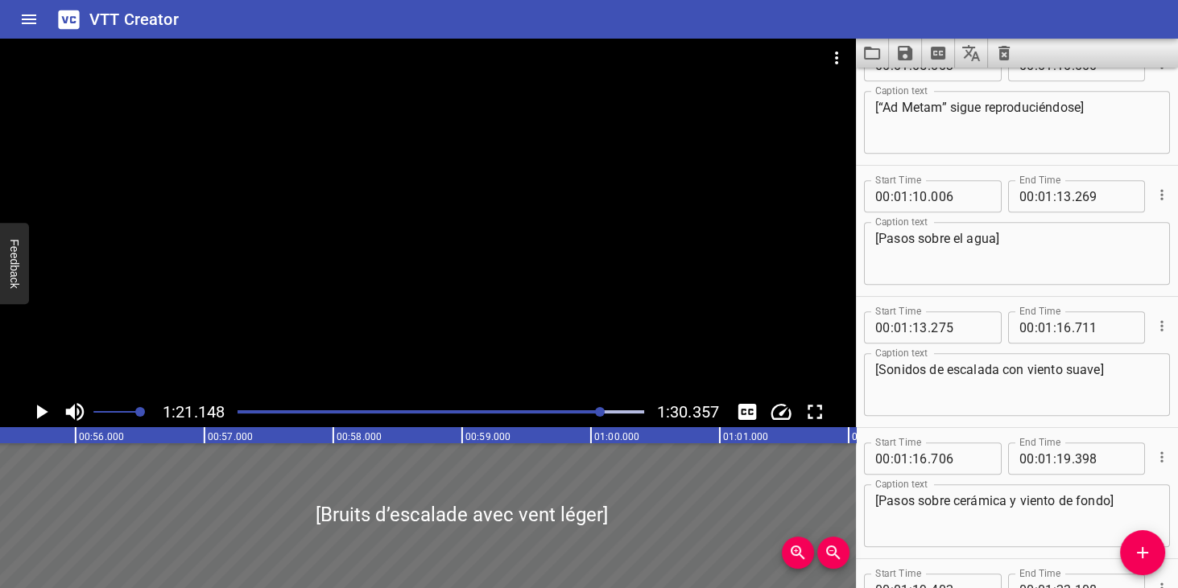
scroll to position [1350, 0]
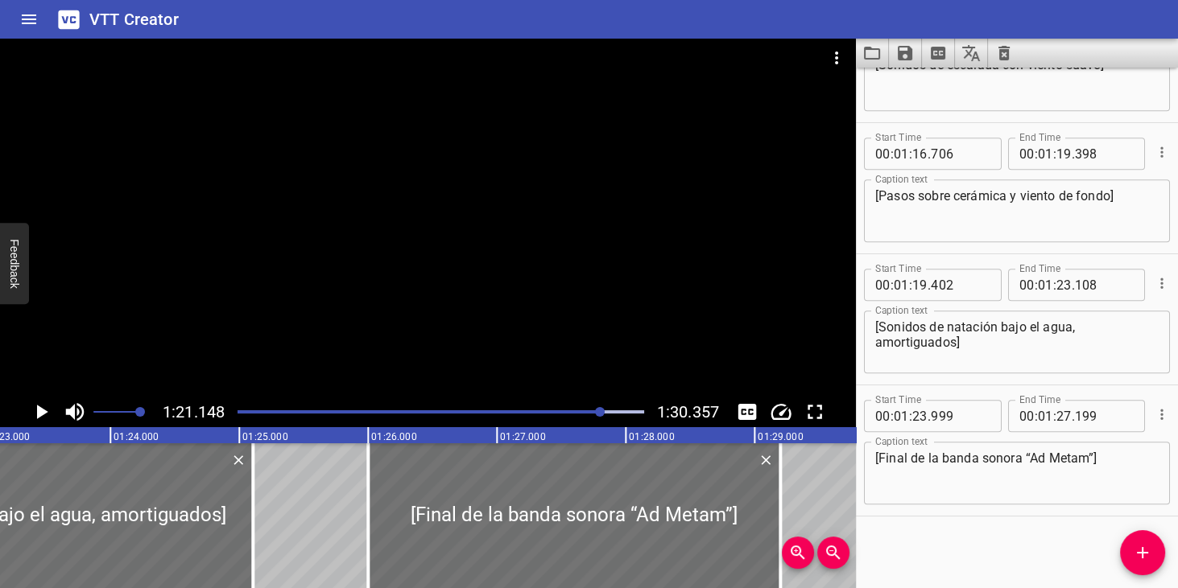
click at [465, 411] on div "Play progress" at bounding box center [399, 412] width 407 height 3
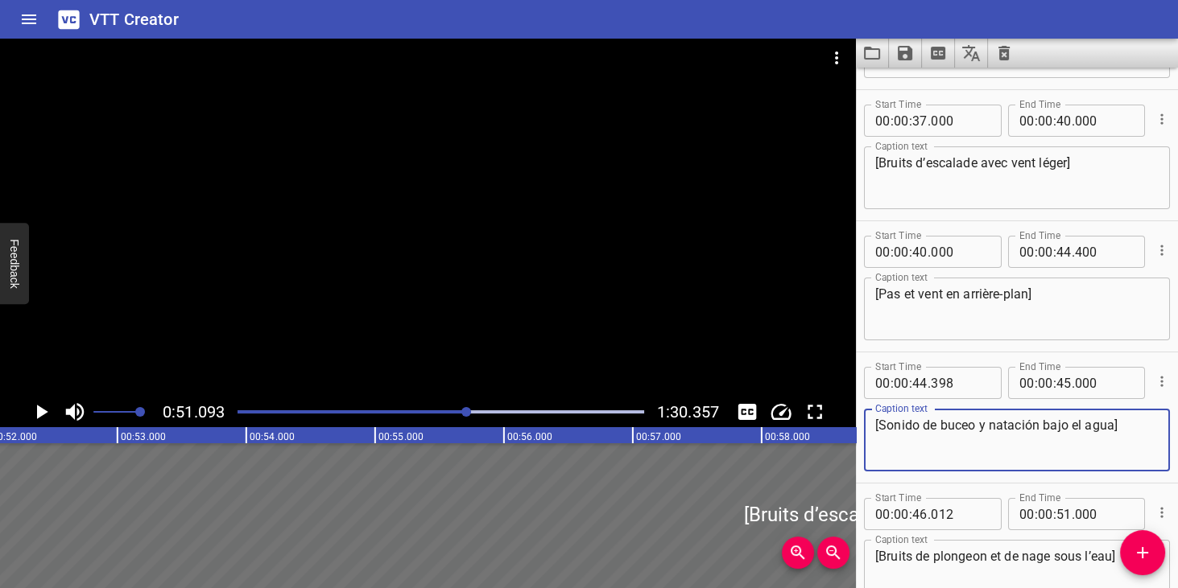
drag, startPoint x: 1127, startPoint y: 432, endPoint x: 824, endPoint y: 431, distance: 302.7
click at [824, 431] on main "0:51.093 1:30.357 00:00.000 00:01.000 00:02.000 00:03.000 00:04.000 00:05.000 0…" at bounding box center [589, 314] width 1178 height 550
paste textarea "Bruits de plongeon et de nage sous l’eau"
type textarea "[Bruits de plongeon et de nage sous l’eau]"
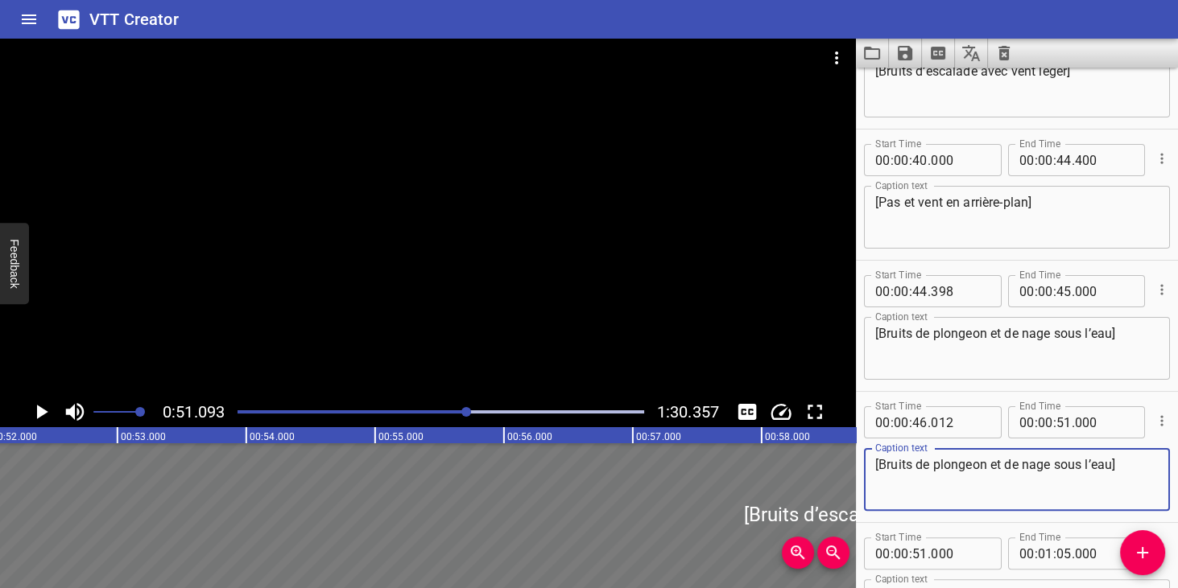
drag, startPoint x: 1120, startPoint y: 464, endPoint x: 838, endPoint y: 471, distance: 281.8
click at [838, 471] on main "0:51.093 1:30.357 00:00.000 00:01.000 00:02.000 00:03.000 00:04.000 00:05.000 0…" at bounding box center [589, 314] width 1178 height 550
paste textarea "’escalade avec vent léger"
type textarea "[Bruits d’escalade avec vent léger]"
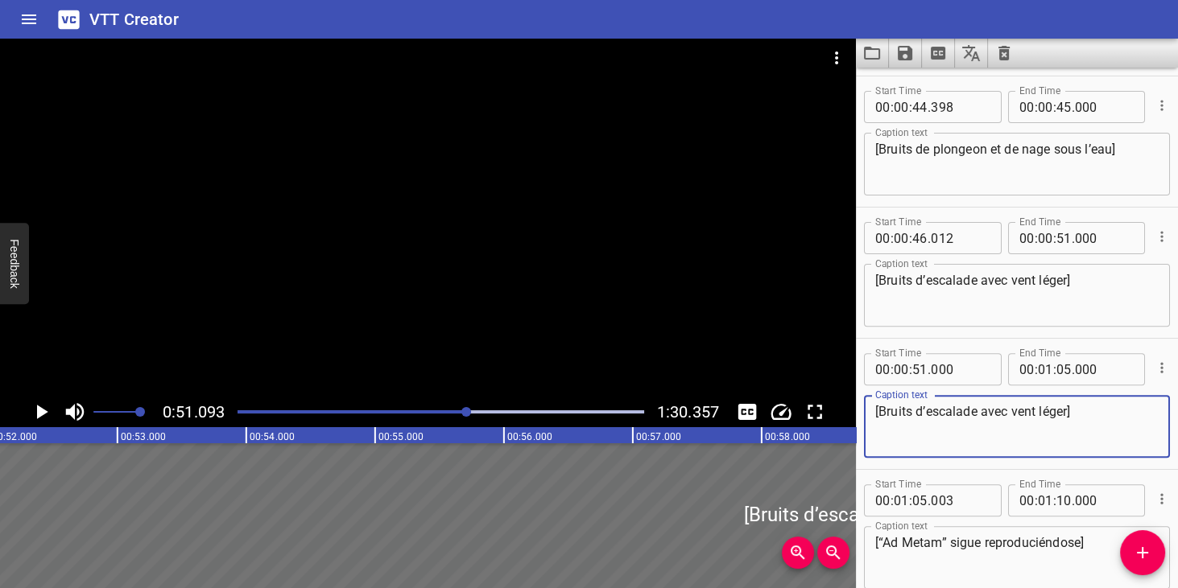
drag, startPoint x: 1039, startPoint y: 416, endPoint x: 780, endPoint y: 419, distance: 259.2
click at [780, 419] on main "0:51.093 1:30.357 00:00.000 00:01.000 00:02.000 00:03.000 00:04.000 00:05.000 0…" at bounding box center [589, 314] width 1178 height 550
paste textarea "Pas sur bois et vent en arrière-plan"
type textarea "[Pas sur bois et vent en arrière-plan]"
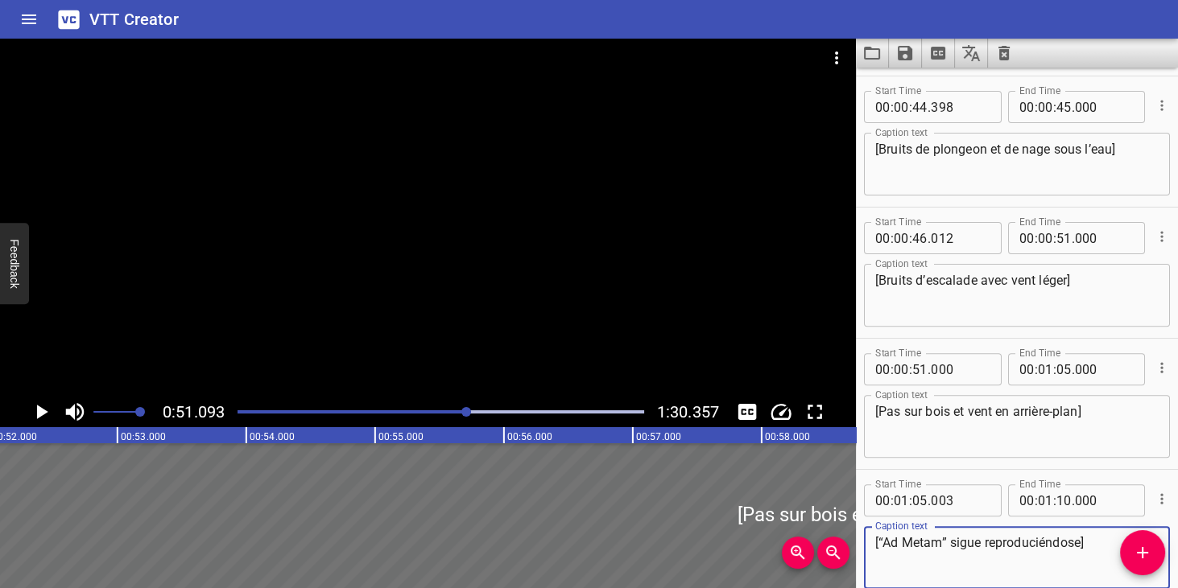
drag, startPoint x: 1022, startPoint y: 543, endPoint x: 815, endPoint y: 542, distance: 207.7
click at [815, 546] on main "0:51.093 1:30.357 00:00.000 00:01.000 00:02.000 00:03.000 00:04.000 00:05.000 0…" at bounding box center [589, 314] width 1178 height 550
paste textarea "continue à jouer"
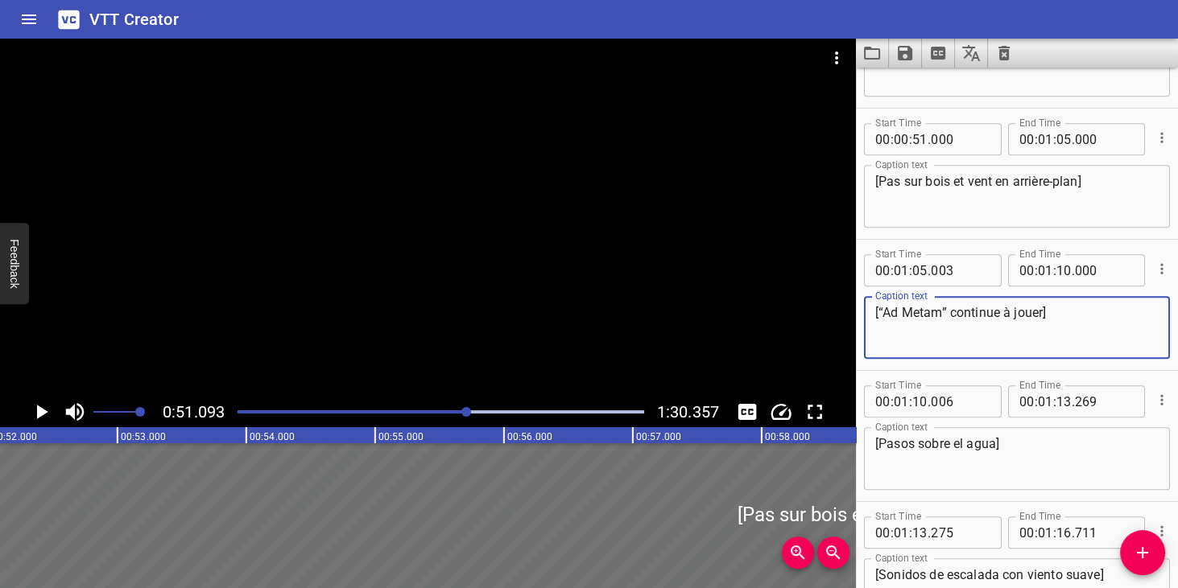
type textarea "[“Ad Metam” continue à jouer]"
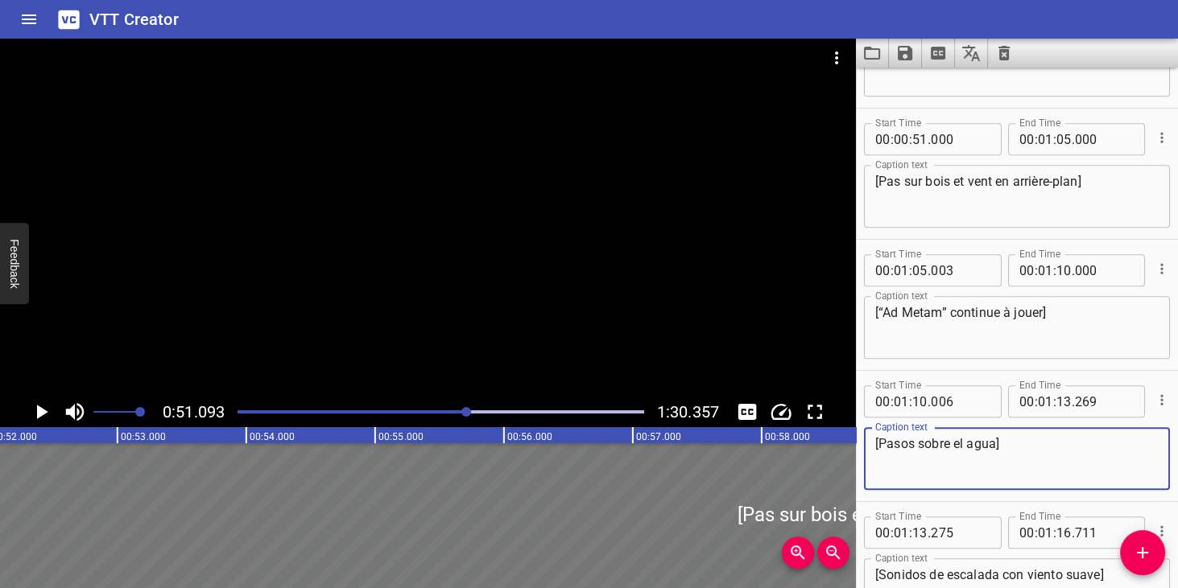
drag, startPoint x: 908, startPoint y: 449, endPoint x: 772, endPoint y: 451, distance: 136.1
click at [772, 451] on main "0:51.093 1:30.357 00:00.000 00:01.000 00:02.000 00:03.000 00:04.000 00:05.000 0…" at bounding box center [589, 314] width 1178 height 550
paste textarea "sur l’eau"
type textarea "[Pas sur l’eau]"
click at [1025, 441] on textarea "[Pas sur l’eau]" at bounding box center [1016, 459] width 283 height 46
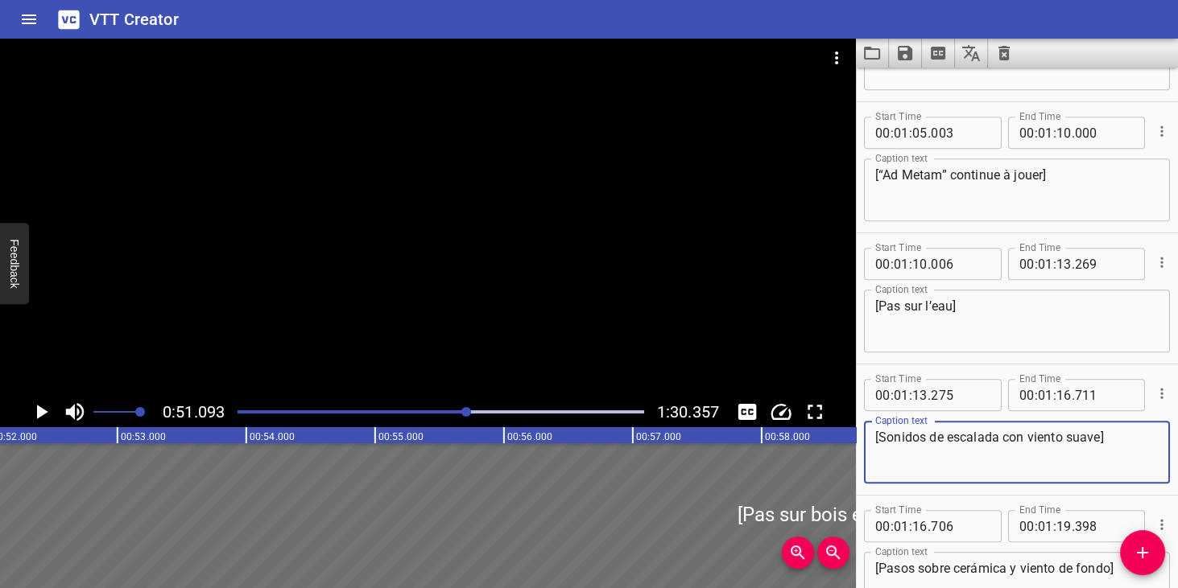
drag, startPoint x: 1127, startPoint y: 433, endPoint x: 707, endPoint y: 428, distance: 420.2
click at [707, 428] on main "0:51.093 1:30.357 00:00.000 00:01.000 00:02.000 00:03.000 00:04.000 00:05.000 0…" at bounding box center [589, 314] width 1178 height 550
paste textarea "Bruits d’escalade avec vent léger"
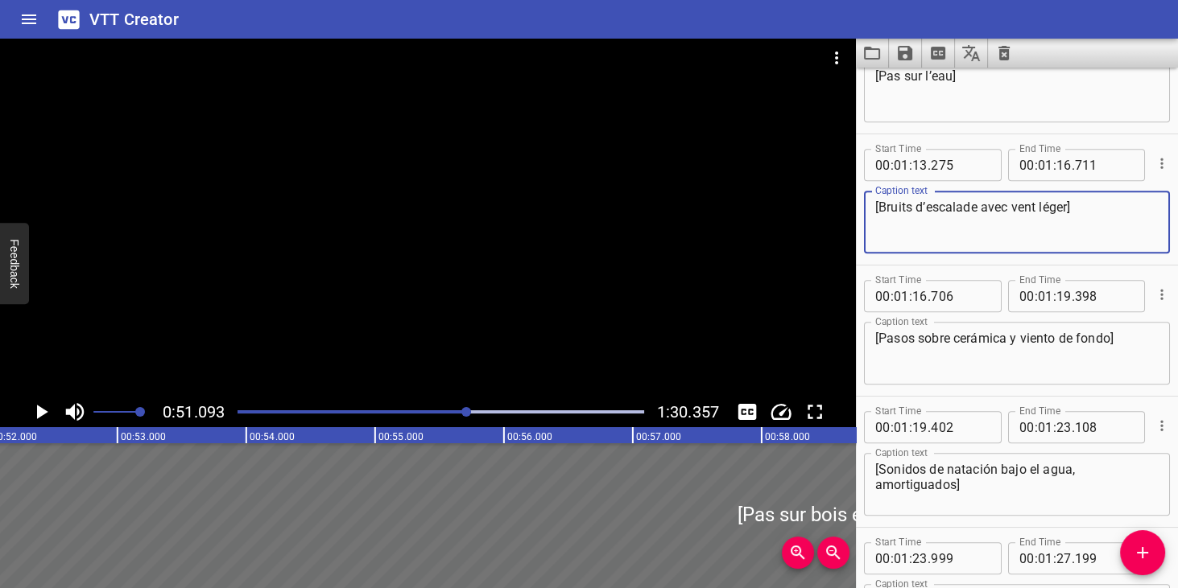
type textarea "[Bruits d’escalade avec vent léger]"
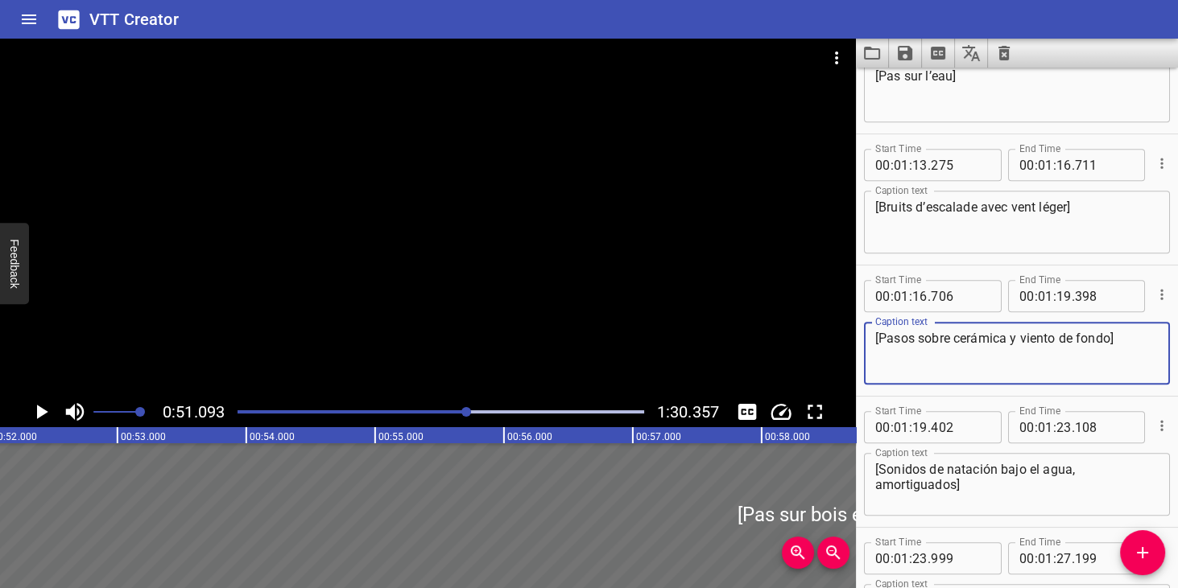
drag, startPoint x: 935, startPoint y: 332, endPoint x: 763, endPoint y: 337, distance: 171.6
click at [763, 337] on main "0:51.093 1:30.357 00:00.000 00:01.000 00:02.000 00:03.000 00:04.000 00:05.000 0…" at bounding box center [589, 314] width 1178 height 550
paste textarea "sur céramique et vent en arrière-plan"
type textarea "[Pas sur céramique et vent en arrière-plan]"
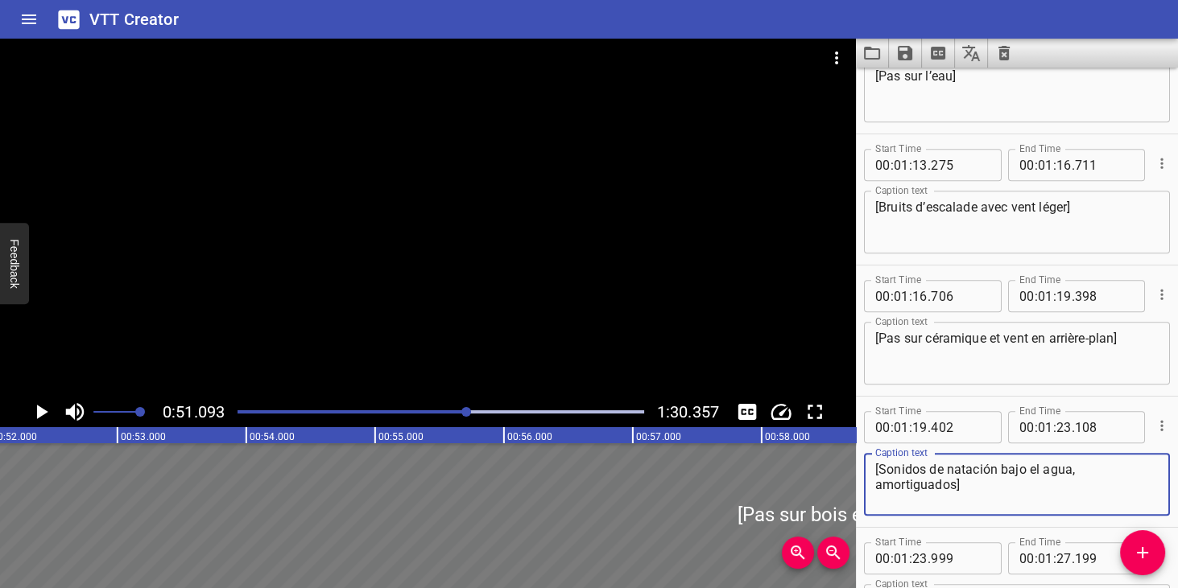
drag, startPoint x: 1018, startPoint y: 502, endPoint x: 832, endPoint y: 471, distance: 188.6
click at [826, 473] on main "0:51.093 1:30.357 00:00.000 00:01.000 00:02.000 00:03.000 00:04.000 00:05.000 0…" at bounding box center [589, 314] width 1178 height 550
paste textarea "Bruits de nage sous l’eau, étouffé"
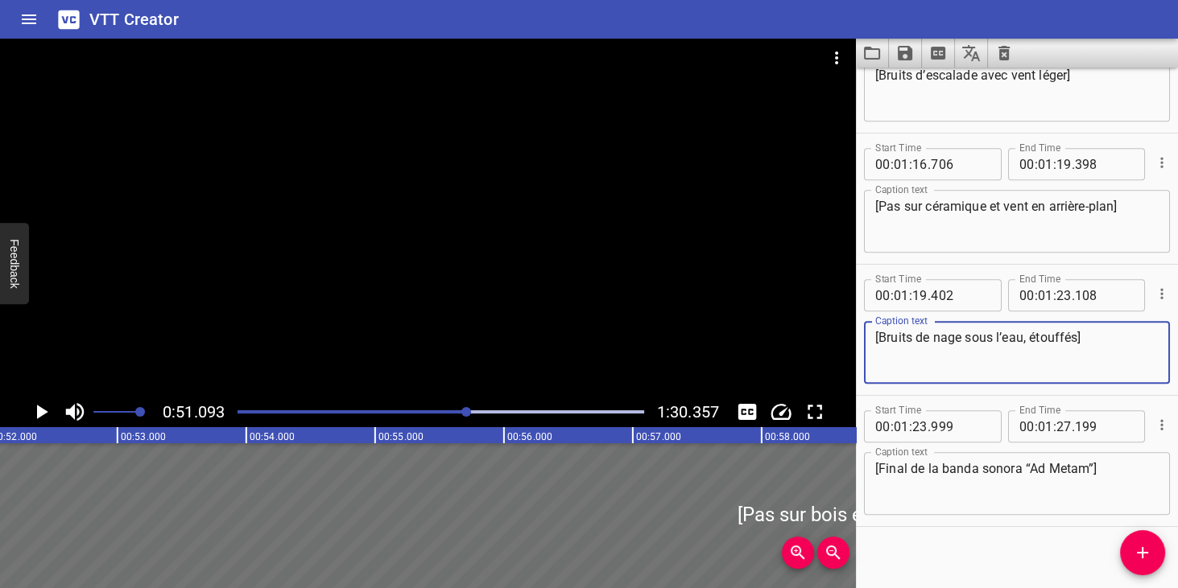
scroll to position [1522, 0]
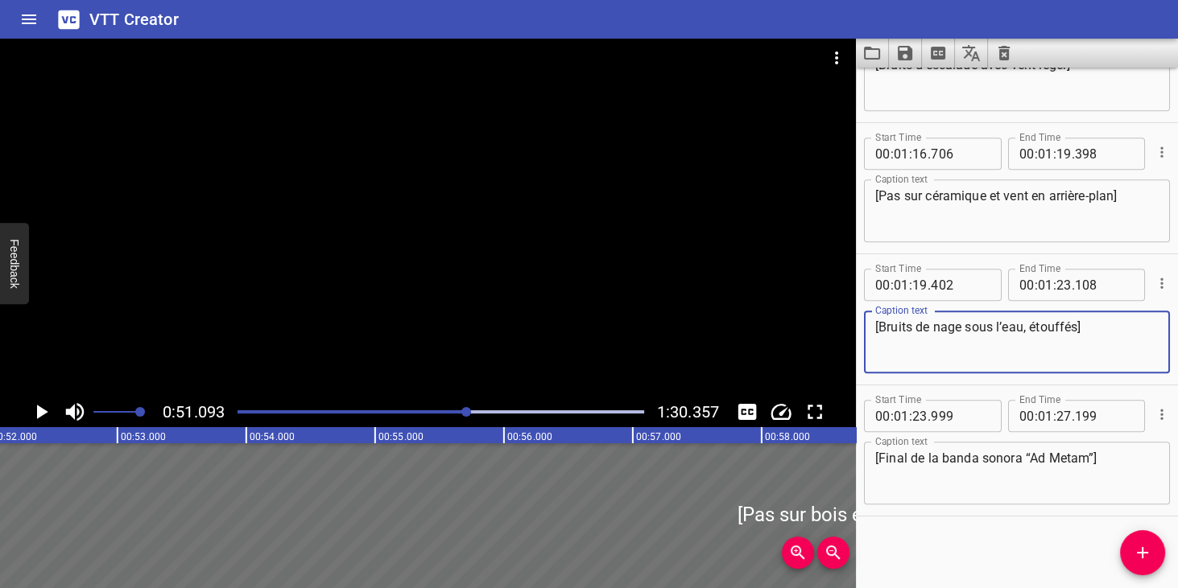
type textarea "[Bruits de nage sous l’eau, étouffés]"
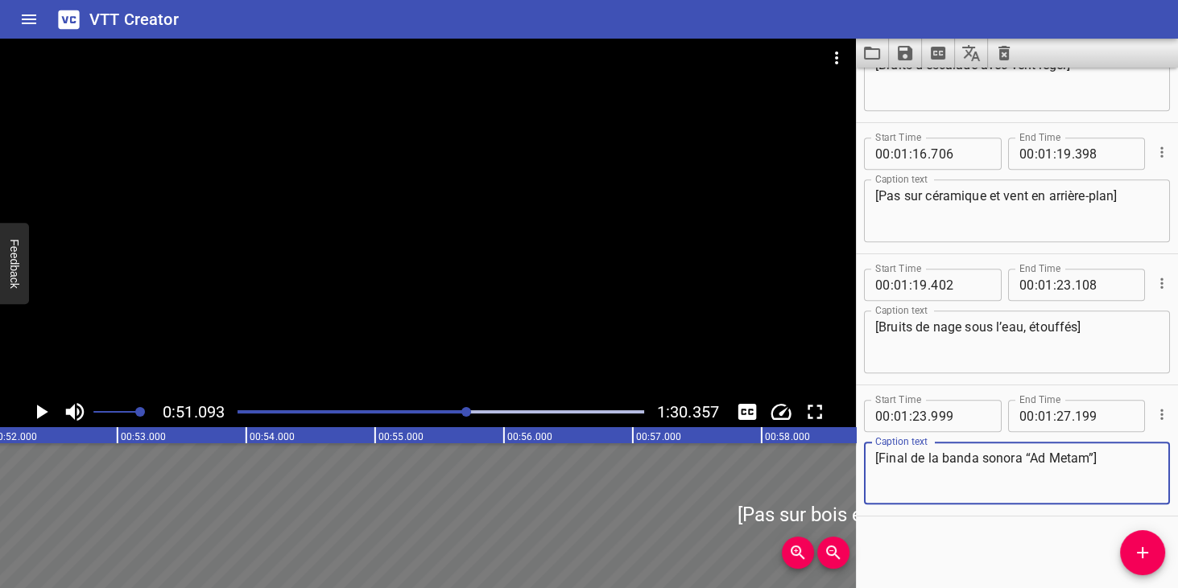
drag, startPoint x: 1008, startPoint y: 450, endPoint x: 736, endPoint y: 444, distance: 272.1
click at [736, 446] on main "0:51.093 1:30.357 00:00.000 00:01.000 00:02.000 00:03.000 00:04.000 00:05.000 0…" at bounding box center [589, 314] width 1178 height 550
paste textarea "de la bande-son"
type textarea "[Fin de la bande-son “Ad Metam”]"
click at [879, 57] on icon "Load captions from file" at bounding box center [871, 52] width 19 height 19
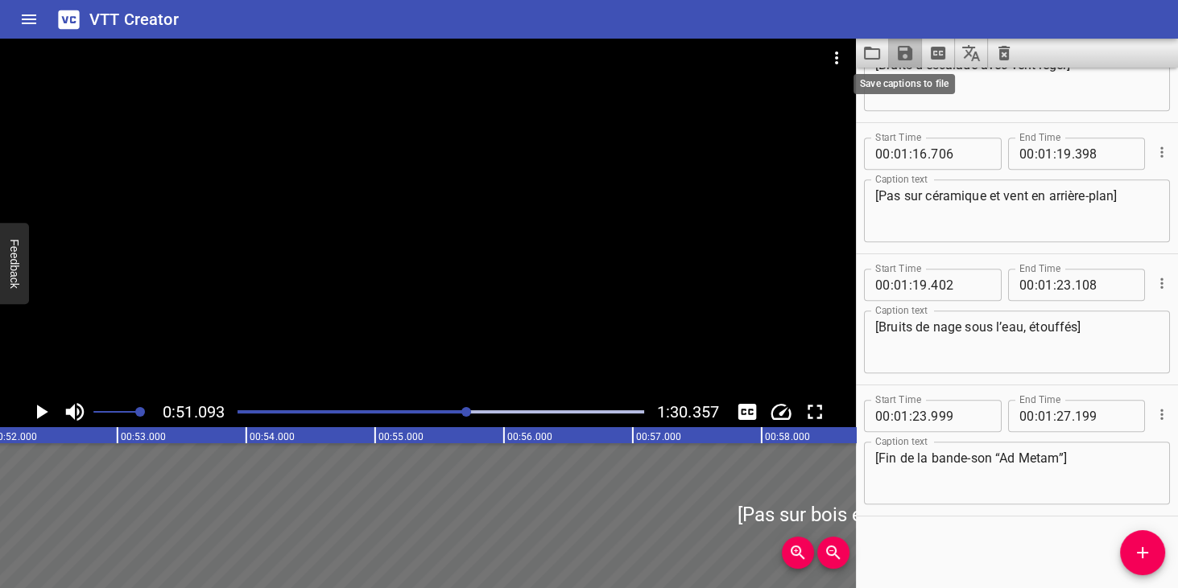
click at [908, 53] on icon "Save captions to file" at bounding box center [905, 53] width 14 height 14
click at [933, 88] on li "Save to VTT file" at bounding box center [948, 88] width 118 height 29
click at [908, 52] on icon "Save captions to file" at bounding box center [905, 53] width 14 height 14
click at [1052, 223] on div at bounding box center [589, 294] width 1178 height 588
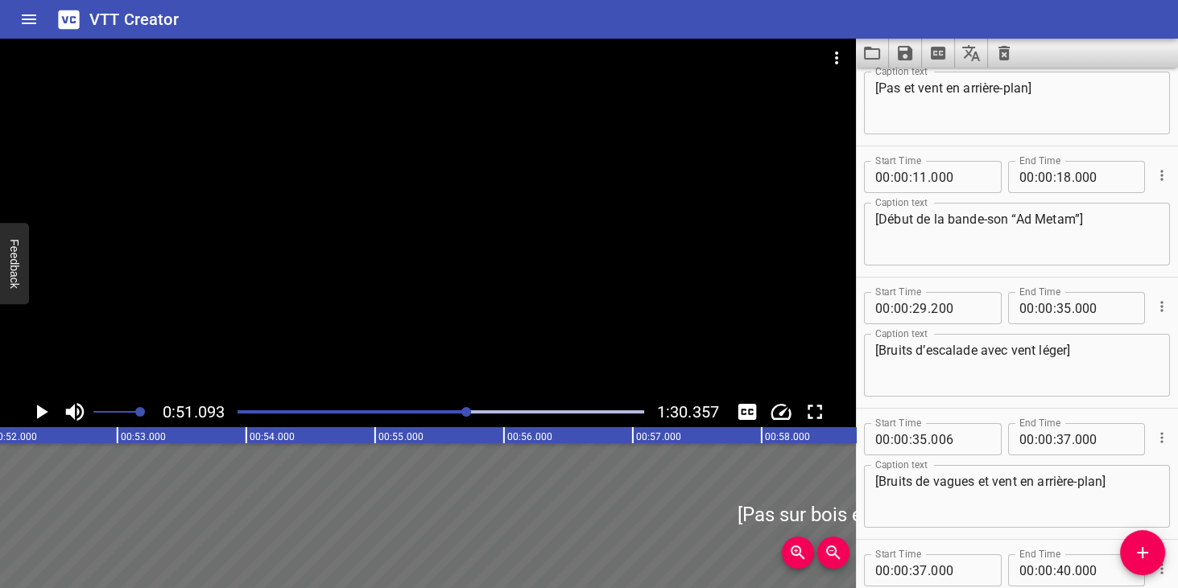
scroll to position [0, 0]
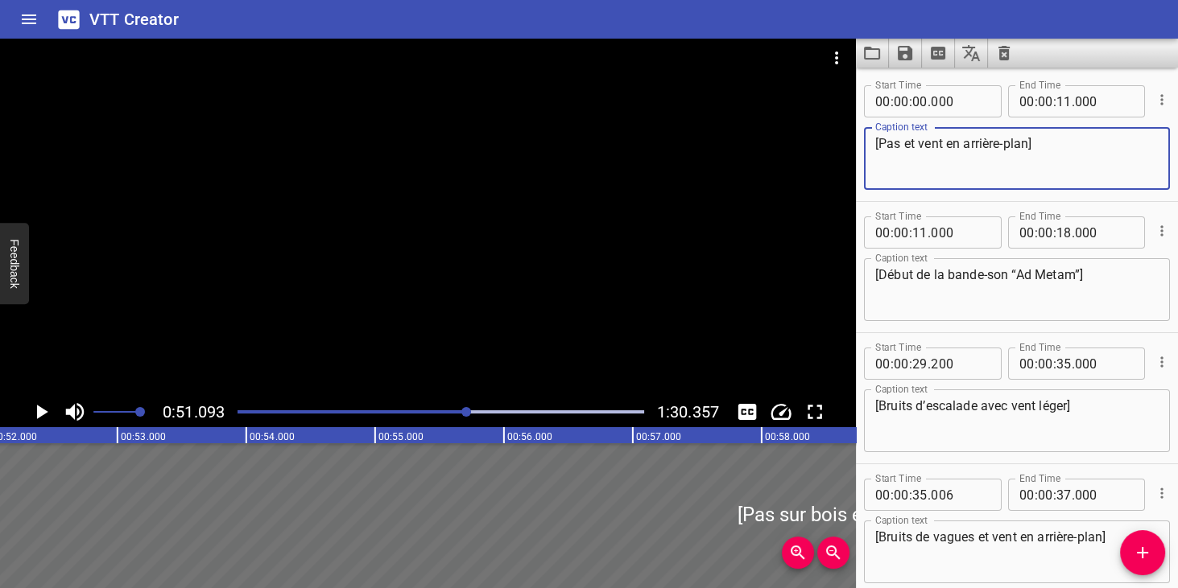
drag, startPoint x: 1047, startPoint y: 133, endPoint x: 806, endPoint y: 147, distance: 241.9
click at [806, 147] on main "0:51.093 1:30.357 00:00.000 00:01.000 00:02.000 00:03.000 00:04.000 00:05.000 0…" at bounding box center [589, 314] width 1178 height 550
drag, startPoint x: 1030, startPoint y: 150, endPoint x: 857, endPoint y: 148, distance: 173.1
click at [857, 148] on div "Start Time 00 : 00 : 00 . 000 Start Time End Time 00 : 00 : 11 . 000 End Time C…" at bounding box center [1017, 136] width 322 height 130
paste textarea "Schritte und Wind im Hintergrund"
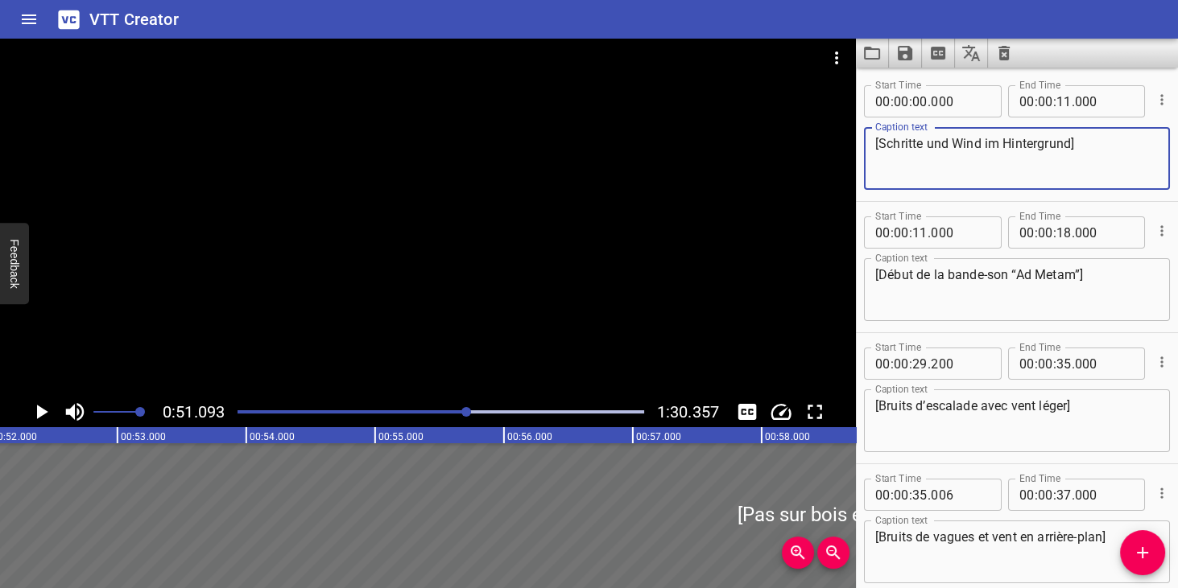
type textarea "[Schritte und Wind im Hintergrund]"
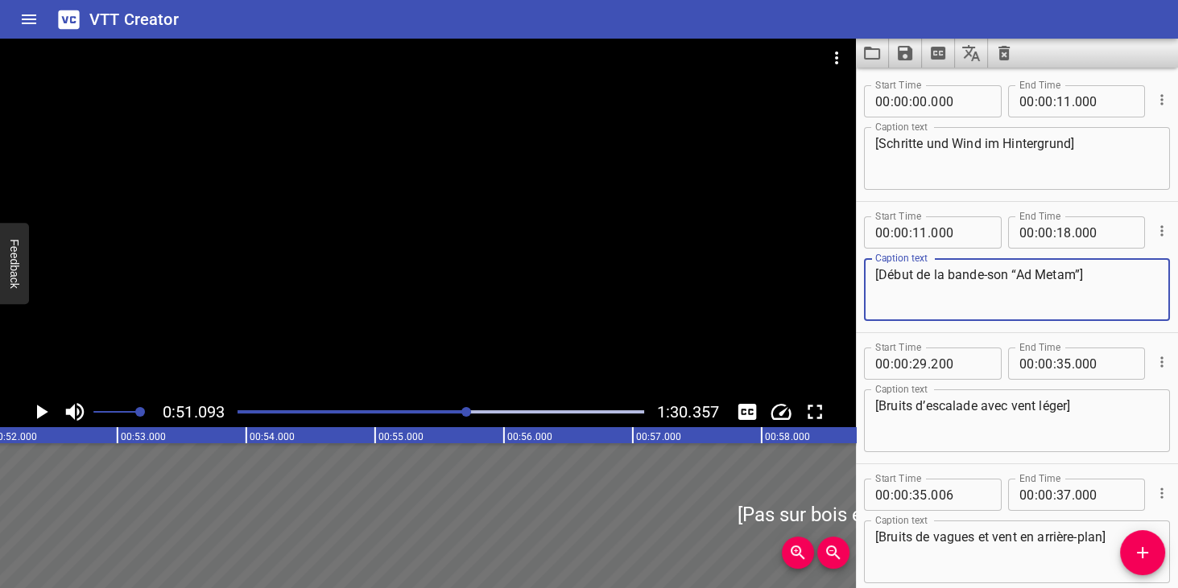
drag, startPoint x: 1091, startPoint y: 276, endPoint x: 816, endPoint y: 270, distance: 274.6
click at [816, 270] on main "0:51.093 1:30.357 00:00.000 00:01.000 00:02.000 00:03.000 00:04.000 00:05.000 0…" at bounding box center [589, 314] width 1178 height 550
paste textarea "Start des Soundtracks „Ad Metam“"
type textarea "[Start des Soundtracks „Ad Metam“]"
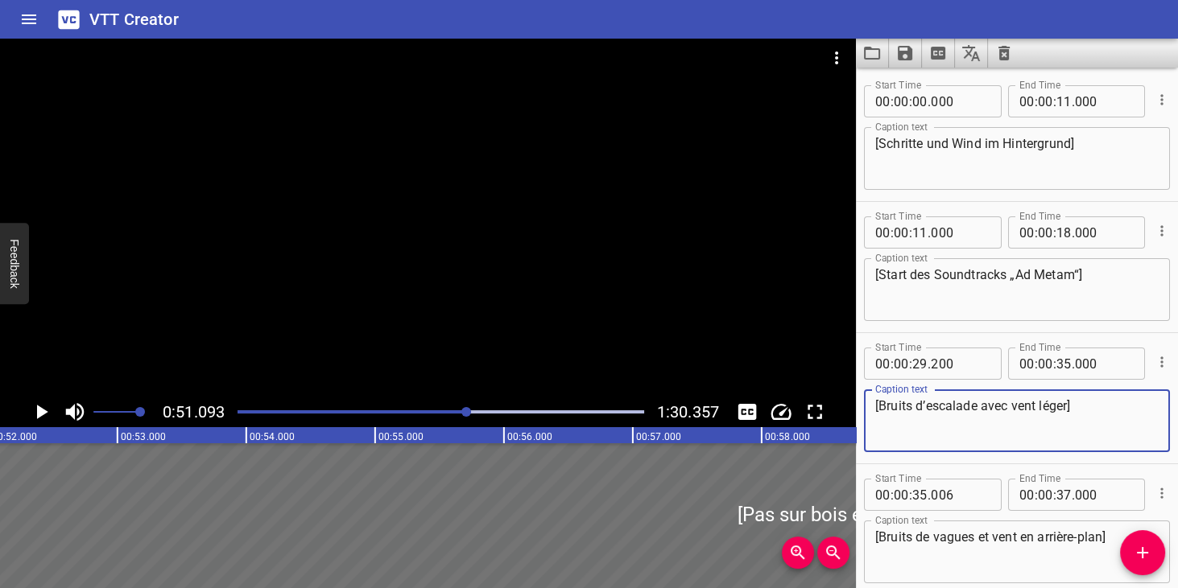
drag, startPoint x: 1104, startPoint y: 416, endPoint x: 838, endPoint y: 411, distance: 266.5
click at [838, 411] on main "0:51.093 1:30.357 00:00.000 00:01.000 00:02.000 00:03.000 00:04.000 00:05.000 0…" at bounding box center [589, 314] width 1178 height 550
paste textarea "Klettergeräusche mit leichtem Wind"
type textarea "[Klettergeräusche mit leichtem Wind]"
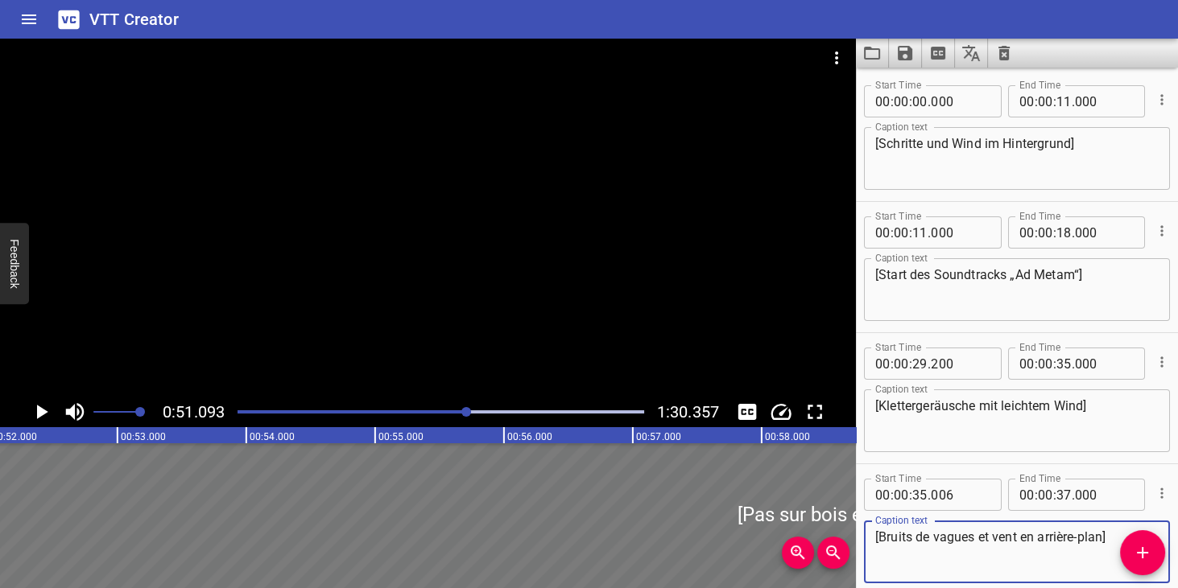
drag, startPoint x: 1116, startPoint y: 535, endPoint x: 841, endPoint y: 525, distance: 274.7
click at [835, 530] on main "0:51.093 1:30.357 00:00.000 00:01.000 00:02.000 00:03.000 00:04.000 00:05.000 0…" at bounding box center [589, 314] width 1178 height 550
paste textarea "Geräusch [PERSON_NAME] und Wind im Hintergrund"
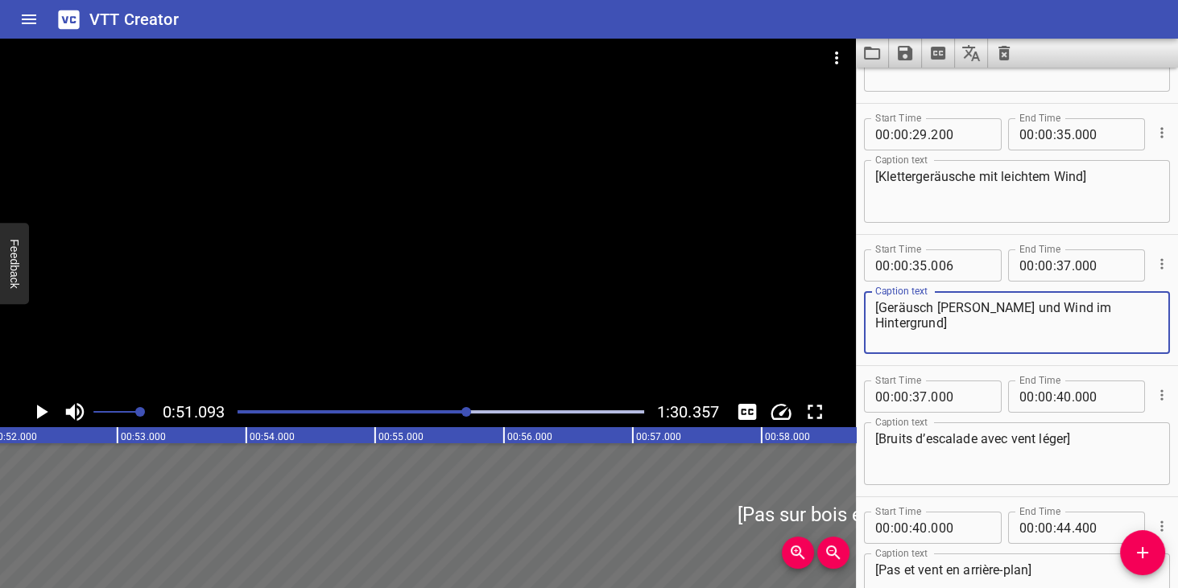
scroll to position [368, 0]
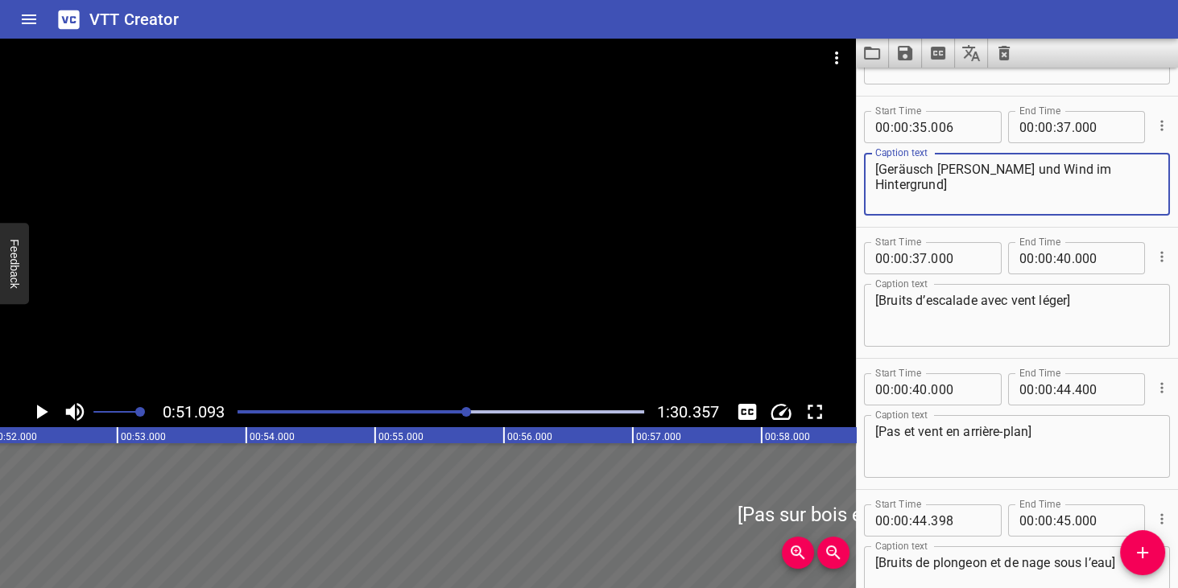
type textarea "[Geräusch [PERSON_NAME] und Wind im Hintergrund]"
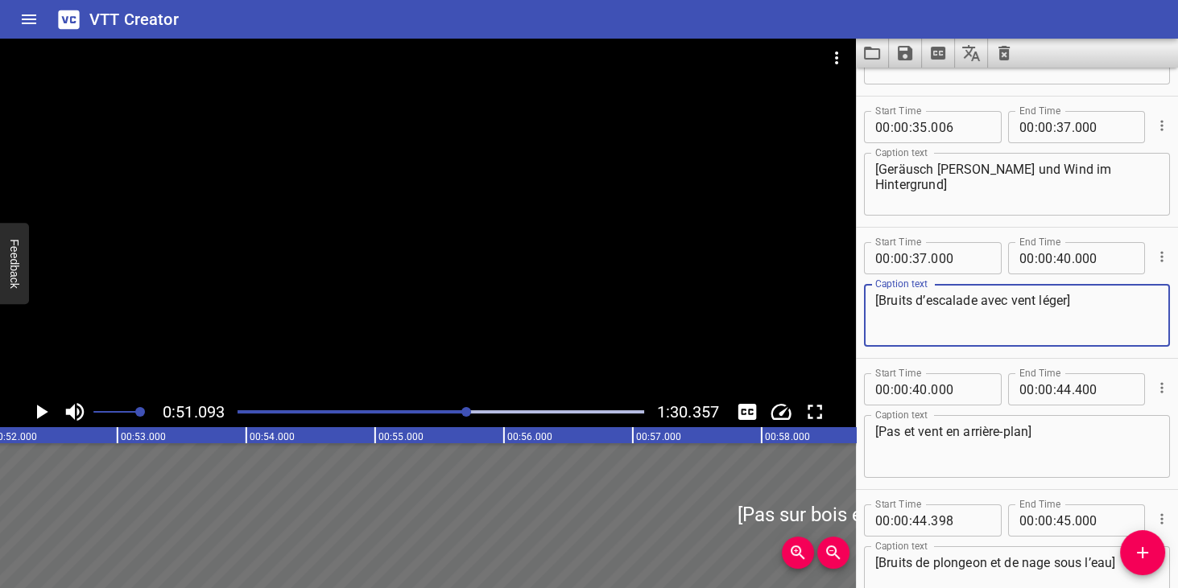
drag, startPoint x: 1100, startPoint y: 308, endPoint x: 796, endPoint y: 309, distance: 303.5
click at [796, 309] on main "0:51.093 1:30.357 00:00.000 00:01.000 00:02.000 00:03.000 00:04.000 00:05.000 0…" at bounding box center [589, 314] width 1178 height 550
paste textarea "Klettergeräusche mit leichtem Wind"
type textarea "[Klettergeräusche mit leichtem Wind]"
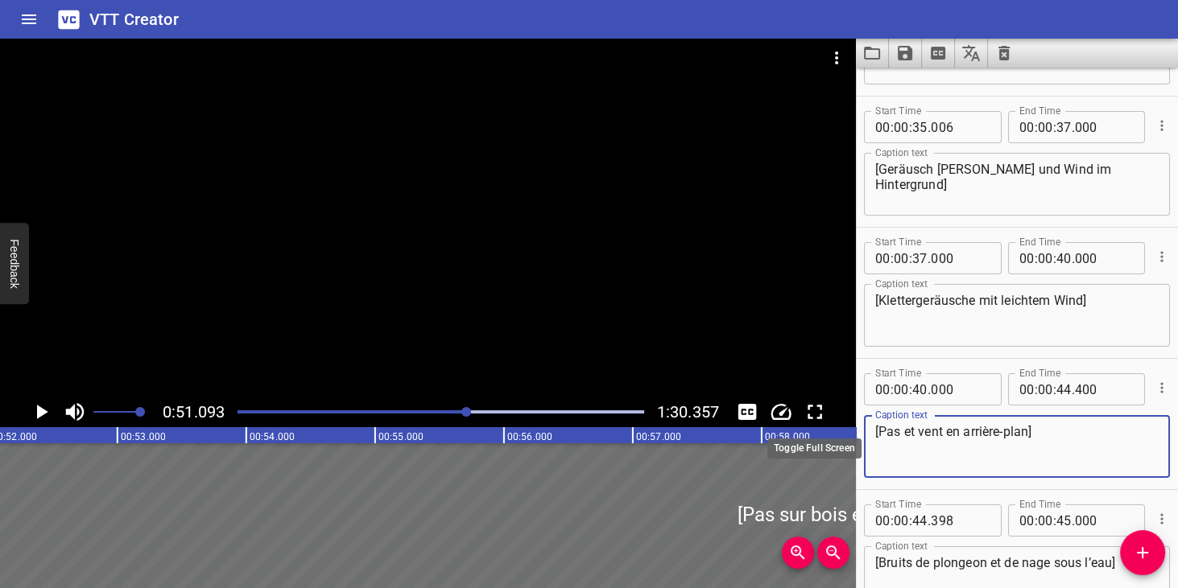
drag, startPoint x: 1074, startPoint y: 433, endPoint x: 802, endPoint y: 419, distance: 272.4
click at [802, 419] on main "0:51.093 1:30.357 00:00.000 00:01.000 00:02.000 00:03.000 00:04.000 00:05.000 0…" at bounding box center [589, 314] width 1178 height 550
paste textarea "Schritte und Wind im Hintergrund"
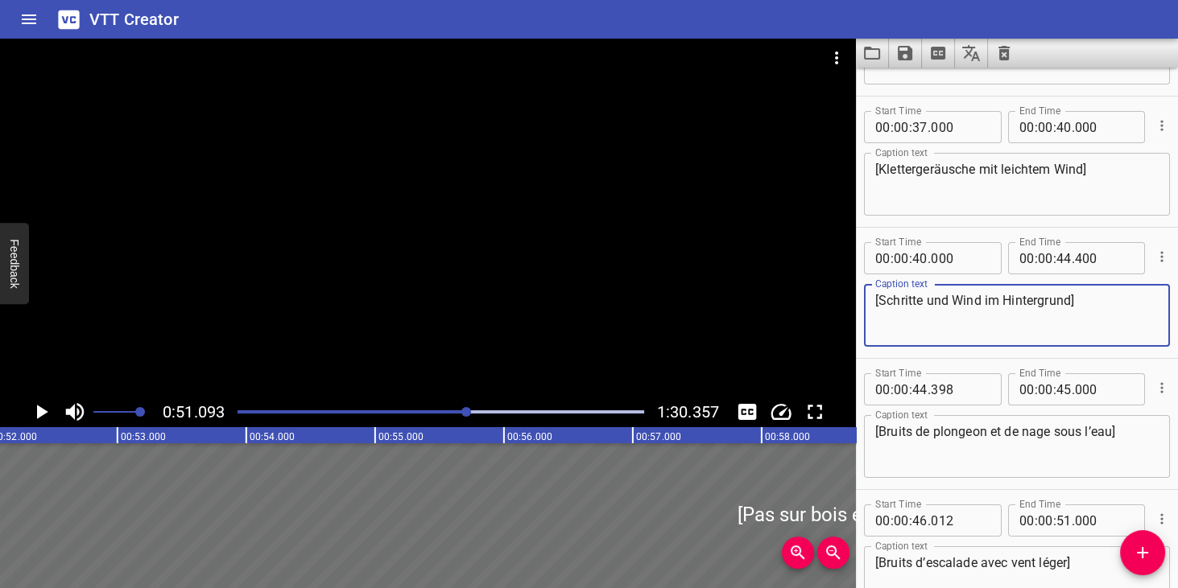
scroll to position [551, 0]
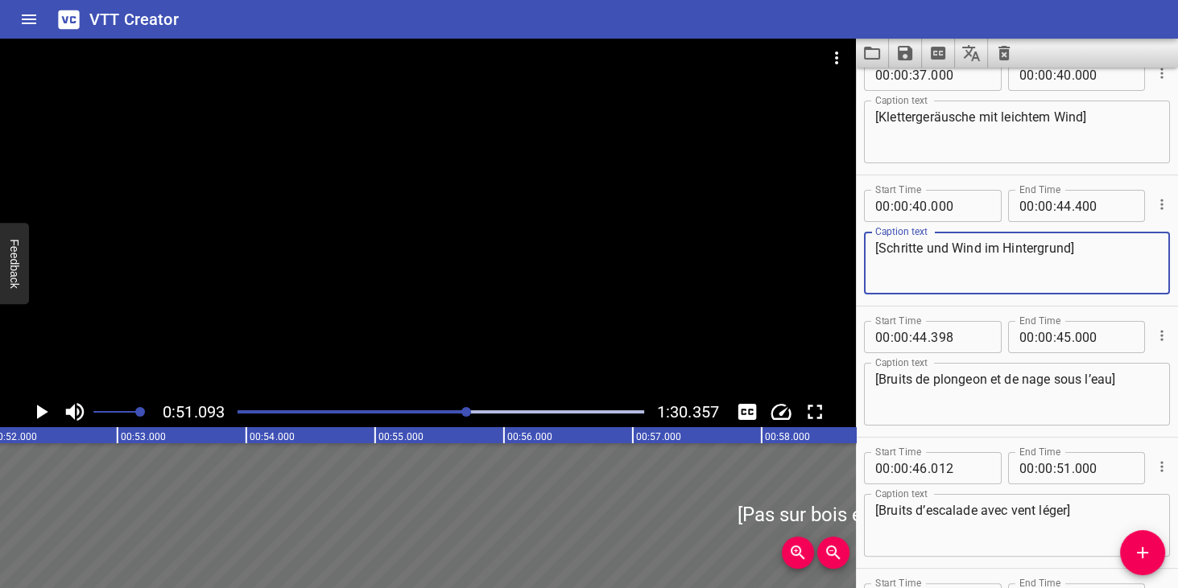
type textarea "[Schritte und Wind im Hintergrund]"
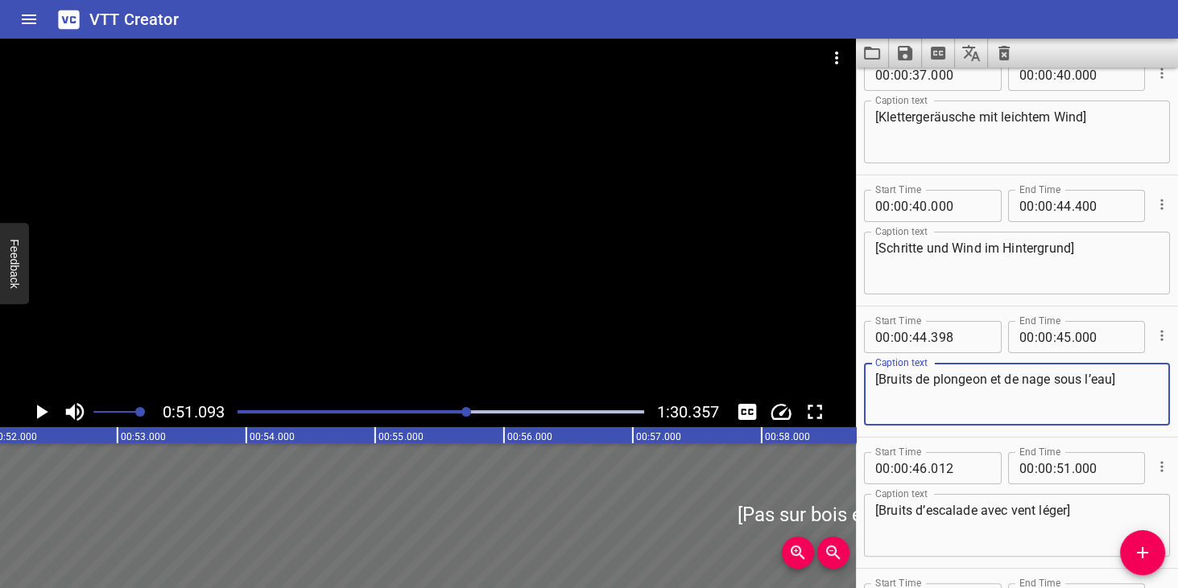
drag, startPoint x: 1129, startPoint y: 381, endPoint x: 816, endPoint y: 378, distance: 312.4
click at [815, 378] on main "0:51.093 1:30.357 00:00.000 00:01.000 00:02.000 00:03.000 00:04.000 00:05.000 0…" at bounding box center [589, 314] width 1178 height 550
paste textarea "Geräusch [PERSON_NAME] und Schwimmen unter [PERSON_NAME]"
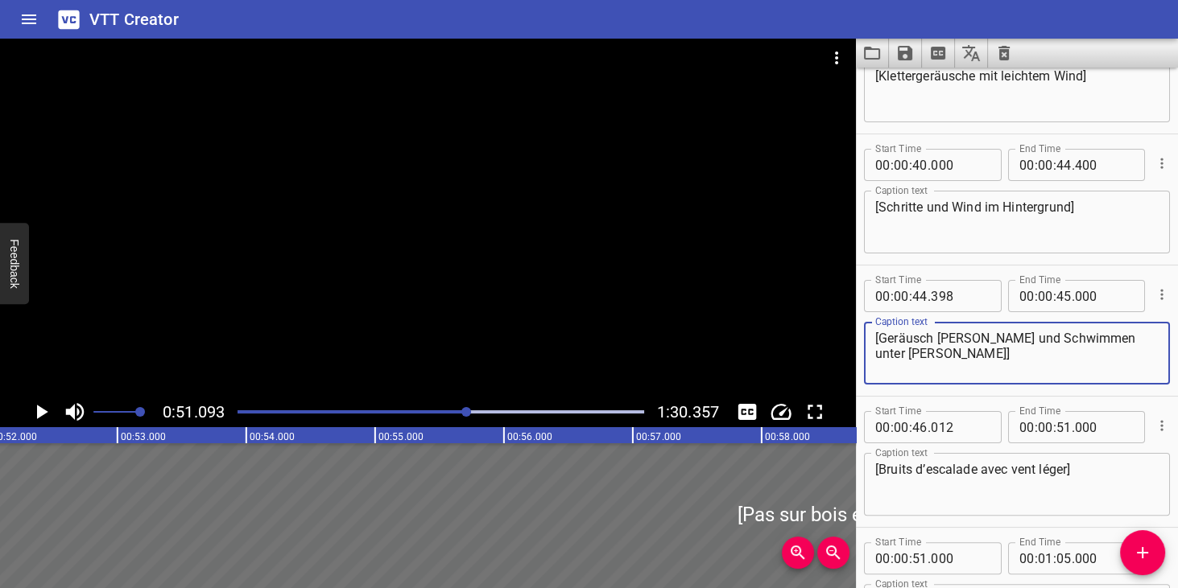
scroll to position [644, 0]
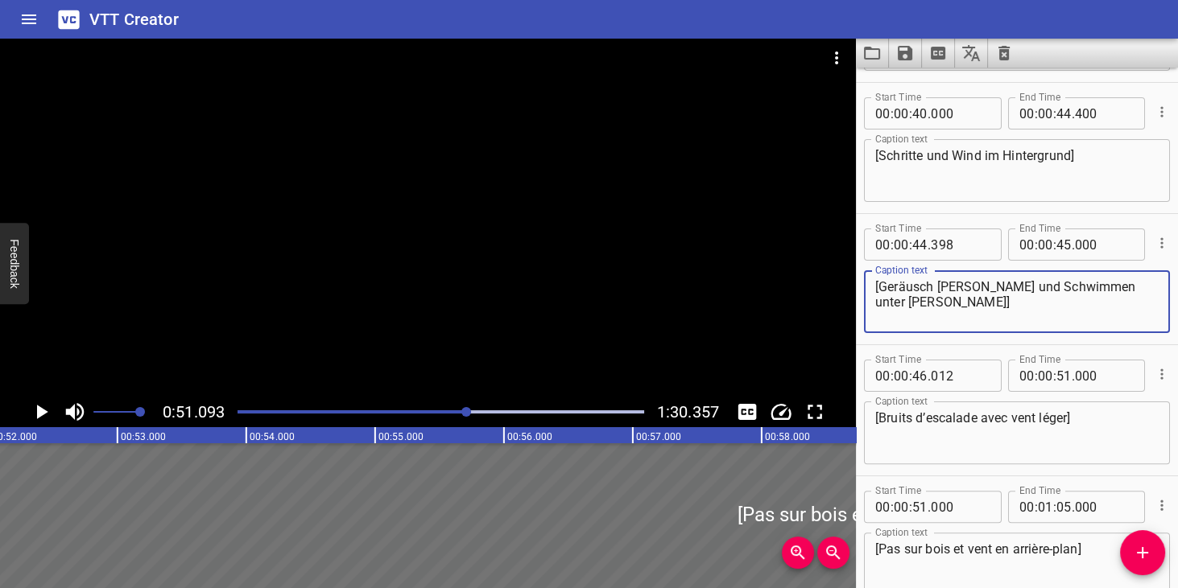
type textarea "[Geräusch [PERSON_NAME] und Schwimmen unter [PERSON_NAME]]"
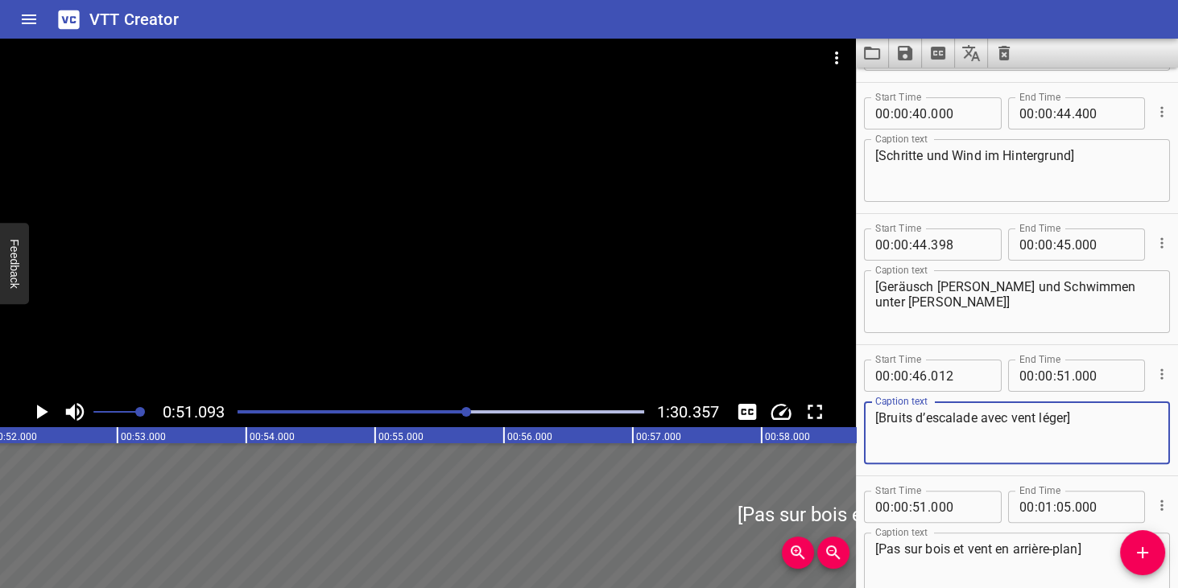
drag, startPoint x: 1090, startPoint y: 416, endPoint x: 803, endPoint y: 408, distance: 287.5
click at [803, 408] on main "0:51.093 1:30.357 00:00.000 00:01.000 00:02.000 00:03.000 00:04.000 00:05.000 0…" at bounding box center [589, 314] width 1178 height 550
paste textarea "Klettergeräusche mit leichtem Wind"
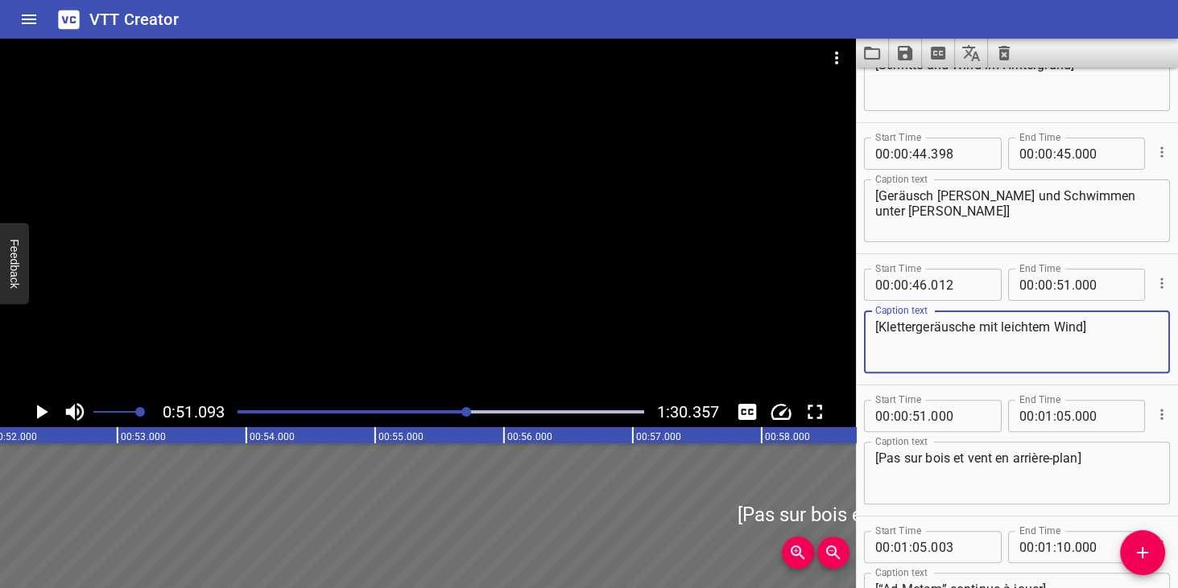
scroll to position [736, 0]
type textarea "[Klettergeräusche mit leichtem Wind]"
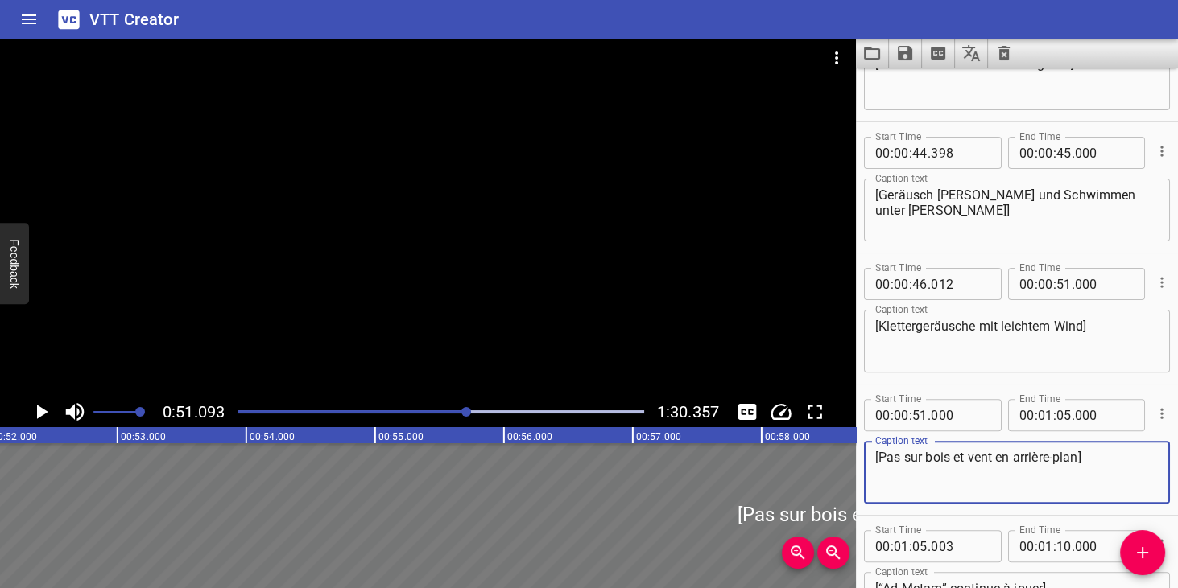
drag, startPoint x: 1098, startPoint y: 452, endPoint x: 765, endPoint y: 452, distance: 333.3
click at [765, 453] on main "0:51.093 1:30.357 00:00.000 00:01.000 00:02.000 00:03.000 00:04.000 00:05.000 0…" at bounding box center [589, 314] width 1178 height 550
paste textarea "Schritte auf [PERSON_NAME] und Wind im Hintergrund"
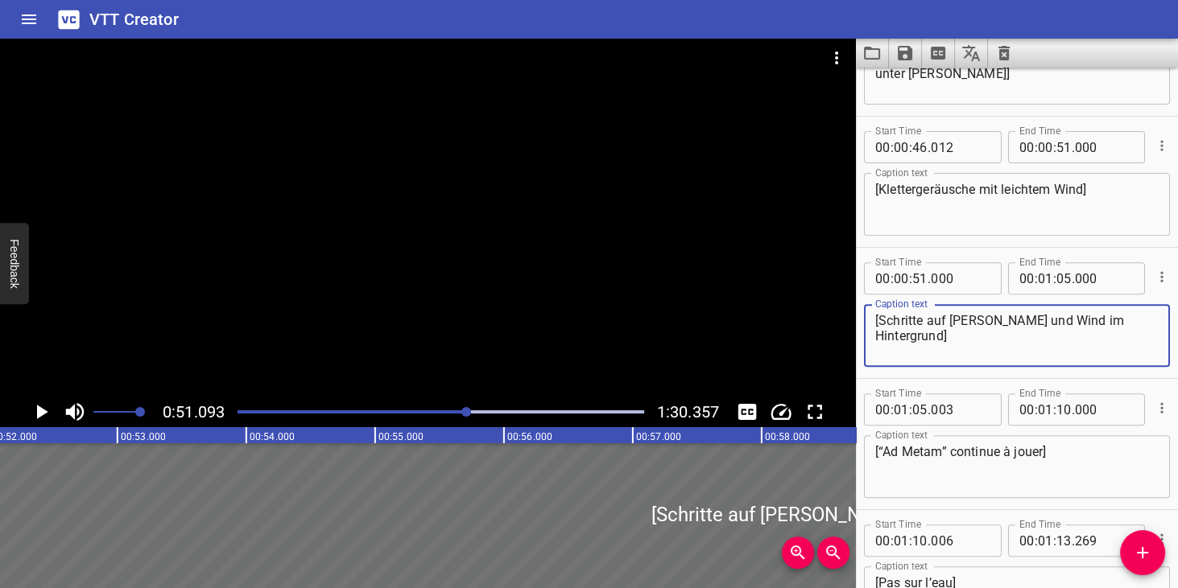
scroll to position [873, 0]
type textarea "[Schritte auf [PERSON_NAME] und Wind im Hintergrund]"
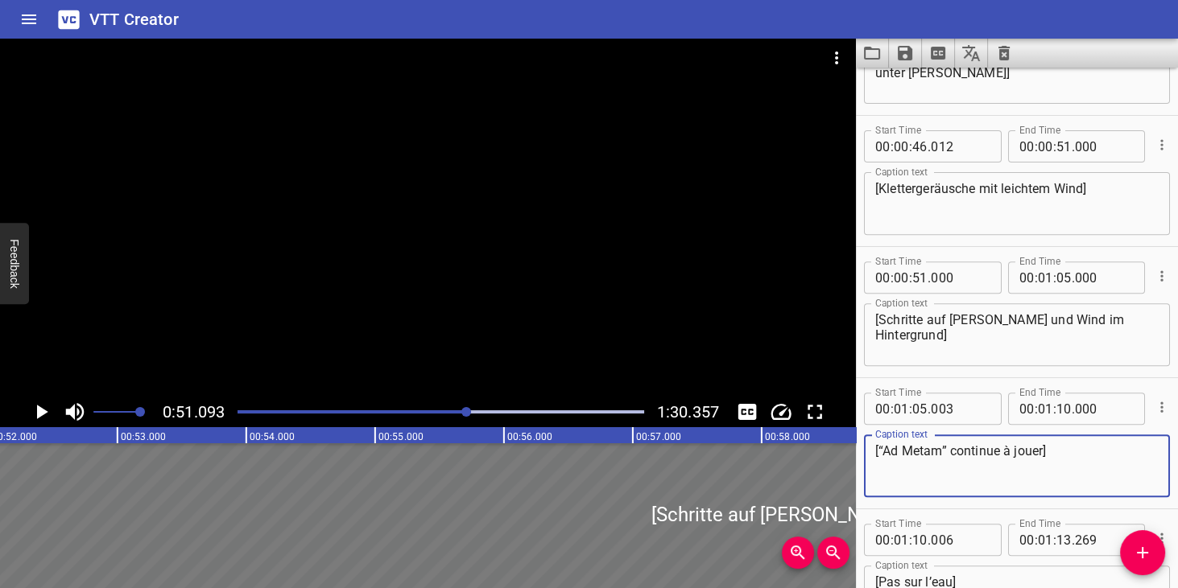
drag, startPoint x: 1046, startPoint y: 453, endPoint x: 836, endPoint y: 456, distance: 210.1
click at [836, 456] on main "0:51.093 1:30.357 00:00.000 00:01.000 00:02.000 00:03.000 00:04.000 00:05.000 0…" at bounding box center [589, 314] width 1178 height 550
paste textarea "Ad Metam“ wird weiterhin abgespielt"
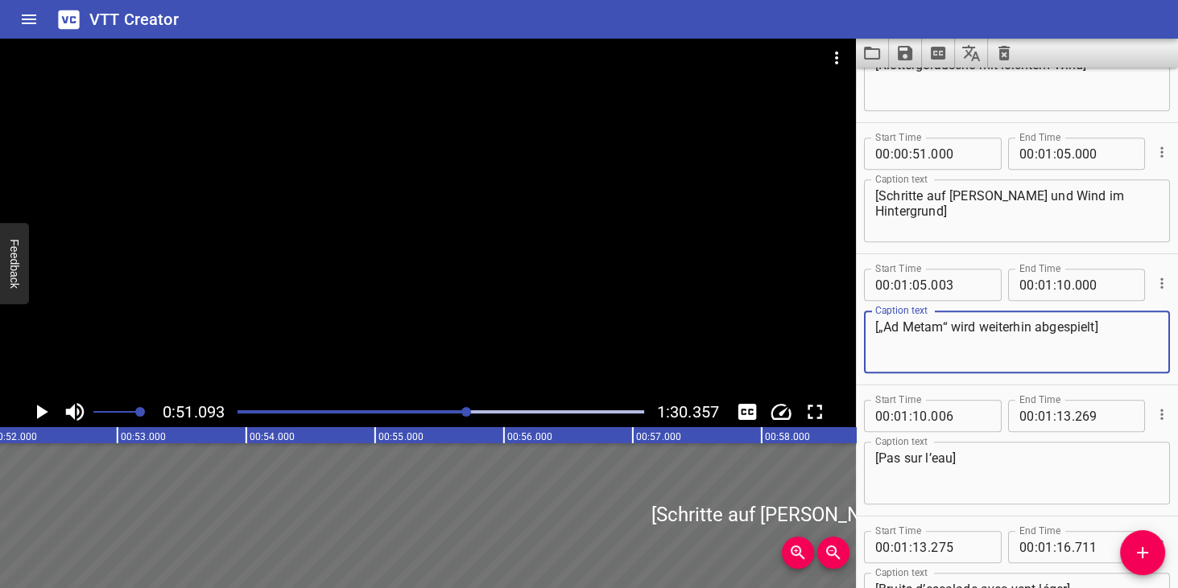
scroll to position [1012, 0]
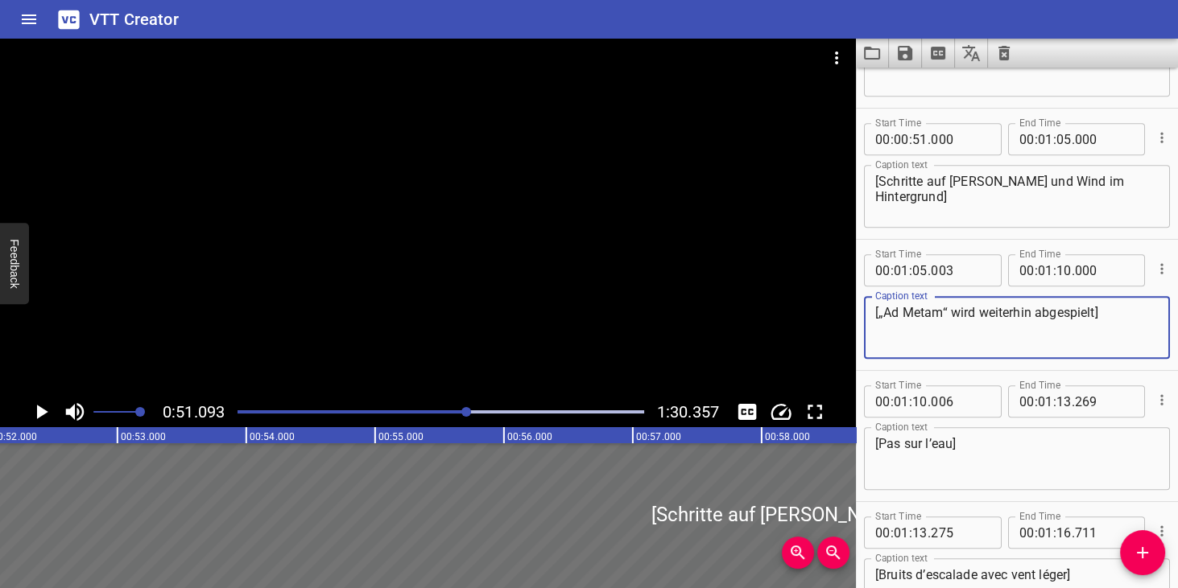
type textarea "[„Ad Metam“ wird weiterhin abgespielt]"
drag, startPoint x: 1001, startPoint y: 454, endPoint x: 774, endPoint y: 436, distance: 228.5
click at [774, 436] on main "0:51.093 1:30.357 00:00.000 00:01.000 00:02.000 00:03.000 00:04.000 00:05.000 0…" at bounding box center [589, 314] width 1178 height 550
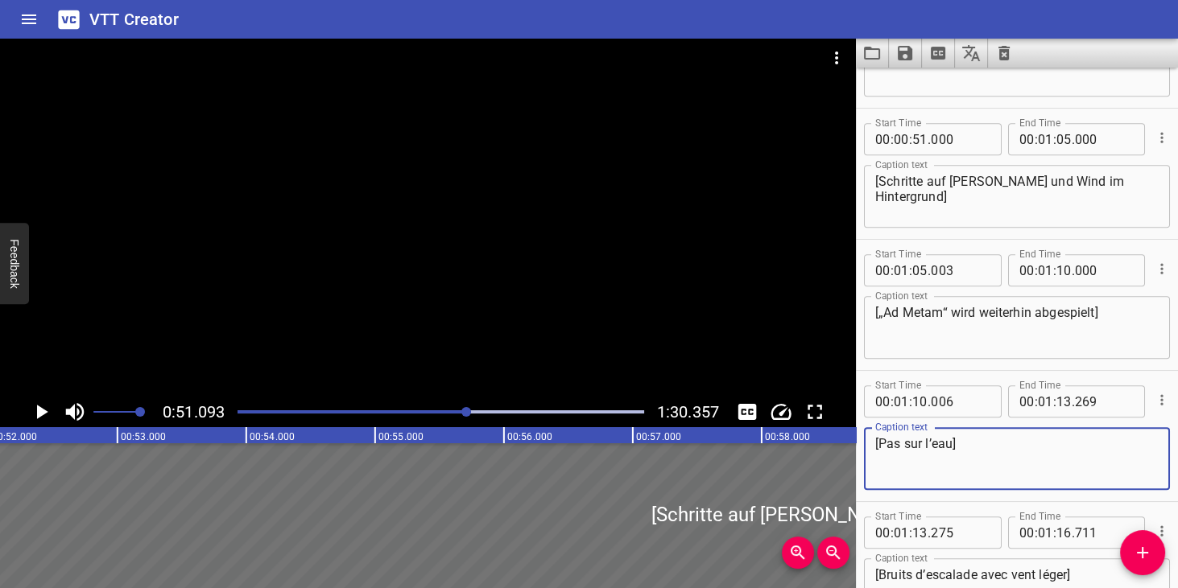
paste textarea "Schritte auf [PERSON_NAME]"
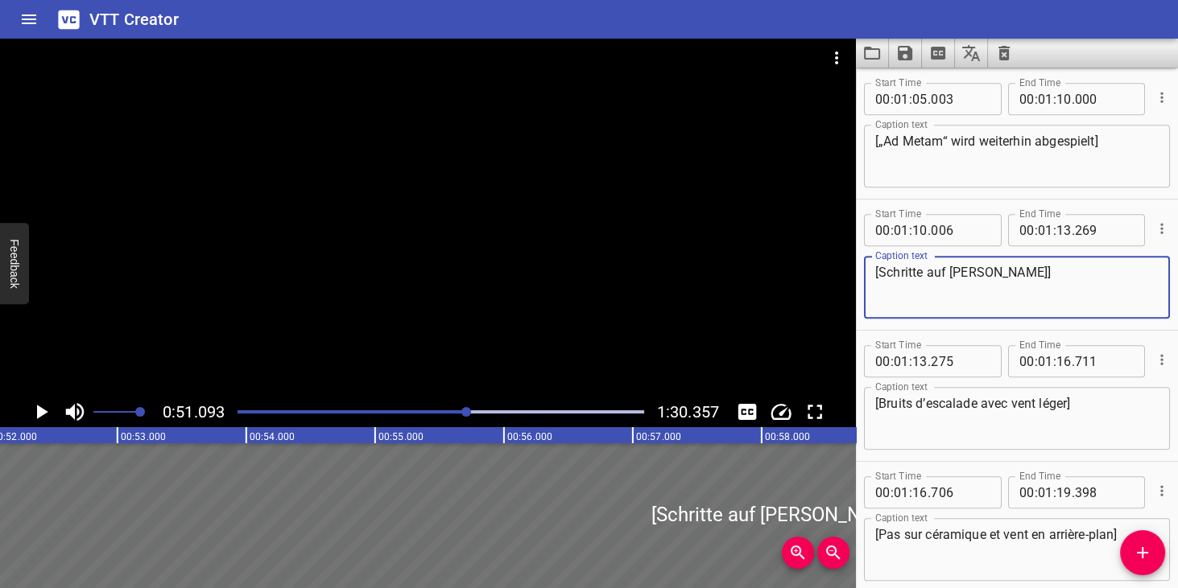
scroll to position [1195, 0]
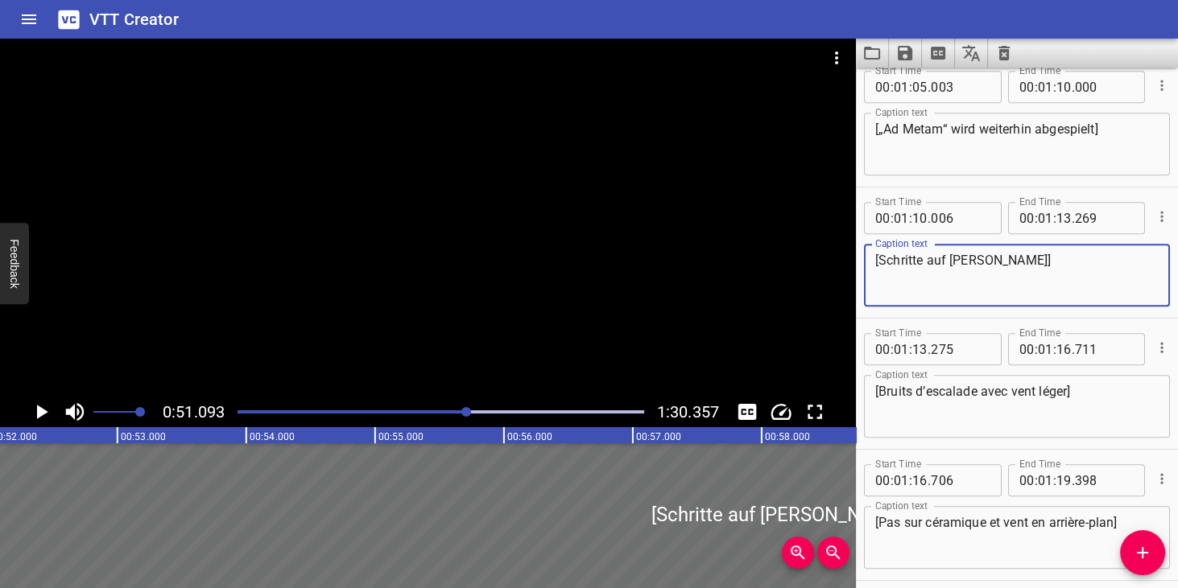
type textarea "[Schritte auf [PERSON_NAME]]"
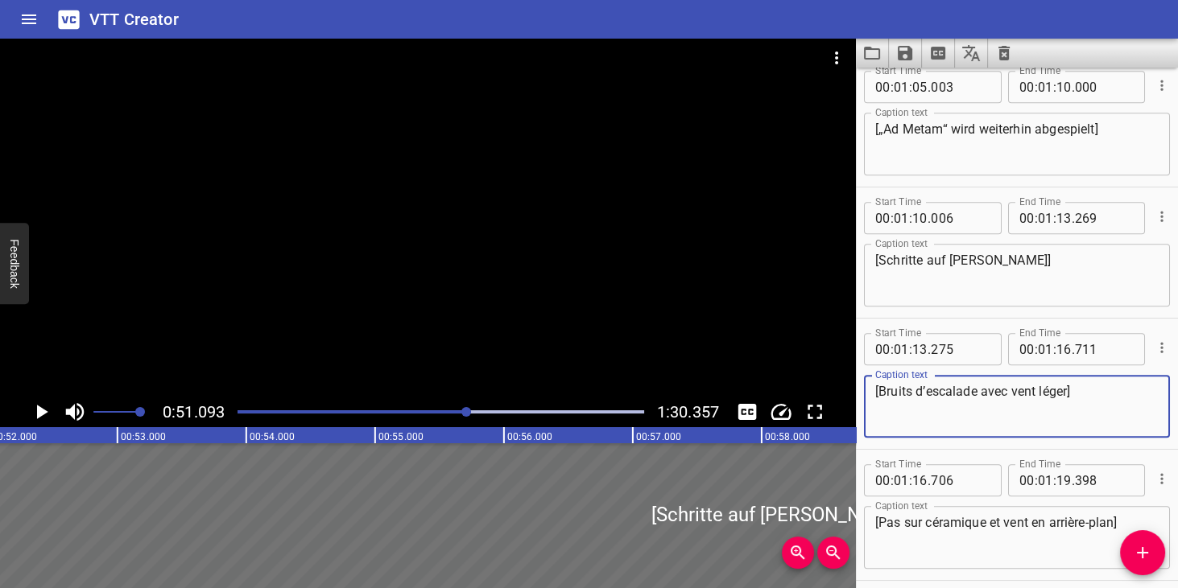
drag, startPoint x: 1107, startPoint y: 393, endPoint x: 766, endPoint y: 379, distance: 341.6
click at [766, 379] on main "0:51.093 1:30.357 00:00.000 00:01.000 00:02.000 00:03.000 00:04.000 00:05.000 0…" at bounding box center [589, 314] width 1178 height 550
paste textarea "Klettergeräusche mit leichtem Wind"
type textarea "[Klettergeräusche mit leichtem Wind]"
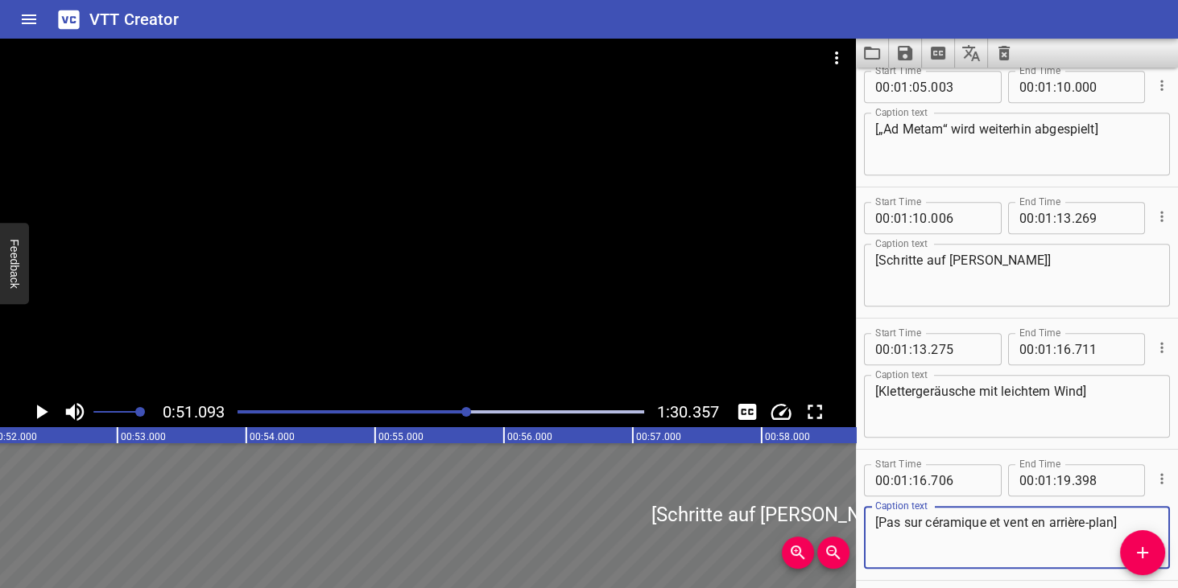
drag, startPoint x: 1125, startPoint y: 523, endPoint x: 759, endPoint y: 526, distance: 366.3
click at [759, 526] on main "0:51.093 1:30.357 00:00.000 00:01.000 00:02.000 00:03.000 00:04.000 00:05.000 0…" at bounding box center [589, 314] width 1178 height 550
paste textarea "Schritte auf Keramik und Wind im Hintergrund"
type textarea "[Schritte auf Keramik und Wind im Hintergrund]"
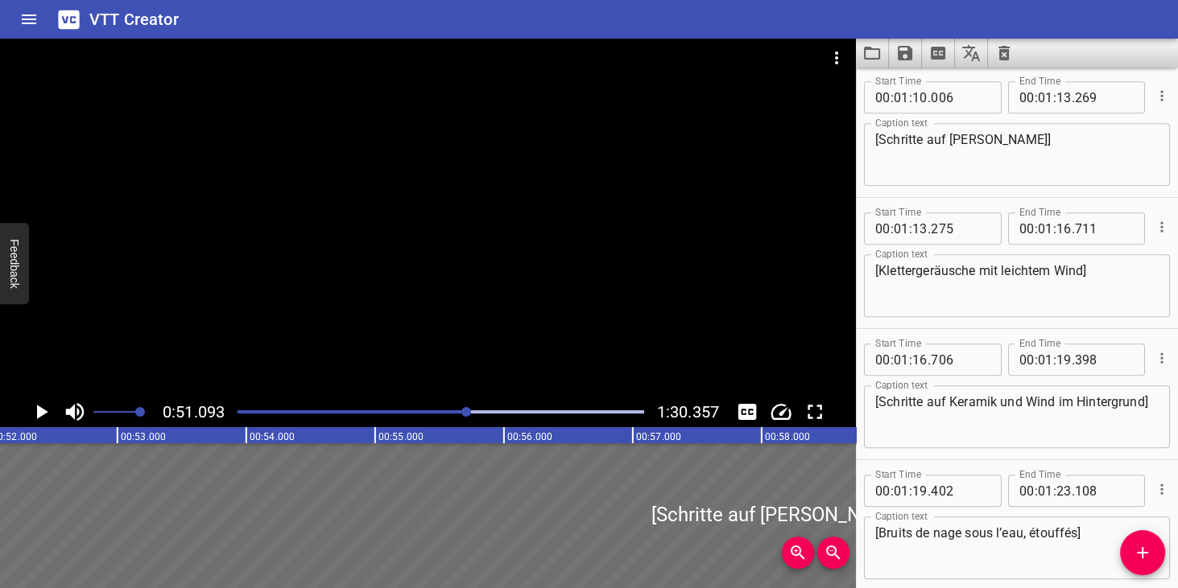
scroll to position [1380, 0]
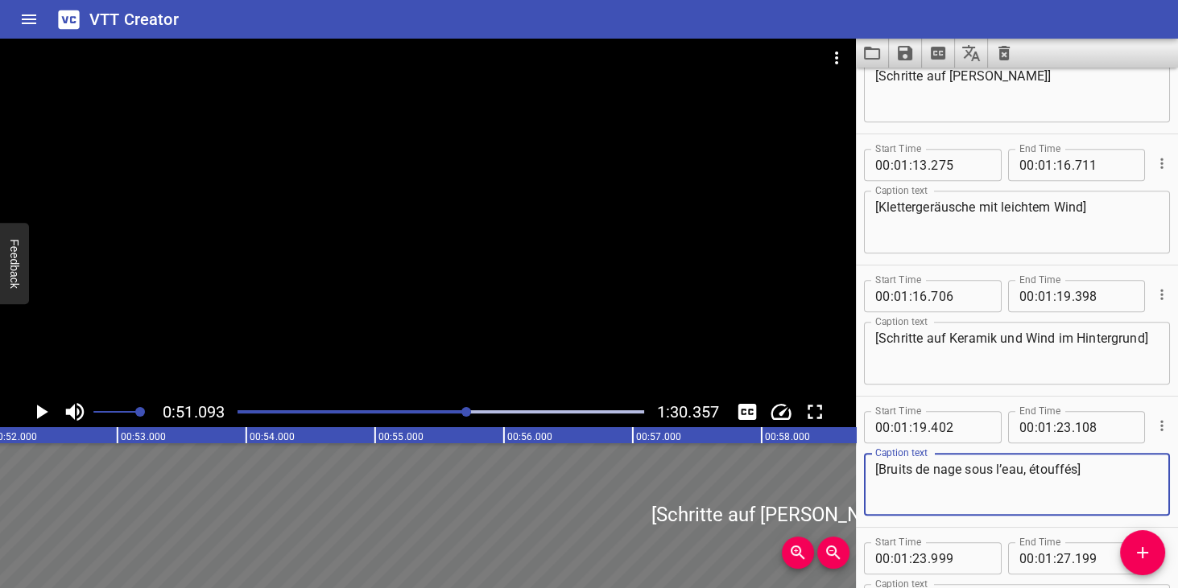
drag, startPoint x: 1107, startPoint y: 473, endPoint x: 802, endPoint y: 456, distance: 305.6
click at [789, 463] on main "0:51.093 1:30.357 00:00.000 00:01.000 00:02.000 00:03.000 00:04.000 00:05.000 0…" at bounding box center [589, 314] width 1178 height 550
paste textarea "Gedämpfte Geräusche vom Schwimmen unter [PERSON_NAME]"
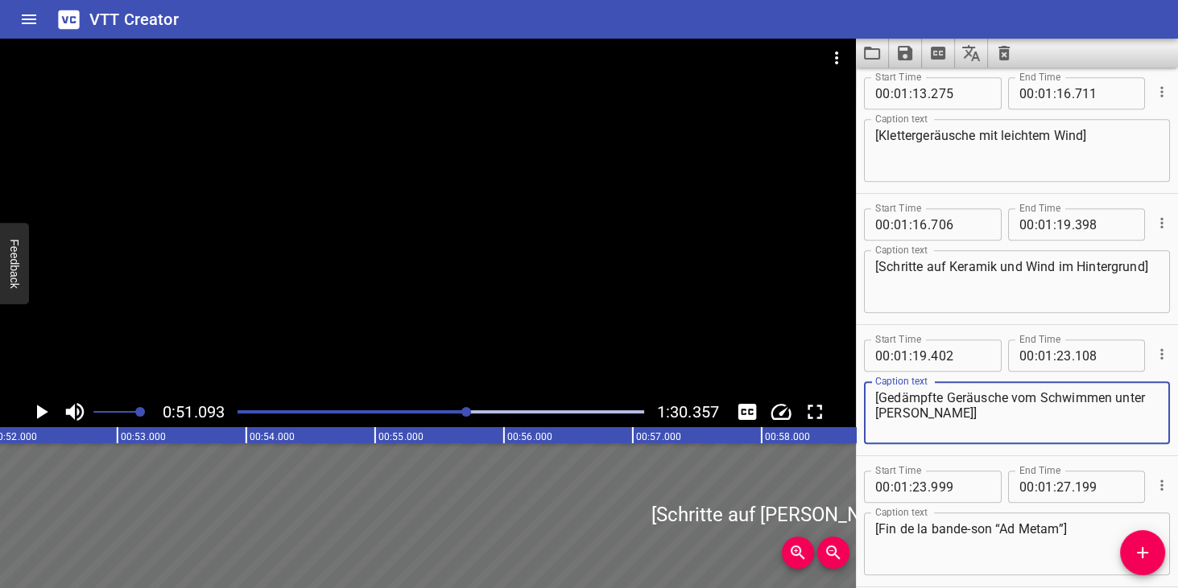
scroll to position [1522, 0]
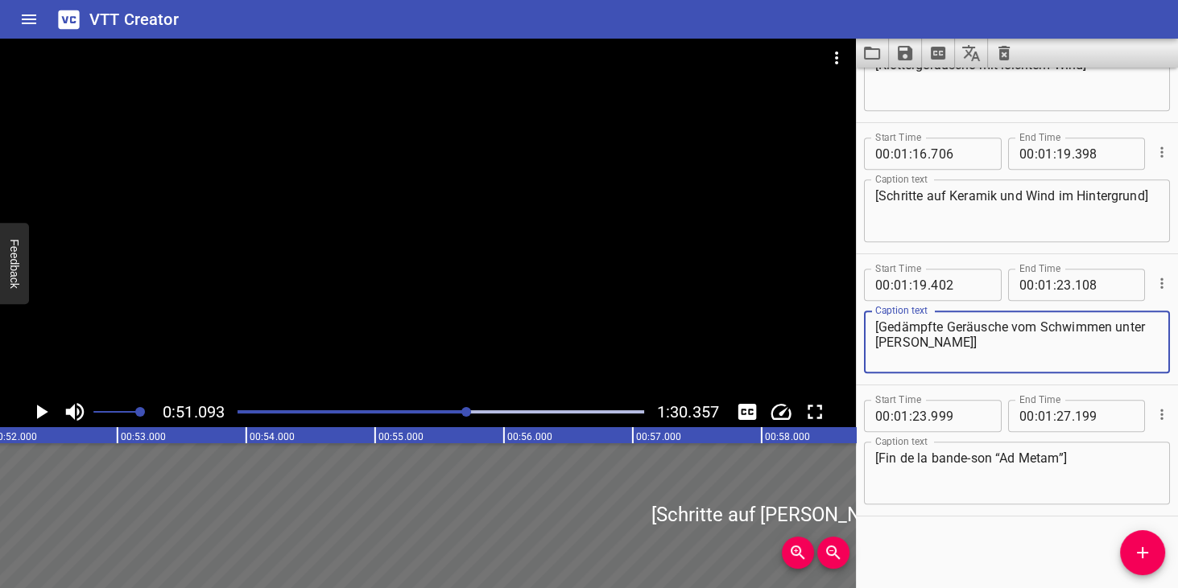
type textarea "[Gedämpfte Geräusche vom Schwimmen unter [PERSON_NAME]]"
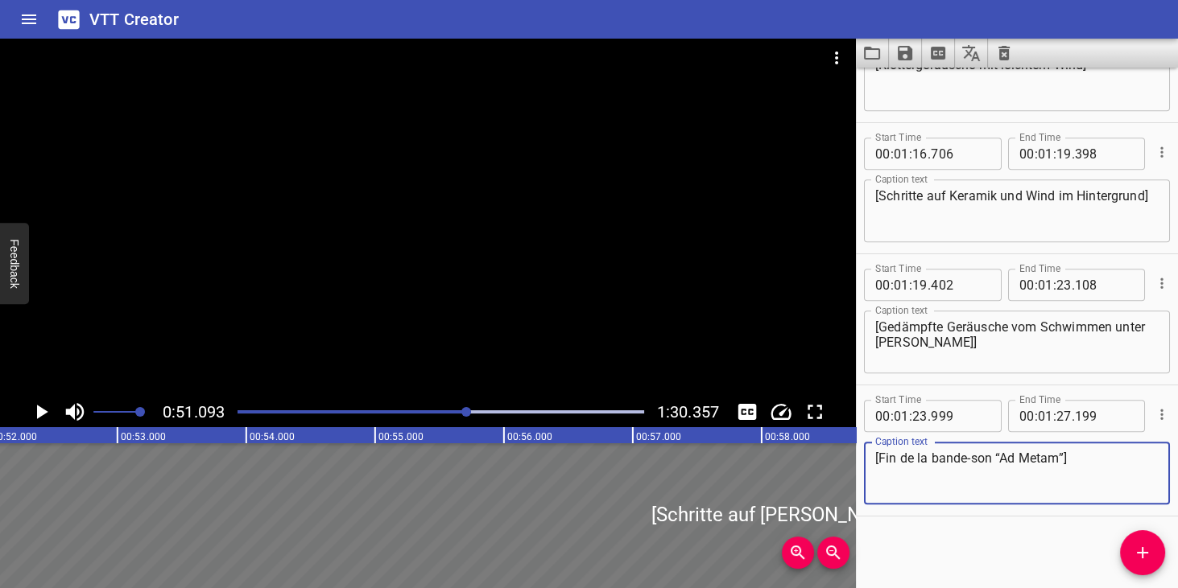
drag, startPoint x: 1042, startPoint y: 456, endPoint x: 779, endPoint y: 450, distance: 262.5
click at [781, 454] on main "0:51.093 1:30.357 00:00.000 00:01.000 00:02.000 00:03.000 00:04.000 00:05.000 0…" at bounding box center [589, 314] width 1178 height 550
paste textarea "Ende des Soundtracks „Ad Metam“"
type textarea "[Ende des Soundtracks „Ad Metam“]"
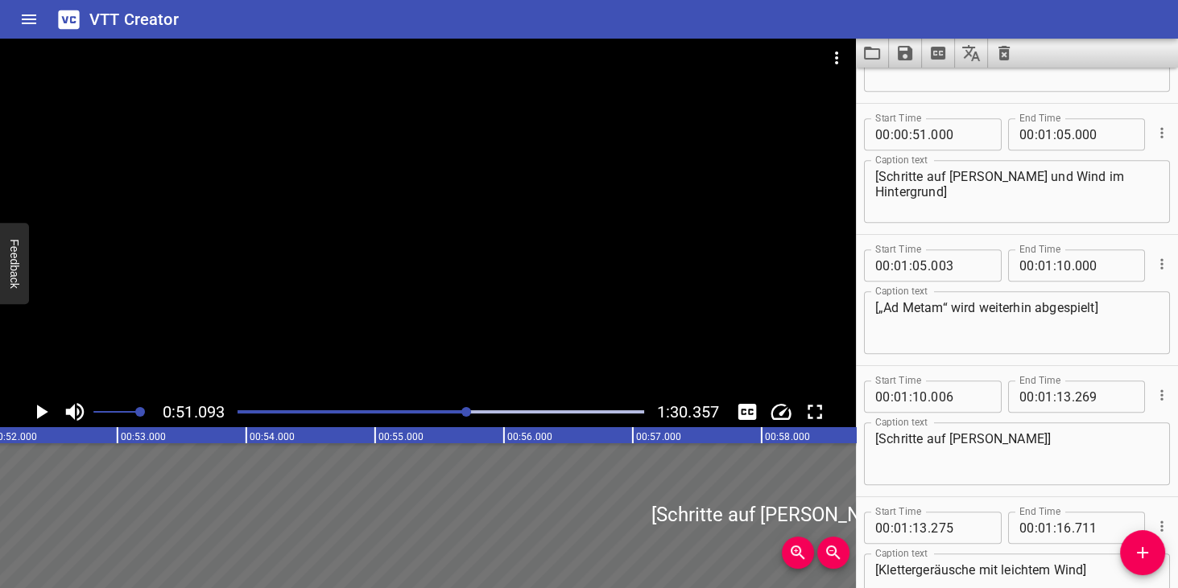
scroll to position [1017, 0]
click at [908, 56] on icon "Save captions to file" at bounding box center [905, 53] width 14 height 14
click at [926, 84] on li "Save to VTT file" at bounding box center [948, 88] width 118 height 29
click at [346, 407] on div at bounding box center [441, 412] width 426 height 23
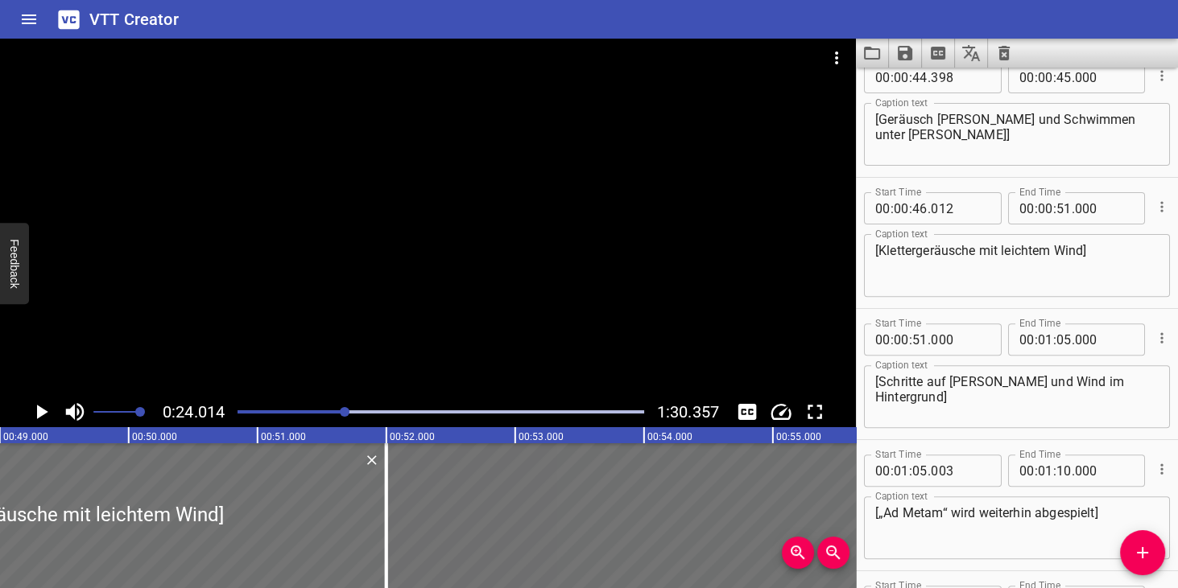
scroll to position [786, 0]
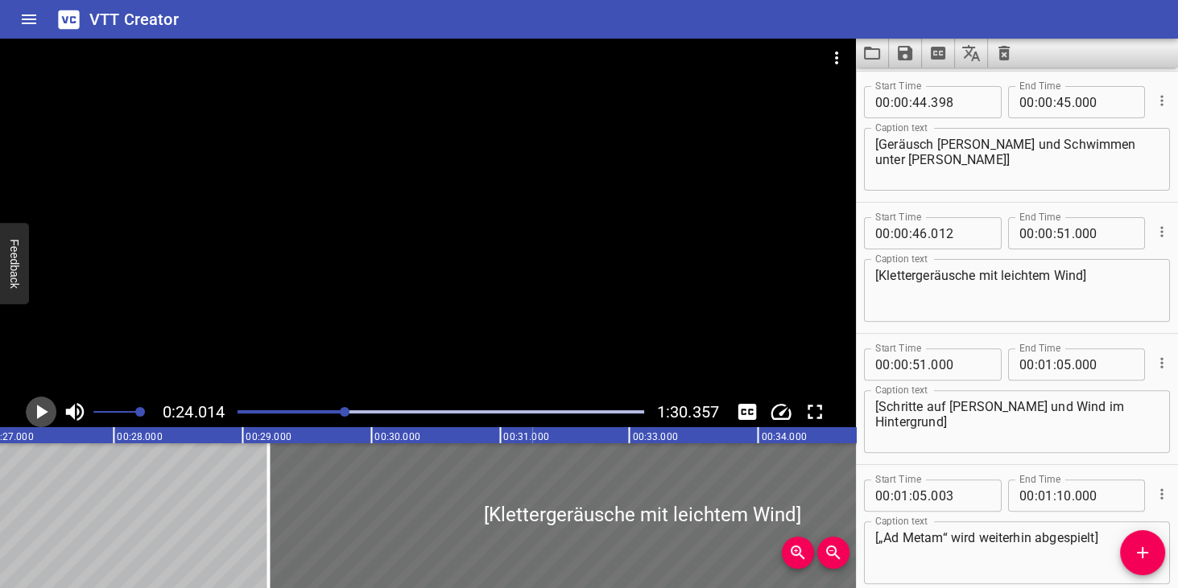
click at [47, 414] on icon "Play/Pause" at bounding box center [41, 412] width 24 height 24
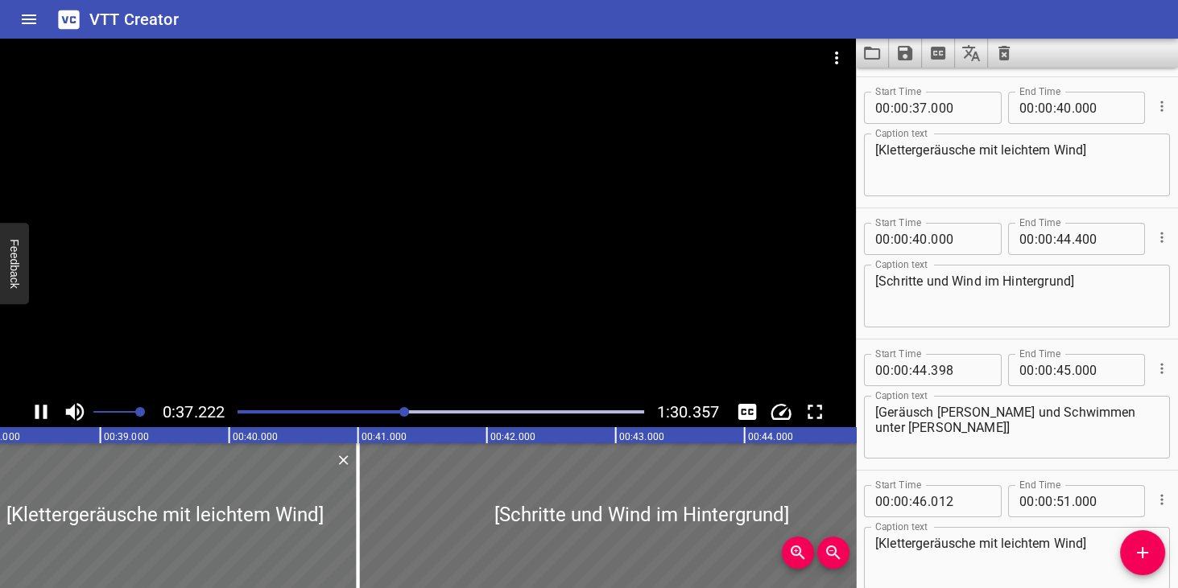
scroll to position [525, 0]
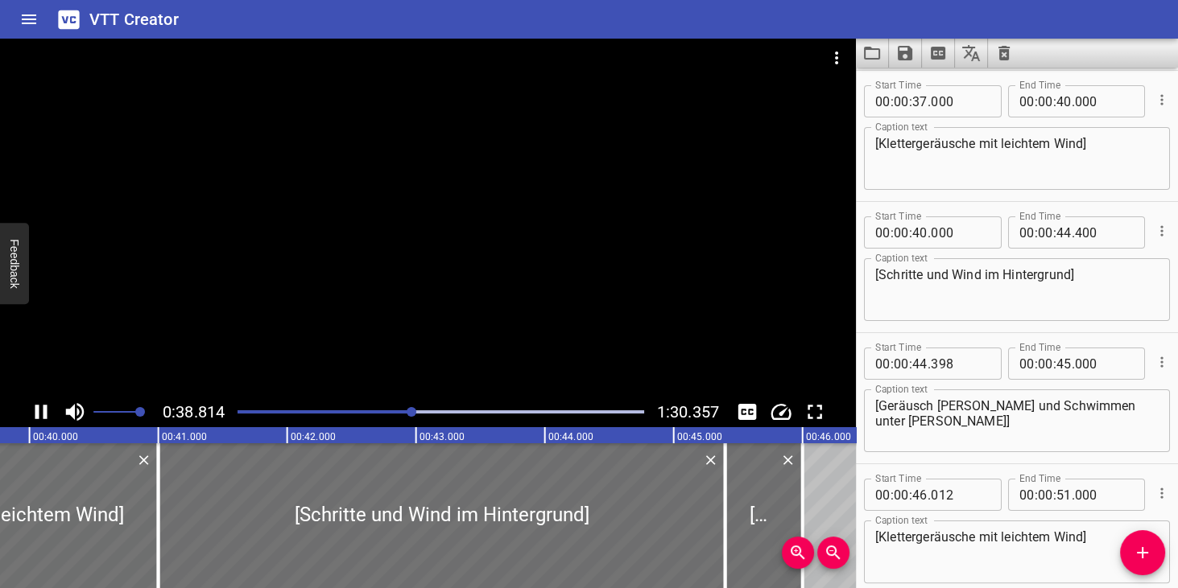
click at [39, 414] on icon "Play/Pause" at bounding box center [41, 412] width 24 height 24
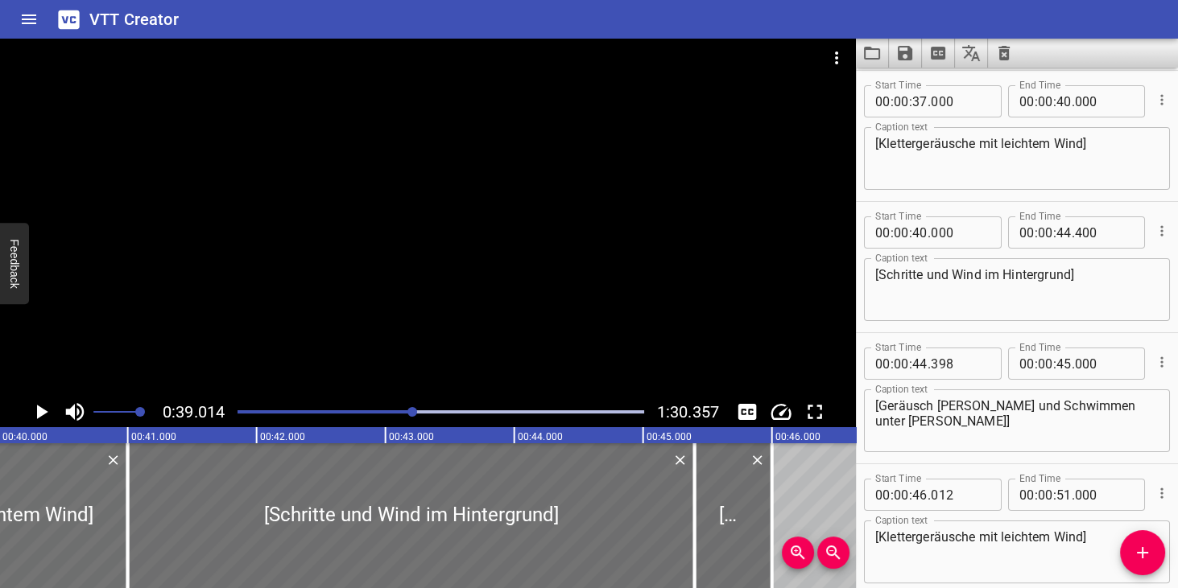
scroll to position [0, 5025]
click at [299, 405] on div at bounding box center [441, 412] width 426 height 23
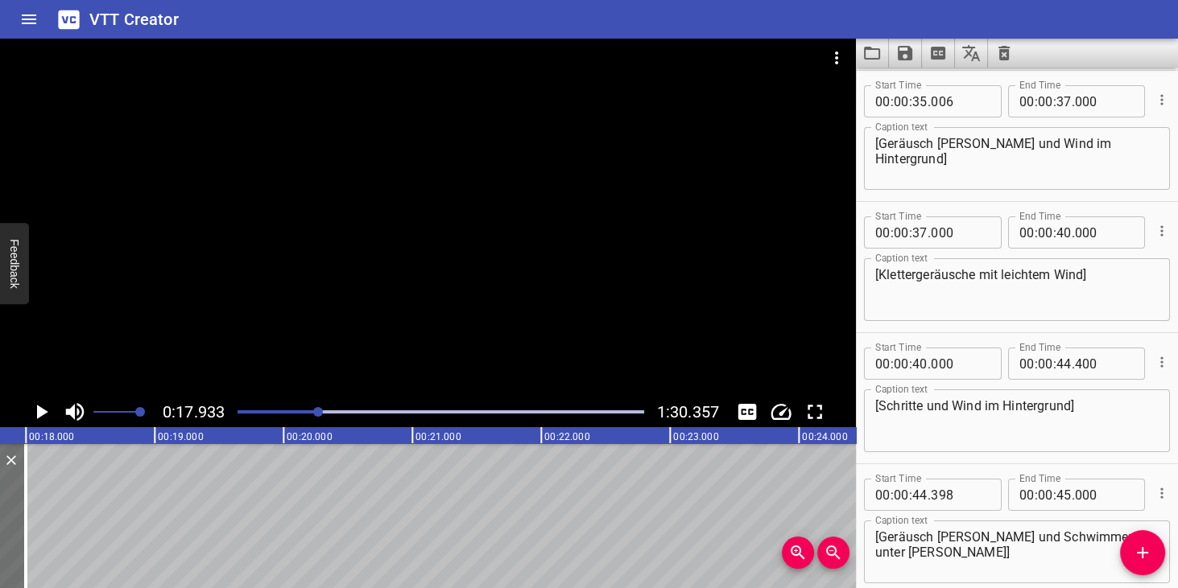
scroll to position [0, 2310]
click at [47, 413] on icon "Play/Pause" at bounding box center [41, 412] width 24 height 24
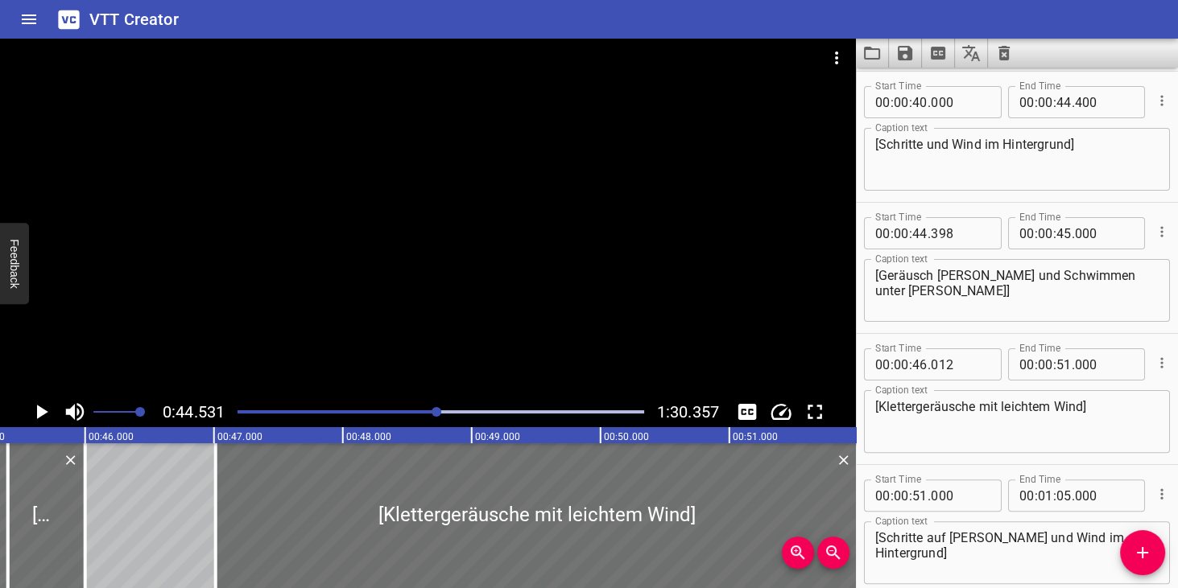
scroll to position [0, 5720]
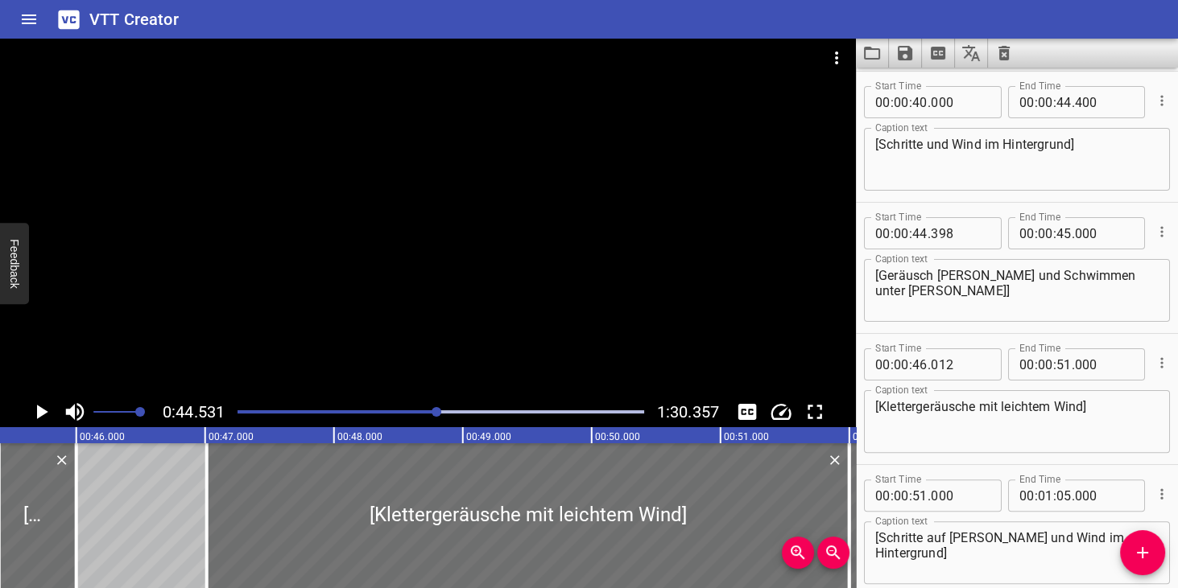
click at [26, 397] on button "Play/Pause" at bounding box center [41, 412] width 31 height 31
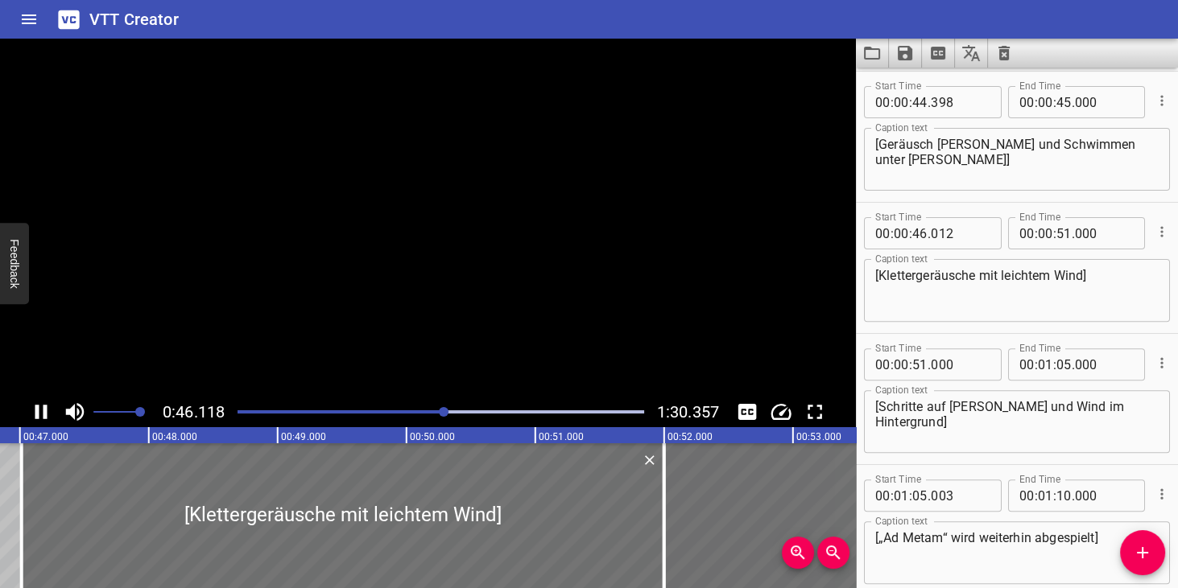
scroll to position [836, 0]
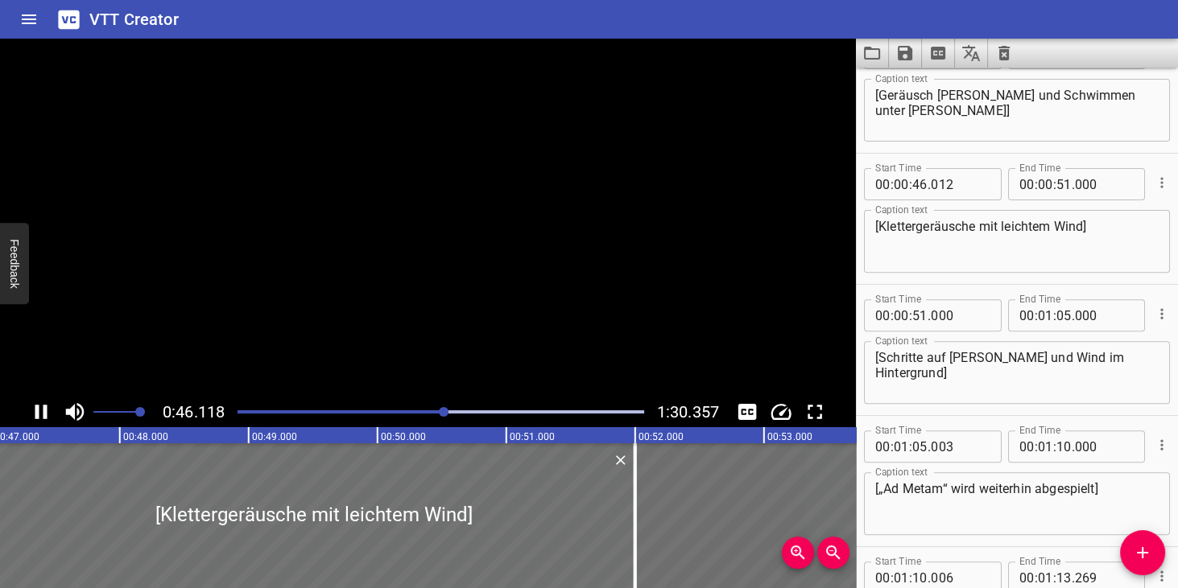
click at [46, 412] on icon "Play/Pause" at bounding box center [41, 412] width 12 height 14
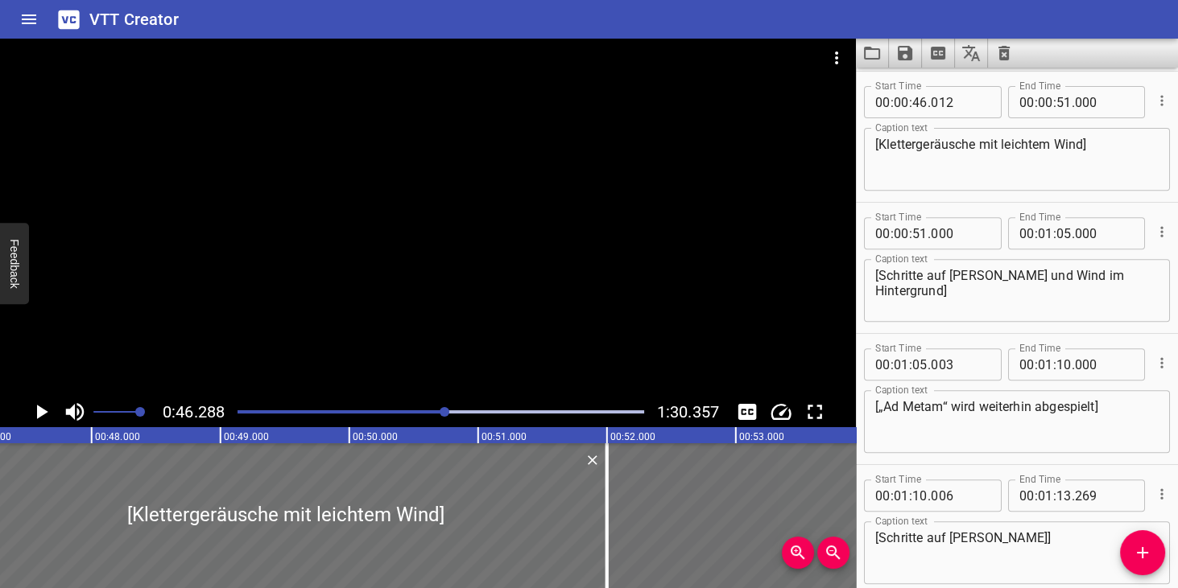
scroll to position [918, 0]
